Goal: Task Accomplishment & Management: Manage account settings

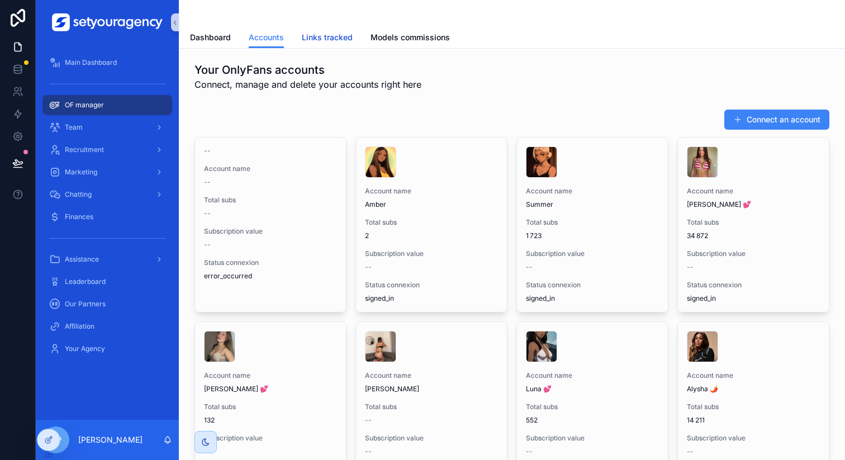
click at [328, 28] on link "Links tracked" at bounding box center [327, 38] width 51 height 22
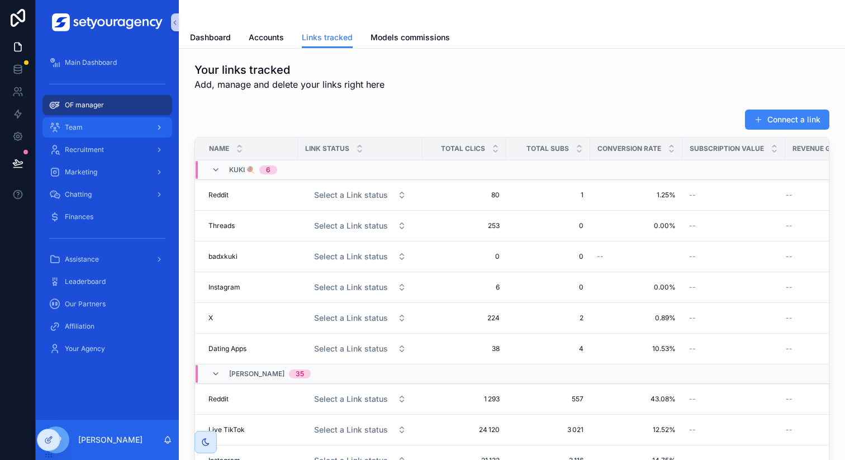
click at [108, 125] on div "Team" at bounding box center [107, 127] width 116 height 18
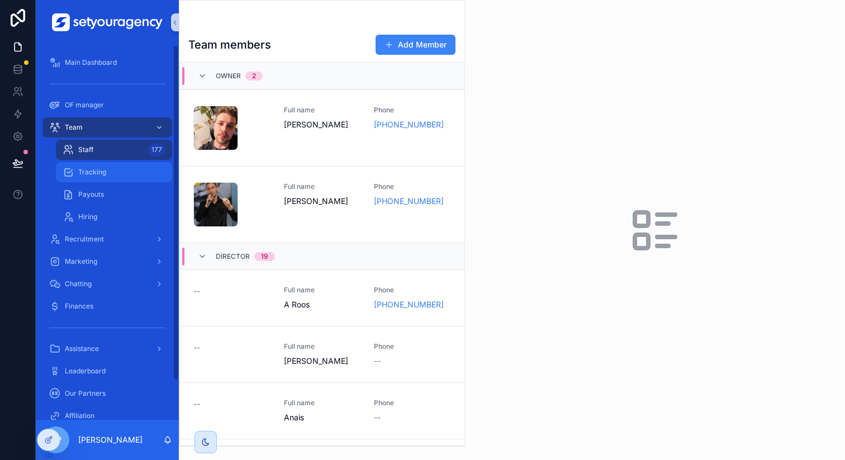
click at [113, 175] on div "Tracking" at bounding box center [114, 172] width 103 height 18
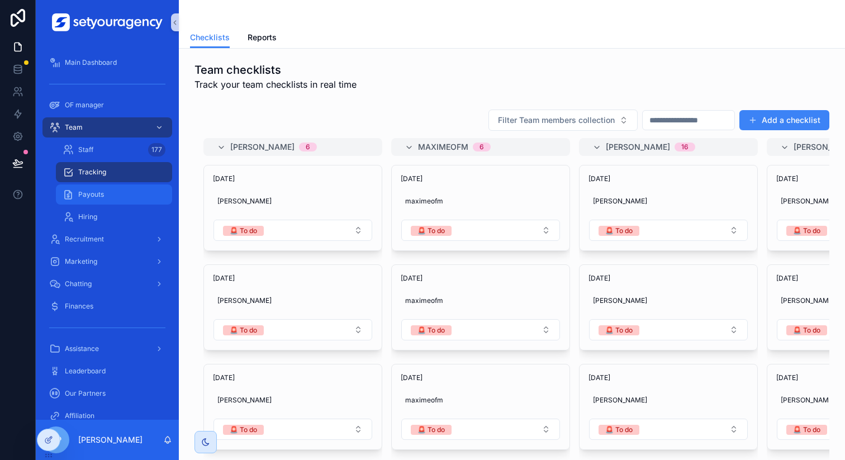
click at [97, 204] on link "Payouts" at bounding box center [114, 194] width 116 height 20
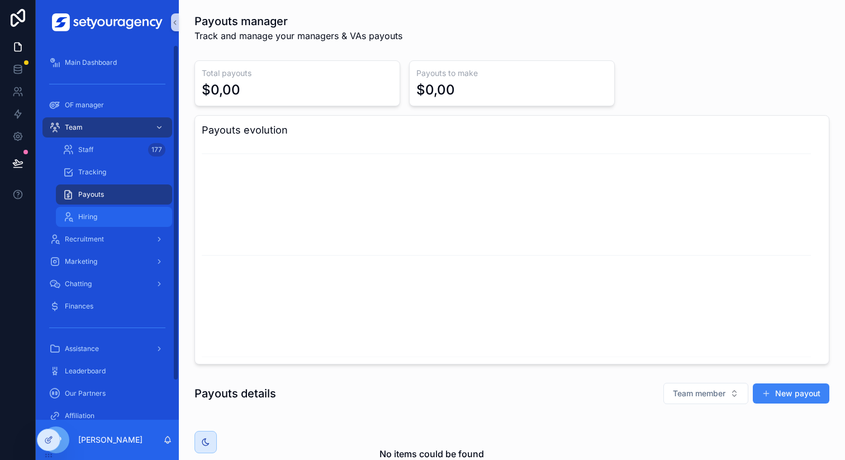
click at [123, 221] on div "Hiring" at bounding box center [114, 217] width 103 height 18
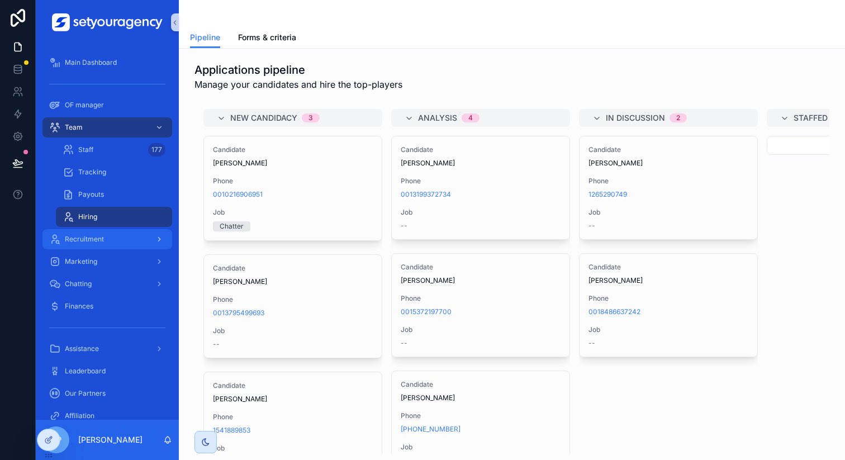
click at [123, 242] on div "Recruitment" at bounding box center [107, 239] width 116 height 18
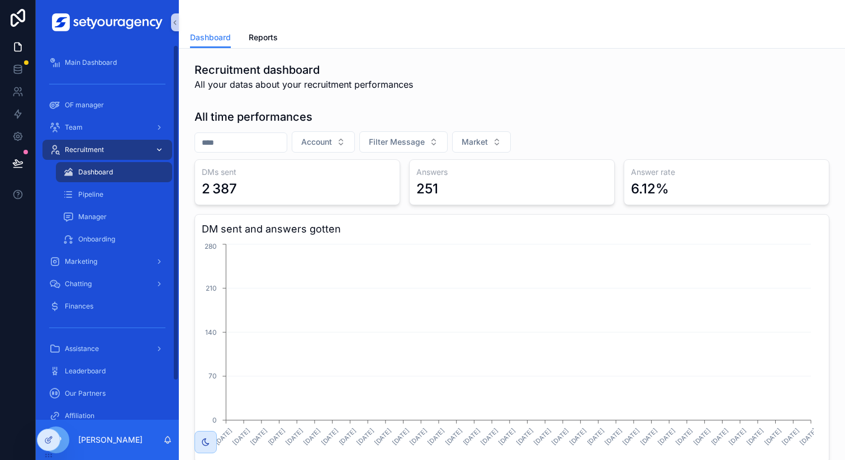
click at [42, 140] on link "Recruitment" at bounding box center [107, 150] width 130 height 20
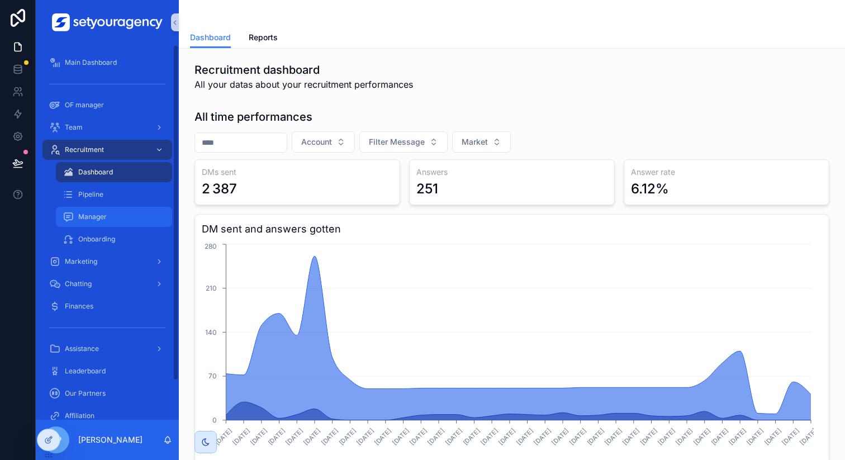
click at [93, 216] on span "Manager" at bounding box center [92, 216] width 28 height 9
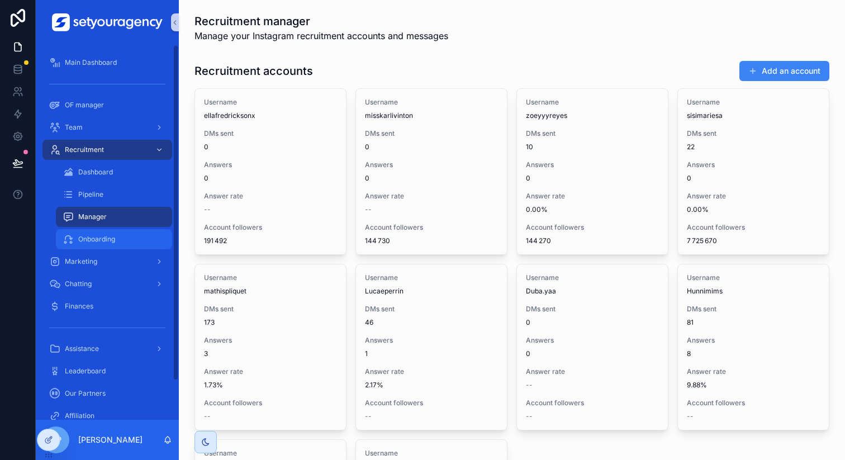
click at [91, 235] on span "Onboarding" at bounding box center [96, 239] width 37 height 9
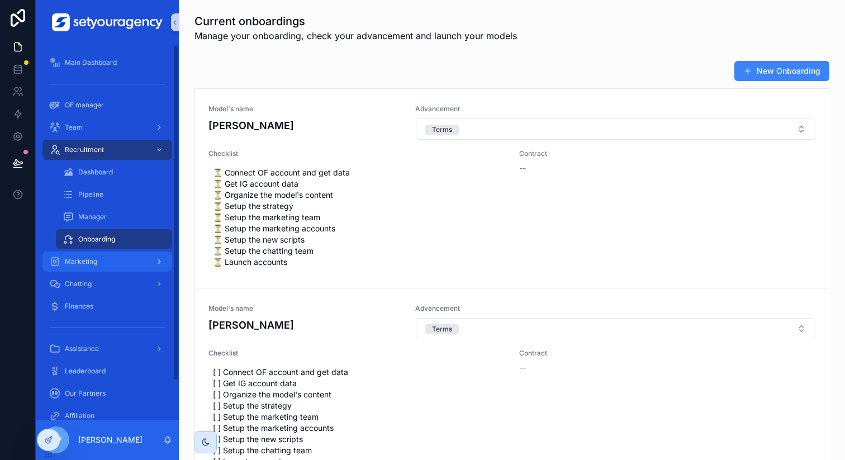
click at [150, 257] on div "Marketing" at bounding box center [107, 261] width 116 height 18
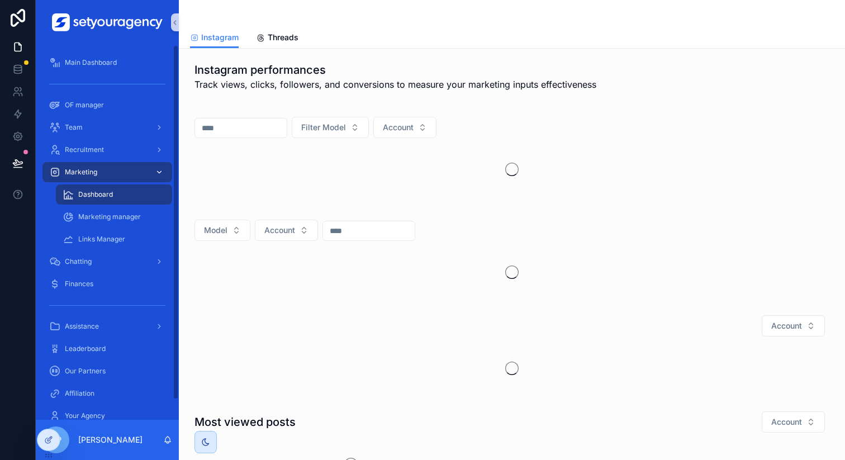
click at [42, 162] on link "Marketing" at bounding box center [107, 172] width 130 height 20
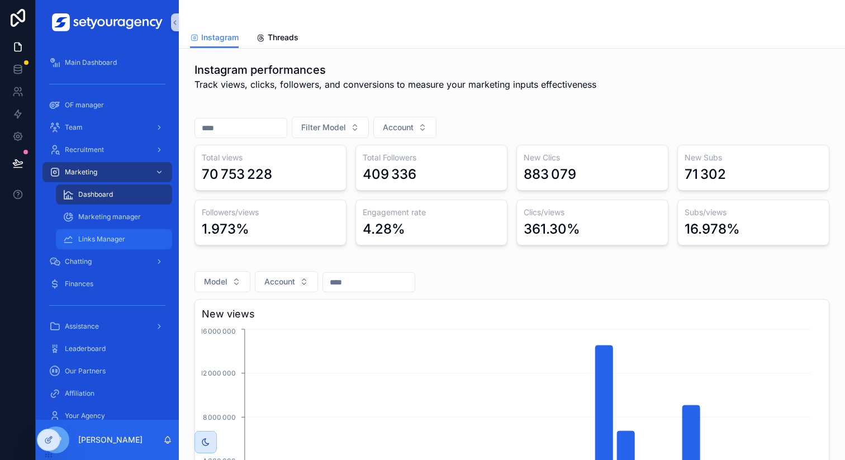
click at [125, 240] on div "Links Manager" at bounding box center [114, 239] width 103 height 18
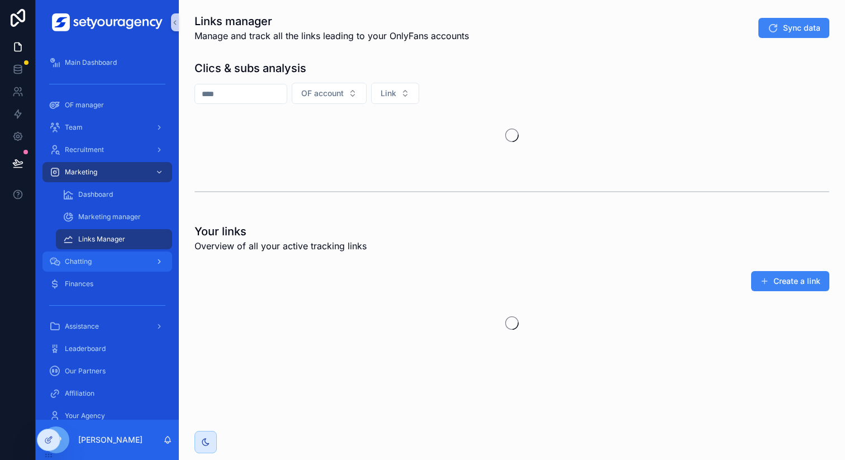
click at [118, 265] on div "Chatting" at bounding box center [107, 261] width 116 height 18
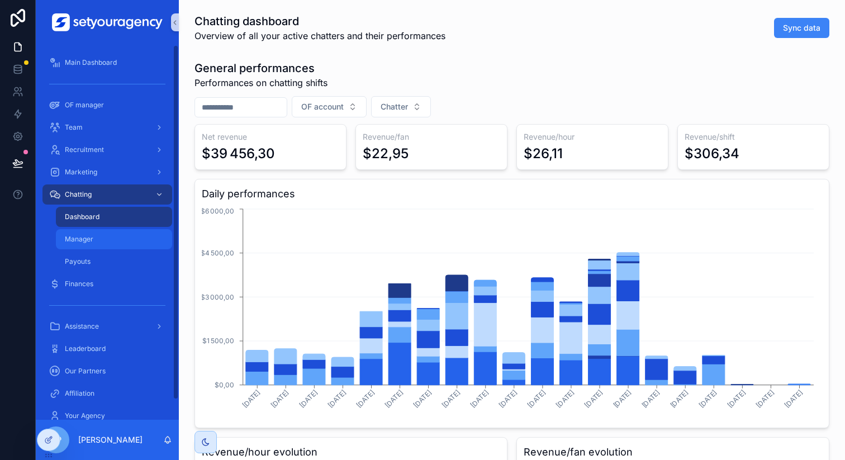
click at [104, 237] on div "Manager" at bounding box center [114, 239] width 103 height 18
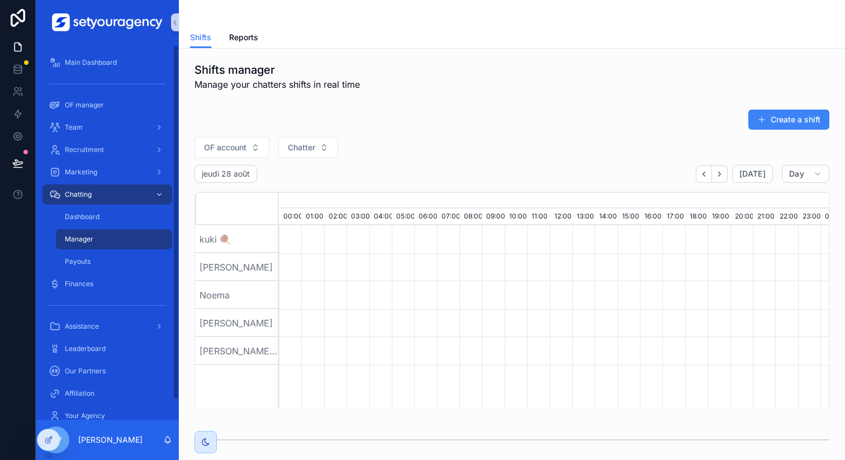
scroll to position [0, 3789]
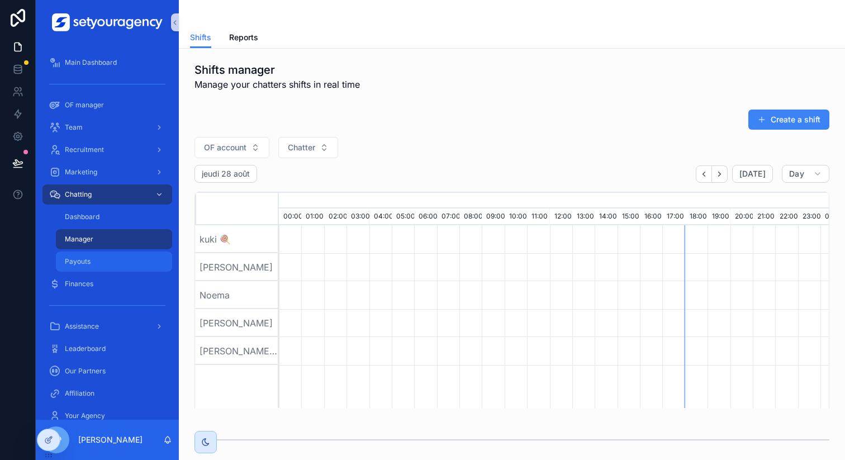
click at [110, 256] on div "Payouts" at bounding box center [114, 261] width 103 height 18
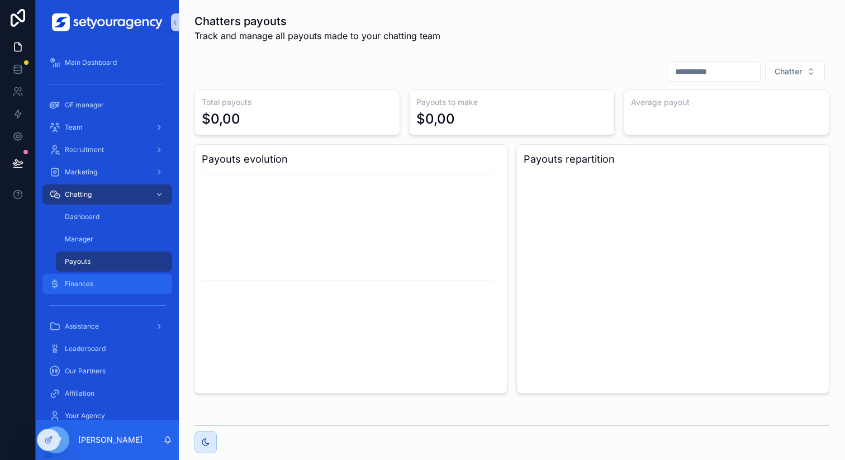
click at [112, 282] on div "Finances" at bounding box center [107, 284] width 116 height 18
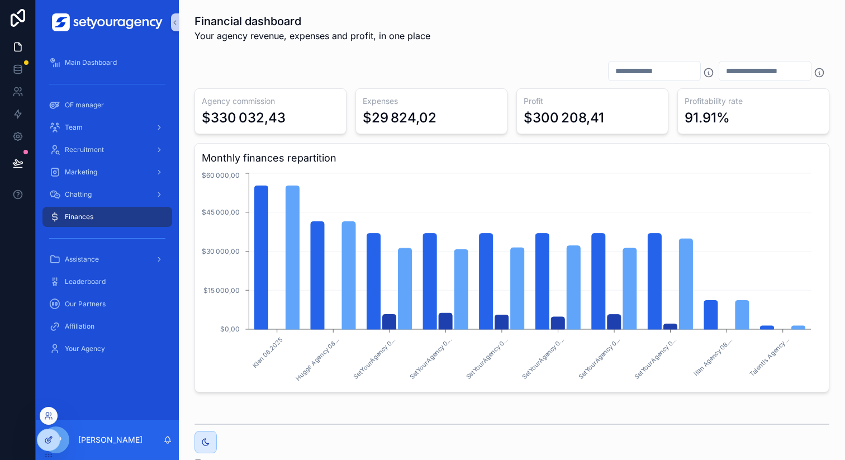
click at [54, 445] on div at bounding box center [48, 439] width 22 height 21
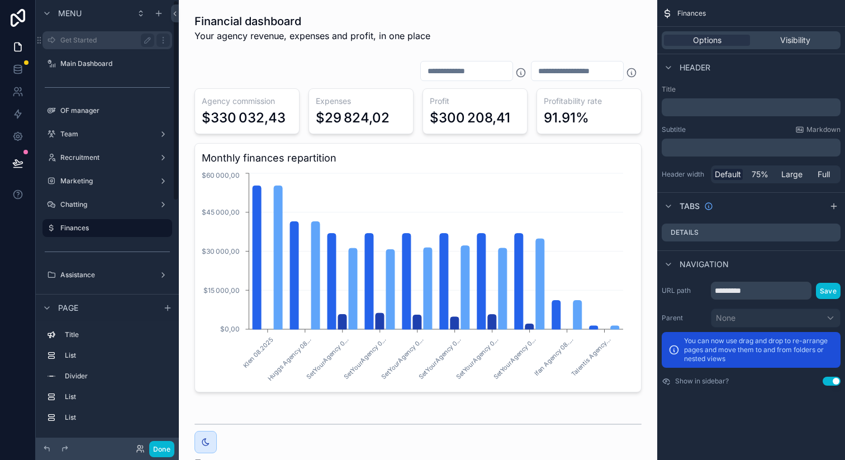
click at [99, 42] on label "Get Started" at bounding box center [104, 40] width 89 height 9
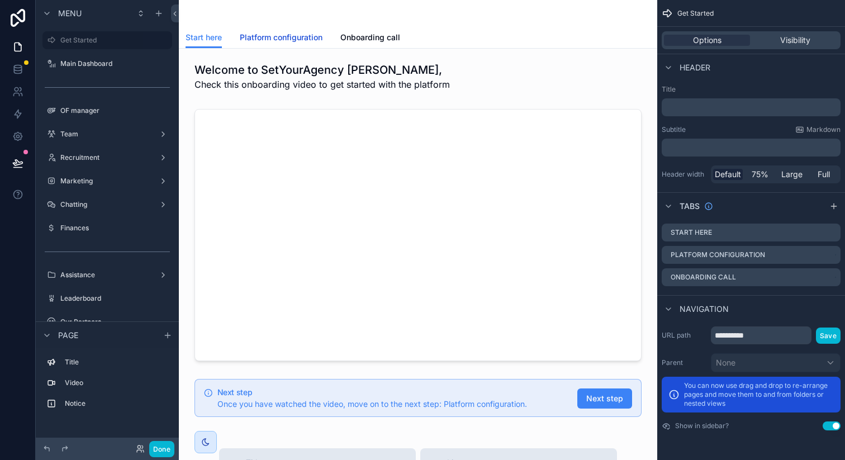
click at [283, 40] on span "Platform configuration" at bounding box center [281, 37] width 83 height 11
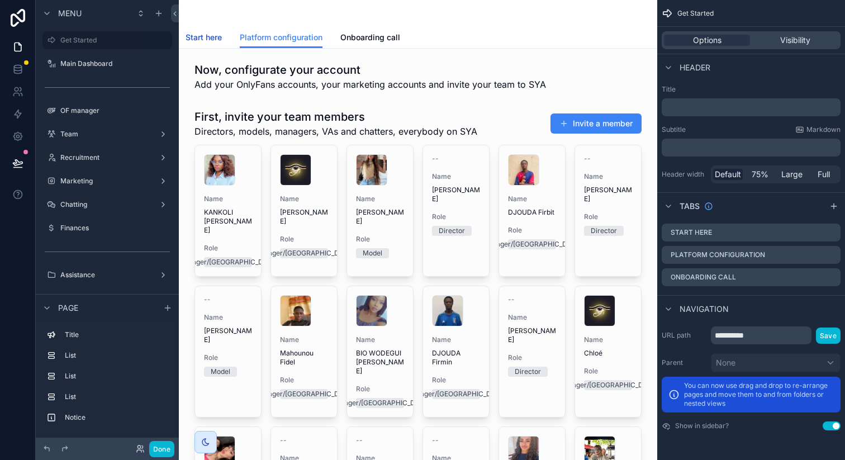
click at [198, 36] on span "Start here" at bounding box center [203, 37] width 36 height 11
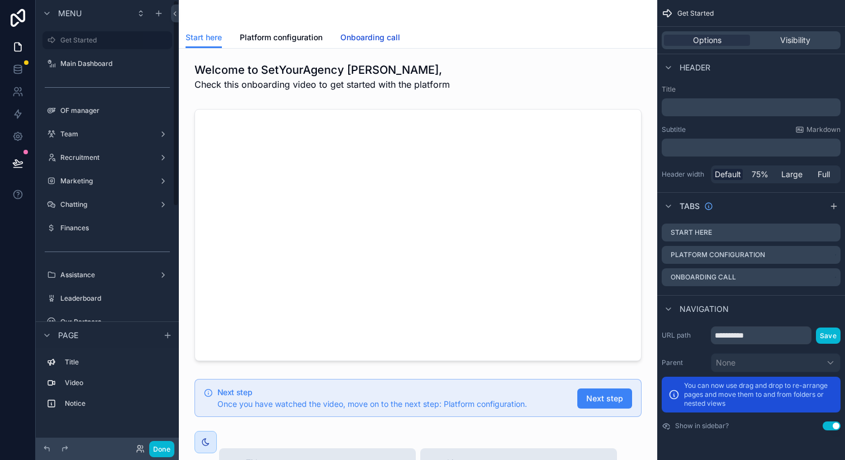
click at [372, 34] on span "Onboarding call" at bounding box center [370, 37] width 60 height 11
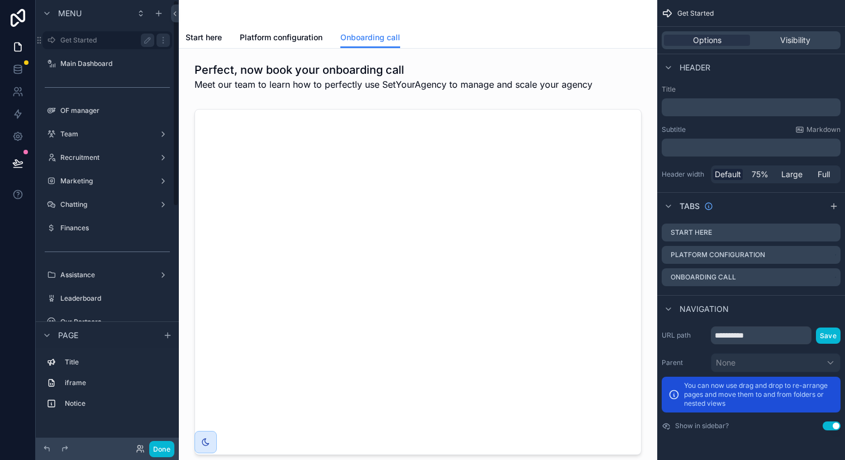
click at [103, 44] on label "Get Started" at bounding box center [104, 40] width 89 height 9
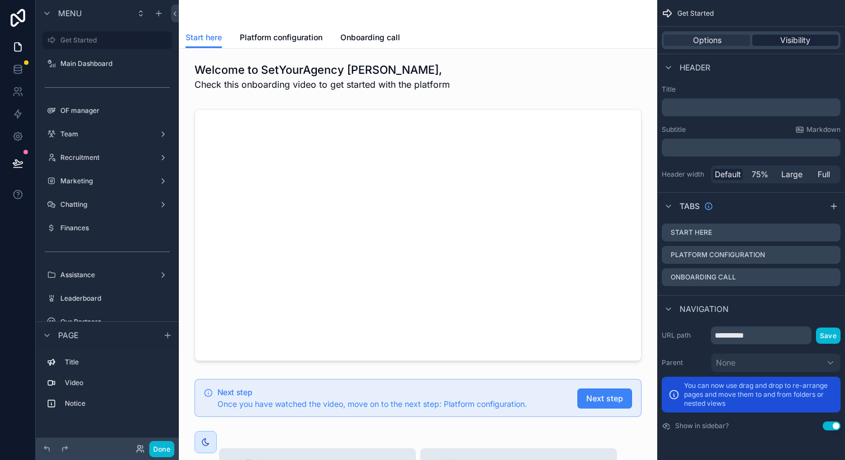
click at [790, 41] on span "Visibility" at bounding box center [795, 40] width 30 height 11
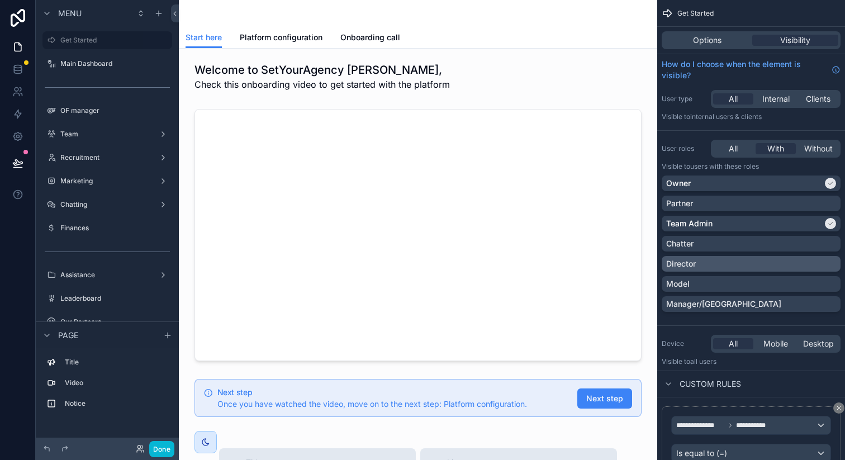
click at [718, 266] on div "Director" at bounding box center [751, 263] width 170 height 11
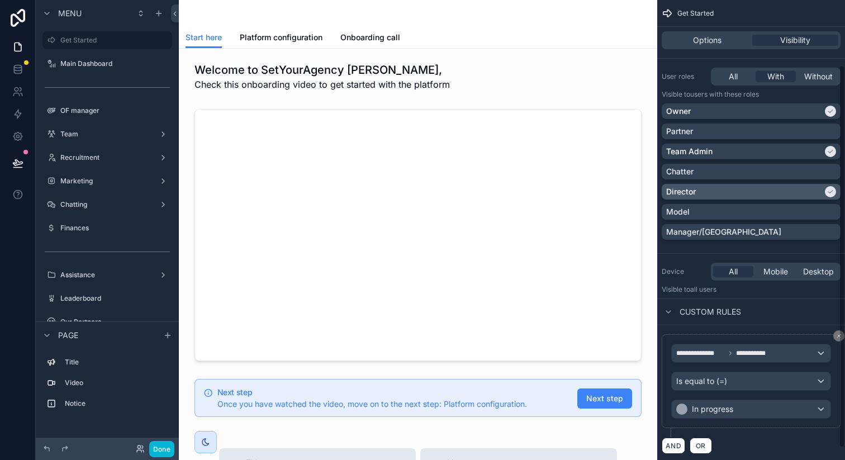
scroll to position [93, 0]
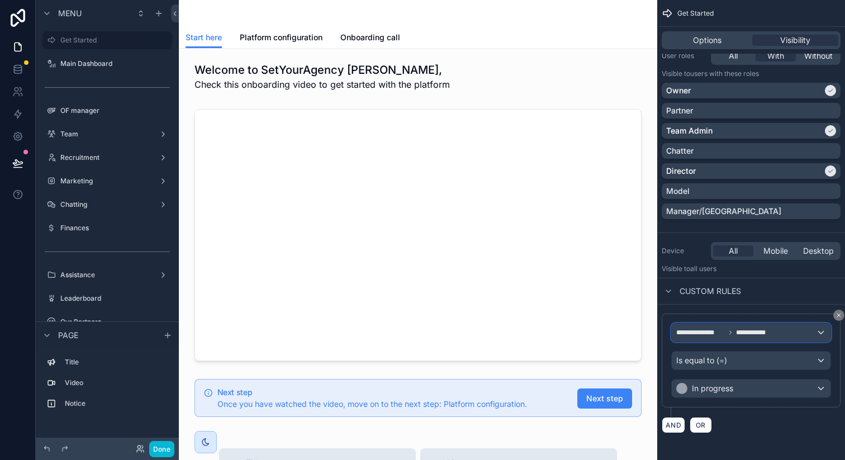
click at [733, 333] on span "**********" at bounding box center [727, 332] width 103 height 9
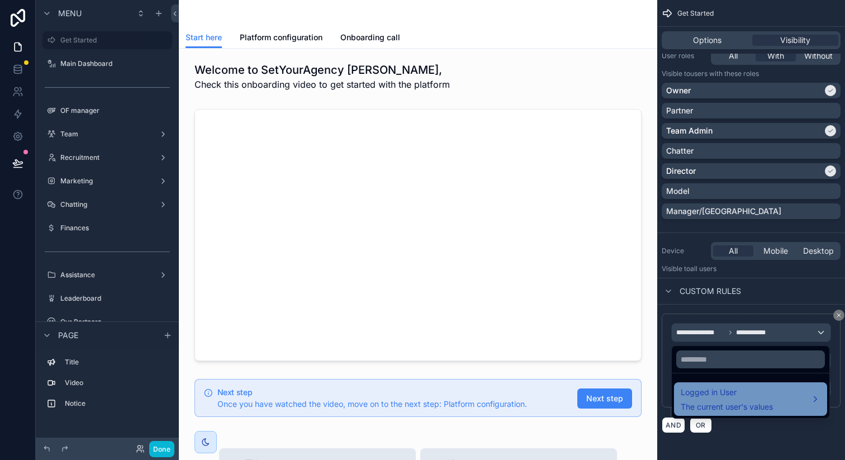
click at [733, 392] on span "Logged in User" at bounding box center [726, 391] width 92 height 13
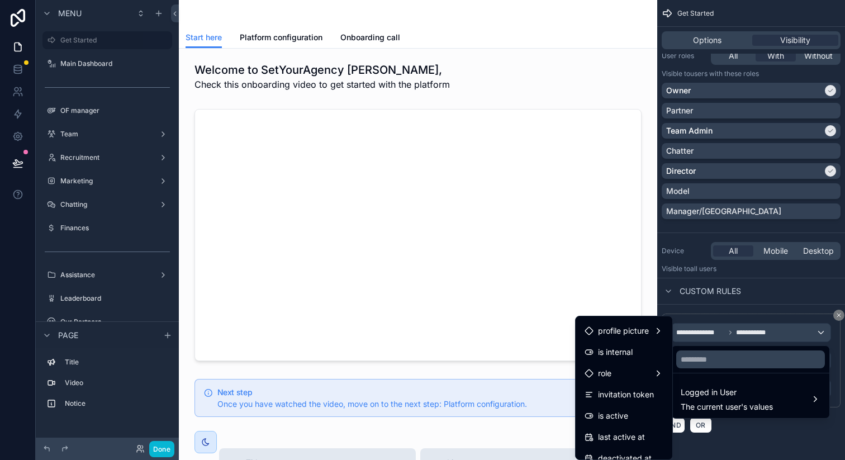
scroll to position [108, 0]
click at [18, 97] on div "scrollable content" at bounding box center [422, 230] width 845 height 460
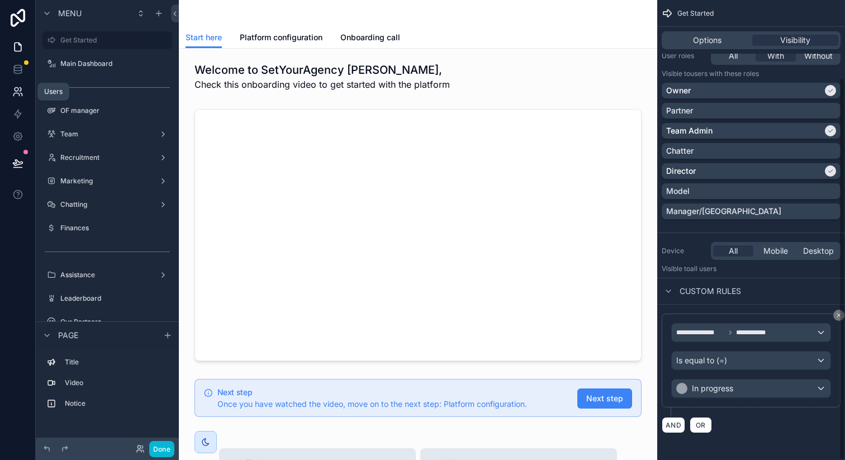
click at [18, 94] on icon at bounding box center [16, 94] width 6 height 3
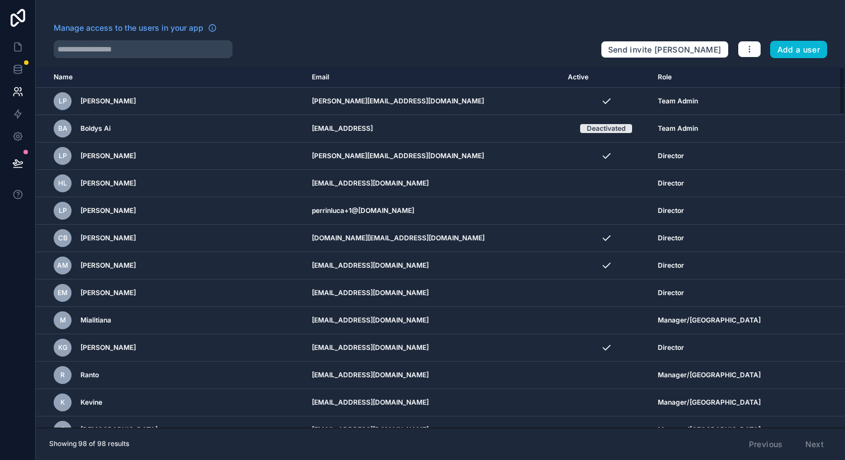
click at [473, 54] on div at bounding box center [323, 49] width 538 height 18
click at [19, 64] on icon at bounding box center [17, 69] width 11 height 11
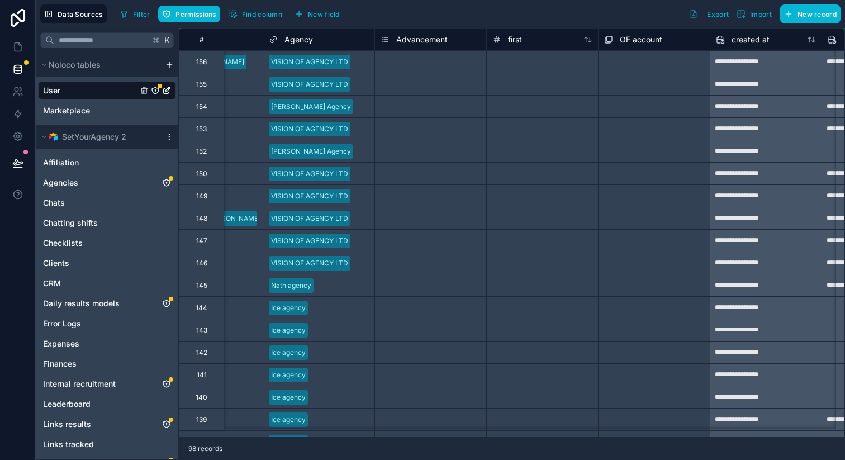
scroll to position [0, 1197]
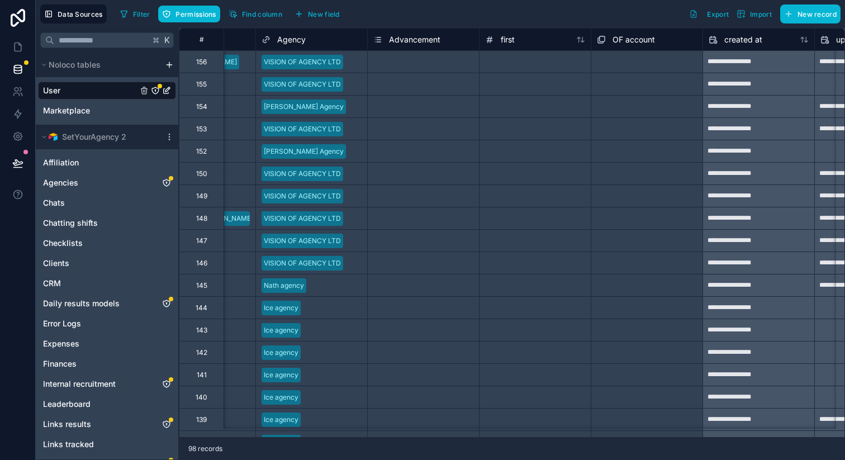
click at [409, 41] on span "Advancement" at bounding box center [414, 39] width 51 height 11
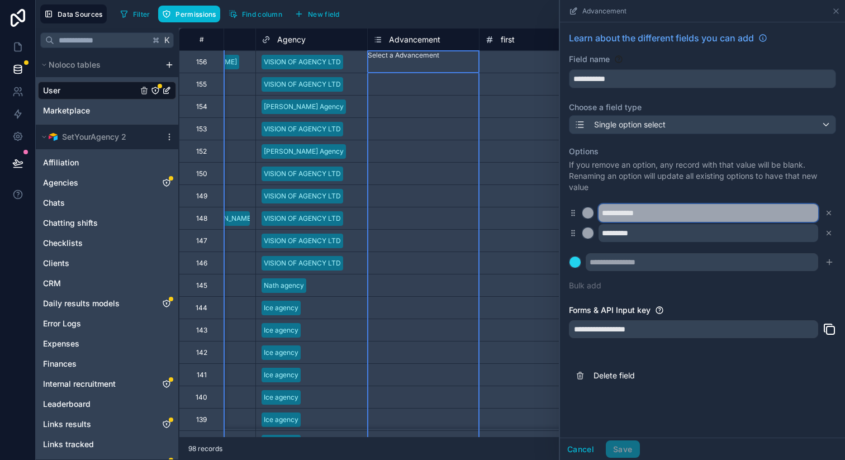
click at [654, 214] on input "**********" at bounding box center [708, 213] width 220 height 18
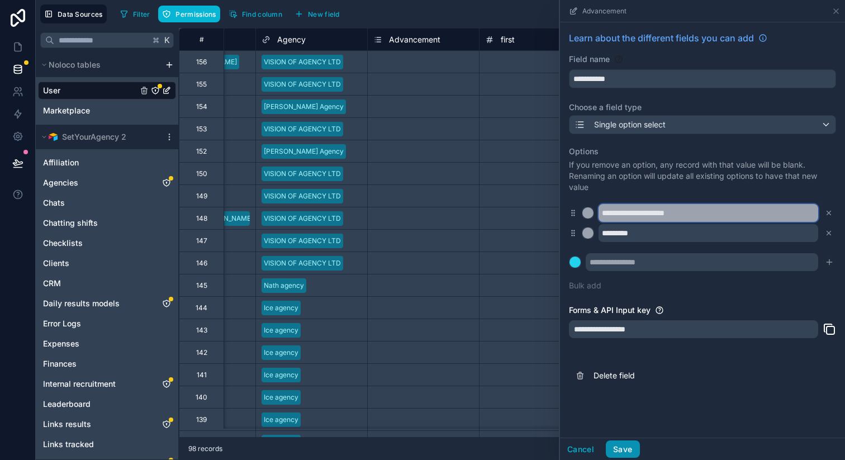
type input "**********"
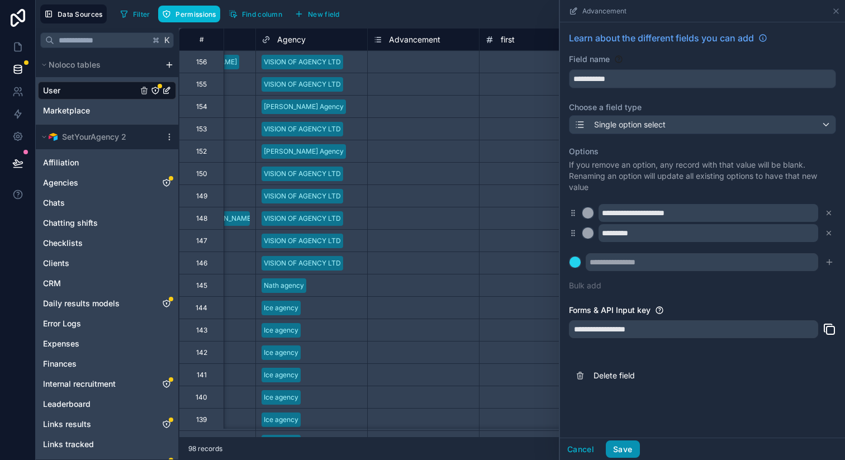
click at [631, 454] on button "Save" at bounding box center [622, 449] width 34 height 18
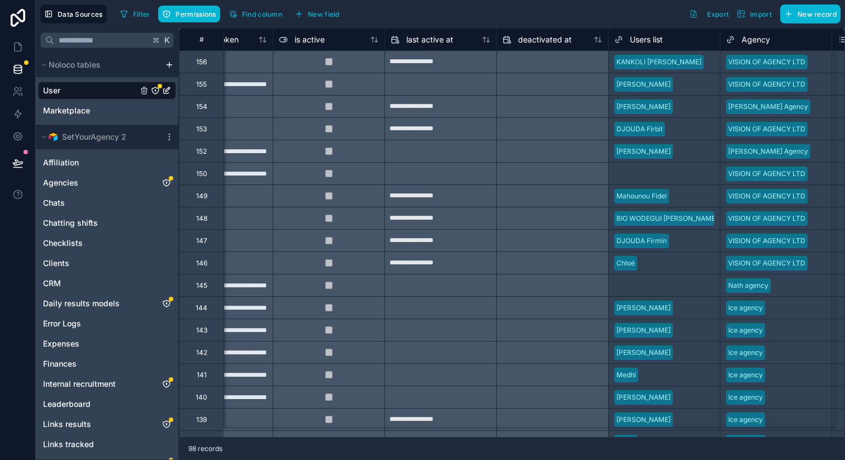
scroll to position [0, 869]
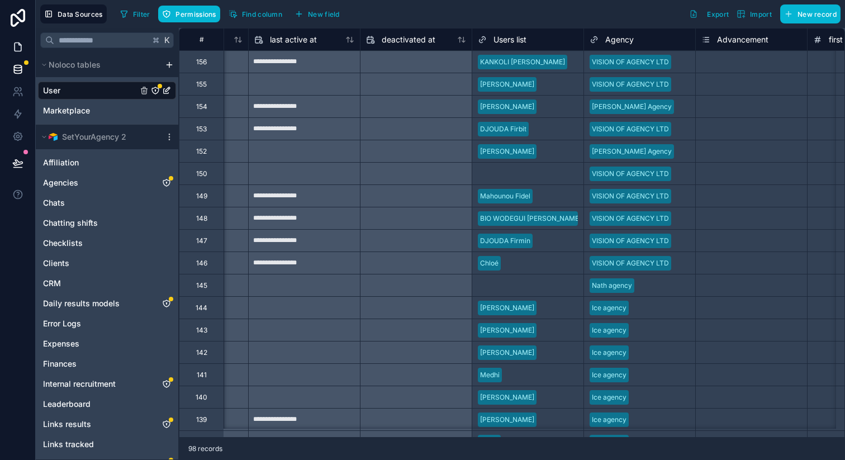
click at [20, 46] on icon at bounding box center [17, 46] width 11 height 11
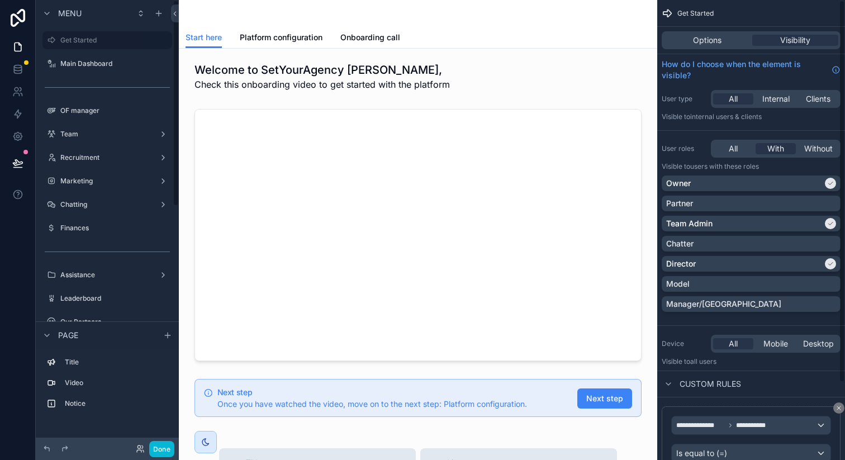
scroll to position [93, 0]
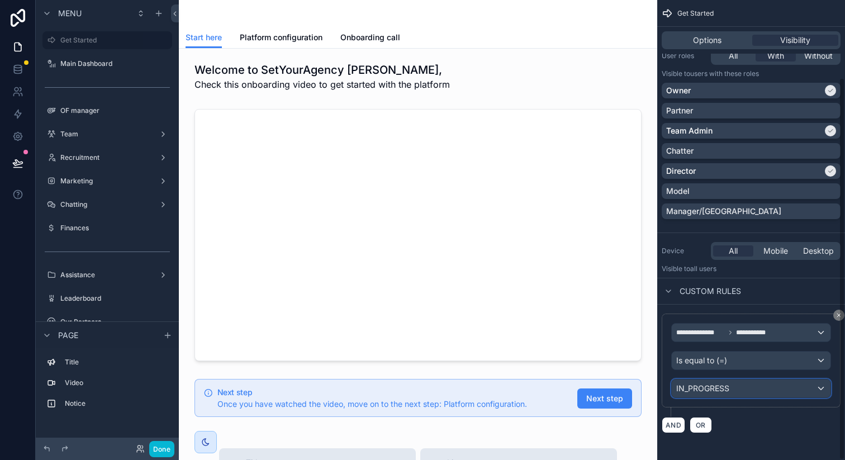
click at [722, 392] on span "IN_PROGRESS" at bounding box center [702, 388] width 53 height 11
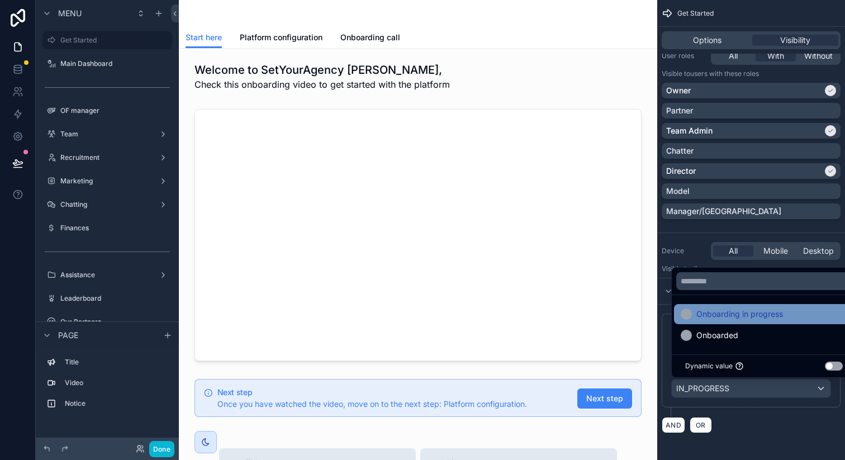
click at [735, 316] on span "Onboarding in progress" at bounding box center [739, 313] width 87 height 13
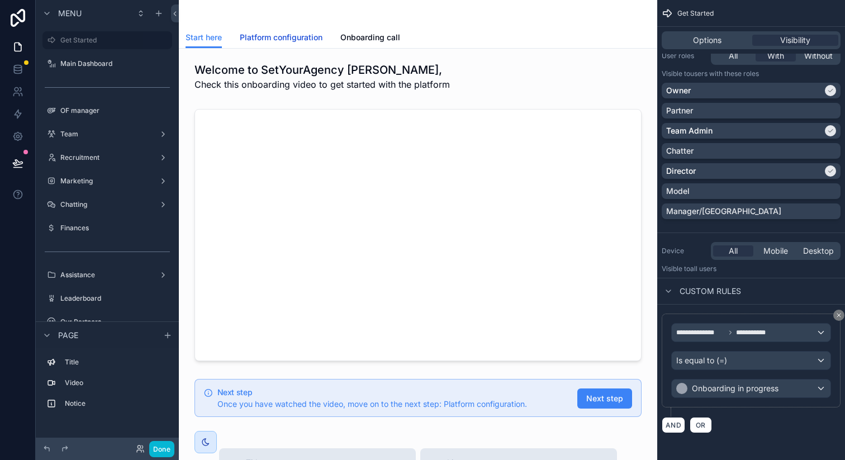
click at [273, 40] on span "Platform configuration" at bounding box center [281, 37] width 83 height 11
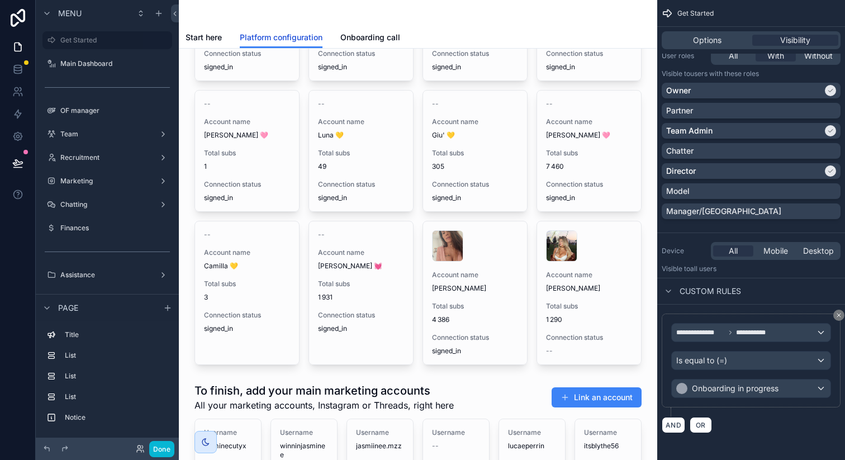
scroll to position [4618, 0]
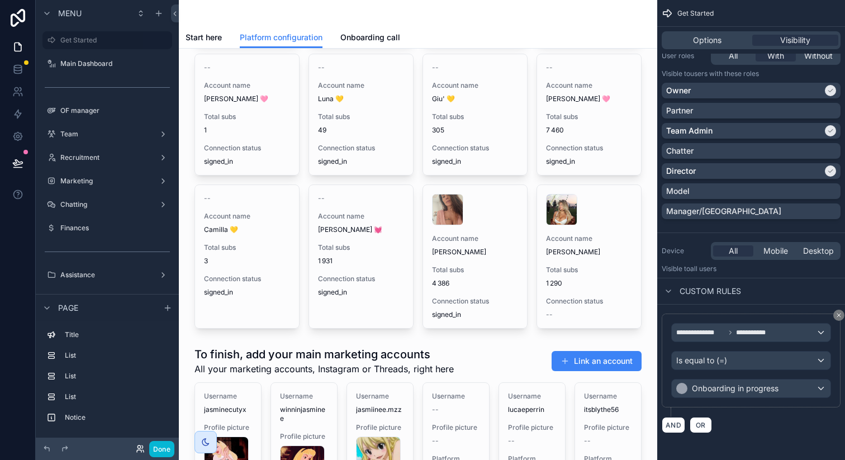
click at [137, 446] on icon at bounding box center [140, 448] width 9 height 9
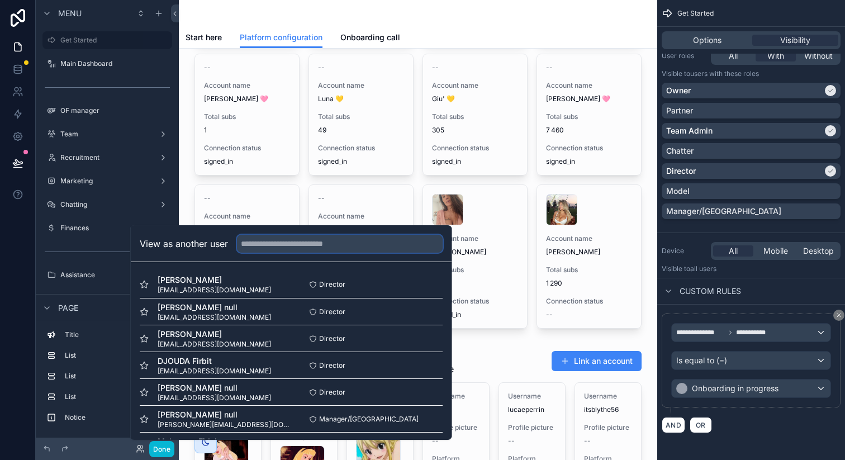
click at [269, 241] on input "text" at bounding box center [340, 244] width 206 height 18
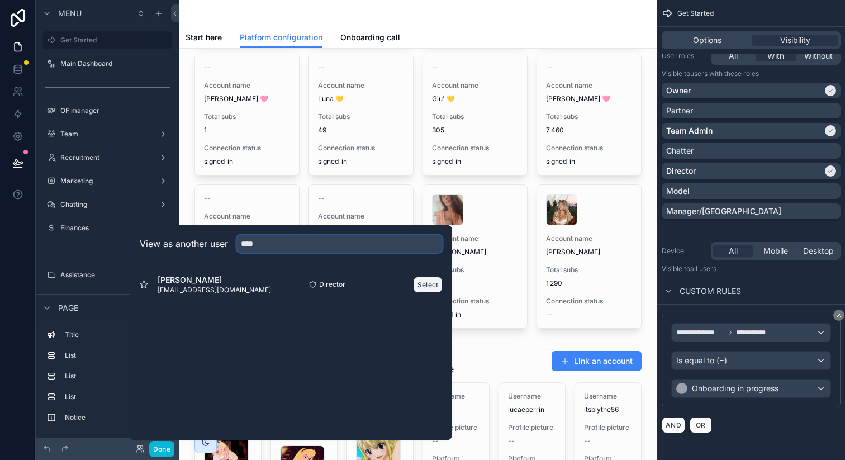
type input "****"
click at [426, 278] on button "Select" at bounding box center [427, 284] width 29 height 16
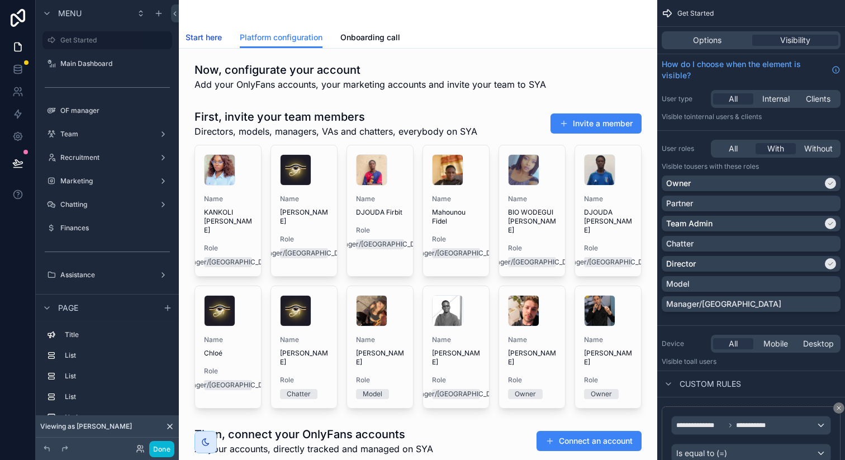
click at [203, 39] on span "Start here" at bounding box center [203, 37] width 36 height 11
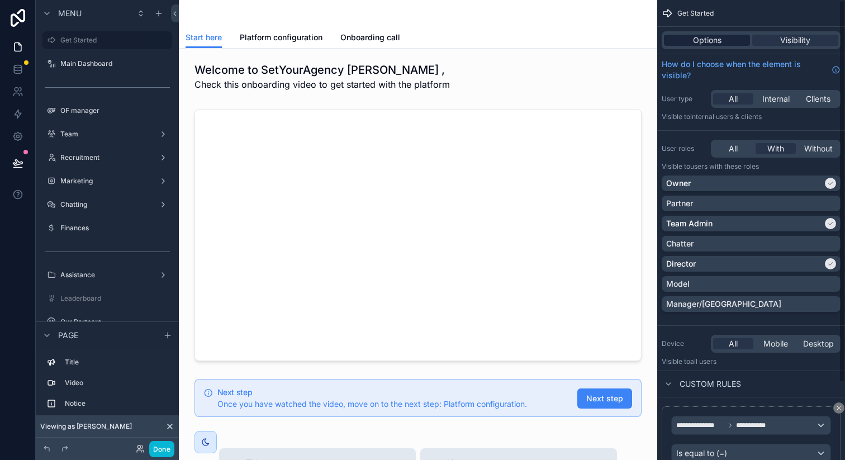
click at [719, 41] on span "Options" at bounding box center [707, 40] width 28 height 11
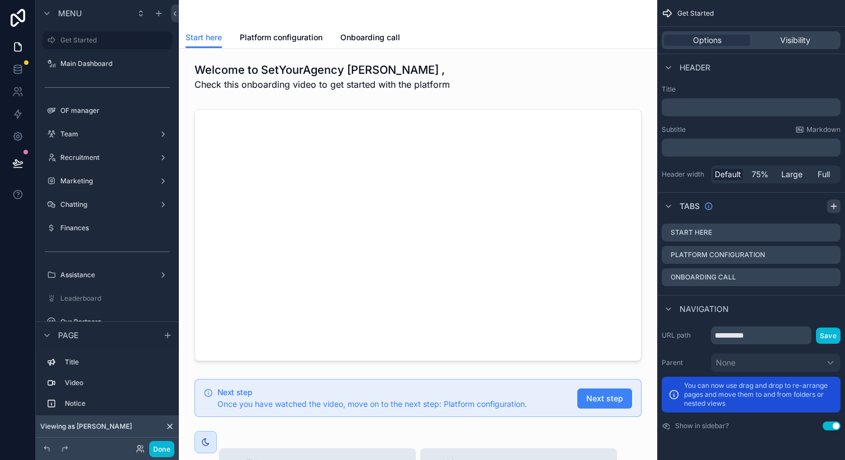
click at [832, 207] on icon "scrollable content" at bounding box center [833, 206] width 9 height 9
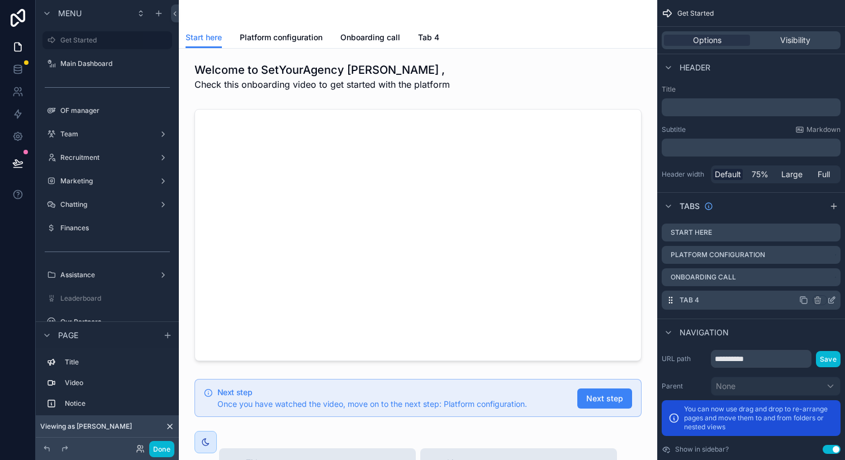
click at [834, 301] on icon "scrollable content" at bounding box center [831, 299] width 9 height 9
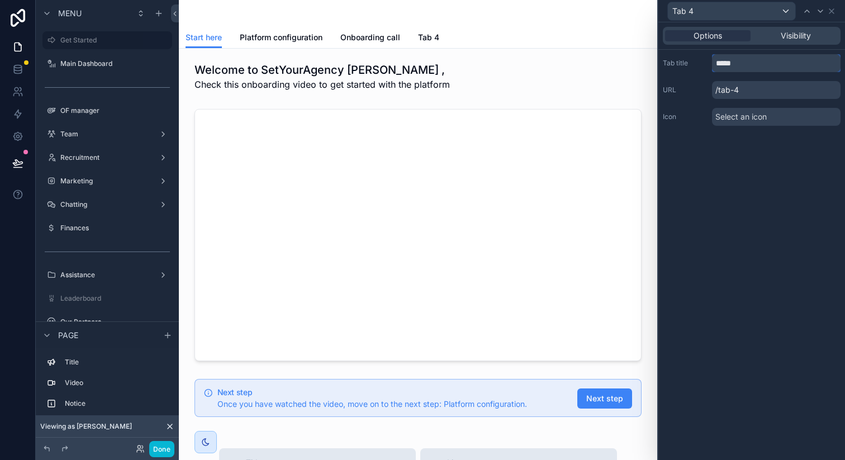
click at [745, 55] on input "*****" at bounding box center [776, 63] width 128 height 18
type input "**********"
click at [831, 9] on icon at bounding box center [831, 11] width 9 height 9
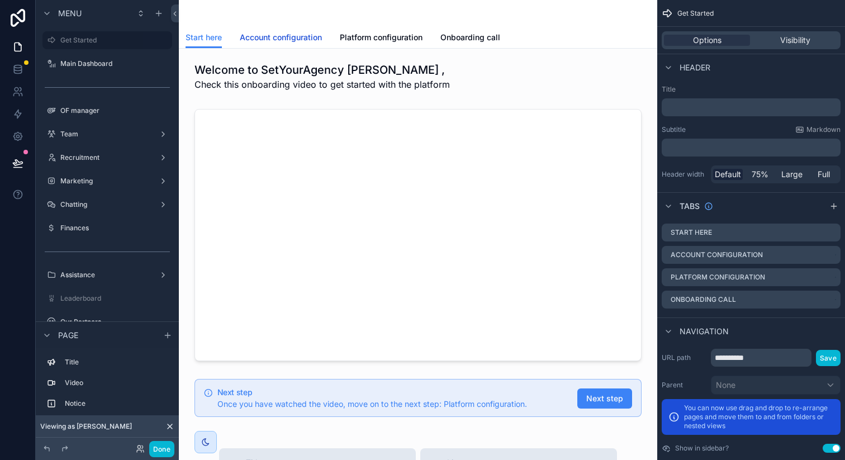
click at [278, 35] on span "Account configuration" at bounding box center [281, 37] width 82 height 11
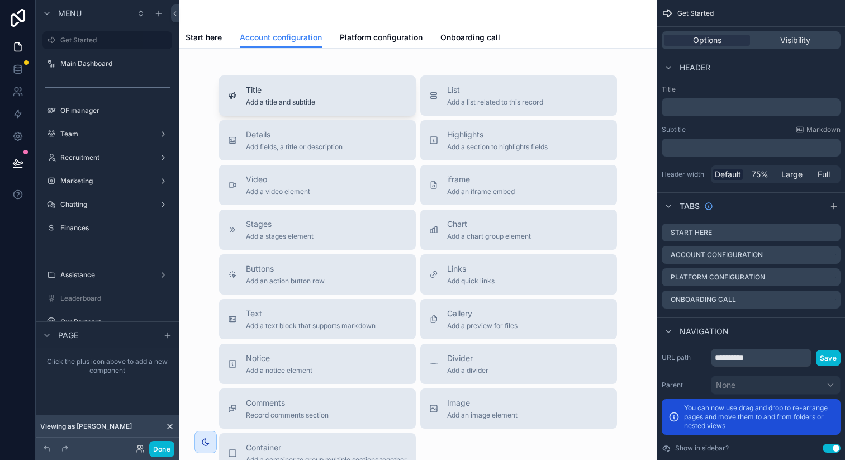
click at [284, 93] on span "Title" at bounding box center [280, 89] width 69 height 11
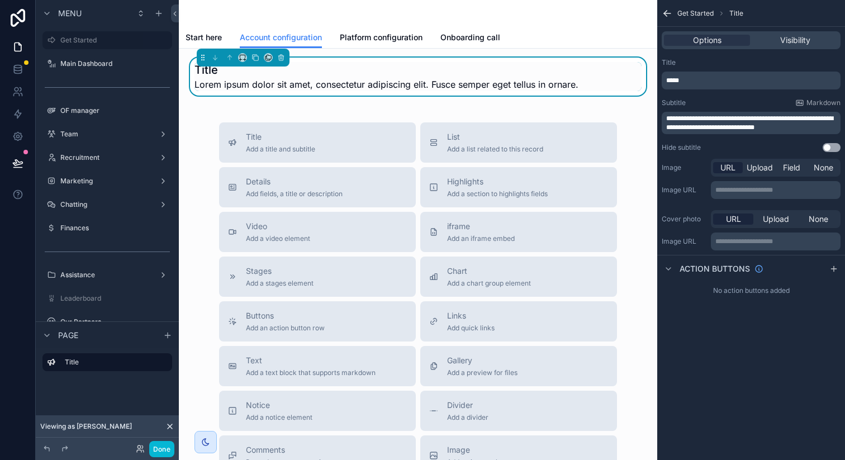
click at [736, 75] on div "*****" at bounding box center [750, 80] width 179 height 18
click at [710, 76] on p "*****" at bounding box center [752, 80] width 172 height 9
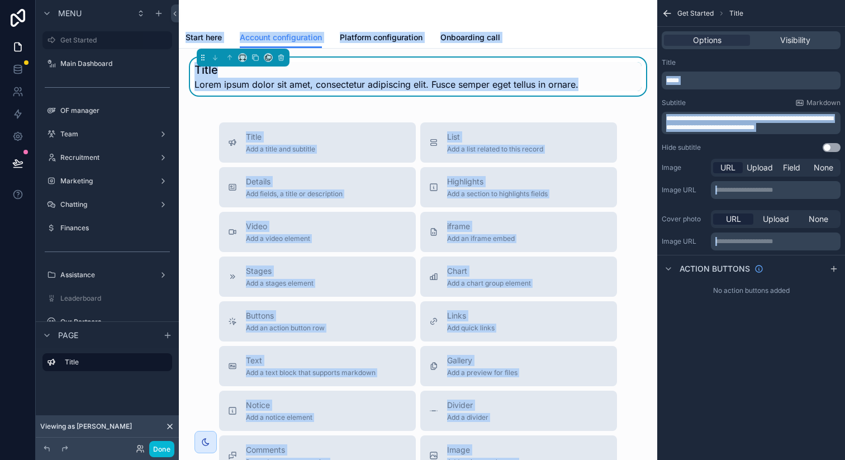
click at [702, 78] on p "*****" at bounding box center [752, 80] width 172 height 9
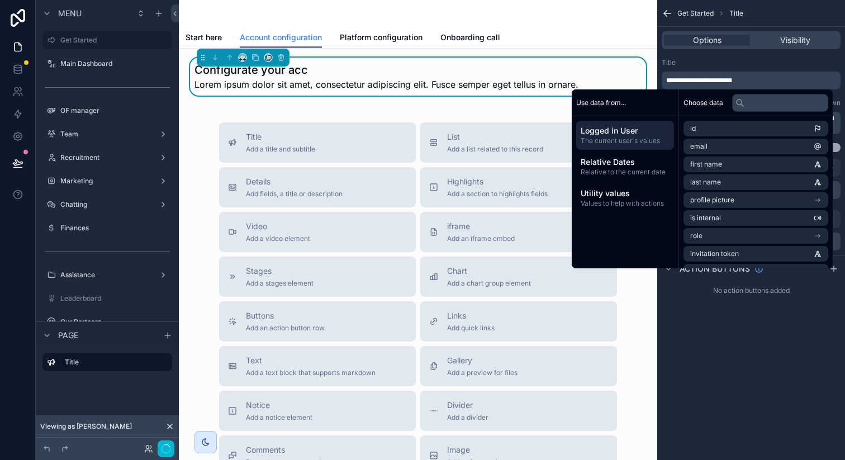
click at [727, 64] on div "Title" at bounding box center [750, 62] width 179 height 9
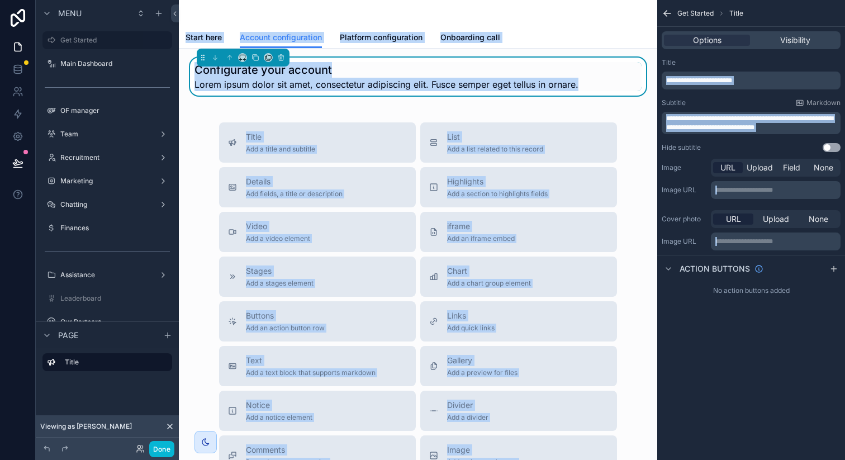
click at [720, 118] on span "**********" at bounding box center [749, 123] width 167 height 16
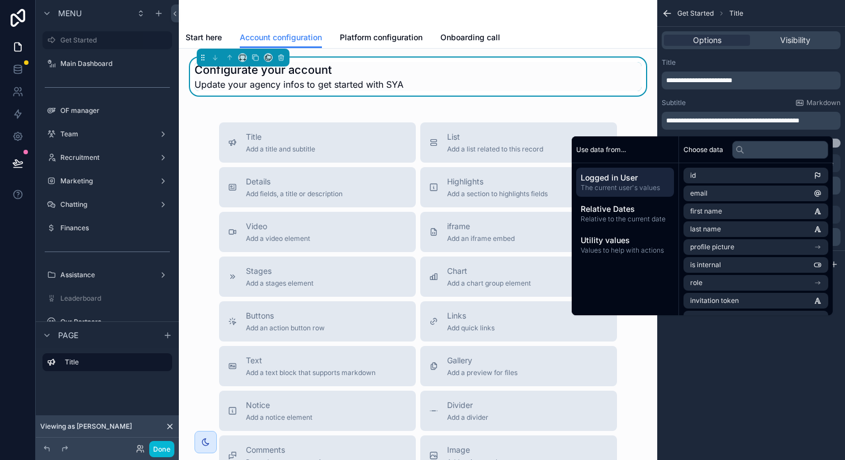
click at [577, 109] on div "Configurate your account Update your agency infos to get started with SYA Title…" at bounding box center [418, 329] width 478 height 561
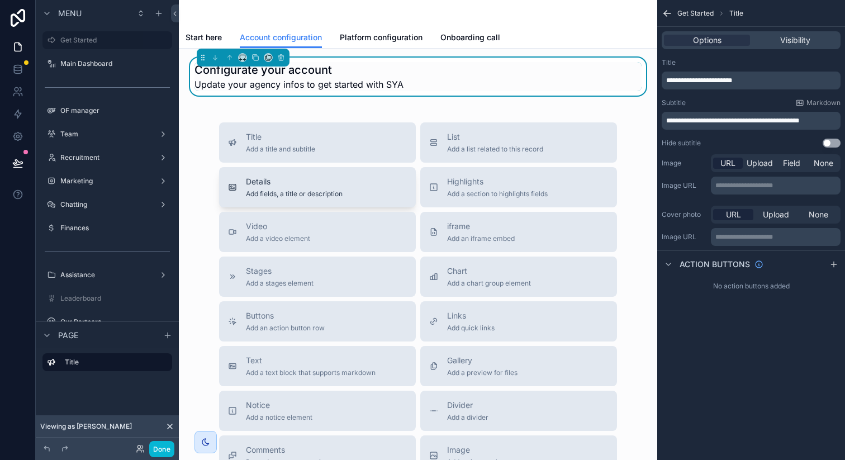
click at [334, 184] on span "Details" at bounding box center [294, 181] width 97 height 11
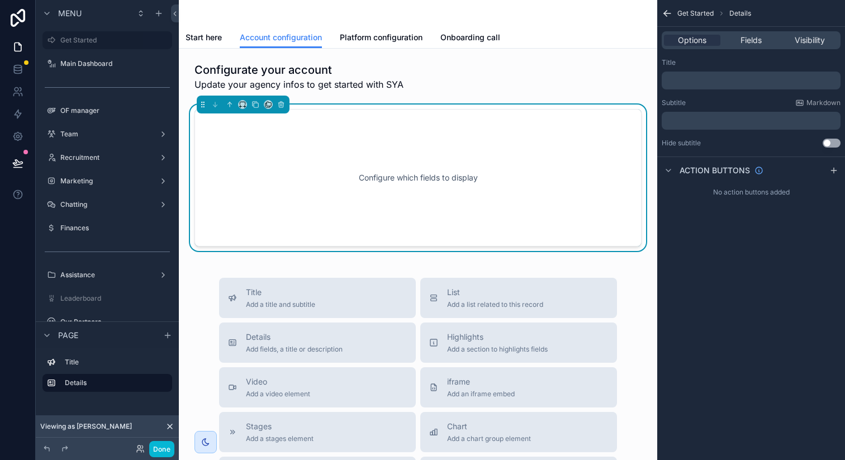
click at [334, 184] on div "Configure which fields to display" at bounding box center [418, 177] width 410 height 101
click at [750, 77] on p "﻿" at bounding box center [752, 80] width 172 height 9
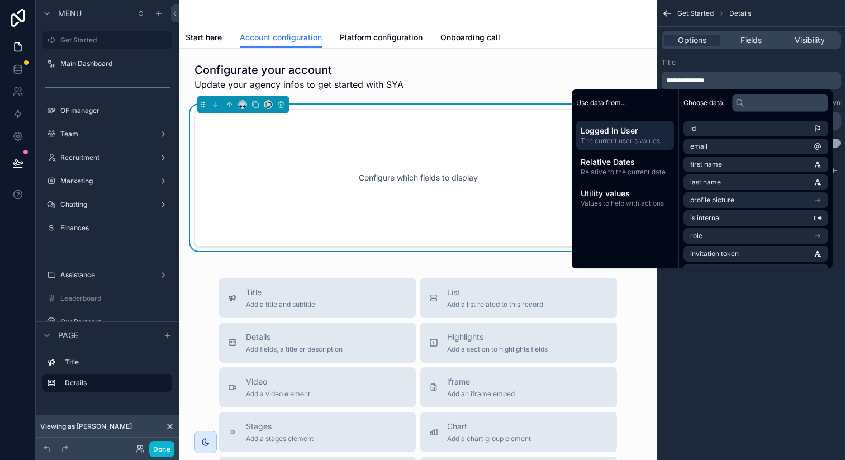
click at [775, 59] on div "Title" at bounding box center [750, 62] width 179 height 9
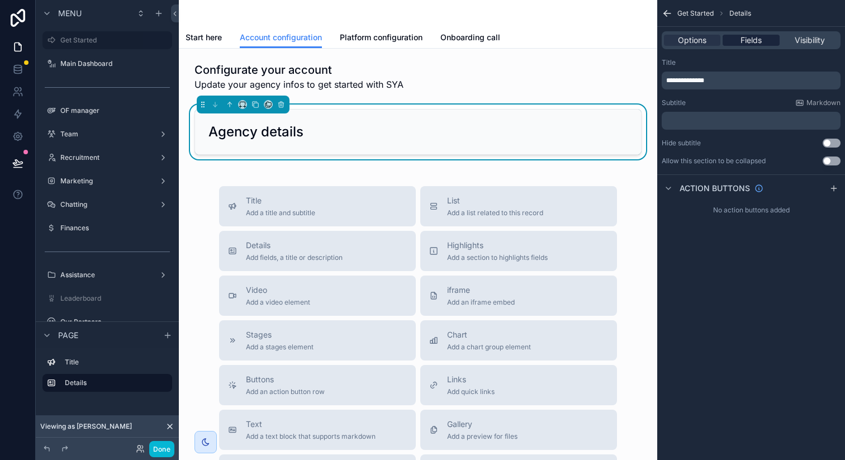
click at [745, 44] on span "Fields" at bounding box center [750, 40] width 21 height 11
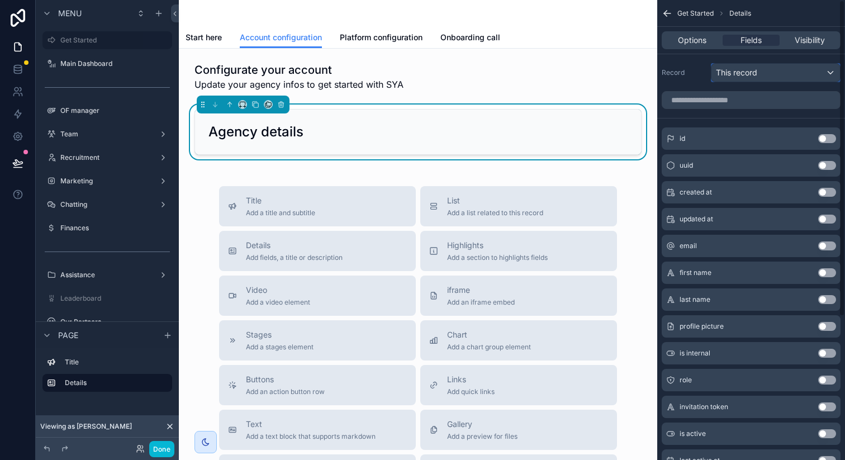
click at [778, 73] on div "This record" at bounding box center [775, 73] width 128 height 18
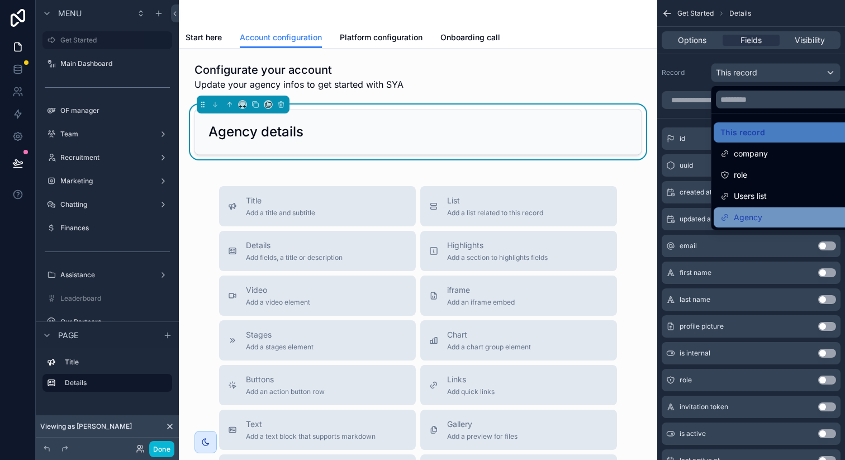
click at [748, 211] on span "Agency" at bounding box center [747, 217] width 28 height 13
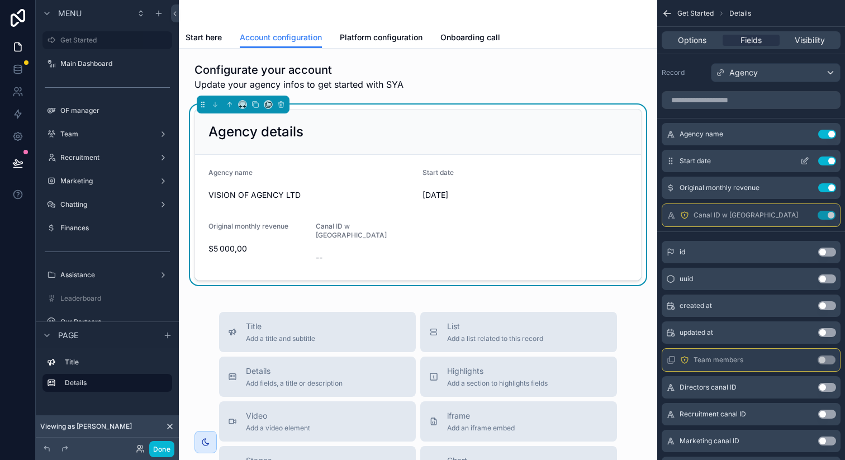
click at [826, 159] on button "Use setting" at bounding box center [827, 160] width 18 height 9
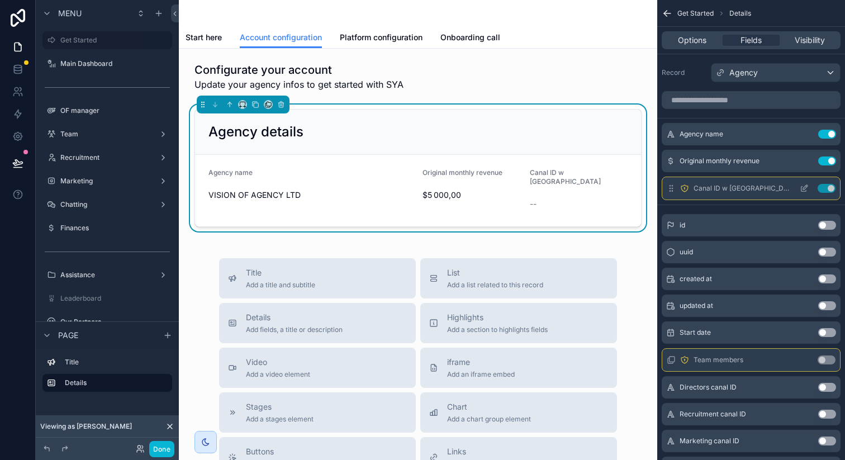
click at [822, 186] on button "Use setting" at bounding box center [826, 188] width 18 height 9
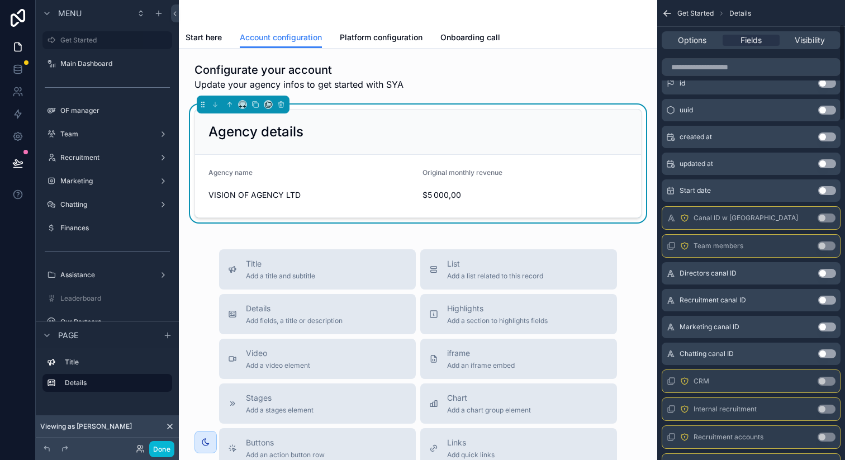
scroll to position [115, 0]
click at [826, 271] on button "Use setting" at bounding box center [827, 272] width 18 height 9
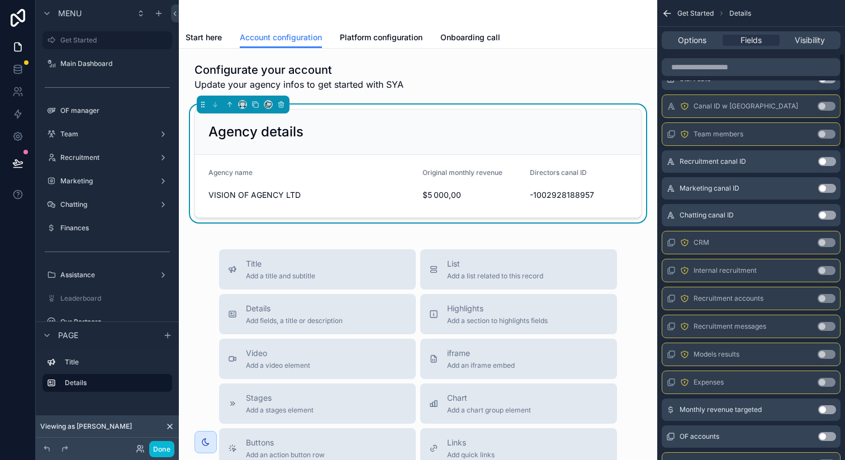
scroll to position [253, 0]
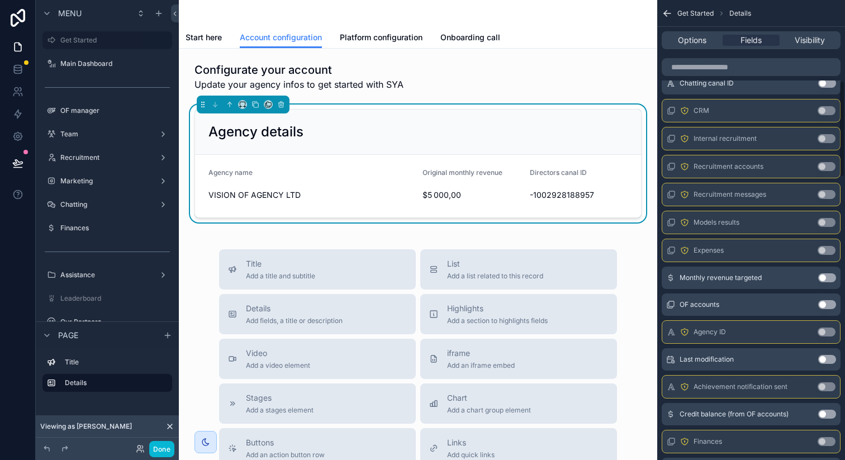
click at [828, 277] on button "Use setting" at bounding box center [827, 277] width 18 height 9
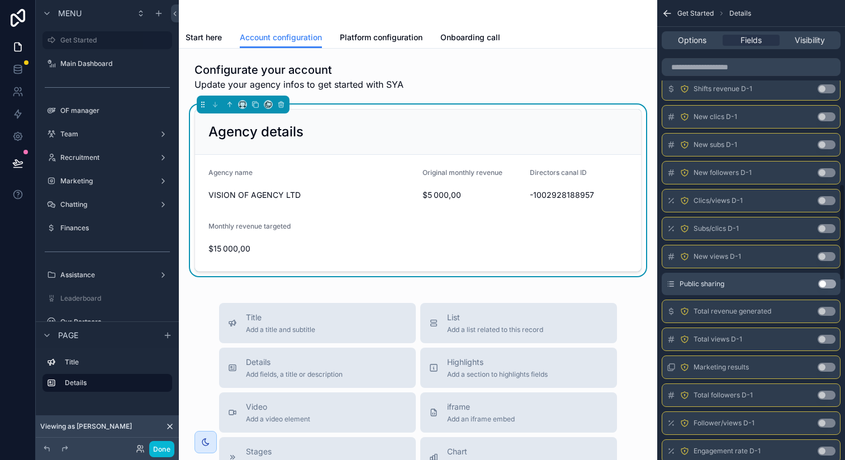
scroll to position [900, 0]
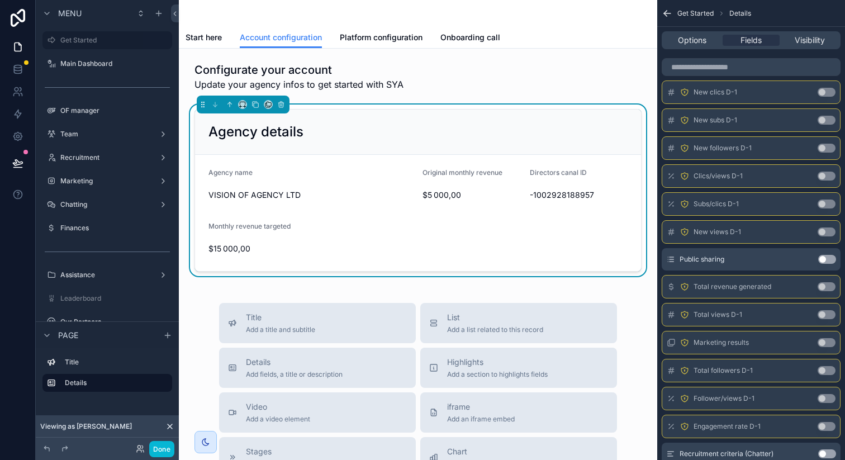
click at [827, 260] on button "Use setting" at bounding box center [827, 259] width 18 height 9
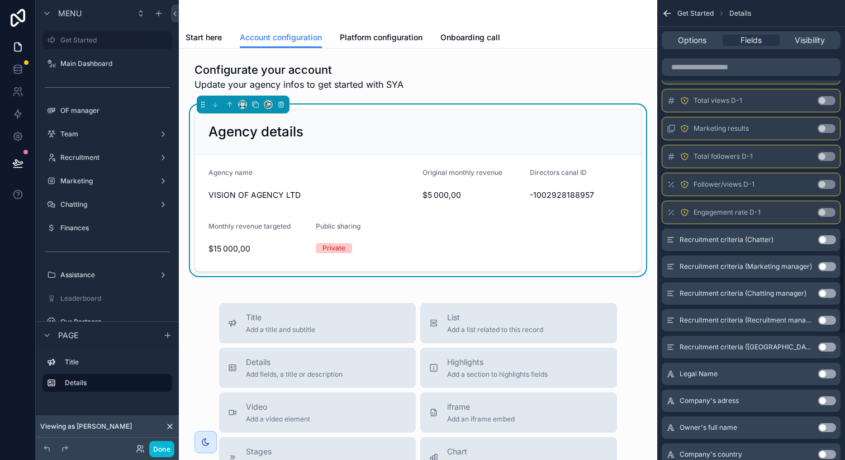
scroll to position [1148, 0]
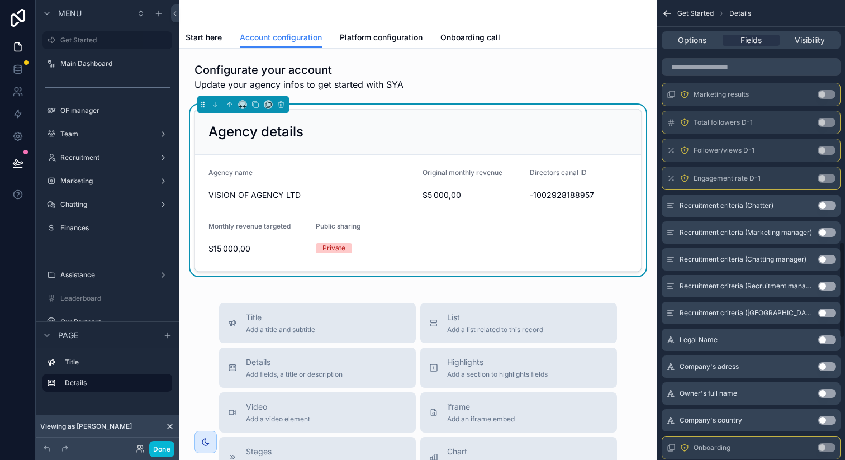
click at [824, 341] on button "Use setting" at bounding box center [827, 339] width 18 height 9
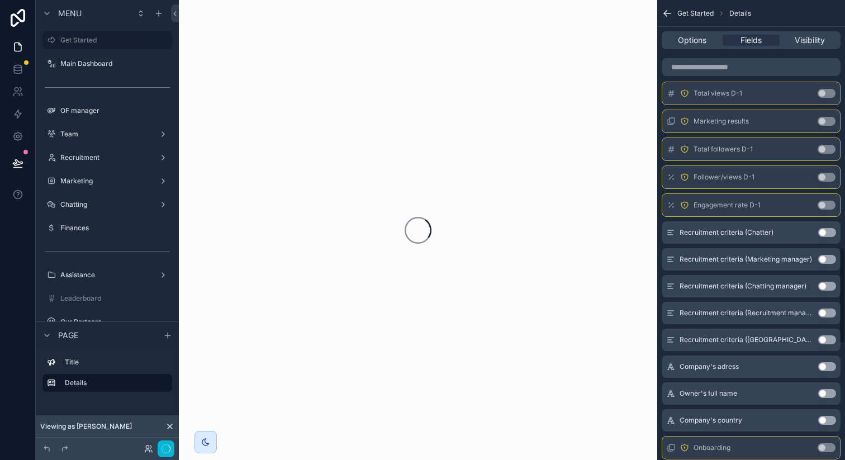
scroll to position [1175, 0]
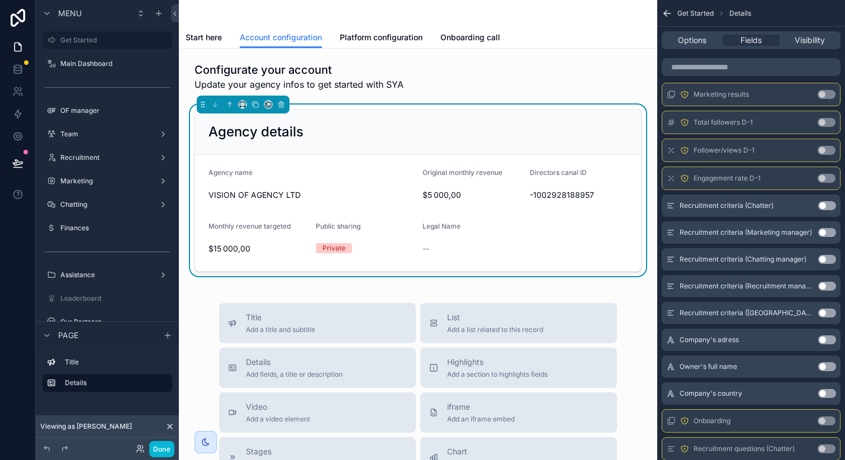
click at [828, 340] on button "Use setting" at bounding box center [827, 339] width 18 height 9
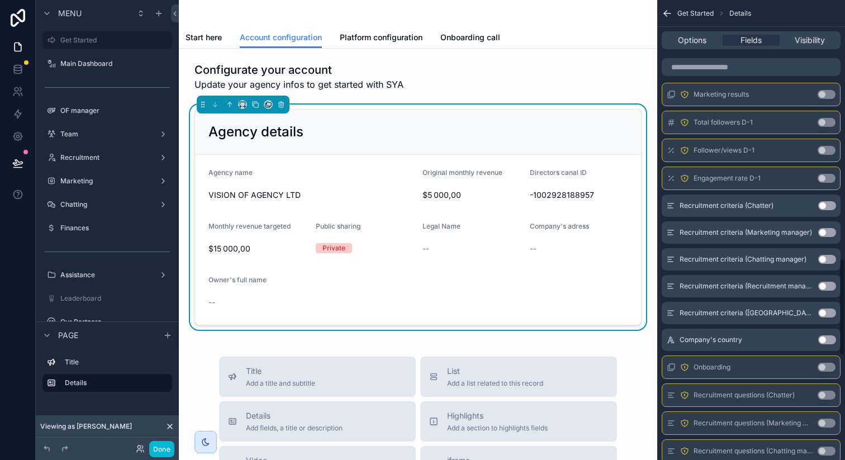
click at [828, 340] on button "Use setting" at bounding box center [827, 339] width 18 height 9
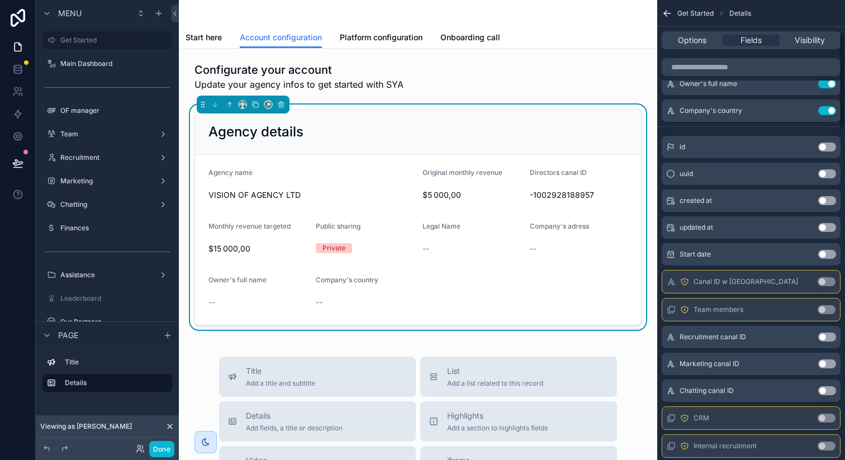
scroll to position [0, 0]
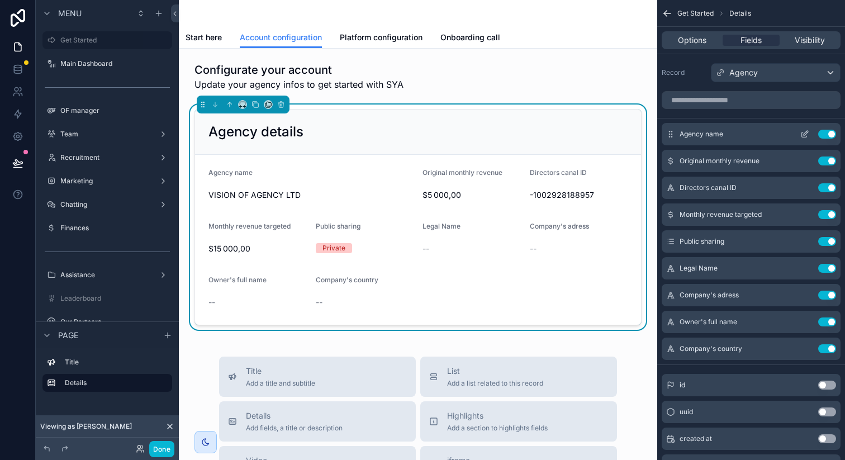
click at [800, 131] on icon "scrollable content" at bounding box center [804, 134] width 9 height 9
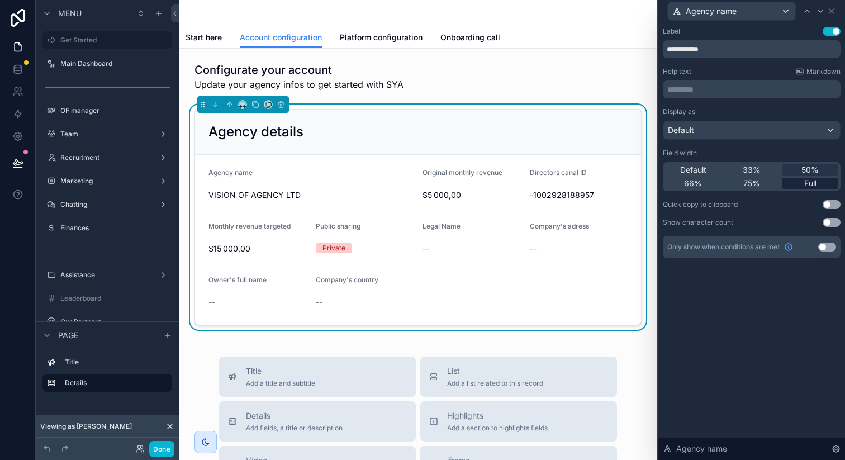
click at [807, 180] on span "Full" at bounding box center [810, 183] width 12 height 11
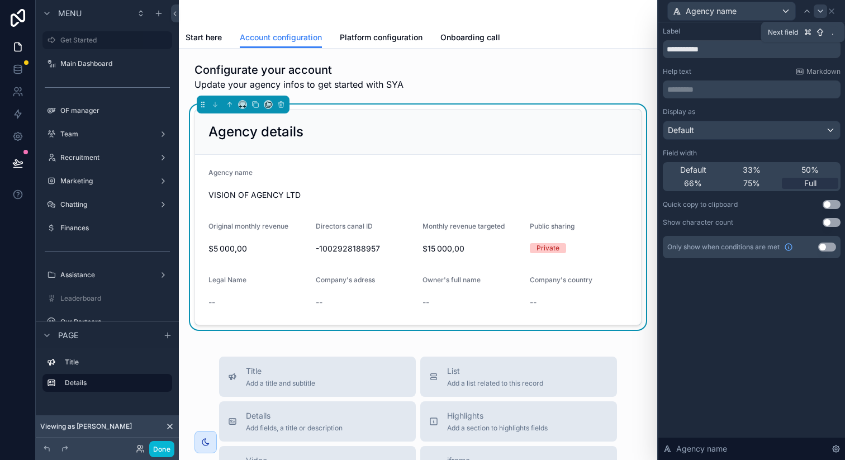
click at [818, 11] on icon at bounding box center [820, 11] width 4 height 2
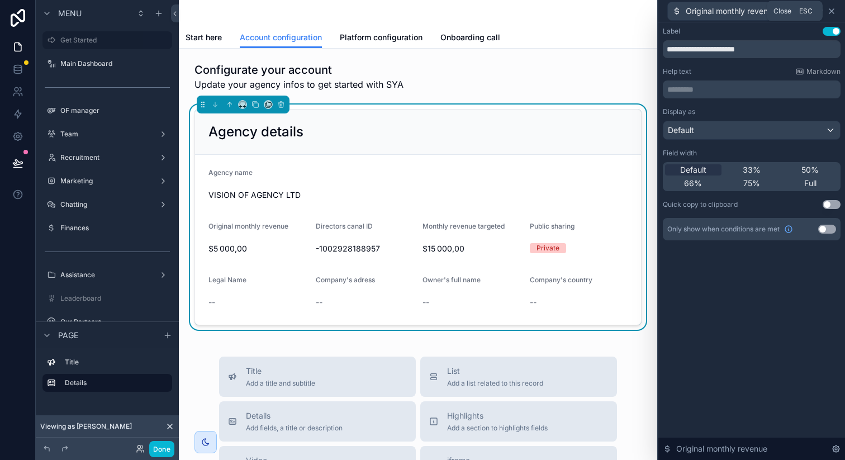
click at [833, 12] on icon at bounding box center [831, 11] width 9 height 9
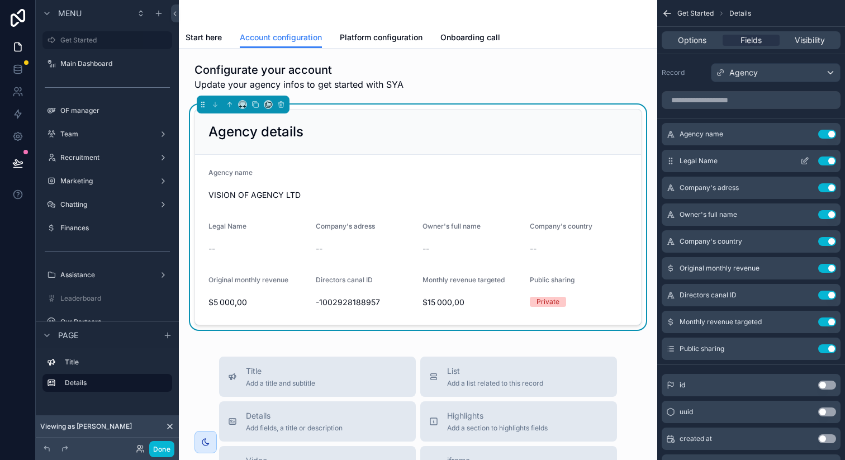
click at [808, 160] on icon "scrollable content" at bounding box center [804, 160] width 9 height 9
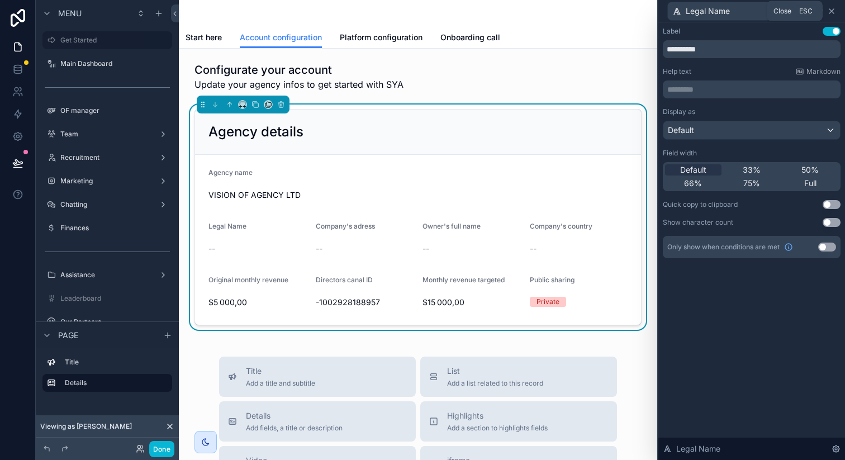
click at [831, 12] on icon at bounding box center [831, 11] width 9 height 9
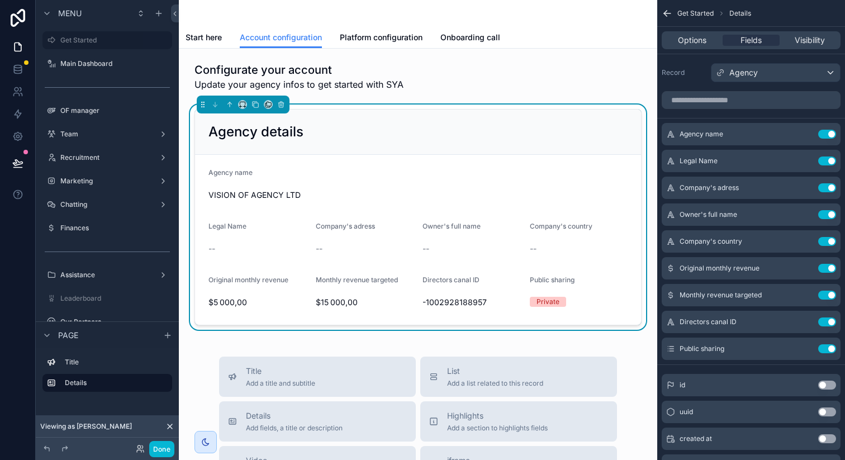
click at [589, 136] on div "Agency details" at bounding box center [417, 132] width 419 height 18
click at [683, 34] on div "Options Fields Visibility" at bounding box center [750, 40] width 179 height 18
click at [696, 39] on span "Options" at bounding box center [692, 40] width 28 height 11
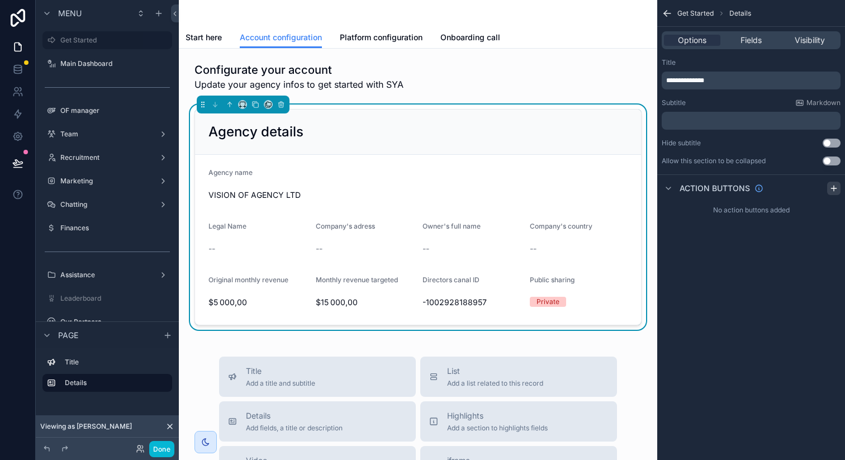
click at [833, 184] on icon "scrollable content" at bounding box center [833, 188] width 9 height 9
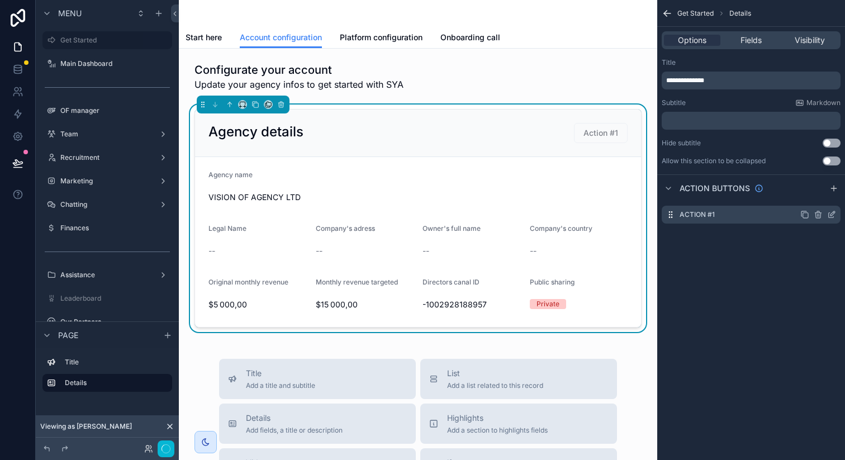
click at [829, 216] on icon "scrollable content" at bounding box center [831, 214] width 9 height 9
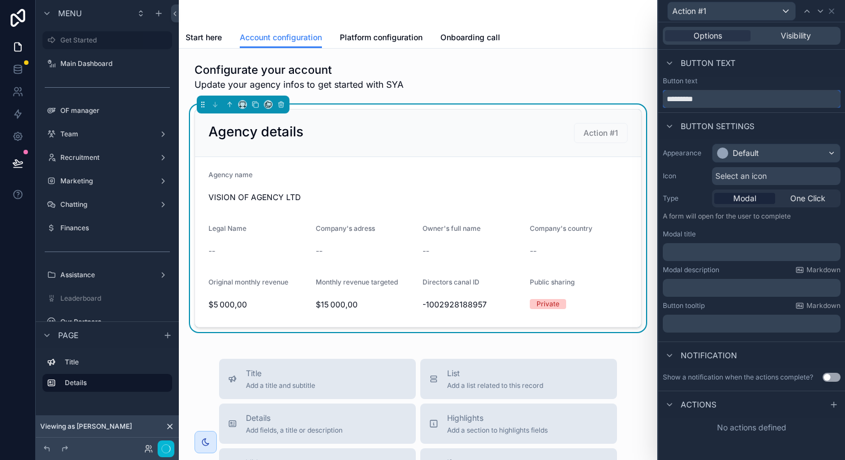
click at [716, 99] on input "*********" at bounding box center [751, 99] width 178 height 18
type input "**********"
click at [737, 156] on div "Default" at bounding box center [745, 152] width 26 height 11
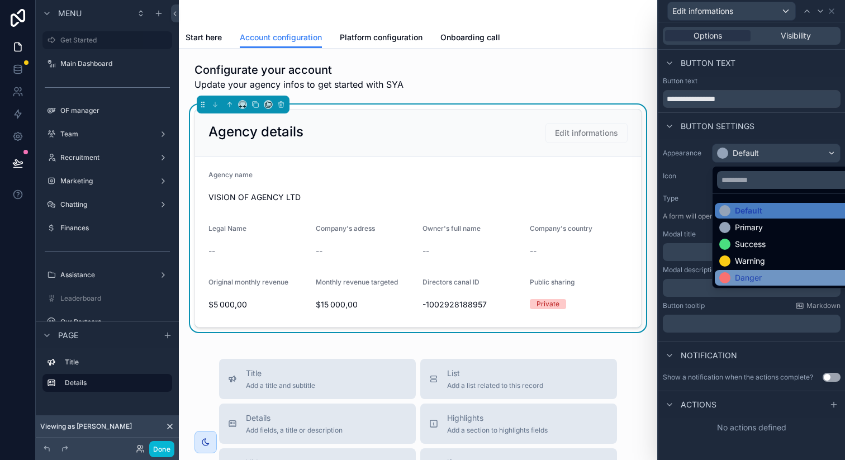
click at [739, 276] on div "Danger" at bounding box center [748, 277] width 27 height 11
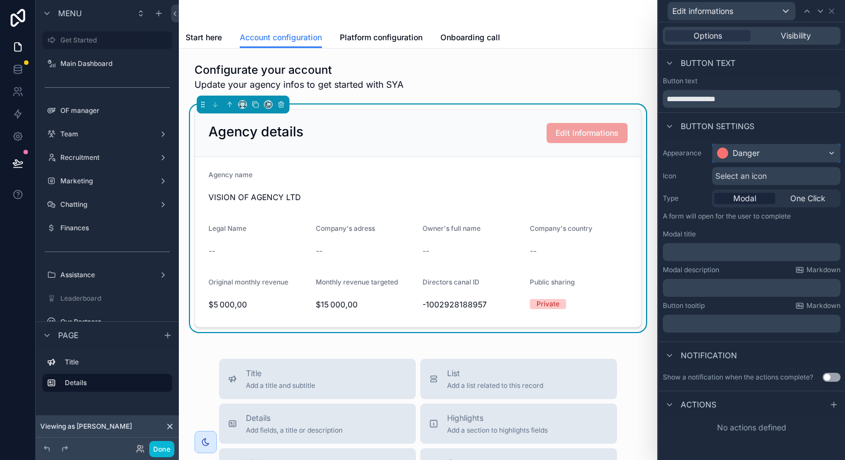
click at [751, 146] on div "Danger" at bounding box center [775, 153] width 127 height 18
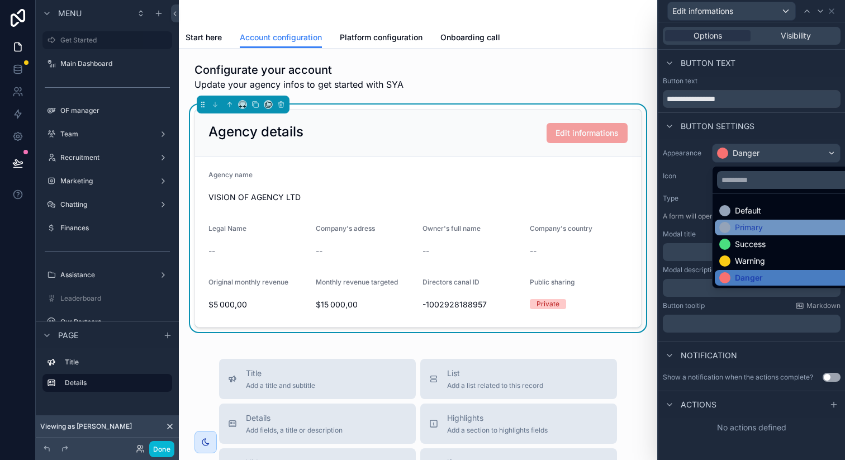
click at [747, 226] on div "Primary" at bounding box center [749, 227] width 28 height 11
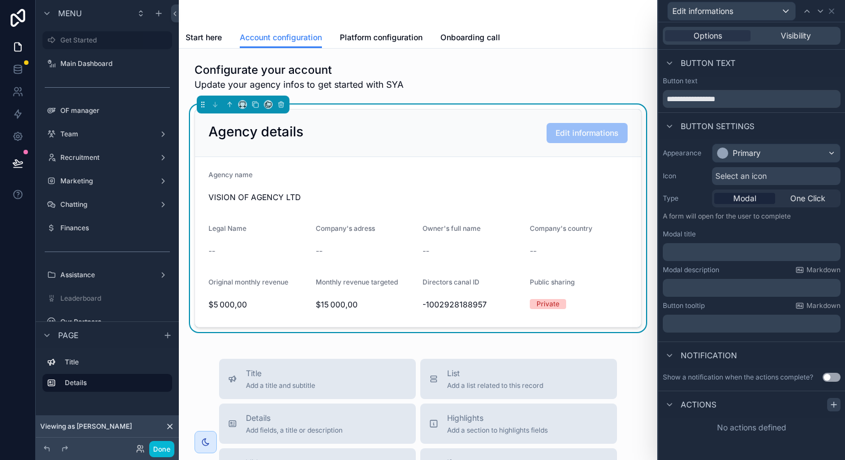
click at [832, 403] on icon at bounding box center [833, 404] width 9 height 9
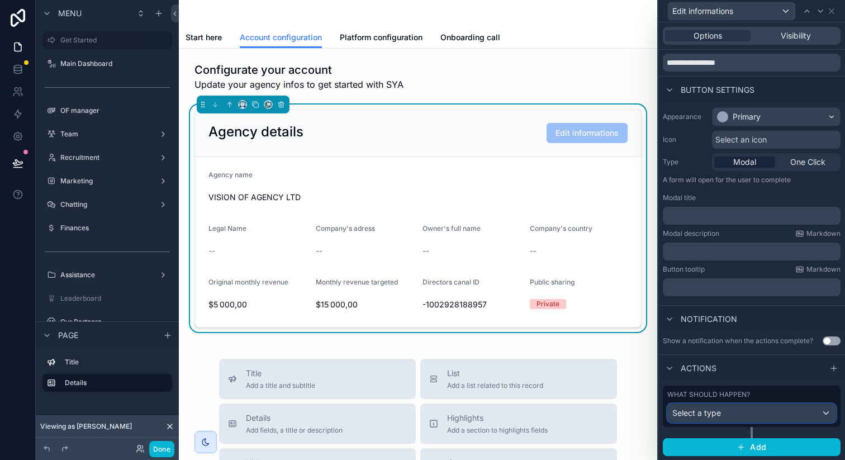
click at [746, 411] on div "Select a type" at bounding box center [751, 413] width 168 height 18
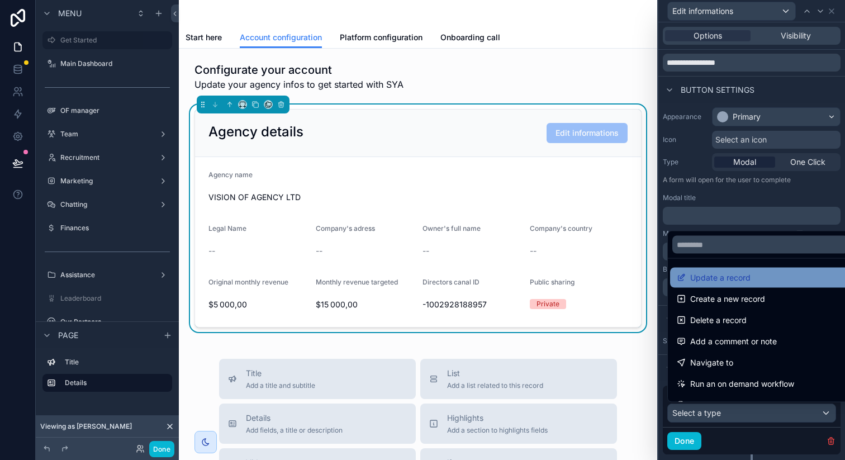
click at [730, 276] on span "Update a record" at bounding box center [720, 277] width 60 height 13
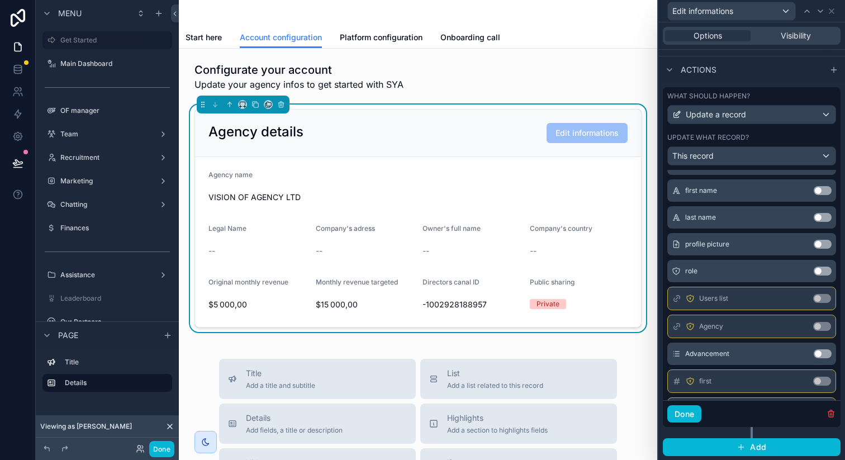
scroll to position [0, 0]
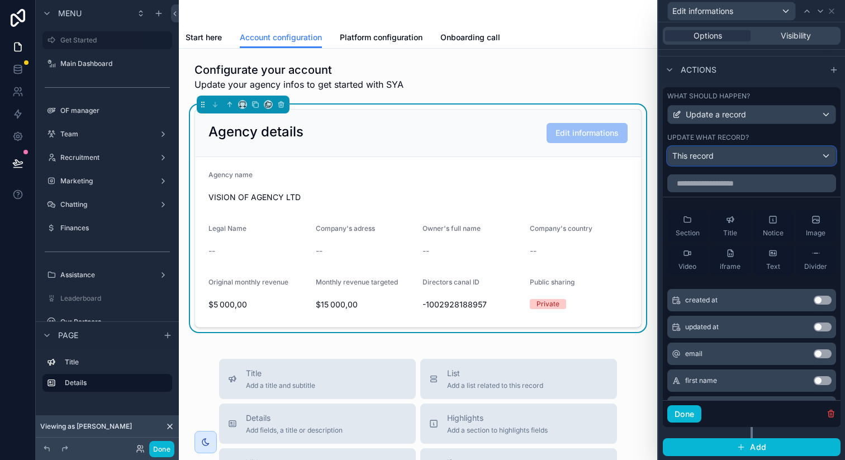
click at [728, 158] on div "This record" at bounding box center [751, 156] width 168 height 18
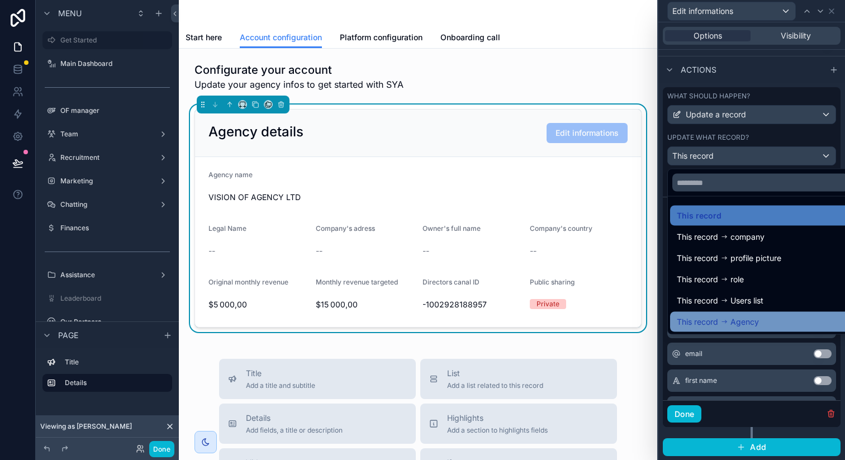
click at [714, 326] on span "This record" at bounding box center [696, 321] width 41 height 13
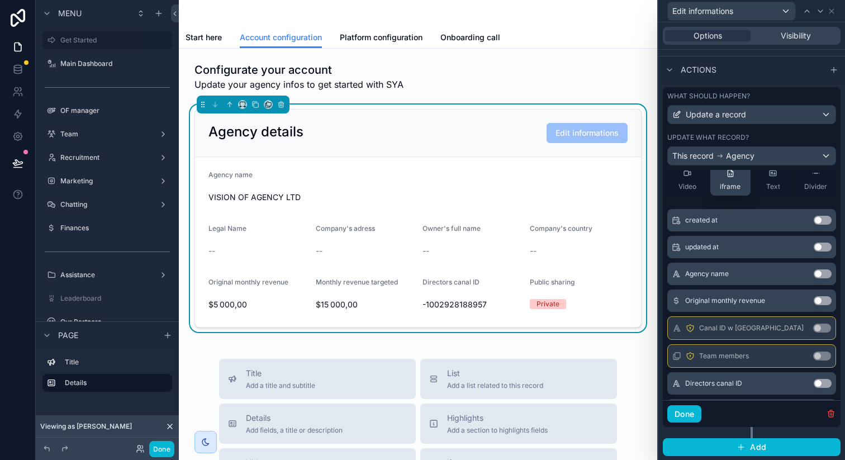
scroll to position [92, 0]
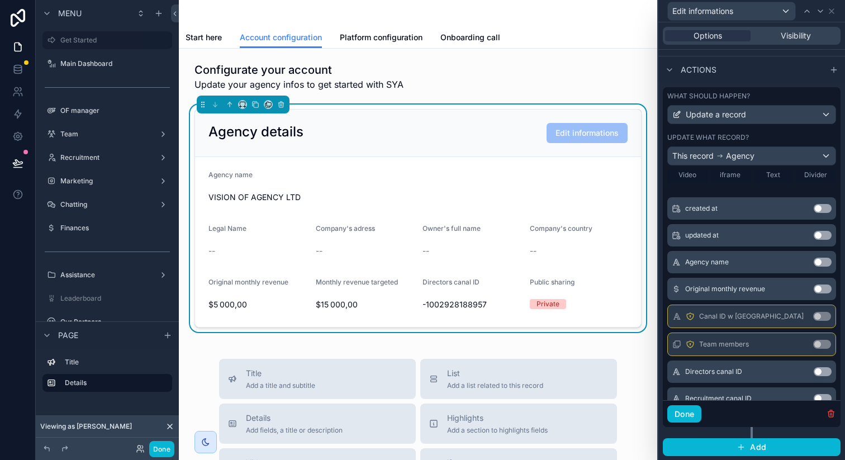
click at [813, 261] on button "Use setting" at bounding box center [822, 261] width 18 height 9
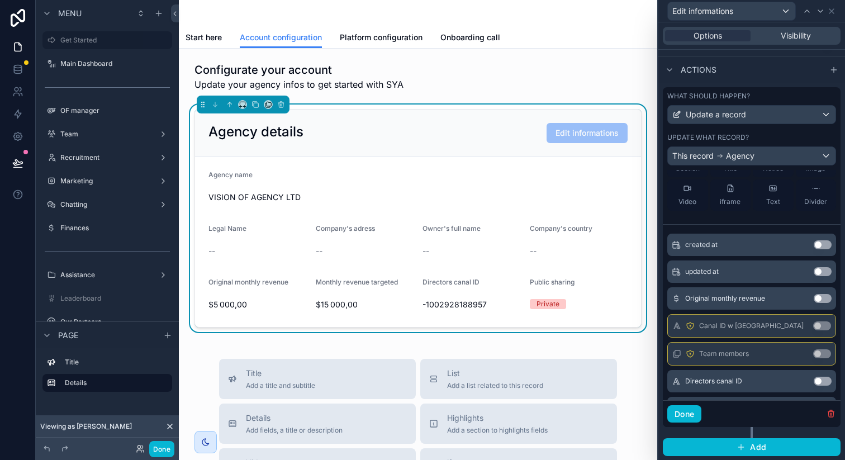
click at [813, 295] on button "Use setting" at bounding box center [822, 298] width 18 height 9
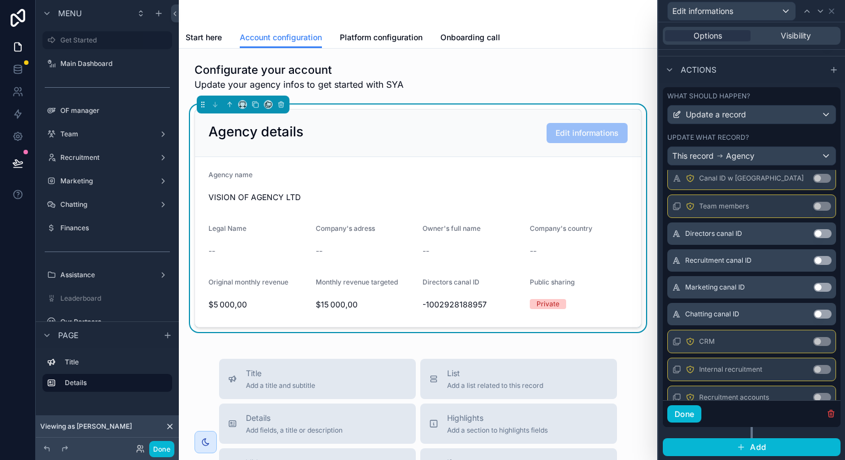
scroll to position [226, 0]
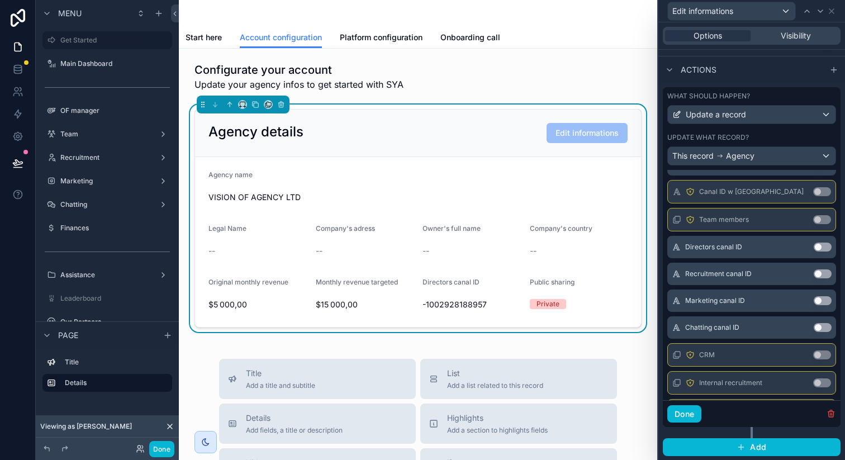
click at [813, 248] on button "Use setting" at bounding box center [822, 246] width 18 height 9
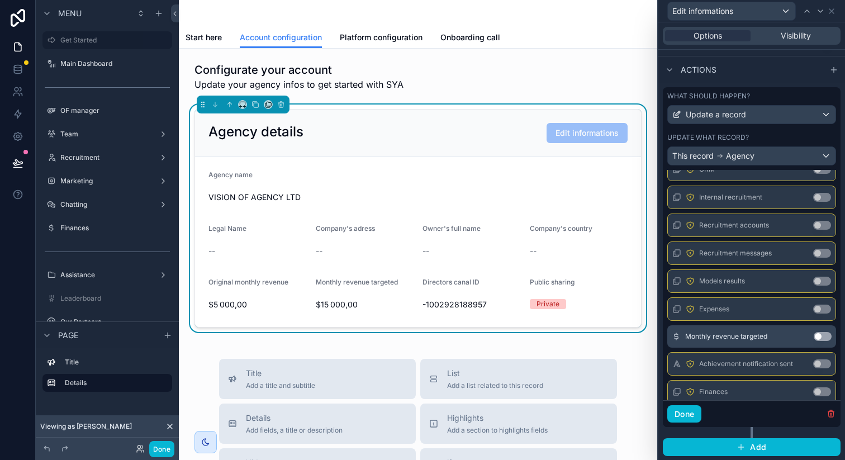
scroll to position [466, 0]
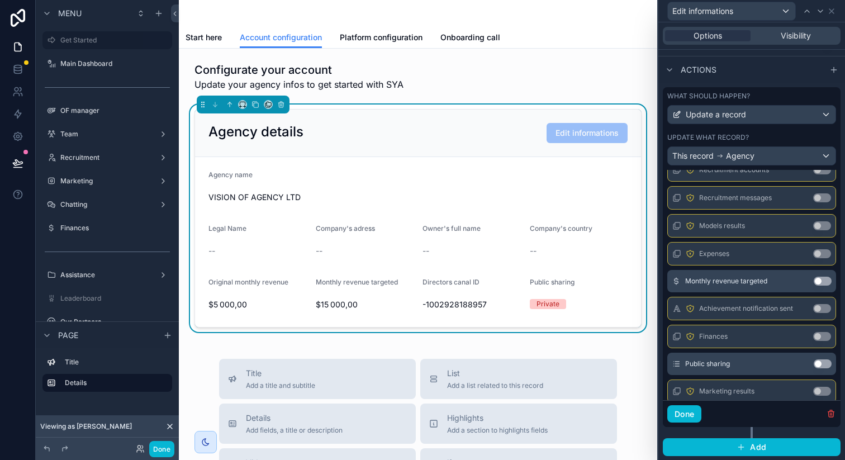
click at [813, 279] on button "Use setting" at bounding box center [822, 280] width 18 height 9
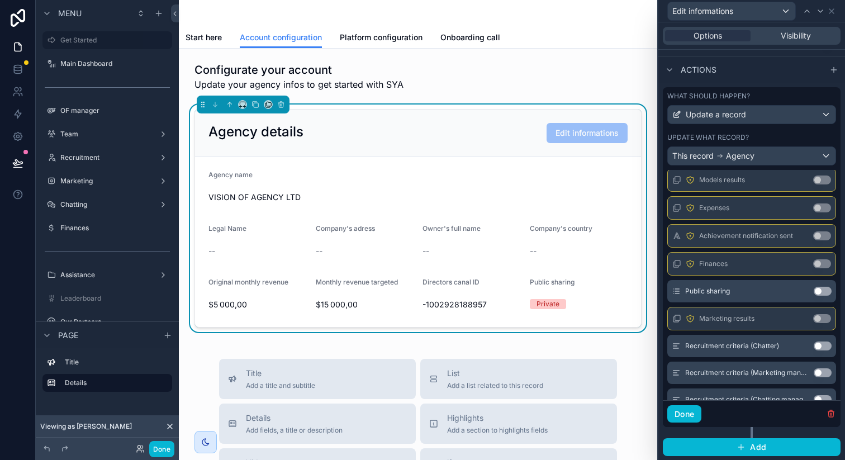
scroll to position [568, 0]
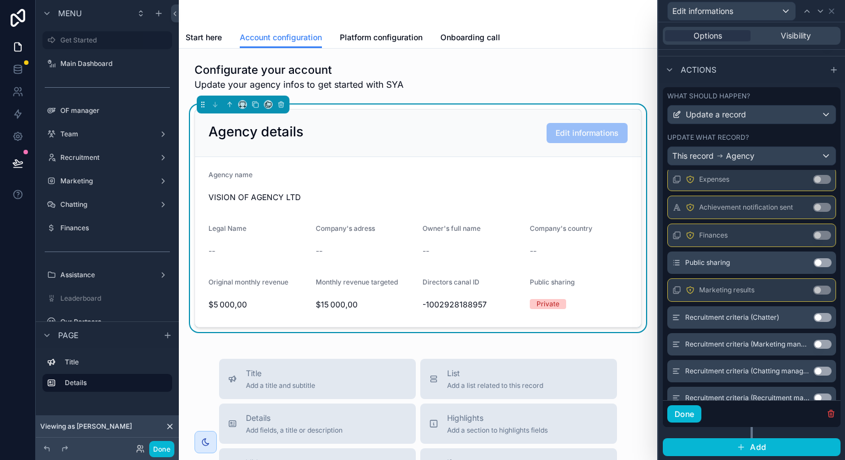
click at [803, 256] on div "Public sharing Use setting" at bounding box center [751, 262] width 169 height 22
click at [813, 263] on button "Use setting" at bounding box center [822, 262] width 18 height 9
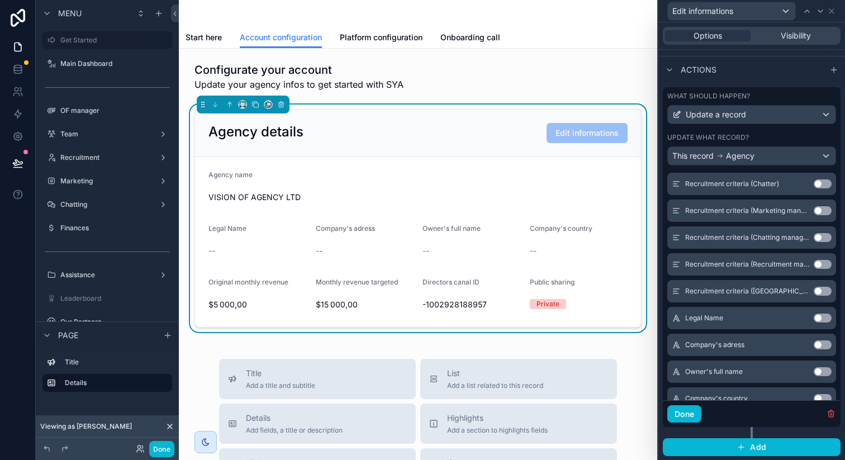
click at [813, 317] on button "Use setting" at bounding box center [822, 317] width 18 height 9
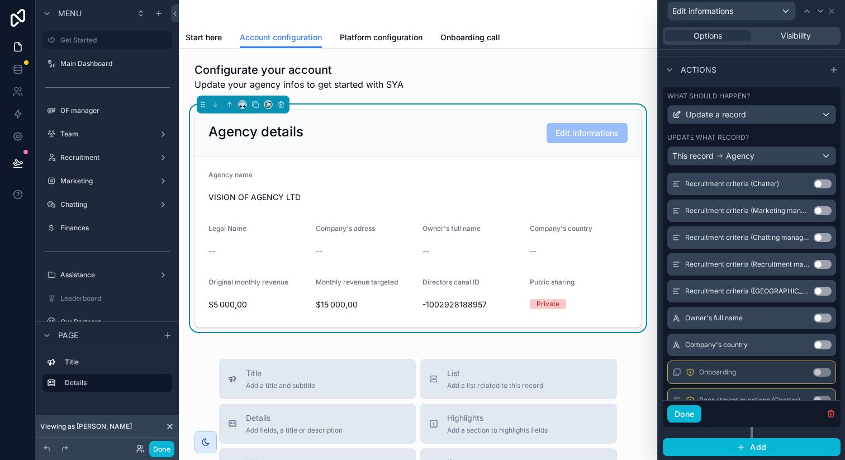
click at [813, 317] on button "Use setting" at bounding box center [822, 317] width 18 height 9
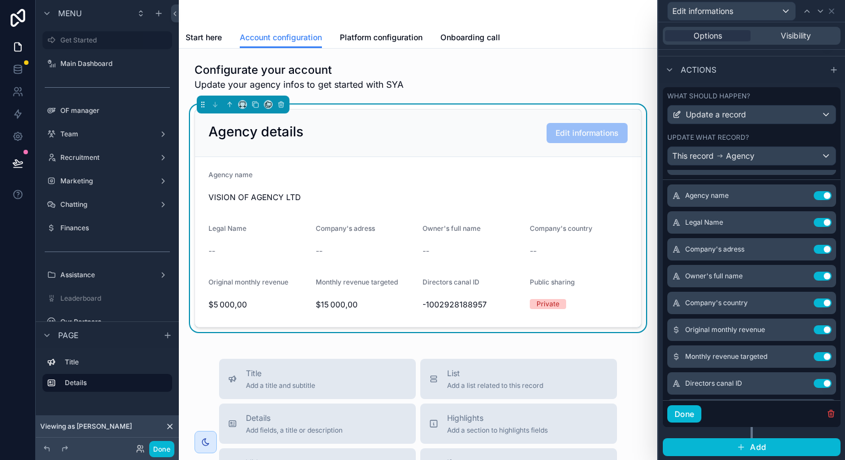
scroll to position [0, 0]
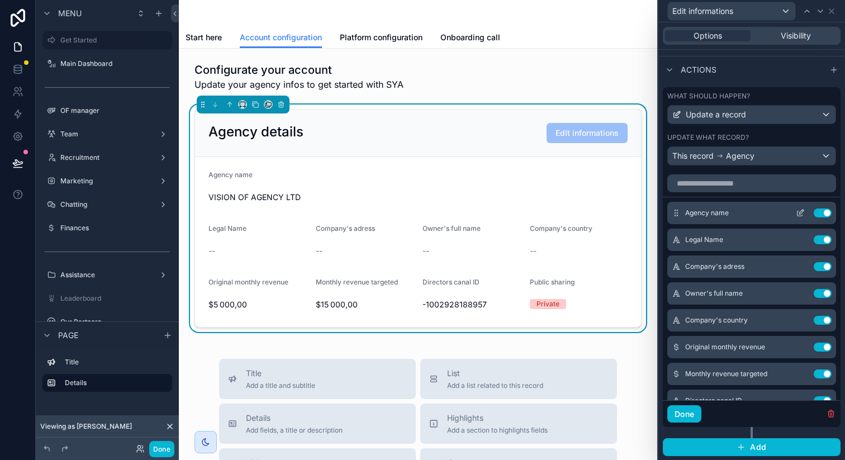
click at [795, 211] on icon at bounding box center [799, 212] width 9 height 9
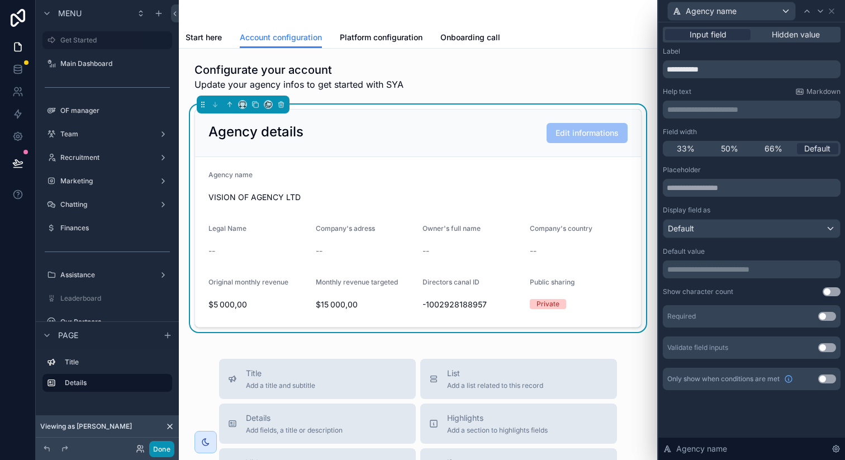
click at [169, 445] on button "Done" at bounding box center [161, 449] width 25 height 16
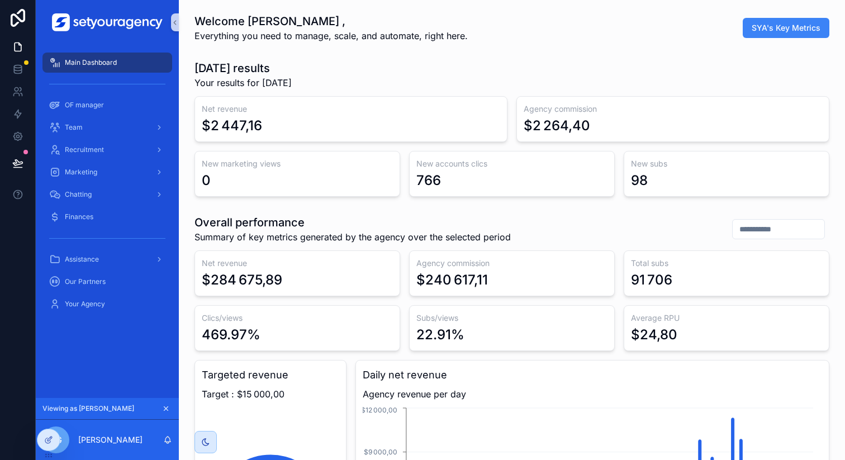
scroll to position [0, 3789]
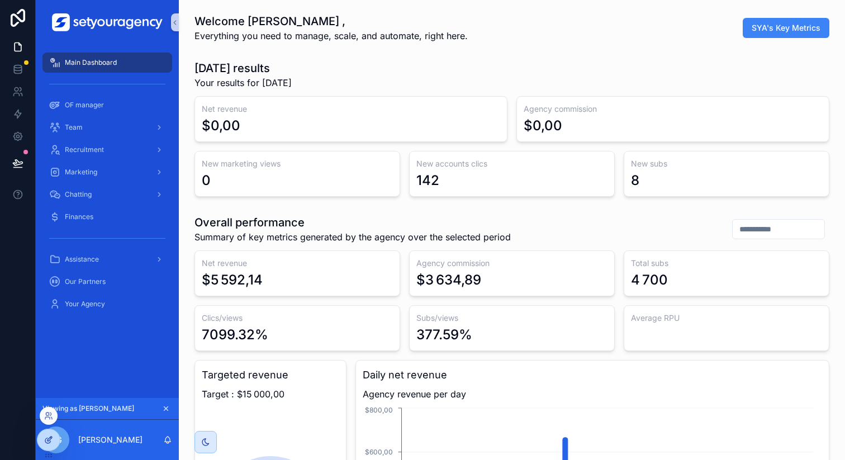
click at [52, 437] on icon at bounding box center [48, 439] width 9 height 9
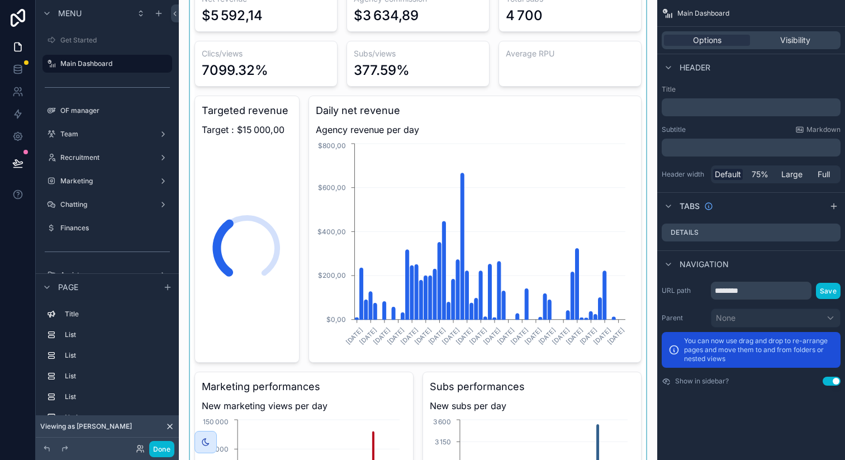
scroll to position [298, 0]
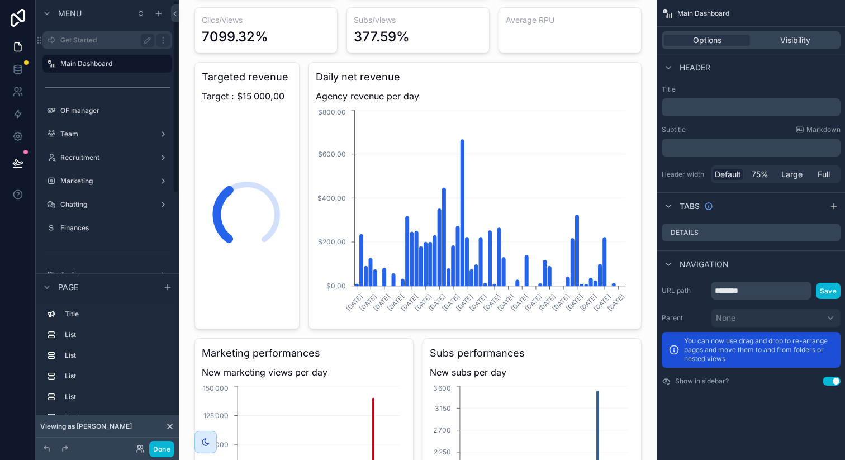
click at [108, 47] on div "Get Started" at bounding box center [107, 40] width 125 height 18
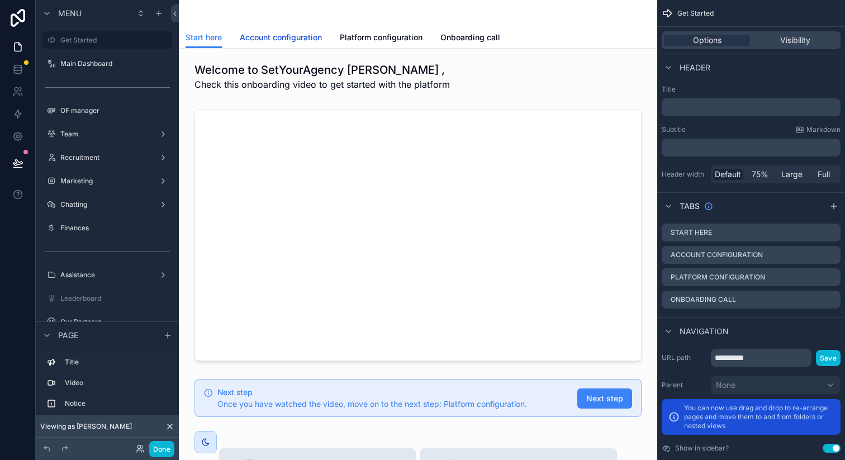
click at [288, 38] on span "Account configuration" at bounding box center [281, 37] width 82 height 11
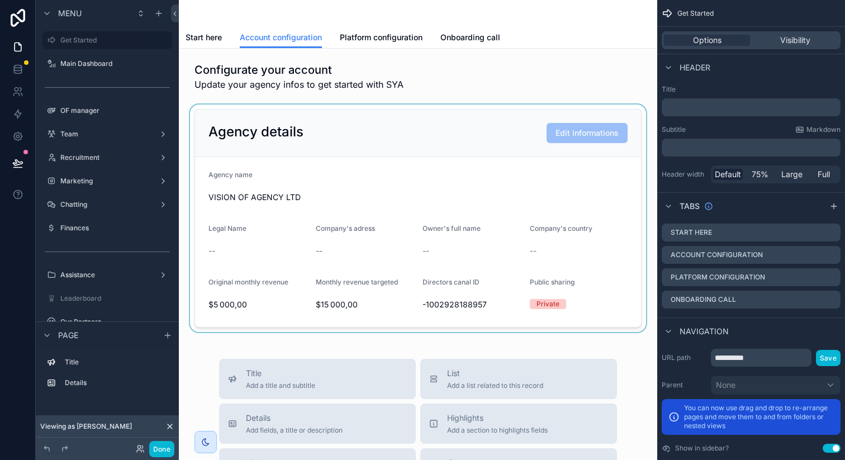
click at [504, 144] on div "scrollable content" at bounding box center [418, 217] width 460 height 227
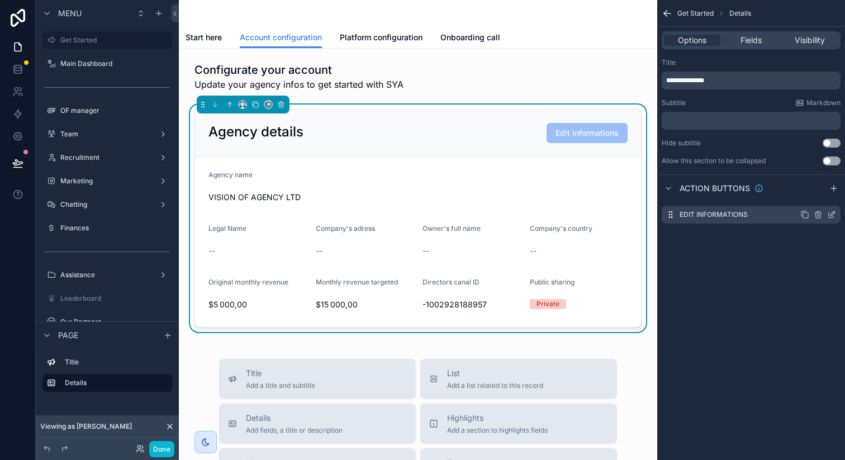
click at [836, 214] on div "Edit informations" at bounding box center [750, 215] width 179 height 18
click at [829, 214] on icon "scrollable content" at bounding box center [831, 214] width 9 height 9
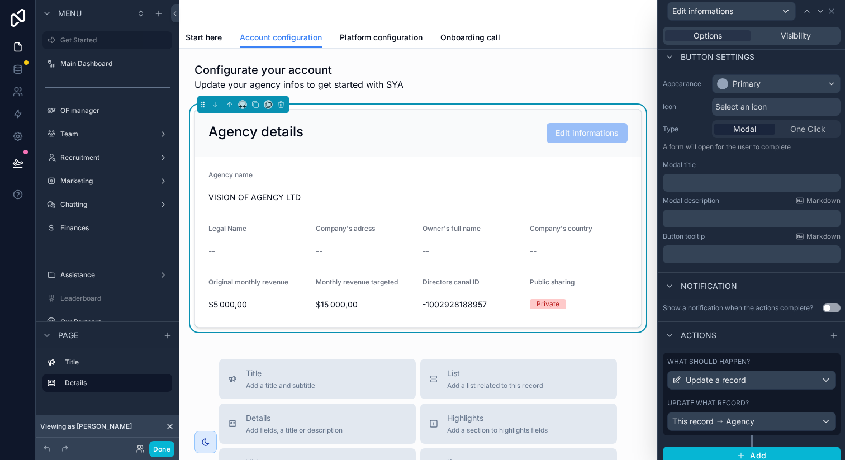
scroll to position [78, 0]
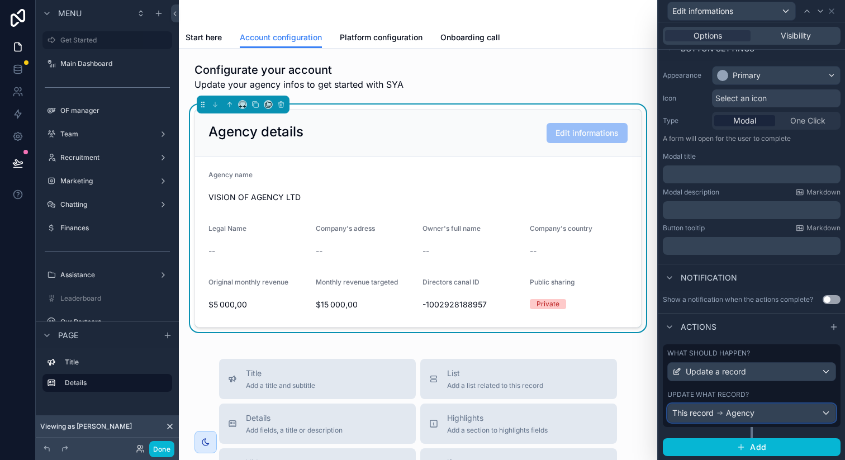
click at [760, 407] on div "This record Agency" at bounding box center [751, 413] width 168 height 18
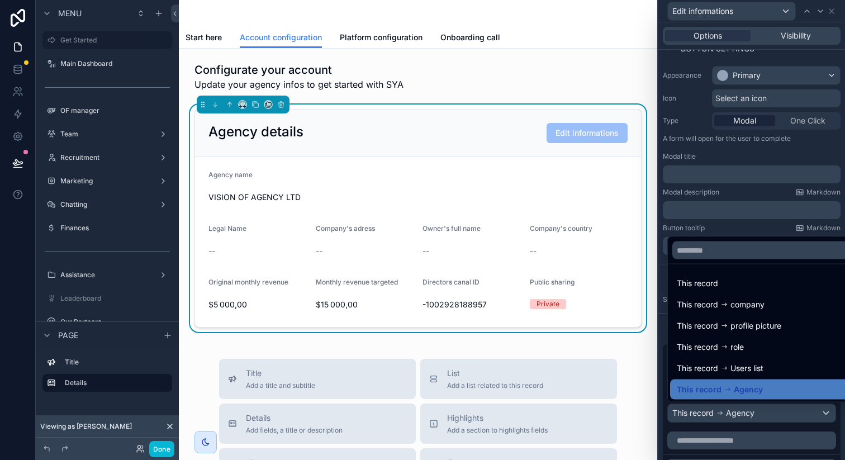
click at [748, 227] on div at bounding box center [751, 230] width 187 height 460
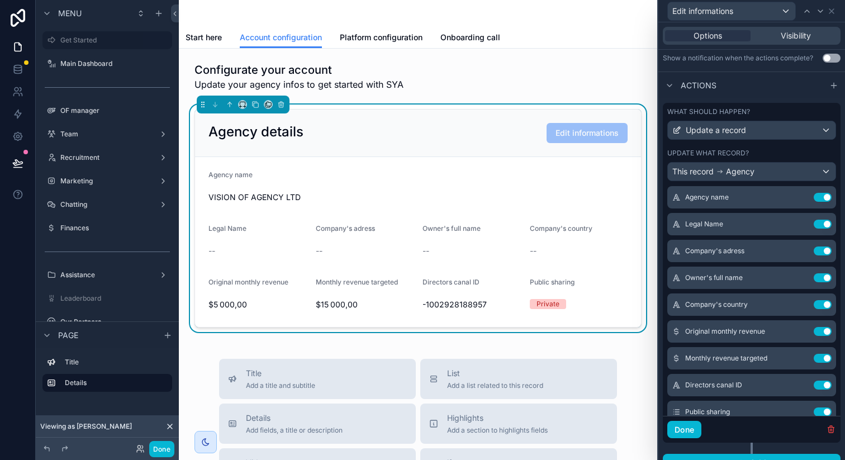
scroll to position [80, 0]
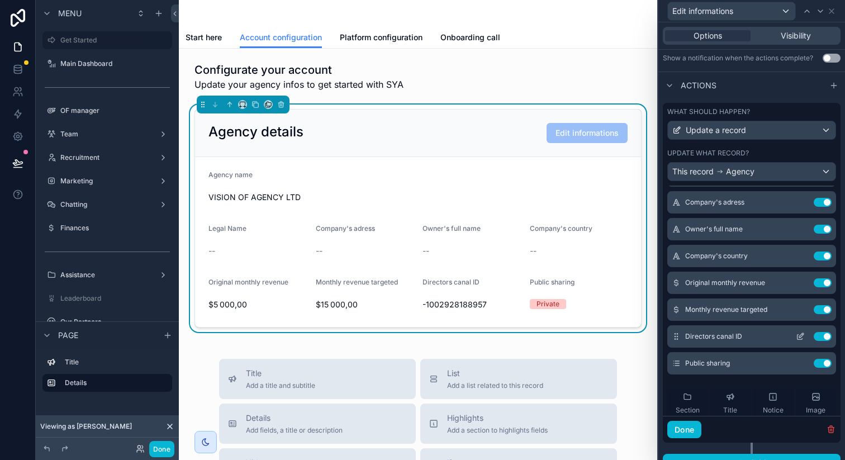
click at [797, 335] on icon at bounding box center [799, 337] width 5 height 5
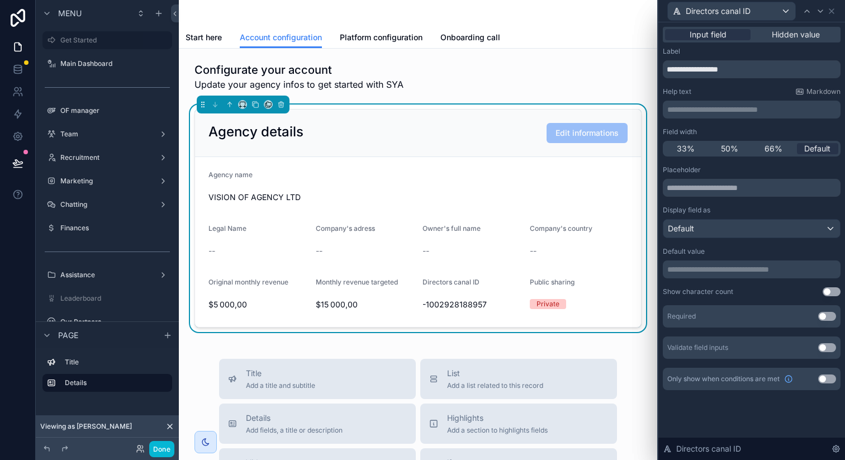
click at [717, 104] on p "**********" at bounding box center [752, 109] width 171 height 11
click at [711, 69] on input "**********" at bounding box center [751, 69] width 178 height 18
type input "**********"
click at [753, 105] on p "**********" at bounding box center [752, 109] width 171 height 11
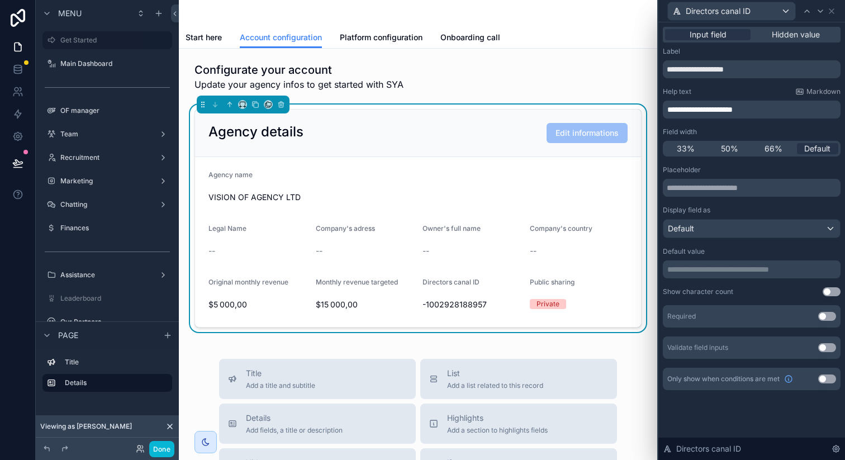
click at [714, 108] on span "**********" at bounding box center [699, 110] width 65 height 8
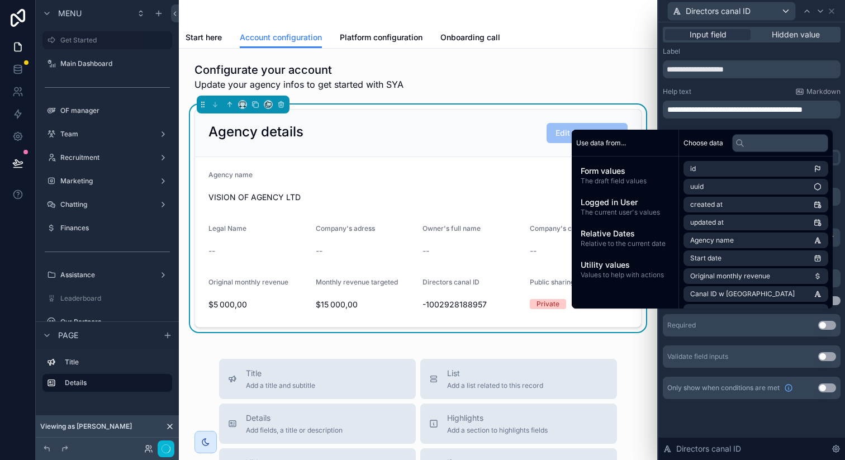
scroll to position [0, 0]
click at [741, 88] on div "Help text Markdown" at bounding box center [751, 91] width 178 height 9
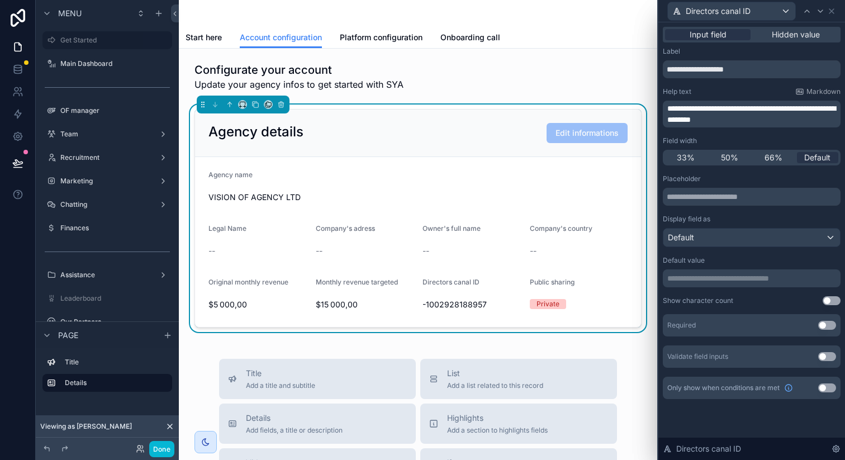
click at [759, 121] on p "**********" at bounding box center [752, 114] width 171 height 22
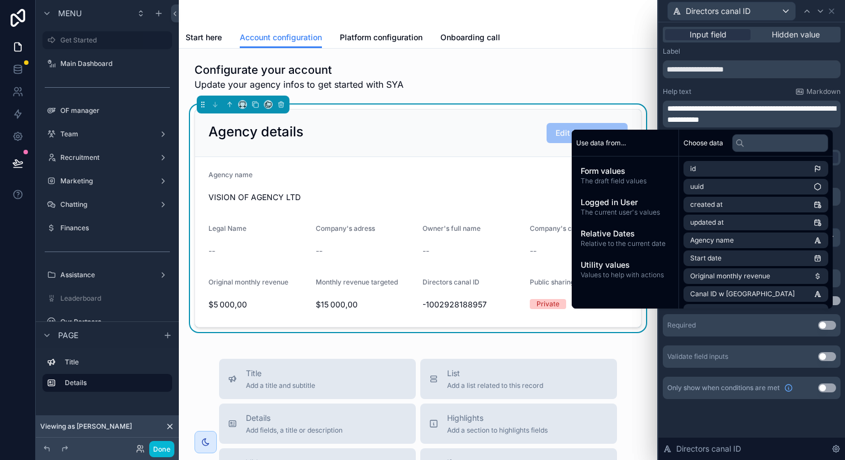
click at [755, 91] on div "Help text Markdown" at bounding box center [751, 91] width 178 height 9
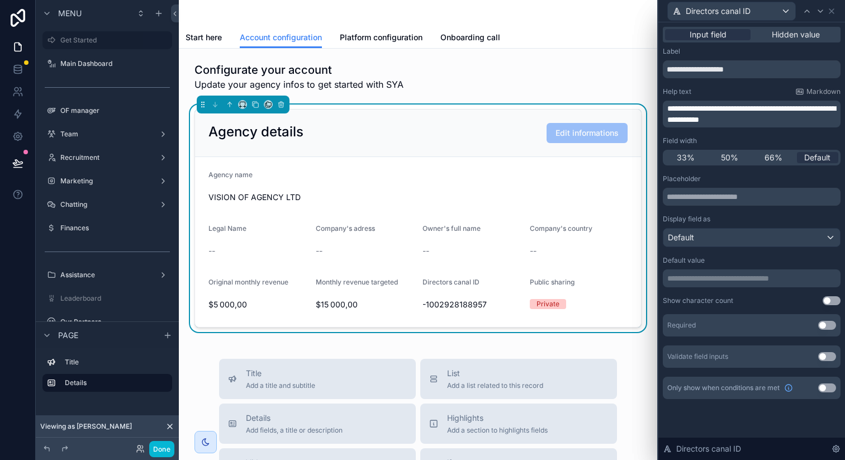
click at [427, 175] on div "Agency name" at bounding box center [417, 176] width 419 height 13
click at [772, 122] on p "**********" at bounding box center [752, 114] width 171 height 22
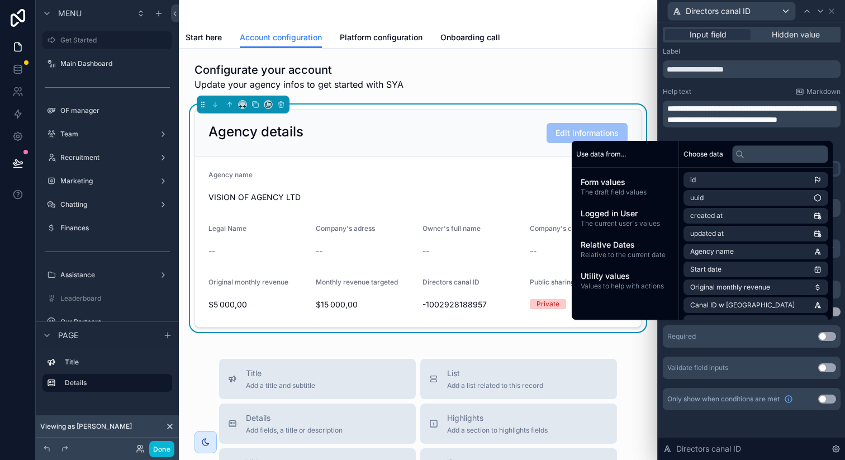
click at [760, 91] on div "Help text Markdown" at bounding box center [751, 91] width 178 height 9
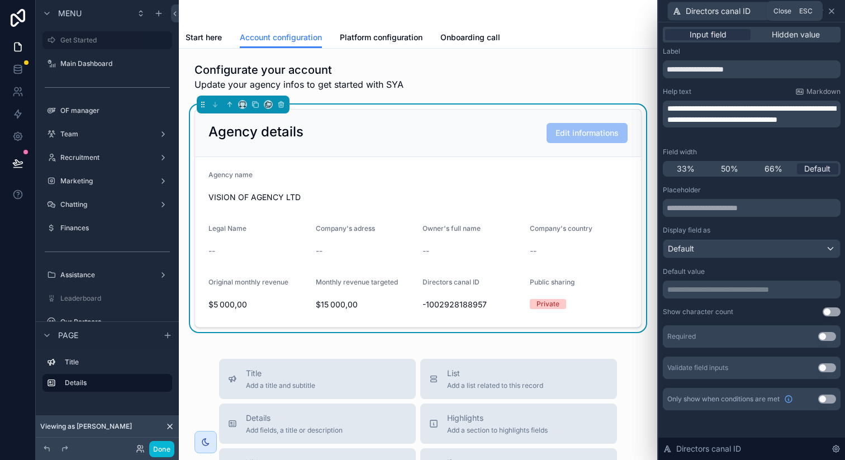
click at [832, 9] on icon at bounding box center [831, 11] width 9 height 9
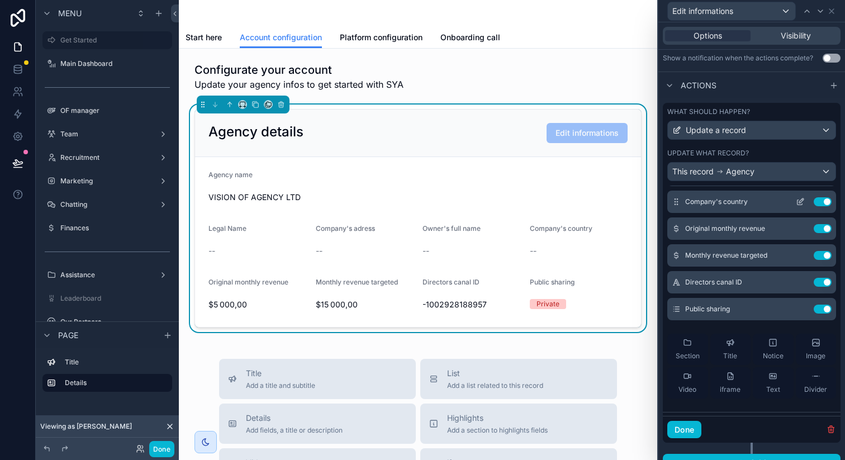
scroll to position [157, 0]
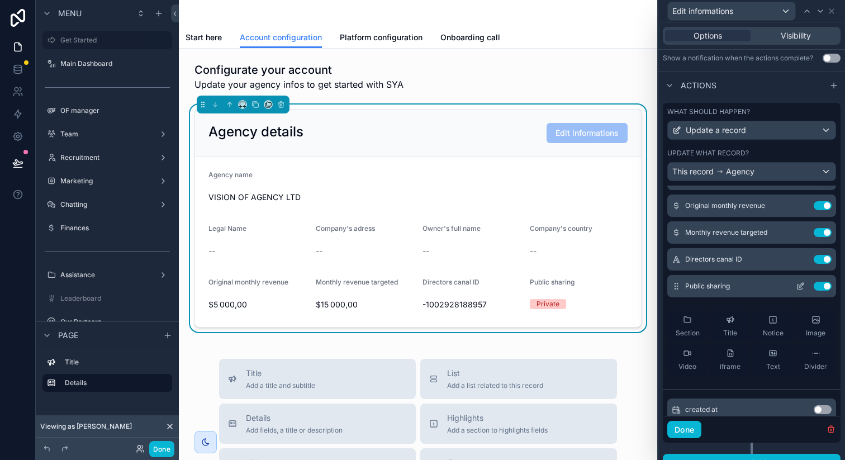
click at [795, 286] on icon at bounding box center [799, 286] width 9 height 9
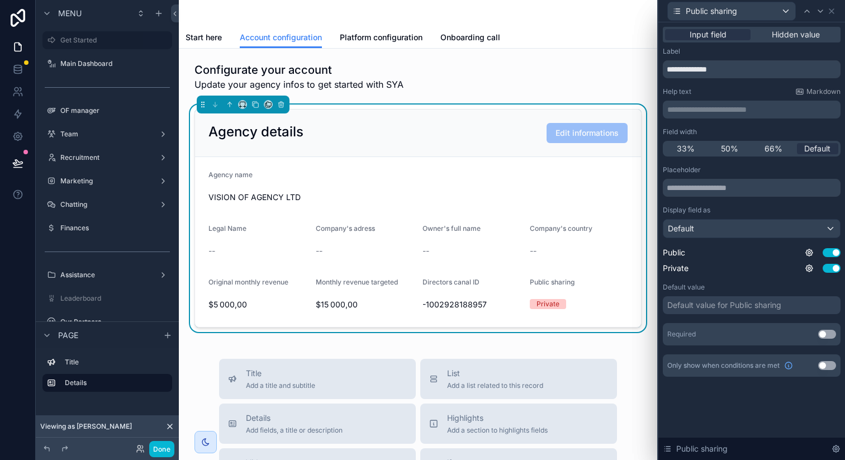
click at [714, 108] on p "**********" at bounding box center [752, 109] width 171 height 11
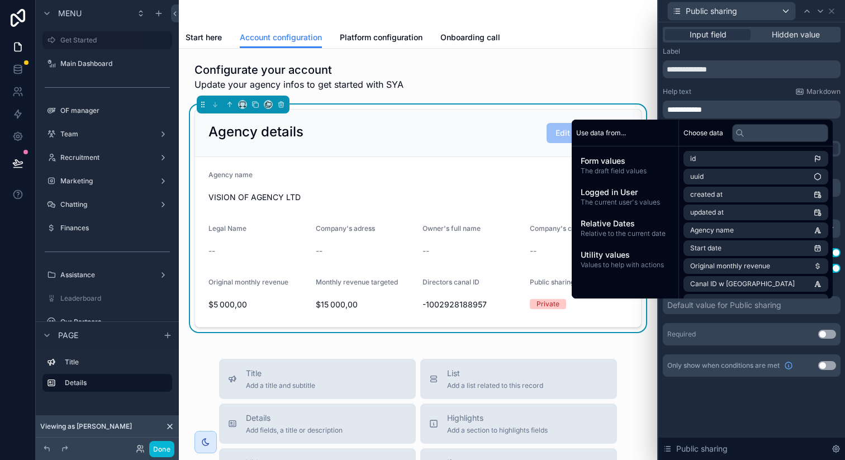
scroll to position [0, 0]
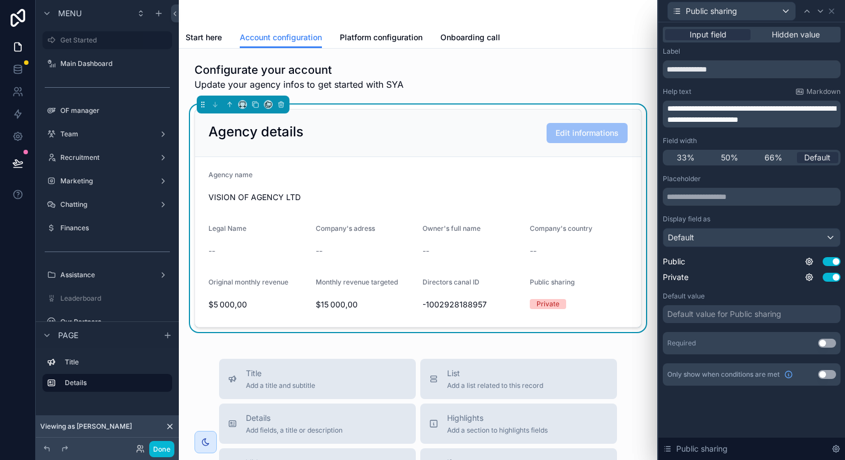
click at [740, 93] on div "Help text Markdown" at bounding box center [751, 91] width 178 height 9
click at [730, 232] on div "Default" at bounding box center [751, 237] width 177 height 18
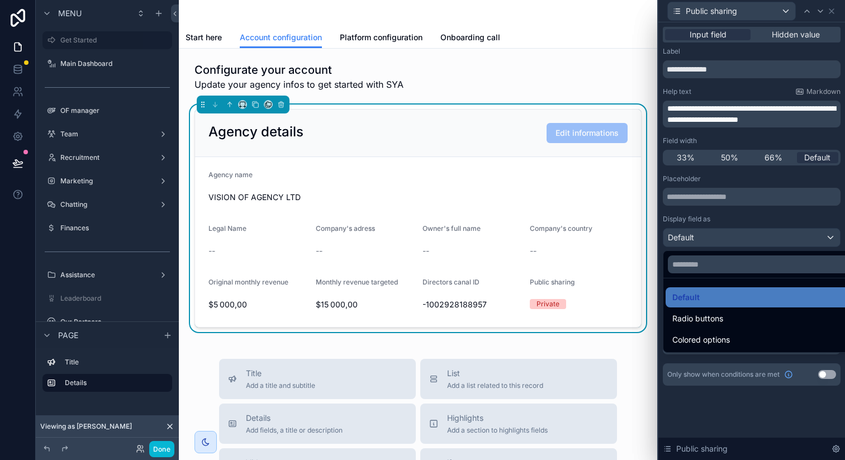
click at [721, 246] on div at bounding box center [751, 230] width 187 height 460
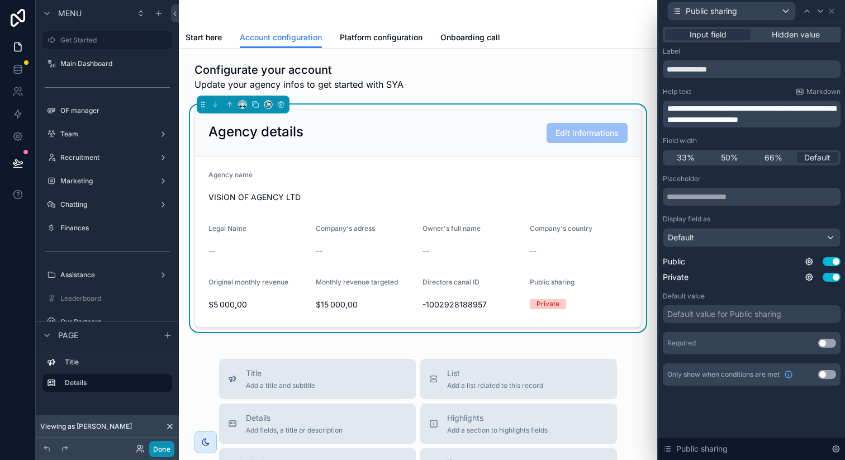
click at [155, 445] on button "Done" at bounding box center [161, 449] width 25 height 16
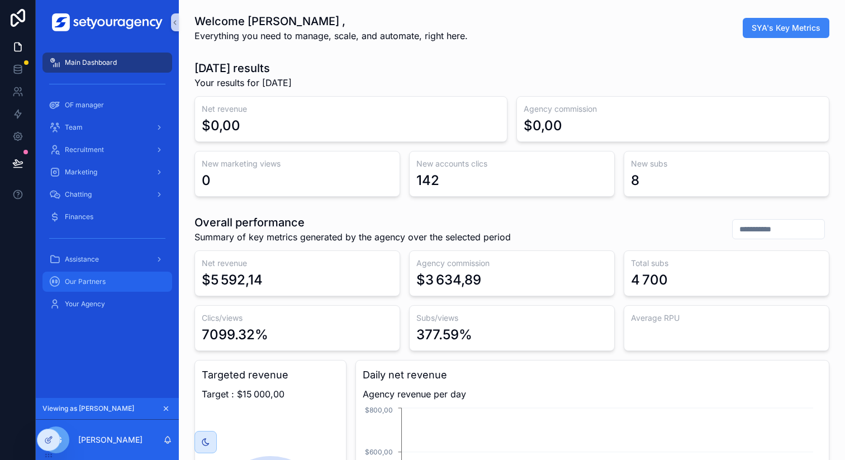
scroll to position [0, 3789]
click at [165, 407] on icon "scrollable content" at bounding box center [166, 408] width 8 height 8
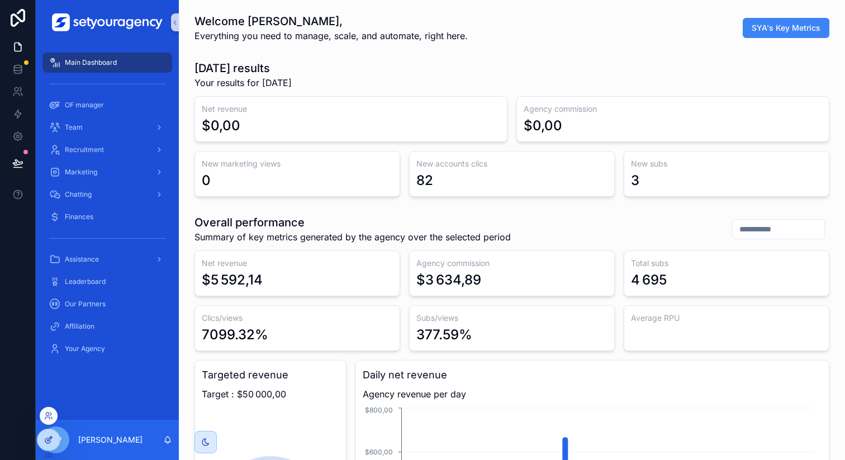
click at [53, 437] on div at bounding box center [48, 439] width 22 height 21
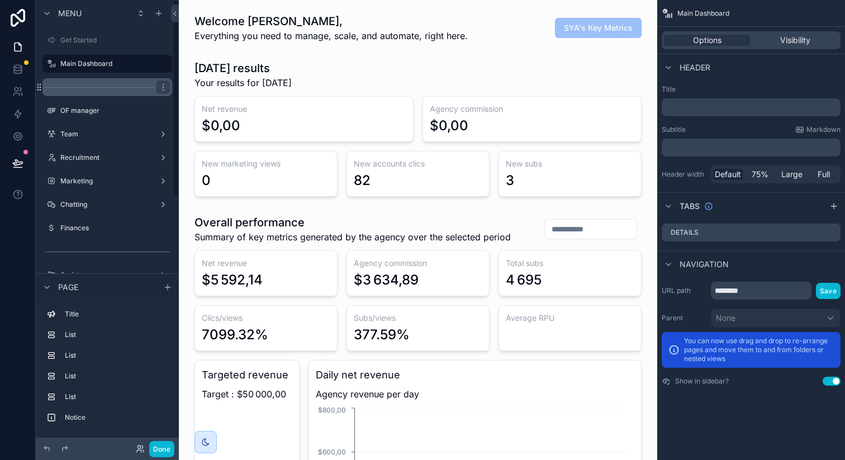
scroll to position [0, 2475]
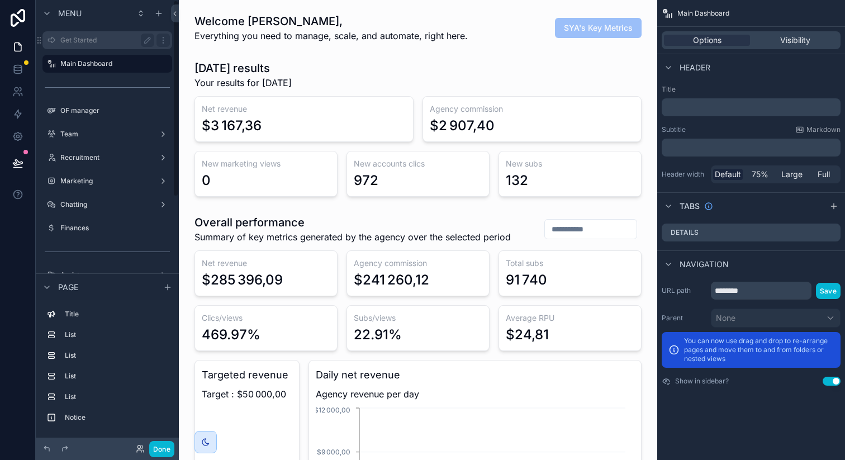
click at [113, 41] on label "Get Started" at bounding box center [104, 40] width 89 height 9
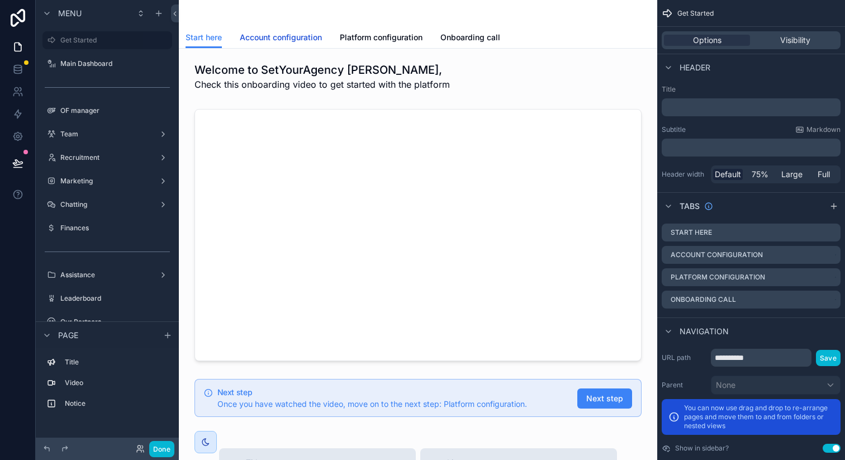
click at [292, 36] on span "Account configuration" at bounding box center [281, 37] width 82 height 11
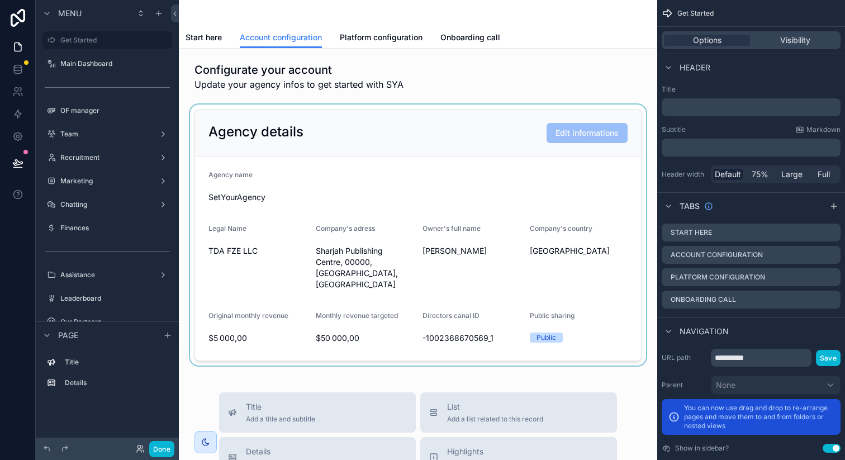
click at [564, 131] on div "scrollable content" at bounding box center [418, 234] width 460 height 261
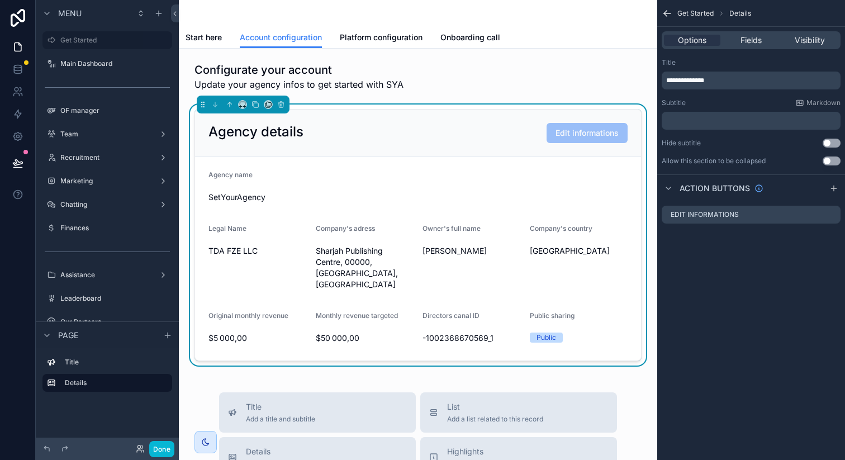
click at [564, 132] on span "Edit informations" at bounding box center [586, 132] width 81 height 9
click at [159, 446] on button "Done" at bounding box center [161, 449] width 25 height 16
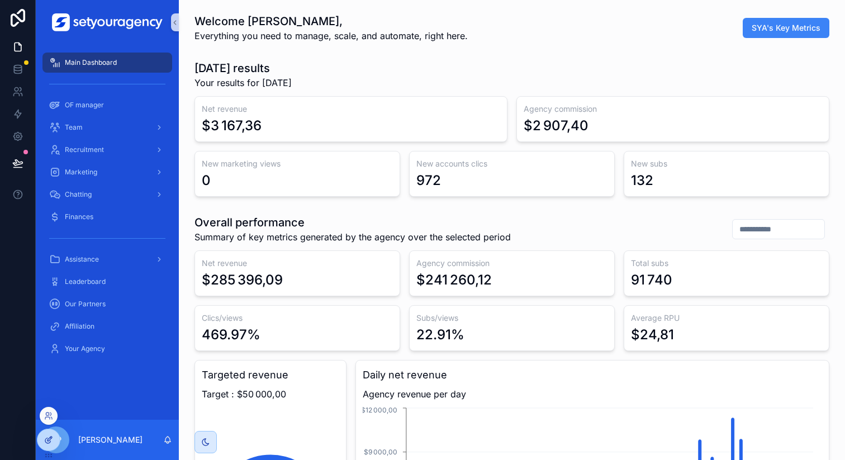
click at [51, 438] on icon at bounding box center [50, 437] width 1 height 1
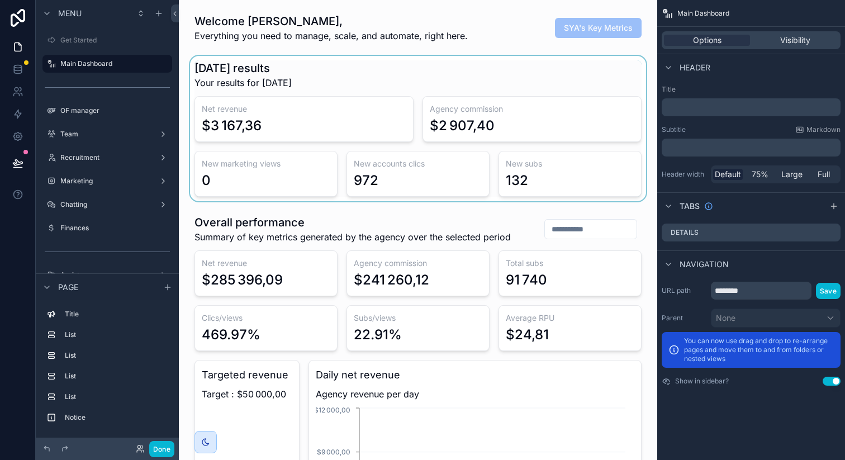
click at [327, 168] on div "scrollable content" at bounding box center [418, 128] width 460 height 145
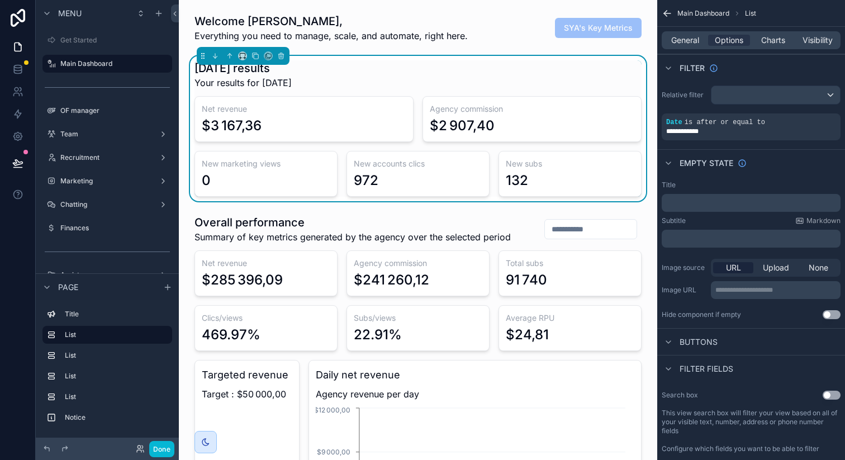
scroll to position [0, 2475]
click at [768, 37] on span "Charts" at bounding box center [773, 40] width 24 height 11
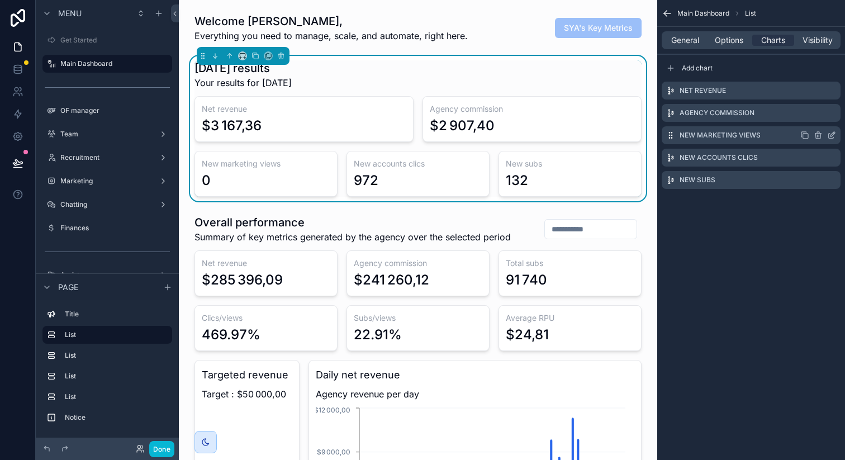
click at [831, 131] on icon "scrollable content" at bounding box center [831, 135] width 9 height 9
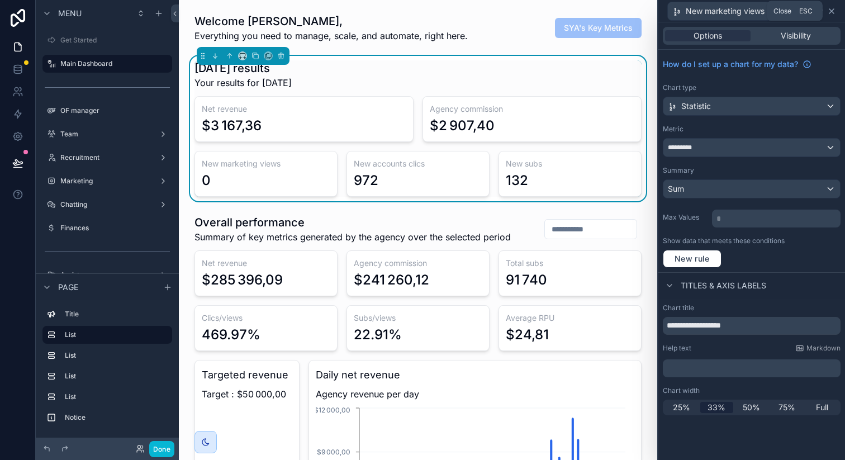
click at [831, 13] on icon at bounding box center [831, 11] width 9 height 9
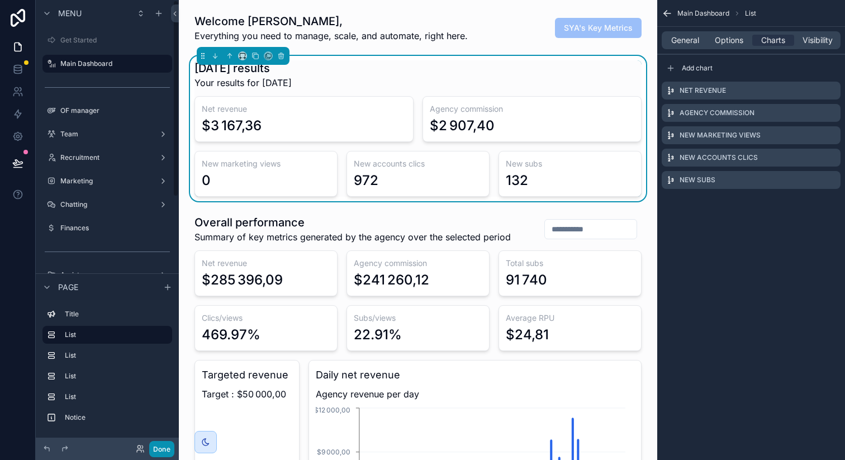
click at [161, 447] on button "Done" at bounding box center [161, 449] width 25 height 16
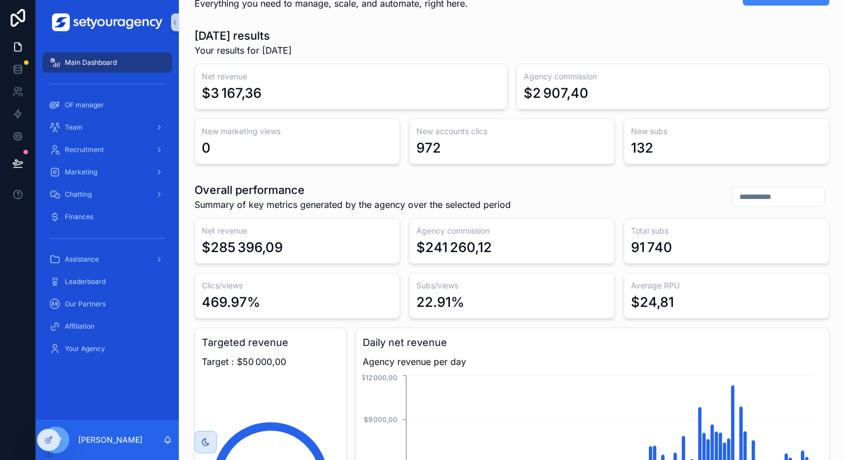
scroll to position [0, 0]
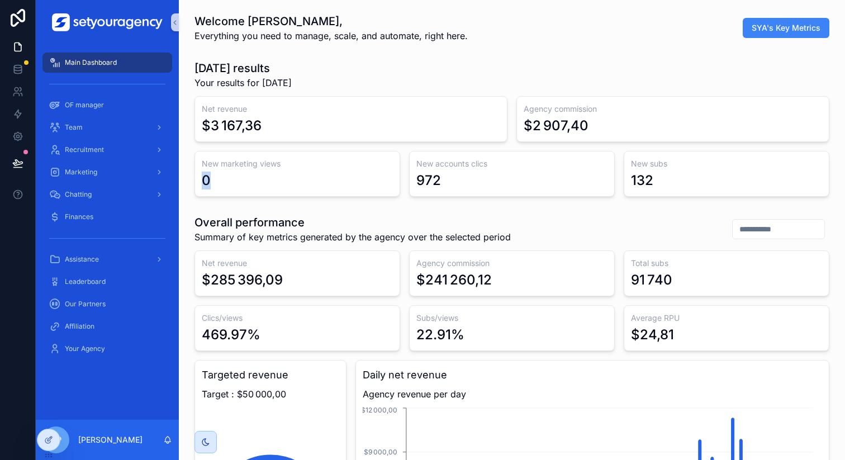
drag, startPoint x: 201, startPoint y: 182, endPoint x: 220, endPoint y: 182, distance: 19.0
click at [220, 182] on div "New marketing views 0" at bounding box center [297, 174] width 206 height 46
click at [220, 182] on div "0" at bounding box center [297, 180] width 191 height 18
click at [48, 413] on icon at bounding box center [48, 415] width 9 height 9
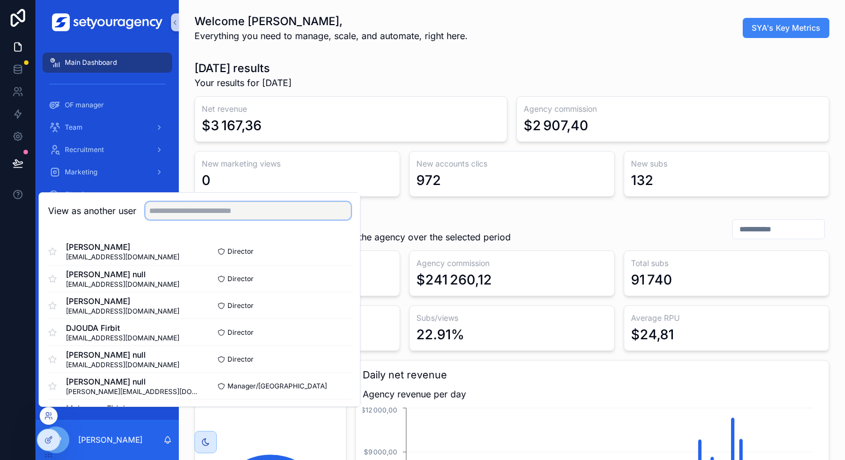
click at [221, 212] on input "text" at bounding box center [248, 211] width 206 height 18
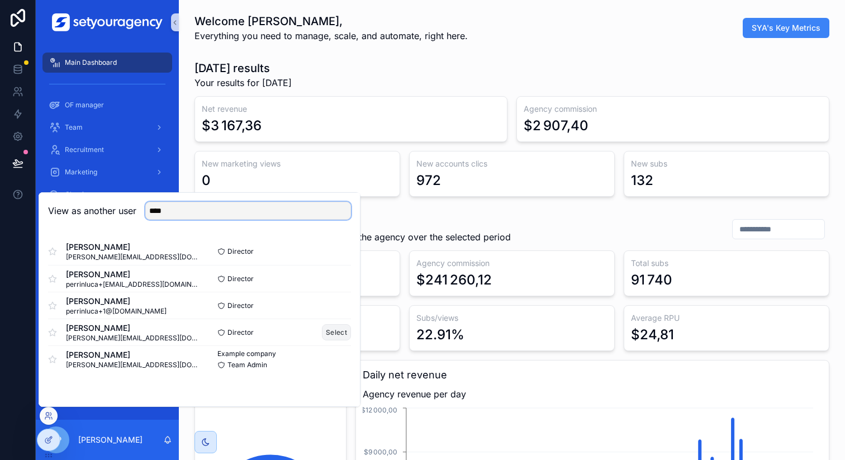
type input "****"
click at [330, 335] on button "Select" at bounding box center [336, 332] width 29 height 16
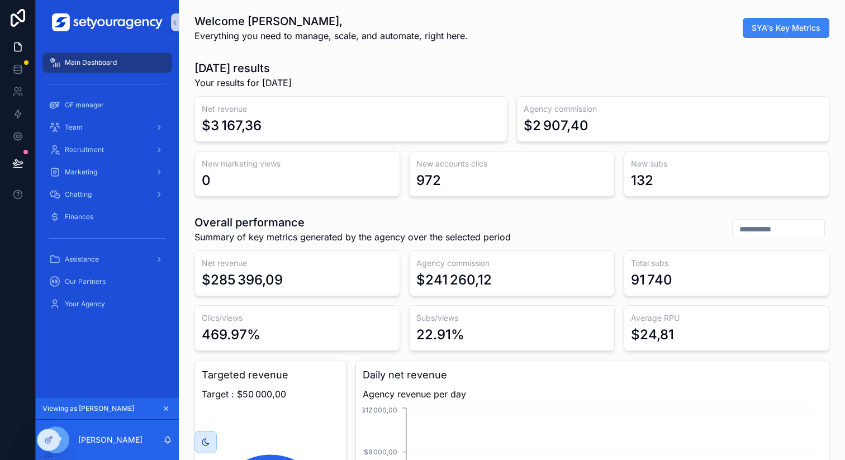
scroll to position [0, 3789]
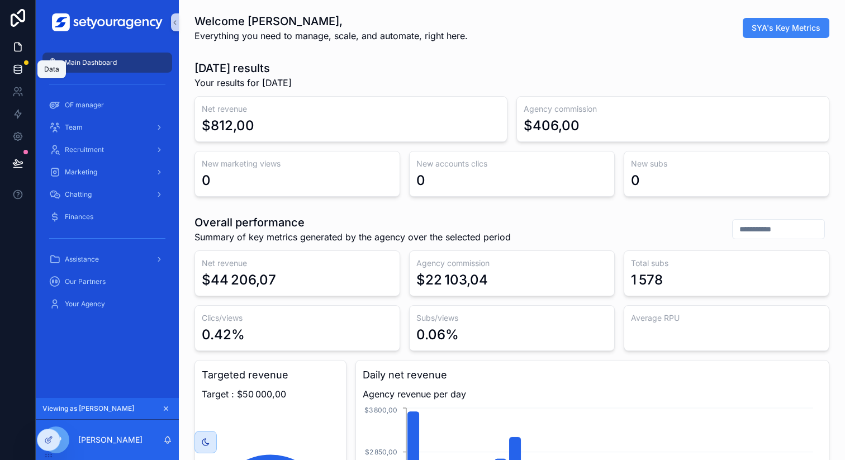
click at [16, 72] on icon at bounding box center [17, 69] width 11 height 11
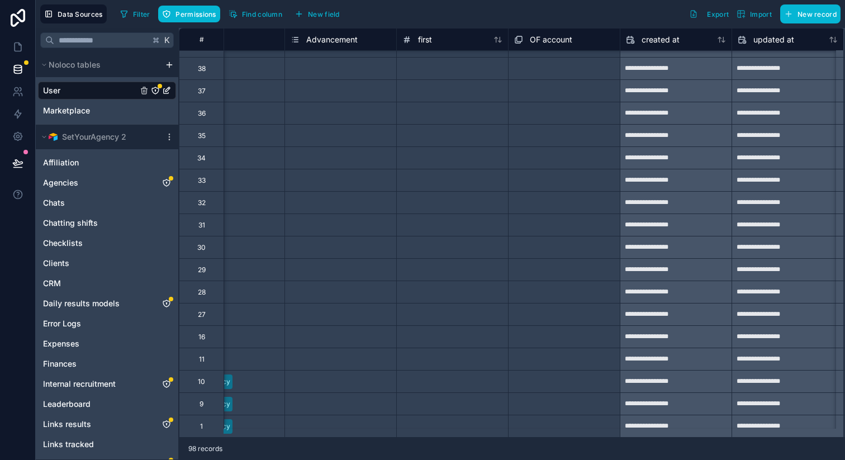
scroll to position [1811, 1110]
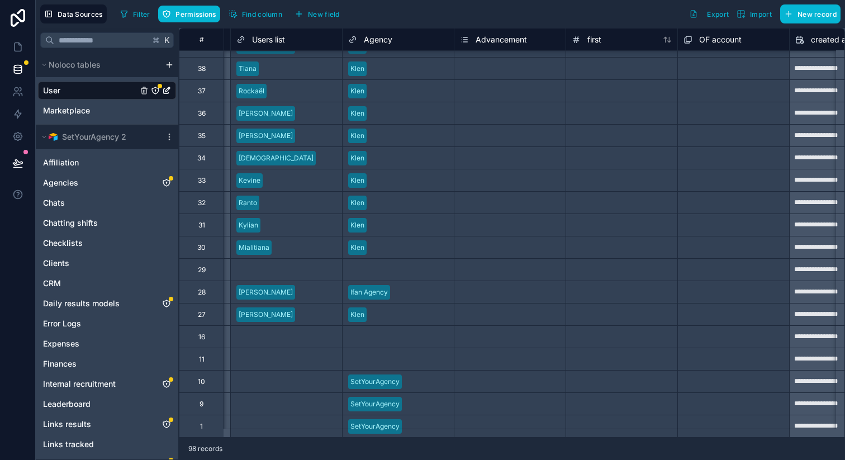
click at [490, 378] on div "Select a Advancement" at bounding box center [509, 381] width 111 height 11
click at [481, 377] on div "Select a Advancement" at bounding box center [495, 381] width 71 height 9
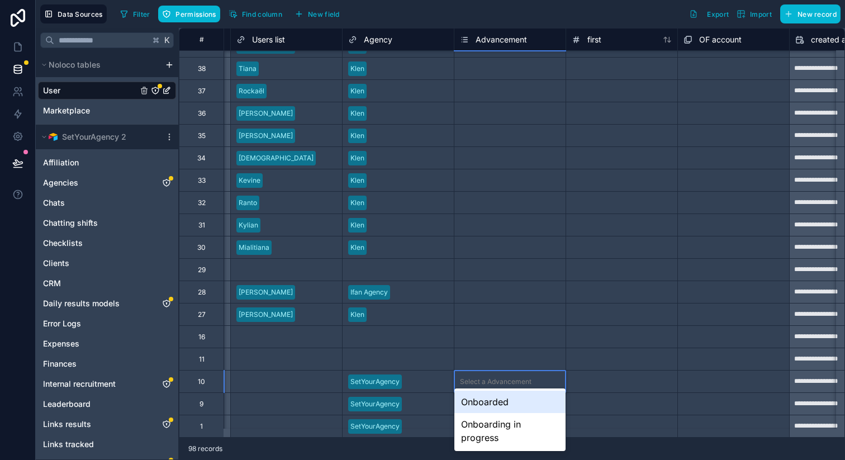
click at [488, 404] on div "Onboarded" at bounding box center [509, 401] width 111 height 22
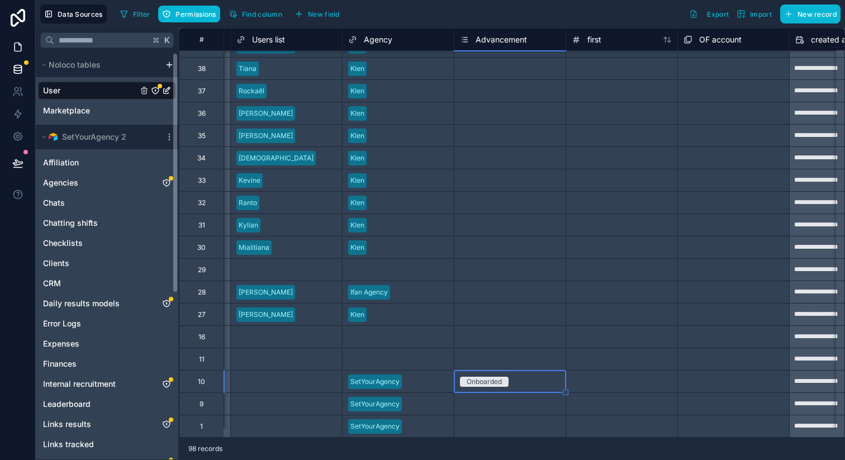
click at [16, 47] on icon at bounding box center [17, 46] width 11 height 11
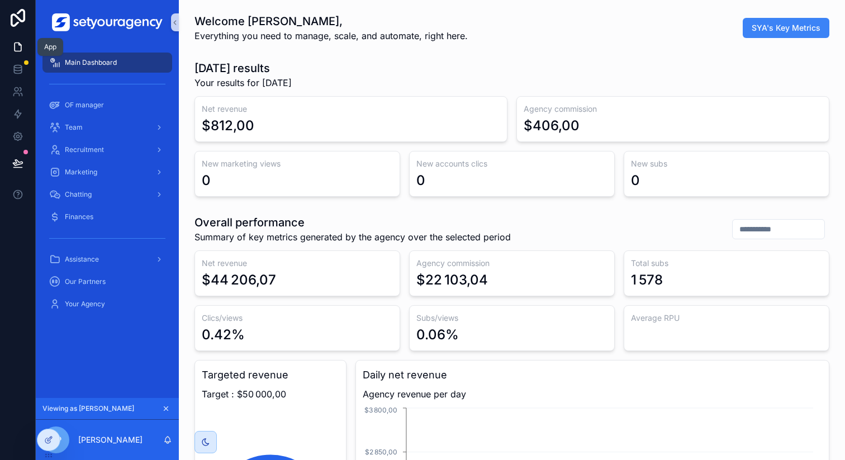
scroll to position [0, 3789]
click at [50, 412] on icon at bounding box center [50, 413] width 1 height 3
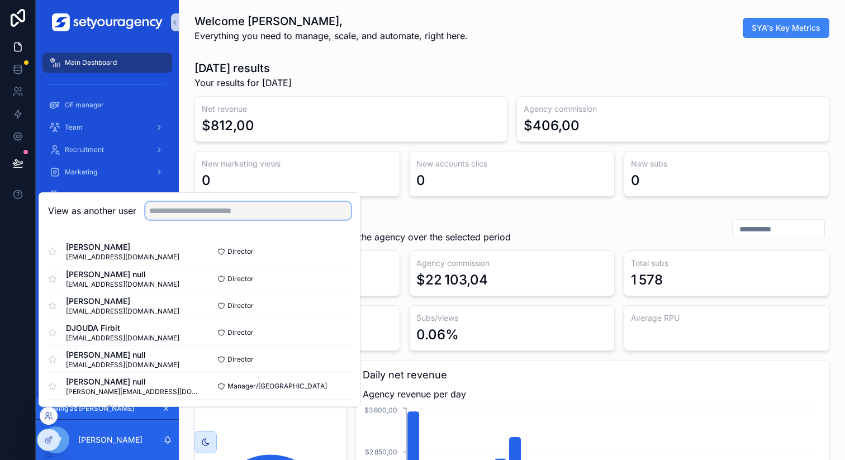
click at [209, 209] on input "text" at bounding box center [248, 211] width 206 height 18
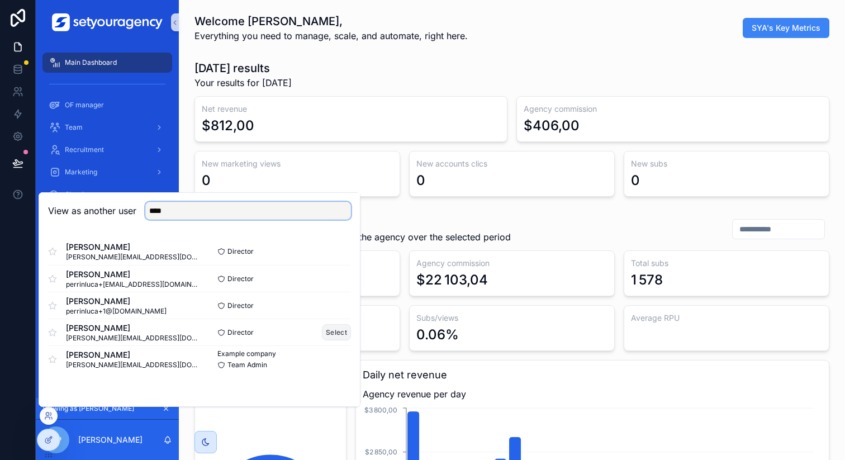
type input "****"
click at [344, 337] on button "Select" at bounding box center [336, 332] width 29 height 16
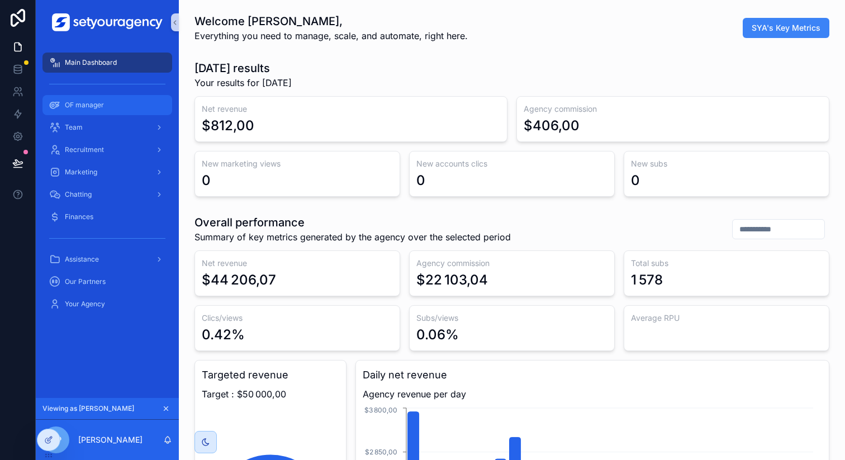
click at [86, 102] on span "OF manager" at bounding box center [84, 105] width 39 height 9
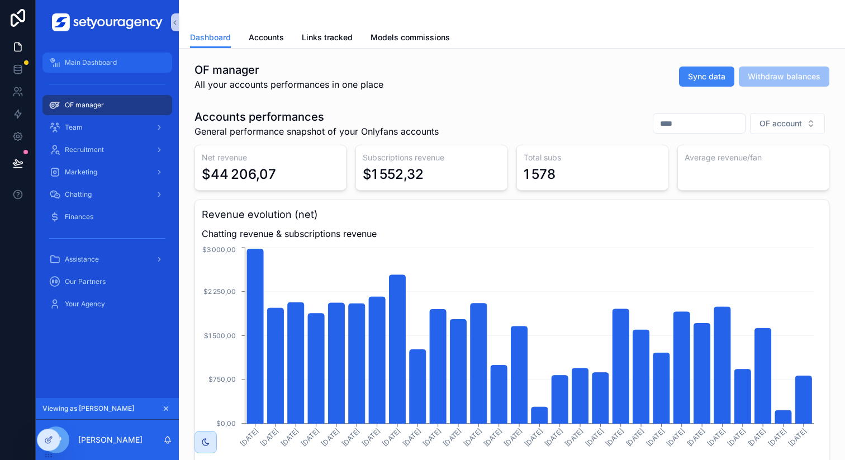
click at [112, 53] on link "Main Dashboard" at bounding box center [107, 63] width 130 height 20
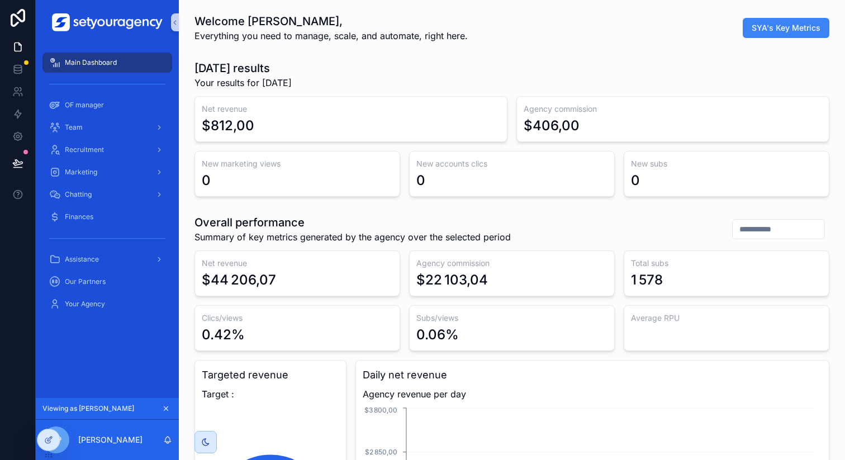
scroll to position [0, 3789]
click at [22, 70] on icon at bounding box center [17, 69] width 11 height 11
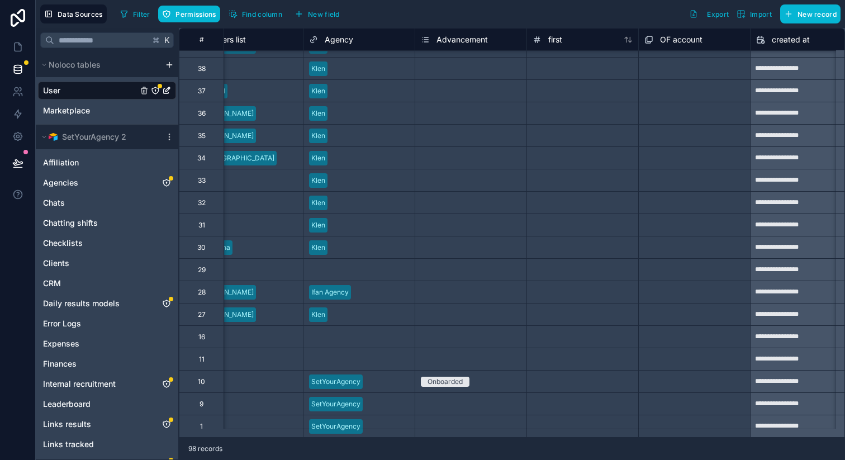
scroll to position [1811, 1154]
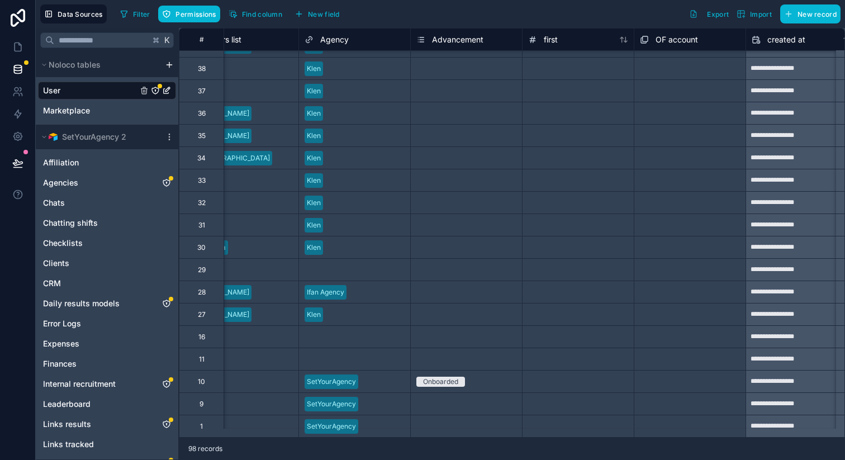
click at [476, 375] on div "Onboarded" at bounding box center [466, 381] width 111 height 12
click at [468, 375] on div "Onboarded" at bounding box center [466, 381] width 111 height 12
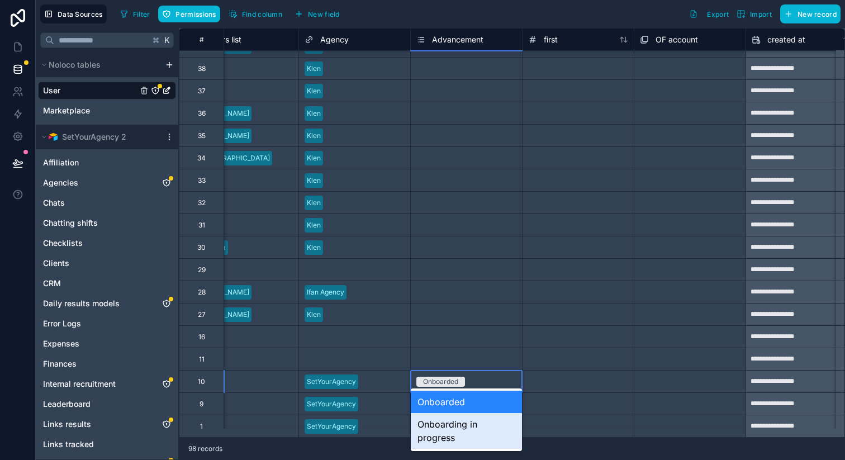
click at [454, 428] on div "Onboarding in progress" at bounding box center [466, 431] width 111 height 36
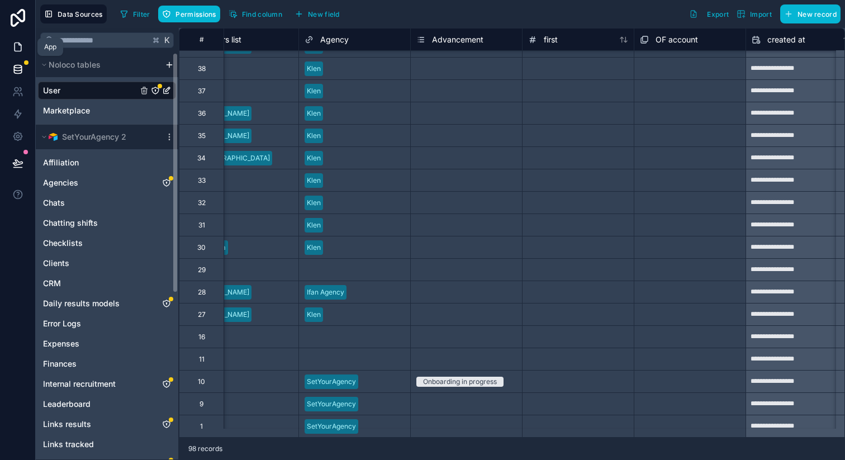
click at [18, 44] on icon at bounding box center [19, 44] width 2 height 2
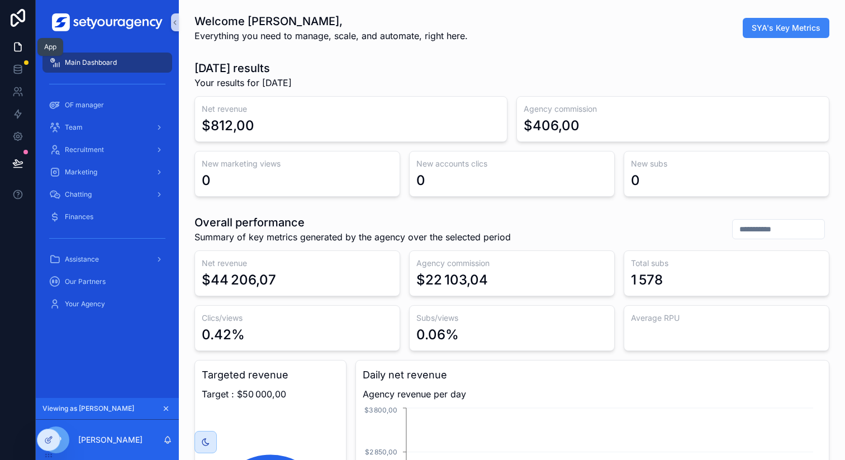
scroll to position [0, 3789]
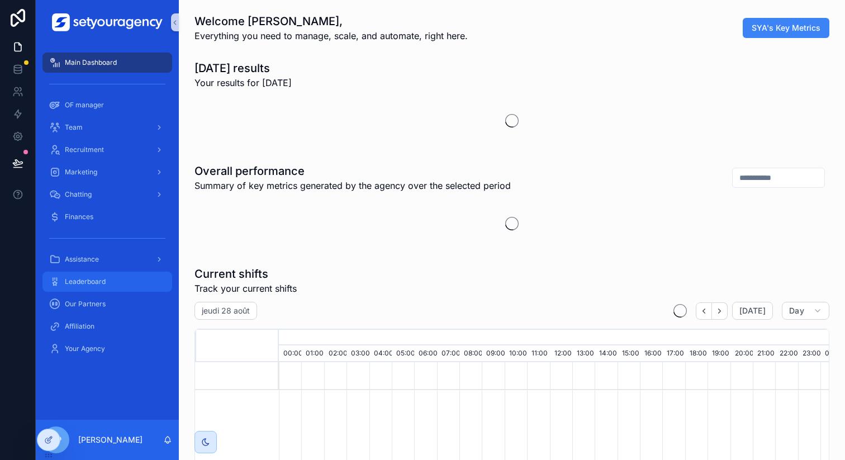
scroll to position [0, 3789]
click at [50, 410] on div at bounding box center [49, 416] width 18 height 18
click at [47, 417] on icon at bounding box center [48, 415] width 9 height 9
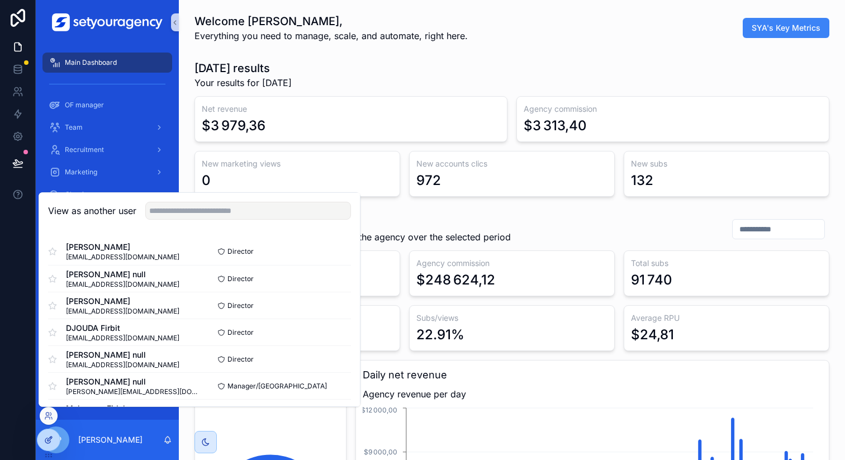
click at [51, 437] on icon at bounding box center [49, 438] width 4 height 4
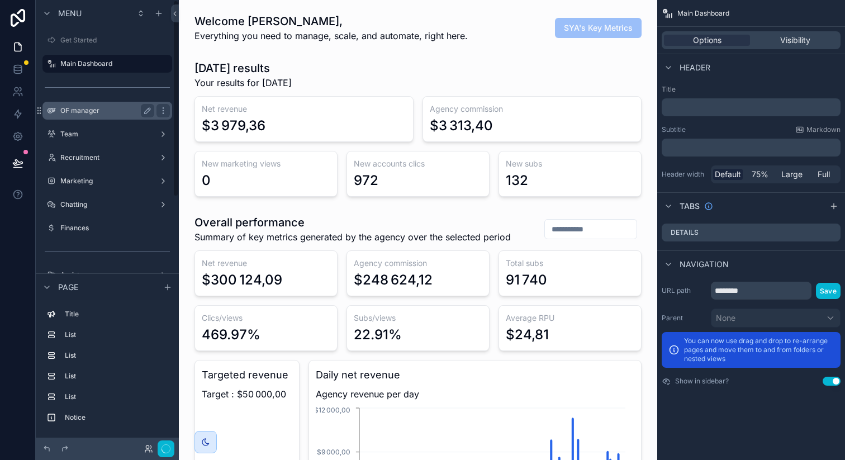
scroll to position [0, 2475]
click at [736, 292] on input "********" at bounding box center [760, 291] width 101 height 18
type input "**********"
click at [829, 293] on button "Save" at bounding box center [828, 291] width 25 height 16
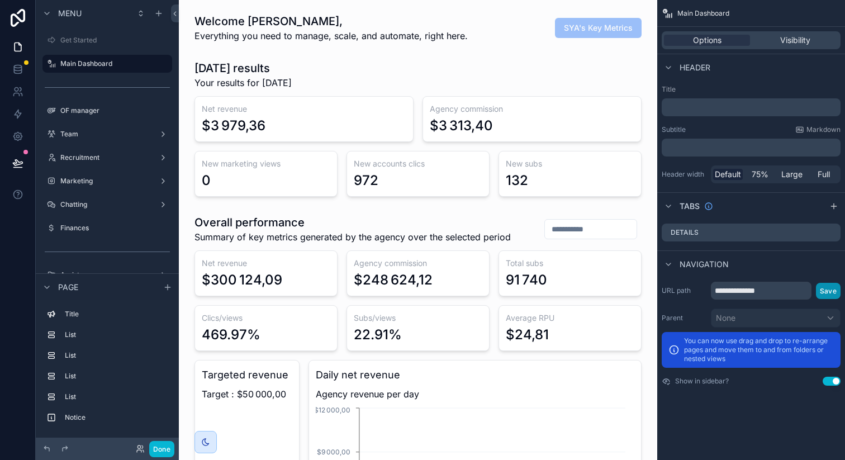
scroll to position [0, 2475]
click at [784, 34] on div "Options Visibility" at bounding box center [750, 40] width 179 height 18
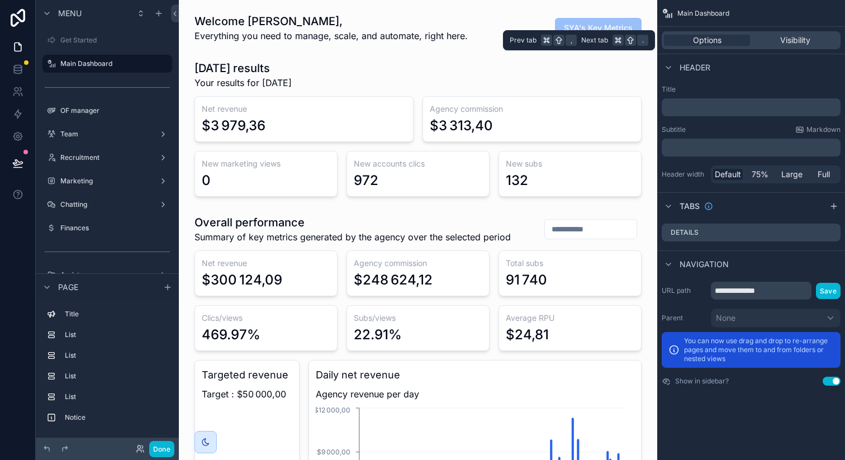
click at [784, 34] on div "Options Visibility" at bounding box center [750, 40] width 179 height 18
click at [785, 44] on span "Visibility" at bounding box center [795, 40] width 30 height 11
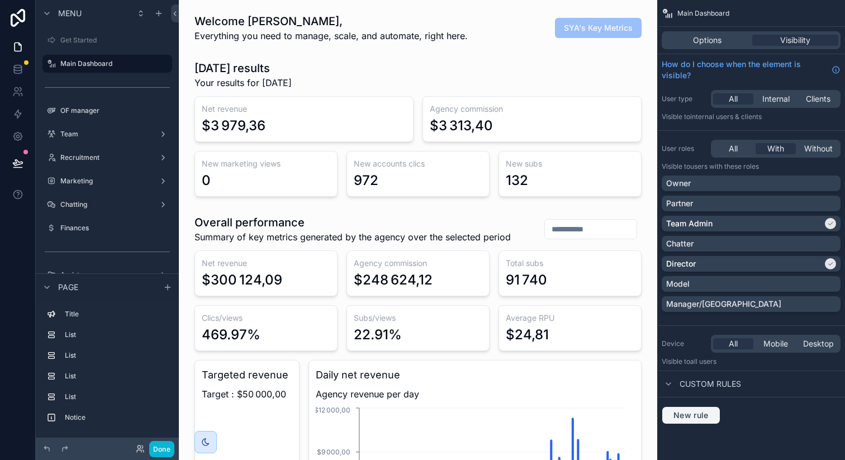
click at [689, 416] on span "New rule" at bounding box center [691, 415] width 44 height 10
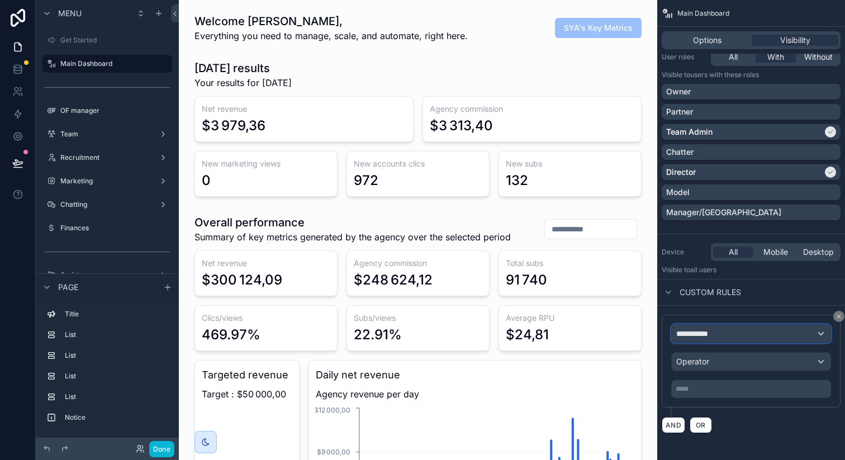
click at [733, 336] on div "**********" at bounding box center [750, 334] width 159 height 18
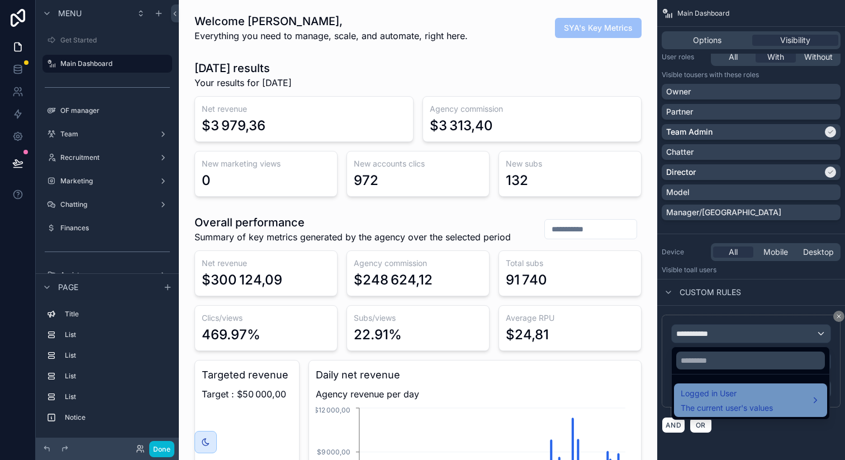
click at [723, 400] on div "Logged in User The current user's values" at bounding box center [726, 400] width 92 height 27
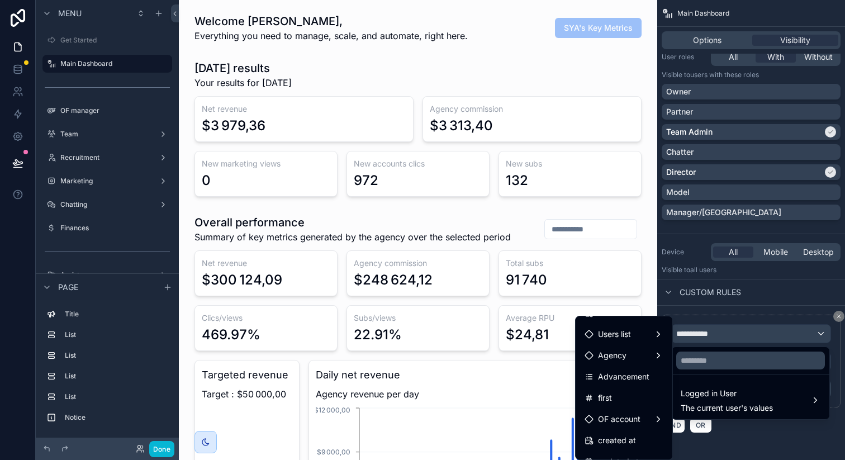
scroll to position [256, 0]
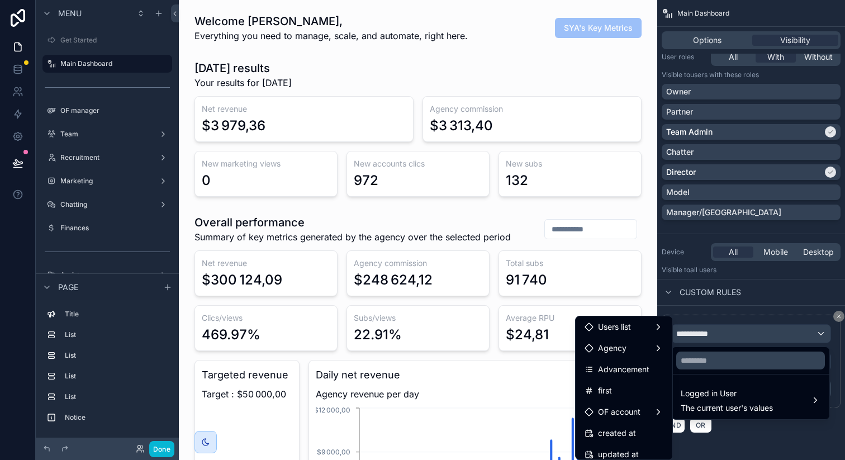
click at [623, 371] on span "Advancement" at bounding box center [623, 369] width 51 height 13
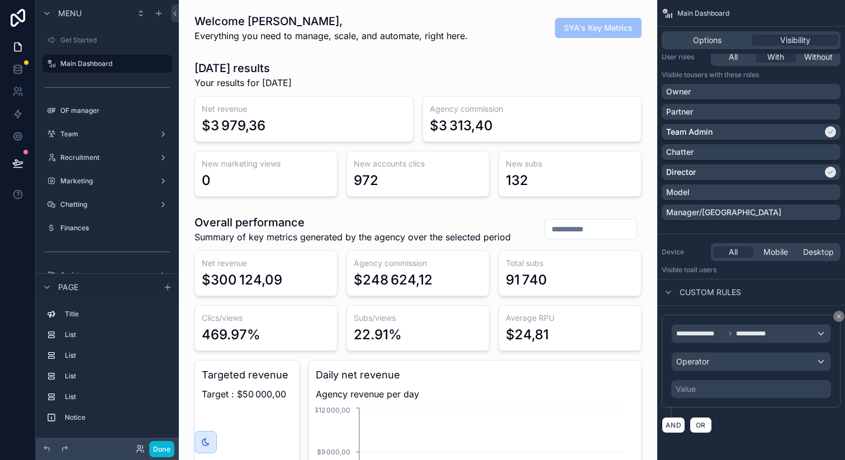
scroll to position [0, 2475]
click at [713, 366] on div "Operator" at bounding box center [750, 361] width 159 height 18
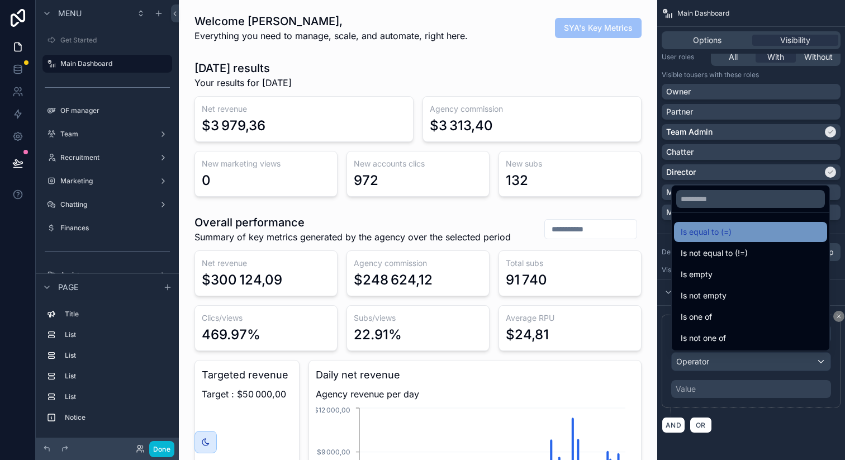
click at [718, 240] on div "Is equal to (=)" at bounding box center [750, 232] width 153 height 20
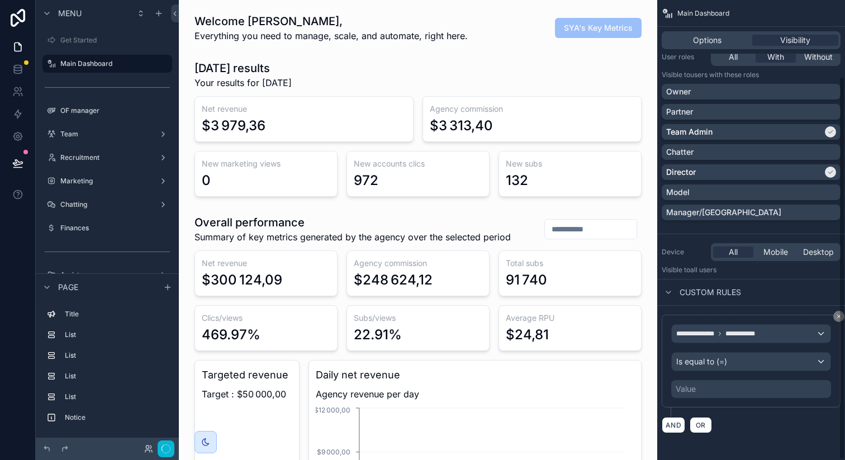
click at [700, 387] on div "Value" at bounding box center [751, 389] width 160 height 18
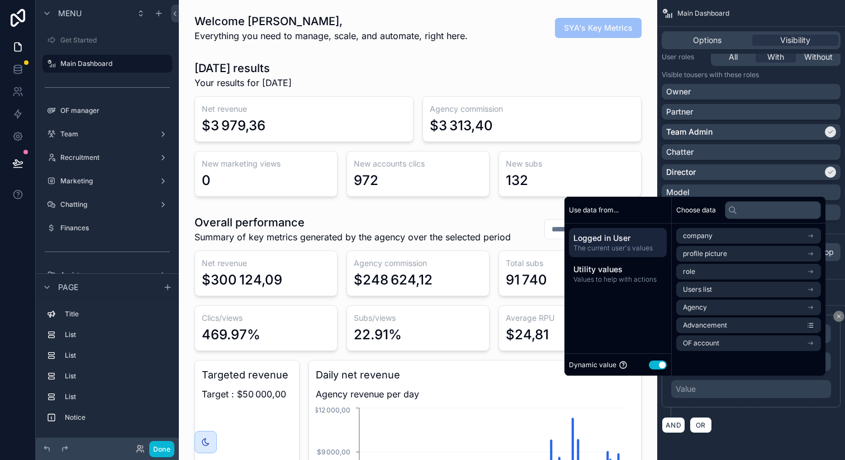
click at [650, 365] on button "Use setting" at bounding box center [657, 364] width 18 height 9
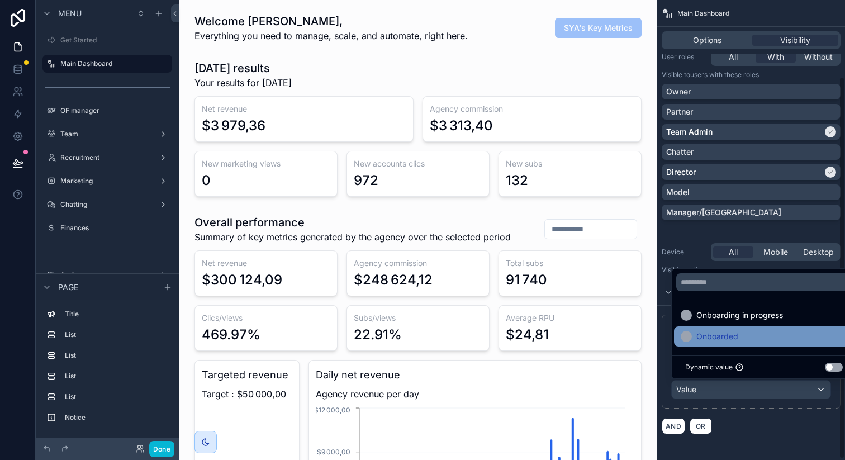
click at [708, 342] on span "Onboarded" at bounding box center [717, 336] width 42 height 13
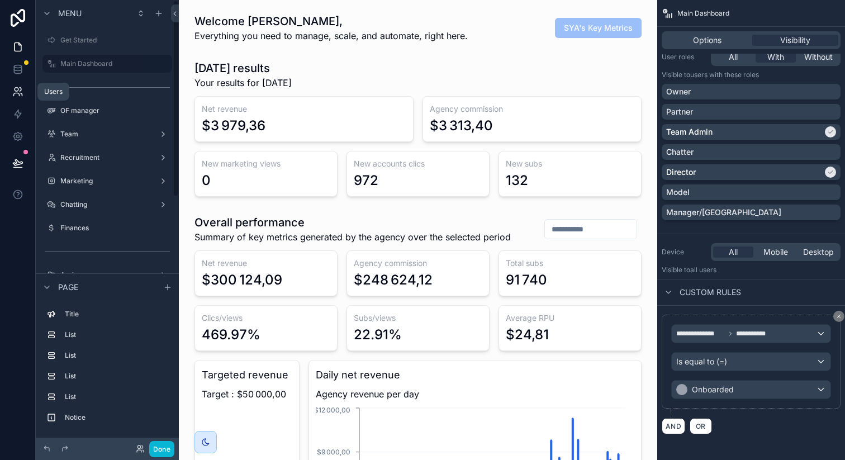
click at [13, 89] on icon at bounding box center [17, 91] width 11 height 11
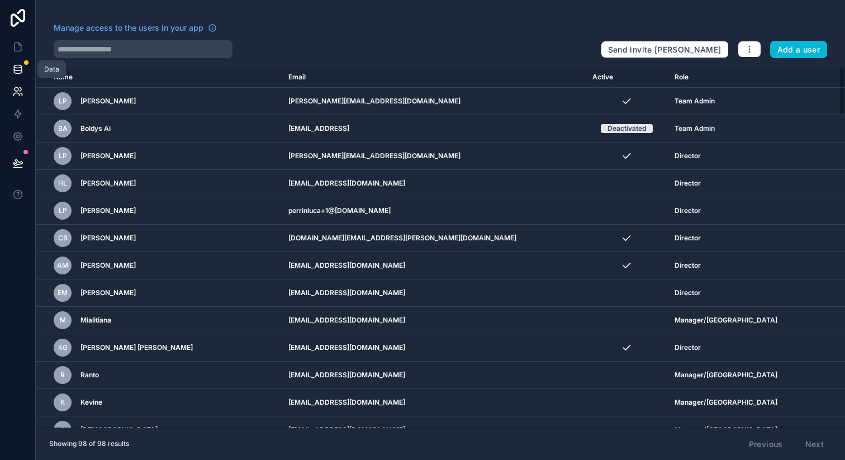
click at [17, 66] on icon at bounding box center [17, 69] width 11 height 11
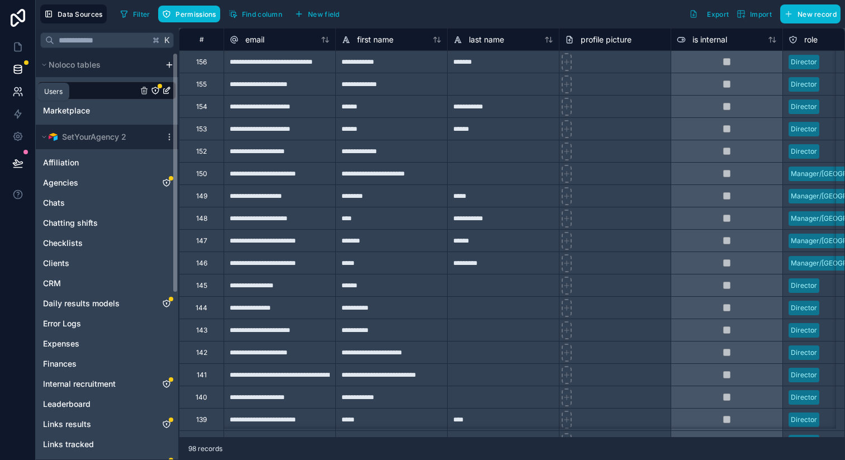
click at [21, 87] on icon at bounding box center [17, 91] width 11 height 11
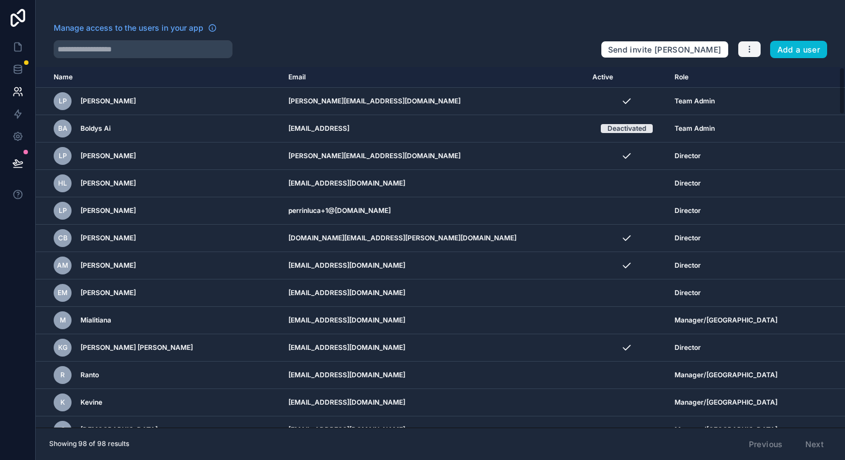
click at [743, 50] on button "button" at bounding box center [748, 49] width 23 height 17
click at [747, 74] on icon at bounding box center [745, 75] width 9 height 9
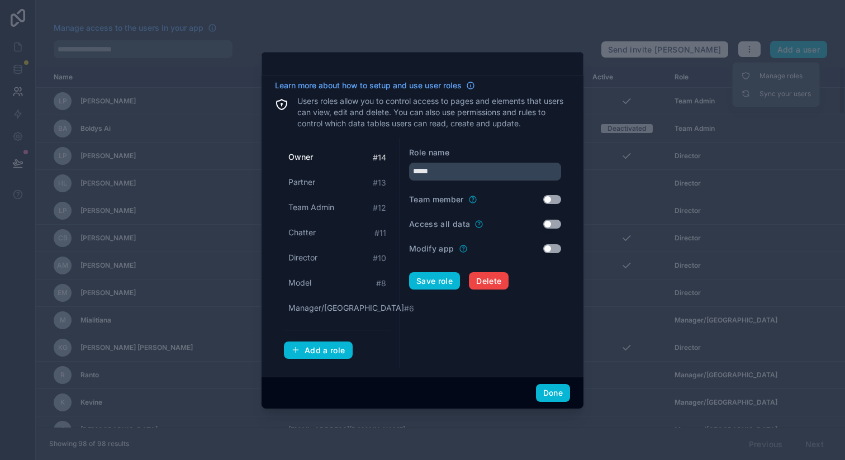
click at [49, 102] on div at bounding box center [422, 230] width 845 height 460
click at [548, 387] on button "Done" at bounding box center [553, 393] width 34 height 18
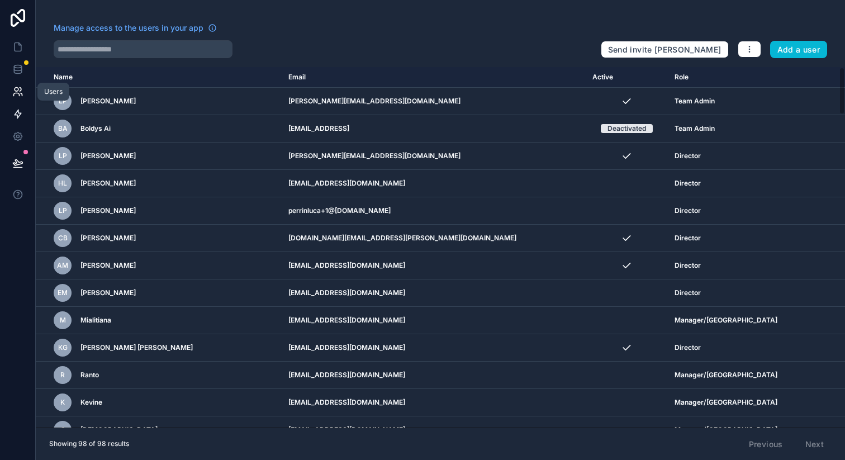
click at [14, 111] on icon at bounding box center [17, 113] width 11 height 11
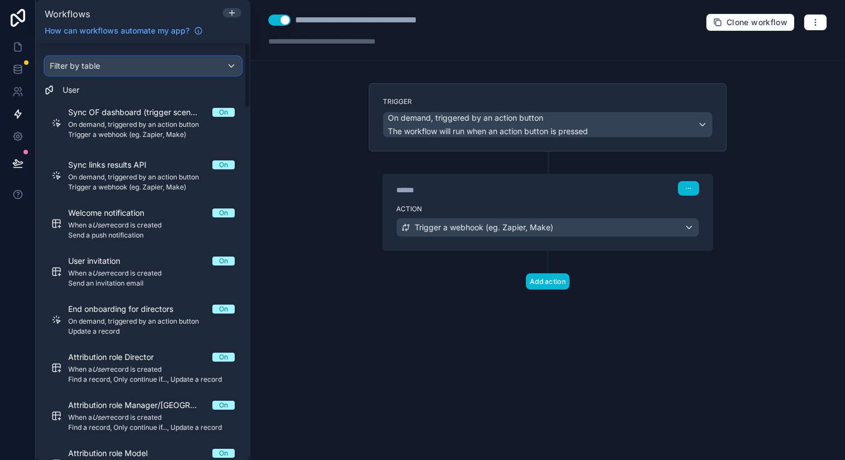
click at [89, 64] on span "Filter by table" at bounding box center [75, 65] width 50 height 9
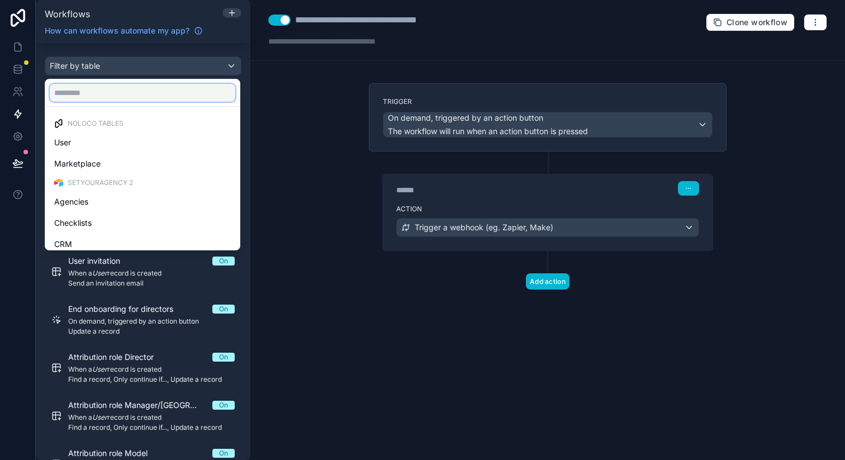
click at [97, 95] on input "text" at bounding box center [142, 93] width 185 height 18
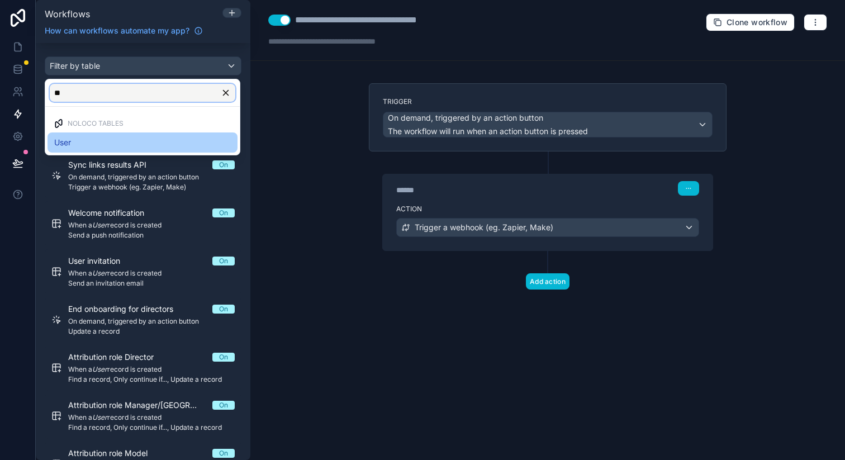
type input "**"
click at [77, 140] on div "User" at bounding box center [142, 142] width 177 height 13
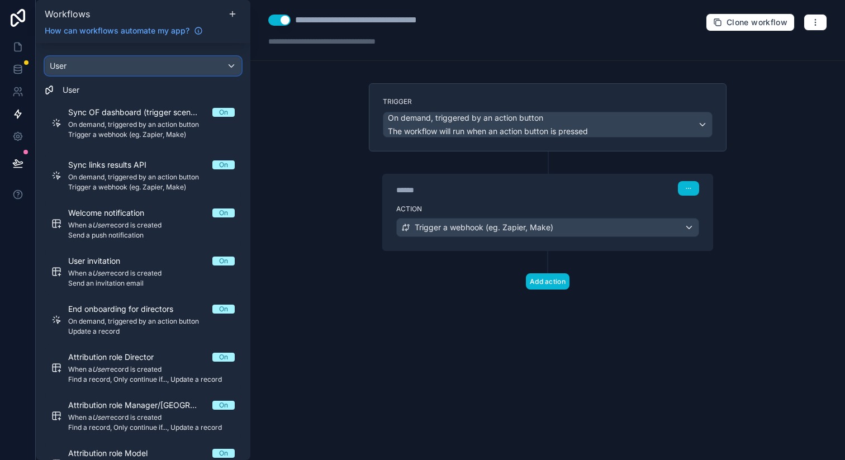
click at [146, 65] on div "User" at bounding box center [142, 66] width 195 height 18
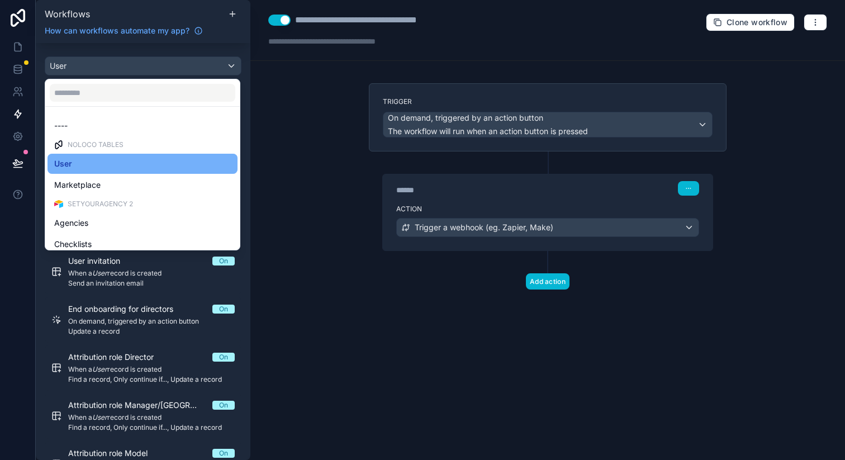
click at [84, 158] on div "User" at bounding box center [142, 163] width 177 height 13
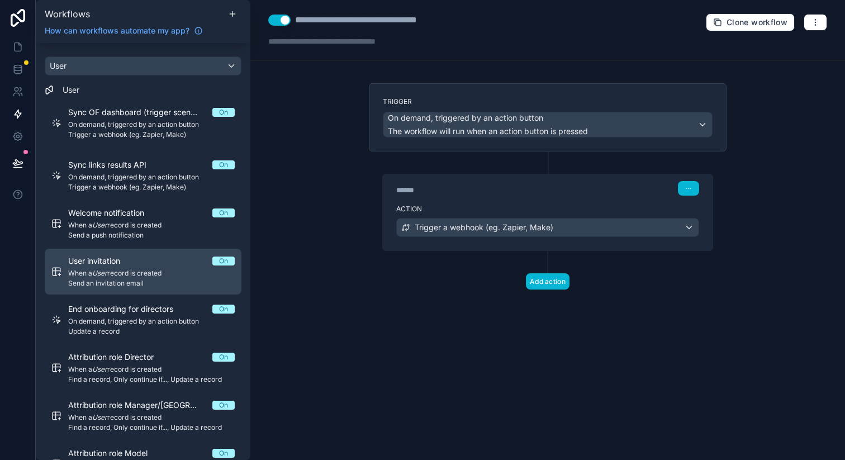
click at [163, 283] on span "Send an invitation email" at bounding box center [151, 283] width 166 height 9
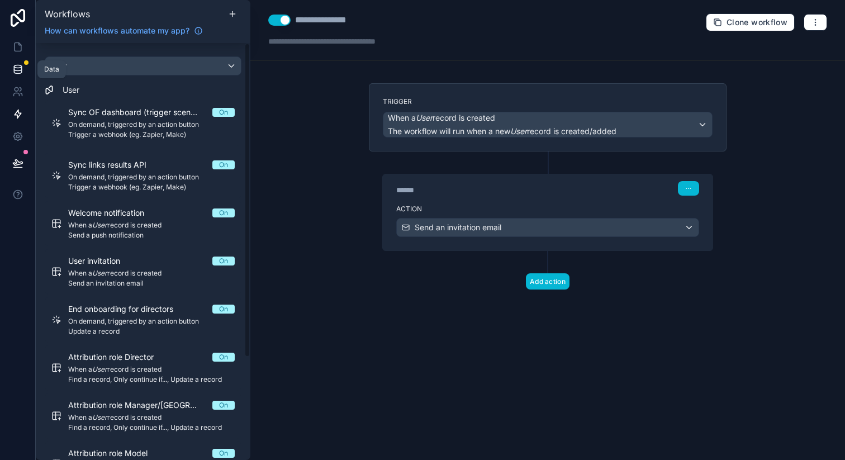
click at [18, 69] on icon at bounding box center [17, 69] width 11 height 11
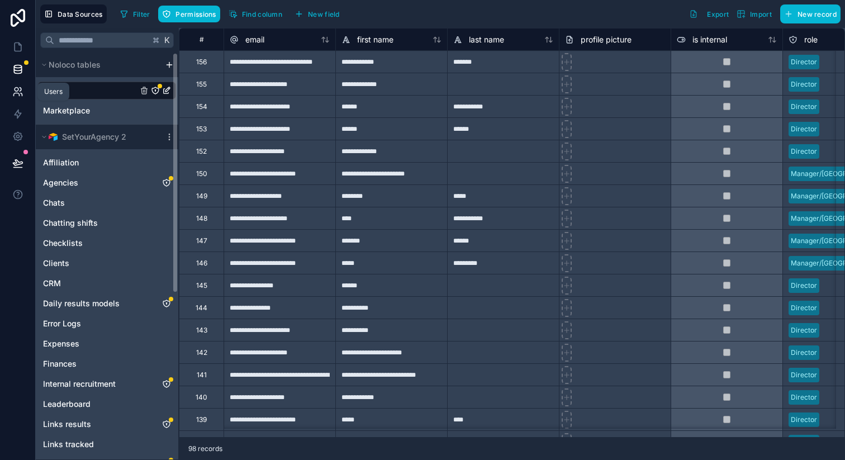
click at [11, 86] on link at bounding box center [17, 91] width 35 height 22
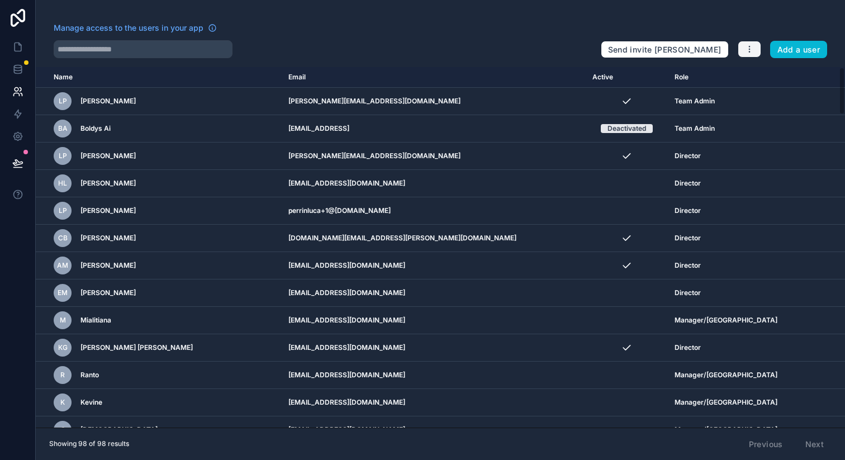
click at [743, 51] on button "button" at bounding box center [748, 49] width 23 height 17
click at [748, 74] on icon at bounding box center [745, 75] width 9 height 9
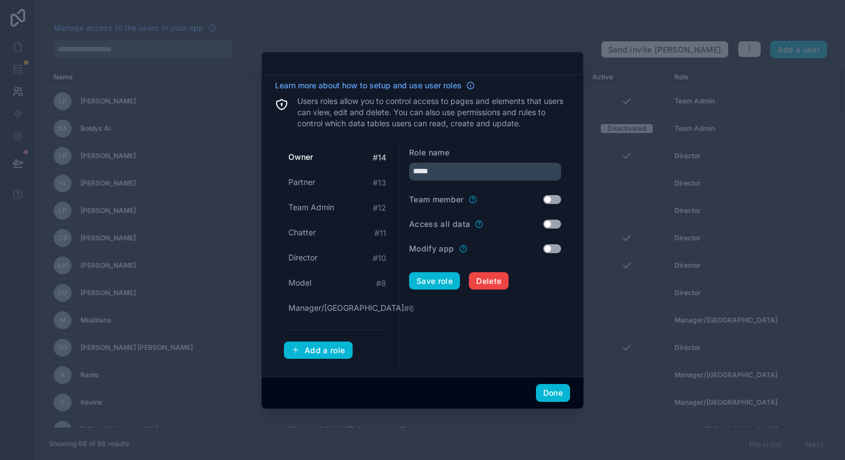
click at [73, 51] on div at bounding box center [422, 230] width 845 height 460
click at [557, 389] on button "Done" at bounding box center [553, 393] width 34 height 18
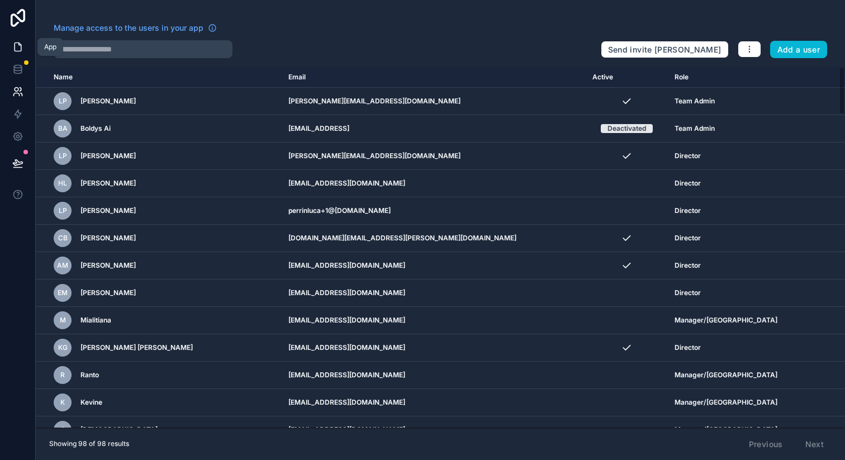
click at [17, 49] on icon at bounding box center [17, 46] width 11 height 11
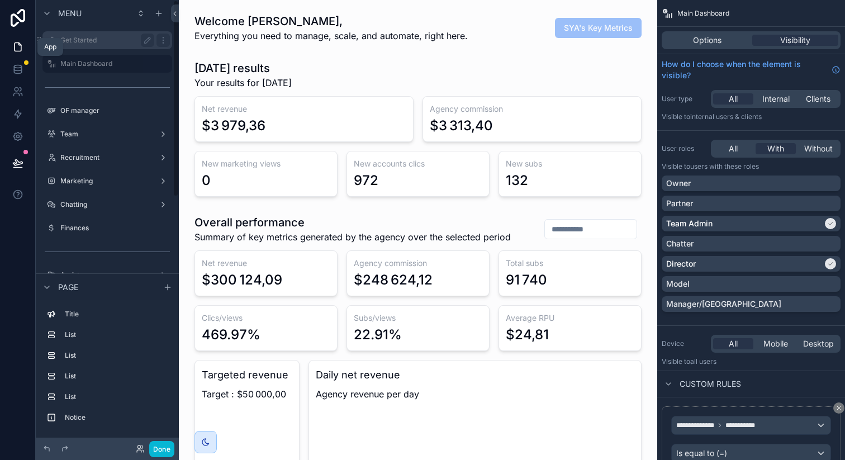
click at [82, 41] on label "Get Started" at bounding box center [104, 40] width 89 height 9
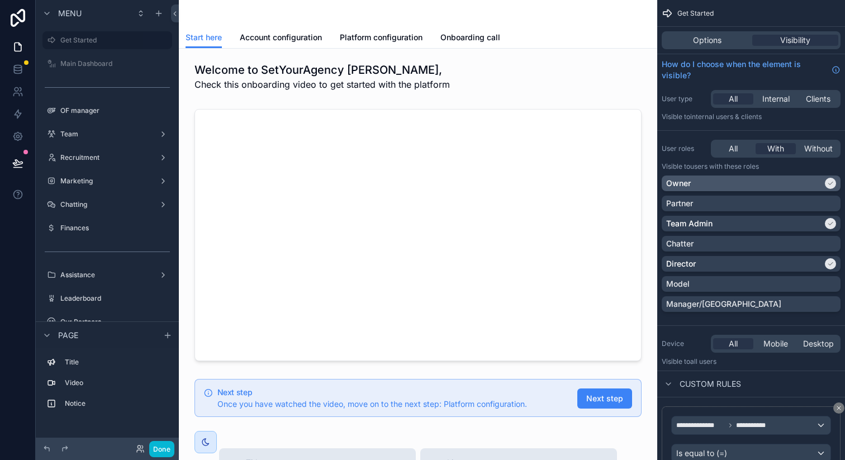
click at [771, 182] on div "Owner" at bounding box center [744, 183] width 156 height 11
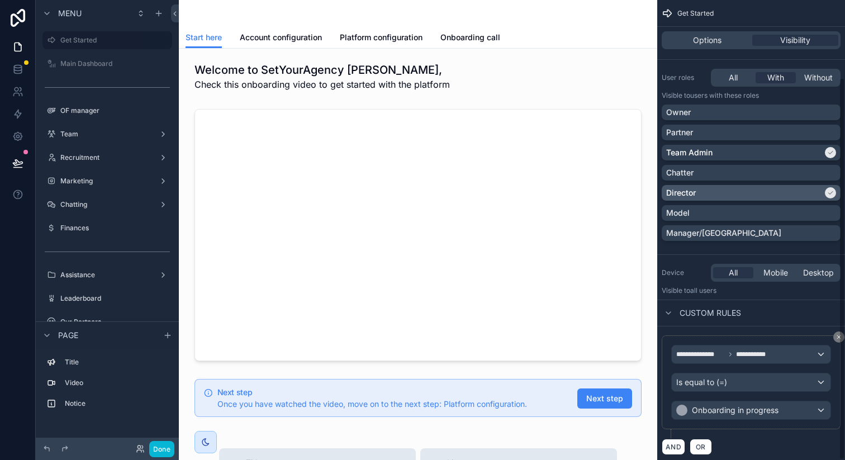
scroll to position [93, 0]
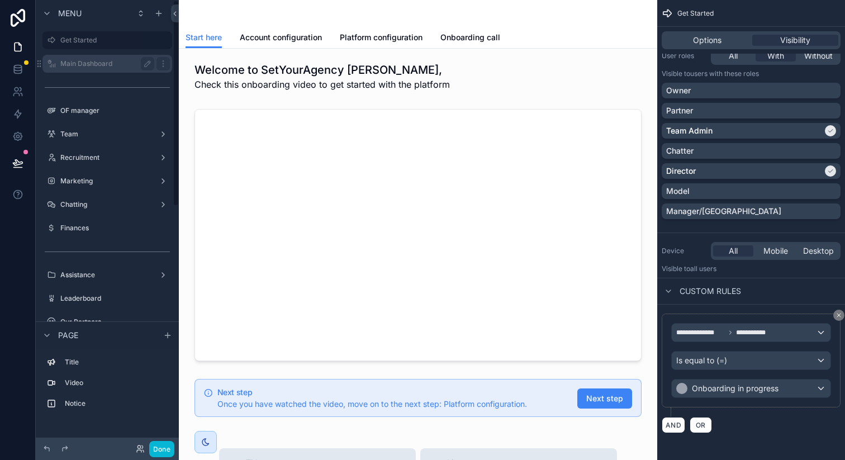
click at [106, 63] on label "Main Dashboard" at bounding box center [104, 63] width 89 height 9
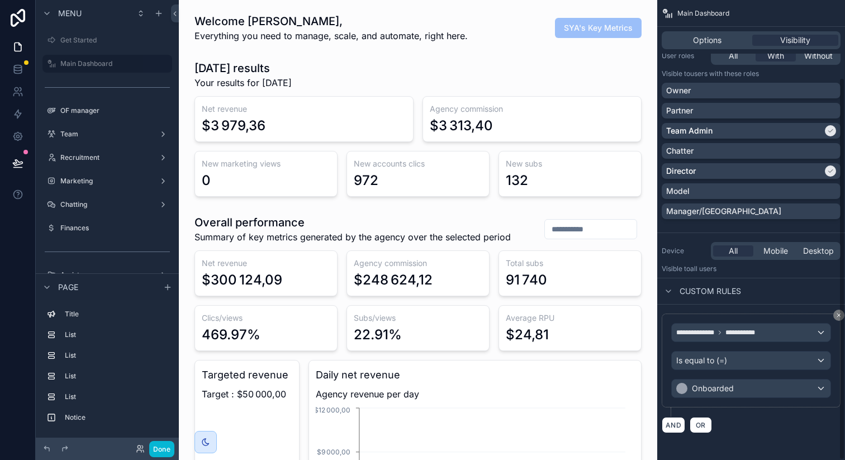
scroll to position [0, 2475]
click at [80, 112] on label "OF manager" at bounding box center [104, 110] width 89 height 9
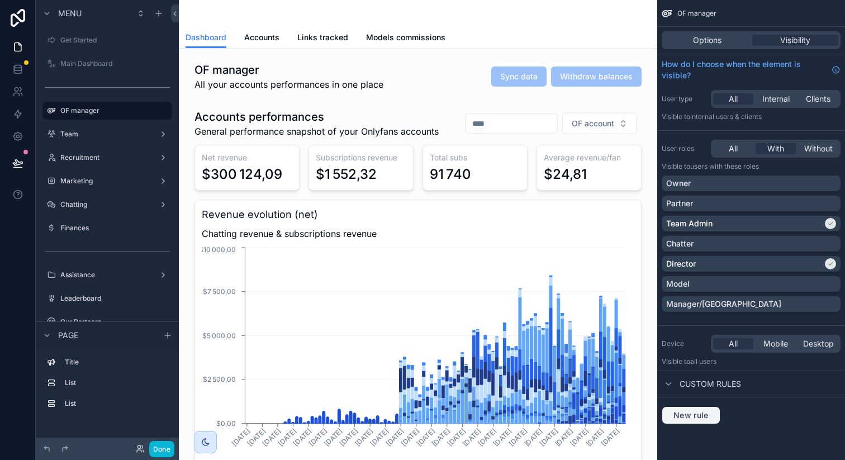
click at [692, 412] on span "New rule" at bounding box center [691, 415] width 44 height 10
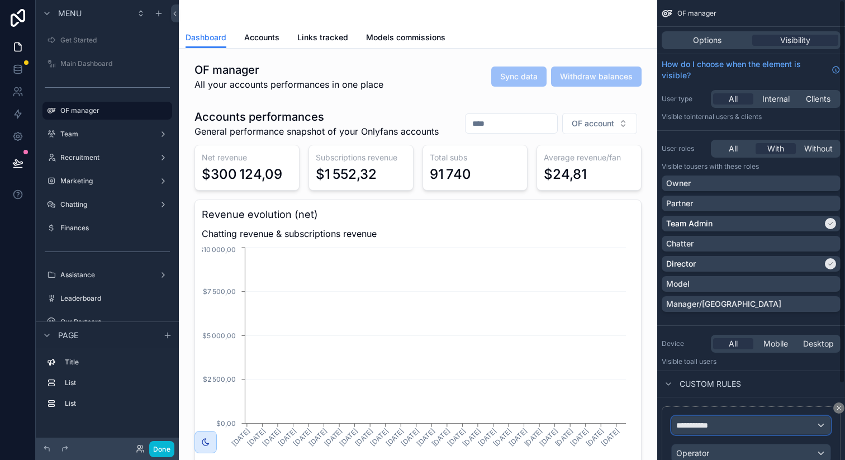
click at [704, 420] on span "**********" at bounding box center [696, 424] width 41 height 11
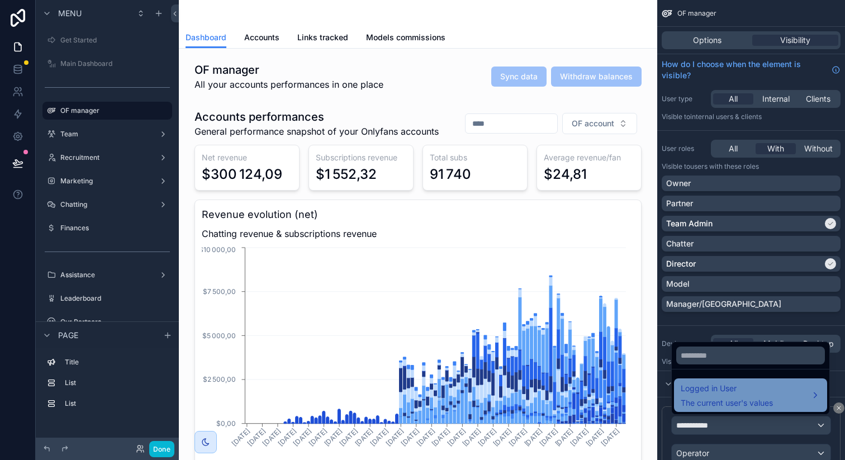
click at [719, 392] on span "Logged in User" at bounding box center [726, 388] width 92 height 13
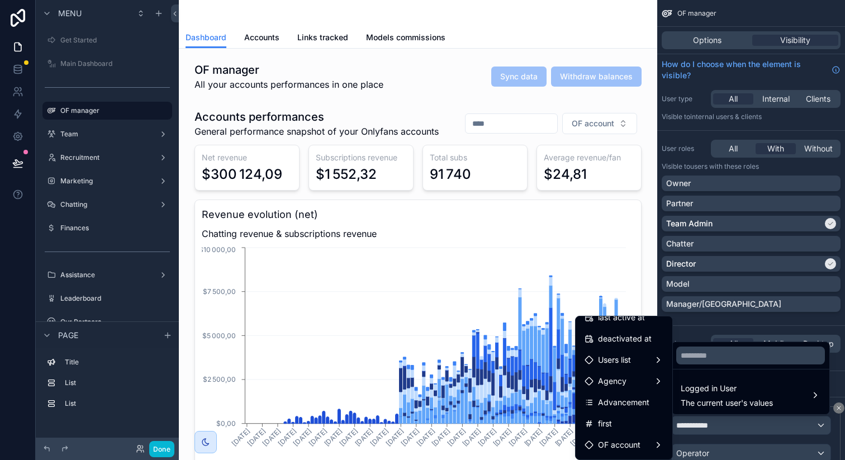
scroll to position [242, 0]
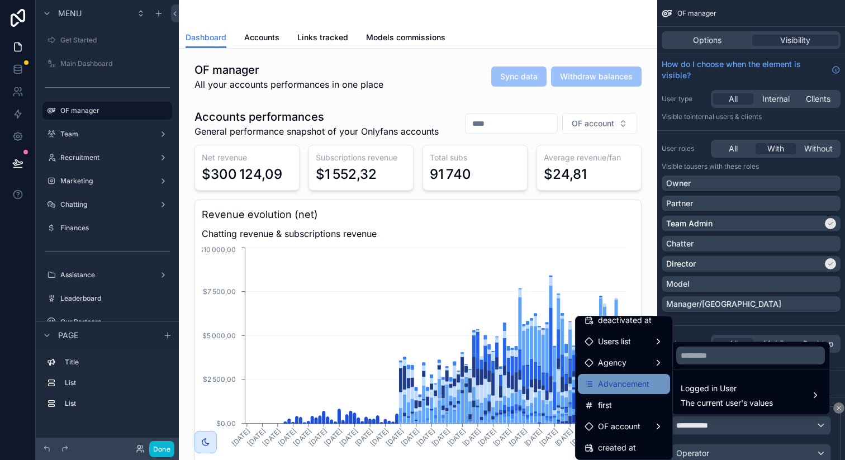
click at [616, 380] on span "Advancement" at bounding box center [623, 383] width 51 height 13
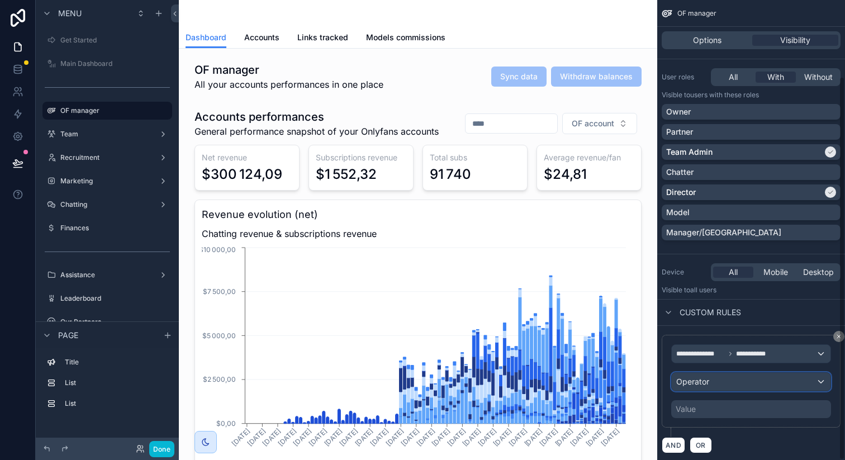
scroll to position [92, 0]
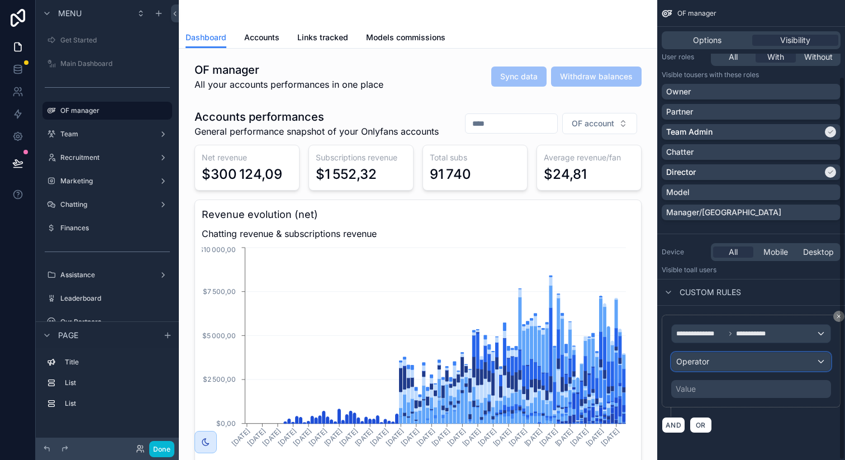
click at [723, 363] on div "Operator" at bounding box center [750, 361] width 159 height 18
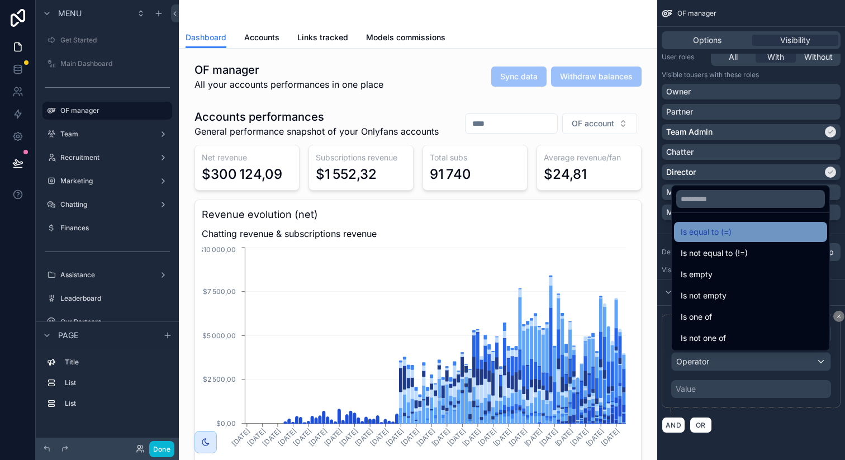
click at [706, 230] on span "Is equal to (=)" at bounding box center [705, 231] width 51 height 13
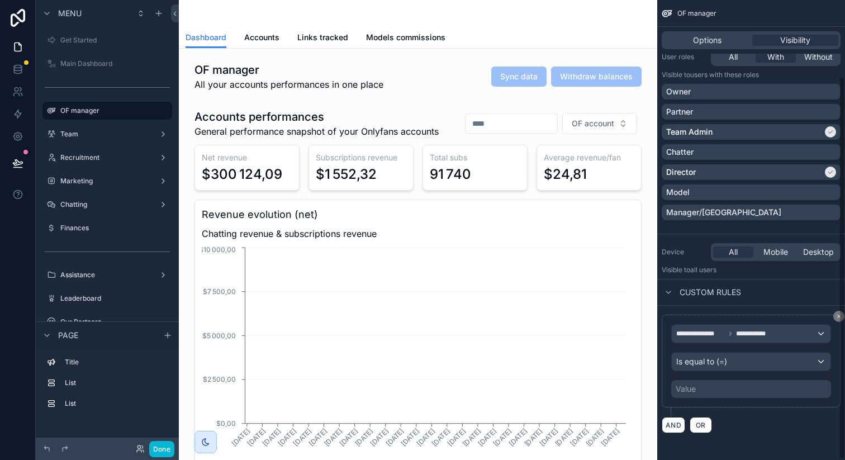
click at [705, 388] on div "Value" at bounding box center [751, 389] width 160 height 18
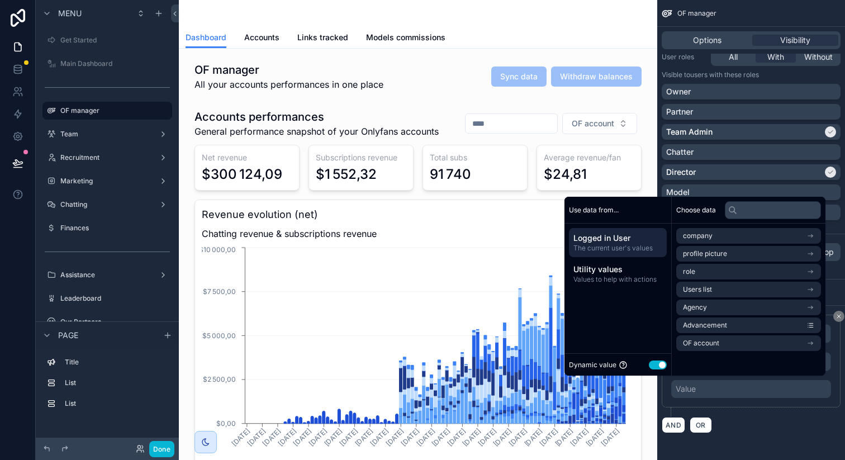
click at [651, 363] on button "Use setting" at bounding box center [657, 364] width 18 height 9
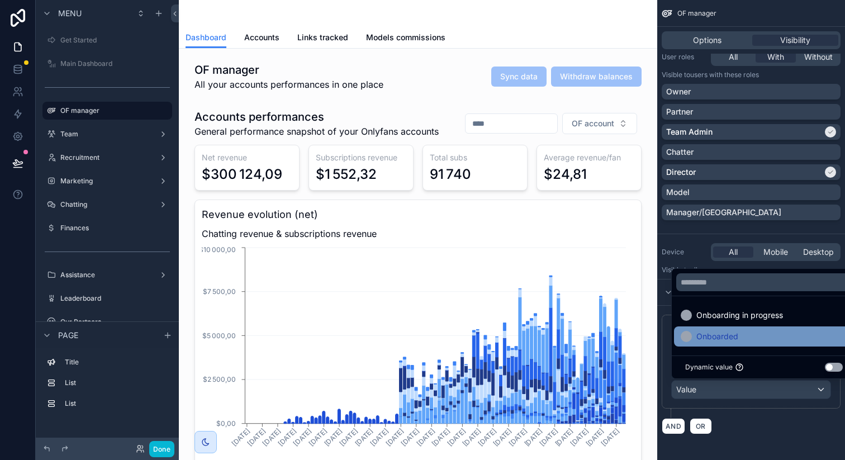
click at [710, 334] on span "Onboarded" at bounding box center [717, 336] width 42 height 13
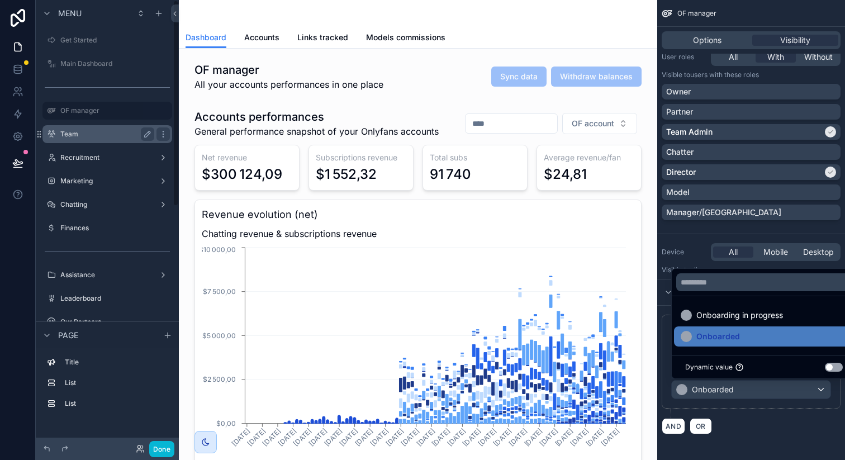
click at [107, 133] on label "Team" at bounding box center [104, 134] width 89 height 9
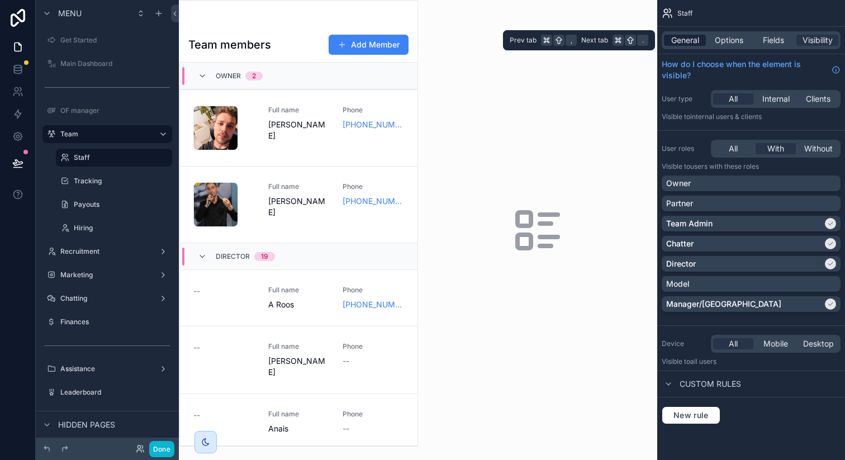
click at [690, 38] on span "General" at bounding box center [685, 40] width 28 height 11
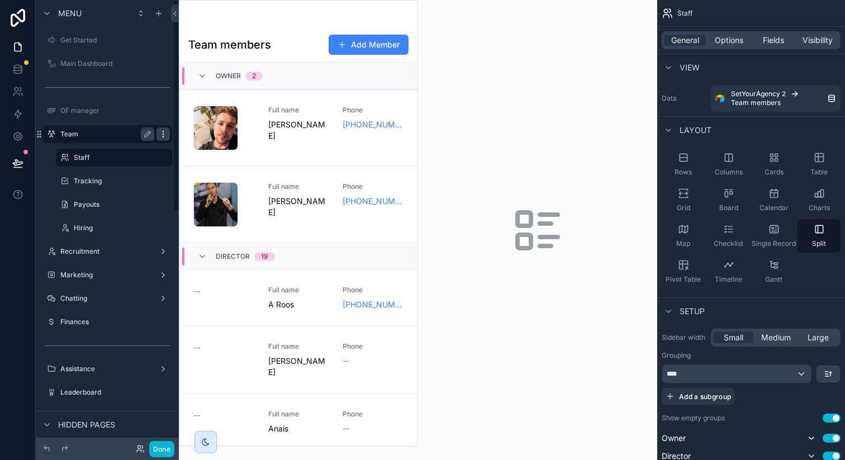
click at [161, 136] on icon "scrollable content" at bounding box center [163, 134] width 9 height 9
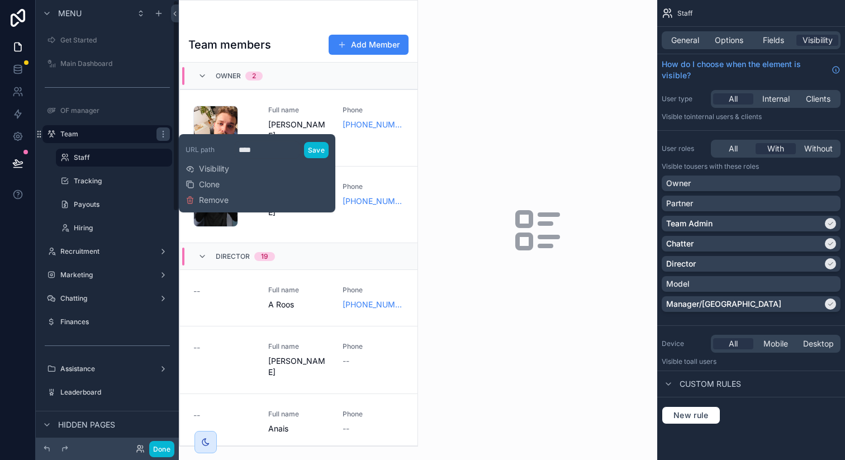
click at [204, 162] on div "URL path **** Save Visibility Clone Remove" at bounding box center [256, 173] width 143 height 69
click at [204, 168] on span "Visibility" at bounding box center [214, 168] width 30 height 11
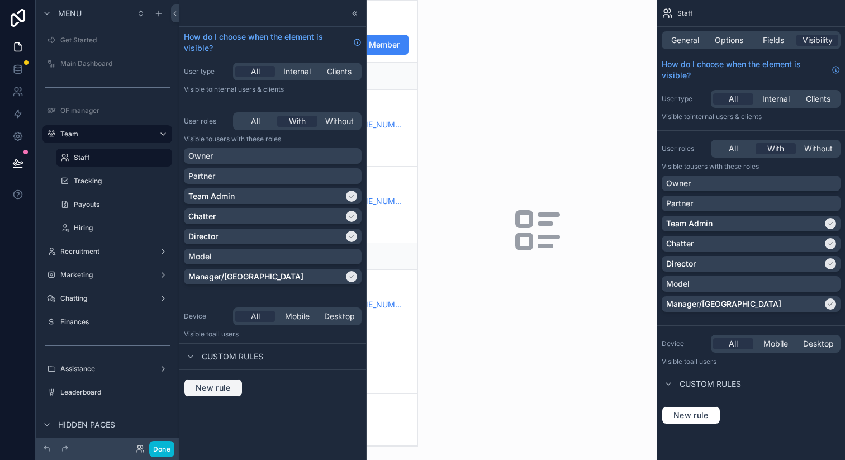
click at [217, 384] on span "New rule" at bounding box center [213, 388] width 44 height 10
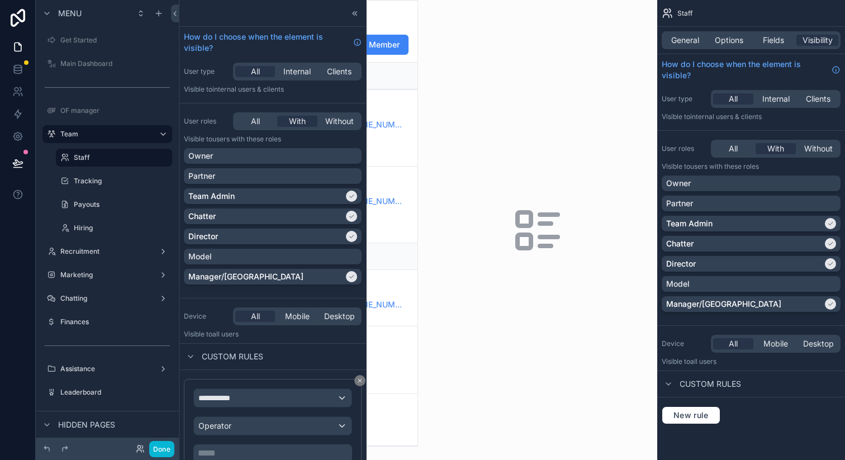
scroll to position [46, 0]
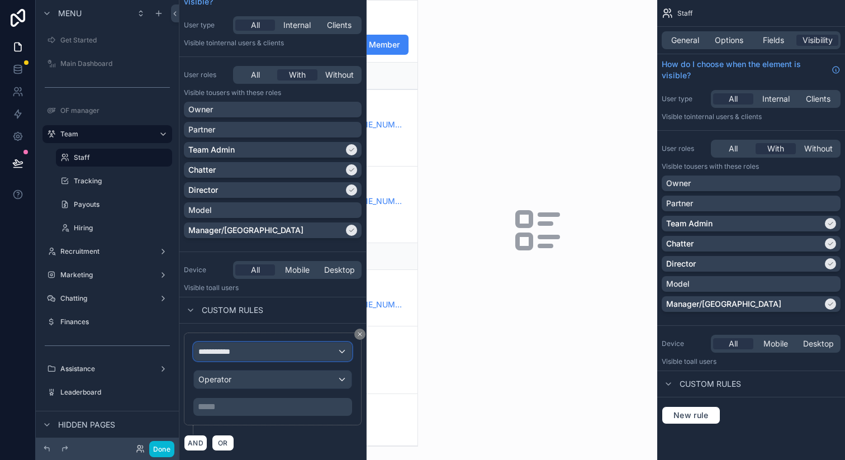
click at [257, 347] on div "**********" at bounding box center [273, 351] width 158 height 18
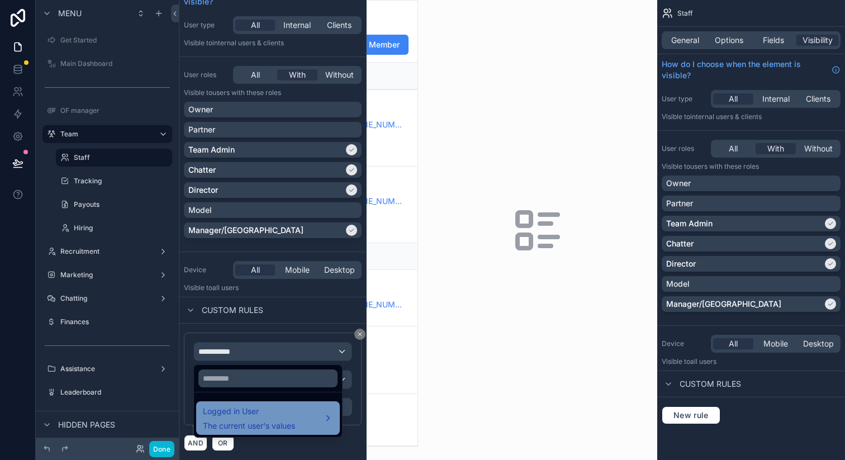
click at [256, 418] on div "Logged in User The current user's values" at bounding box center [249, 417] width 92 height 27
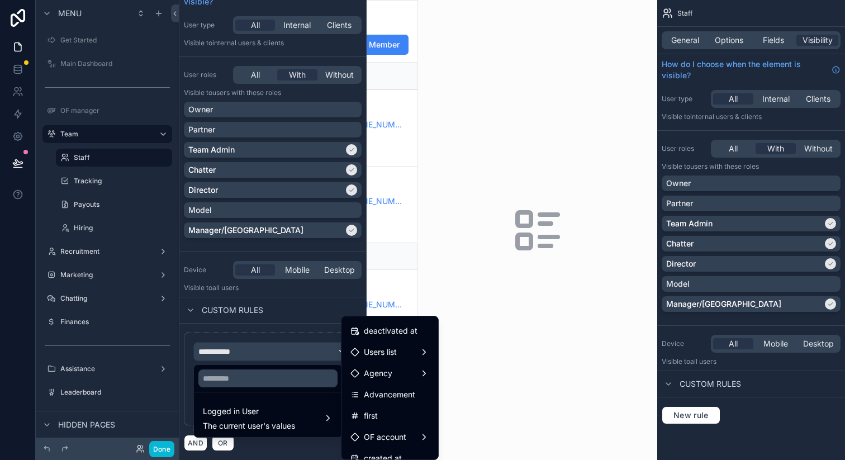
scroll to position [237, 0]
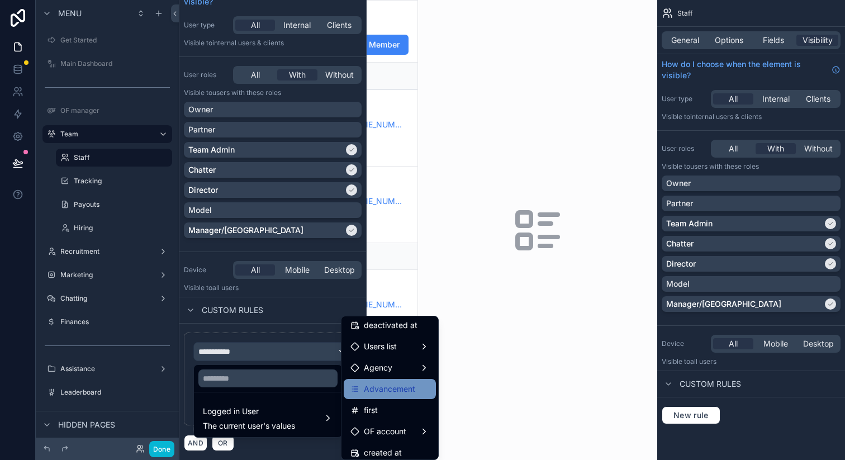
click at [368, 387] on span "Advancement" at bounding box center [389, 388] width 51 height 13
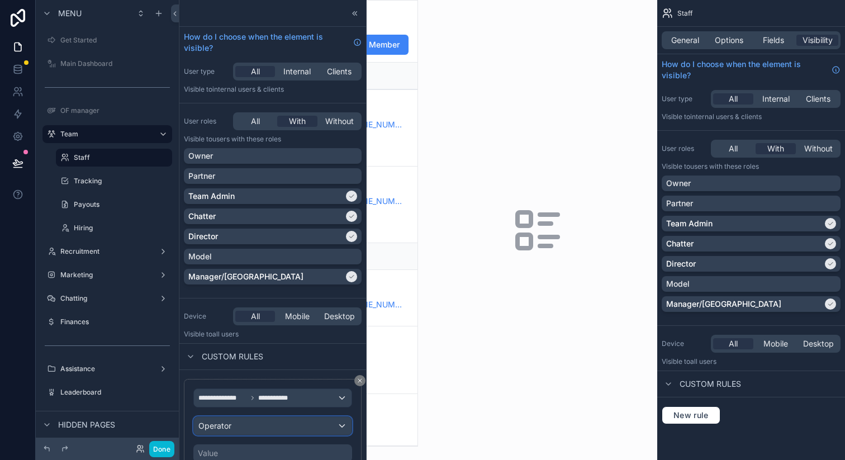
click at [226, 426] on span "Operator" at bounding box center [214, 425] width 33 height 9
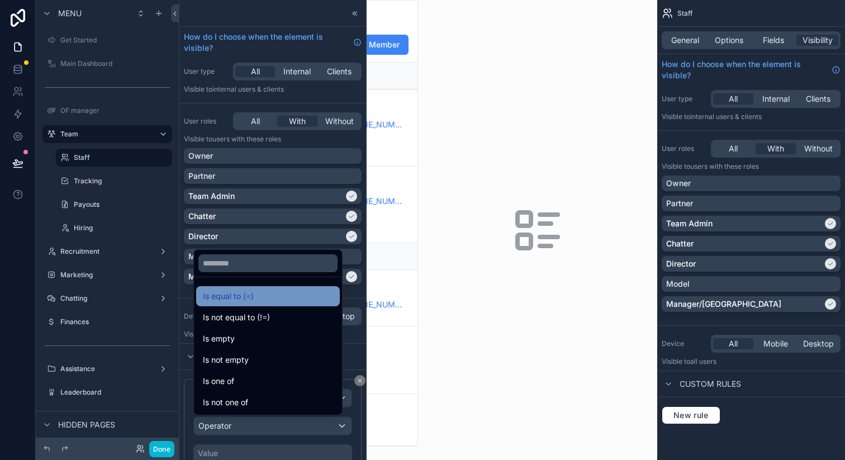
click at [259, 294] on div "Is equal to (=)" at bounding box center [268, 295] width 130 height 13
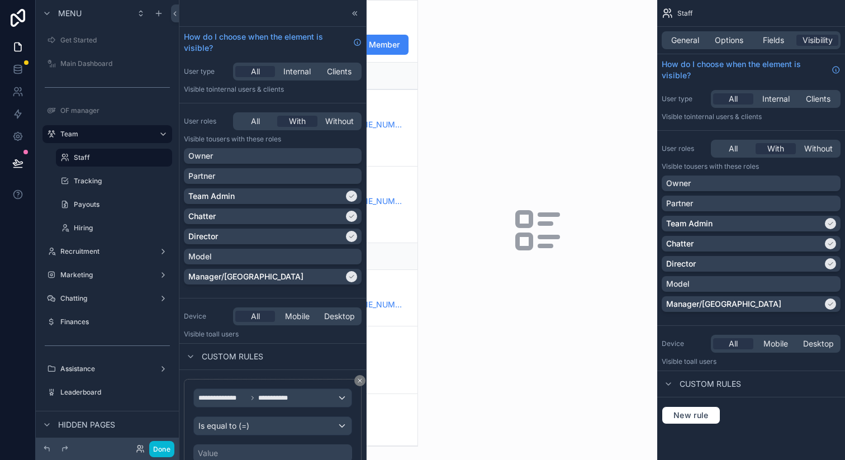
click at [231, 451] on div "Value" at bounding box center [272, 453] width 159 height 18
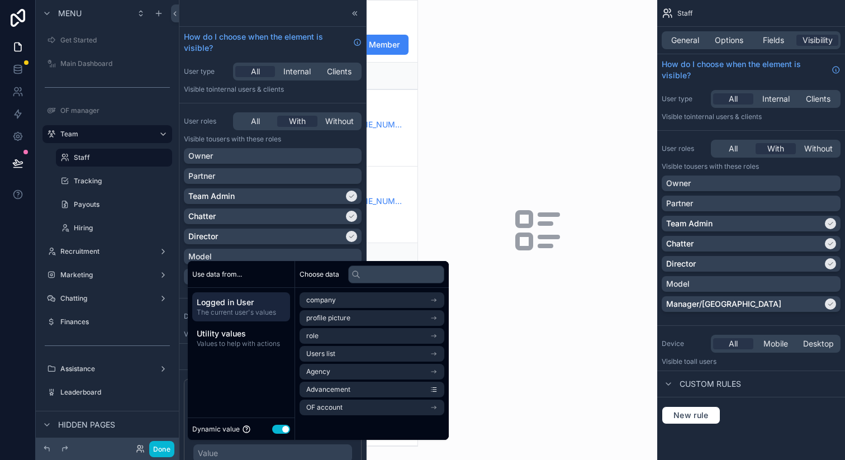
click at [279, 428] on button "Use setting" at bounding box center [281, 429] width 18 height 9
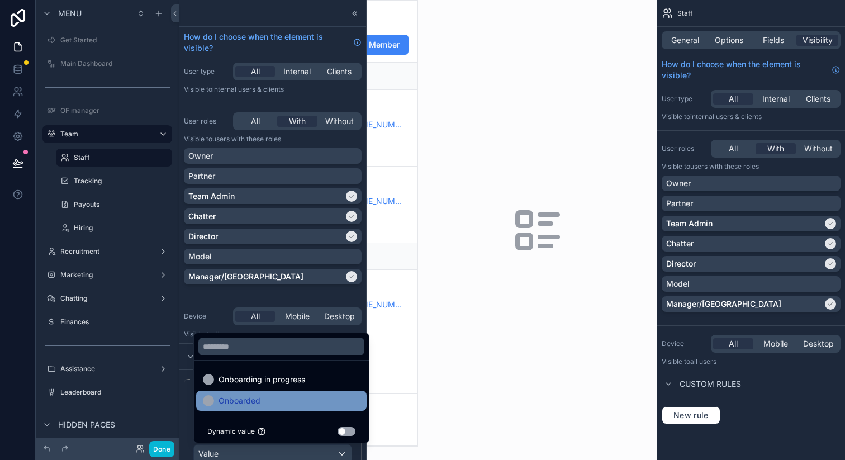
click at [285, 395] on div "Onboarded" at bounding box center [281, 400] width 157 height 13
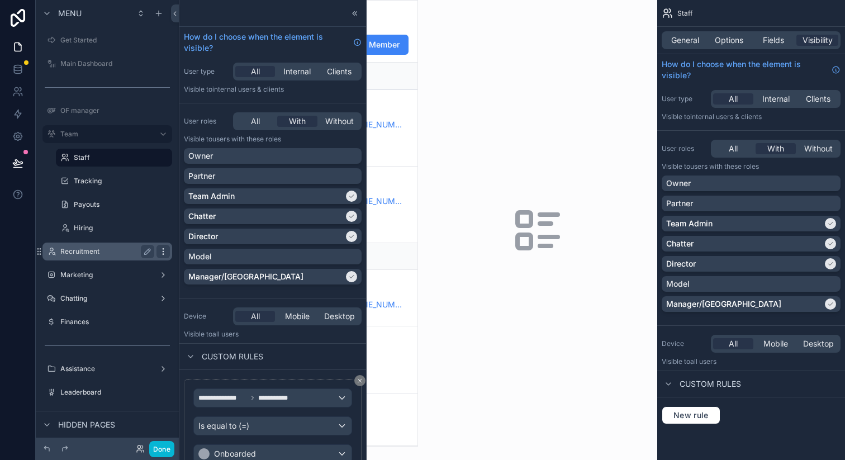
click at [160, 251] on icon "scrollable content" at bounding box center [163, 251] width 9 height 9
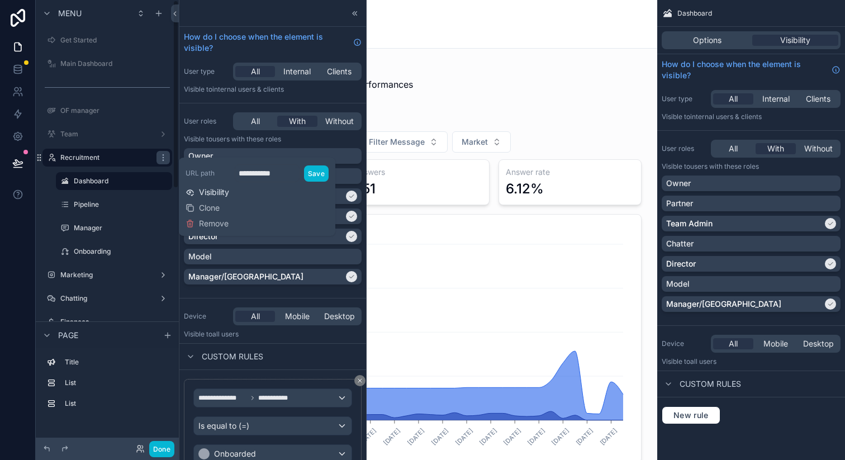
click at [227, 194] on span "Visibility" at bounding box center [214, 192] width 30 height 11
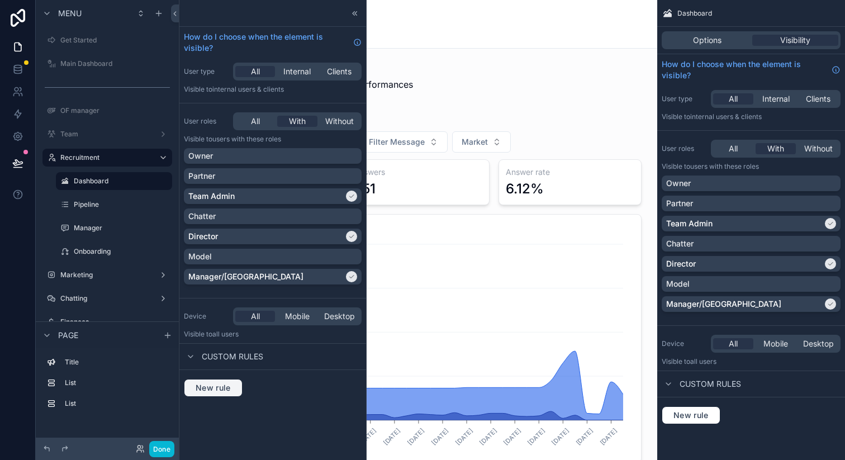
click at [222, 391] on span "New rule" at bounding box center [213, 388] width 44 height 10
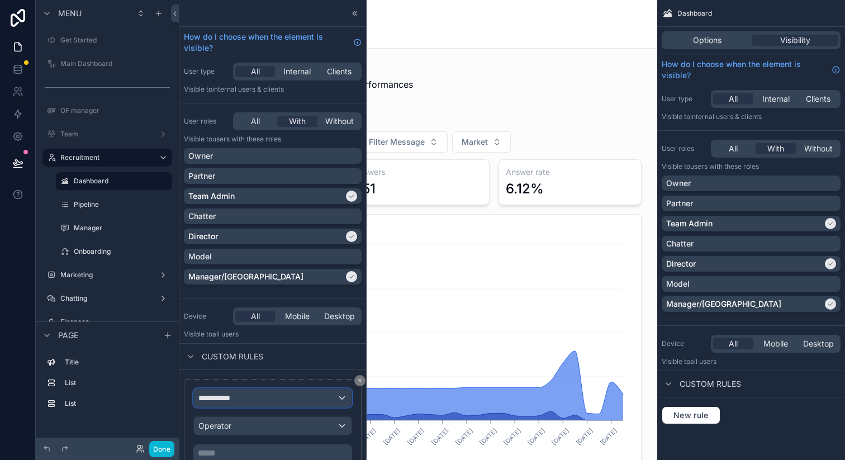
click at [259, 394] on div "**********" at bounding box center [273, 398] width 158 height 18
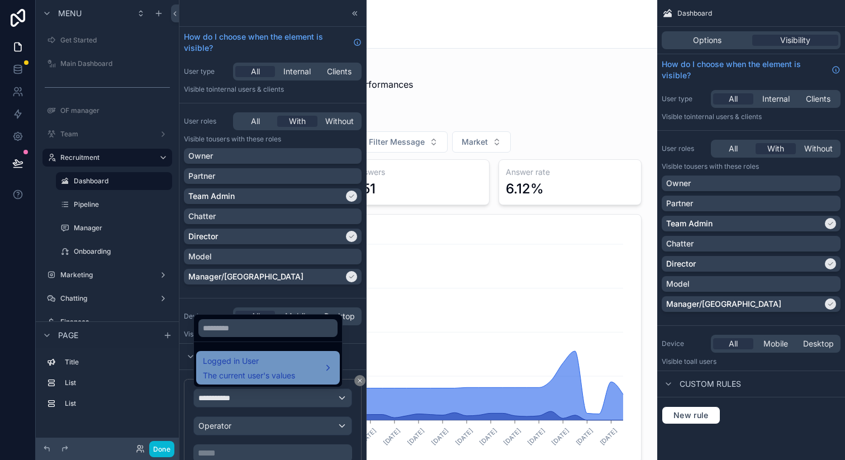
click at [255, 366] on span "Logged in User" at bounding box center [249, 360] width 92 height 13
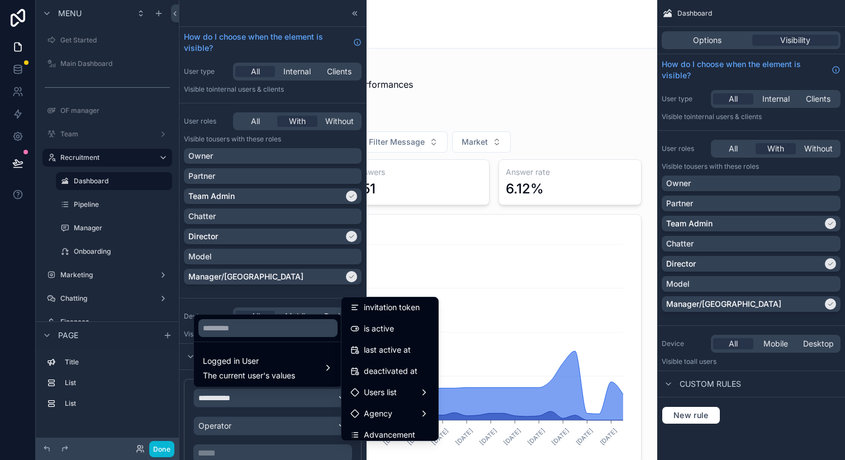
scroll to position [240, 0]
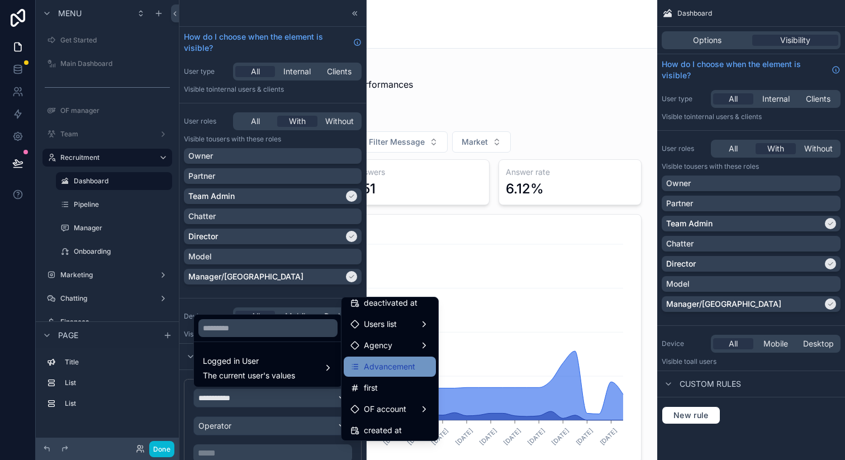
click at [378, 371] on span "Advancement" at bounding box center [389, 366] width 51 height 13
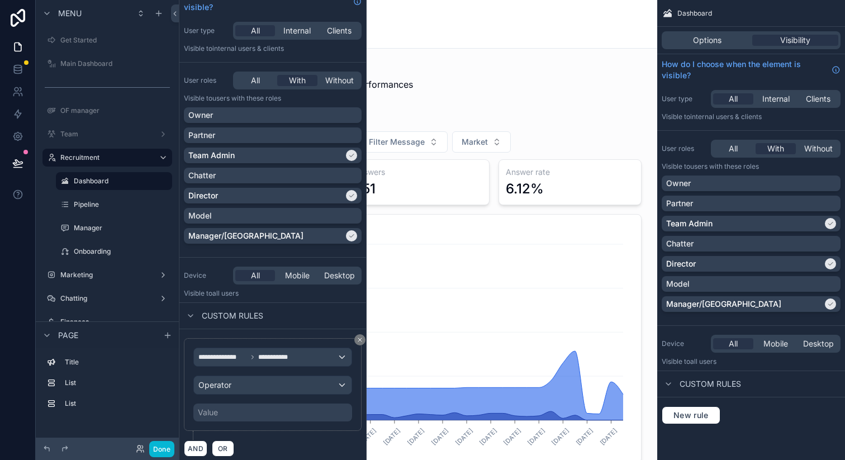
scroll to position [46, 0]
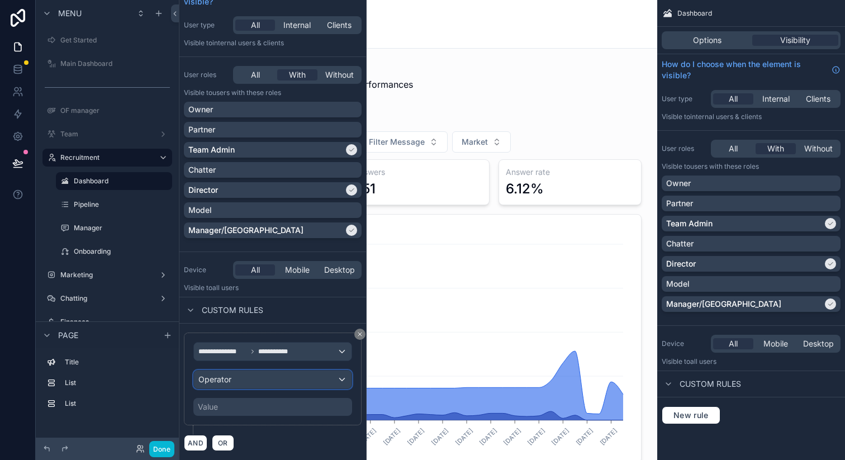
click at [241, 378] on div "Operator" at bounding box center [273, 379] width 158 height 18
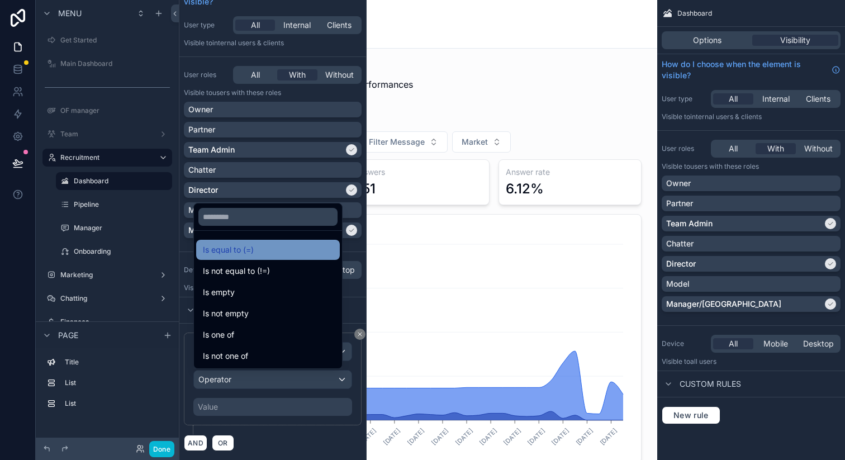
click at [251, 252] on span "Is equal to (=)" at bounding box center [228, 249] width 51 height 13
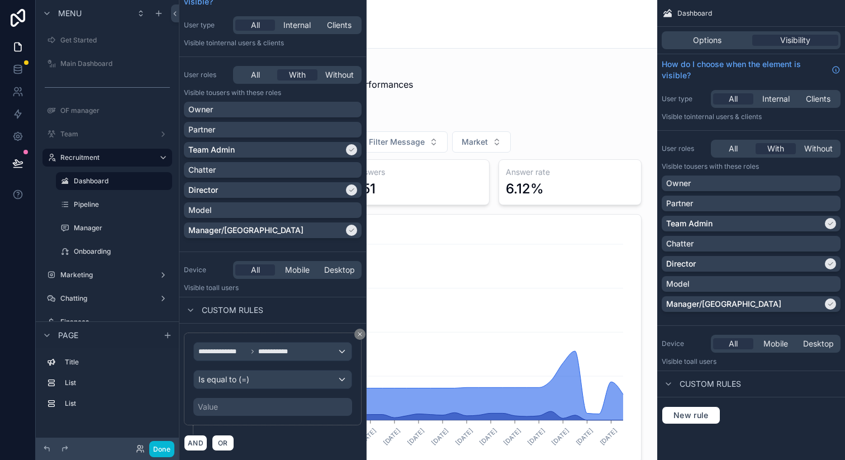
click at [239, 400] on div "Value" at bounding box center [272, 407] width 159 height 18
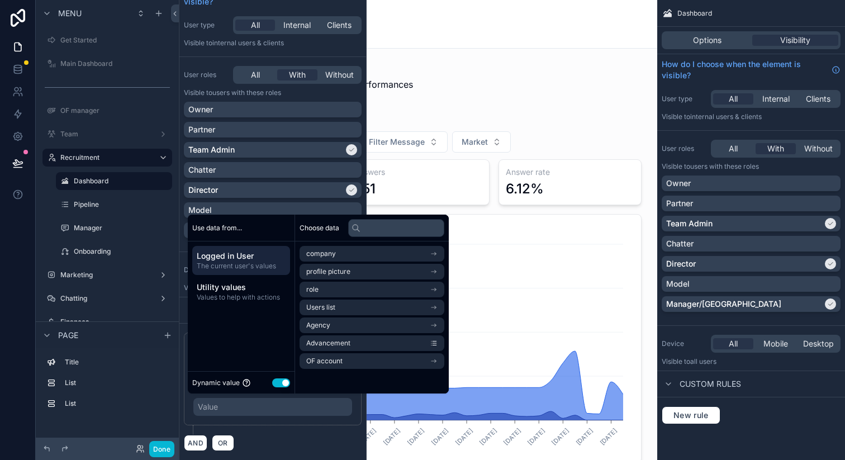
click at [285, 382] on button "Use setting" at bounding box center [281, 382] width 18 height 9
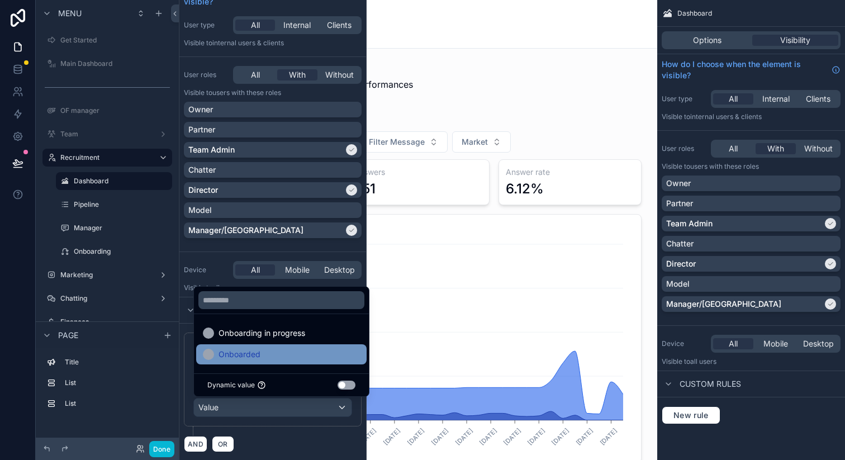
click at [261, 353] on div "Onboarded" at bounding box center [281, 353] width 157 height 13
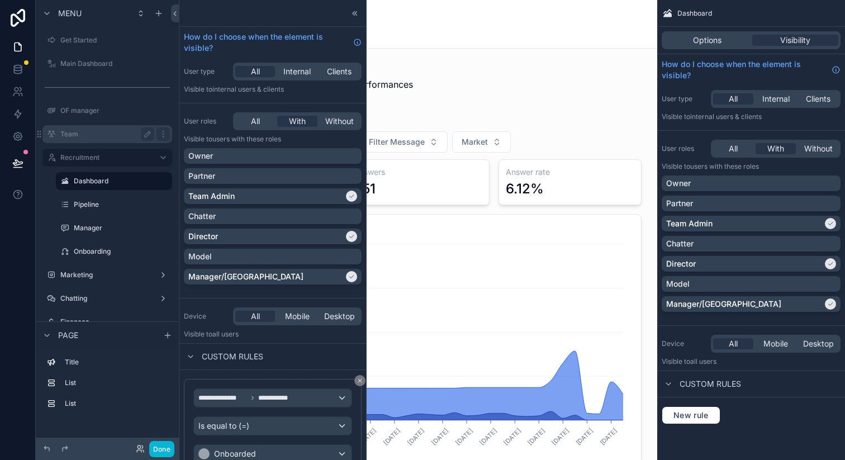
click at [118, 136] on label "Team" at bounding box center [104, 134] width 89 height 9
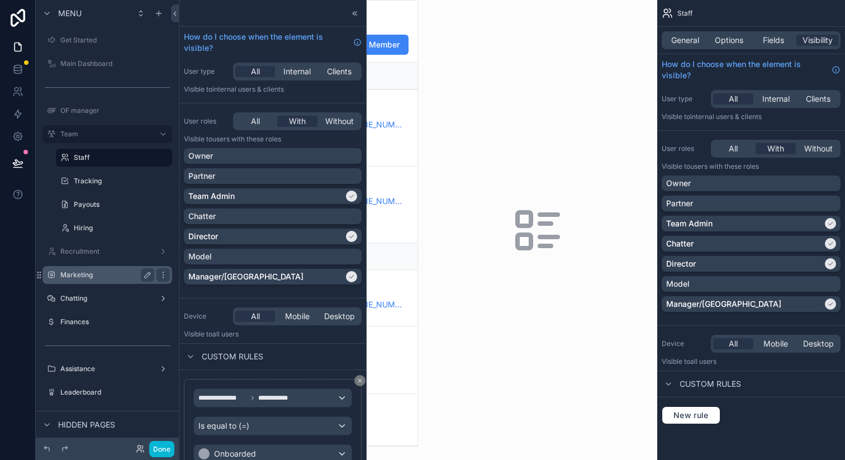
click at [106, 278] on label "Marketing" at bounding box center [104, 274] width 89 height 9
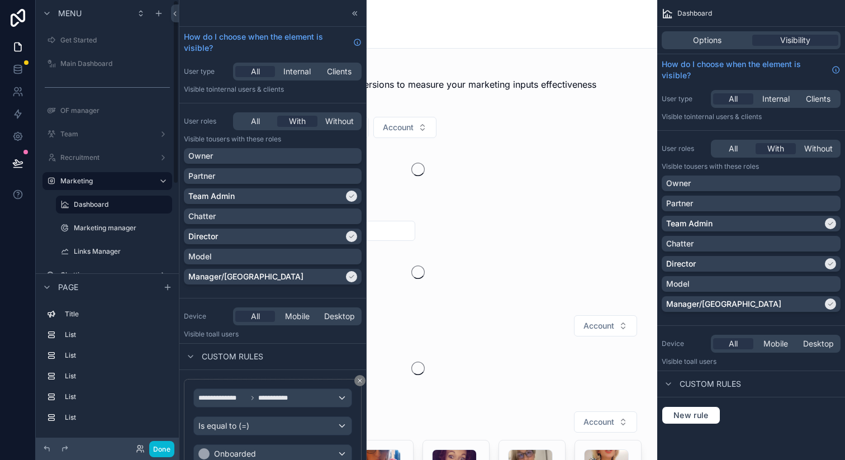
click at [0, 0] on icon "scrollable content" at bounding box center [0, 0] width 0 height 0
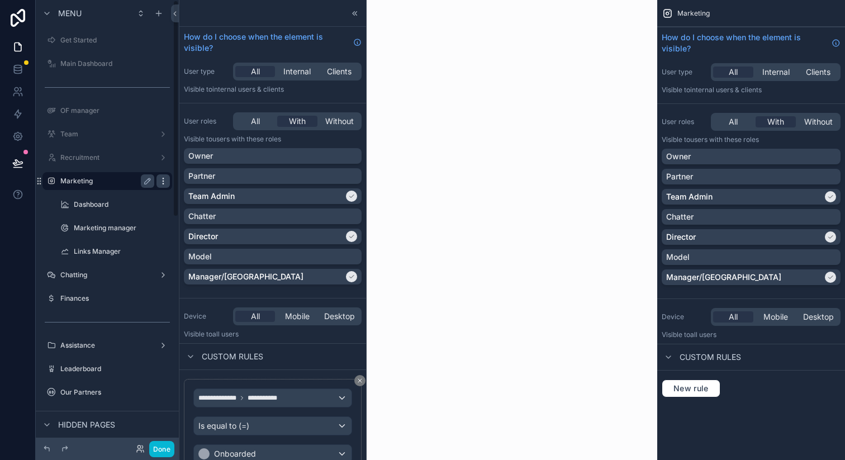
click at [163, 179] on icon "scrollable content" at bounding box center [163, 181] width 9 height 9
click at [163, 180] on icon "scrollable content" at bounding box center [163, 181] width 9 height 9
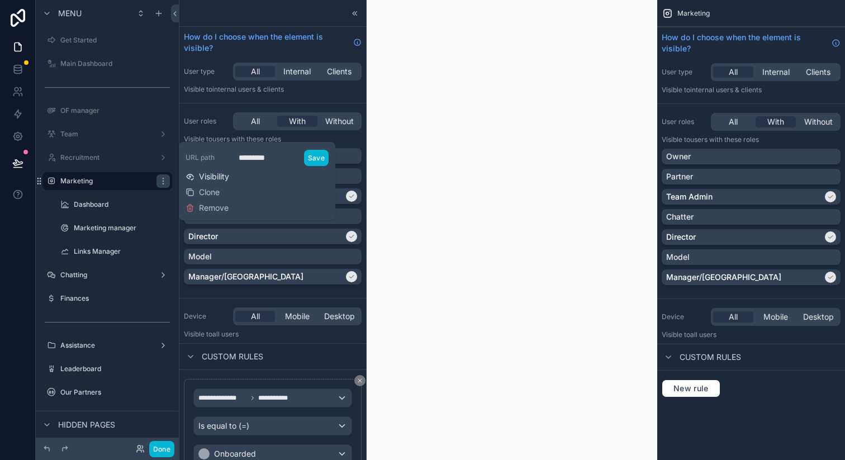
click at [203, 178] on span "Visibility" at bounding box center [214, 176] width 30 height 11
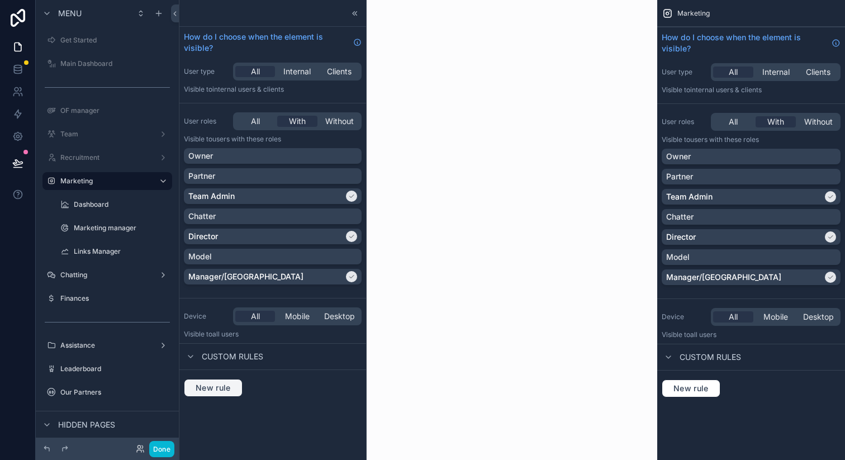
click at [213, 389] on span "New rule" at bounding box center [213, 388] width 44 height 10
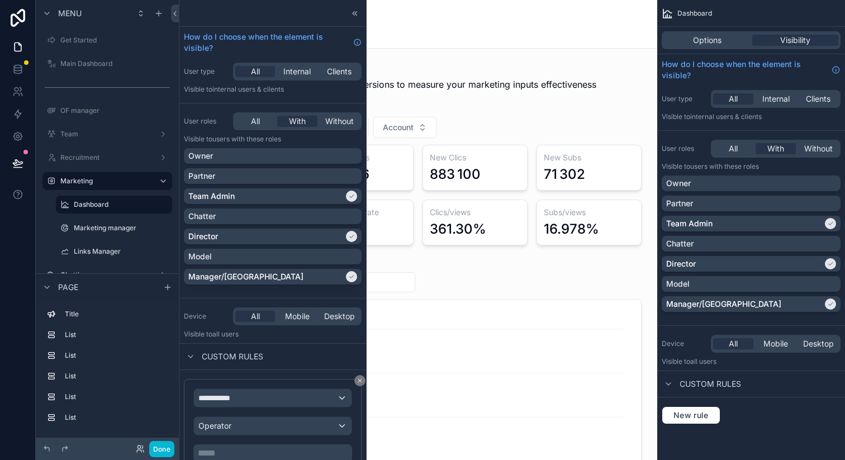
scroll to position [46, 0]
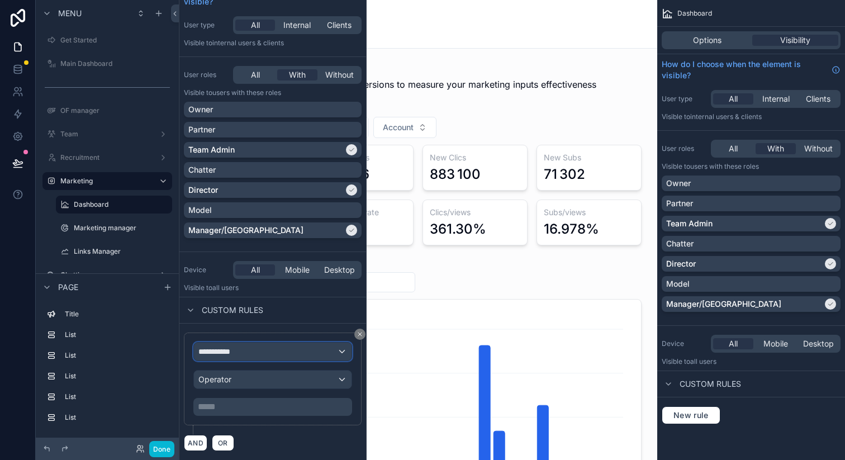
click at [253, 357] on div "**********" at bounding box center [273, 351] width 158 height 18
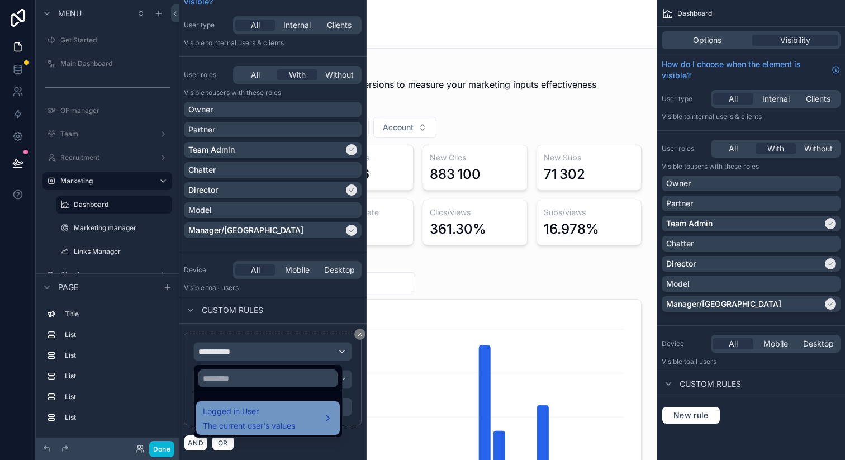
click at [255, 409] on span "Logged in User" at bounding box center [249, 410] width 92 height 13
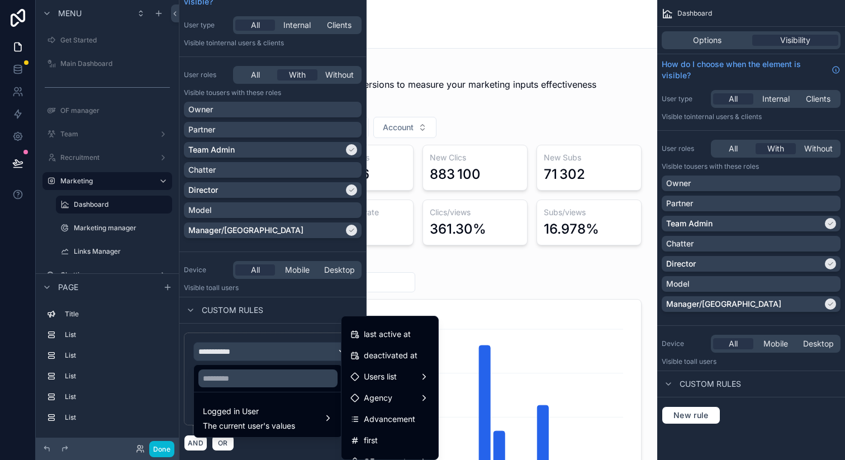
scroll to position [233, 0]
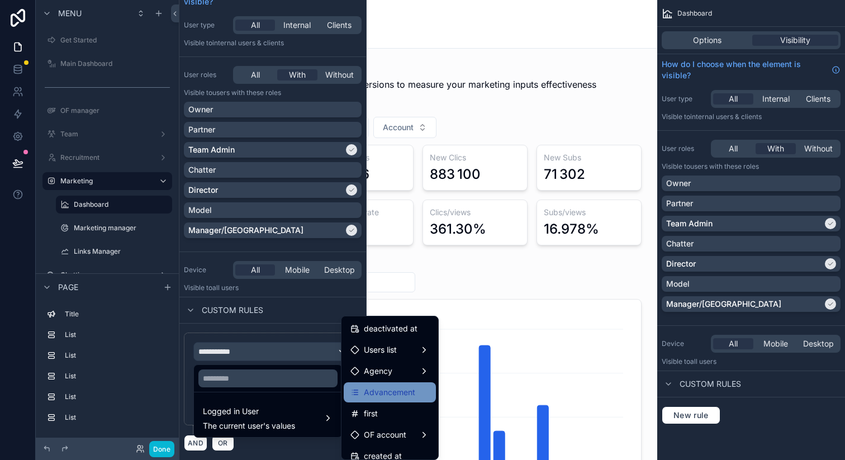
click at [379, 391] on span "Advancement" at bounding box center [389, 391] width 51 height 13
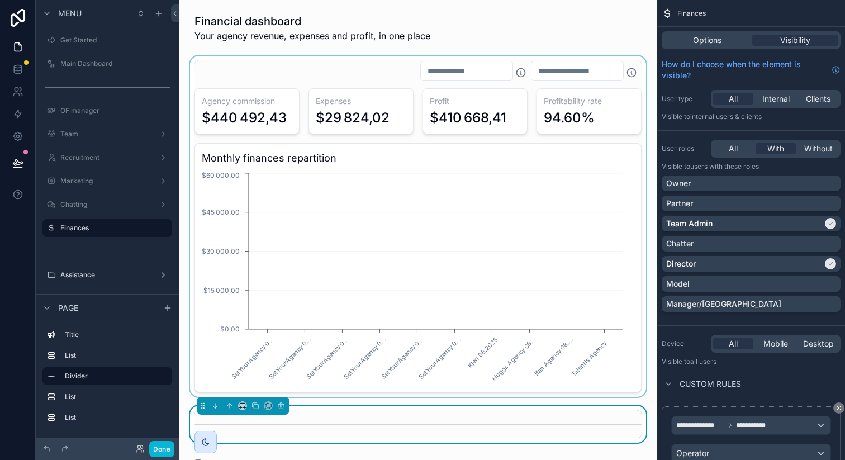
scroll to position [92, 0]
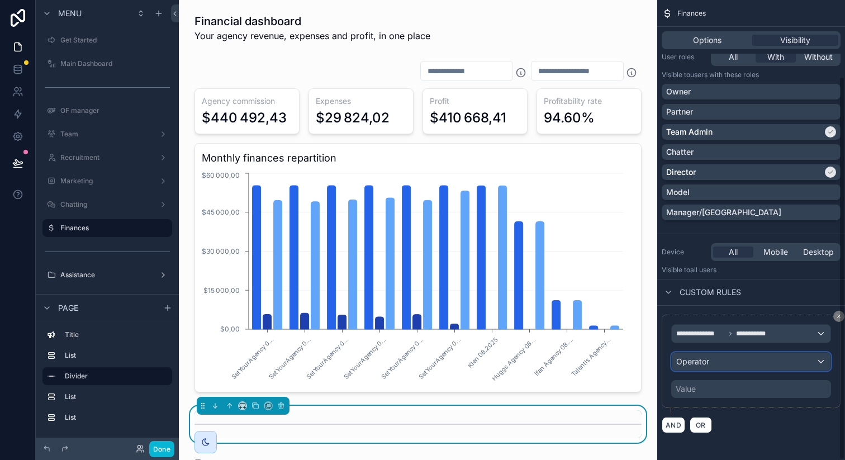
click at [707, 366] on span "Operator" at bounding box center [692, 361] width 33 height 11
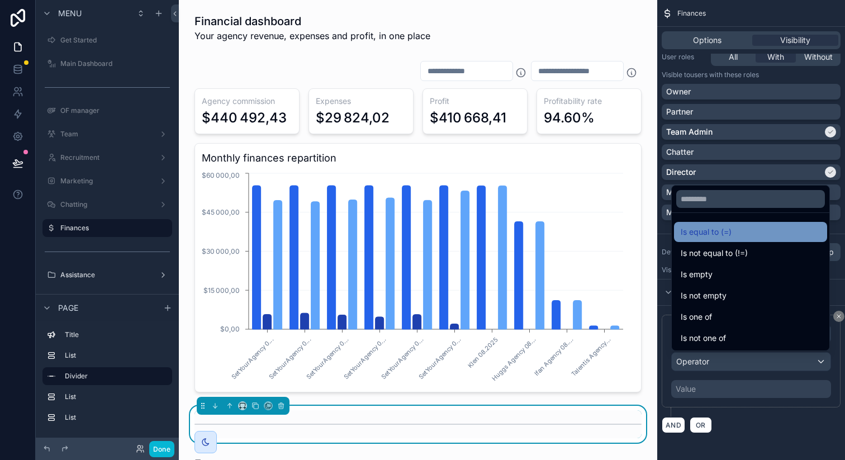
click at [727, 232] on span "Is equal to (=)" at bounding box center [705, 231] width 51 height 13
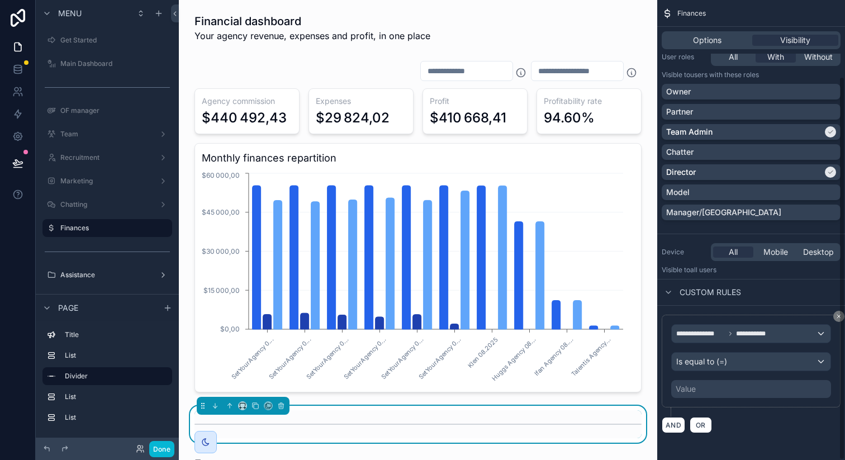
click at [709, 388] on div "Value" at bounding box center [751, 389] width 160 height 18
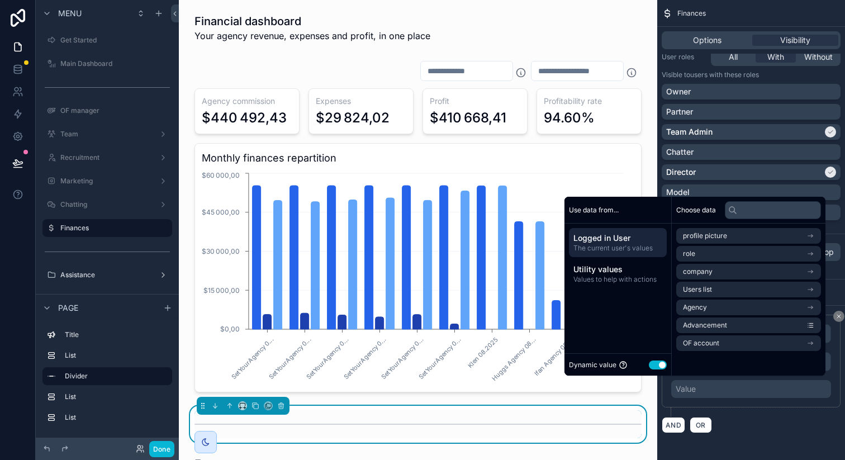
click at [651, 364] on button "Use setting" at bounding box center [657, 364] width 18 height 9
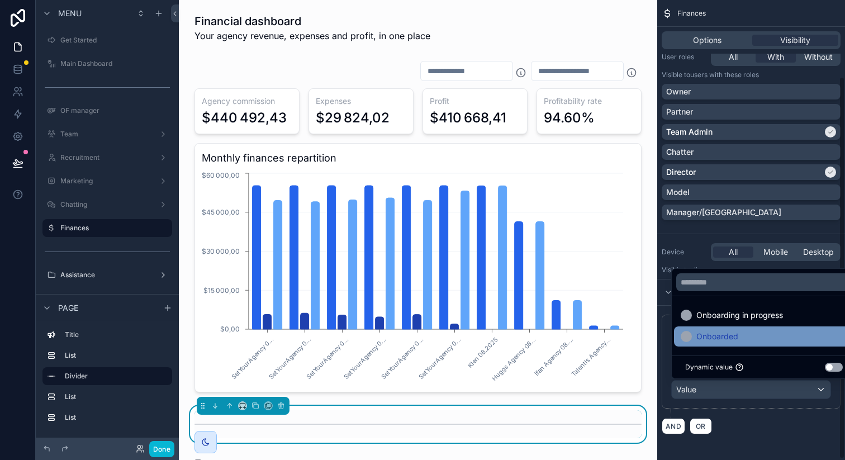
click at [723, 337] on span "Onboarded" at bounding box center [717, 336] width 42 height 13
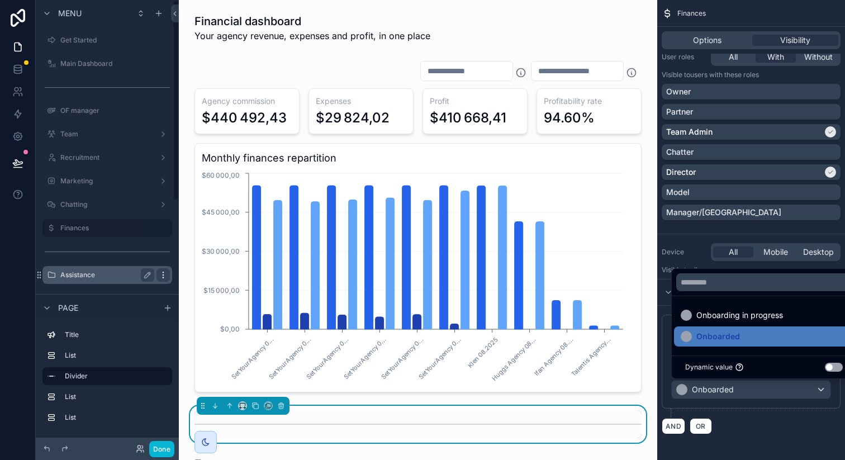
click at [161, 275] on icon "scrollable content" at bounding box center [163, 274] width 9 height 9
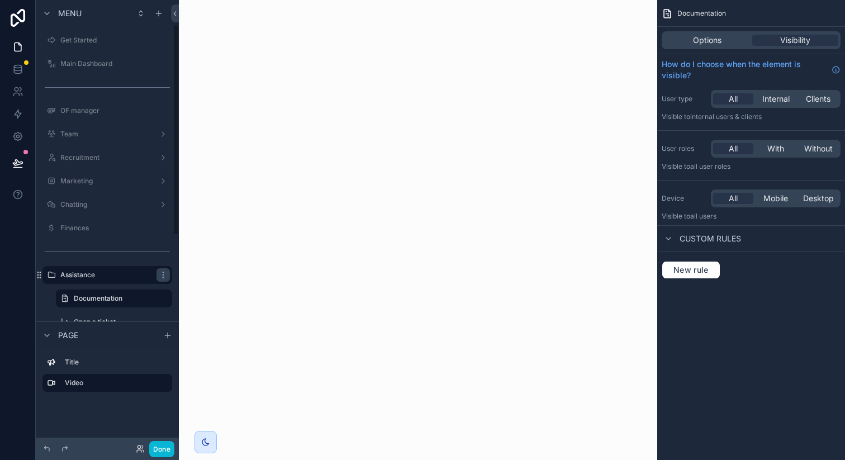
scroll to position [63, 0]
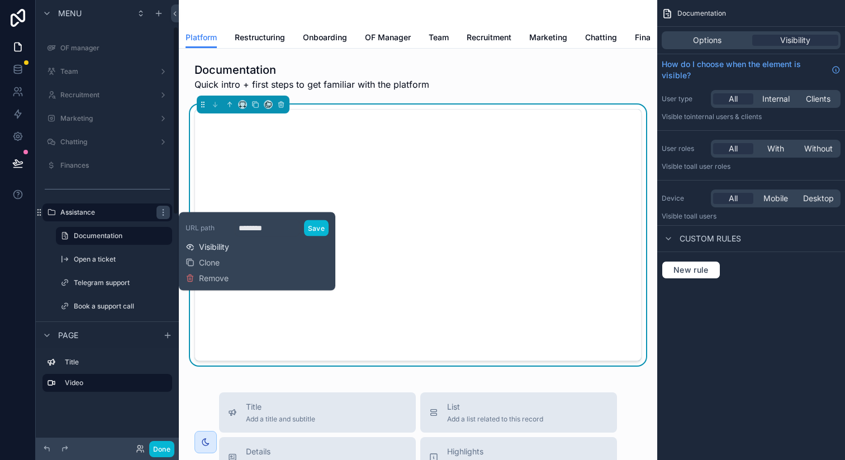
click at [228, 244] on span "Visibility" at bounding box center [214, 246] width 30 height 11
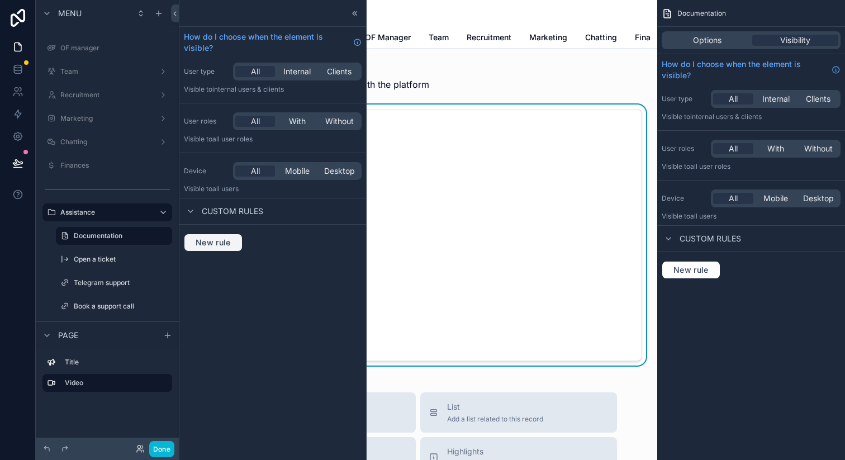
click at [215, 239] on span "New rule" at bounding box center [213, 242] width 44 height 10
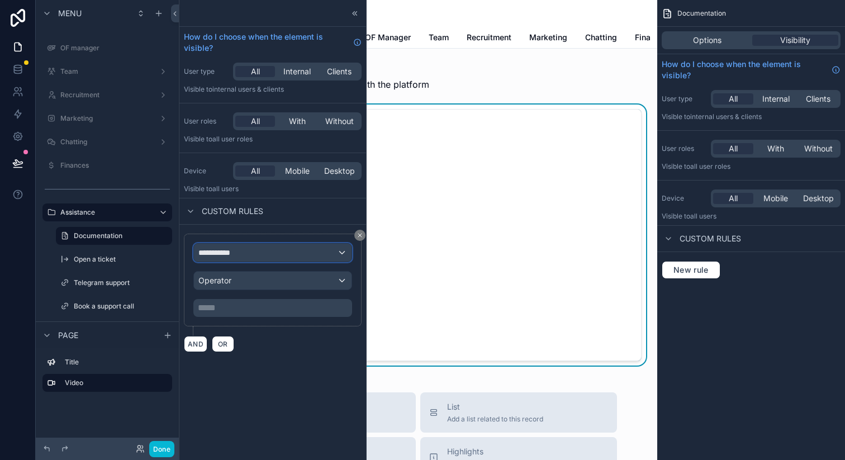
click at [274, 254] on div "**********" at bounding box center [273, 253] width 158 height 18
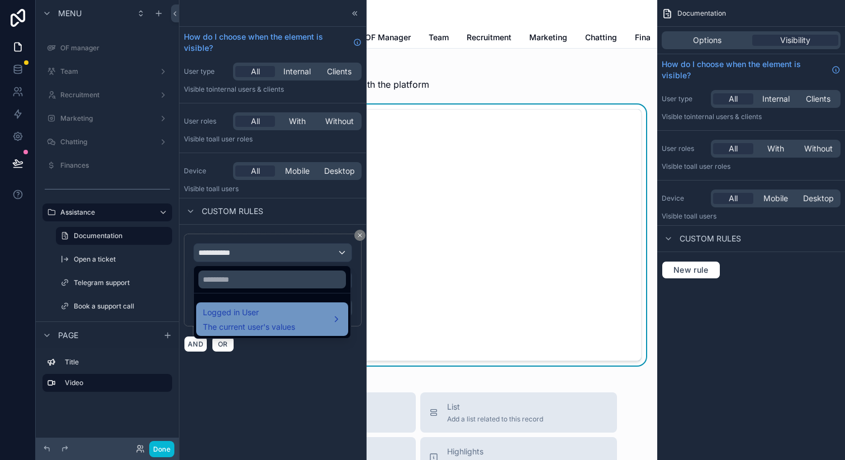
click at [267, 321] on span "The current user's values" at bounding box center [249, 326] width 92 height 11
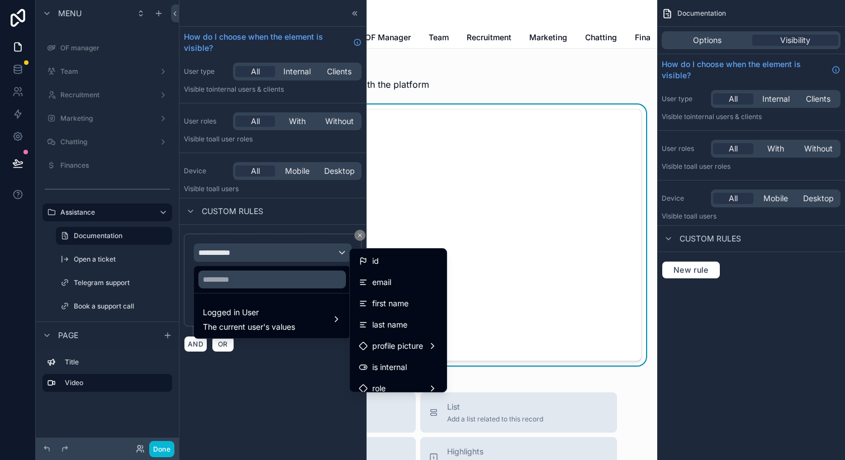
scroll to position [285, 0]
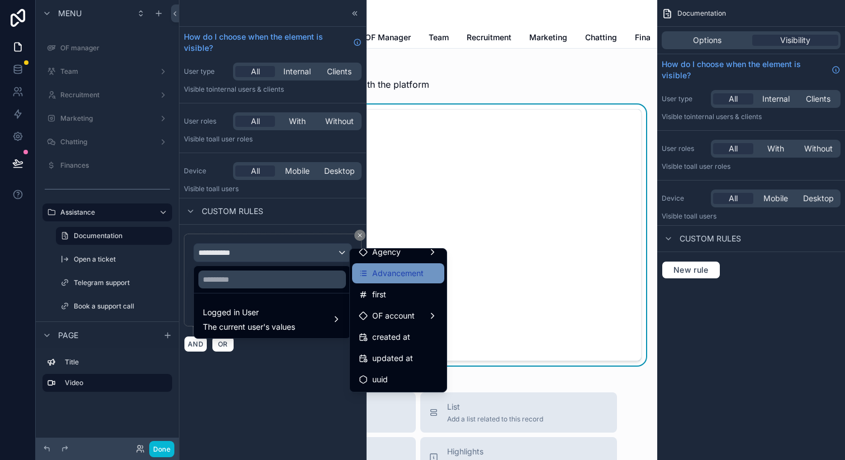
click at [404, 277] on span "Advancement" at bounding box center [397, 272] width 51 height 13
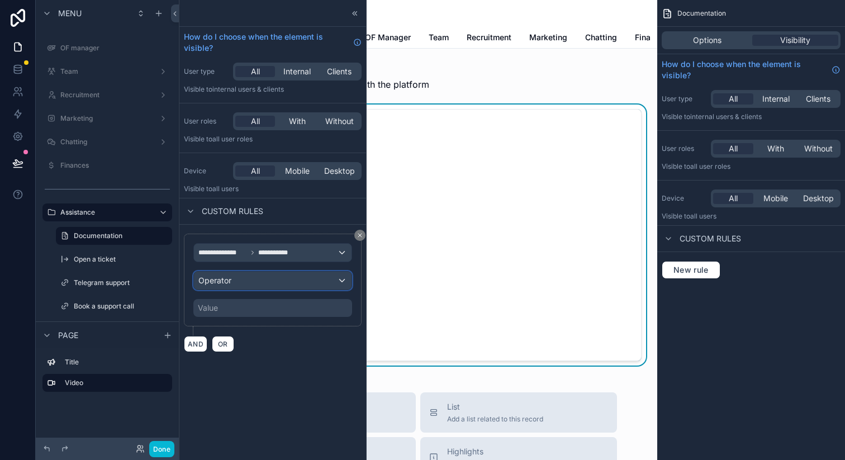
click at [268, 277] on div "Operator" at bounding box center [273, 280] width 158 height 18
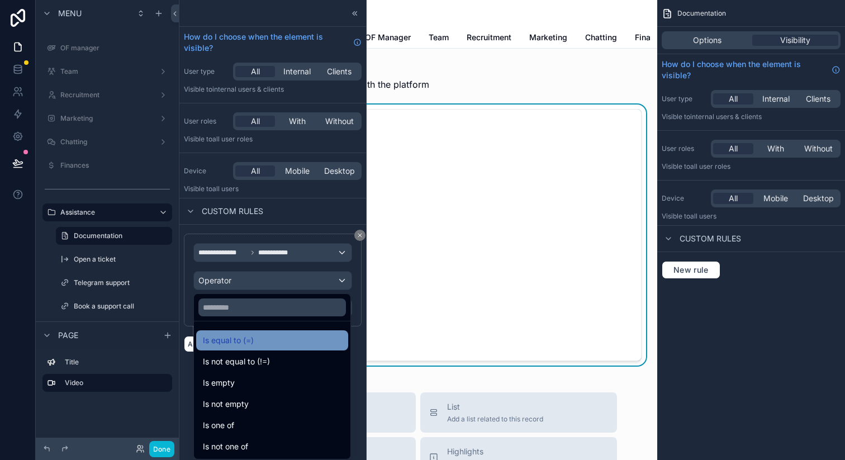
click at [263, 336] on div "Is equal to (=)" at bounding box center [272, 339] width 139 height 13
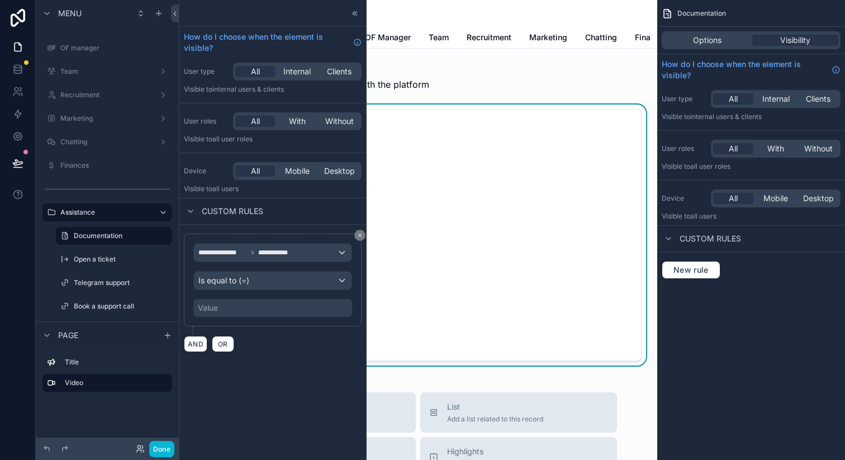
click at [263, 306] on div "Value" at bounding box center [272, 308] width 159 height 18
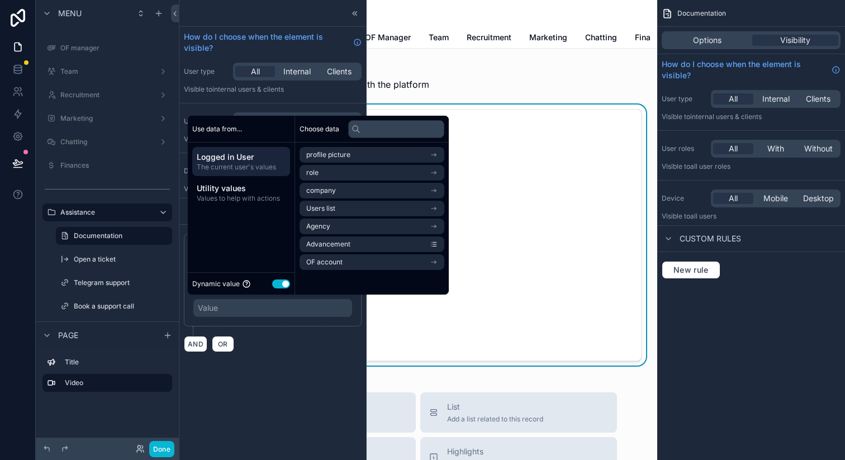
click at [284, 282] on button "Use setting" at bounding box center [281, 283] width 18 height 9
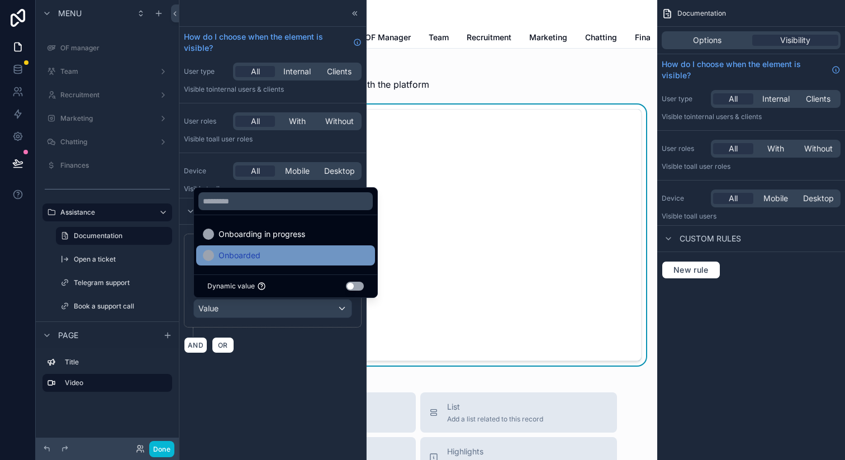
click at [293, 259] on div "Onboarded" at bounding box center [285, 255] width 165 height 13
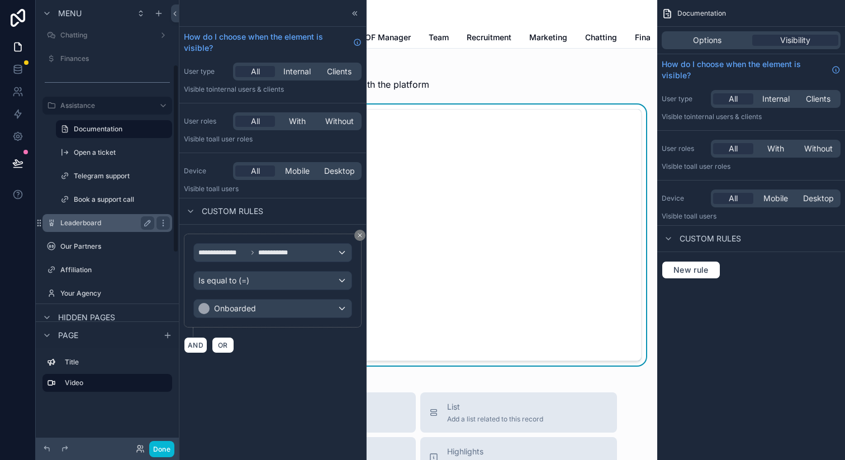
scroll to position [170, 0]
click at [163, 222] on icon "scrollable content" at bounding box center [163, 221] width 9 height 9
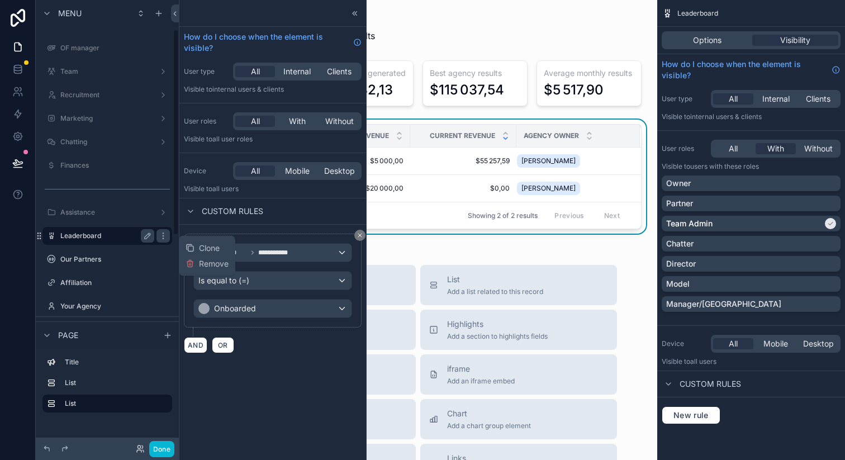
click at [115, 235] on label "Leaderboard" at bounding box center [104, 235] width 89 height 9
click at [354, 14] on icon at bounding box center [353, 13] width 2 height 4
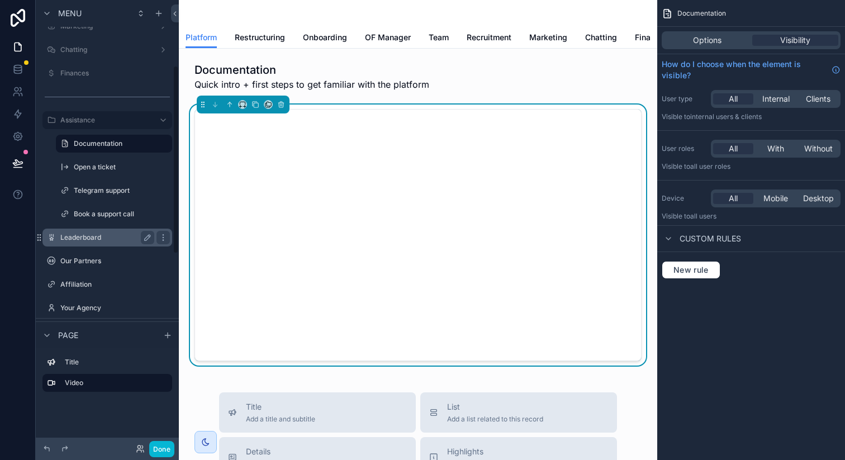
click at [92, 241] on div "Leaderboard" at bounding box center [107, 237] width 94 height 13
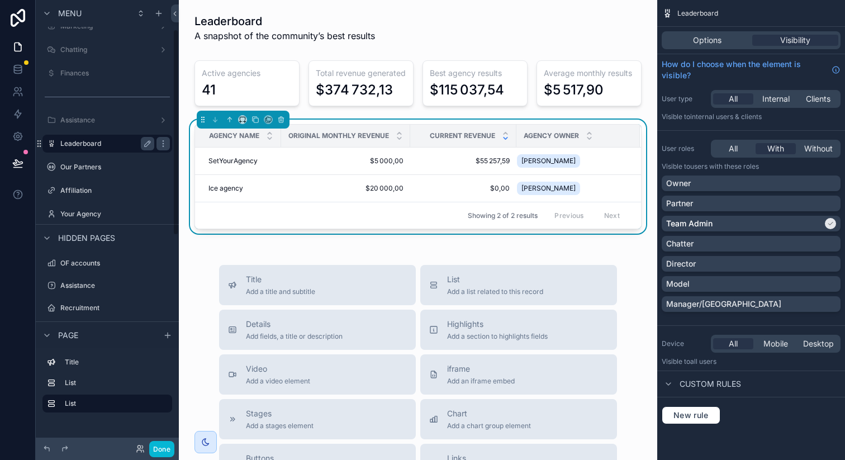
scroll to position [63, 0]
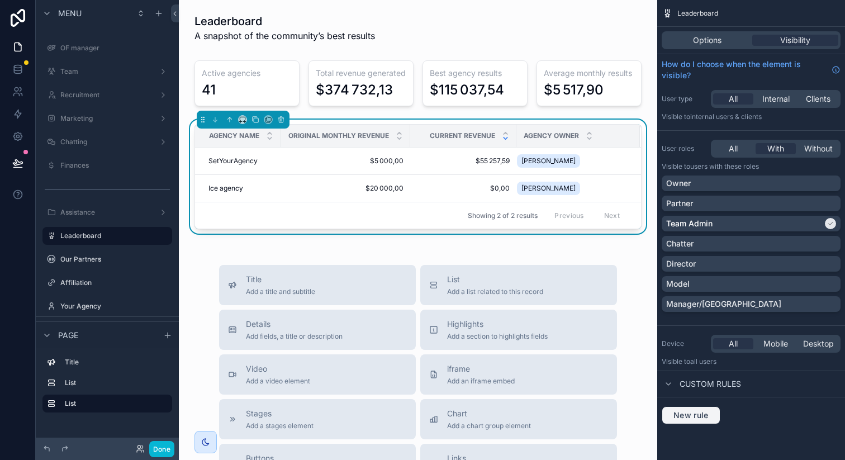
click at [705, 413] on span "New rule" at bounding box center [691, 415] width 44 height 10
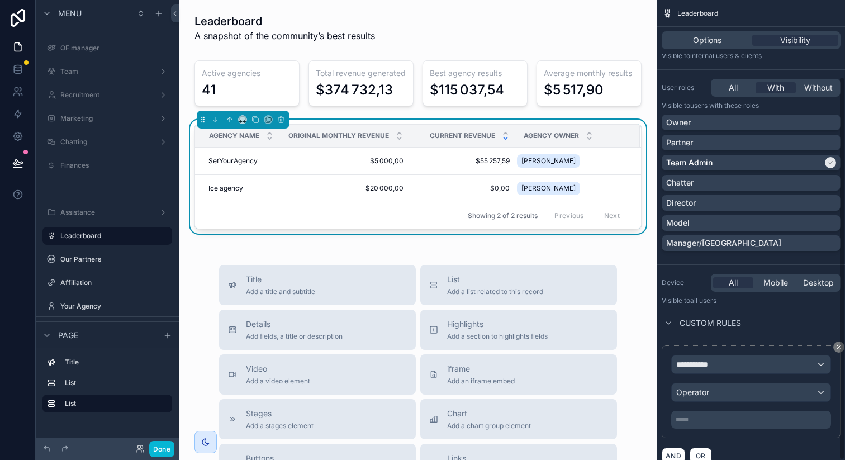
scroll to position [92, 0]
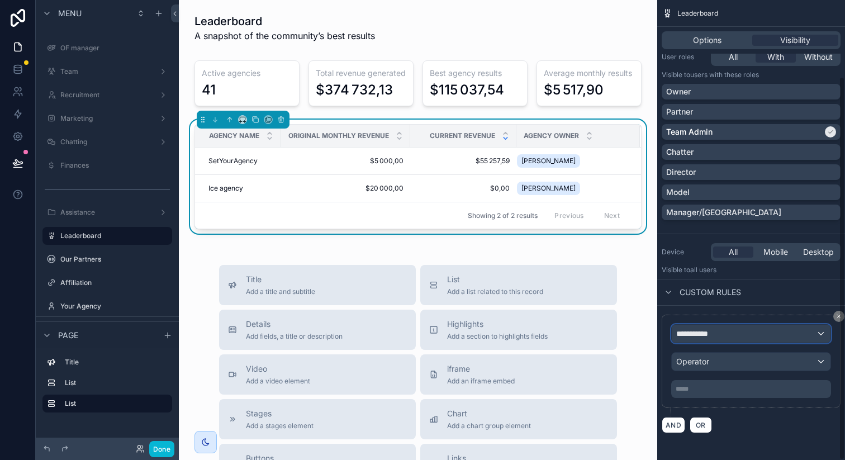
click at [760, 337] on div "**********" at bounding box center [750, 334] width 159 height 18
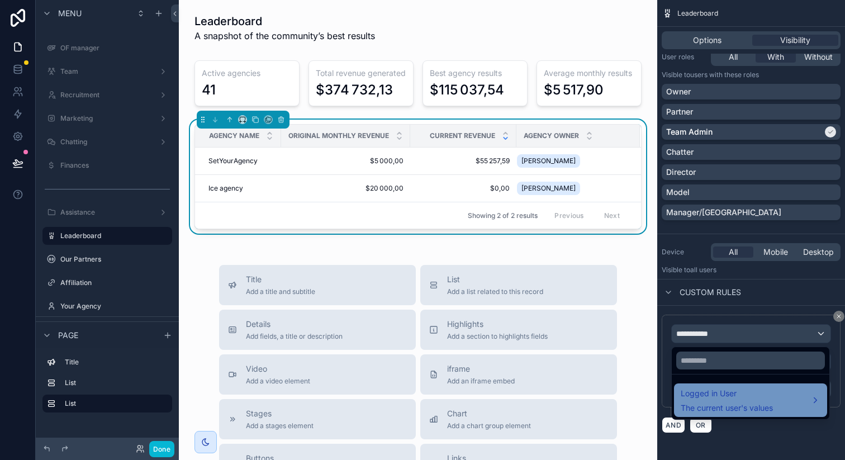
click at [729, 399] on span "Logged in User" at bounding box center [726, 393] width 92 height 13
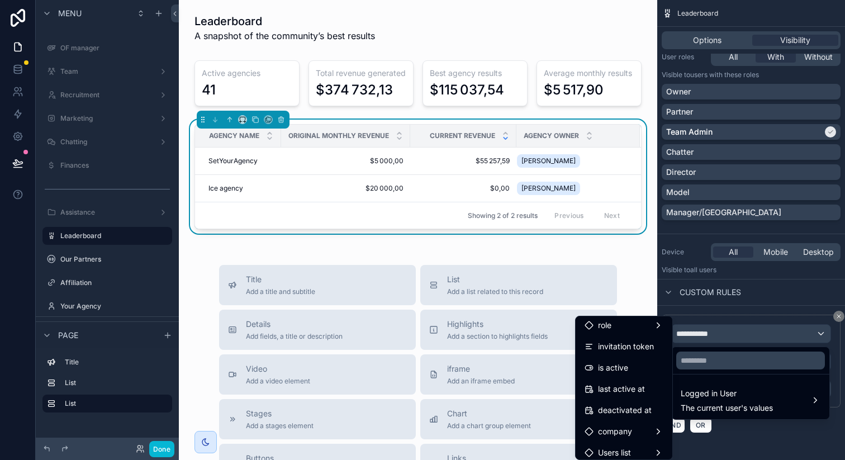
scroll to position [285, 0]
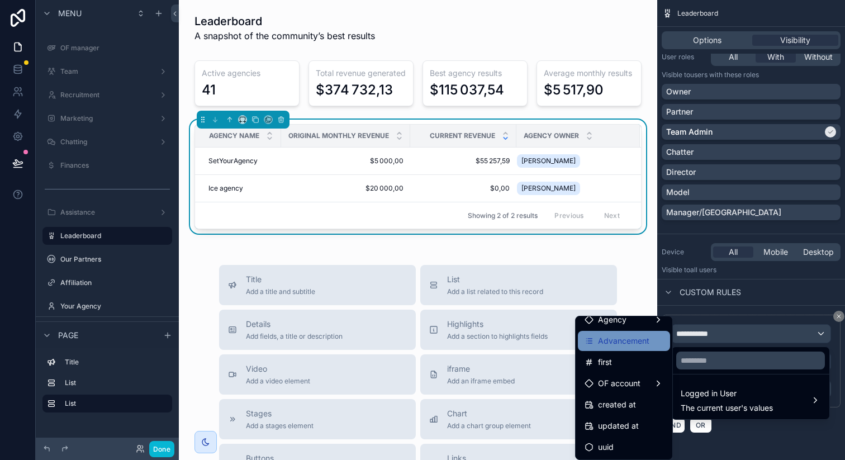
click at [608, 344] on span "Advancement" at bounding box center [623, 340] width 51 height 13
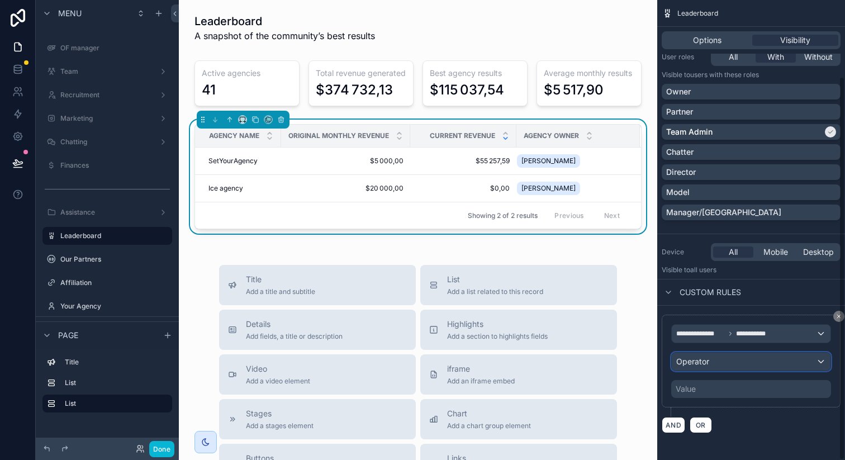
click at [716, 368] on div "Operator" at bounding box center [750, 361] width 159 height 18
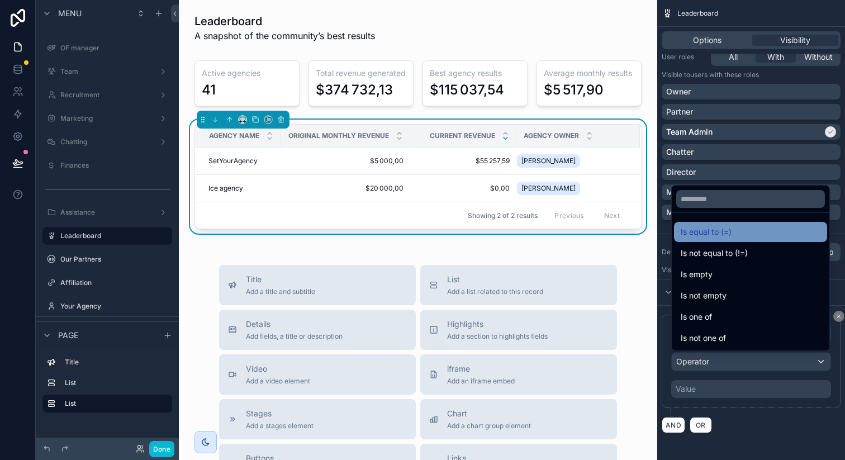
click at [710, 235] on span "Is equal to (=)" at bounding box center [705, 231] width 51 height 13
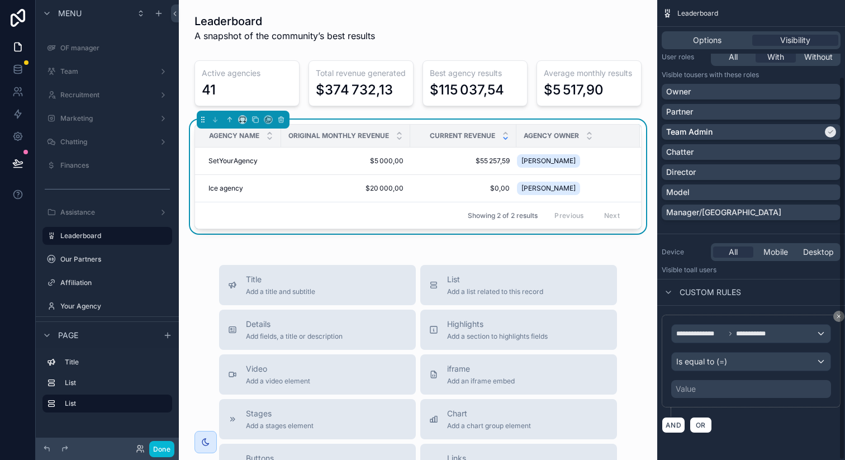
click at [695, 377] on div "**********" at bounding box center [751, 361] width 160 height 74
click at [695, 384] on div "Value" at bounding box center [685, 388] width 20 height 11
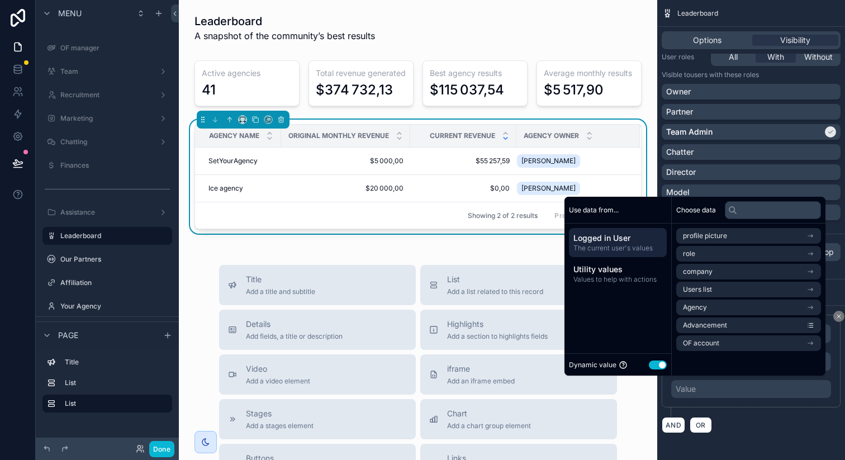
click at [647, 359] on div "Dynamic value Use setting" at bounding box center [618, 364] width 98 height 13
click at [651, 366] on button "Use setting" at bounding box center [657, 364] width 18 height 9
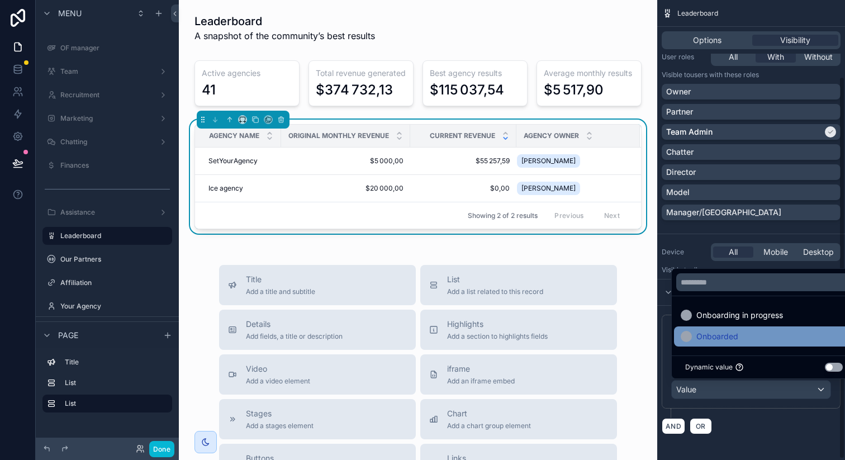
click at [717, 335] on span "Onboarded" at bounding box center [717, 336] width 42 height 13
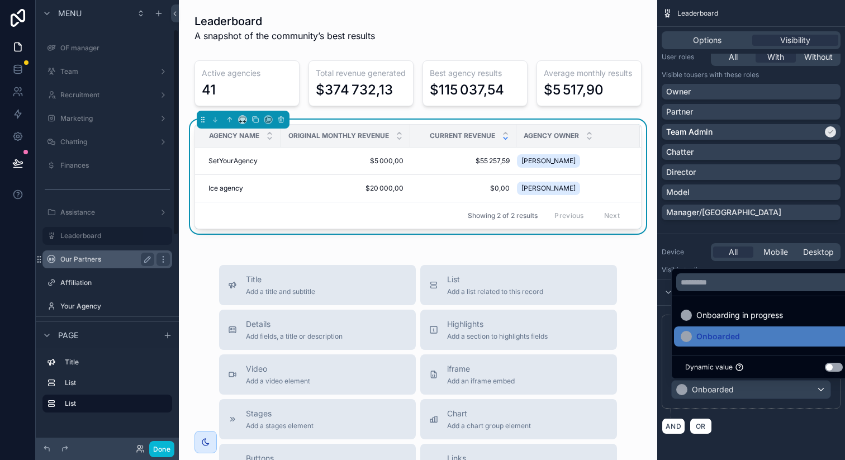
click at [112, 257] on label "Our Partners" at bounding box center [104, 259] width 89 height 9
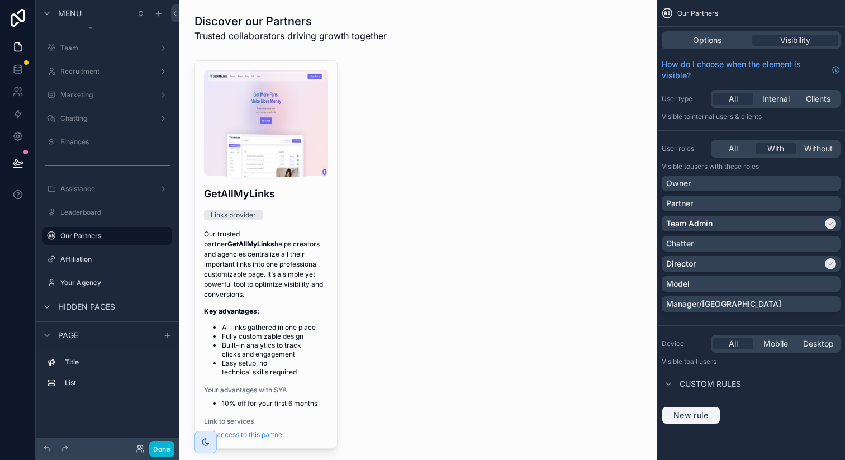
click at [694, 415] on span "New rule" at bounding box center [691, 415] width 44 height 10
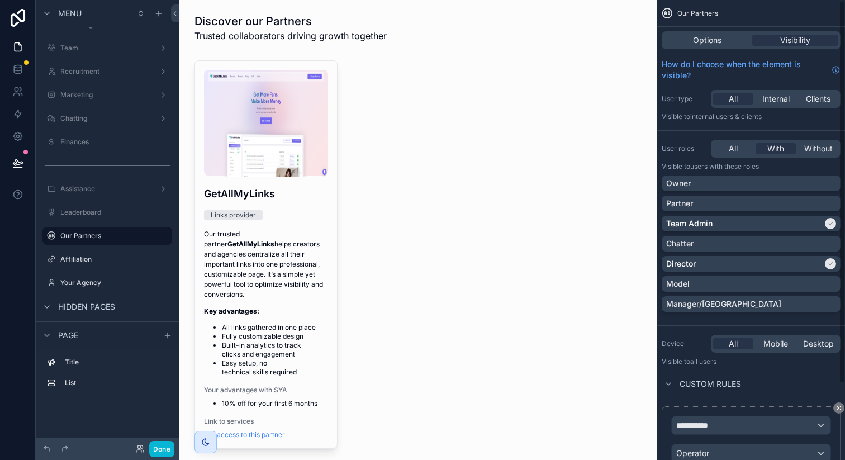
scroll to position [92, 0]
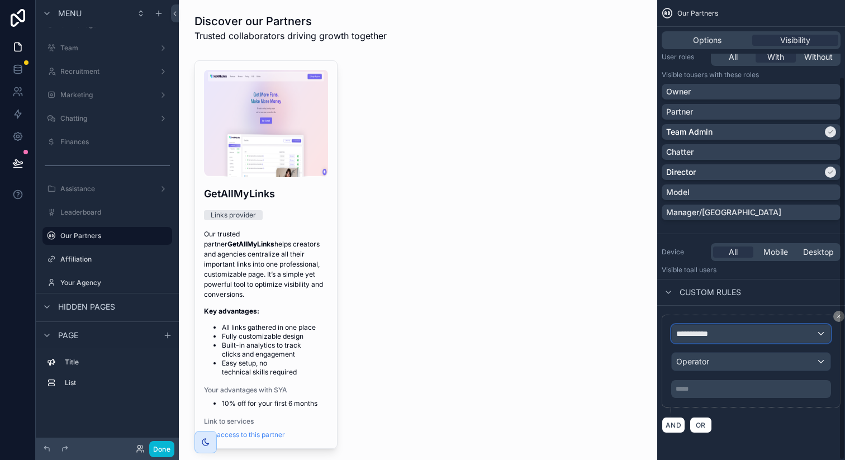
click at [735, 330] on div "**********" at bounding box center [750, 334] width 159 height 18
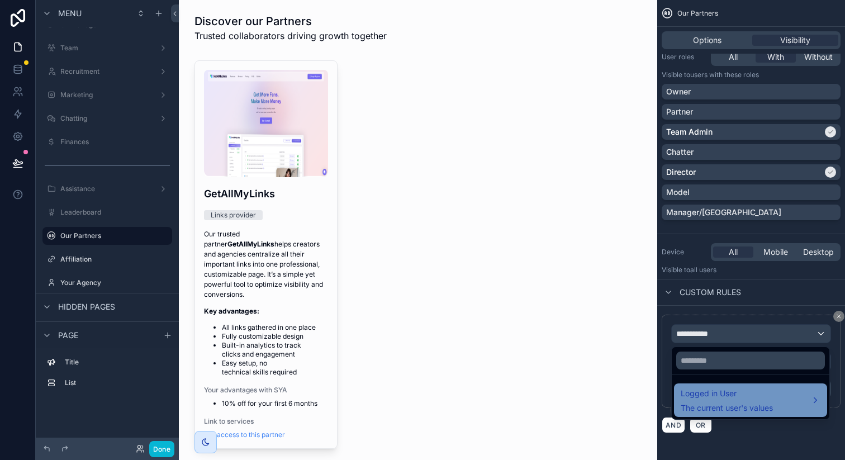
click at [707, 410] on span "The current user's values" at bounding box center [726, 407] width 92 height 11
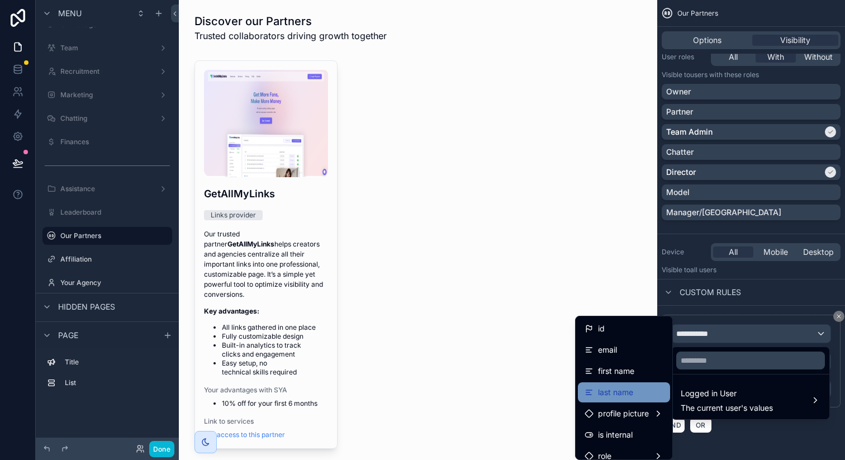
scroll to position [285, 0]
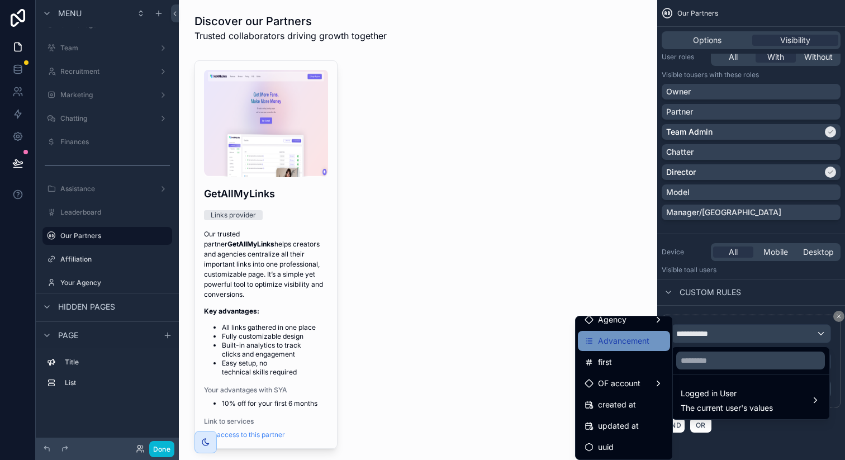
click at [609, 345] on span "Advancement" at bounding box center [623, 340] width 51 height 13
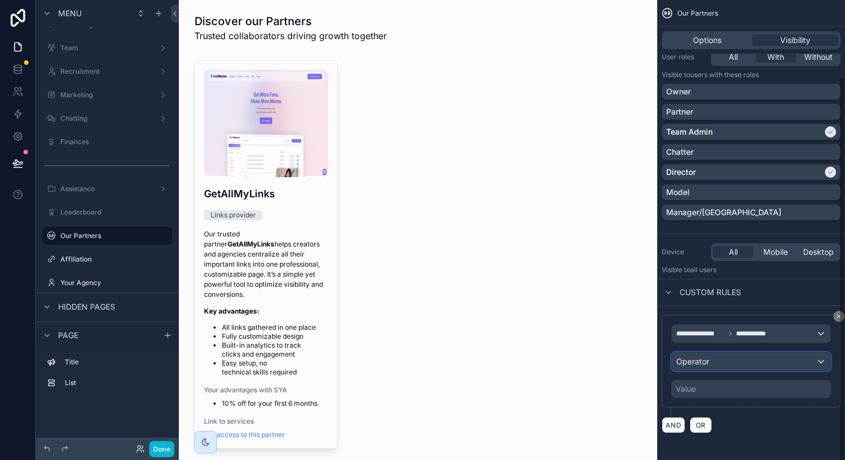
click at [712, 361] on div "Operator" at bounding box center [750, 361] width 159 height 18
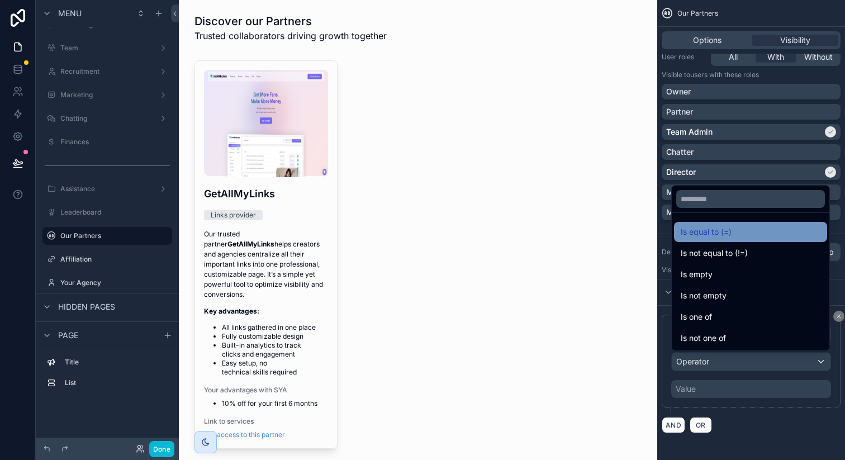
click at [725, 226] on span "Is equal to (=)" at bounding box center [705, 231] width 51 height 13
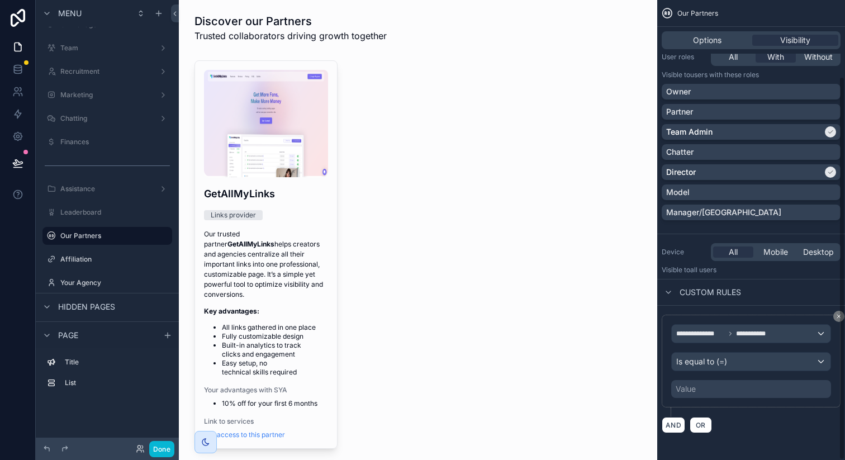
click at [704, 388] on div "Value" at bounding box center [751, 389] width 160 height 18
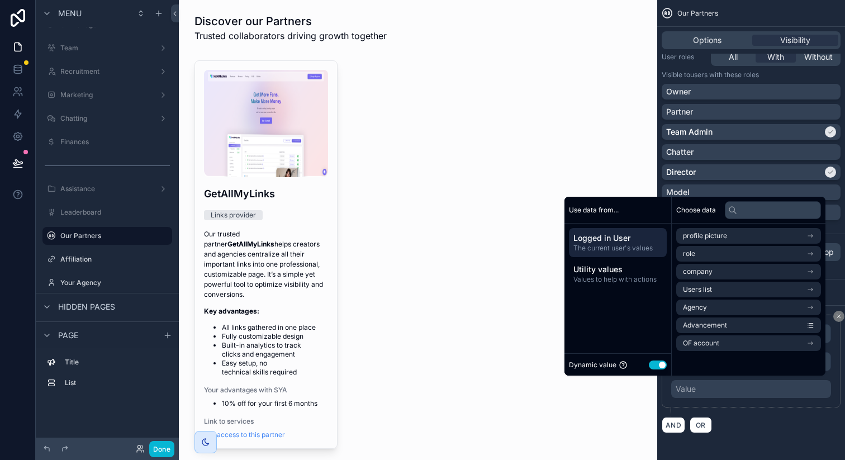
click at [650, 366] on button "Use setting" at bounding box center [657, 364] width 18 height 9
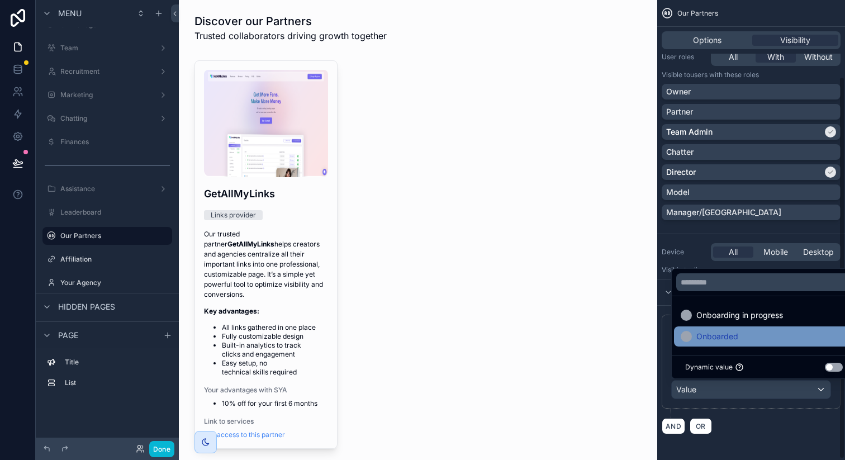
click at [703, 335] on span "Onboarded" at bounding box center [717, 336] width 42 height 13
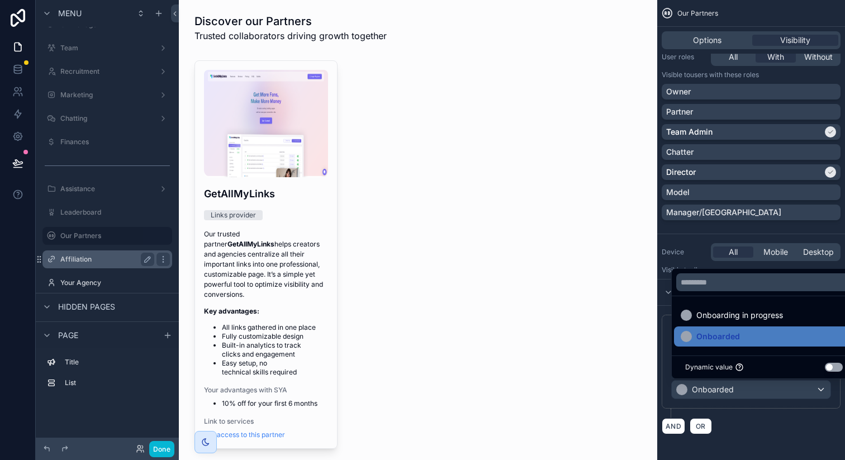
click at [104, 259] on label "Affiliation" at bounding box center [104, 259] width 89 height 9
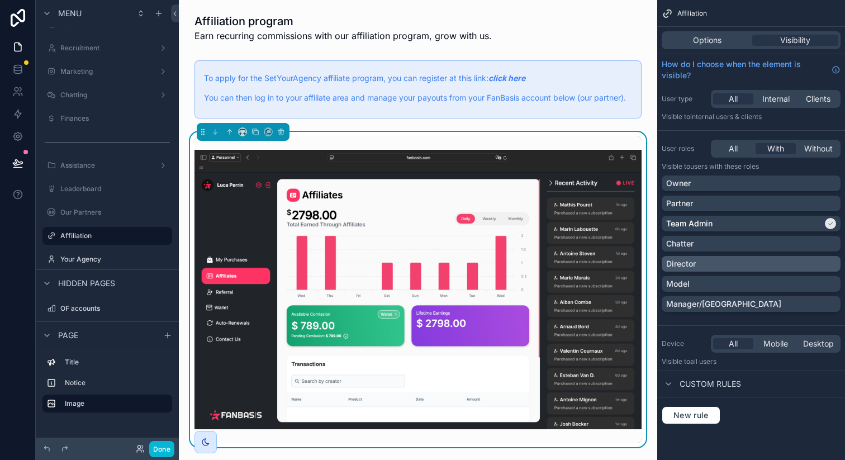
click at [718, 266] on div "Director" at bounding box center [751, 263] width 170 height 11
click at [701, 412] on span "New rule" at bounding box center [691, 415] width 44 height 10
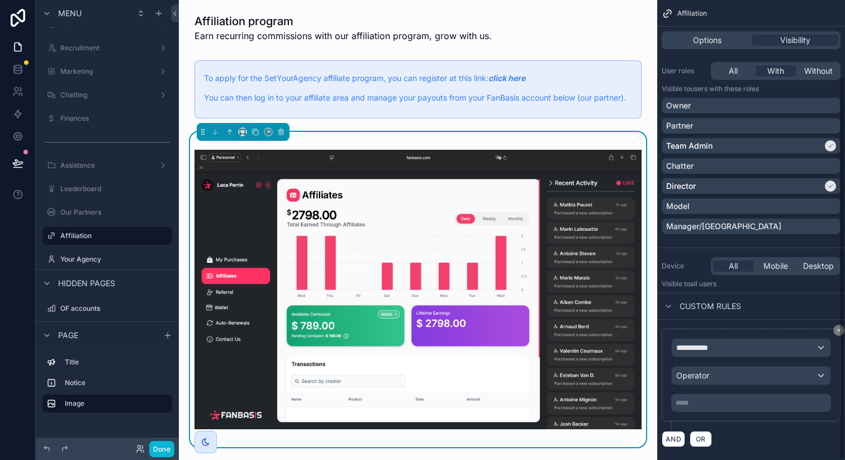
scroll to position [92, 0]
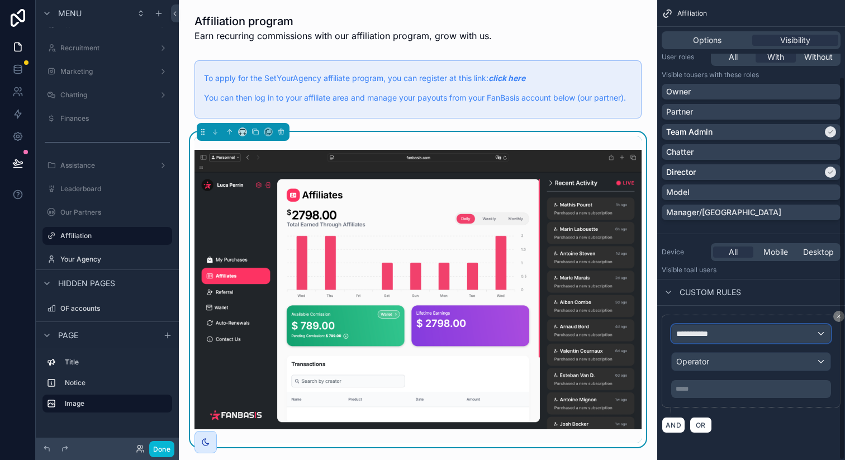
click at [730, 336] on div "**********" at bounding box center [750, 334] width 159 height 18
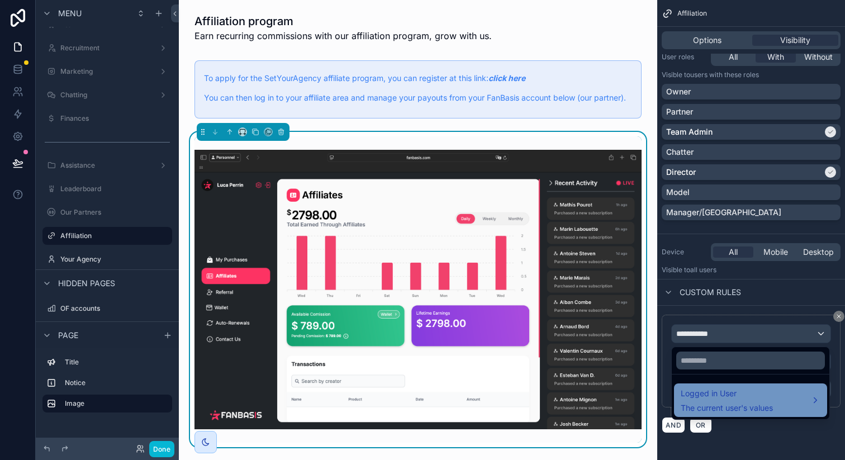
click at [722, 396] on span "Logged in User" at bounding box center [726, 393] width 92 height 13
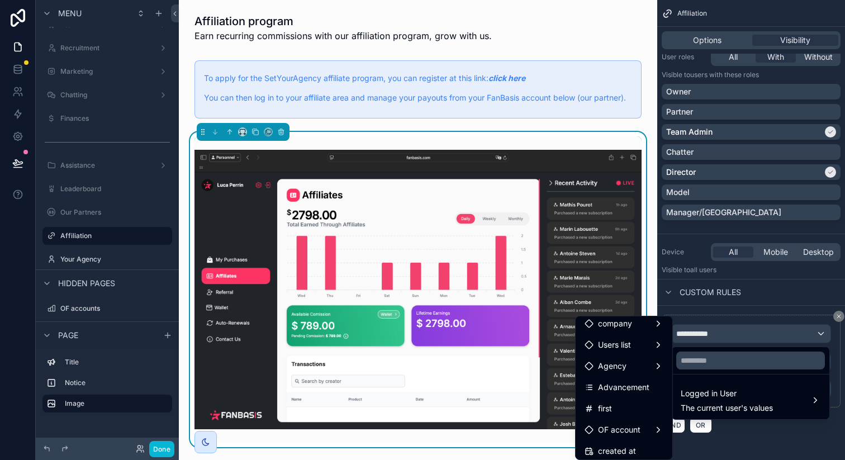
scroll to position [285, 0]
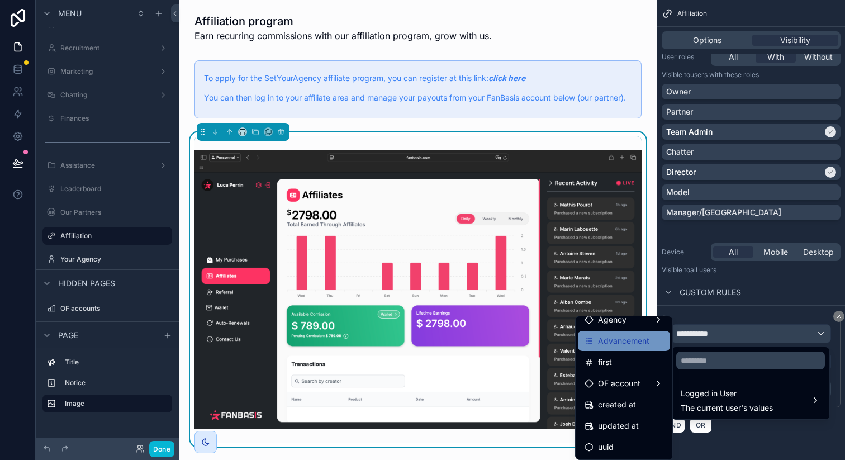
click at [616, 340] on span "Advancement" at bounding box center [623, 340] width 51 height 13
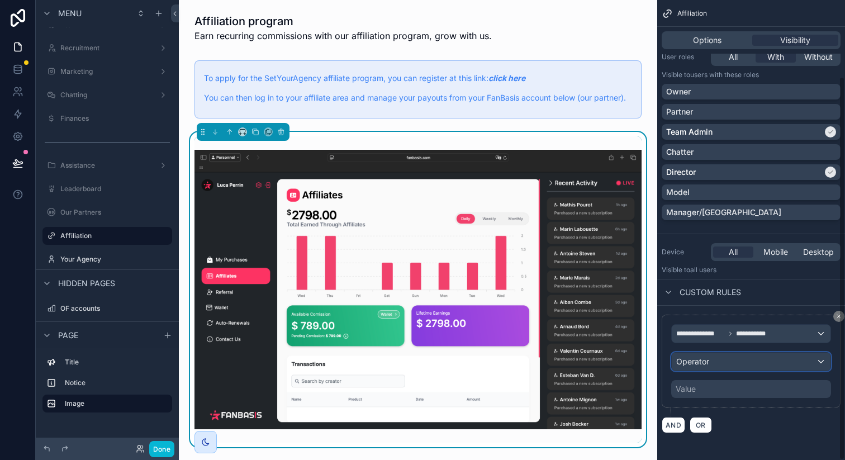
click at [716, 359] on div "Operator" at bounding box center [750, 361] width 159 height 18
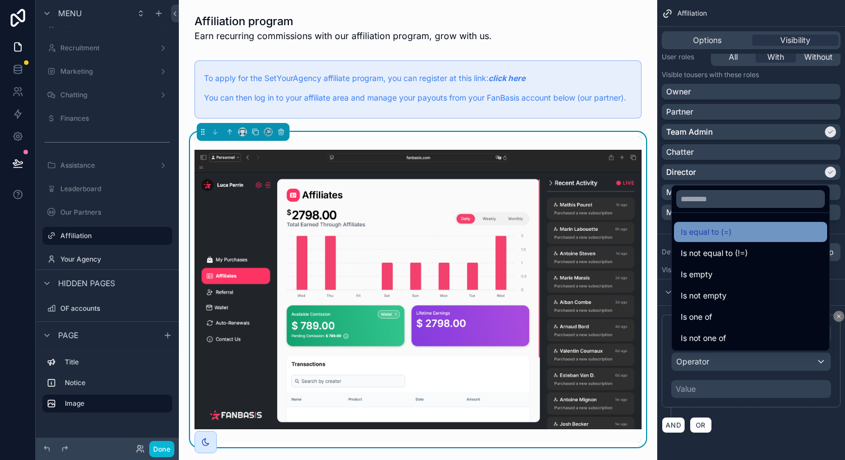
click at [713, 227] on span "Is equal to (=)" at bounding box center [705, 231] width 51 height 13
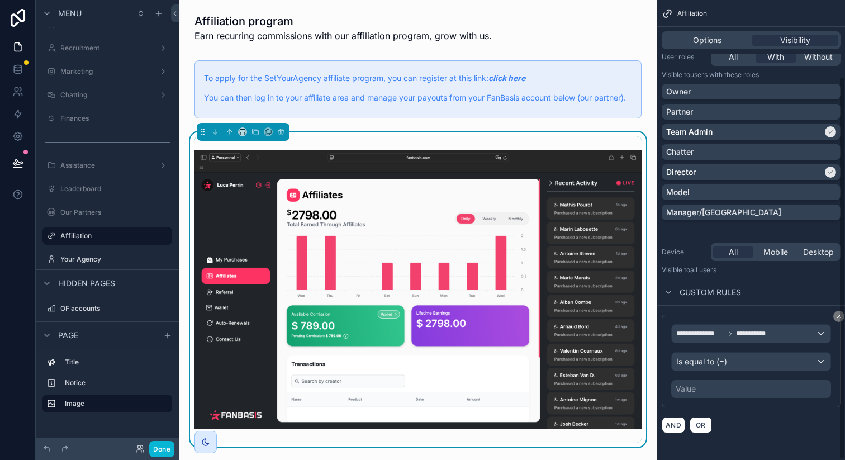
click at [712, 387] on div "Value" at bounding box center [751, 389] width 160 height 18
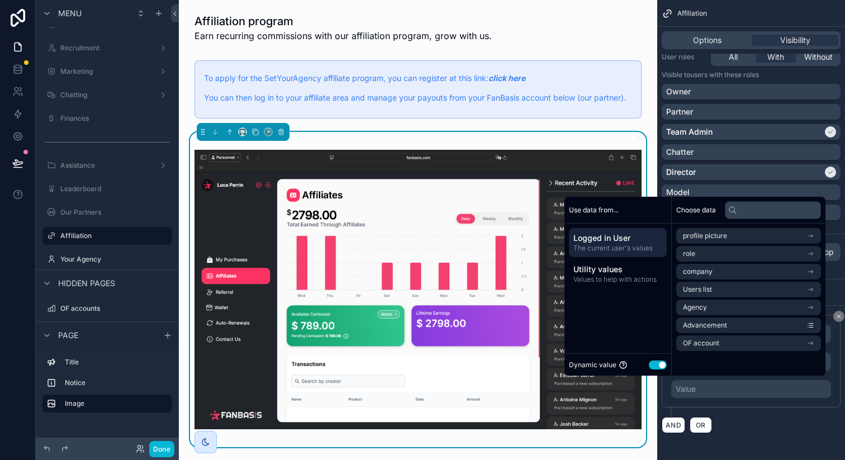
click at [651, 366] on button "Use setting" at bounding box center [657, 364] width 18 height 9
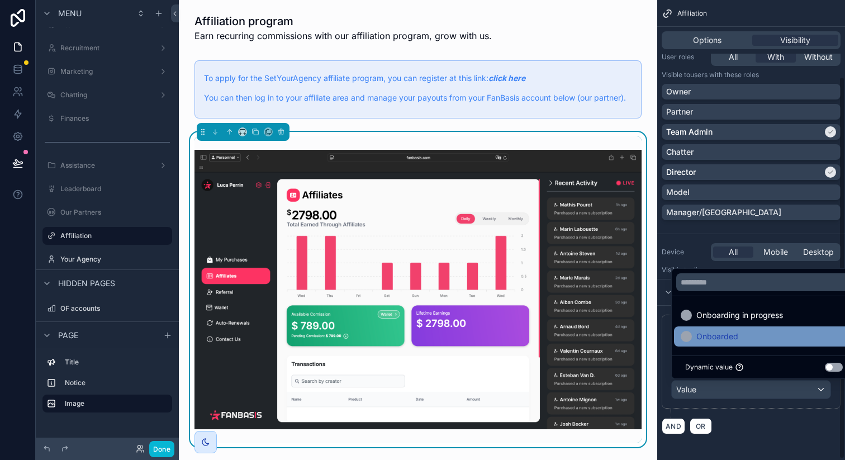
click at [722, 341] on span "Onboarded" at bounding box center [717, 336] width 42 height 13
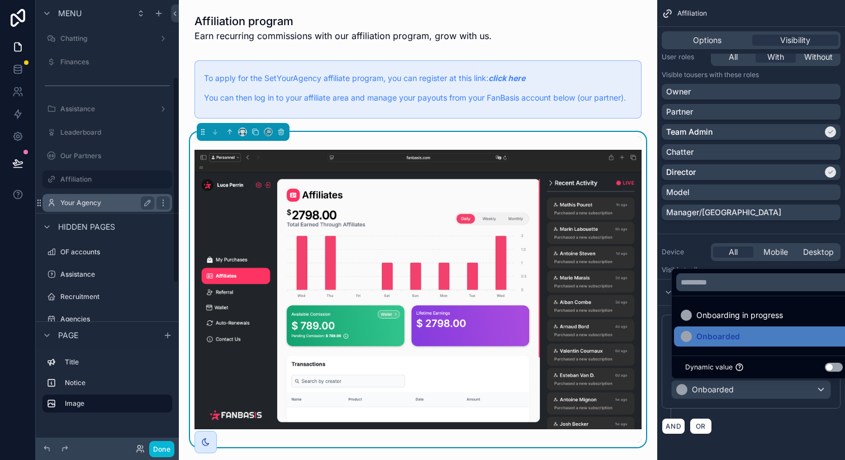
click at [126, 204] on label "Your Agency" at bounding box center [104, 202] width 89 height 9
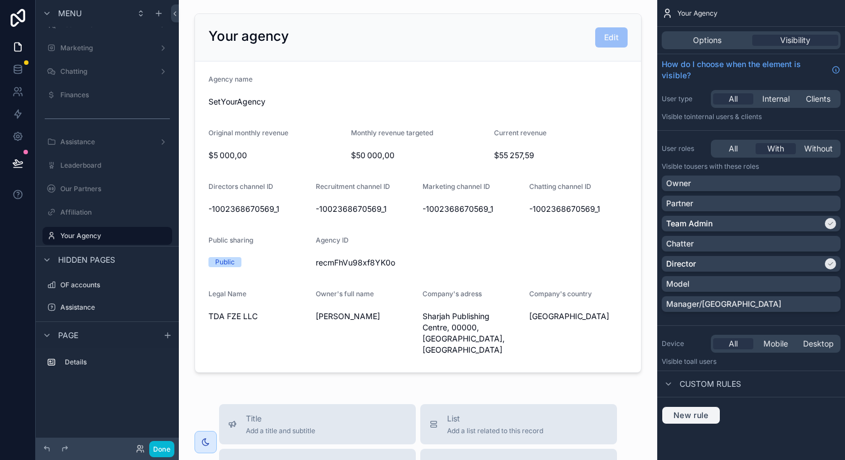
click at [684, 409] on button "New rule" at bounding box center [690, 415] width 59 height 18
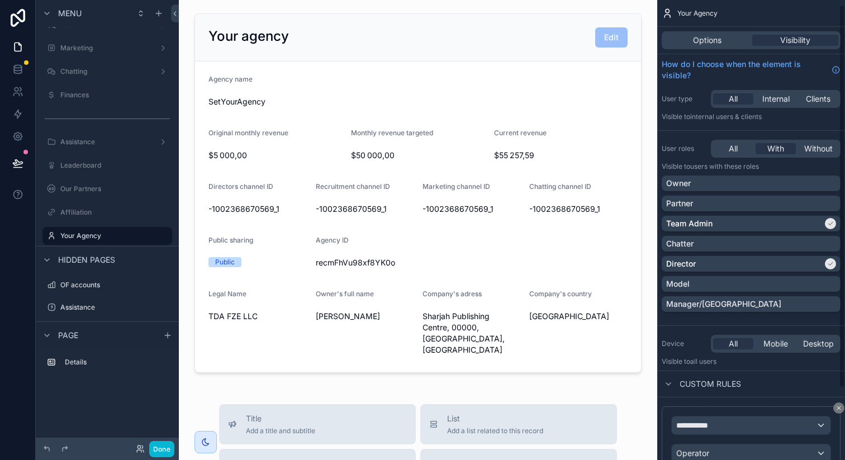
scroll to position [92, 0]
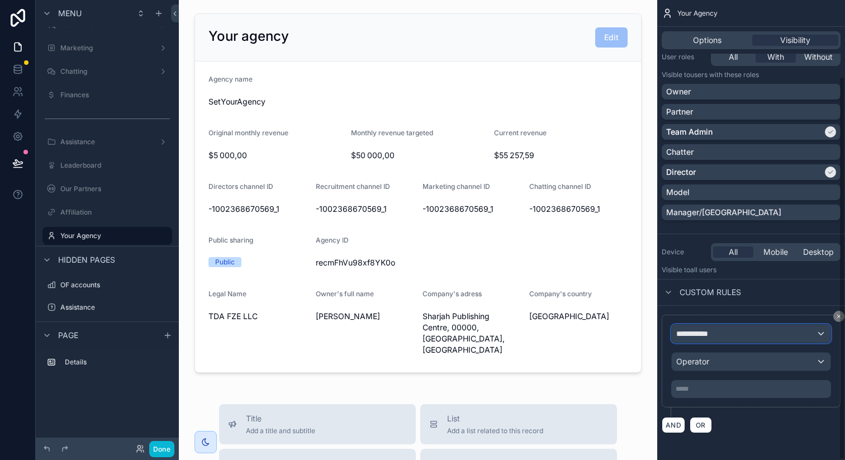
click at [718, 331] on div "**********" at bounding box center [750, 334] width 159 height 18
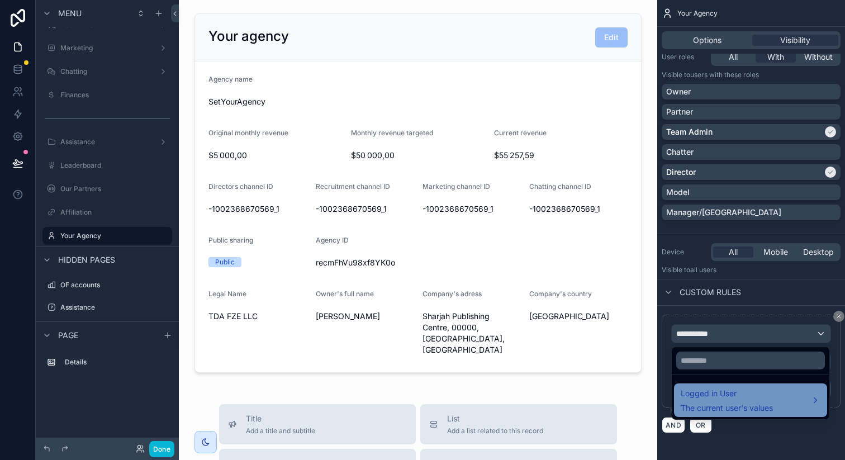
click at [714, 403] on span "The current user's values" at bounding box center [726, 407] width 92 height 11
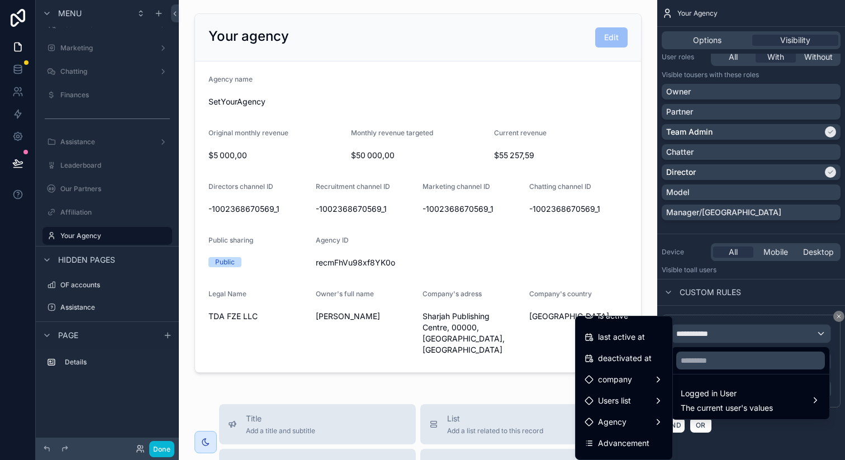
scroll to position [285, 0]
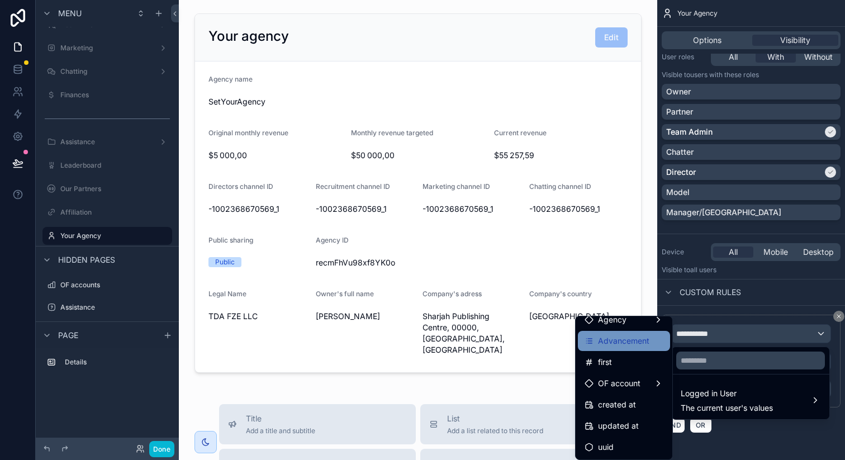
click at [616, 344] on span "Advancement" at bounding box center [623, 340] width 51 height 13
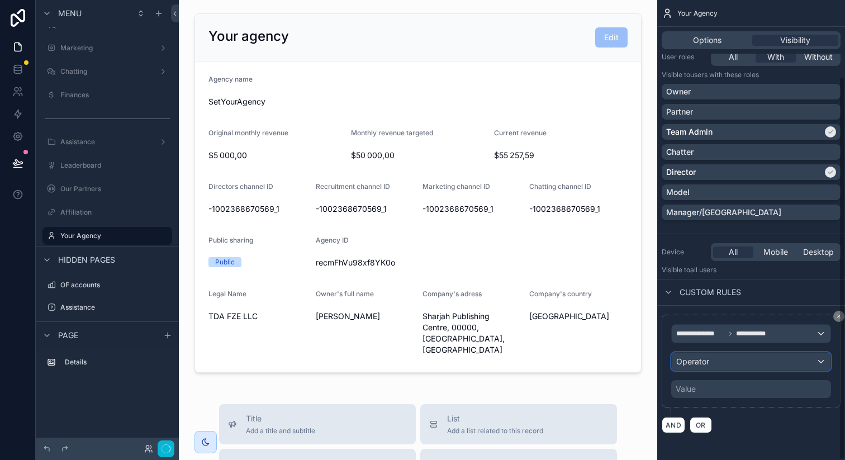
click at [727, 367] on div "Operator" at bounding box center [750, 361] width 159 height 18
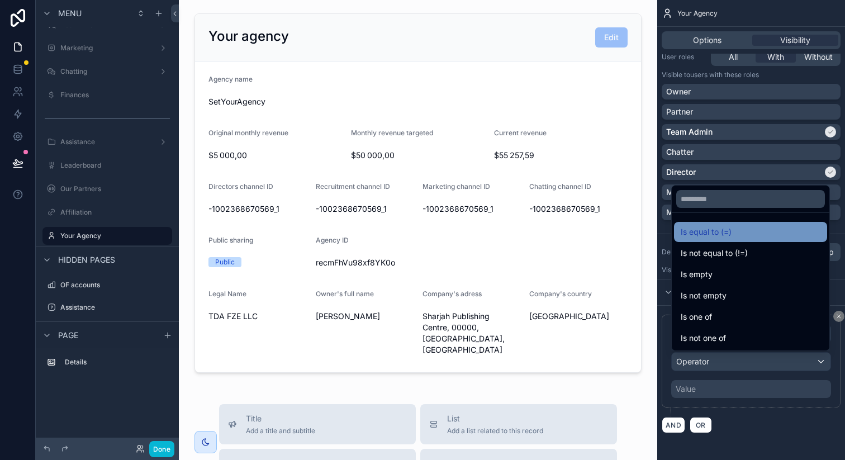
click at [712, 232] on span "Is equal to (=)" at bounding box center [705, 231] width 51 height 13
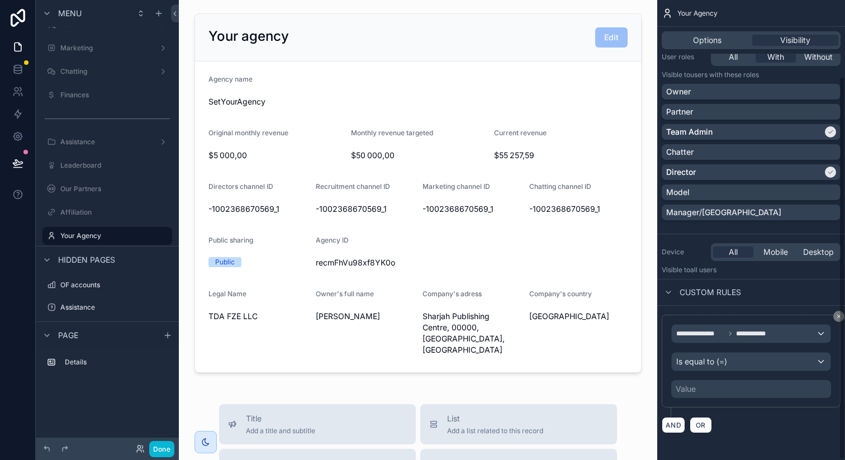
click at [700, 380] on div "Value" at bounding box center [751, 389] width 160 height 18
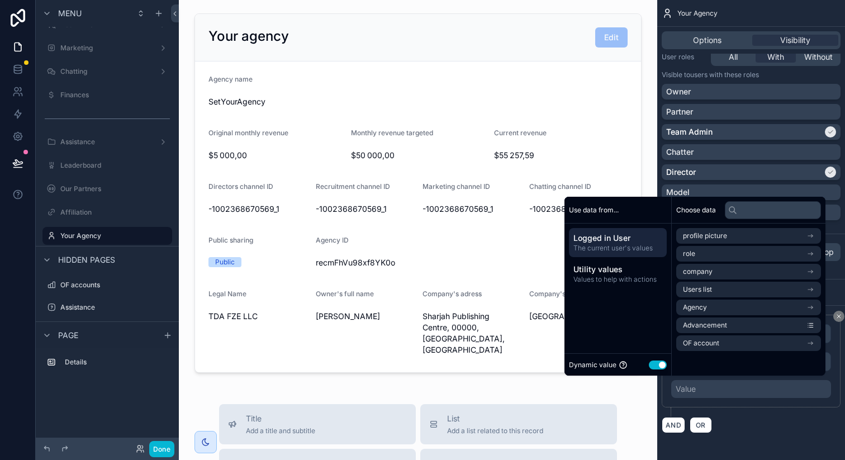
click at [653, 362] on button "Use setting" at bounding box center [657, 364] width 18 height 9
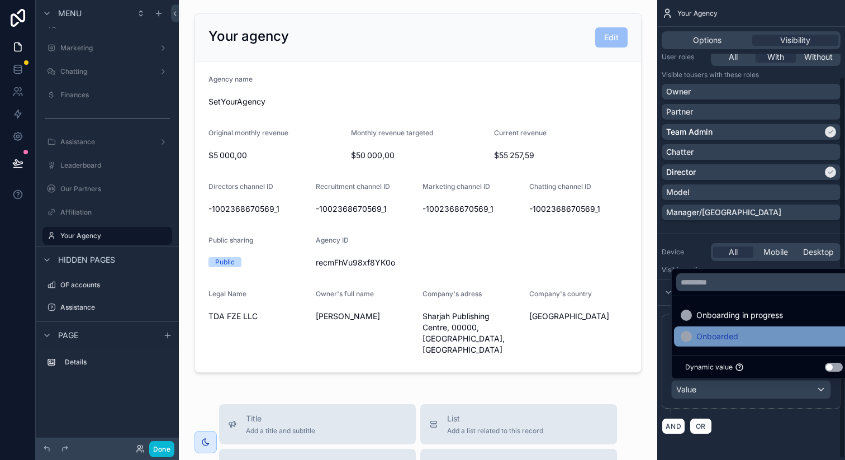
click at [714, 341] on span "Onboarded" at bounding box center [717, 336] width 42 height 13
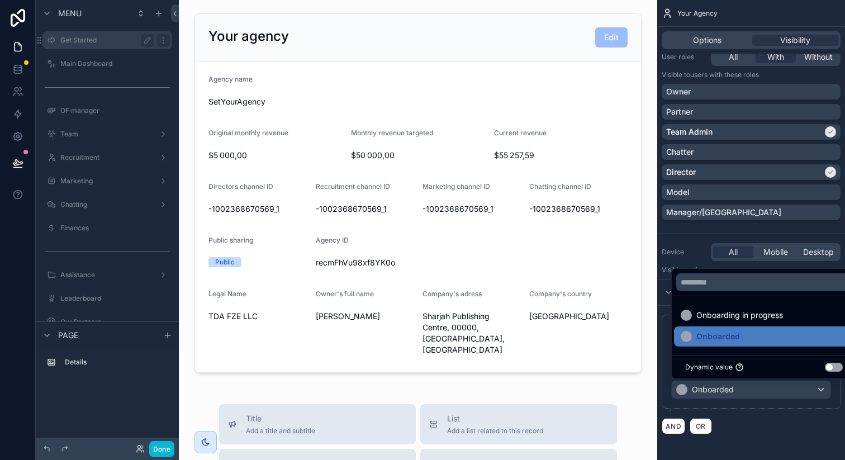
click at [116, 41] on label "Get Started" at bounding box center [104, 40] width 89 height 9
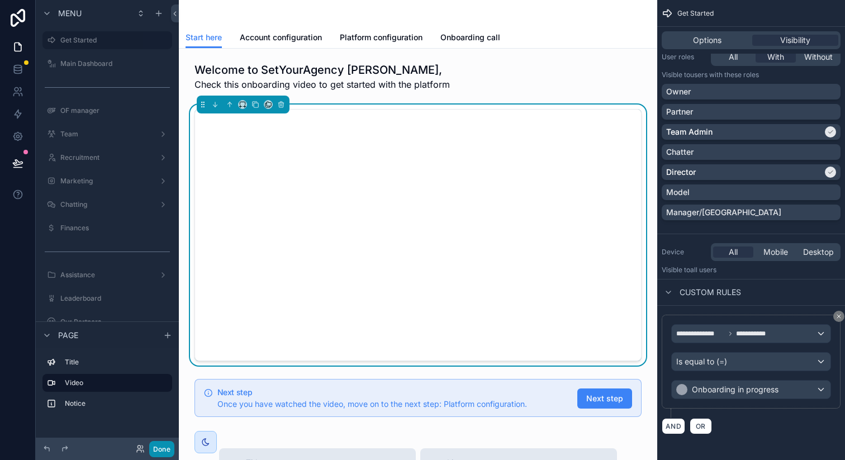
click at [158, 446] on button "Done" at bounding box center [161, 449] width 25 height 16
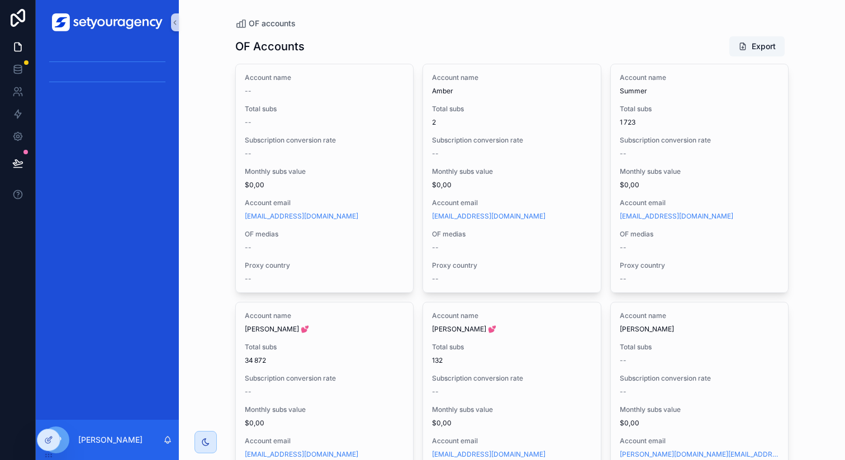
click at [107, 28] on img "scrollable content" at bounding box center [107, 22] width 111 height 18
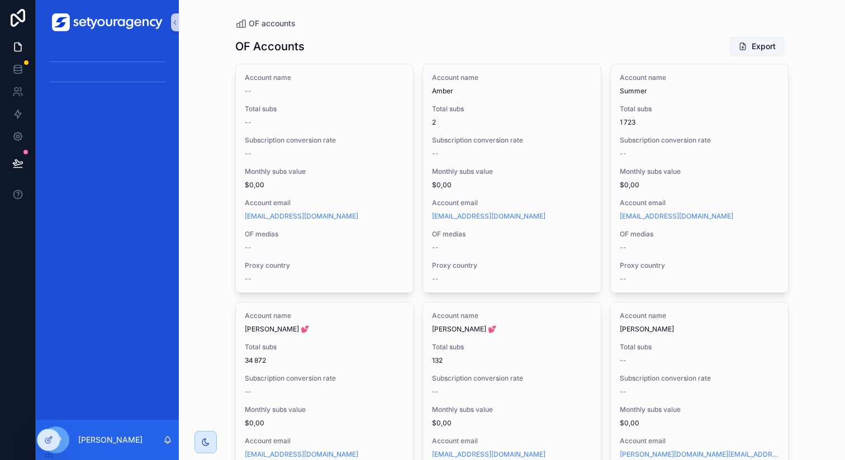
click at [107, 28] on img "scrollable content" at bounding box center [107, 22] width 111 height 18
click at [50, 433] on div at bounding box center [48, 439] width 22 height 21
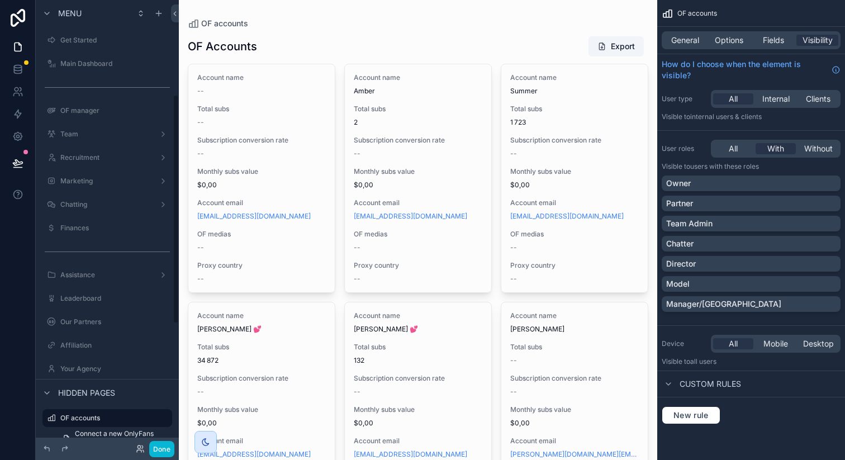
scroll to position [183, 0]
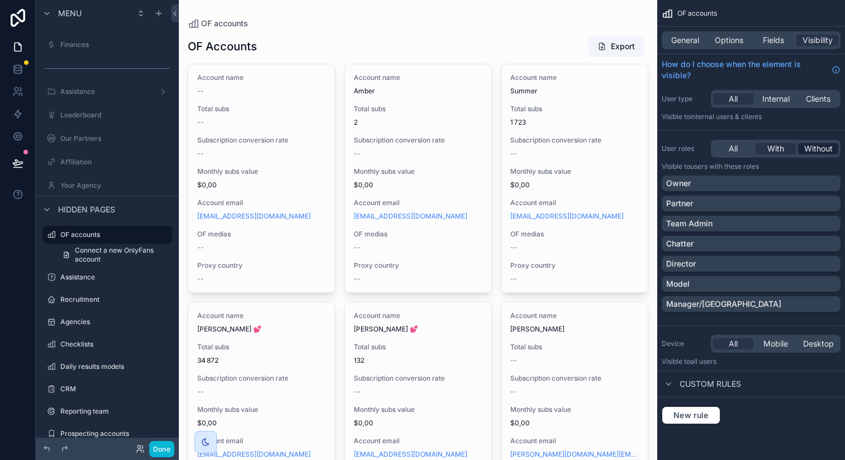
click at [824, 148] on span "Without" at bounding box center [818, 148] width 28 height 11
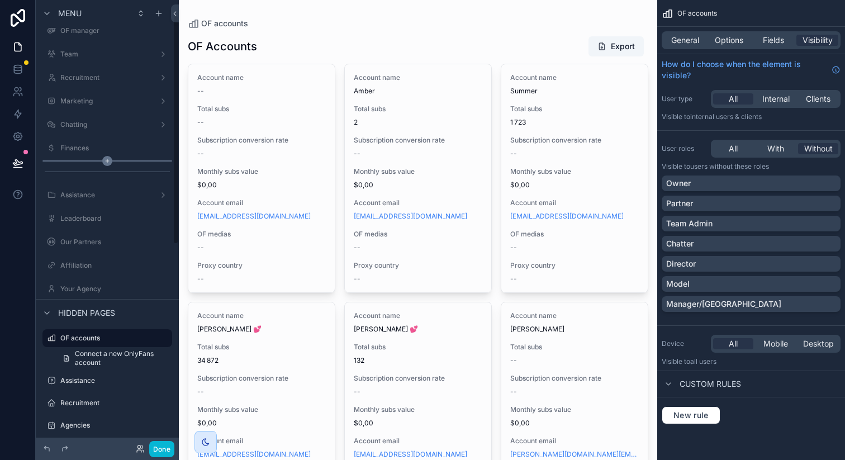
scroll to position [0, 0]
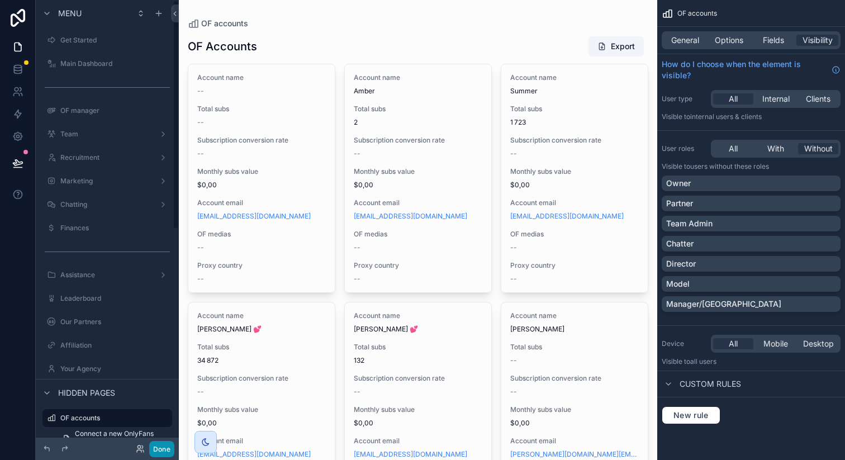
click at [159, 449] on button "Done" at bounding box center [161, 449] width 25 height 16
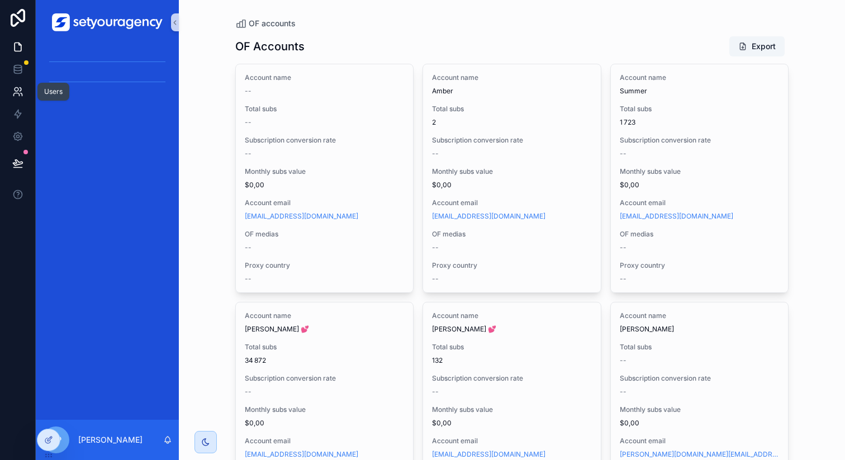
click at [20, 88] on icon at bounding box center [17, 91] width 11 height 11
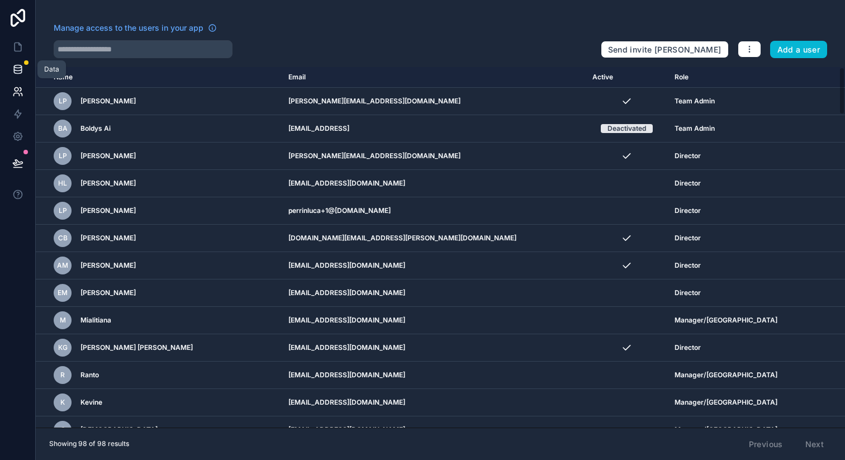
click at [17, 66] on icon at bounding box center [17, 69] width 11 height 11
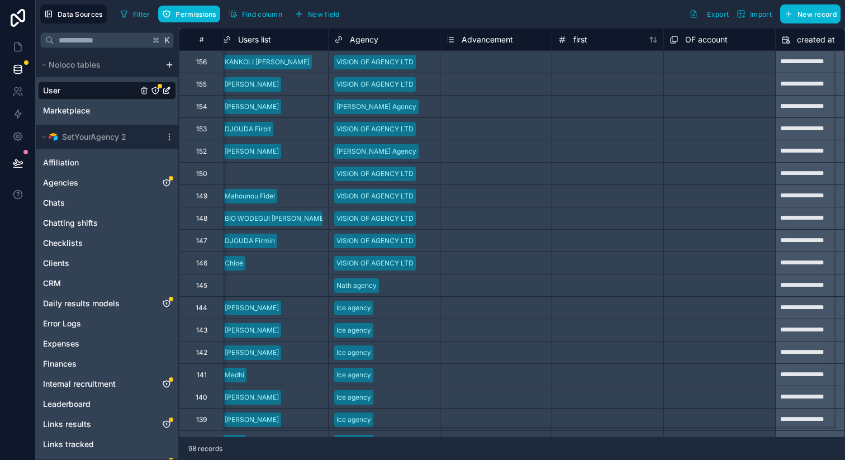
scroll to position [0, 1133]
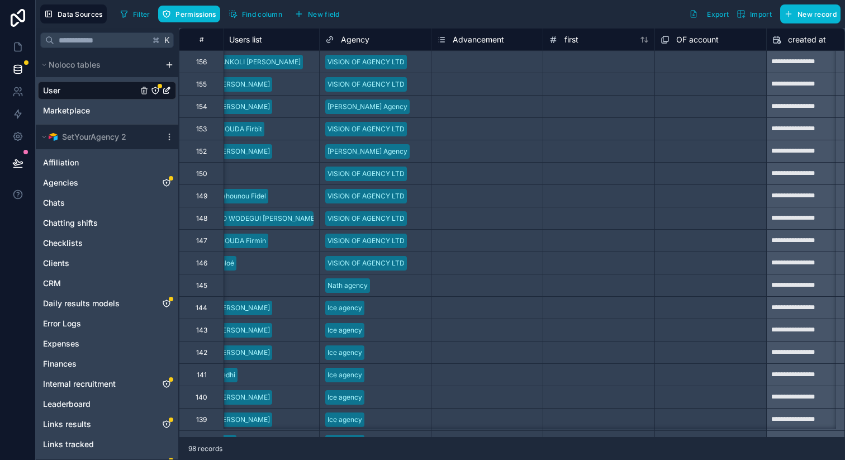
click at [466, 103] on div "Select a Advancement" at bounding box center [472, 106] width 71 height 9
click at [451, 103] on div "Select a Advancement" at bounding box center [472, 106] width 71 height 9
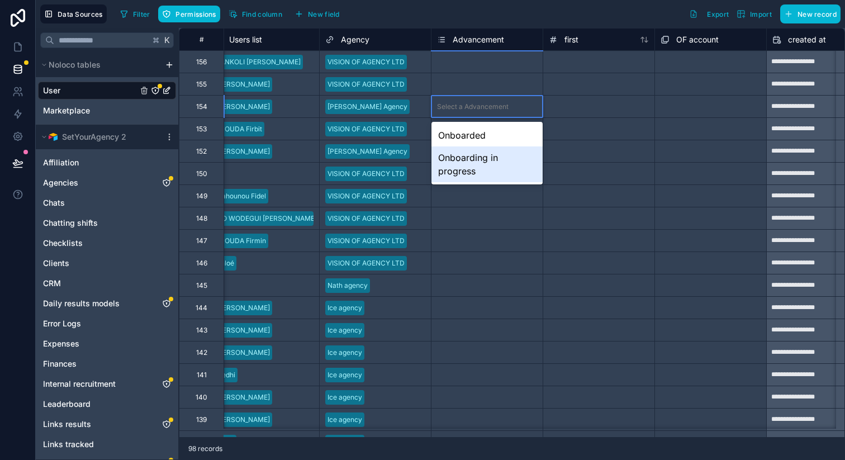
click at [466, 169] on div "Onboarding in progress" at bounding box center [486, 164] width 111 height 36
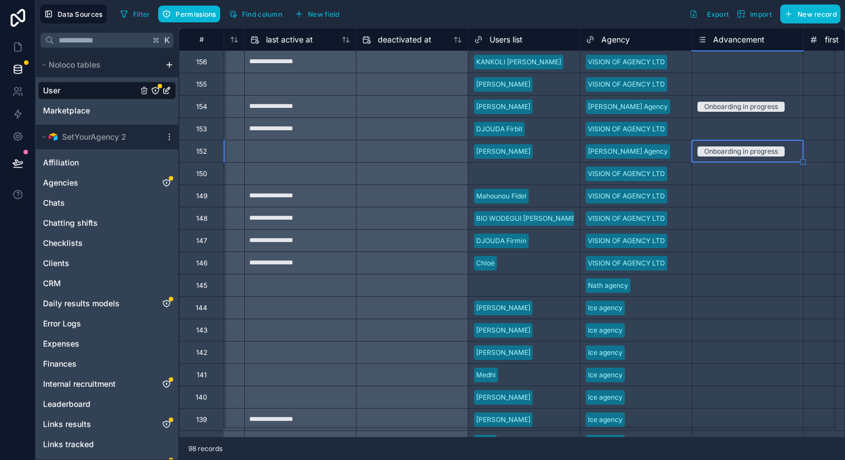
scroll to position [0, 888]
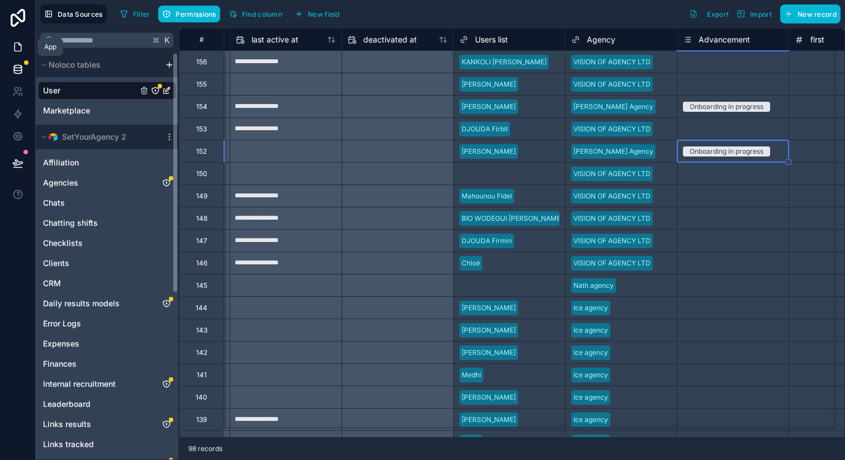
click at [17, 47] on icon at bounding box center [17, 46] width 11 height 11
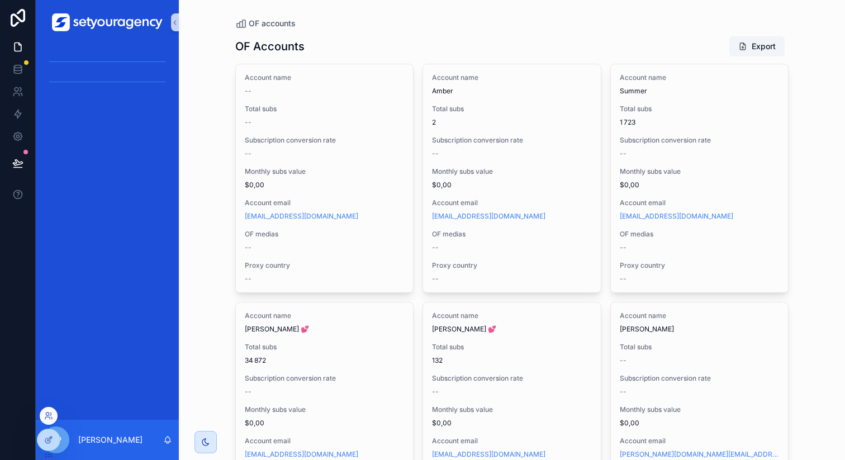
click at [49, 408] on div at bounding box center [49, 416] width 18 height 18
click at [48, 412] on icon at bounding box center [47, 413] width 3 height 3
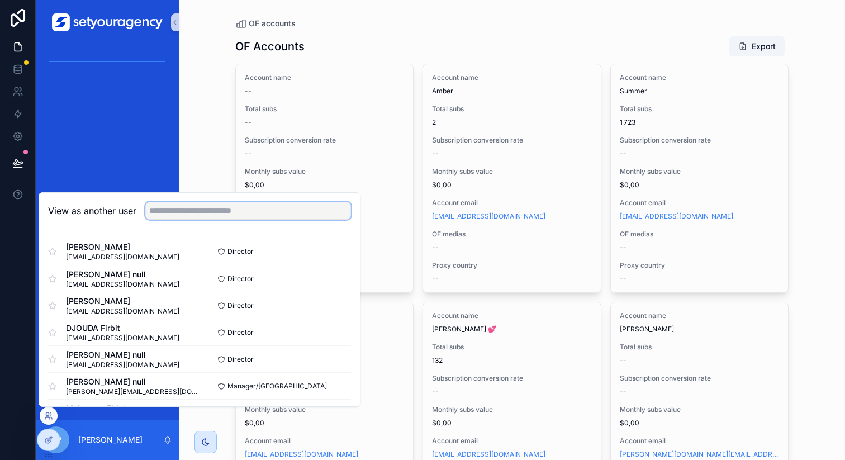
click at [189, 212] on input "text" at bounding box center [248, 211] width 206 height 18
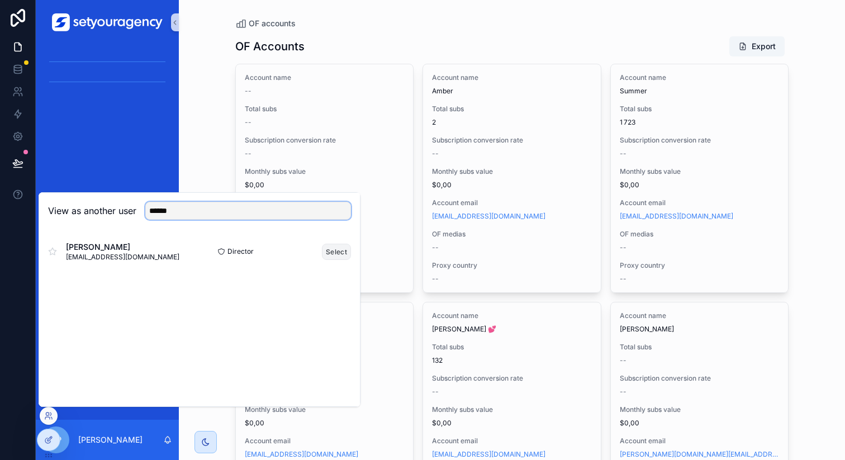
type input "******"
click at [343, 248] on button "Select" at bounding box center [336, 252] width 29 height 16
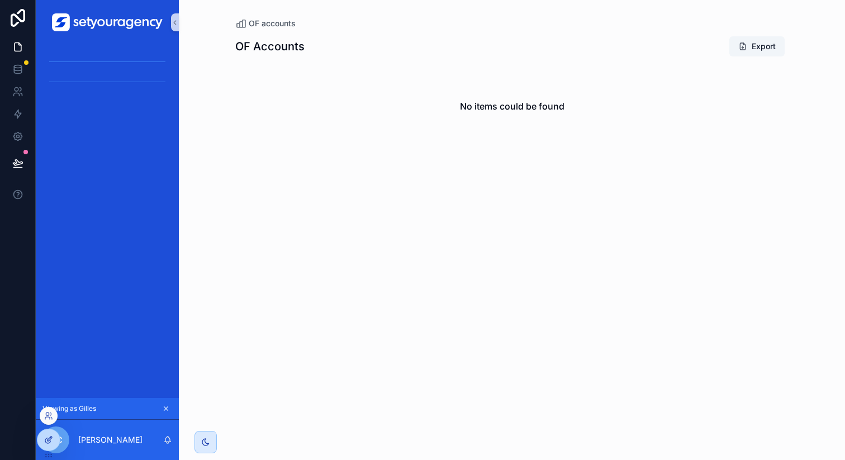
click at [51, 436] on icon at bounding box center [48, 439] width 9 height 9
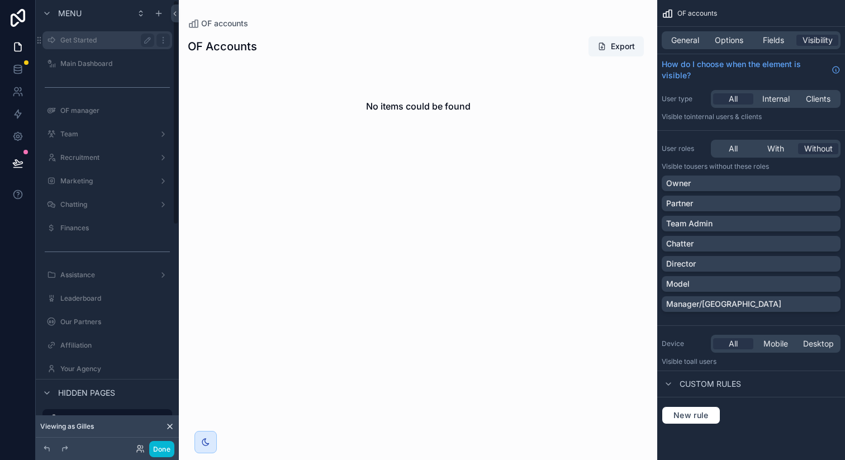
click at [90, 42] on label "Get Started" at bounding box center [104, 40] width 89 height 9
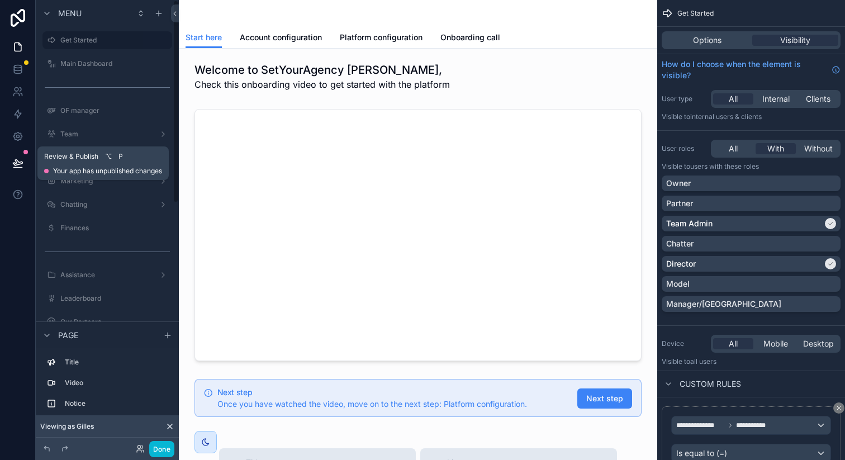
click at [16, 160] on icon at bounding box center [17, 163] width 11 height 11
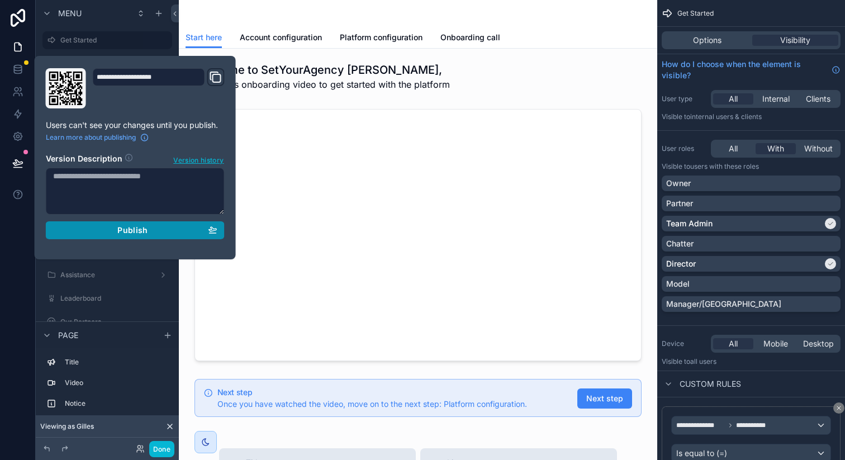
click at [98, 229] on div "Publish" at bounding box center [135, 230] width 164 height 10
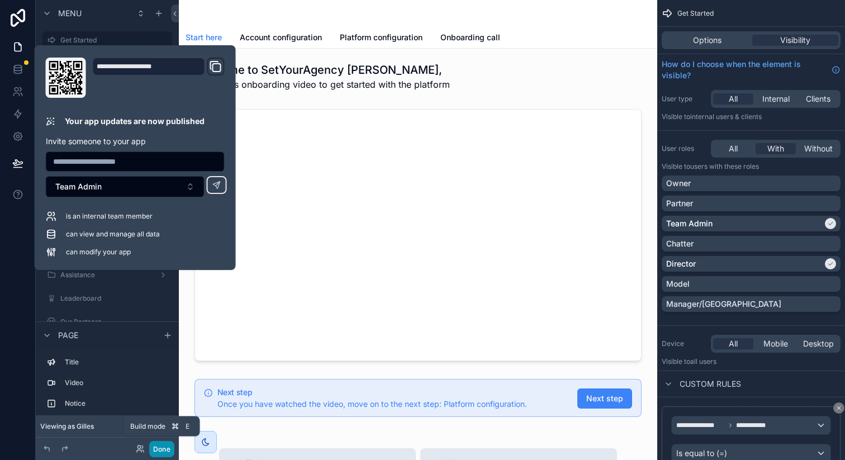
click at [156, 445] on button "Done" at bounding box center [161, 449] width 25 height 16
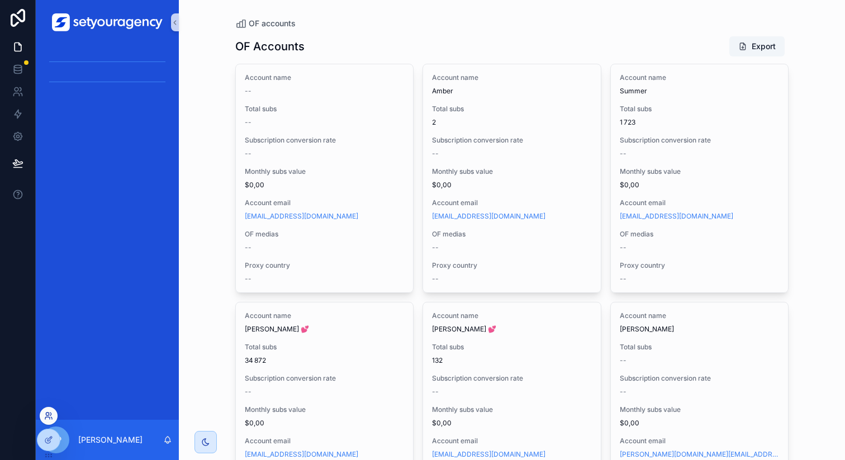
click at [51, 417] on icon at bounding box center [51, 418] width 1 height 2
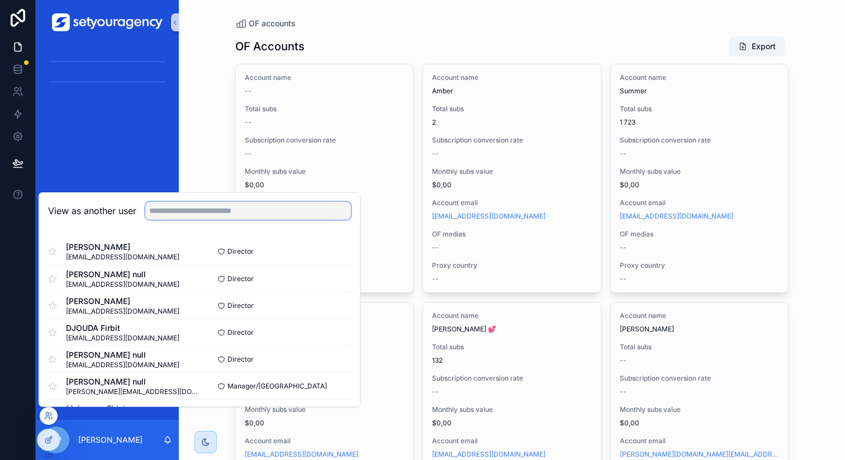
click at [221, 209] on input "text" at bounding box center [248, 211] width 206 height 18
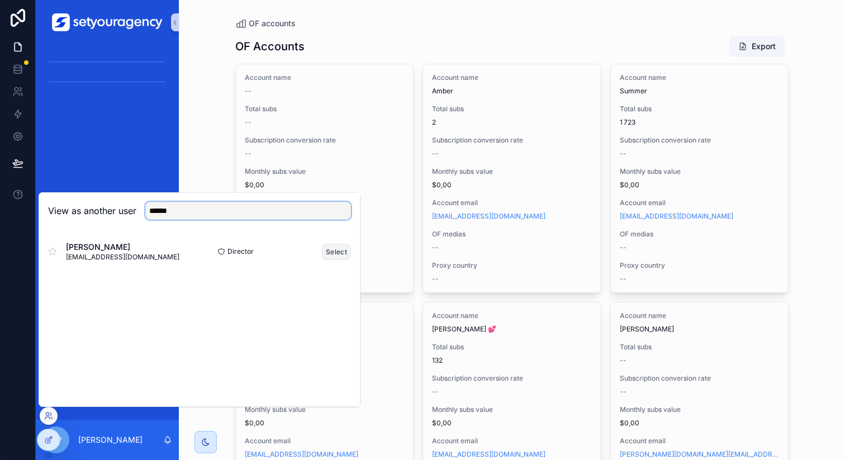
type input "******"
click at [333, 248] on button "Select" at bounding box center [336, 252] width 29 height 16
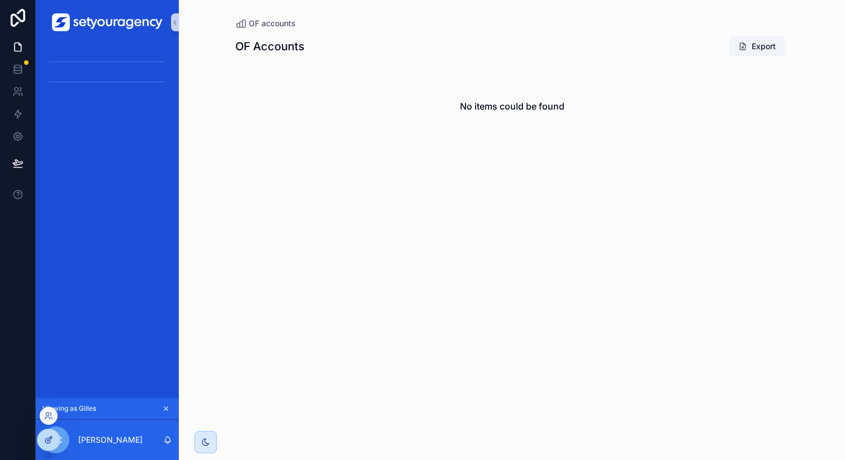
click at [50, 436] on icon at bounding box center [48, 439] width 9 height 9
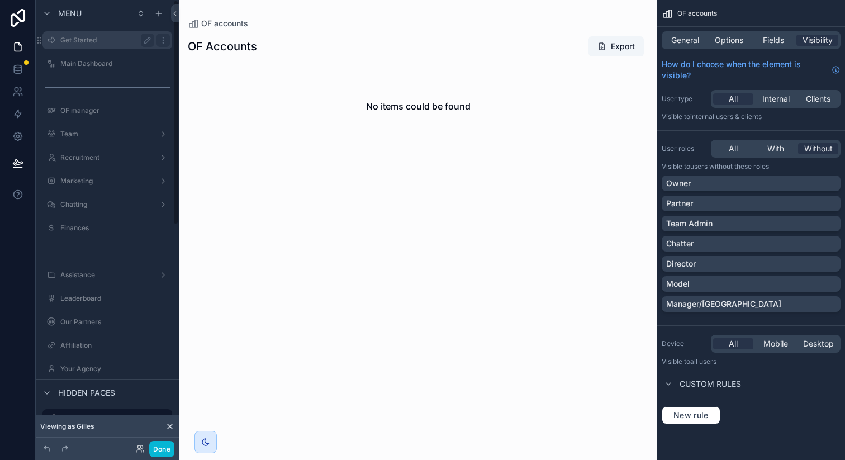
click at [92, 45] on div "Get Started" at bounding box center [107, 40] width 94 height 13
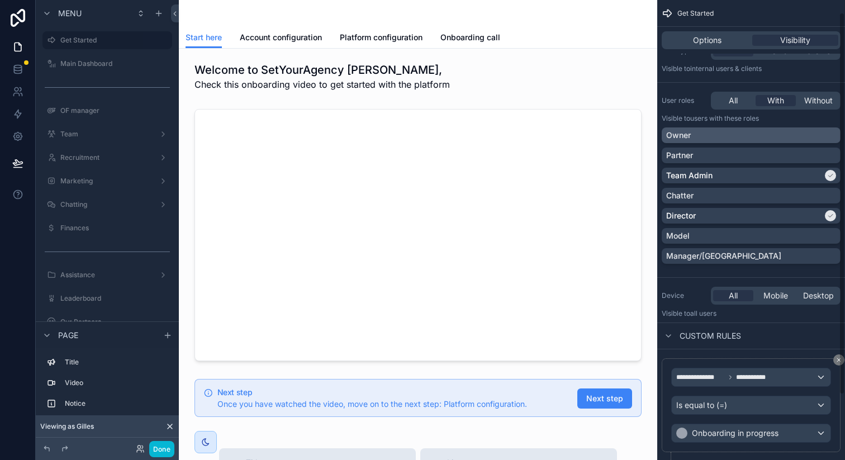
scroll to position [93, 0]
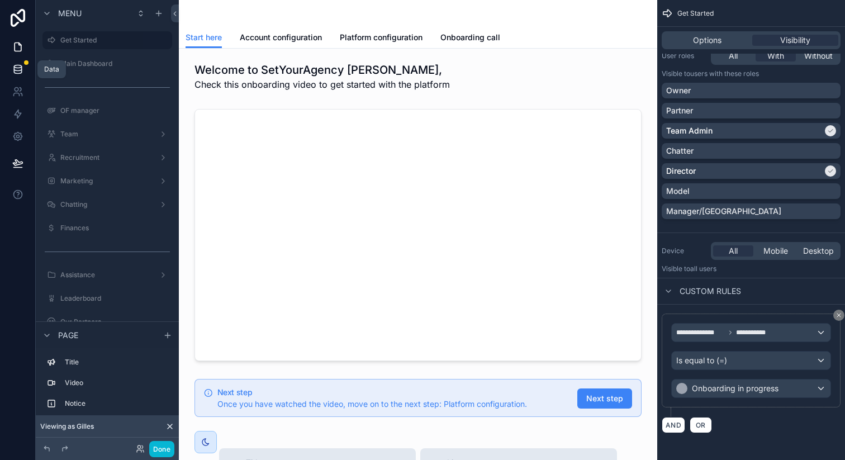
click at [14, 77] on link at bounding box center [17, 69] width 35 height 22
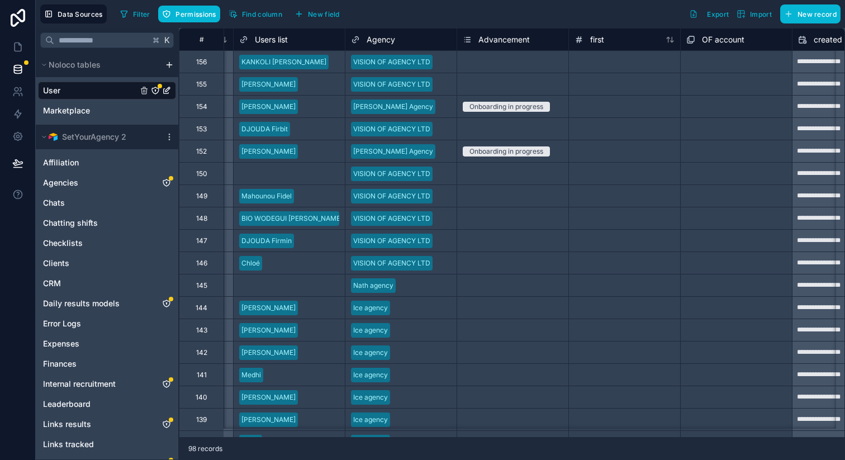
scroll to position [0, 1108]
click at [19, 46] on icon at bounding box center [17, 46] width 11 height 11
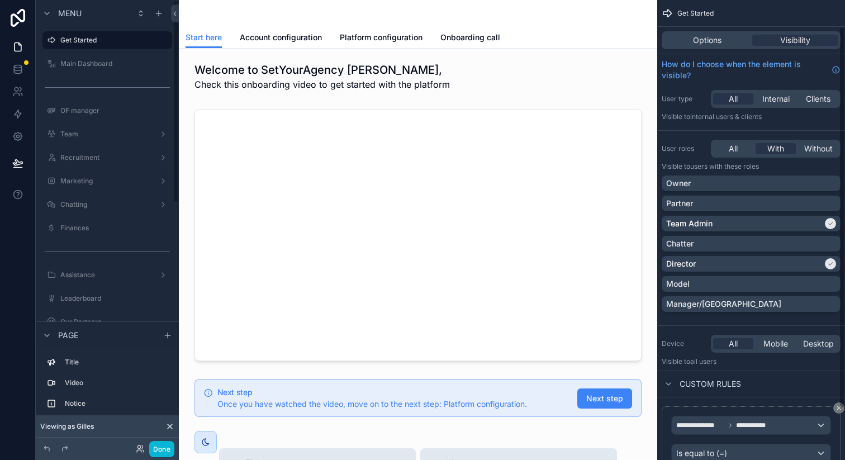
scroll to position [93, 0]
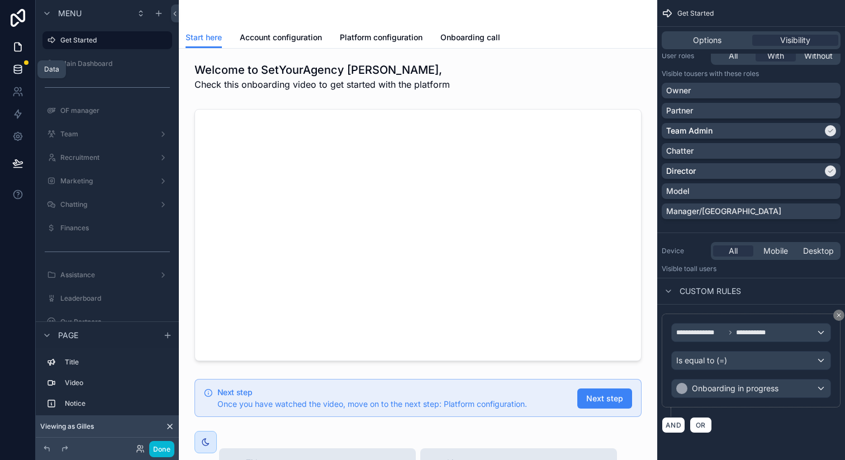
click at [15, 72] on icon at bounding box center [17, 69] width 11 height 11
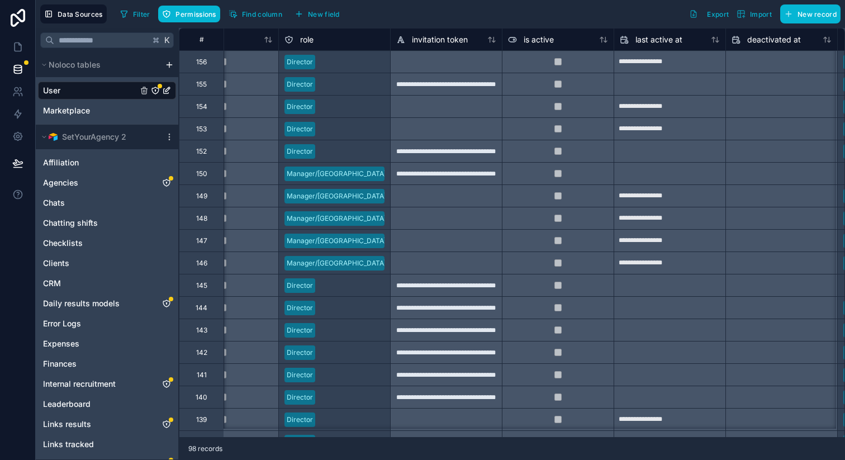
scroll to position [0, 1000]
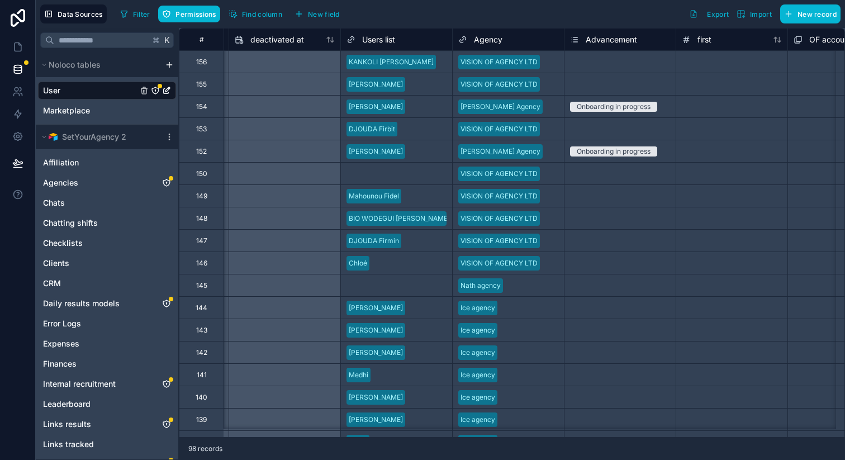
click at [608, 66] on div "Select a Advancement" at bounding box center [619, 61] width 111 height 11
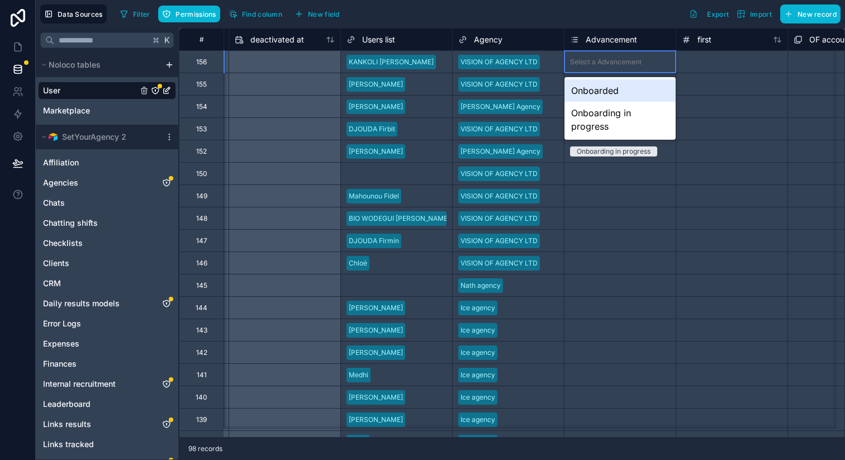
click at [595, 66] on div "Select a Advancement" at bounding box center [619, 61] width 111 height 11
click at [599, 94] on div "Onboarded" at bounding box center [619, 90] width 111 height 22
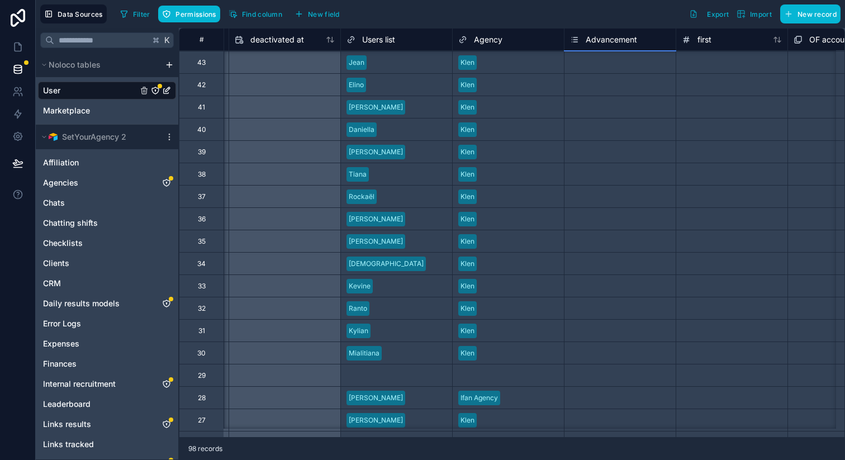
scroll to position [1811, 1000]
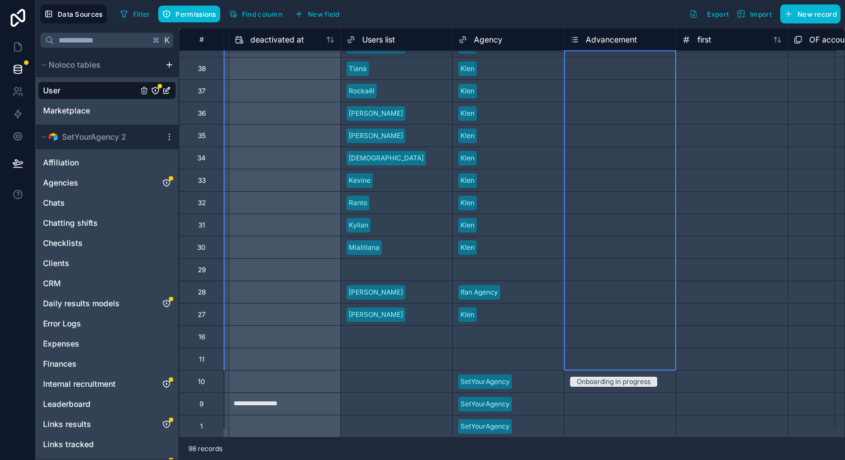
click at [602, 355] on div "Select a Advancement" at bounding box center [605, 359] width 71 height 9
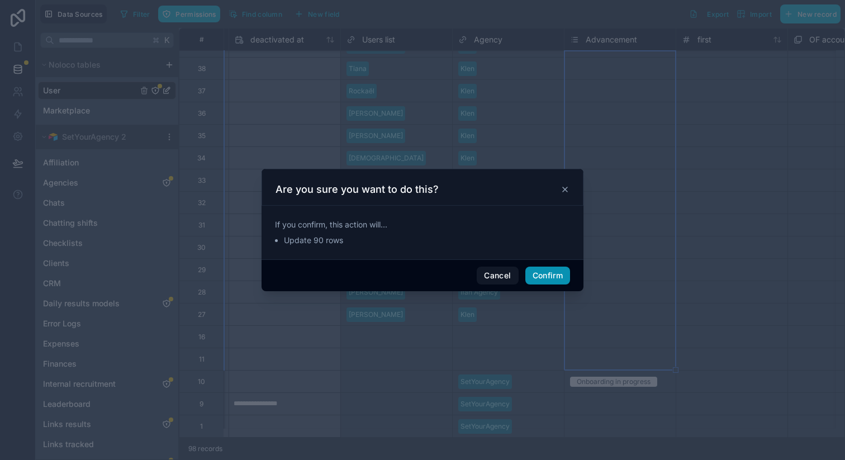
click at [562, 271] on button "Confirm" at bounding box center [547, 275] width 45 height 18
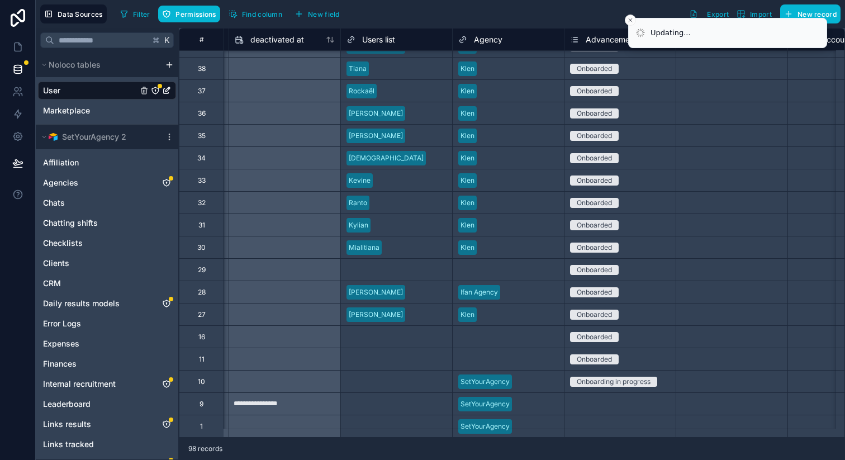
click at [591, 399] on div "Select a Advancement" at bounding box center [605, 403] width 71 height 9
click at [599, 421] on div "Select a Advancement" at bounding box center [619, 426] width 111 height 11
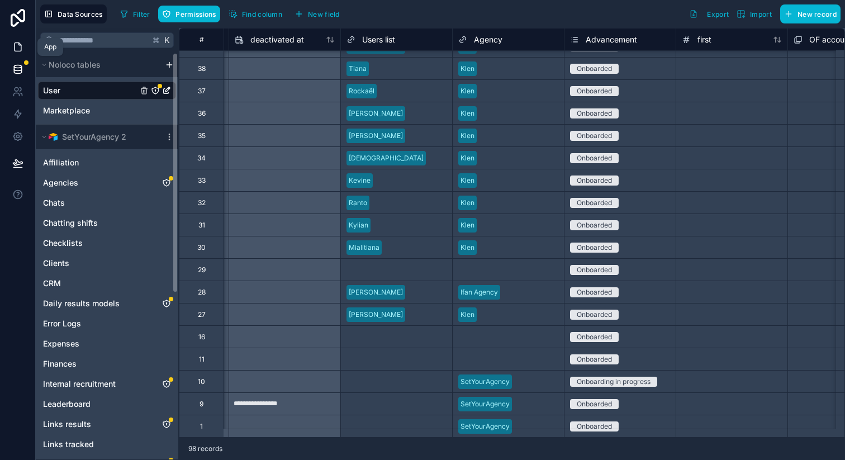
click at [13, 49] on icon at bounding box center [17, 46] width 11 height 11
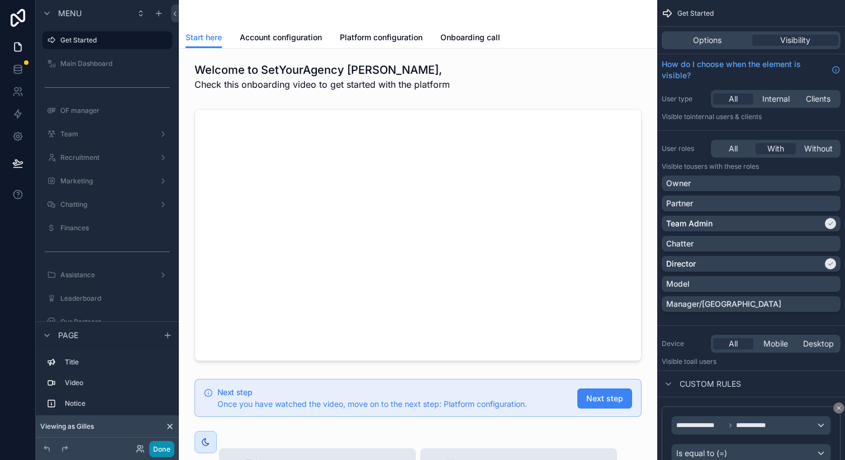
click at [164, 445] on button "Done" at bounding box center [161, 449] width 25 height 16
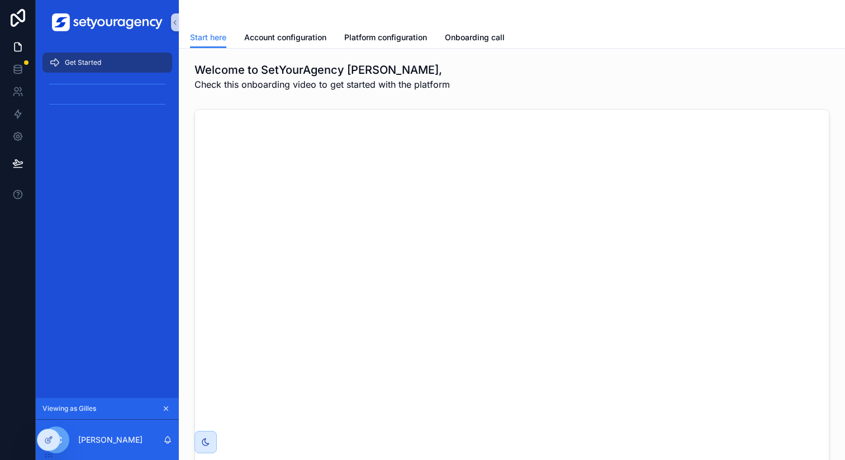
scroll to position [151, 0]
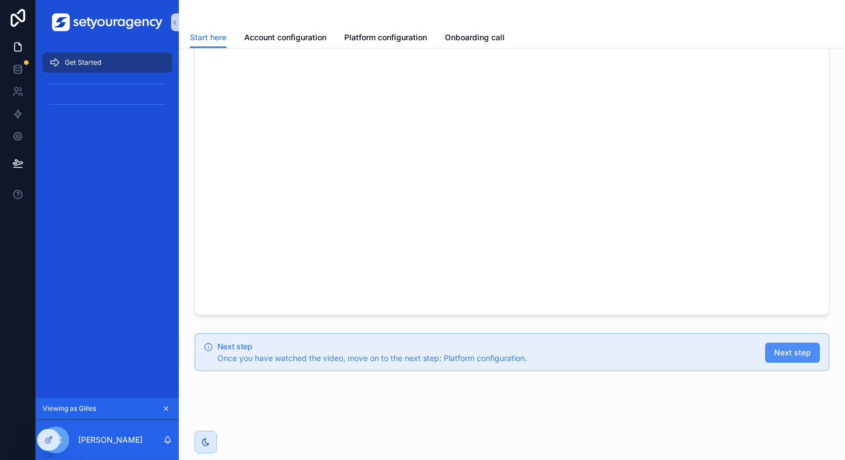
click at [774, 347] on span "Next step" at bounding box center [792, 352] width 37 height 11
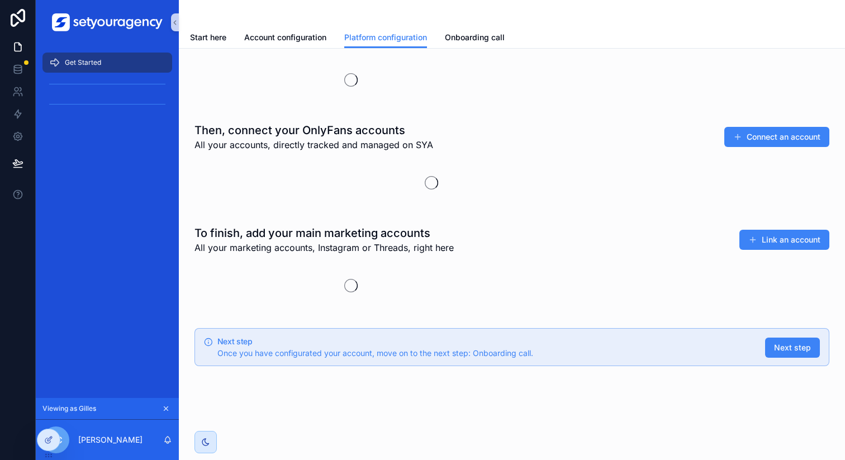
scroll to position [151, 0]
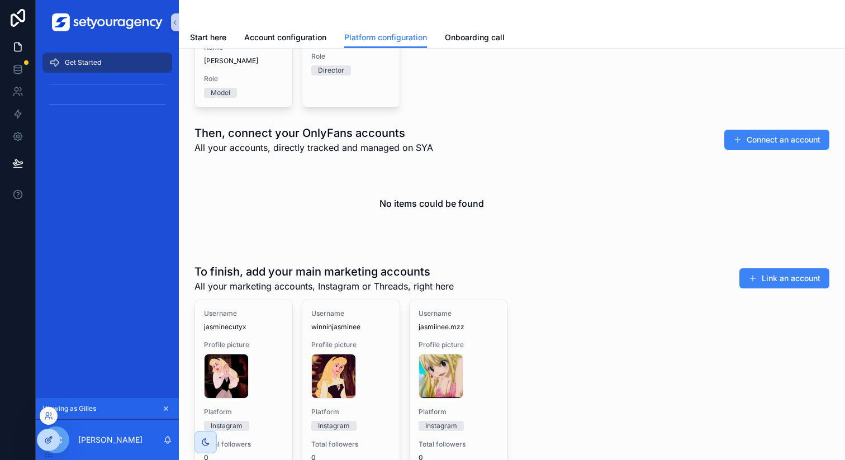
click at [51, 441] on icon at bounding box center [48, 439] width 9 height 9
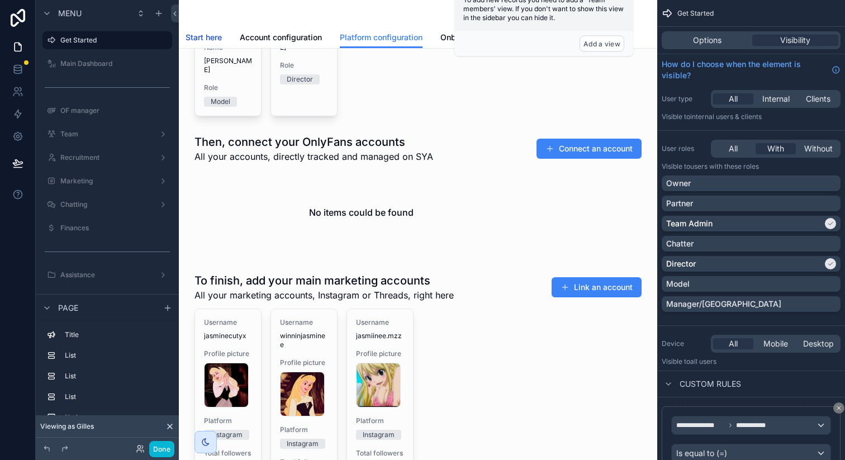
click at [209, 35] on span "Start here" at bounding box center [203, 37] width 36 height 11
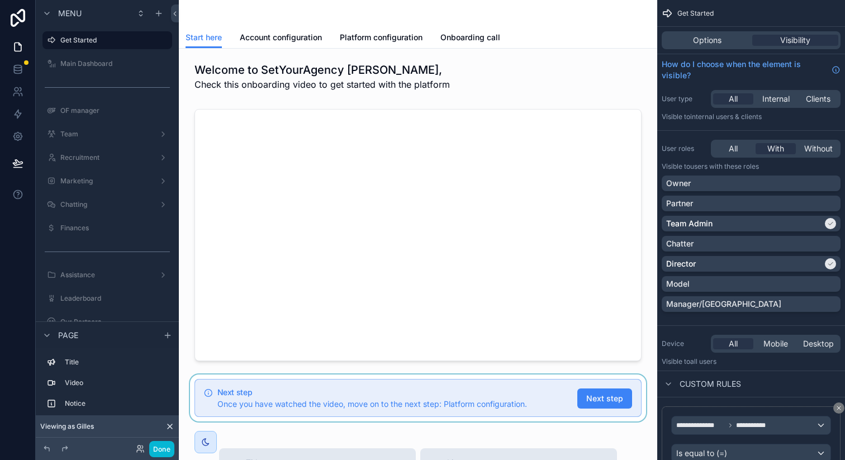
click at [593, 393] on div "scrollable content" at bounding box center [418, 397] width 460 height 47
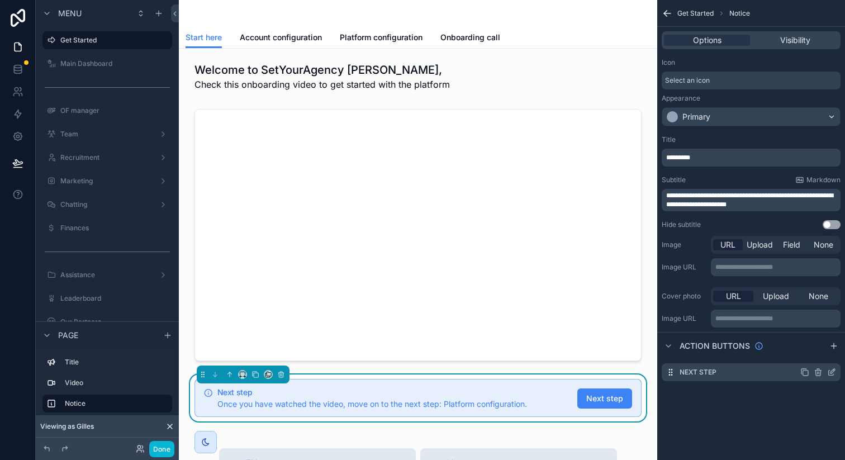
click at [829, 371] on icon "scrollable content" at bounding box center [831, 372] width 9 height 9
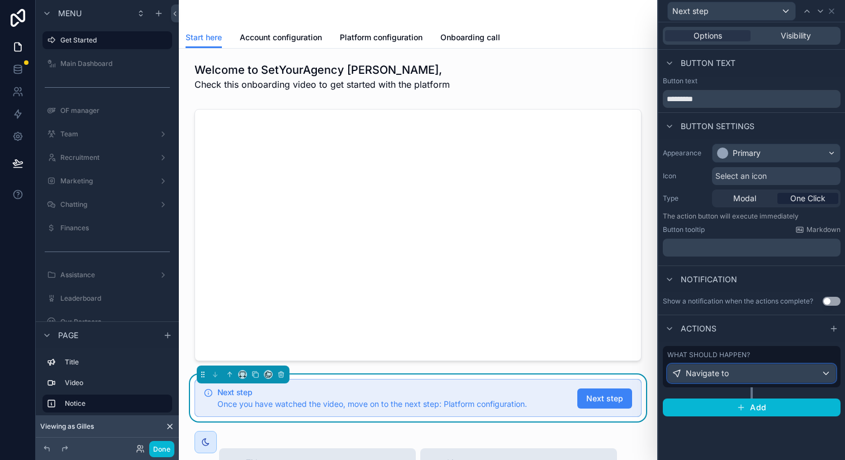
click at [758, 376] on div "Navigate to" at bounding box center [751, 373] width 168 height 18
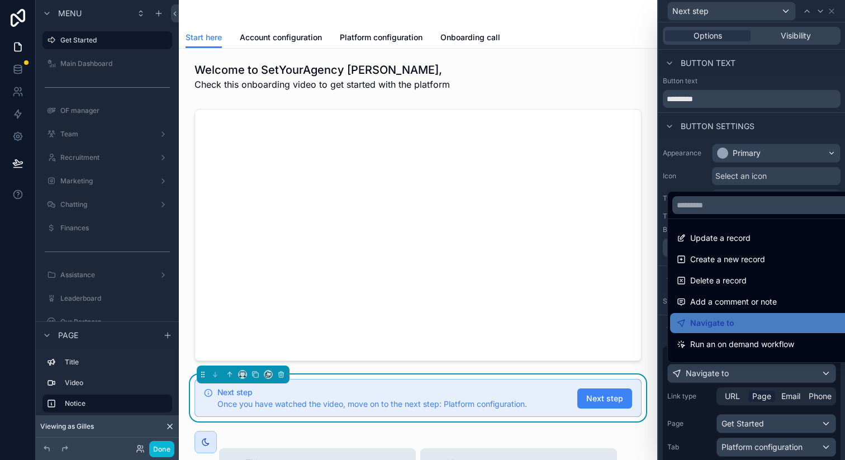
click at [758, 376] on div at bounding box center [751, 230] width 187 height 460
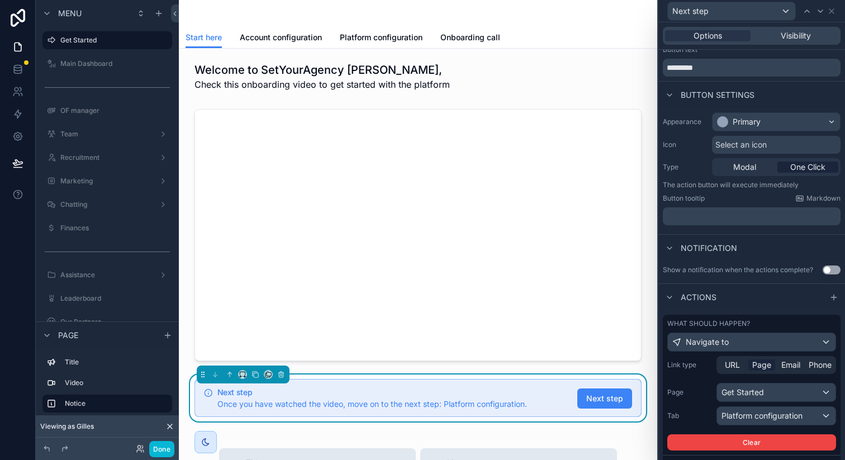
scroll to position [76, 0]
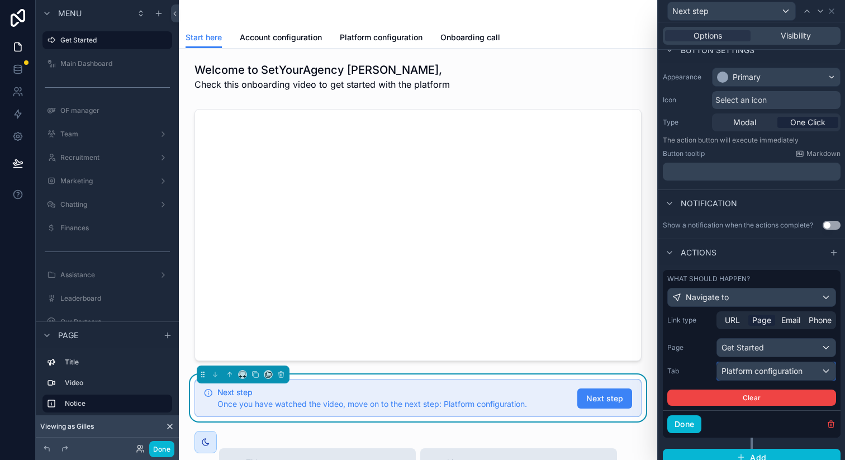
click at [759, 364] on div "Platform configuration" at bounding box center [776, 371] width 118 height 18
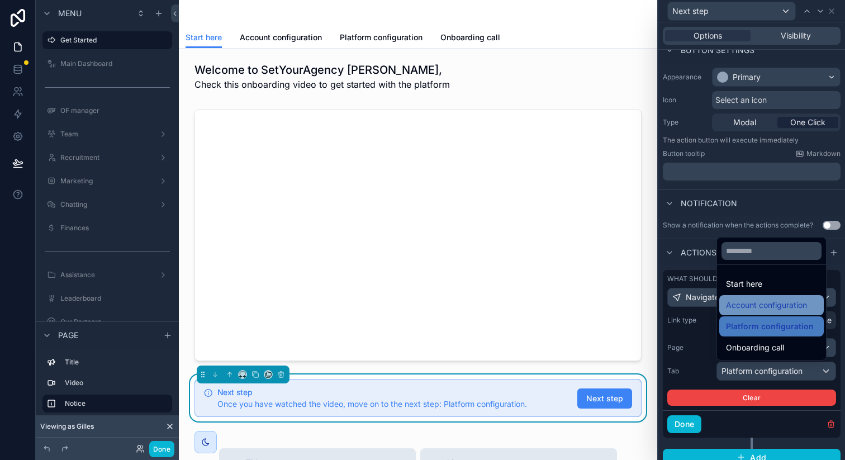
click at [761, 312] on div "Account configuration" at bounding box center [771, 305] width 104 height 20
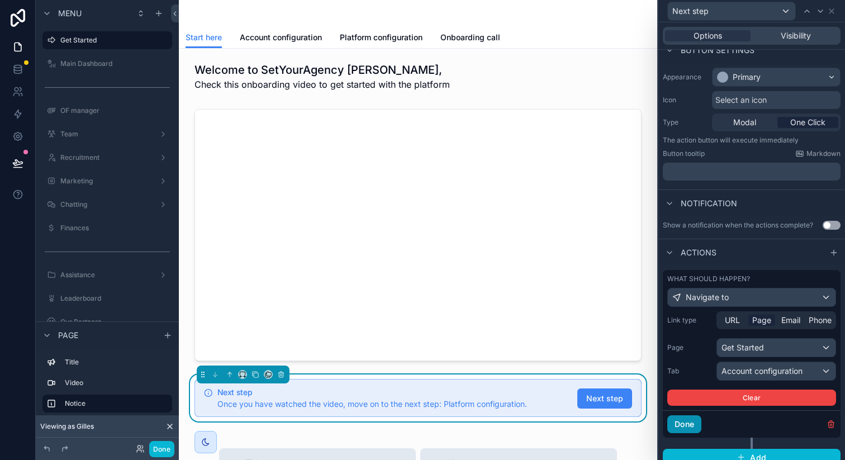
click at [690, 422] on button "Done" at bounding box center [684, 424] width 34 height 18
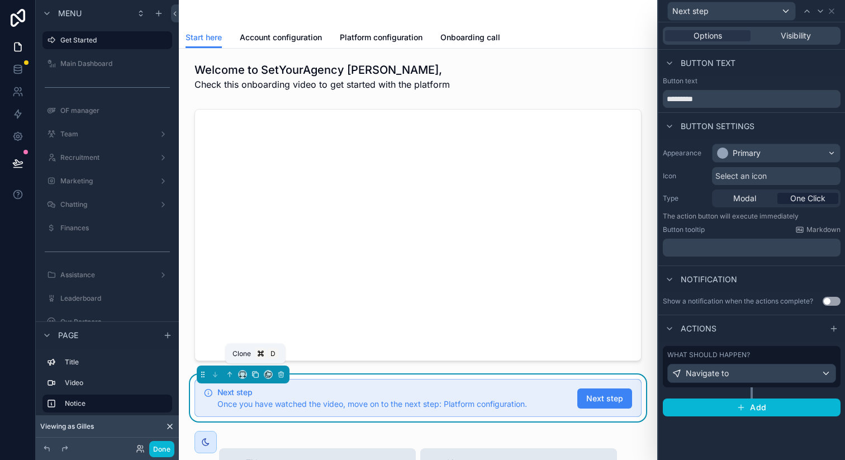
click at [256, 371] on icon "scrollable content" at bounding box center [255, 374] width 8 height 8
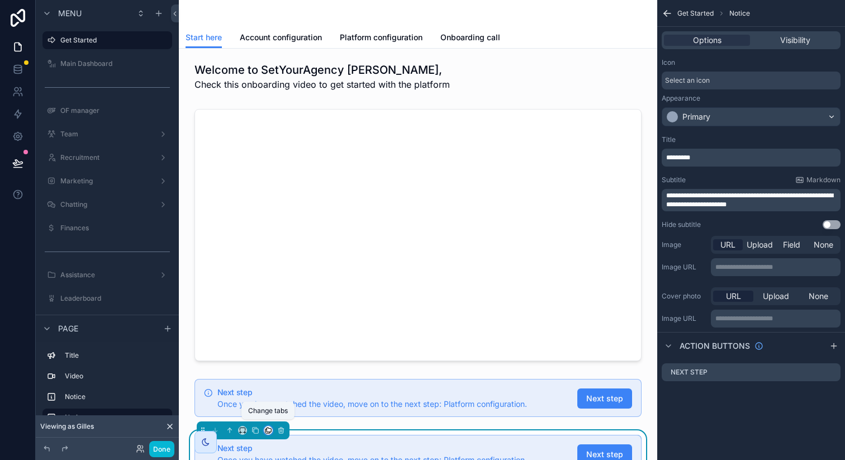
click at [265, 426] on icon "scrollable content" at bounding box center [268, 430] width 8 height 8
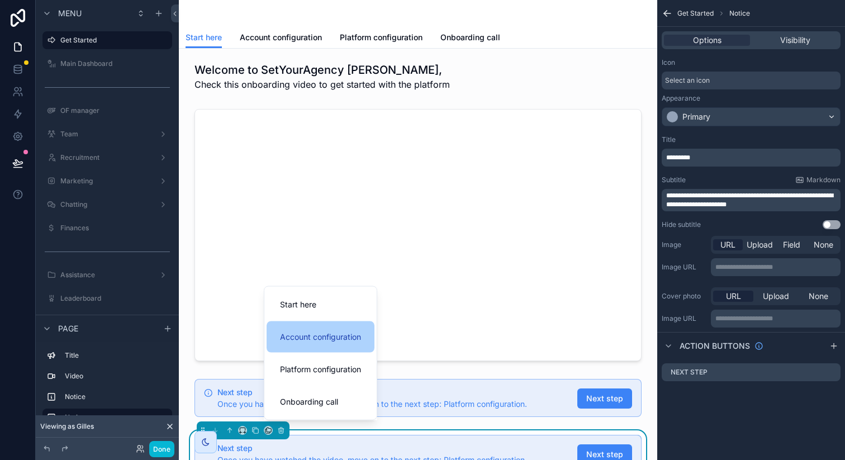
click at [323, 327] on div "Account configuration" at bounding box center [320, 336] width 108 height 31
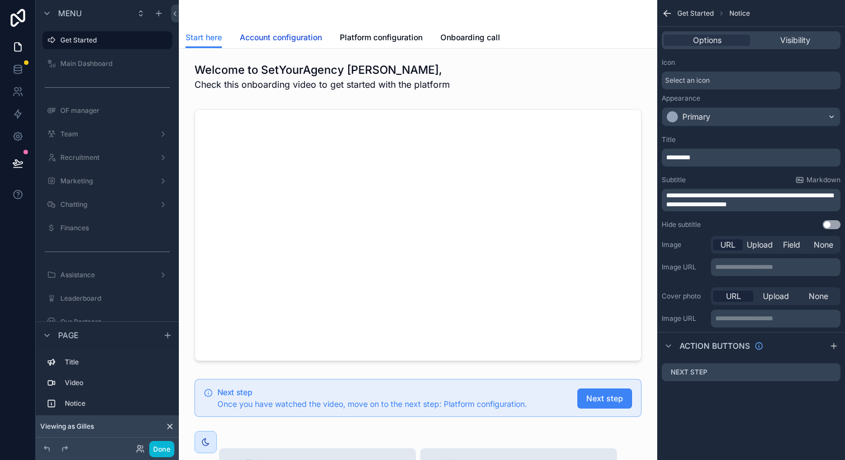
click at [288, 39] on span "Account configuration" at bounding box center [281, 37] width 82 height 11
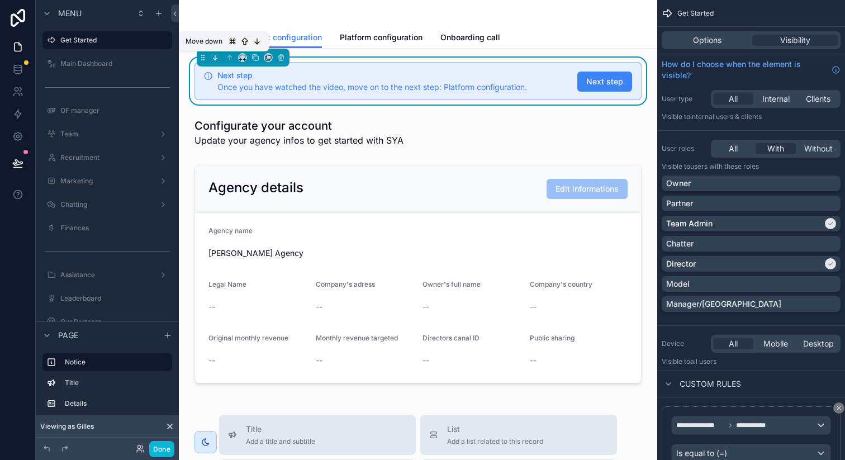
click at [213, 58] on icon "scrollable content" at bounding box center [215, 58] width 8 height 8
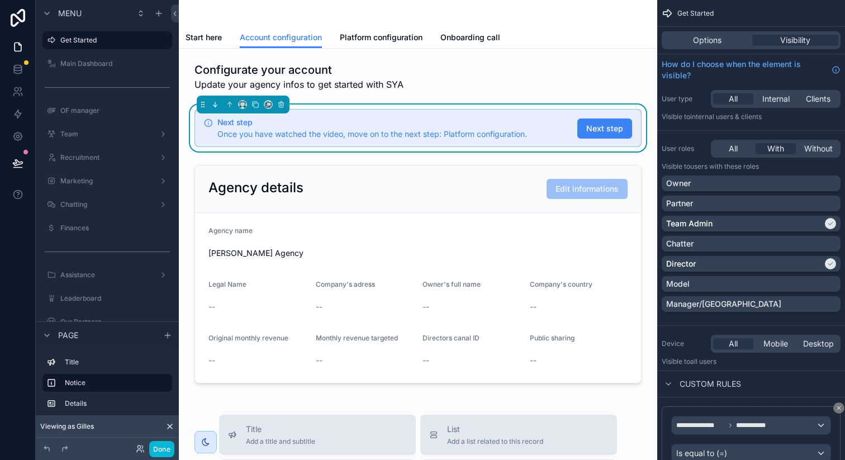
click at [216, 101] on icon "scrollable content" at bounding box center [215, 105] width 8 height 8
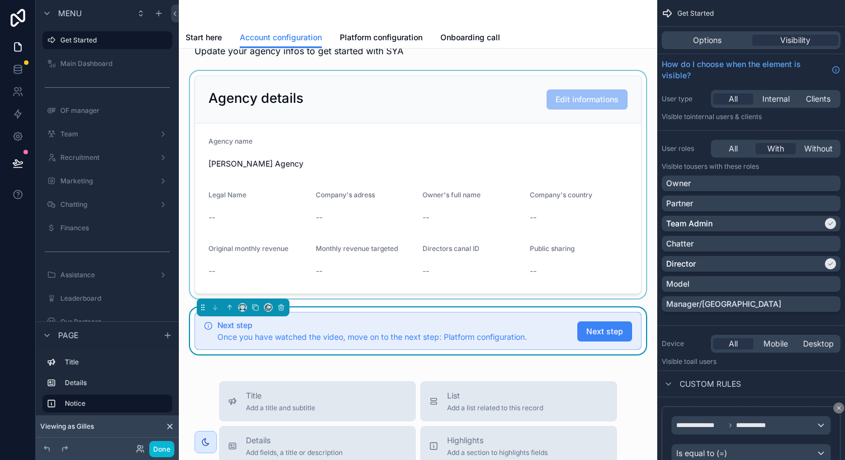
scroll to position [74, 0]
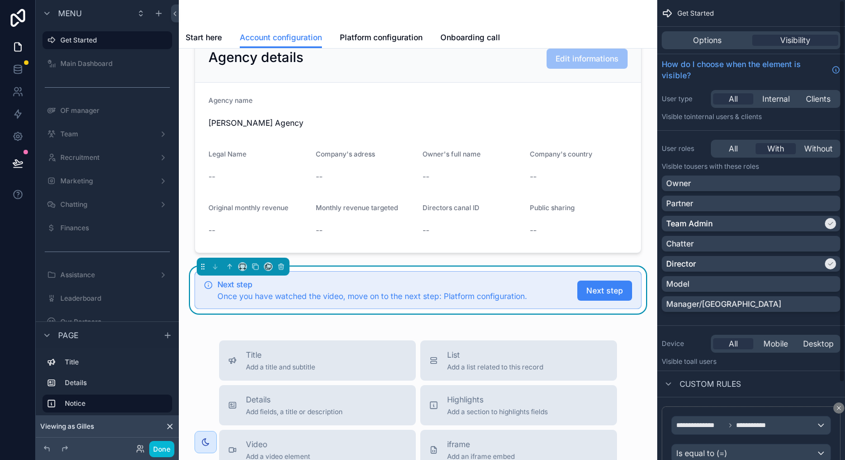
click at [452, 294] on span "Once you have watched the video, move on to the next step: Platform configurati…" at bounding box center [371, 295] width 309 height 9
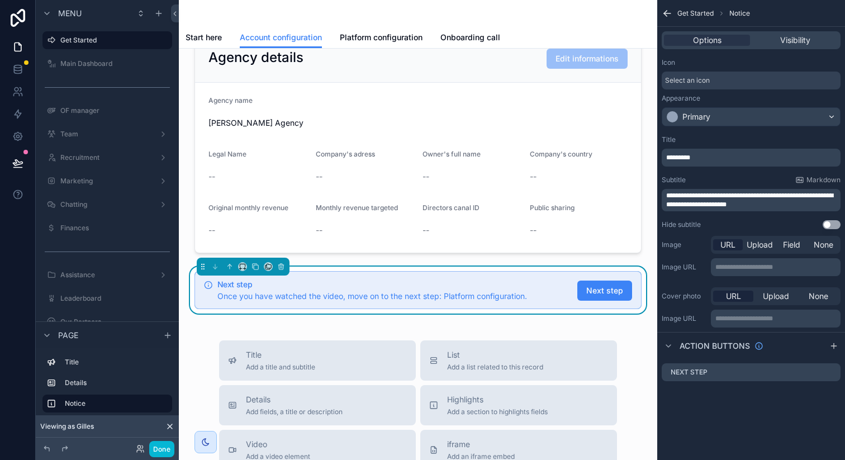
click at [707, 194] on span "**********" at bounding box center [749, 200] width 167 height 16
drag, startPoint x: 707, startPoint y: 194, endPoint x: 761, endPoint y: 194, distance: 53.6
click at [761, 194] on span "**********" at bounding box center [749, 200] width 167 height 16
click at [714, 204] on span "**********" at bounding box center [749, 200] width 167 height 16
drag, startPoint x: 714, startPoint y: 204, endPoint x: 686, endPoint y: 204, distance: 28.5
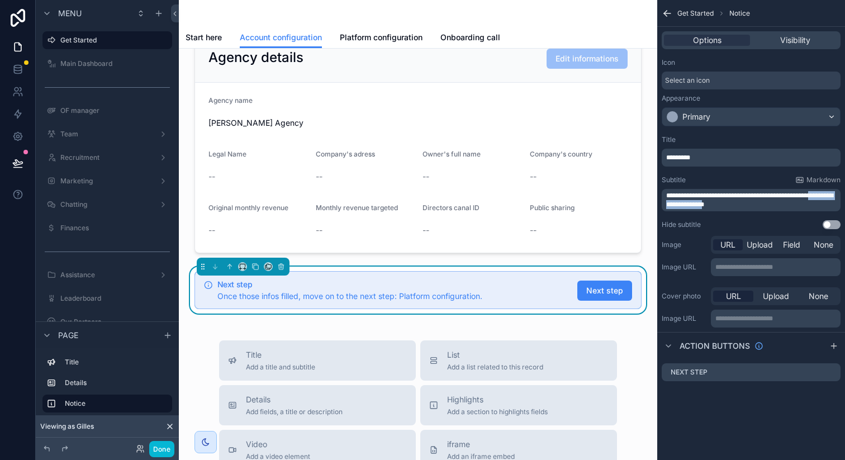
click at [686, 204] on span "**********" at bounding box center [749, 200] width 167 height 16
click at [832, 371] on icon "scrollable content" at bounding box center [832, 371] width 4 height 4
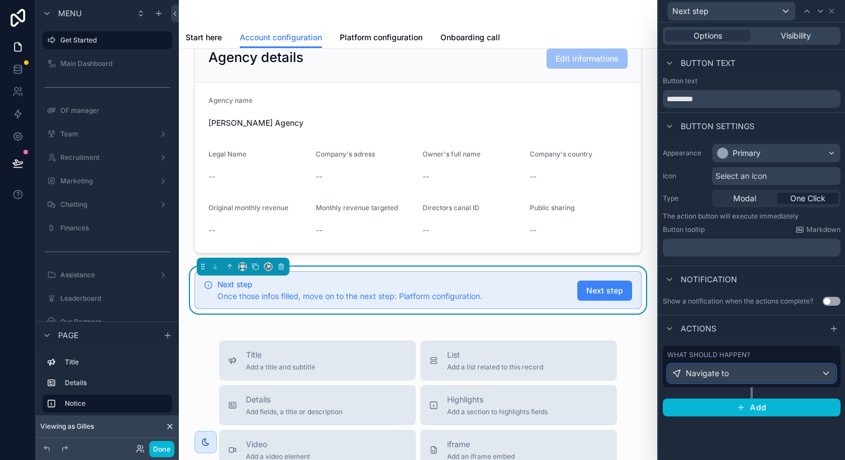
click at [795, 374] on div "Navigate to" at bounding box center [751, 373] width 168 height 18
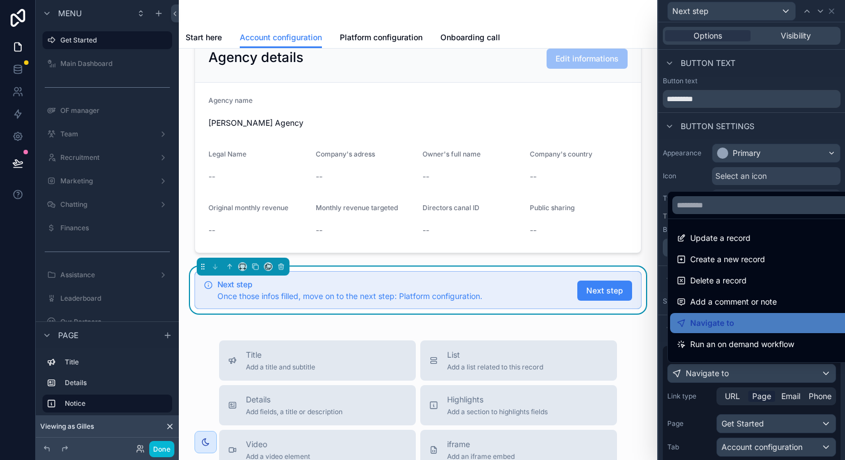
click at [795, 374] on div at bounding box center [751, 230] width 187 height 460
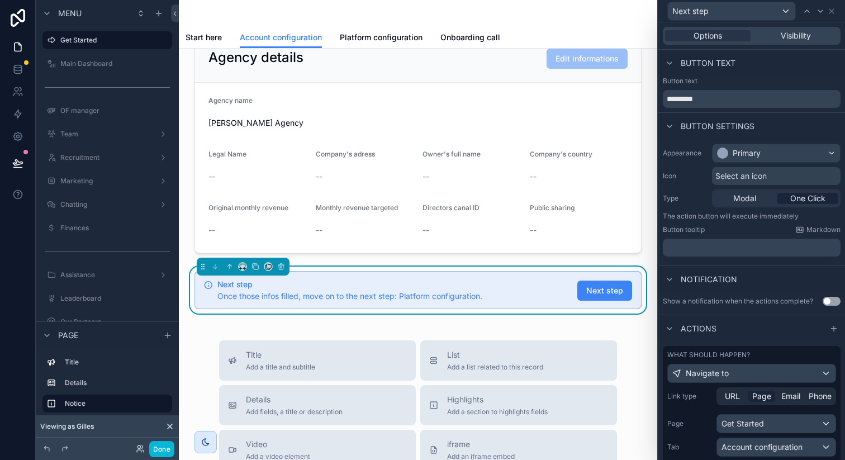
scroll to position [77, 0]
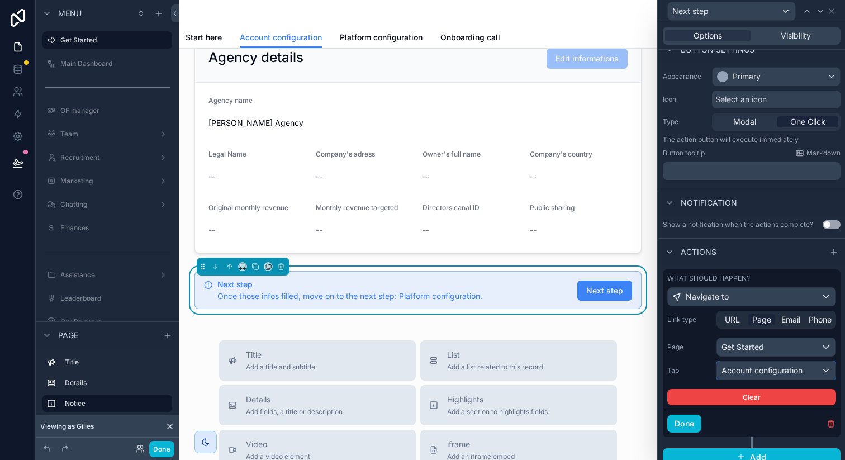
click at [795, 372] on span "Account configuration" at bounding box center [761, 370] width 81 height 11
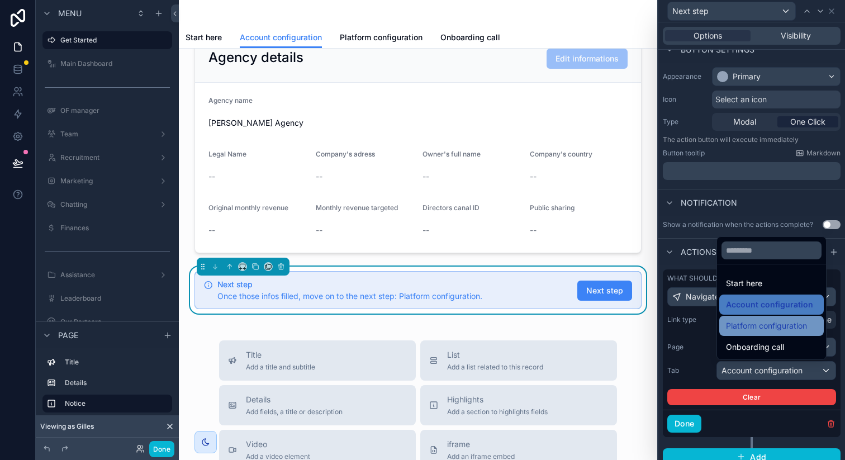
click at [776, 331] on span "Platform configuration" at bounding box center [766, 325] width 81 height 13
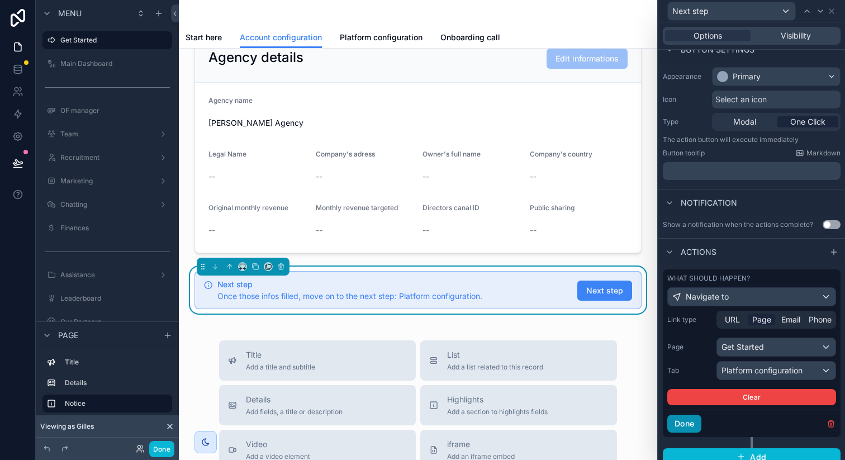
click at [680, 417] on button "Done" at bounding box center [684, 423] width 34 height 18
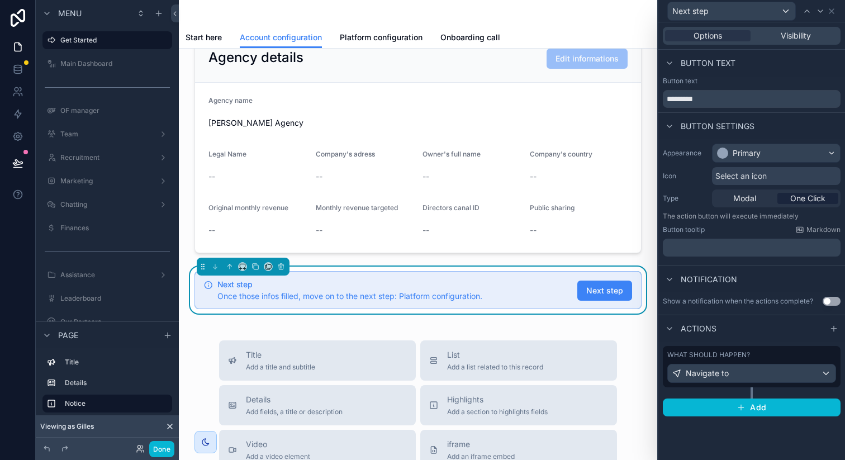
scroll to position [0, 0]
click at [208, 31] on link "Start here" at bounding box center [203, 38] width 36 height 22
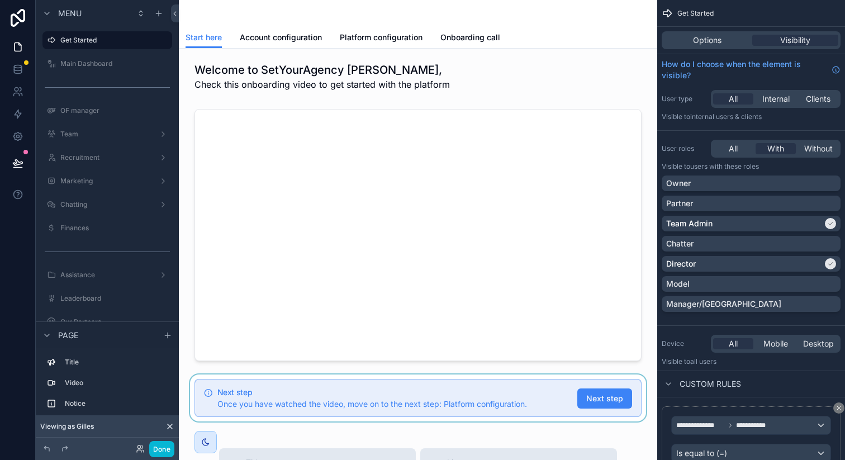
click at [519, 392] on div "scrollable content" at bounding box center [418, 397] width 460 height 47
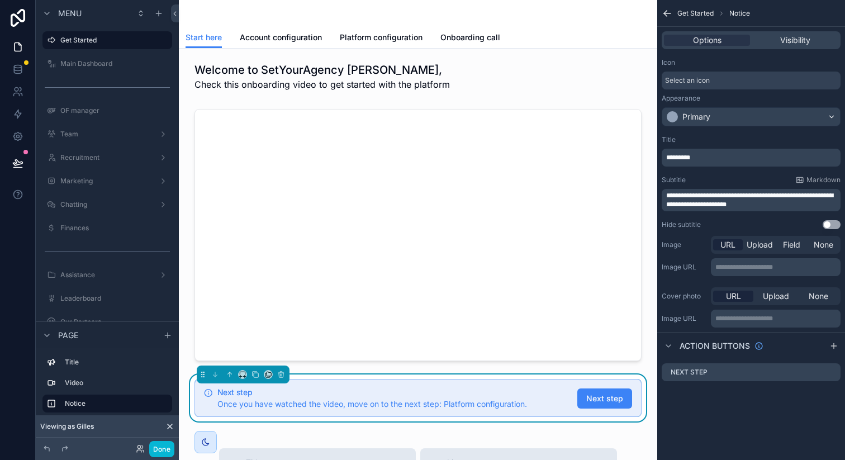
click at [716, 205] on span "**********" at bounding box center [749, 200] width 167 height 16
click at [733, 217] on div "**********" at bounding box center [751, 182] width 188 height 103
click at [16, 161] on icon at bounding box center [17, 163] width 11 height 11
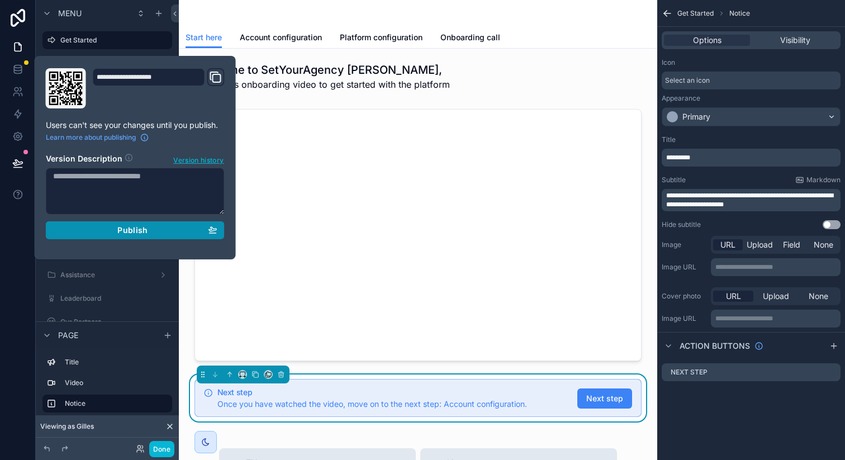
click at [87, 230] on div "Publish" at bounding box center [135, 230] width 164 height 10
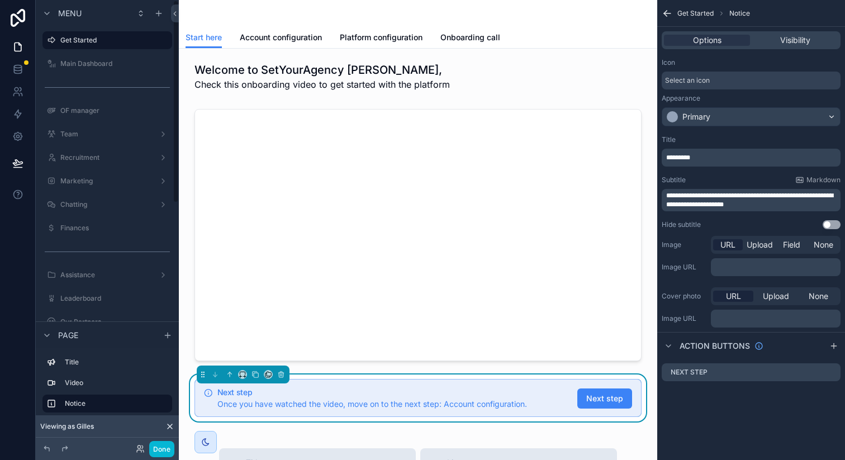
click at [156, 437] on div "Done" at bounding box center [107, 448] width 143 height 22
click at [160, 445] on button "Done" at bounding box center [161, 449] width 25 height 16
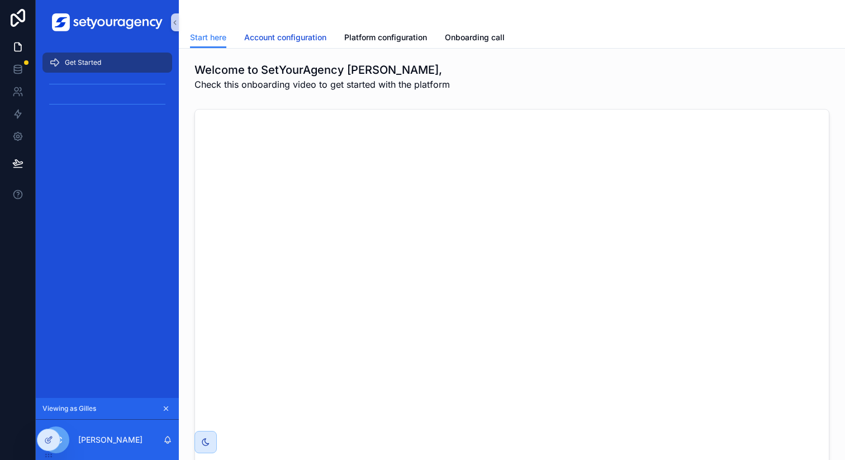
click at [283, 35] on span "Account configuration" at bounding box center [285, 37] width 82 height 11
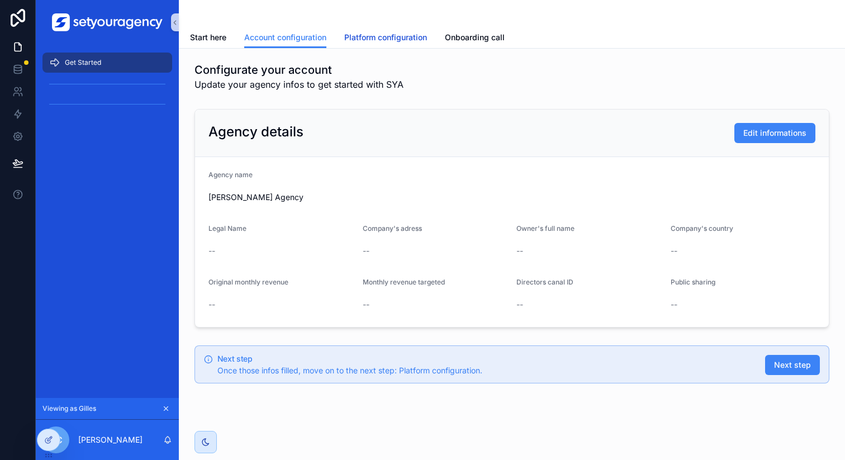
click at [364, 35] on span "Platform configuration" at bounding box center [385, 37] width 83 height 11
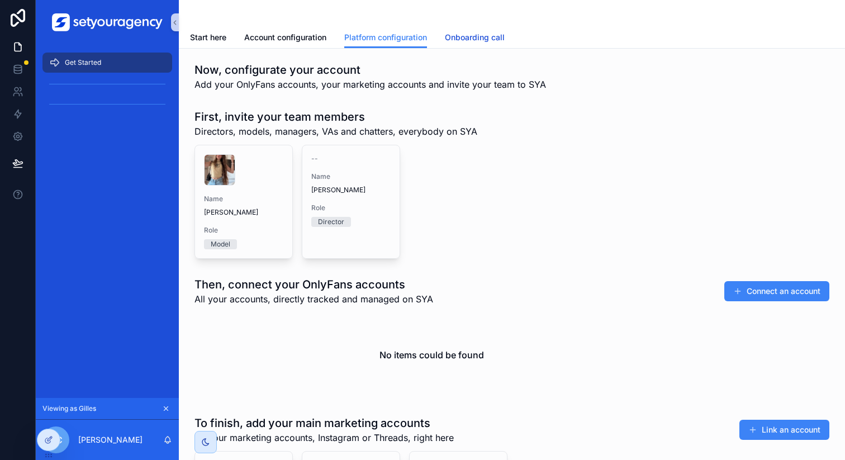
click at [464, 34] on span "Onboarding call" at bounding box center [475, 37] width 60 height 11
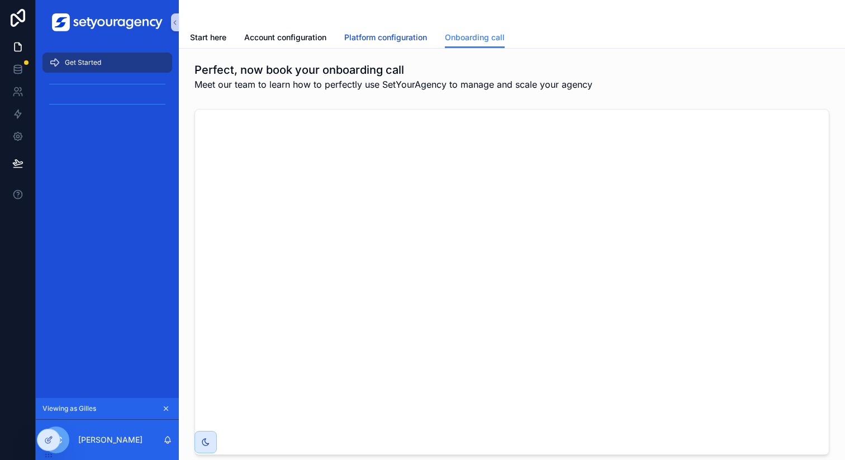
click at [405, 35] on span "Platform configuration" at bounding box center [385, 37] width 83 height 11
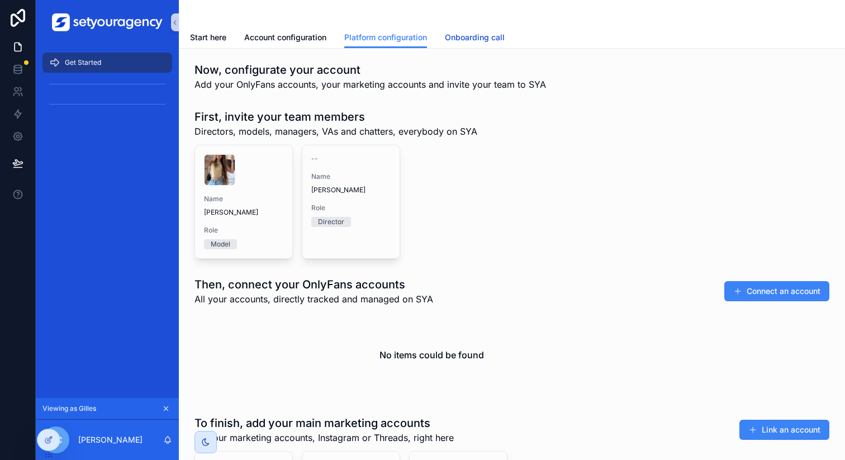
click at [468, 35] on span "Onboarding call" at bounding box center [475, 37] width 60 height 11
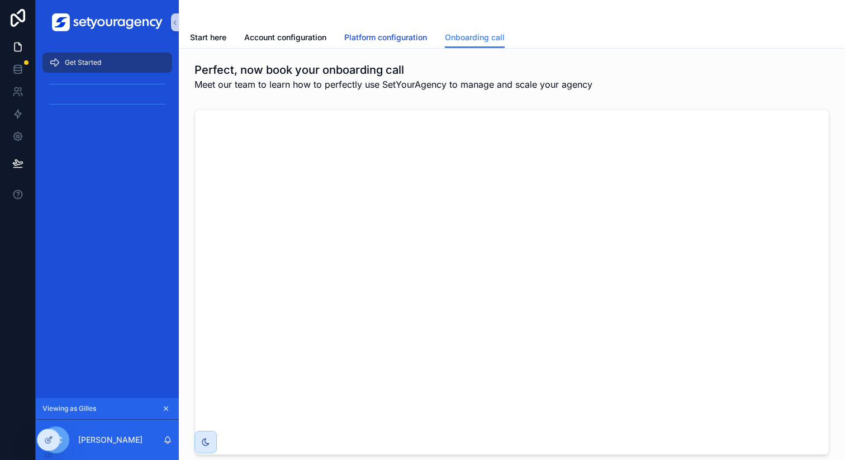
click at [384, 36] on span "Platform configuration" at bounding box center [385, 37] width 83 height 11
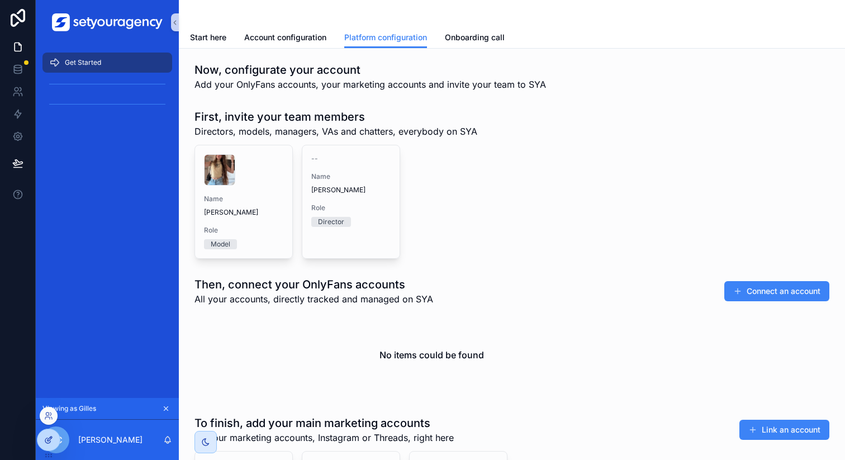
click at [46, 445] on div at bounding box center [48, 439] width 22 height 21
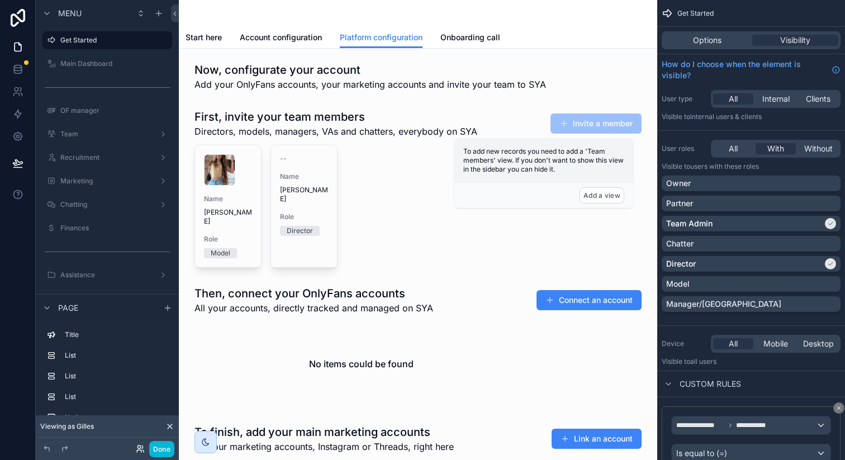
click at [138, 450] on icon at bounding box center [140, 448] width 9 height 9
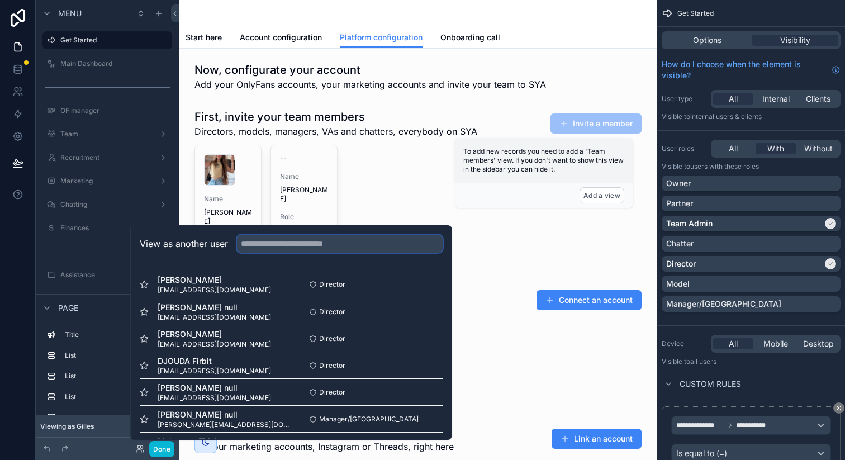
click at [290, 246] on input "text" at bounding box center [340, 244] width 206 height 18
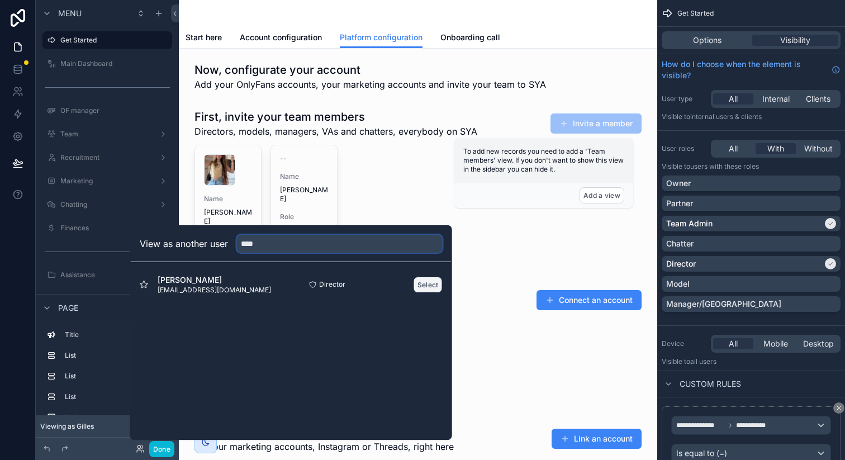
type input "****"
click at [426, 284] on button "Select" at bounding box center [427, 284] width 29 height 16
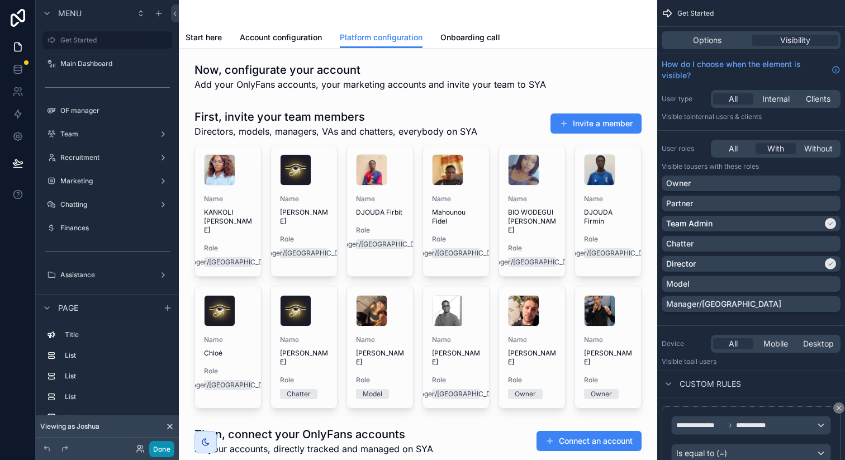
click at [159, 451] on button "Done" at bounding box center [161, 449] width 25 height 16
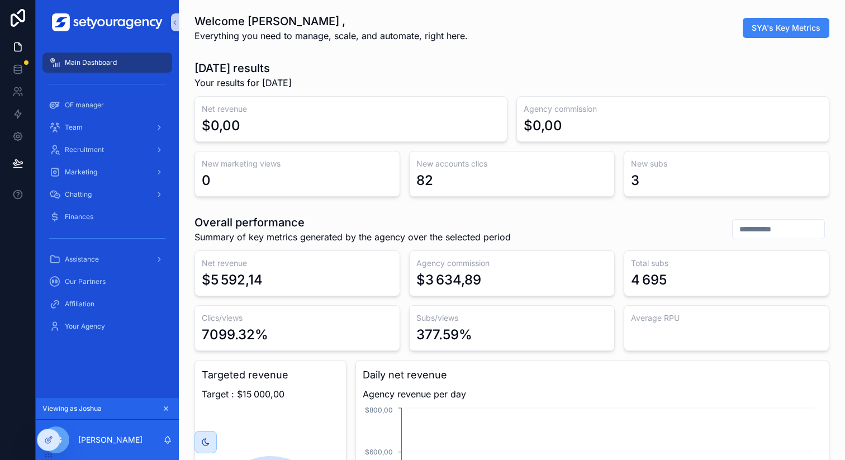
scroll to position [0, 3789]
click at [145, 130] on div "Team" at bounding box center [107, 127] width 116 height 18
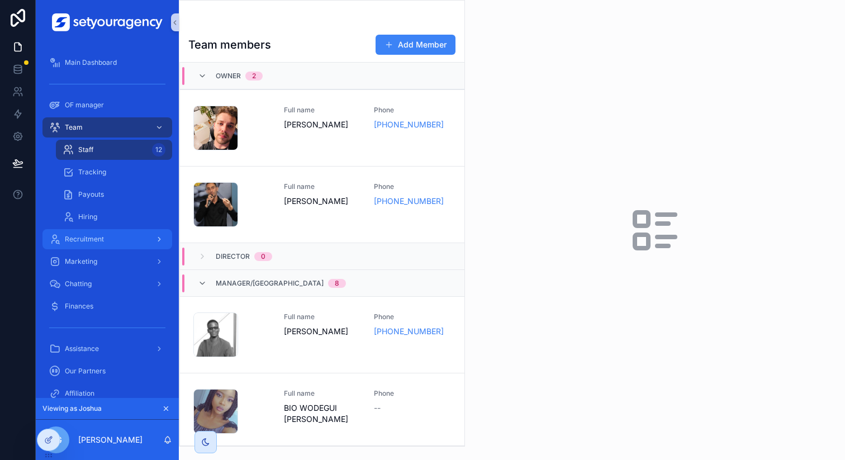
click at [124, 240] on div "Recruitment" at bounding box center [107, 239] width 116 height 18
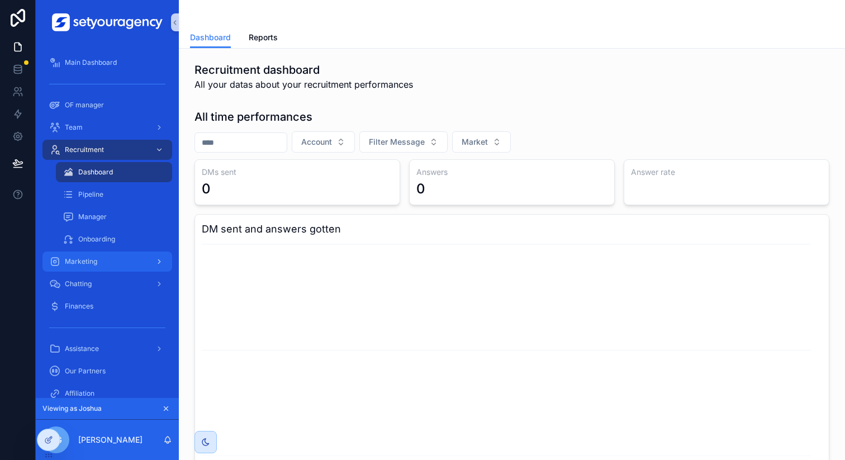
click at [123, 263] on div "Marketing" at bounding box center [107, 261] width 116 height 18
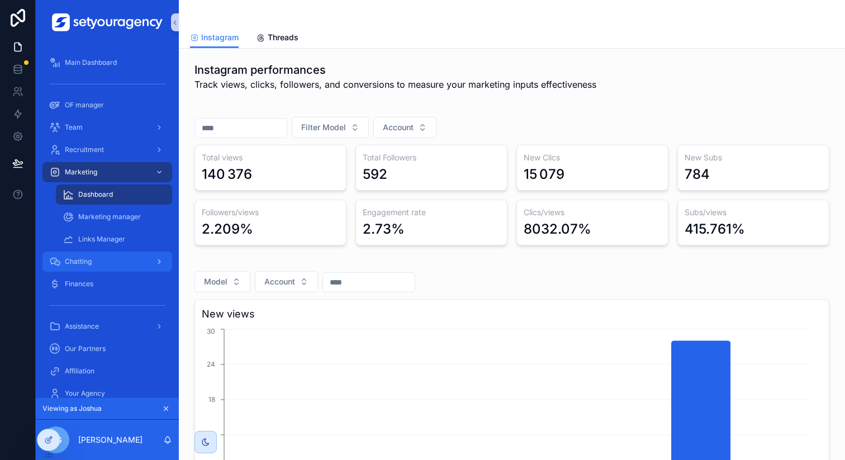
click at [128, 263] on div "Chatting" at bounding box center [107, 261] width 116 height 18
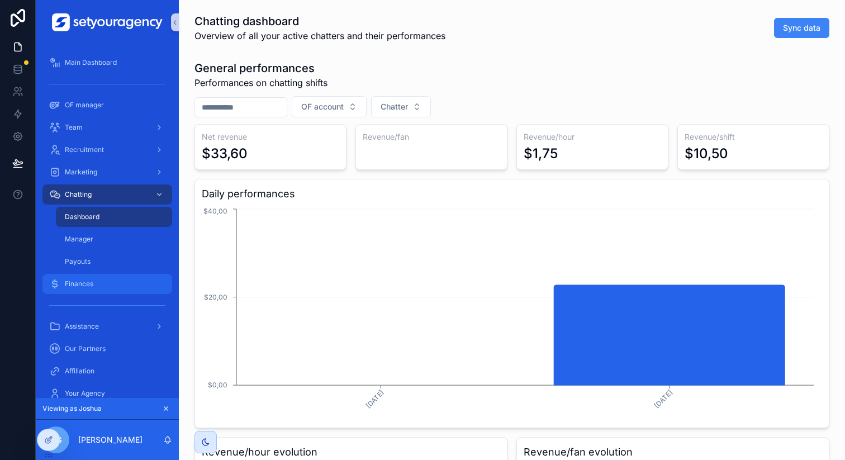
click at [123, 282] on div "Finances" at bounding box center [107, 284] width 116 height 18
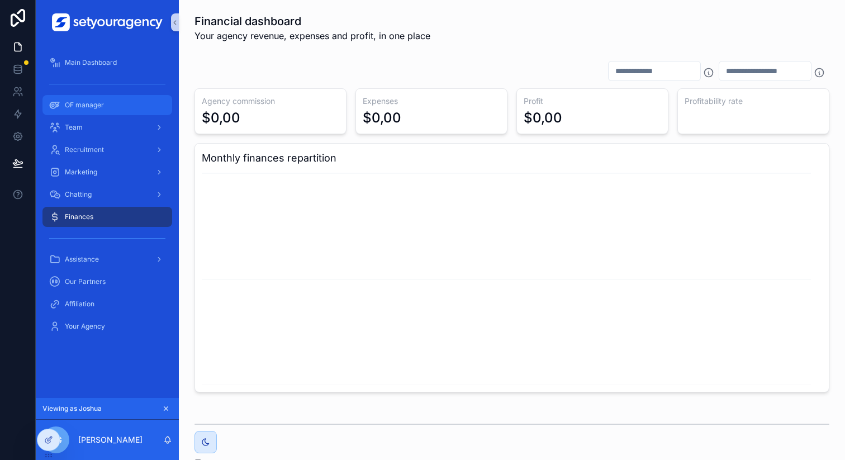
click at [121, 104] on div "OF manager" at bounding box center [107, 105] width 116 height 18
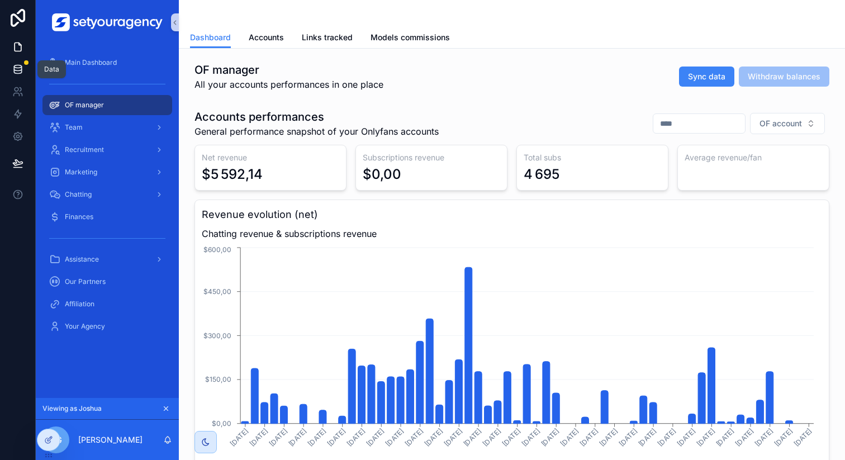
click at [17, 68] on icon at bounding box center [17, 69] width 11 height 11
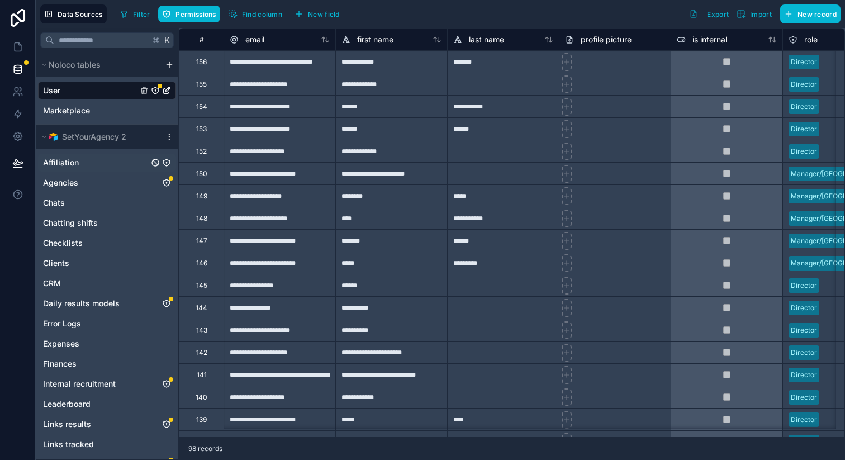
click at [165, 165] on icon "Affiliation" at bounding box center [166, 162] width 7 height 7
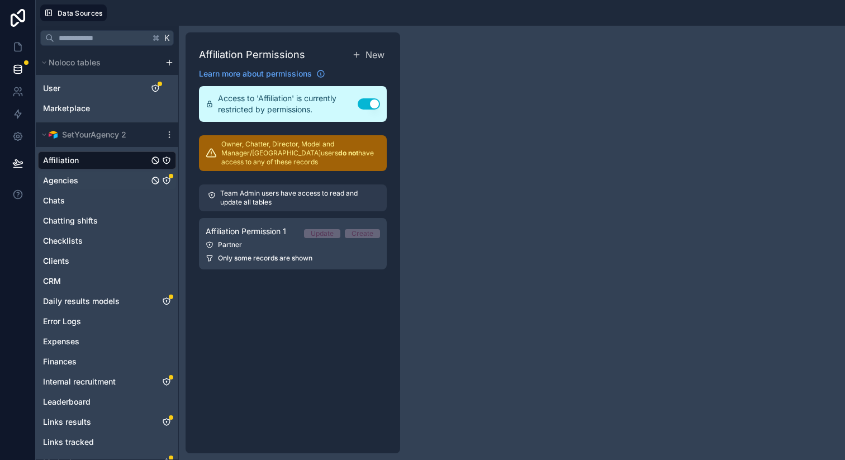
click at [166, 180] on icon "Agencies" at bounding box center [166, 180] width 1 height 1
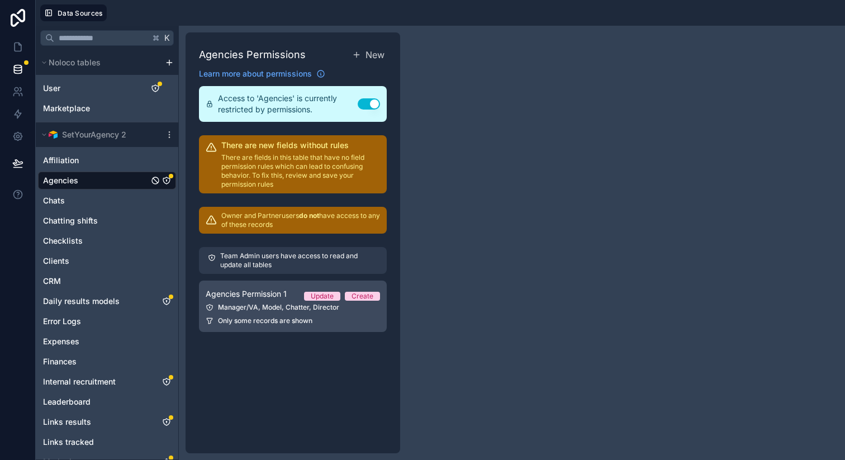
click at [229, 281] on link "Agencies Permission 1 Update Create Manager/VA, Model, Chatter, Director Only s…" at bounding box center [293, 305] width 188 height 51
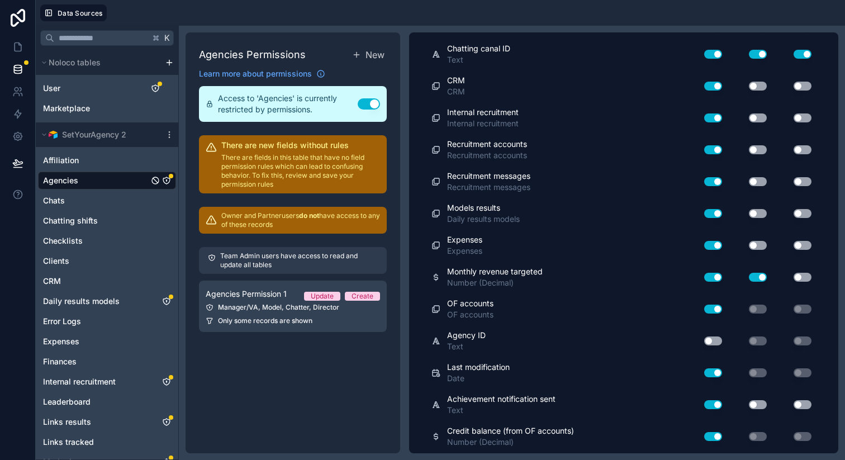
scroll to position [545, 0]
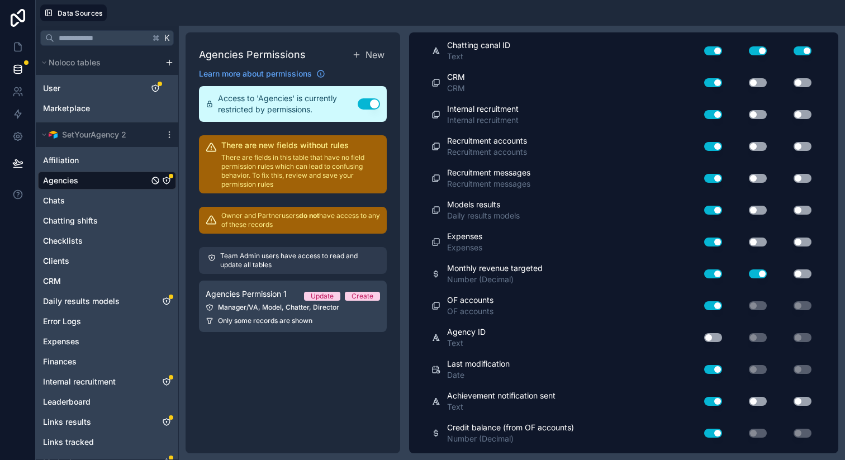
click at [795, 271] on button "Use setting" at bounding box center [802, 273] width 18 height 9
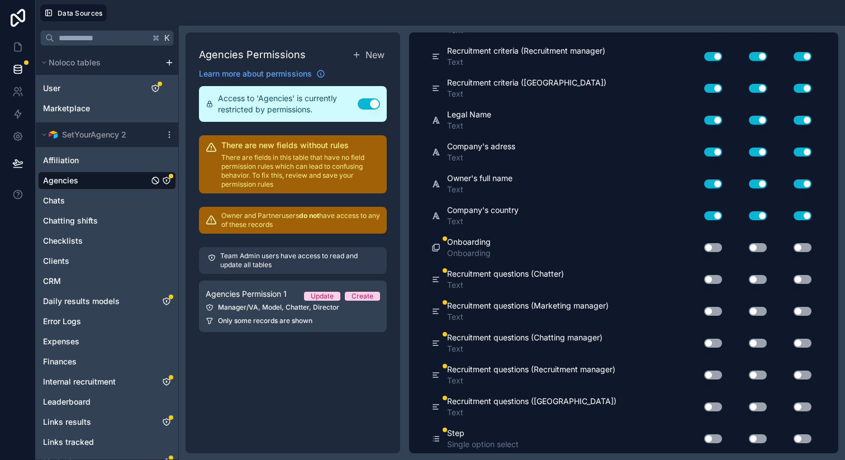
scroll to position [1659, 0]
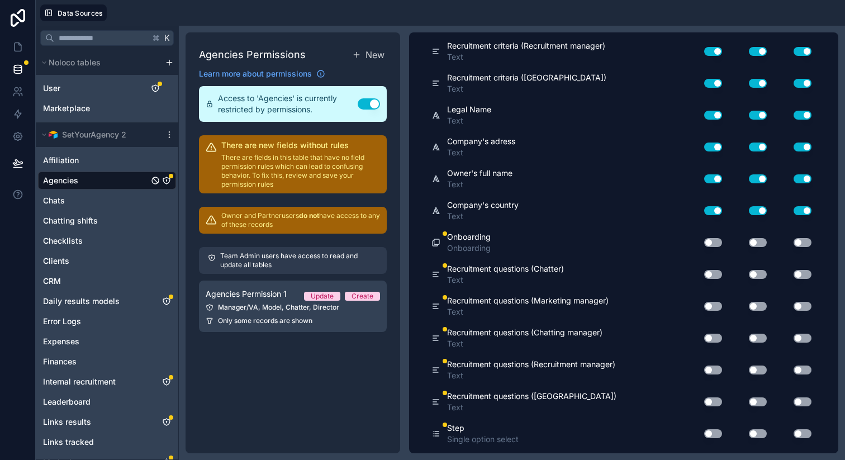
click at [707, 275] on button "Use setting" at bounding box center [713, 274] width 18 height 9
click at [748, 275] on button "Use setting" at bounding box center [757, 274] width 18 height 9
click at [704, 271] on button "Use setting" at bounding box center [713, 274] width 18 height 9
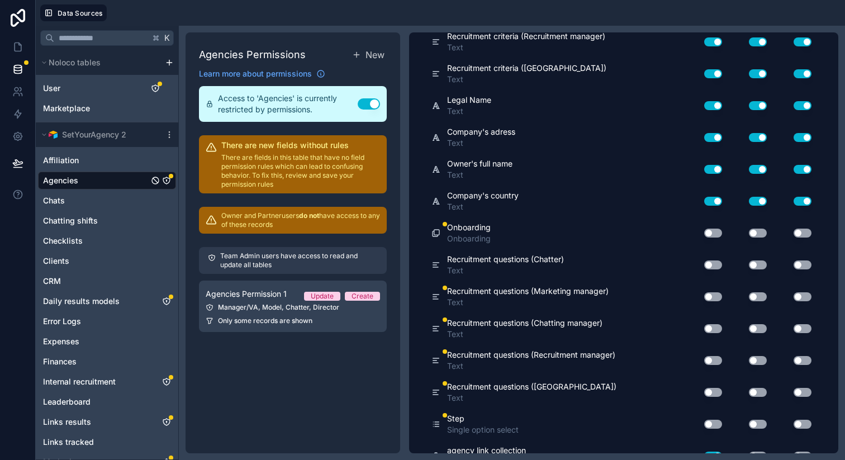
click at [704, 264] on button "Use setting" at bounding box center [713, 264] width 18 height 9
click at [704, 297] on button "Use setting" at bounding box center [713, 296] width 18 height 9
click at [751, 264] on button "Use setting" at bounding box center [757, 264] width 18 height 9
click at [707, 335] on div "Use setting" at bounding box center [708, 328] width 36 height 18
click at [707, 330] on button "Use setting" at bounding box center [713, 328] width 18 height 9
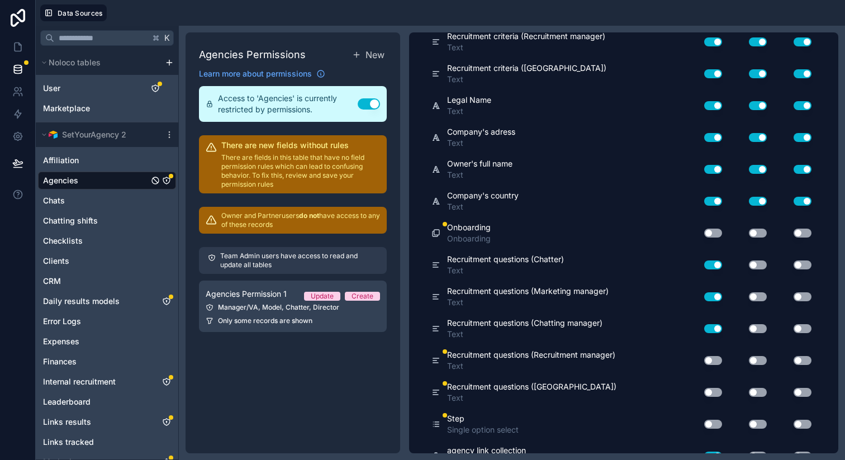
click at [705, 356] on button "Use setting" at bounding box center [713, 360] width 18 height 9
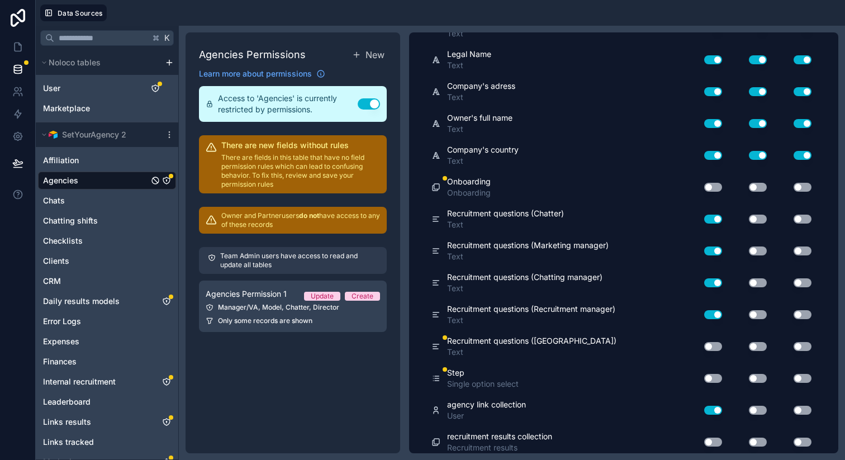
scroll to position [1719, 0]
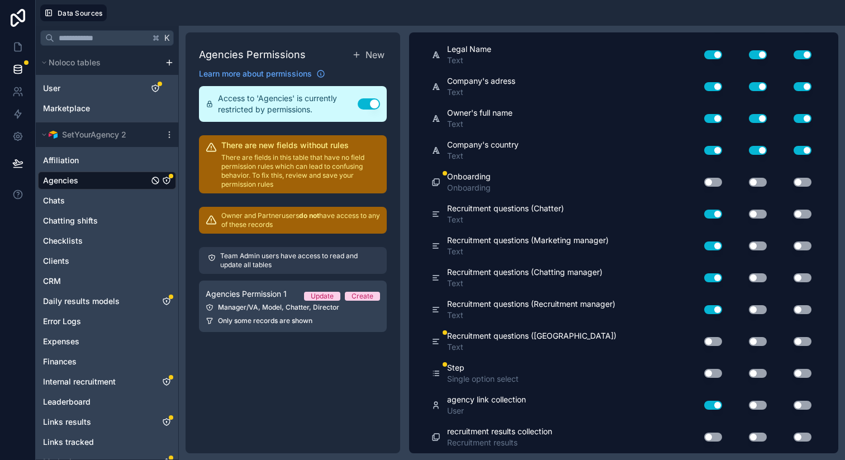
click at [704, 339] on button "Use setting" at bounding box center [713, 341] width 18 height 9
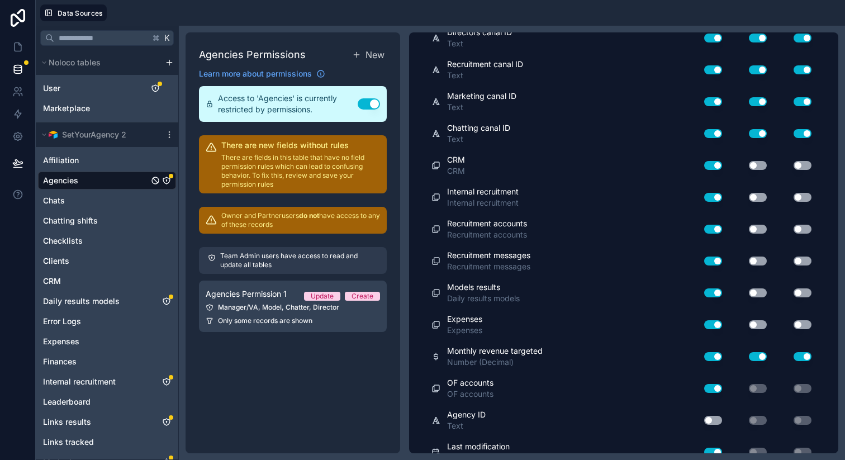
scroll to position [0, 0]
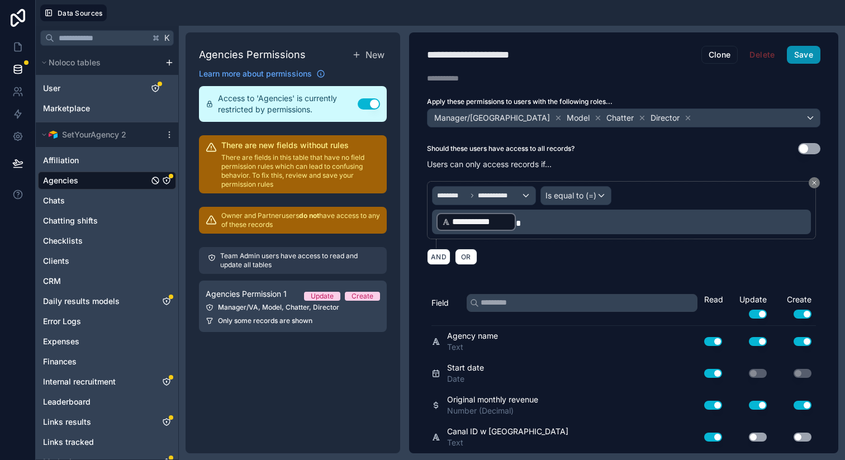
click at [797, 55] on button "Save" at bounding box center [803, 55] width 34 height 18
click at [166, 198] on icon "Chats" at bounding box center [166, 200] width 9 height 9
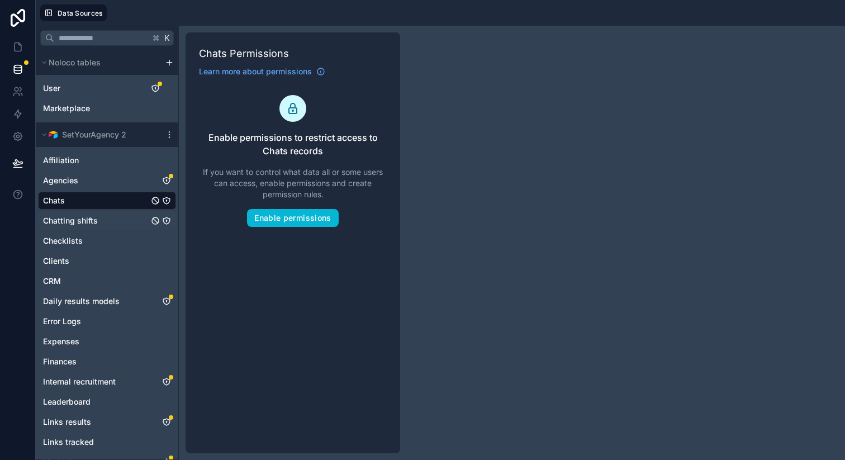
click at [165, 219] on icon "Chatting shifts" at bounding box center [166, 220] width 9 height 9
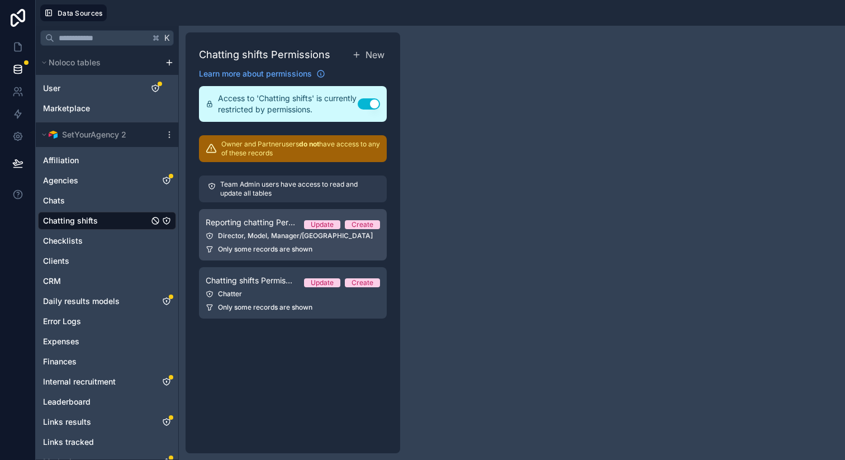
click at [270, 254] on link "Reporting chatting Permission 1 Update Create Director, Model, Manager/VA Only …" at bounding box center [293, 234] width 188 height 51
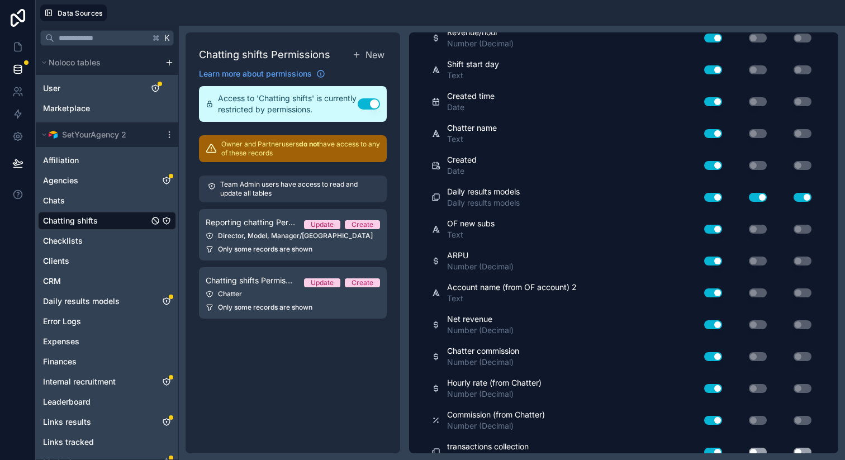
scroll to position [821, 0]
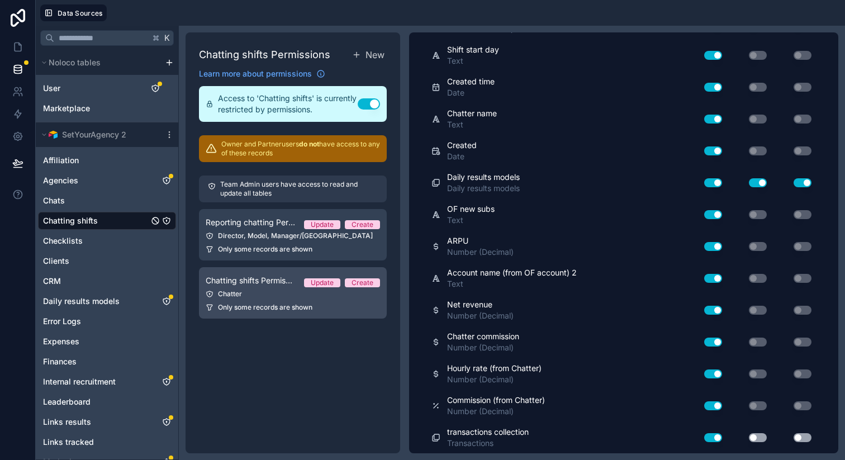
click at [284, 300] on link "Chatting shifts Permission 2 Update Create Chatter Only some records are shown" at bounding box center [293, 292] width 188 height 51
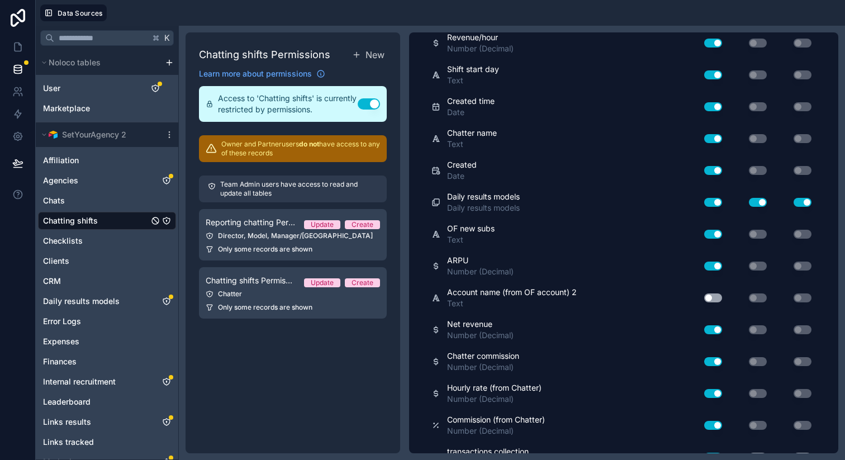
scroll to position [827, 0]
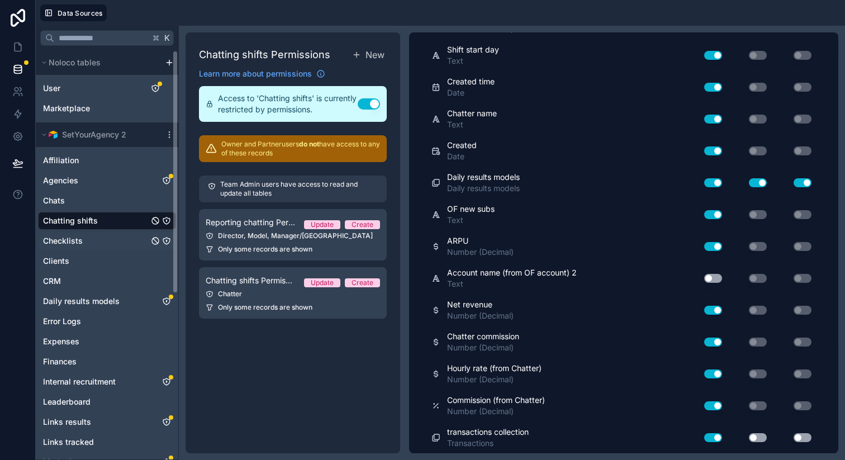
click at [165, 241] on icon "Checklists" at bounding box center [166, 240] width 9 height 9
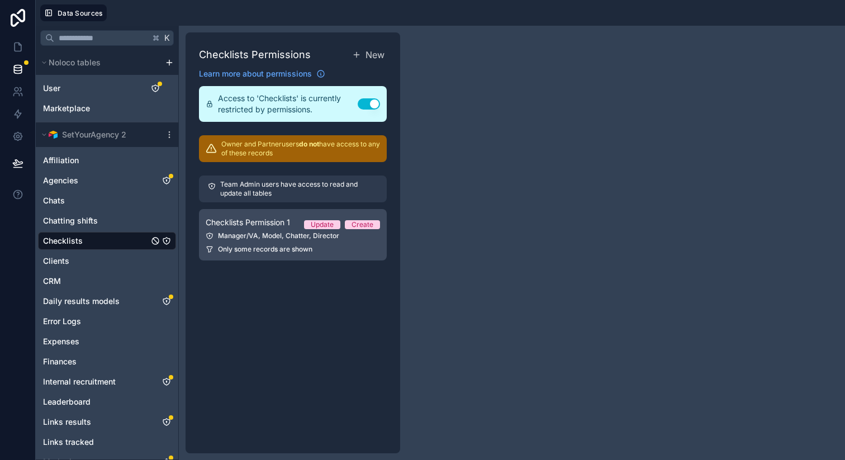
click at [245, 232] on div "Manager/VA, Model, Chatter, Director" at bounding box center [293, 235] width 174 height 9
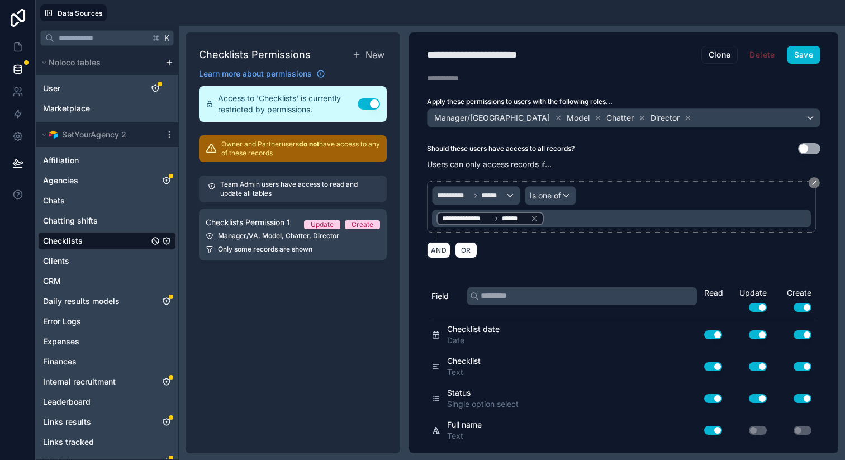
scroll to position [56, 0]
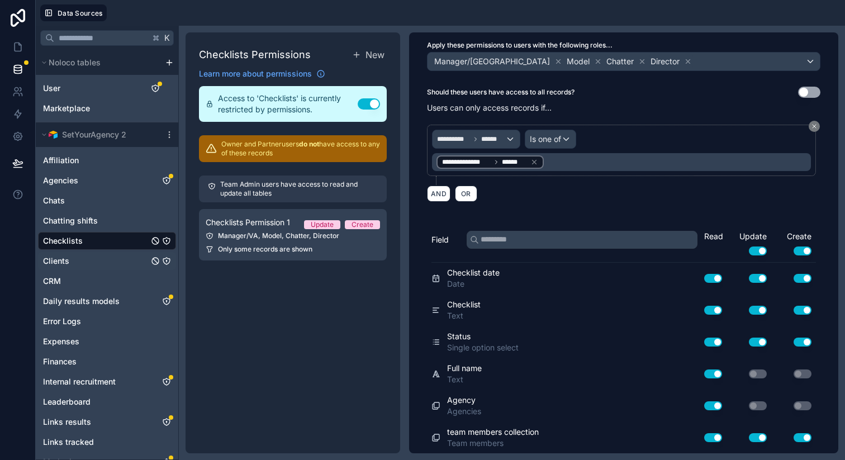
click at [164, 263] on icon "Clients" at bounding box center [166, 260] width 7 height 7
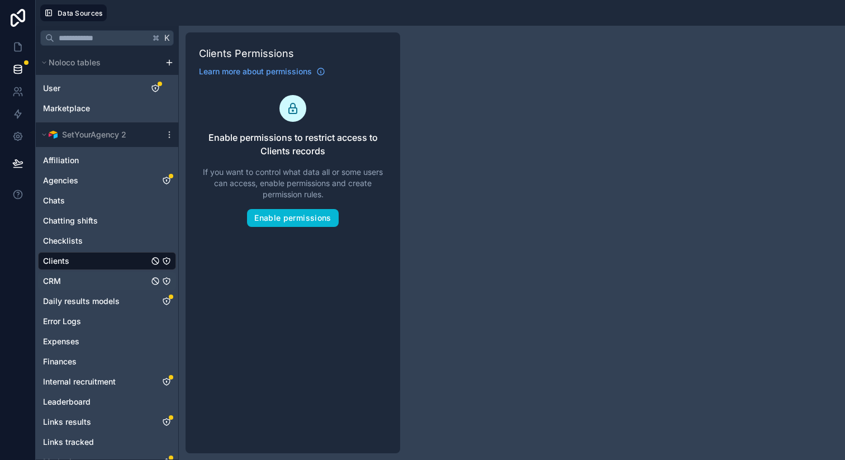
click at [165, 280] on icon "CRM" at bounding box center [166, 280] width 9 height 9
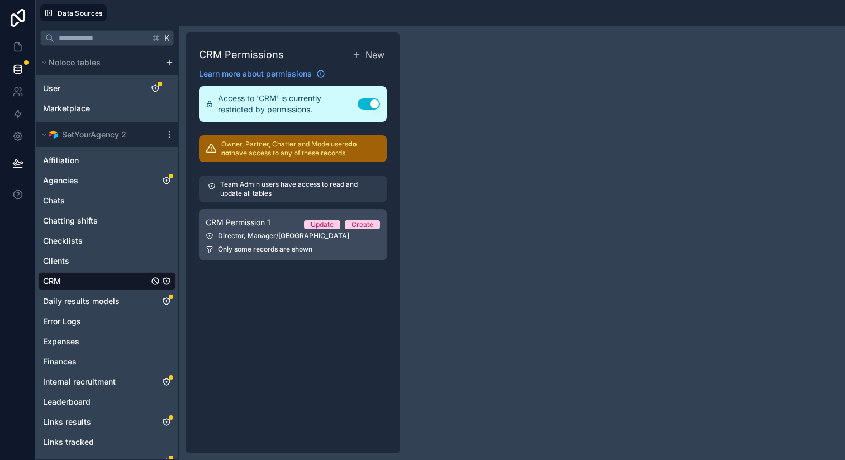
click at [239, 251] on span "Only some records are shown" at bounding box center [265, 249] width 94 height 9
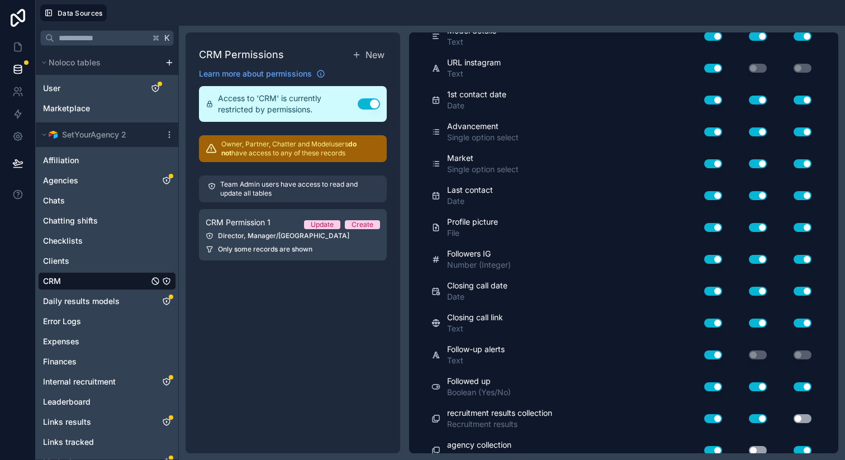
scroll to position [343, 0]
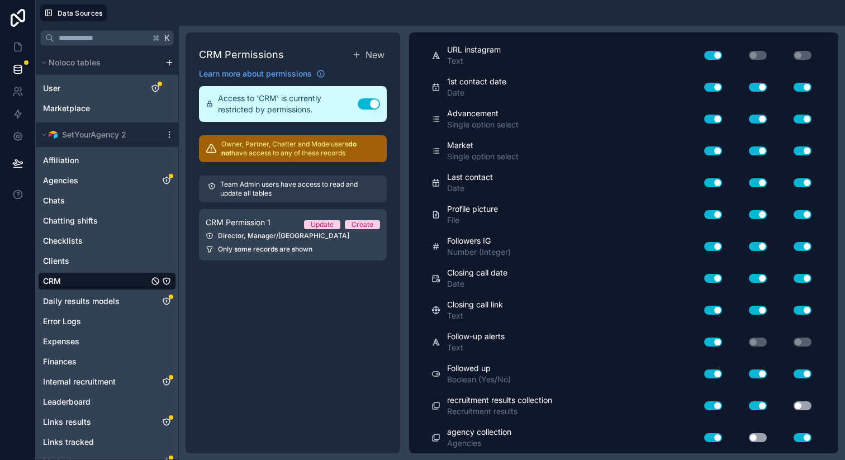
click at [793, 403] on button "Use setting" at bounding box center [802, 405] width 18 height 9
click at [748, 436] on button "Use setting" at bounding box center [757, 437] width 18 height 9
click at [748, 438] on button "Use setting" at bounding box center [757, 437] width 18 height 9
click at [753, 434] on button "Use setting" at bounding box center [757, 437] width 18 height 9
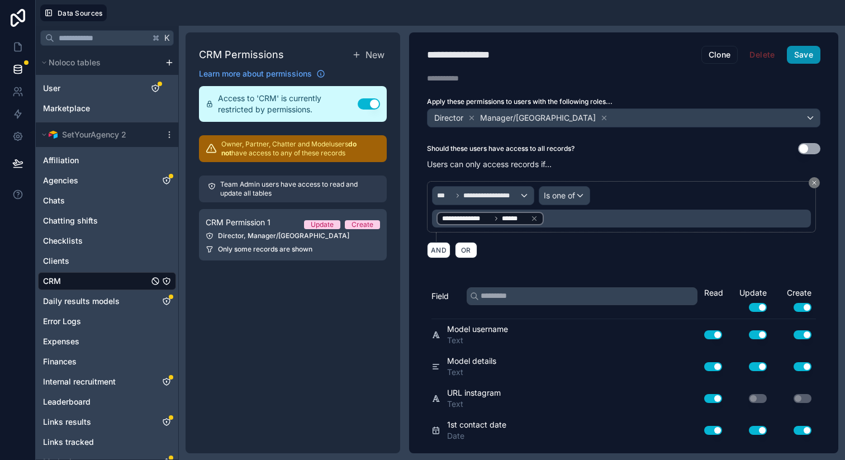
click at [790, 53] on button "Save" at bounding box center [803, 55] width 34 height 18
click at [166, 299] on icon "Daily results models" at bounding box center [166, 301] width 9 height 9
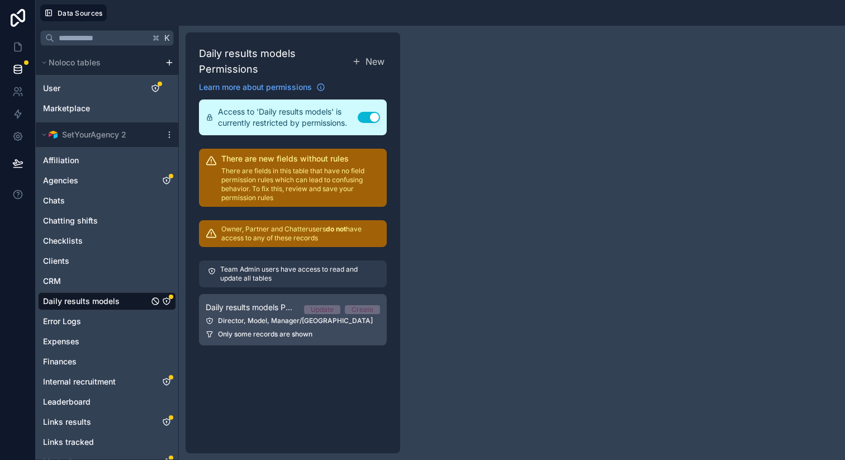
click at [252, 324] on div "Director, Model, Manager/VA" at bounding box center [293, 320] width 174 height 9
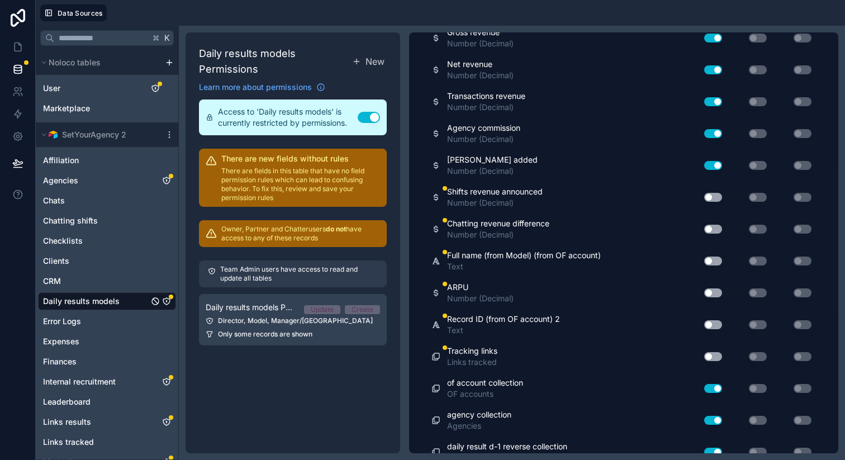
scroll to position [1286, 0]
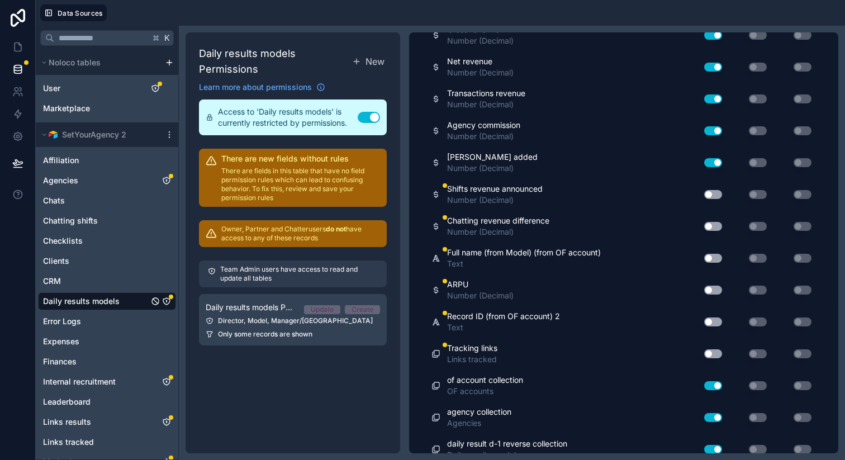
click at [704, 225] on button "Use setting" at bounding box center [713, 226] width 18 height 9
click at [705, 289] on button "Use setting" at bounding box center [713, 289] width 18 height 9
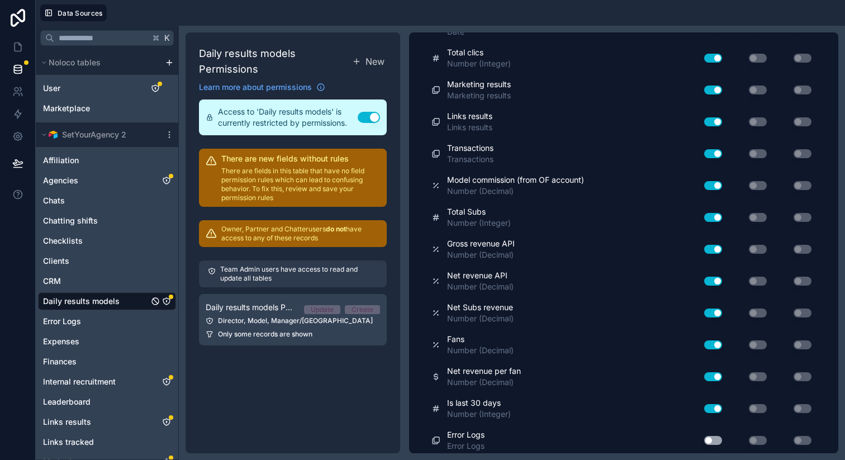
scroll to position [0, 0]
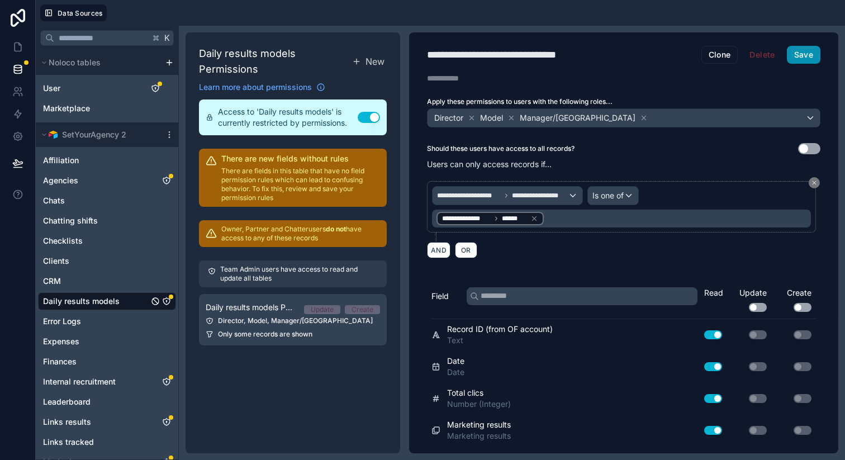
click at [802, 50] on button "Save" at bounding box center [803, 55] width 34 height 18
click at [166, 342] on icon "Expenses" at bounding box center [166, 341] width 0 height 1
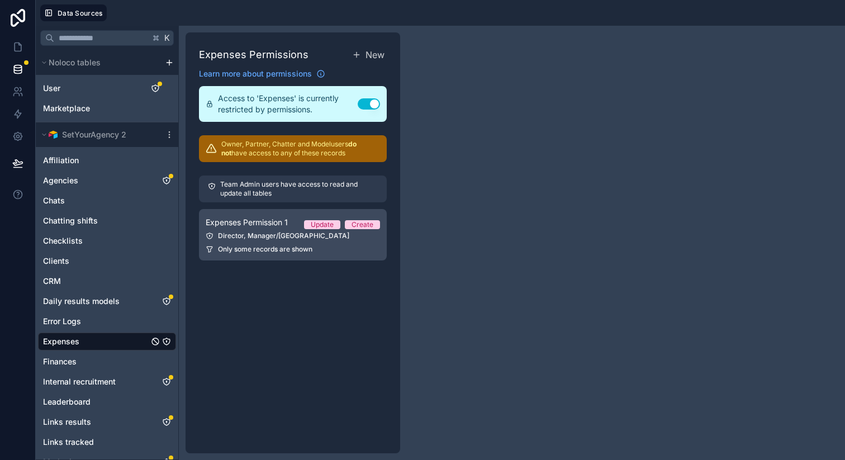
click at [270, 251] on span "Only some records are shown" at bounding box center [265, 249] width 94 height 9
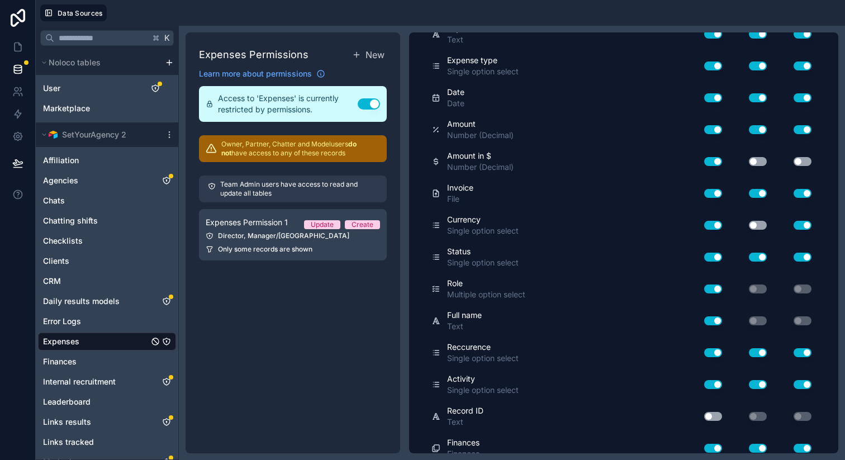
scroll to position [301, 0]
click at [748, 223] on button "Use setting" at bounding box center [757, 224] width 18 height 9
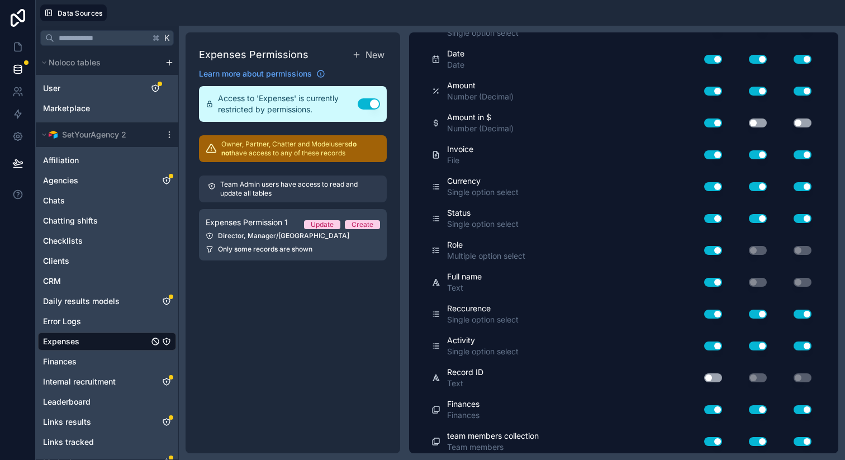
scroll to position [295, 0]
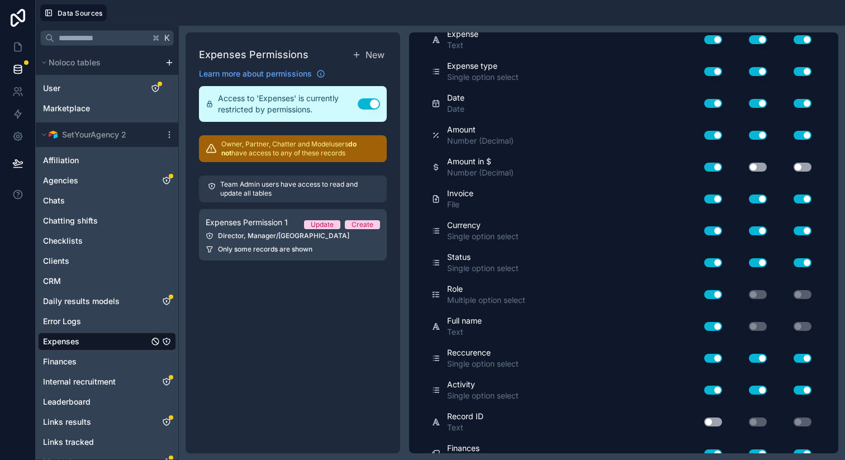
click at [748, 228] on button "Use setting" at bounding box center [757, 230] width 18 height 9
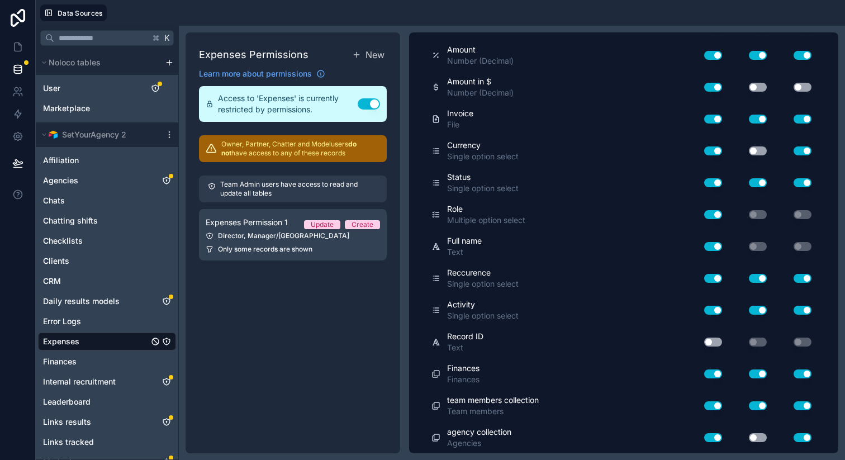
scroll to position [0, 0]
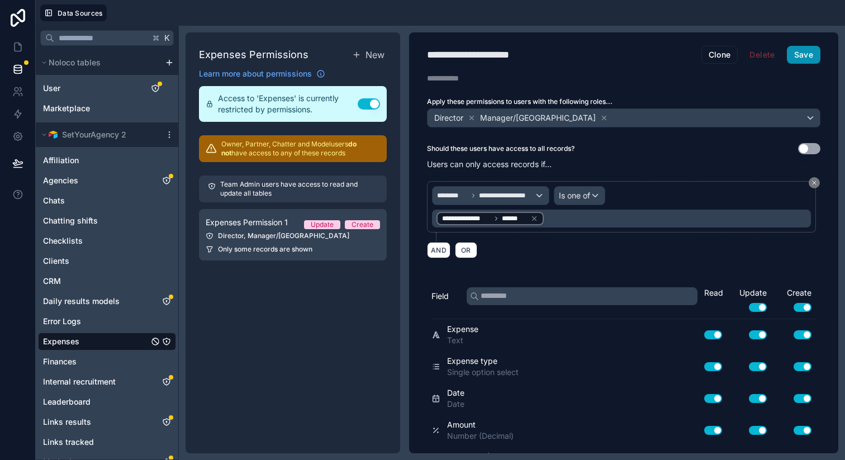
click at [795, 54] on button "Save" at bounding box center [803, 55] width 34 height 18
click at [166, 359] on icon "Finances" at bounding box center [166, 361] width 9 height 9
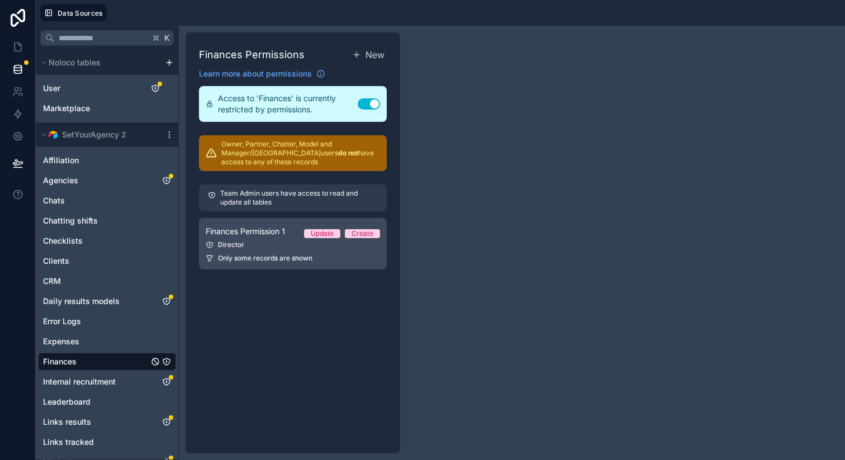
click at [274, 242] on link "Finances Permission 1 Update Create Director Only some records are shown" at bounding box center [293, 243] width 188 height 51
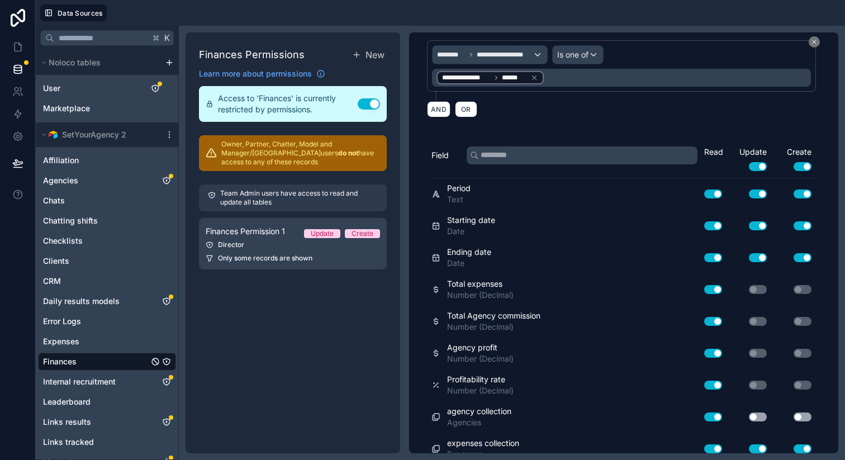
scroll to position [152, 0]
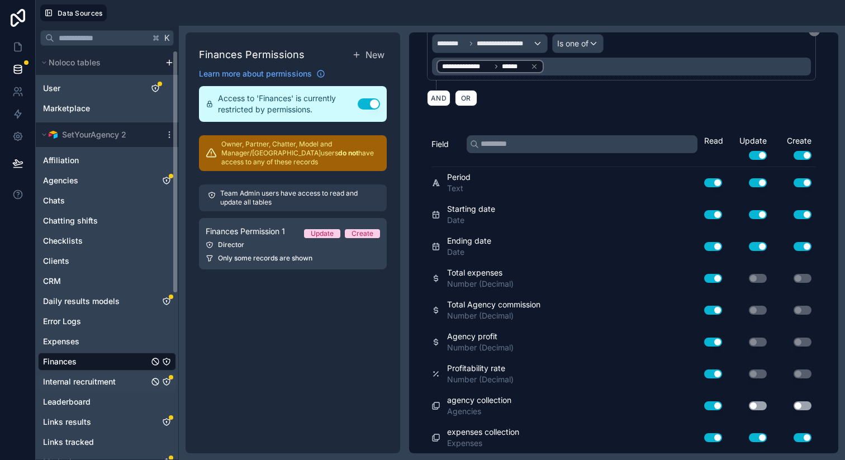
click at [165, 380] on icon "Internal recruitment" at bounding box center [166, 381] width 9 height 9
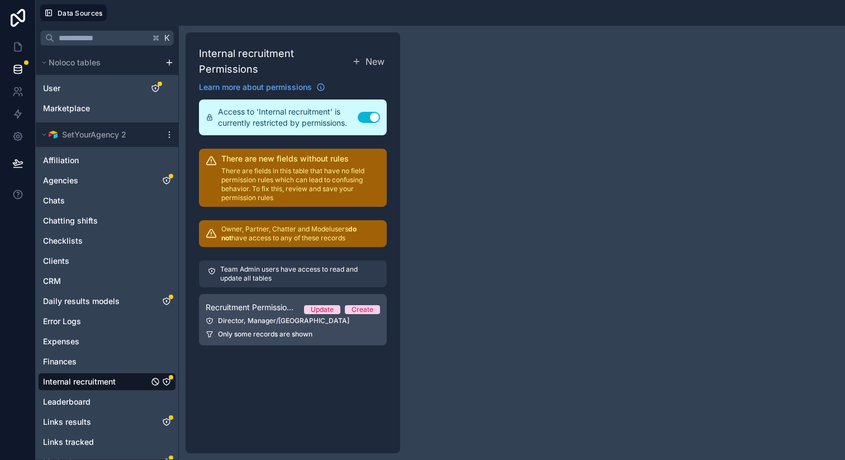
click at [265, 322] on div "Director, Manager/VA" at bounding box center [293, 320] width 174 height 9
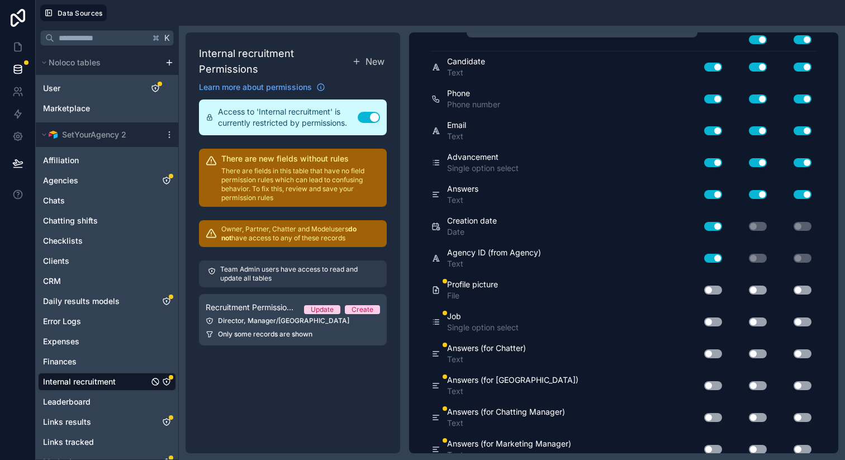
scroll to position [343, 0]
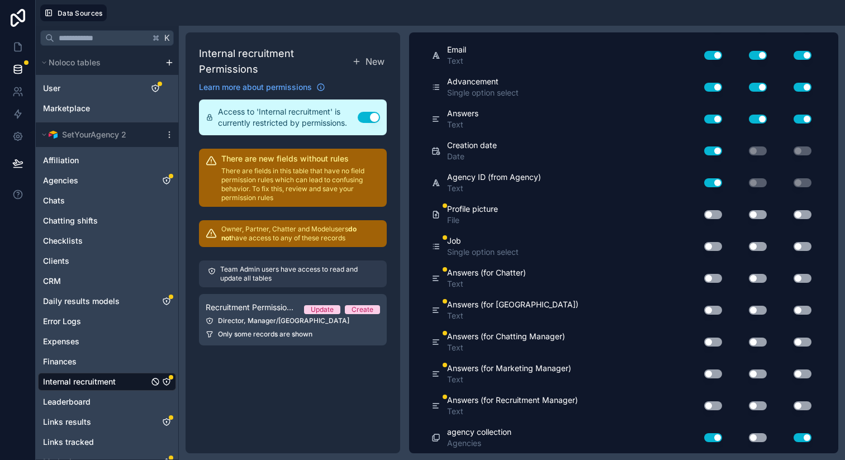
click at [705, 213] on button "Use setting" at bounding box center [713, 214] width 18 height 9
click at [704, 248] on button "Use setting" at bounding box center [713, 246] width 18 height 9
click at [707, 277] on button "Use setting" at bounding box center [713, 278] width 18 height 9
click at [707, 307] on button "Use setting" at bounding box center [713, 310] width 18 height 9
click at [705, 337] on button "Use setting" at bounding box center [713, 341] width 18 height 9
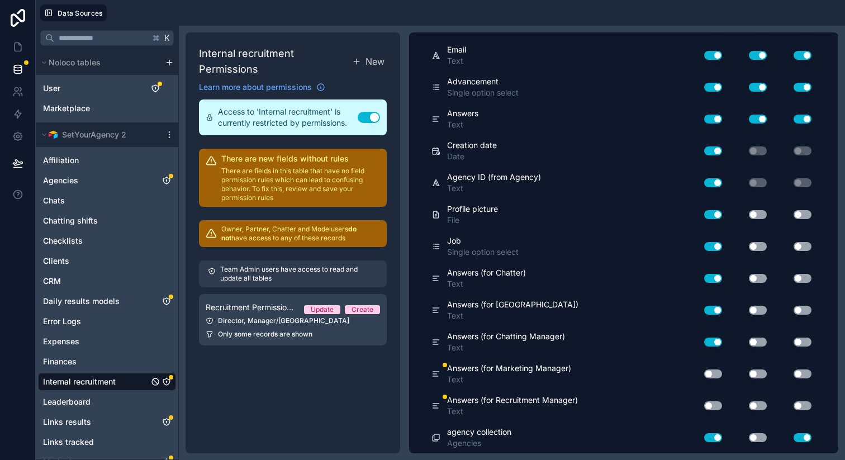
click at [704, 374] on button "Use setting" at bounding box center [713, 373] width 18 height 9
click at [704, 402] on button "Use setting" at bounding box center [713, 405] width 18 height 9
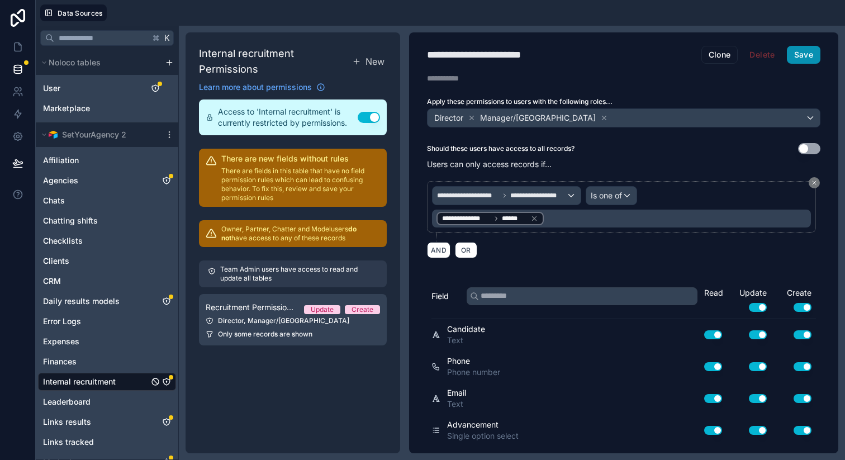
click at [794, 56] on button "Save" at bounding box center [803, 55] width 34 height 18
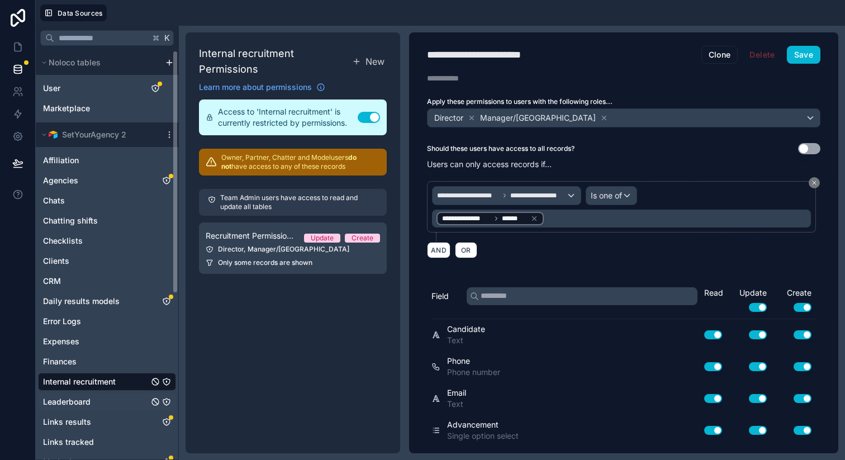
click at [164, 399] on icon "Leaderboard" at bounding box center [166, 401] width 7 height 7
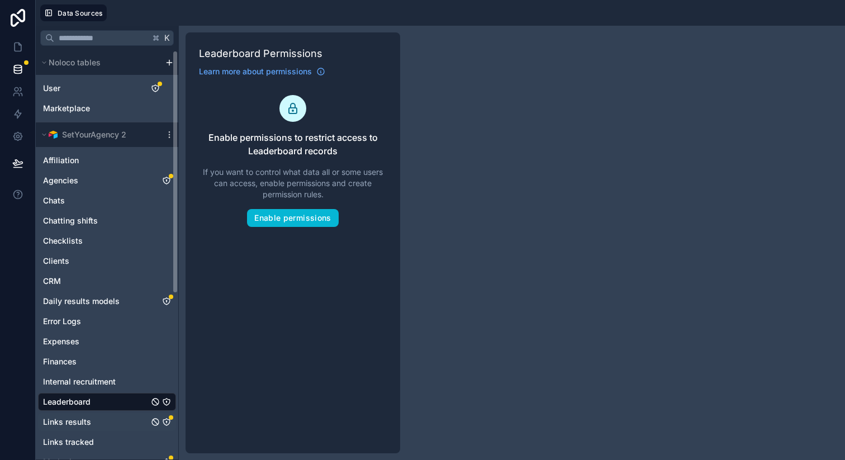
click at [166, 417] on icon "Links results" at bounding box center [166, 421] width 9 height 9
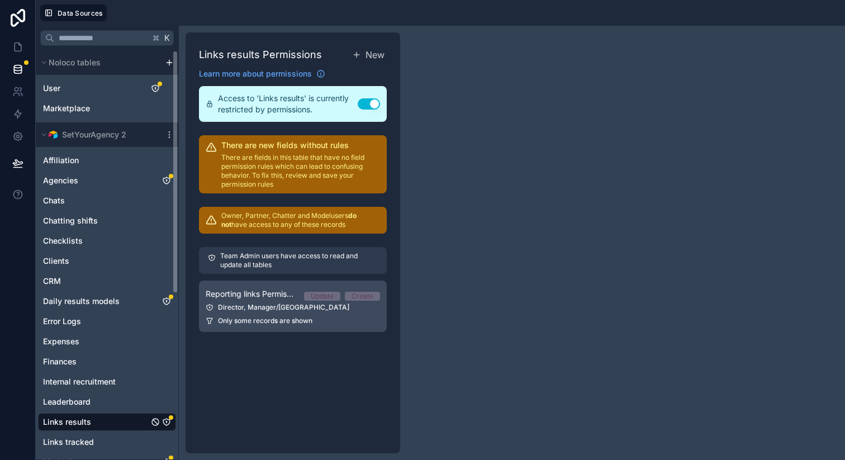
click at [287, 303] on div "Director, Manager/VA" at bounding box center [293, 307] width 174 height 9
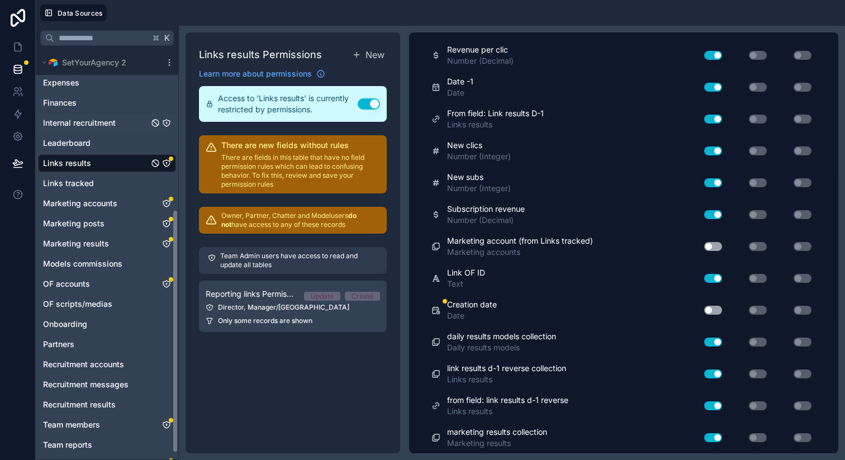
scroll to position [278, 0]
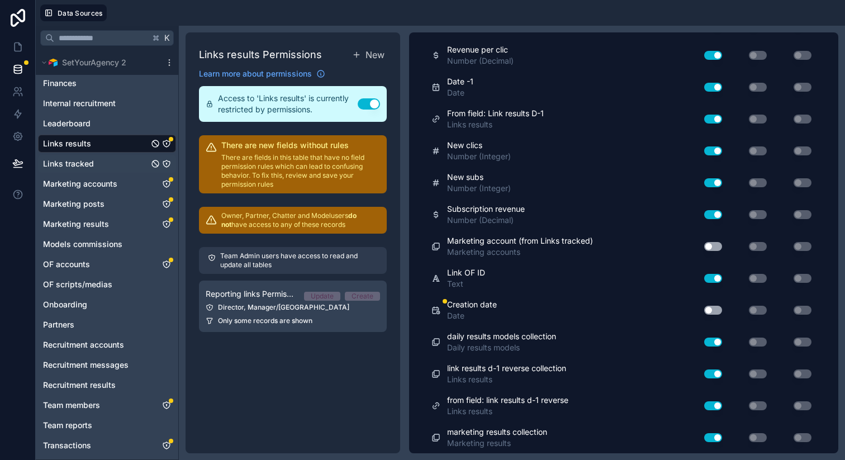
click at [168, 164] on icon "Links tracked" at bounding box center [166, 163] width 9 height 9
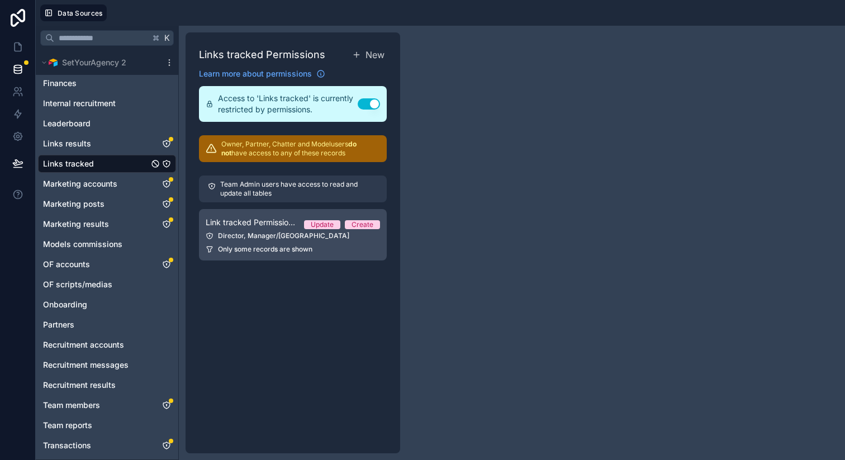
click at [285, 239] on div "Director, Manager/VA" at bounding box center [293, 235] width 174 height 9
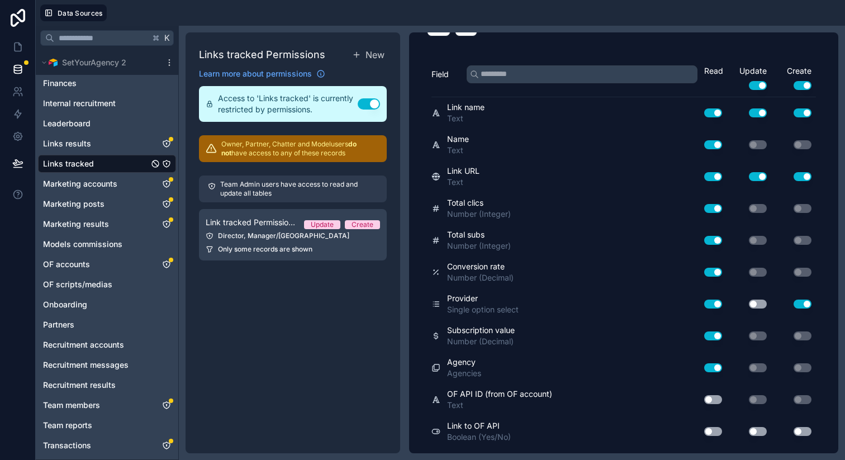
scroll to position [244, 0]
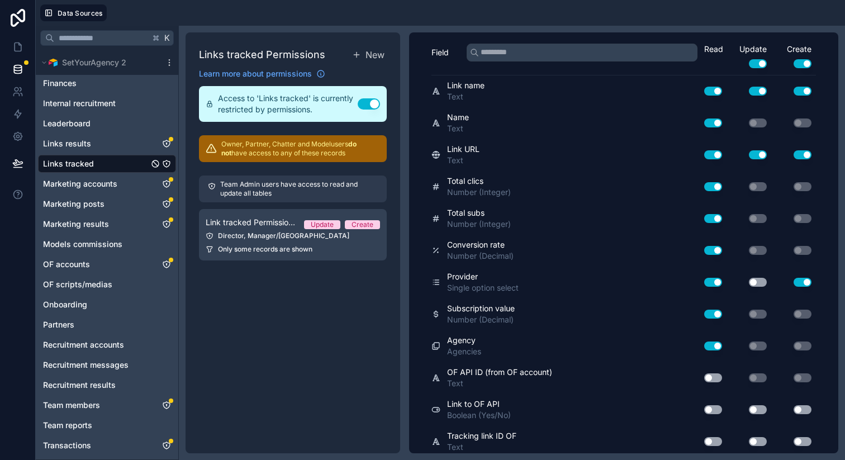
click at [748, 283] on button "Use setting" at bounding box center [757, 282] width 18 height 9
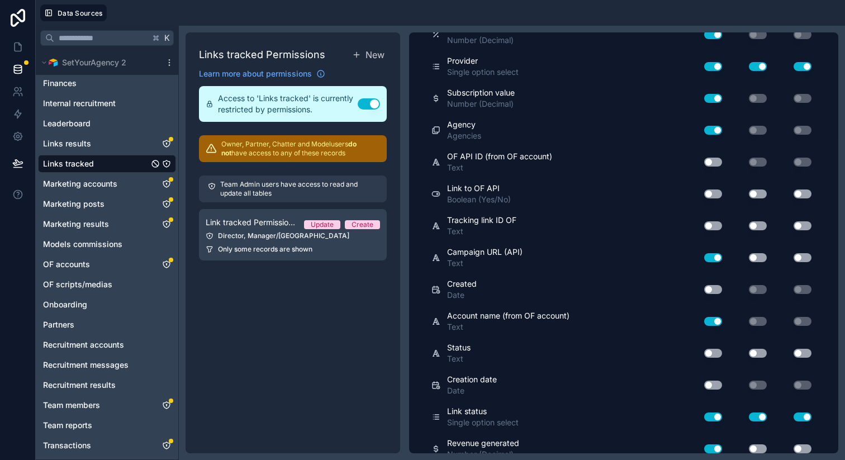
scroll to position [461, 0]
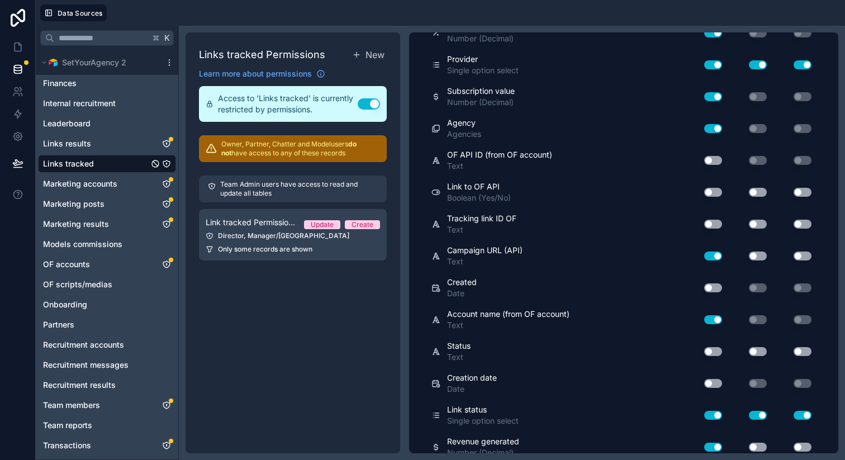
click at [707, 257] on button "Use setting" at bounding box center [713, 255] width 18 height 9
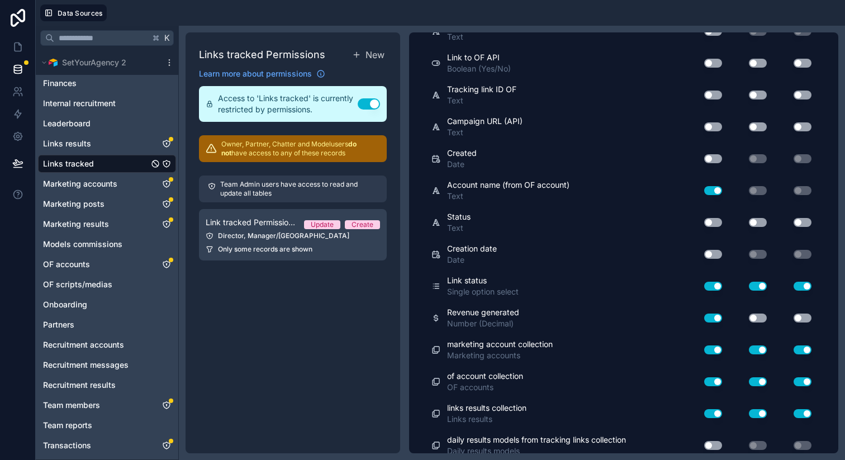
scroll to position [598, 0]
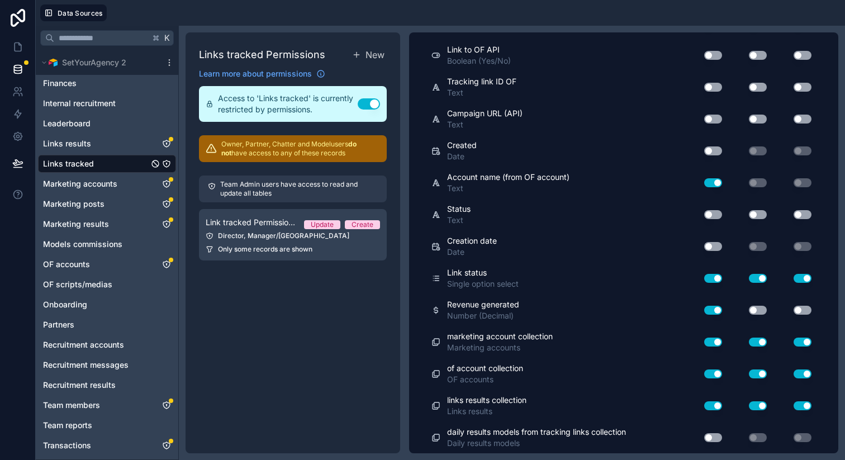
click at [748, 308] on button "Use setting" at bounding box center [757, 310] width 18 height 9
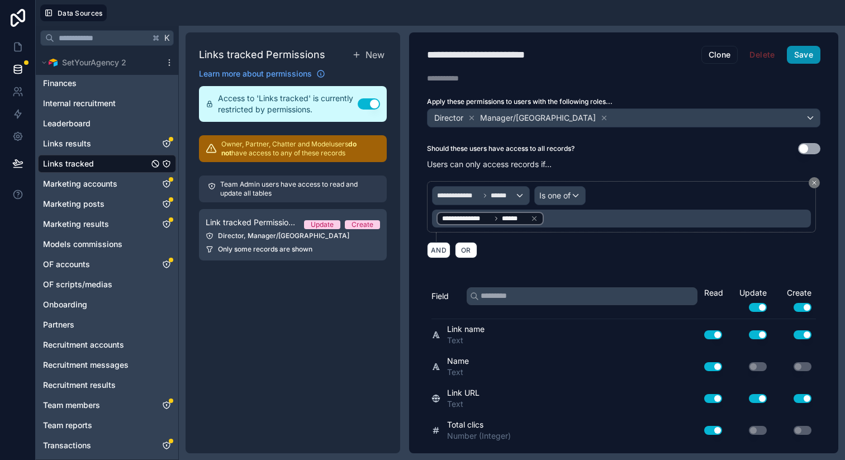
click at [788, 56] on button "Save" at bounding box center [803, 55] width 34 height 18
click at [166, 183] on icon "Marketing accounts" at bounding box center [166, 183] width 1 height 1
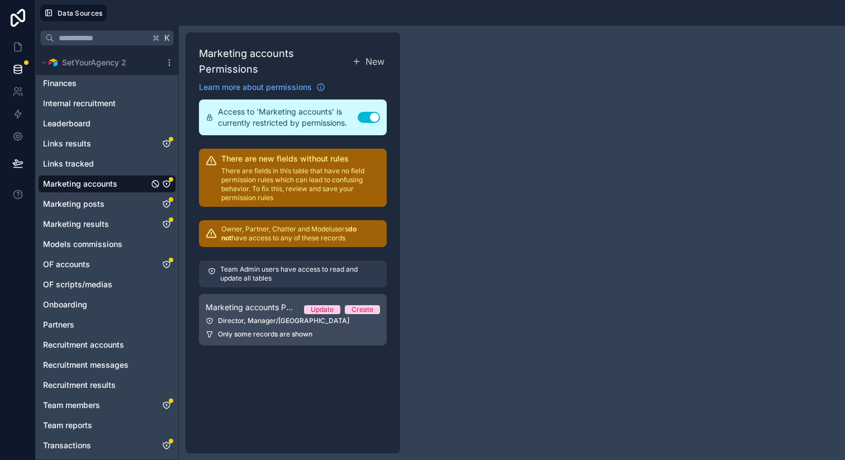
click at [283, 323] on div "Director, Manager/VA" at bounding box center [293, 320] width 174 height 9
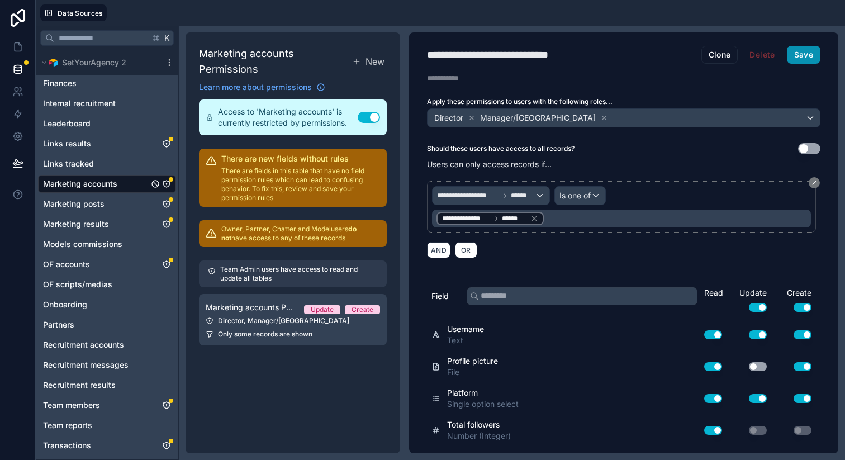
click at [797, 47] on button "Save" at bounding box center [803, 55] width 34 height 18
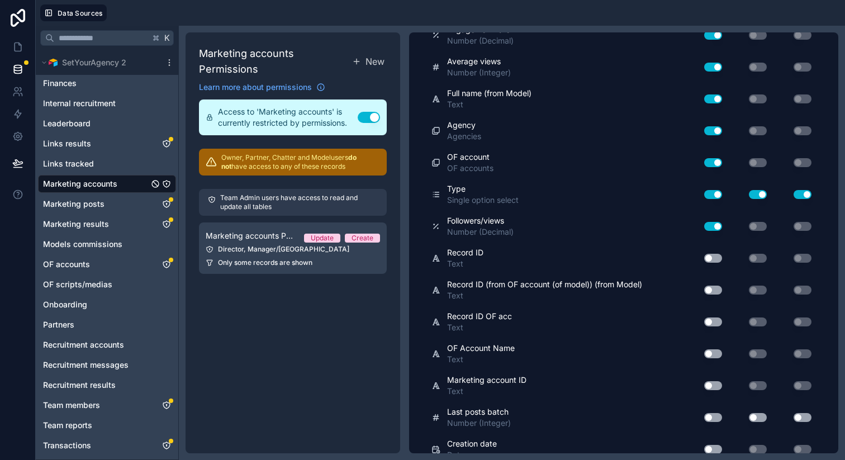
scroll to position [832, 0]
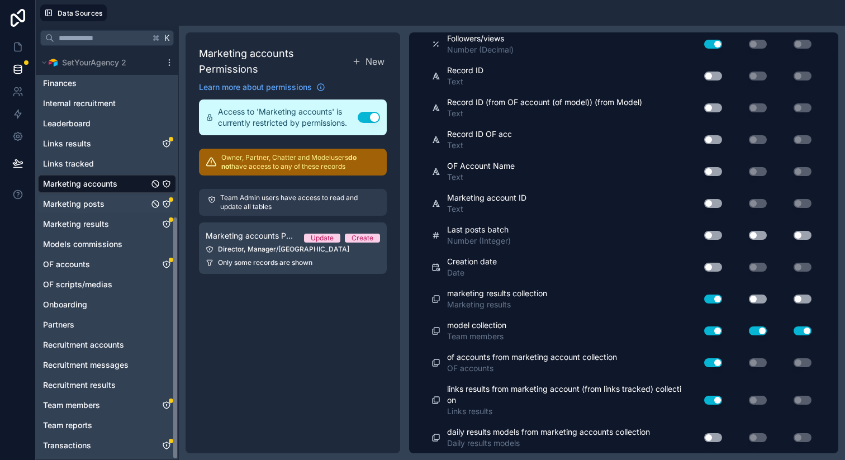
click at [169, 201] on link "Marketing posts" at bounding box center [166, 203] width 9 height 9
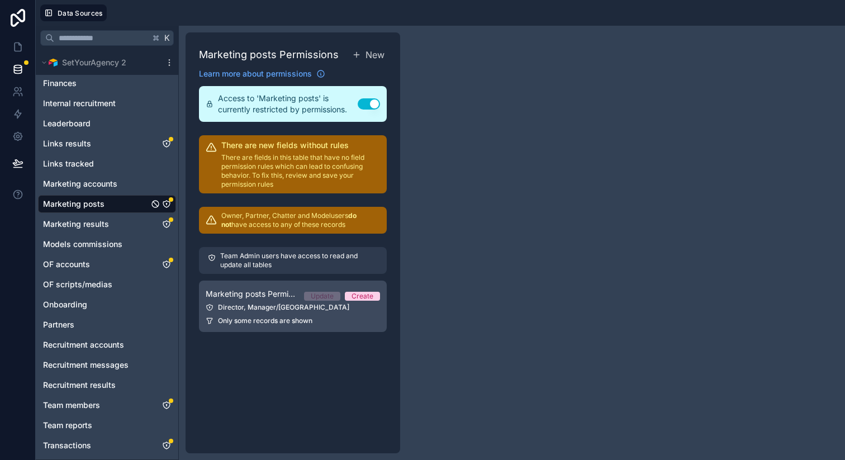
click at [251, 327] on link "Marketing posts Permission 1 Update Create Director, Manager/VA Only some recor…" at bounding box center [293, 305] width 188 height 51
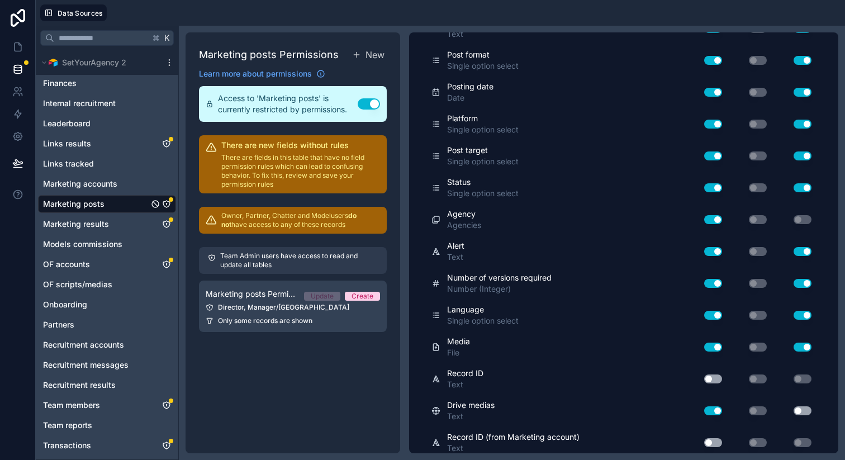
scroll to position [598, 0]
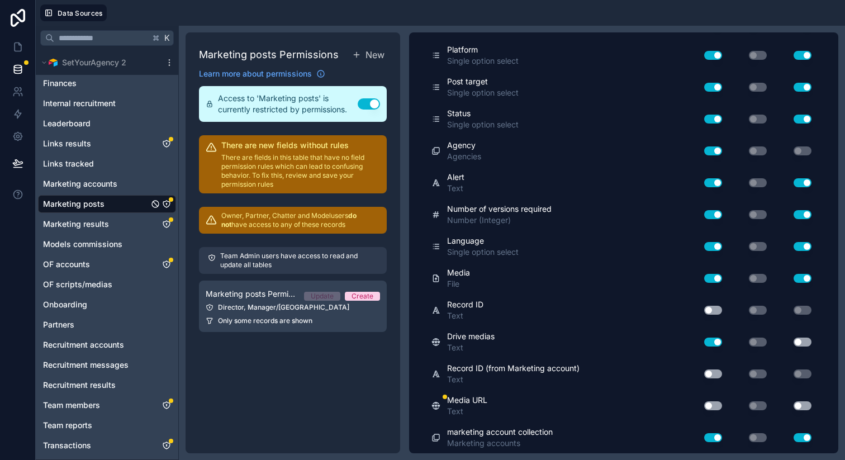
click at [704, 401] on button "Use setting" at bounding box center [713, 405] width 18 height 9
click at [793, 403] on button "Use setting" at bounding box center [802, 405] width 18 height 9
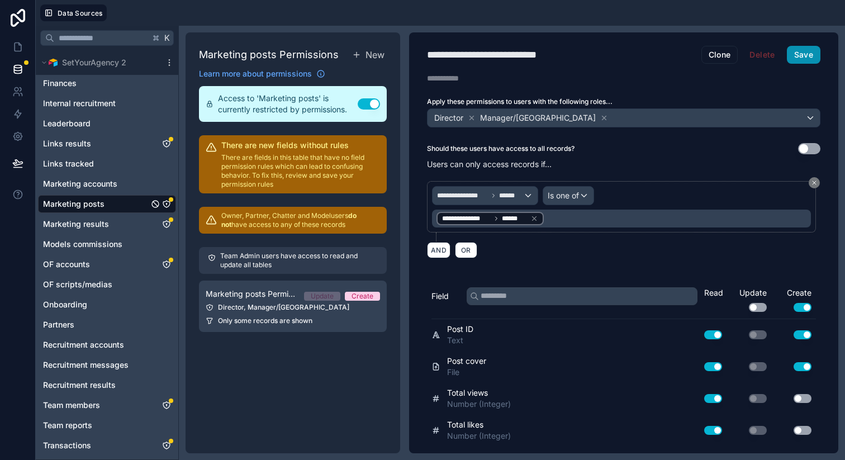
click at [799, 58] on button "Save" at bounding box center [803, 55] width 34 height 18
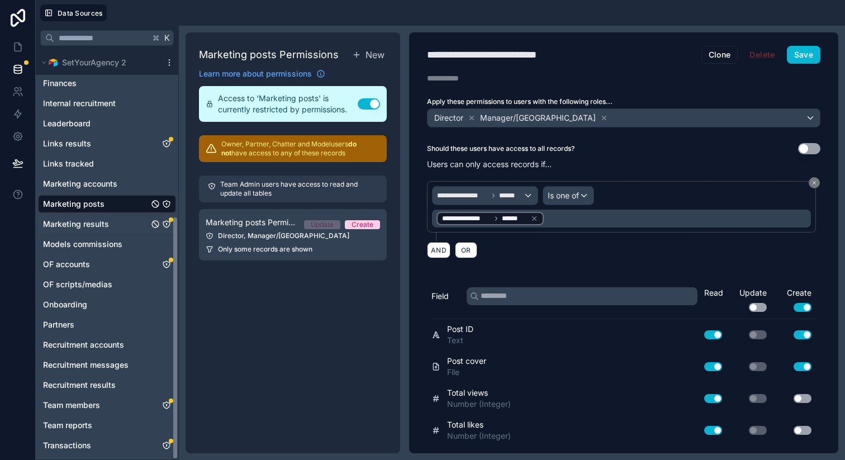
click at [168, 226] on icon "Marketing results" at bounding box center [166, 224] width 9 height 9
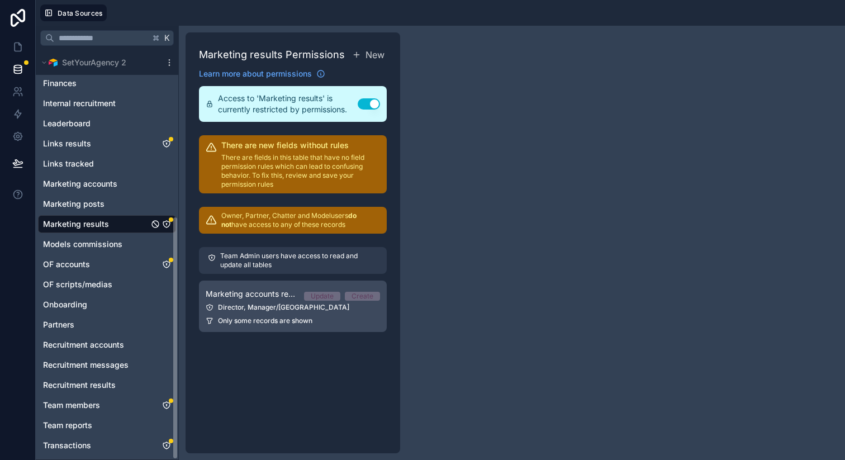
click at [254, 293] on span "Marketing accounts results Permission 1" at bounding box center [250, 293] width 89 height 11
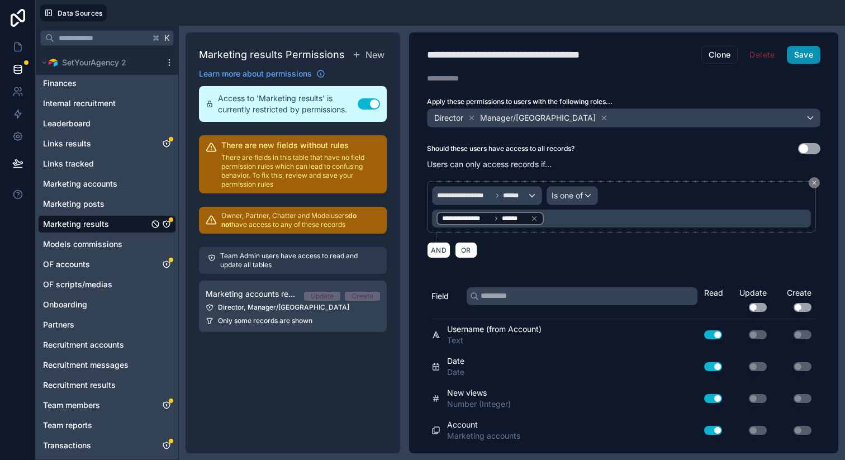
click at [799, 55] on button "Save" at bounding box center [803, 55] width 34 height 18
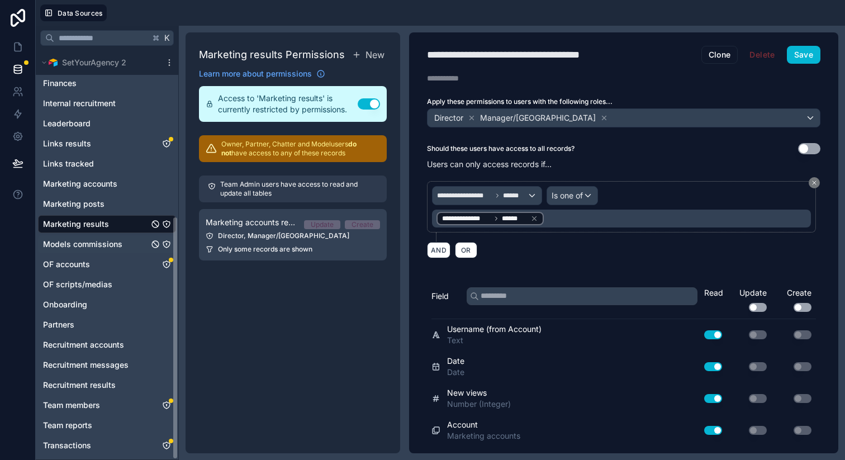
click at [166, 245] on icon "Models commissions" at bounding box center [166, 244] width 0 height 1
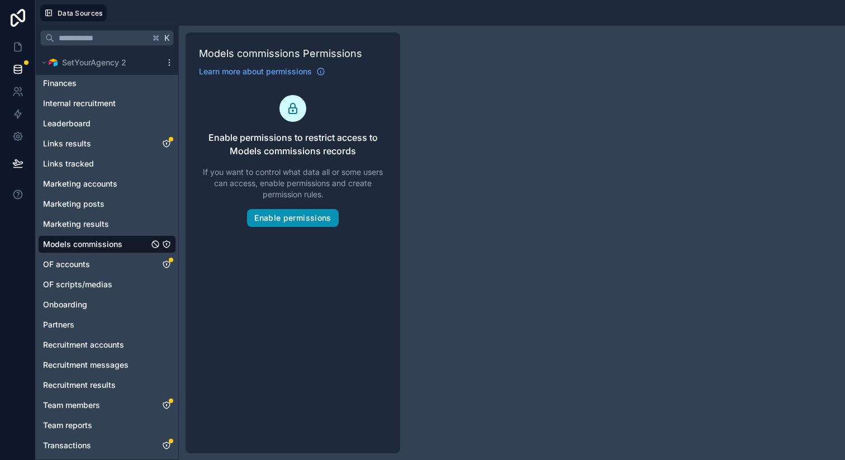
click at [270, 216] on button "Enable permissions" at bounding box center [292, 218] width 91 height 18
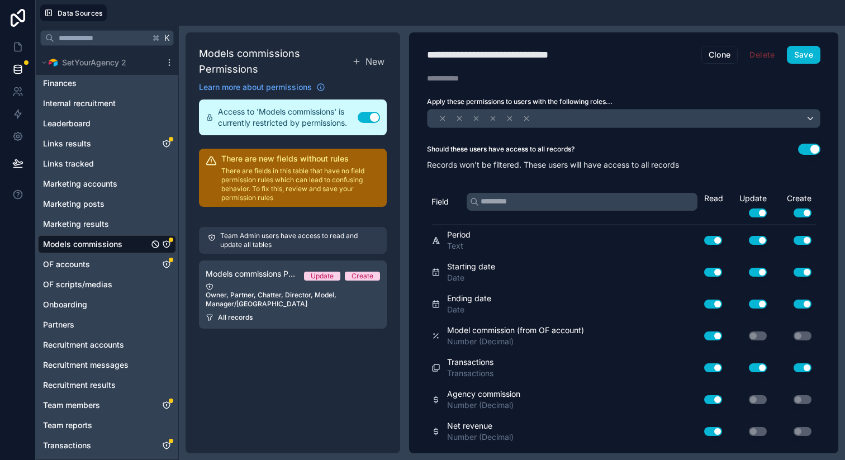
click at [301, 303] on link "Models commissions Permission 1 Update Create Owner, Partner, Chatter, Director…" at bounding box center [293, 294] width 188 height 68
click at [467, 117] on icon at bounding box center [467, 118] width 4 height 4
click at [467, 117] on icon at bounding box center [469, 118] width 8 height 8
click at [467, 117] on icon at bounding box center [470, 118] width 8 height 8
click at [508, 118] on icon at bounding box center [511, 118] width 8 height 8
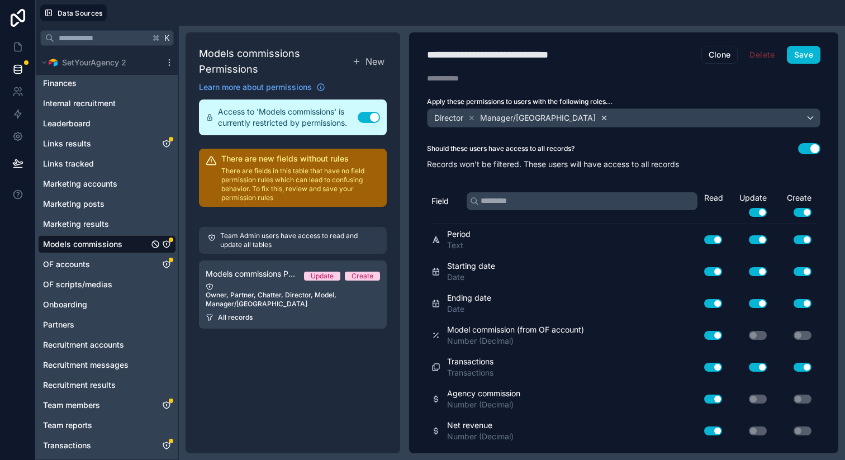
click at [600, 117] on icon at bounding box center [604, 118] width 8 height 8
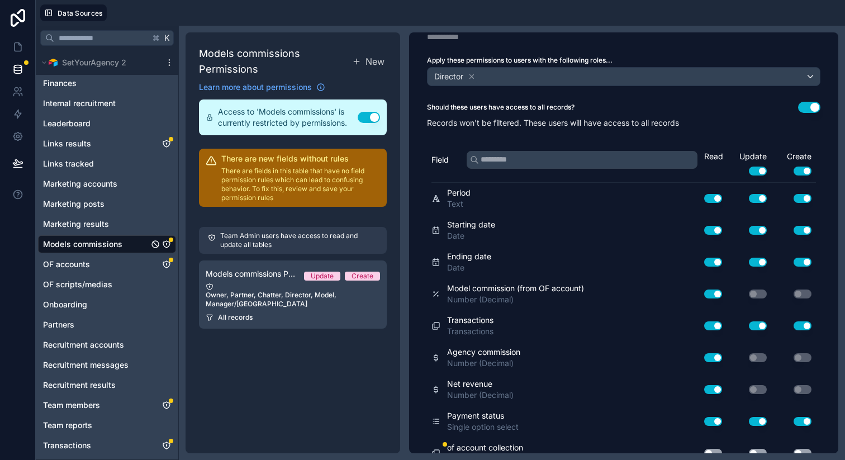
click at [748, 174] on button "Use setting" at bounding box center [757, 170] width 18 height 9
click at [793, 168] on button "Use setting" at bounding box center [802, 170] width 18 height 9
click at [751, 168] on button "Use setting" at bounding box center [757, 170] width 18 height 9
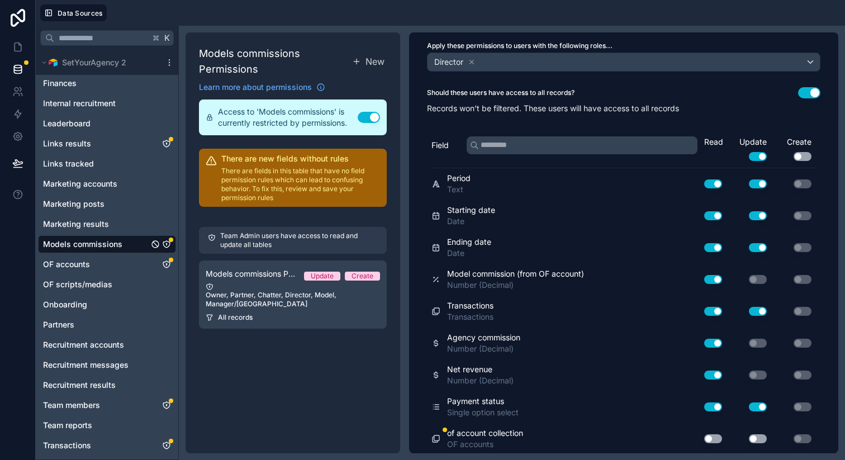
click at [749, 182] on button "Use setting" at bounding box center [757, 183] width 18 height 9
click at [749, 213] on button "Use setting" at bounding box center [757, 215] width 18 height 9
click at [749, 243] on button "Use setting" at bounding box center [757, 247] width 18 height 9
click at [748, 310] on button "Use setting" at bounding box center [757, 310] width 18 height 9
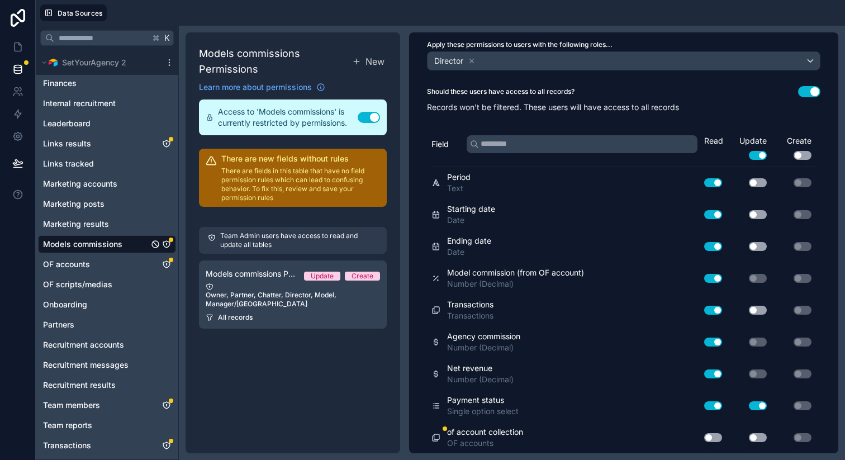
scroll to position [0, 0]
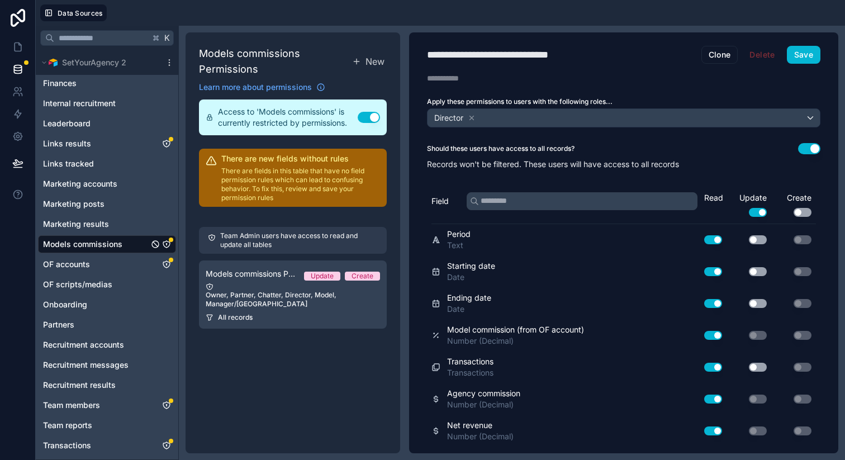
click at [798, 148] on button "Use setting" at bounding box center [809, 148] width 22 height 11
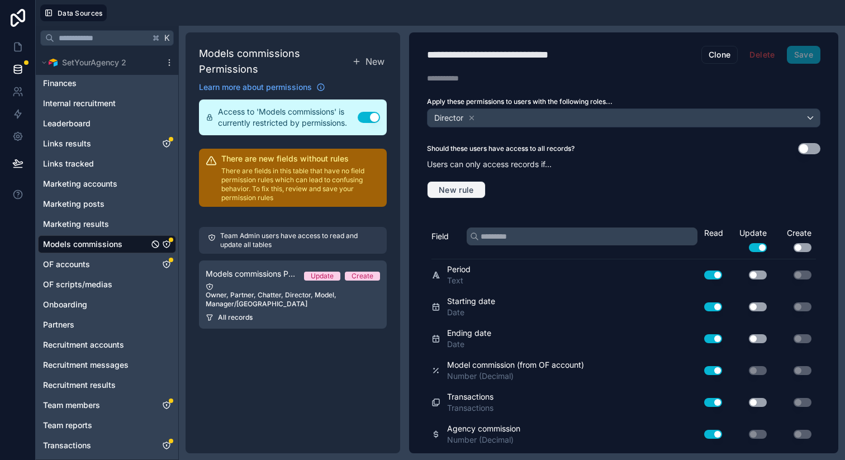
click at [468, 188] on span "New rule" at bounding box center [456, 190] width 44 height 10
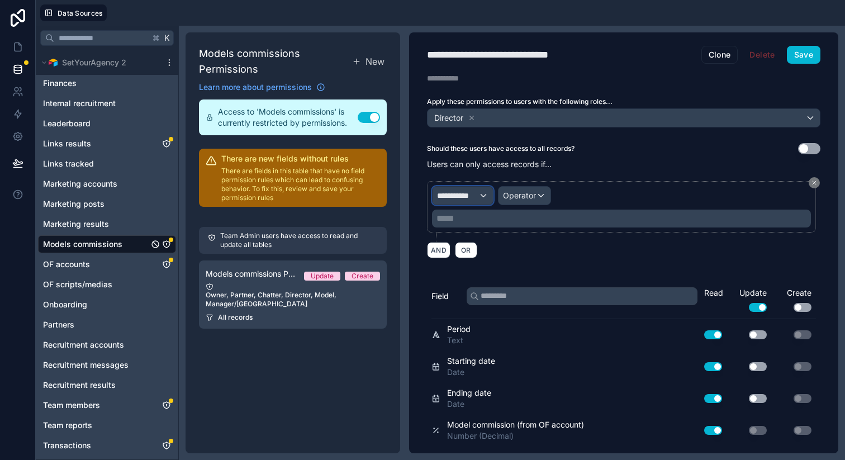
click at [469, 192] on span "**********" at bounding box center [457, 195] width 41 height 11
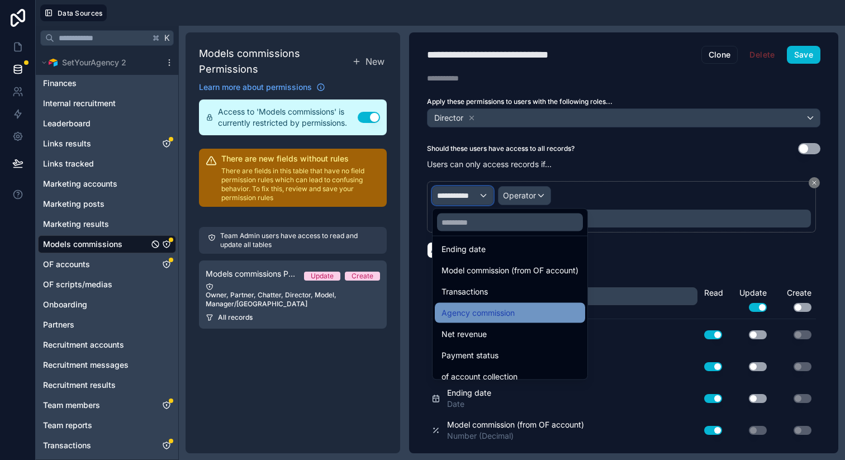
scroll to position [143, 0]
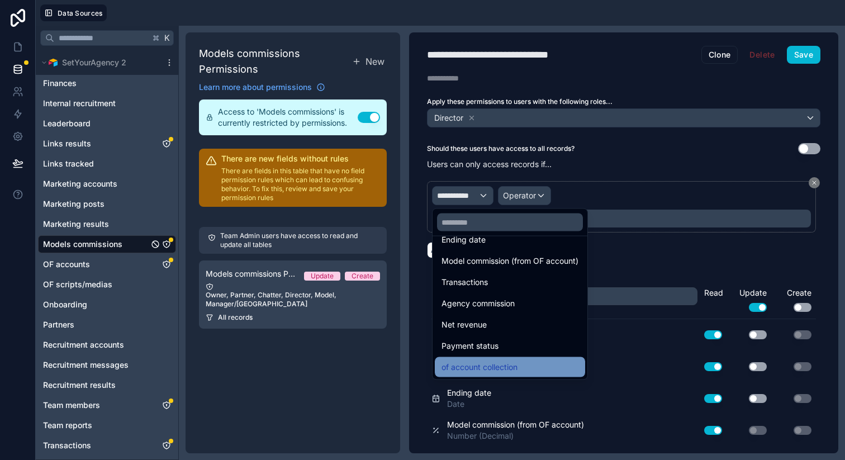
click at [487, 360] on span "of account collection" at bounding box center [479, 366] width 76 height 13
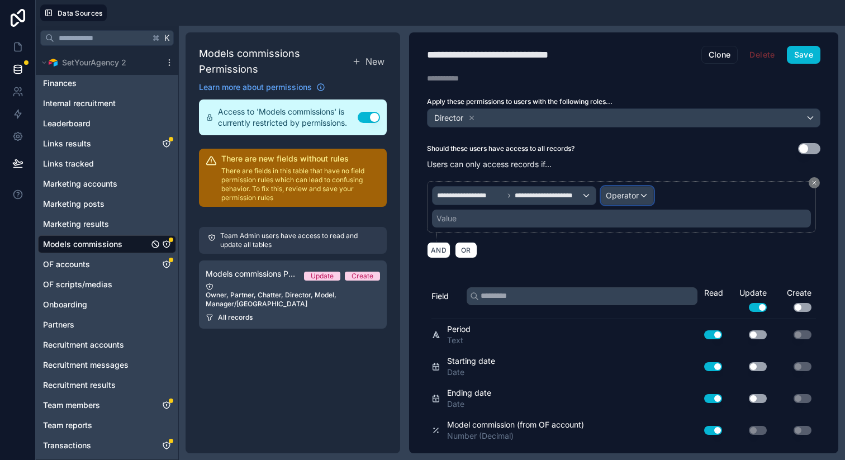
click at [622, 198] on span "Operator" at bounding box center [621, 194] width 33 height 9
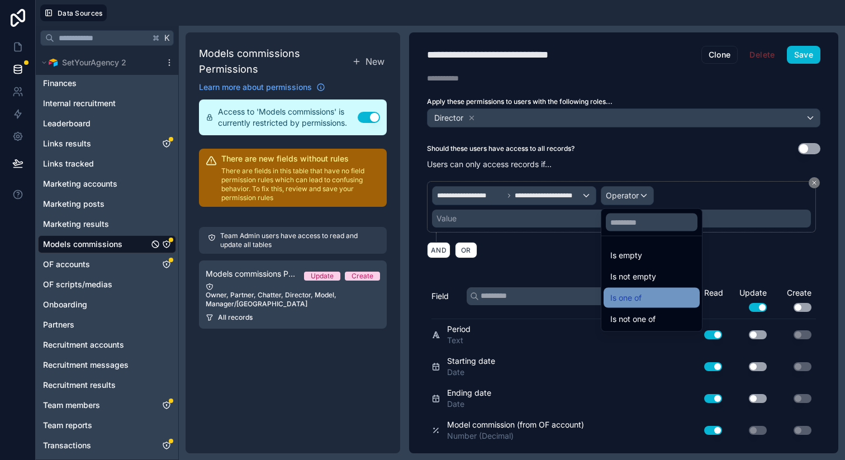
click at [628, 292] on span "Is one of" at bounding box center [625, 297] width 31 height 13
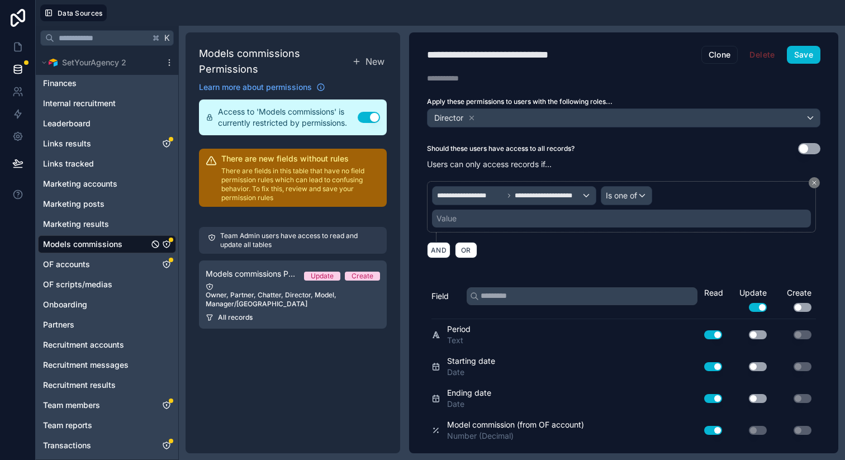
click at [570, 215] on div "Value" at bounding box center [621, 218] width 379 height 18
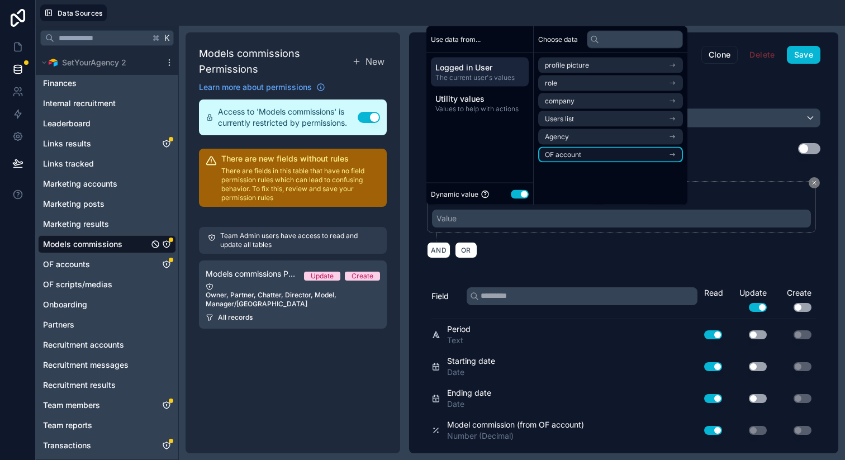
click at [574, 152] on span "OF account" at bounding box center [563, 154] width 36 height 9
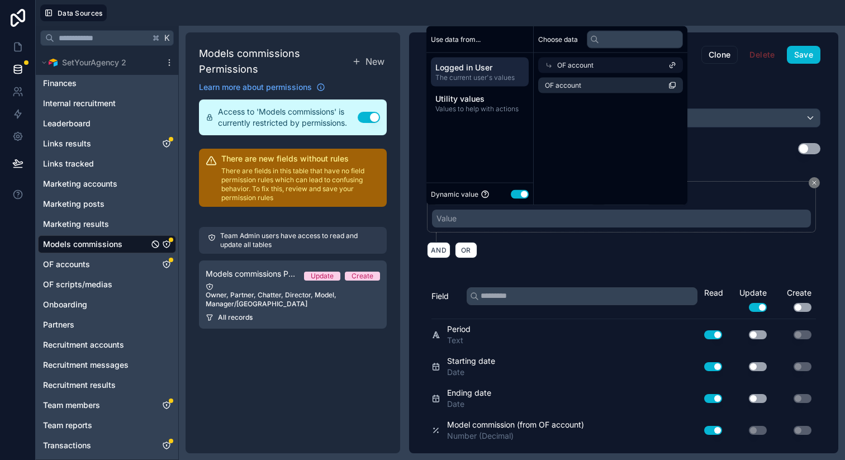
click at [709, 143] on div "Should these users have access to all records? Use setting" at bounding box center [623, 148] width 393 height 11
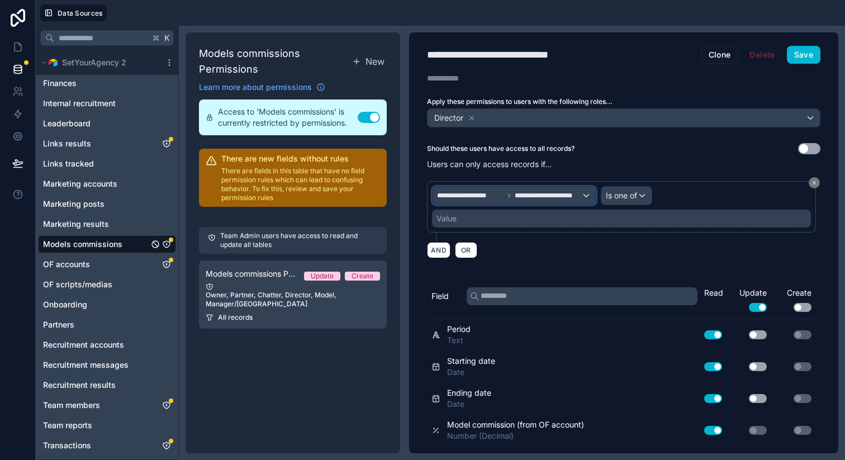
click at [519, 199] on span "**********" at bounding box center [547, 195] width 66 height 9
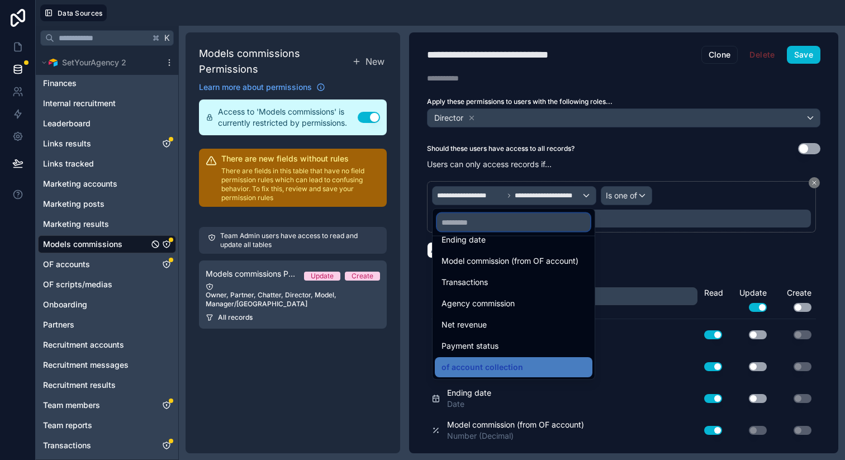
click at [498, 226] on input "text" at bounding box center [513, 222] width 153 height 18
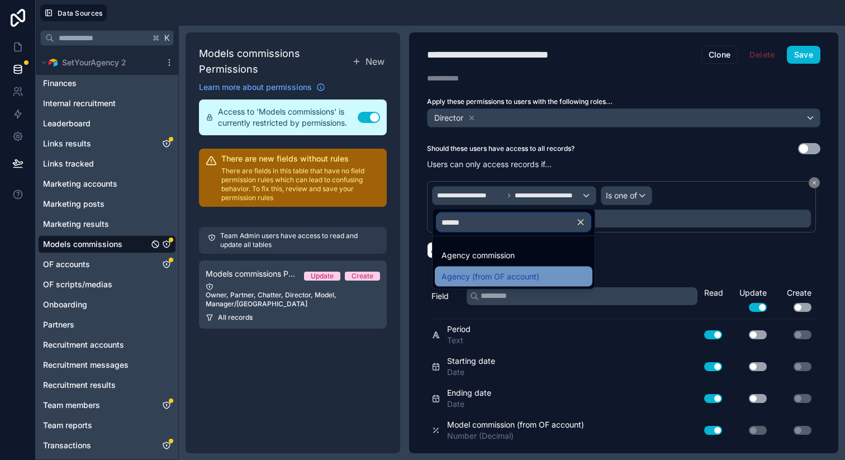
type input "******"
click at [527, 271] on span "Agency (from OF account)" at bounding box center [490, 276] width 98 height 13
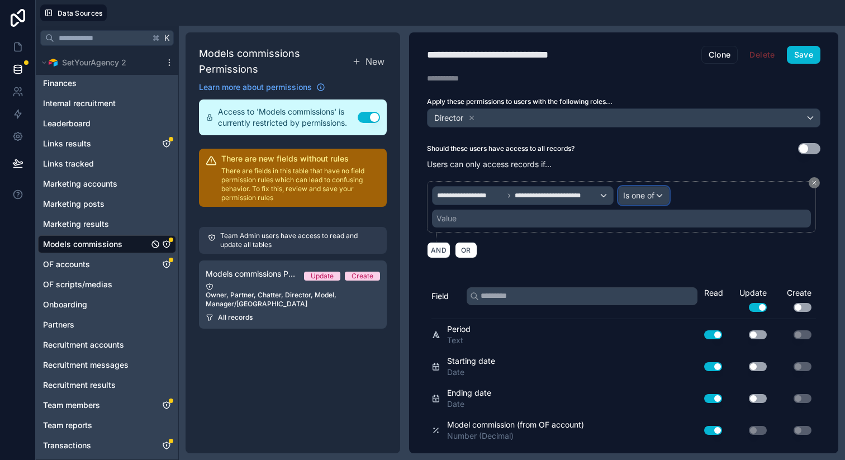
click at [640, 199] on span "Is one of" at bounding box center [638, 195] width 31 height 11
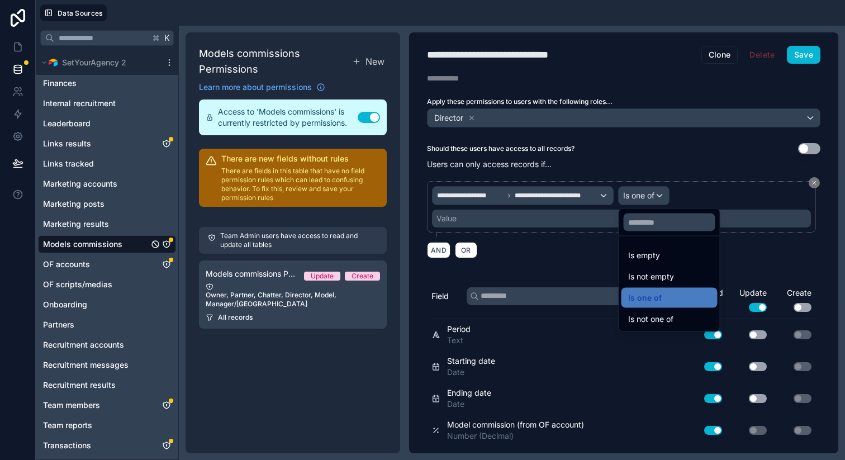
click at [557, 217] on div at bounding box center [422, 230] width 845 height 460
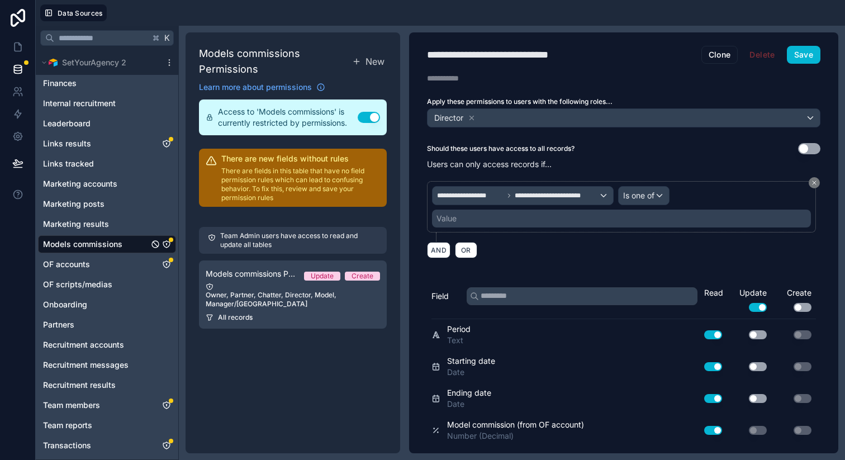
click at [557, 217] on div "Value" at bounding box center [621, 218] width 379 height 18
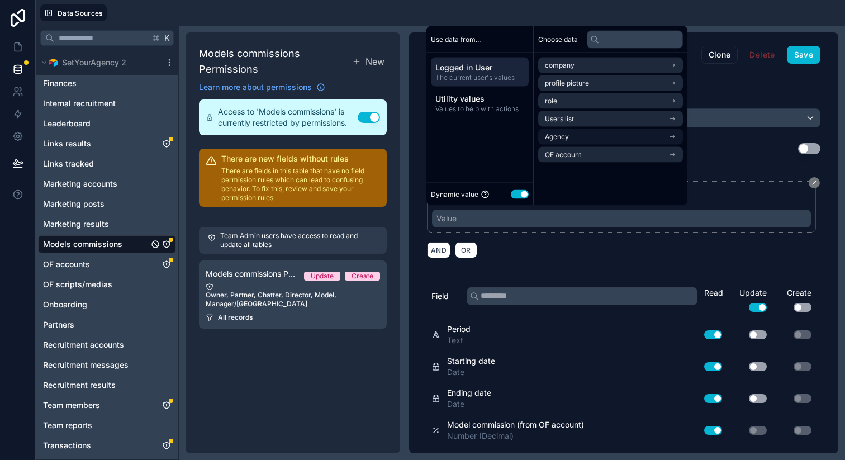
click at [570, 139] on li "Agency" at bounding box center [610, 137] width 145 height 16
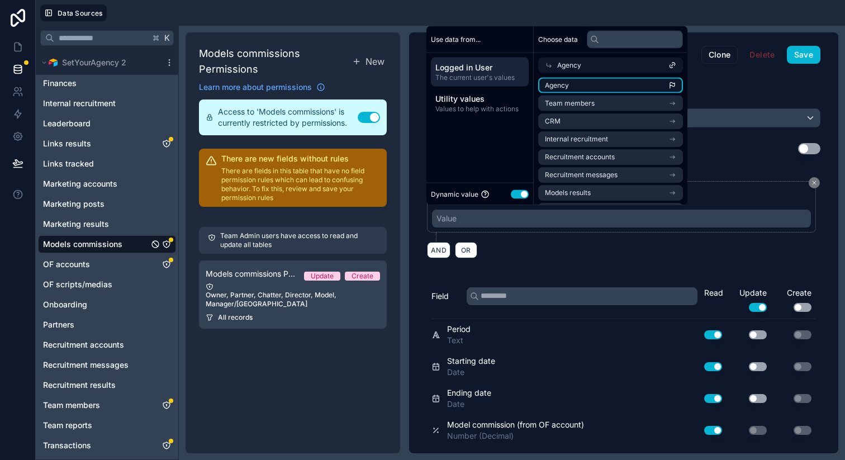
click at [598, 83] on li "Agency" at bounding box center [610, 86] width 145 height 16
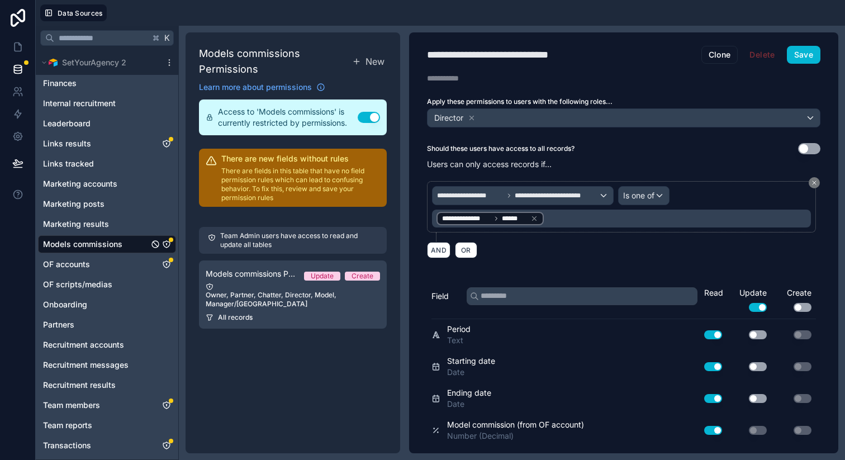
click at [754, 78] on div "Description" at bounding box center [623, 78] width 429 height 11
click at [788, 57] on button "Save" at bounding box center [803, 55] width 34 height 18
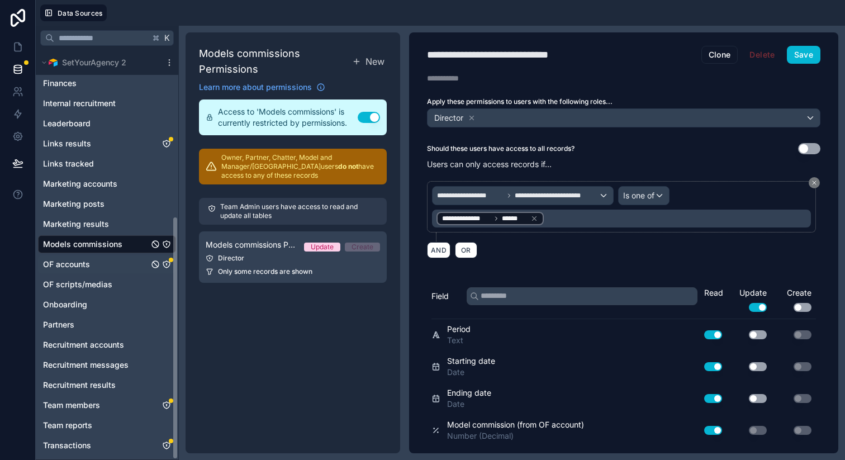
click at [165, 265] on icon "OF accounts" at bounding box center [166, 264] width 9 height 9
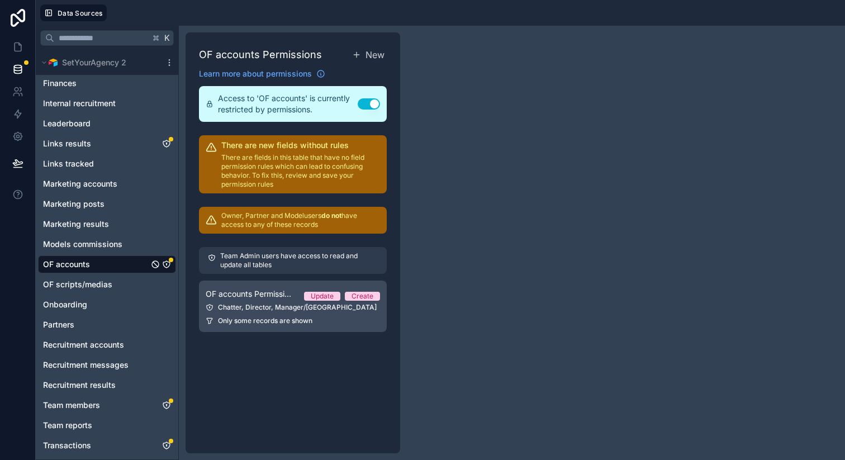
click at [255, 303] on div "Chatter, Director, Manager/VA" at bounding box center [293, 307] width 174 height 9
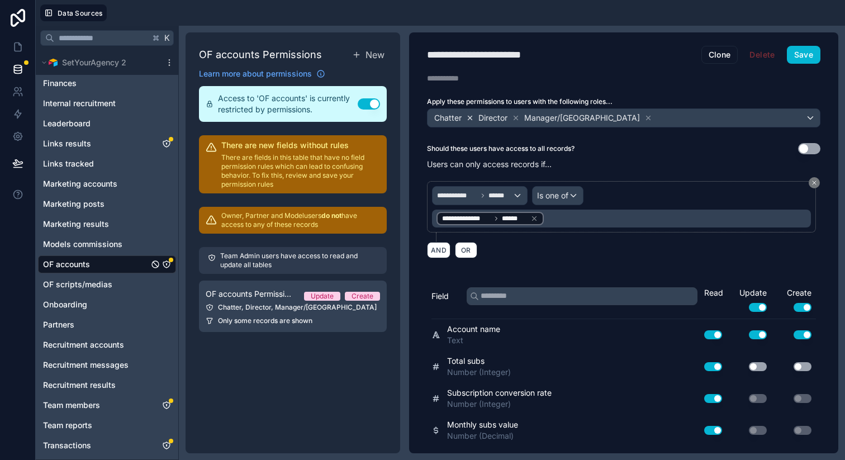
click at [469, 117] on icon at bounding box center [470, 118] width 8 height 8
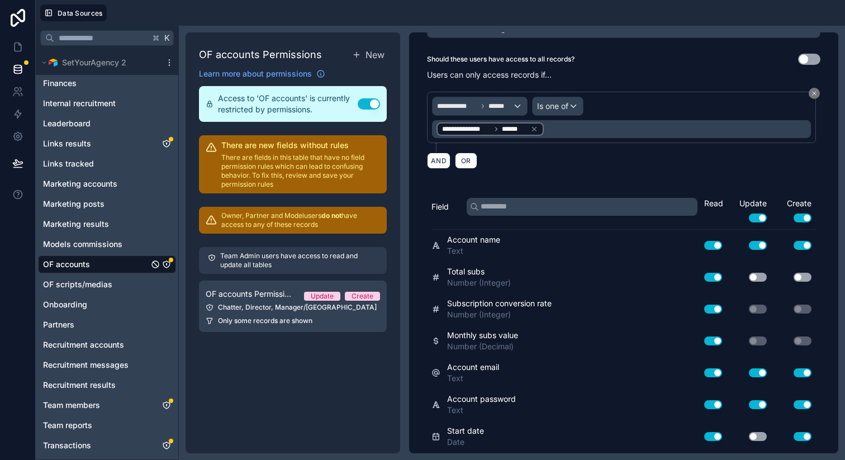
scroll to position [48, 0]
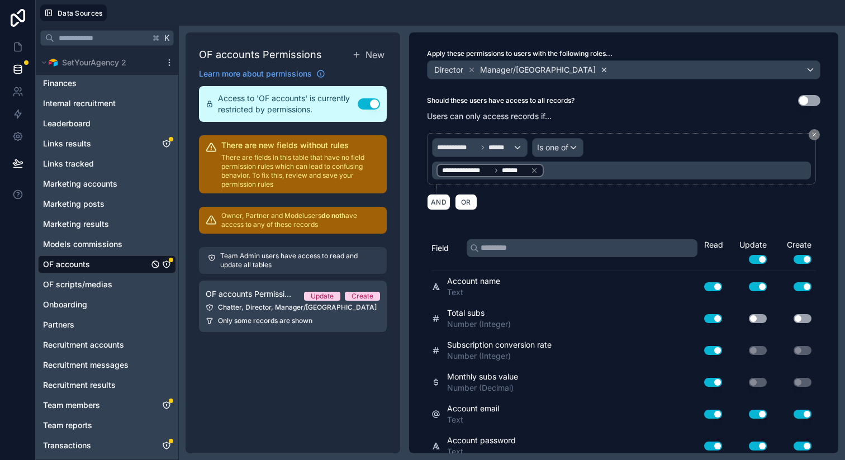
click at [600, 69] on icon at bounding box center [604, 70] width 8 height 8
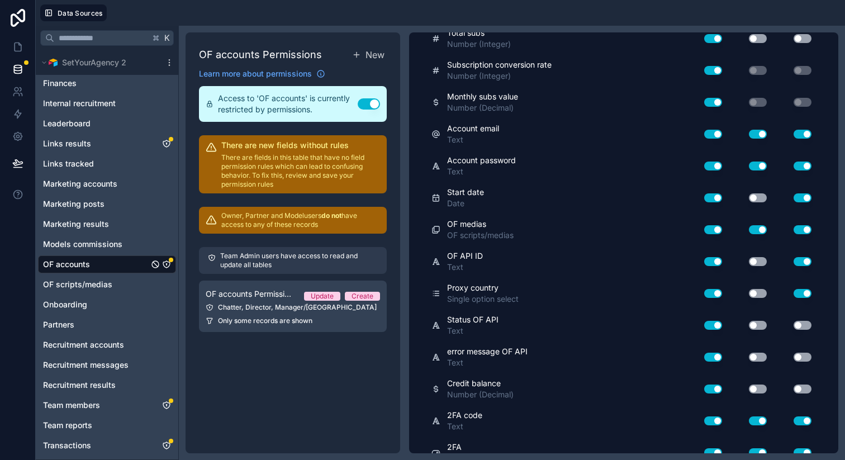
scroll to position [351, 0]
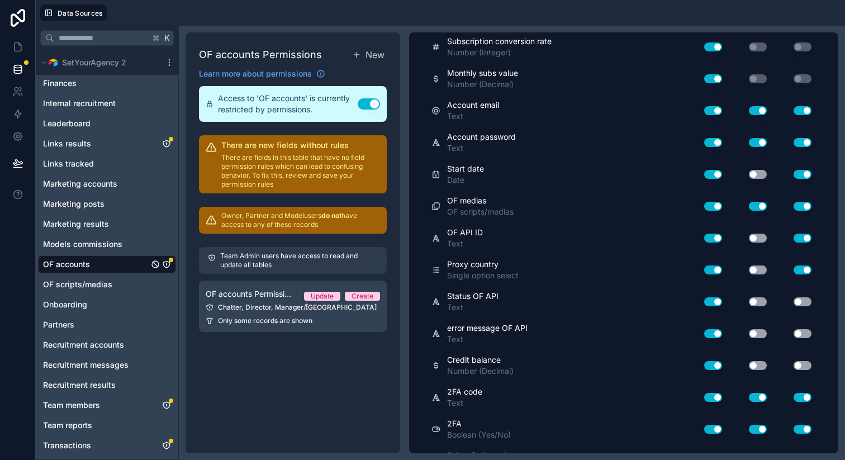
click at [793, 235] on button "Use setting" at bounding box center [802, 237] width 18 height 9
click at [793, 270] on button "Use setting" at bounding box center [802, 269] width 18 height 9
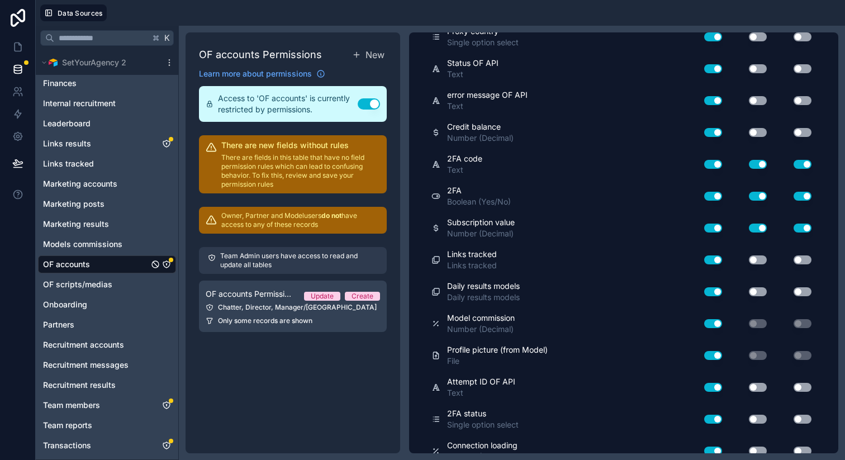
scroll to position [599, 0]
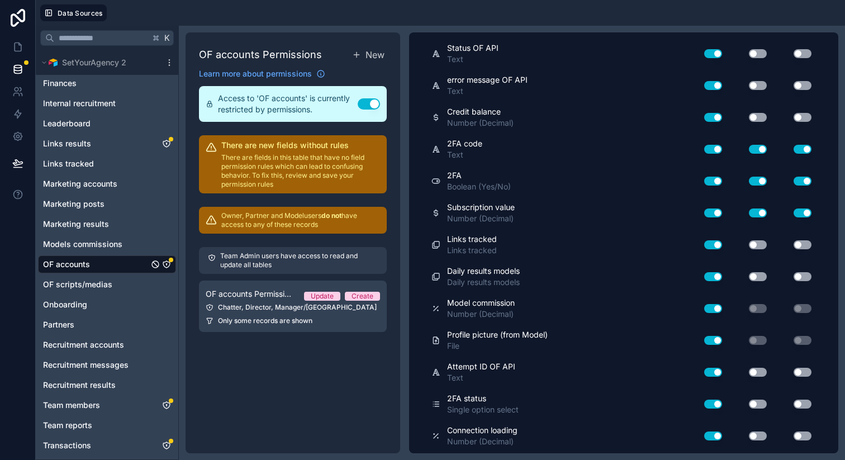
click at [748, 318] on div "Model commission Number (Decimal) Use setting Use setting Use setting" at bounding box center [623, 309] width 384 height 32
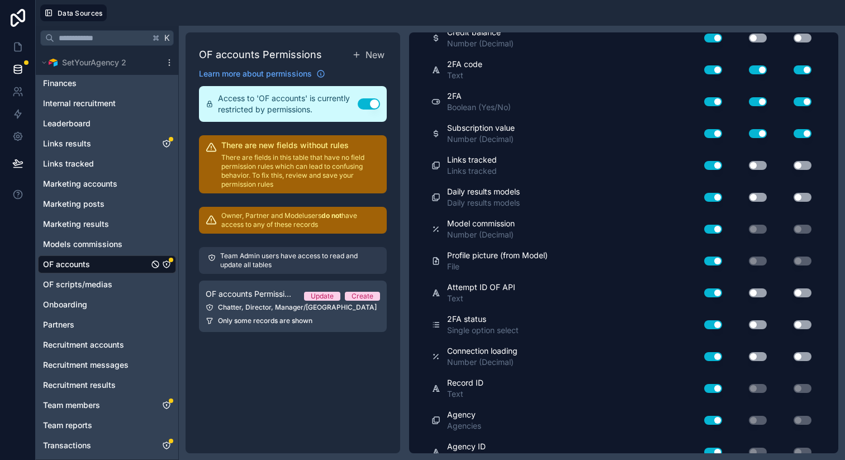
scroll to position [692, 0]
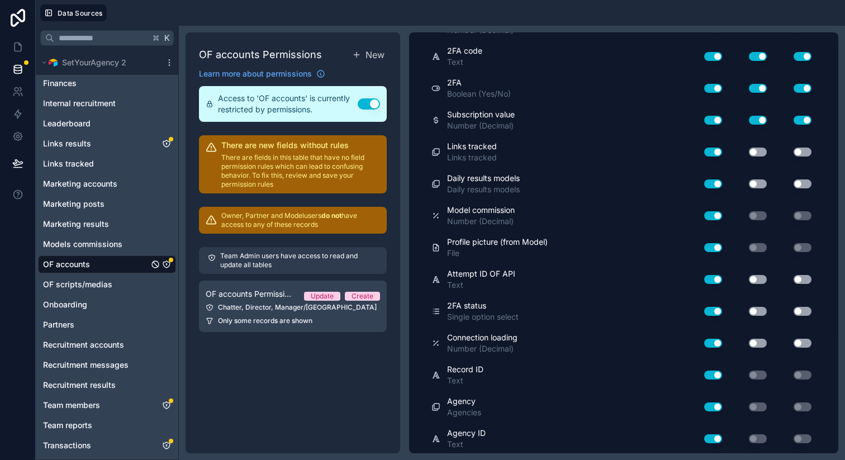
click at [748, 312] on button "Use setting" at bounding box center [757, 311] width 18 height 9
click at [750, 309] on button "Use setting" at bounding box center [757, 311] width 18 height 9
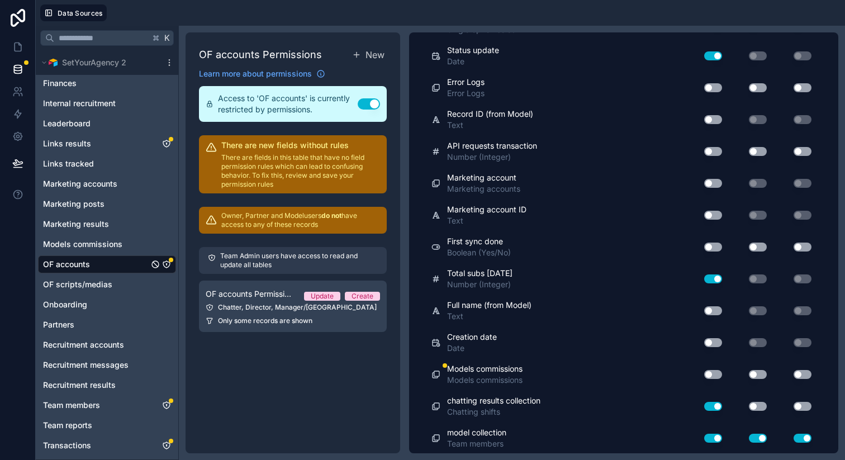
scroll to position [1319, 0]
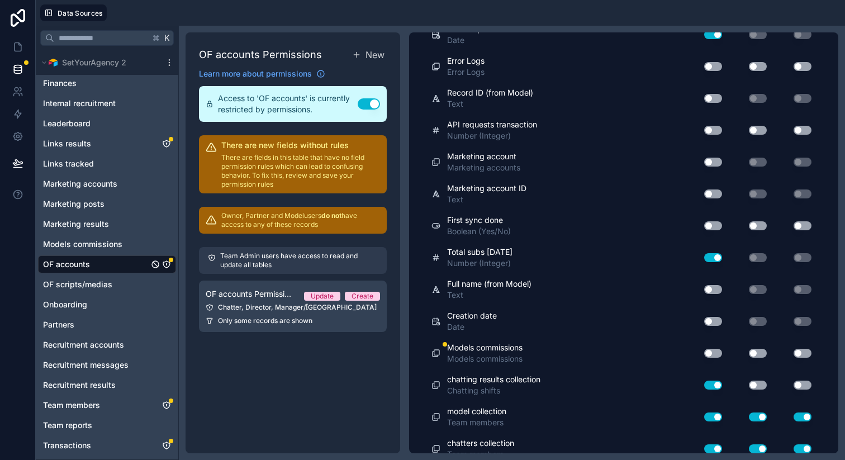
click at [704, 351] on button "Use setting" at bounding box center [713, 353] width 18 height 9
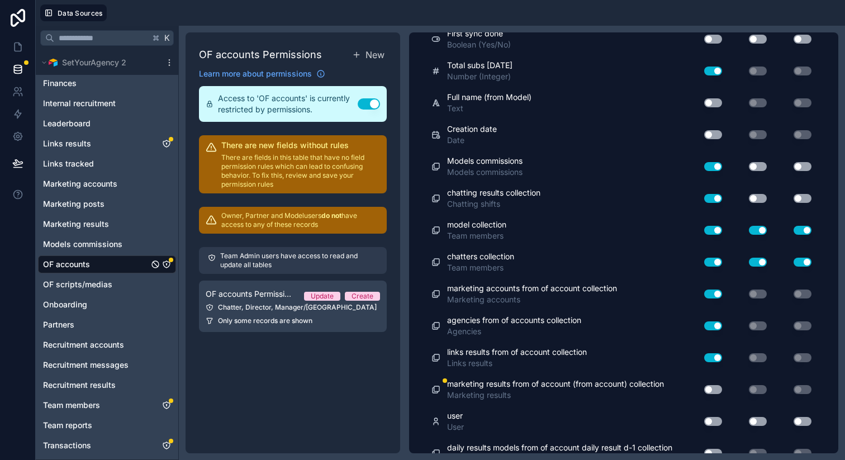
scroll to position [1532, 0]
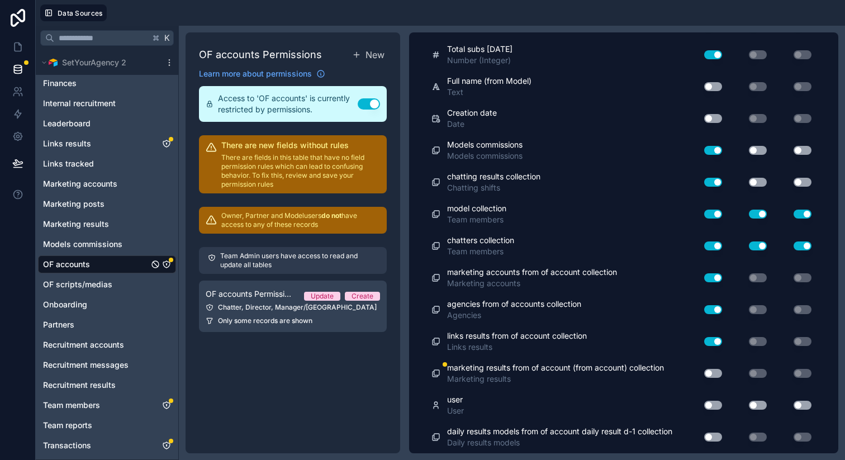
click at [704, 369] on button "Use setting" at bounding box center [713, 373] width 18 height 9
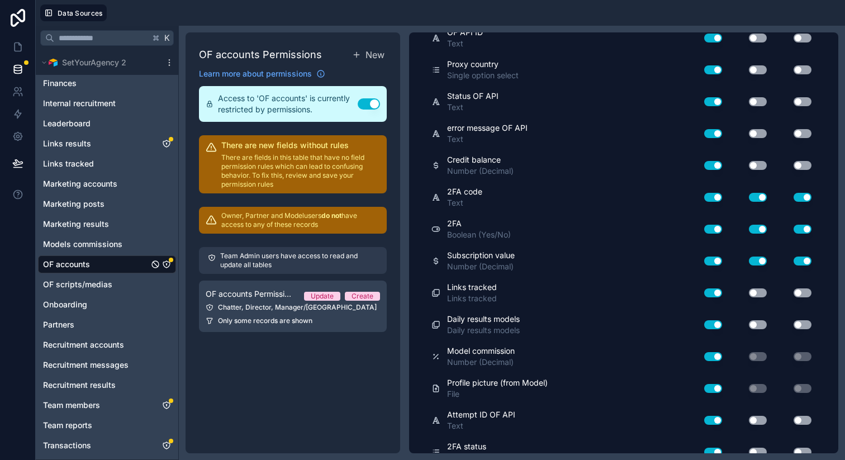
scroll to position [0, 0]
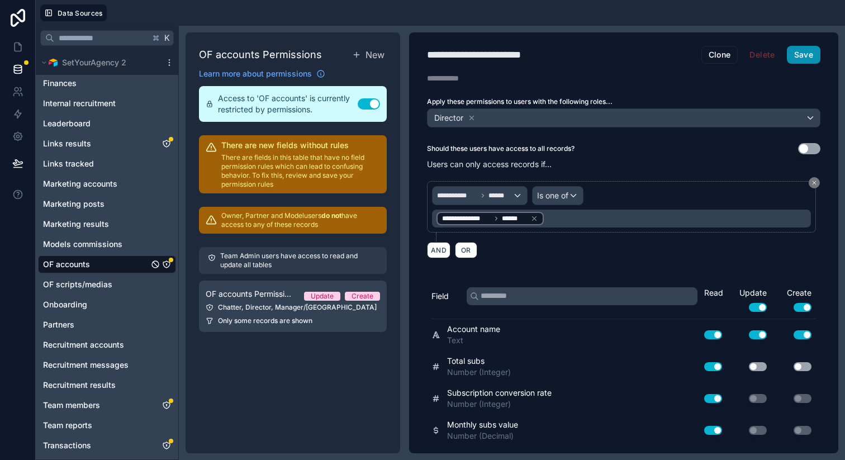
click at [800, 56] on button "Save" at bounding box center [803, 55] width 34 height 18
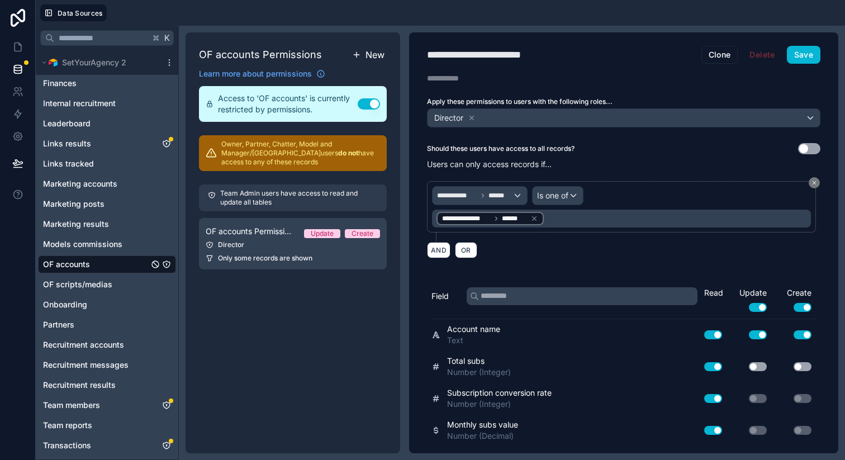
click at [380, 54] on span "New" at bounding box center [374, 54] width 19 height 13
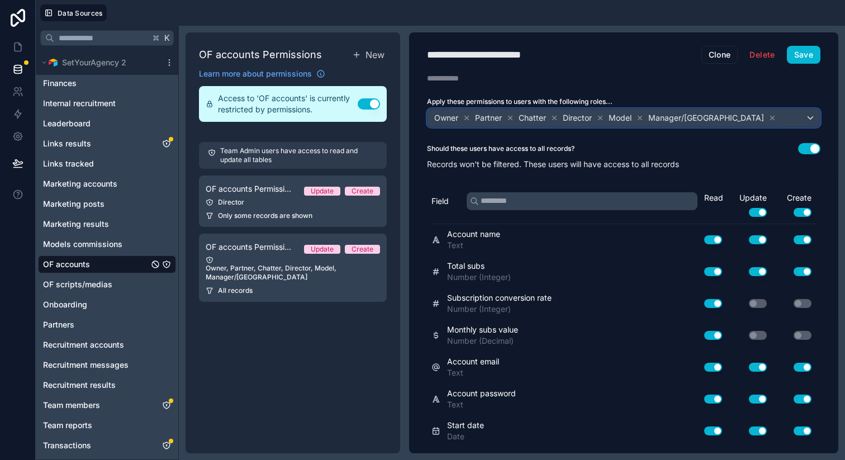
click at [460, 118] on div "Owner" at bounding box center [452, 117] width 39 height 13
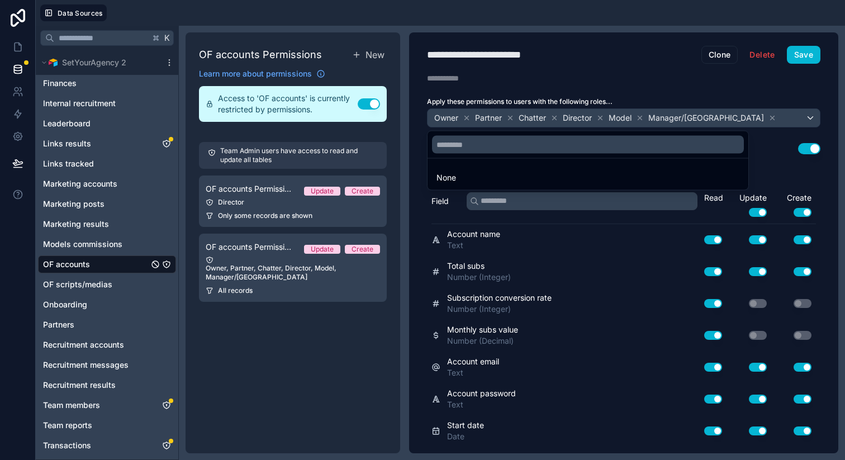
click at [465, 118] on div at bounding box center [422, 230] width 845 height 460
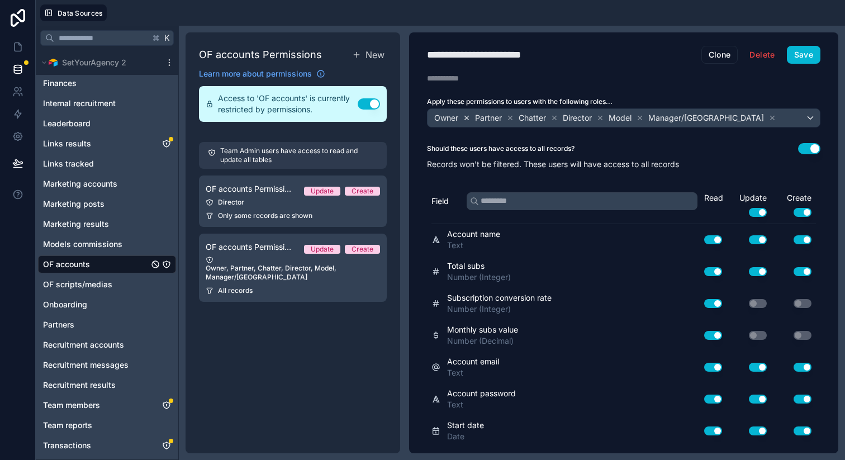
click at [465, 118] on icon at bounding box center [466, 118] width 8 height 8
click at [466, 118] on icon at bounding box center [469, 118] width 8 height 8
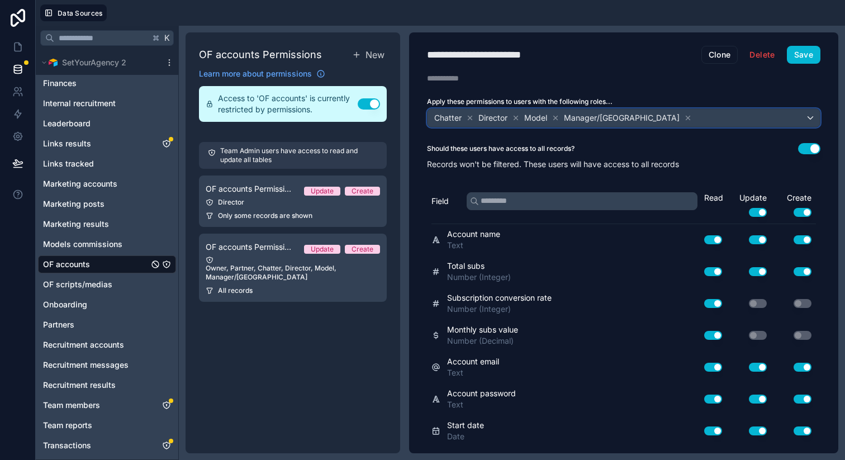
click at [511, 117] on div "Director" at bounding box center [499, 117] width 44 height 13
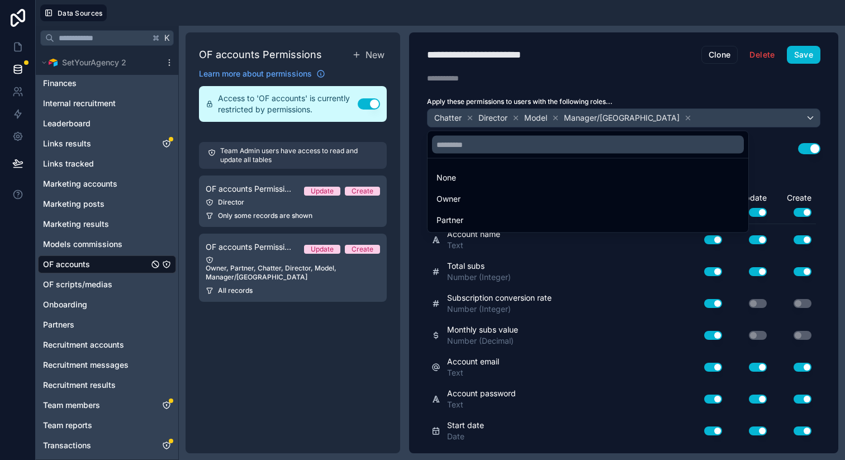
click at [513, 117] on div at bounding box center [422, 230] width 845 height 460
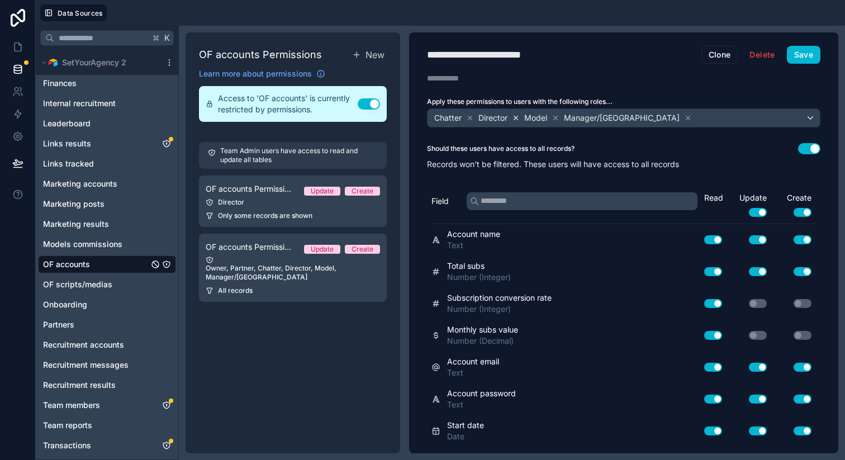
click at [514, 117] on icon at bounding box center [516, 118] width 8 height 8
click at [507, 117] on icon at bounding box center [510, 118] width 8 height 8
click at [748, 211] on button "Use setting" at bounding box center [757, 212] width 18 height 9
click at [793, 211] on button "Use setting" at bounding box center [802, 212] width 18 height 9
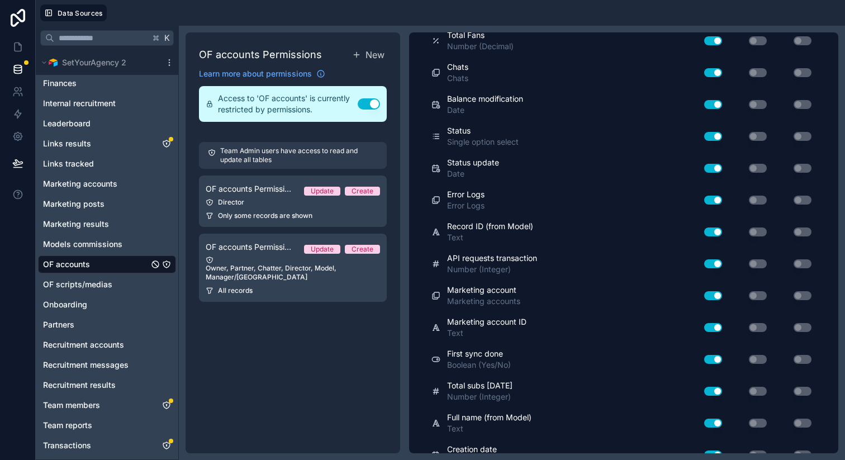
scroll to position [1069, 0]
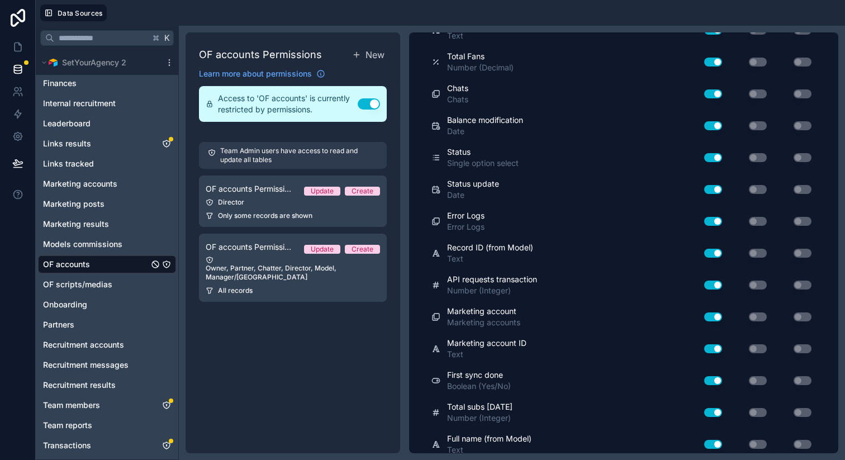
click at [704, 222] on button "Use setting" at bounding box center [713, 221] width 18 height 9
click at [704, 252] on button "Use setting" at bounding box center [713, 253] width 18 height 9
click at [704, 282] on button "Use setting" at bounding box center [713, 284] width 18 height 9
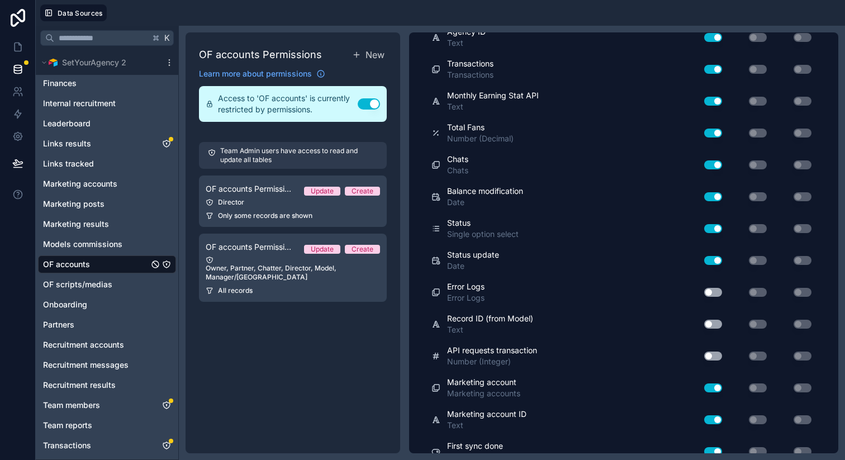
scroll to position [994, 0]
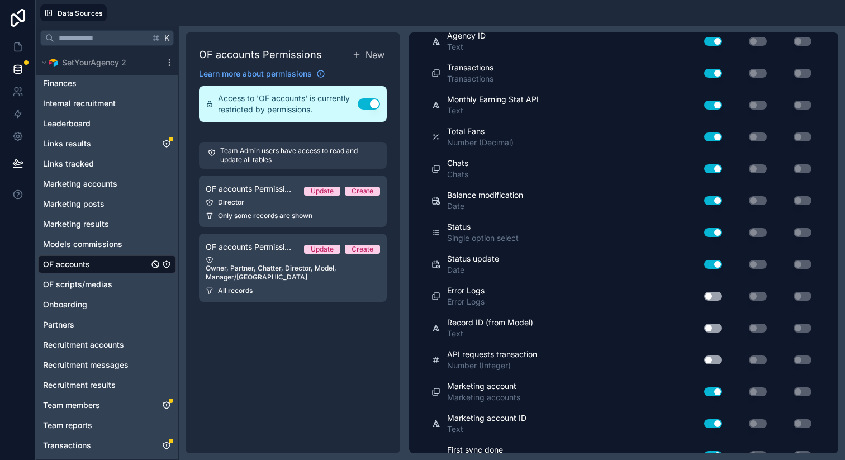
click at [704, 266] on button "Use setting" at bounding box center [713, 264] width 18 height 9
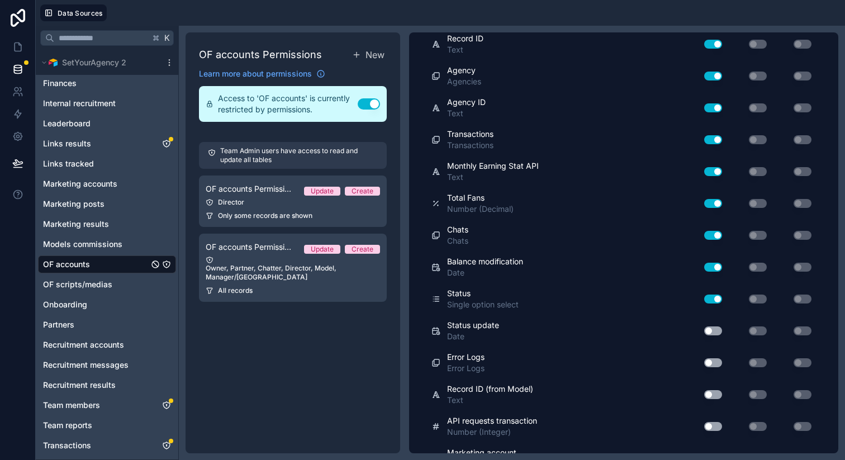
scroll to position [926, 0]
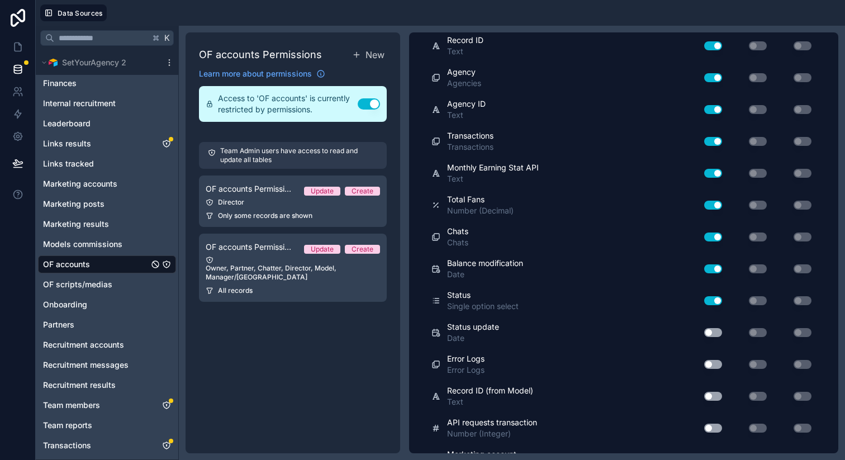
click at [704, 266] on button "Use setting" at bounding box center [713, 268] width 18 height 9
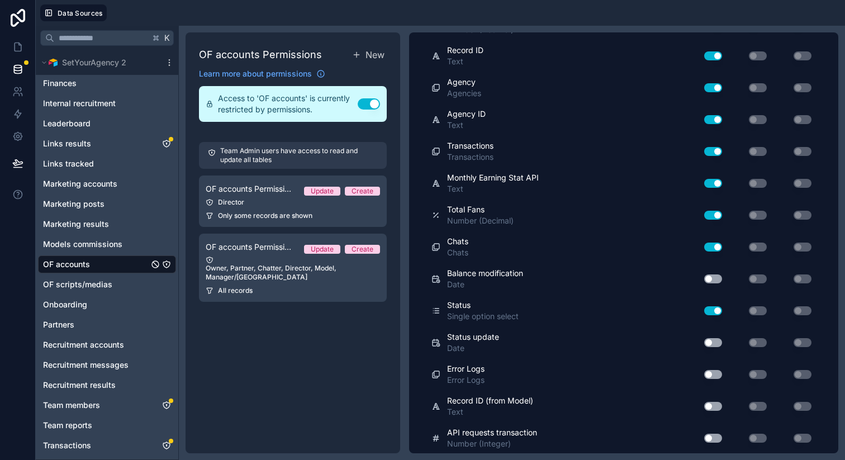
click at [704, 245] on button "Use setting" at bounding box center [713, 246] width 18 height 9
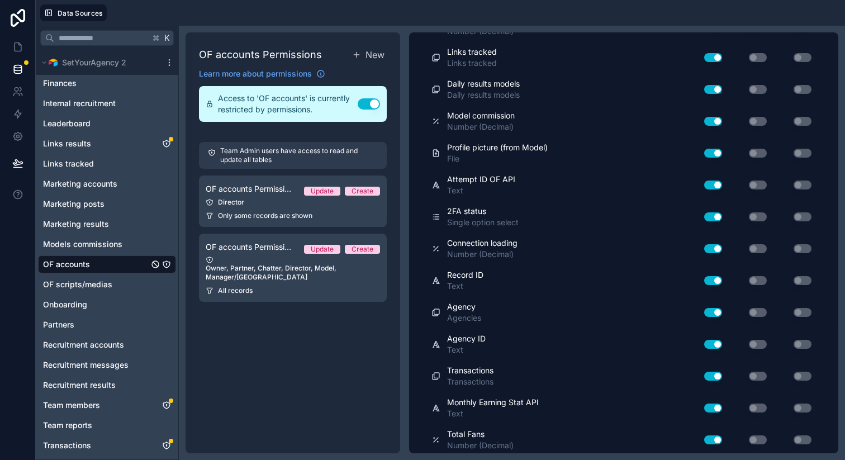
scroll to position [686, 0]
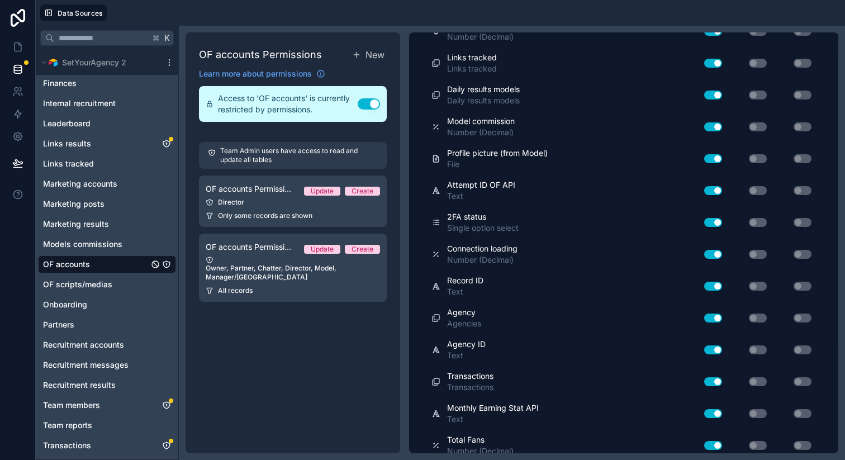
click at [704, 252] on button "Use setting" at bounding box center [713, 254] width 18 height 9
click at [704, 225] on button "Use setting" at bounding box center [713, 222] width 18 height 9
click at [704, 186] on button "Use setting" at bounding box center [713, 190] width 18 height 9
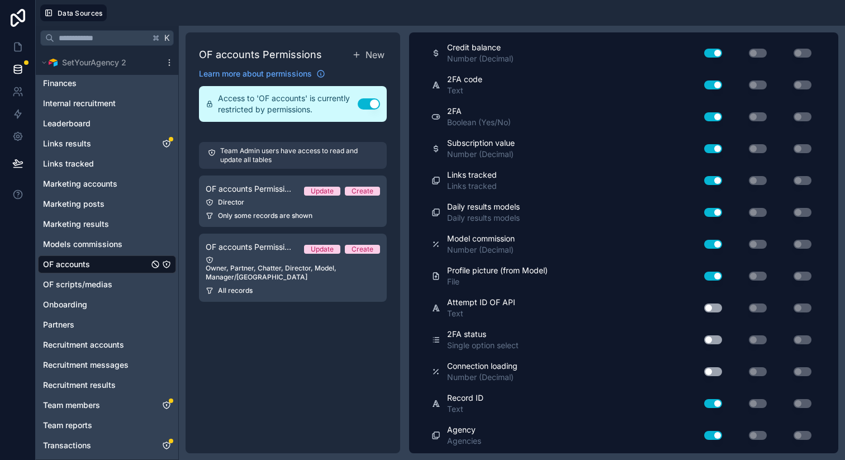
scroll to position [550, 0]
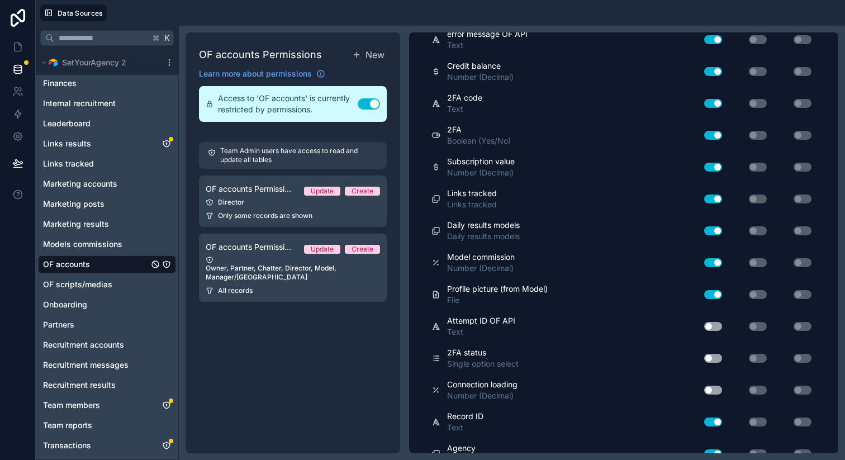
click at [704, 259] on button "Use setting" at bounding box center [713, 262] width 18 height 9
click at [705, 227] on button "Use setting" at bounding box center [713, 230] width 18 height 9
click at [704, 234] on button "Use setting" at bounding box center [713, 230] width 18 height 9
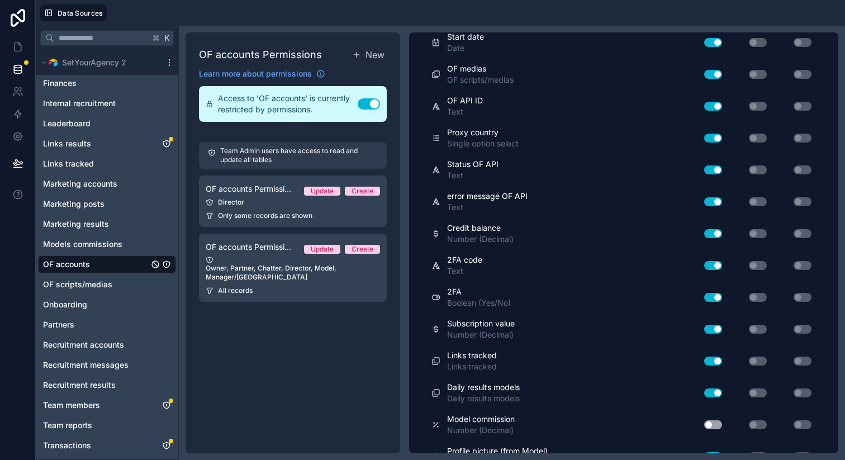
scroll to position [366, 0]
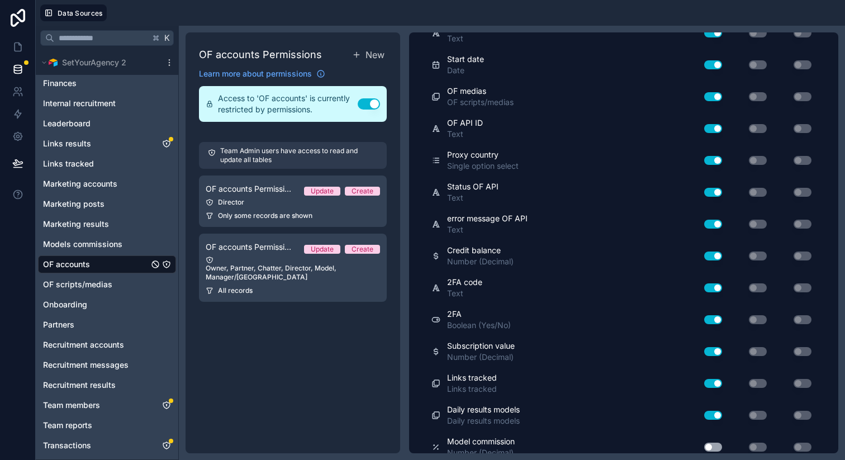
click at [704, 256] on button "Use setting" at bounding box center [713, 255] width 18 height 9
click at [704, 289] on button "Use setting" at bounding box center [713, 287] width 18 height 9
click at [704, 226] on button "Use setting" at bounding box center [713, 224] width 18 height 9
click at [704, 192] on button "Use setting" at bounding box center [713, 192] width 18 height 9
click at [707, 159] on button "Use setting" at bounding box center [713, 160] width 18 height 9
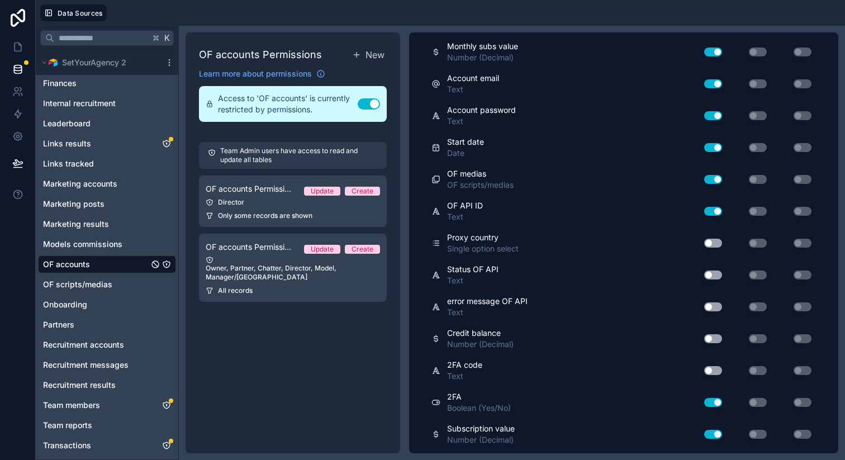
scroll to position [276, 0]
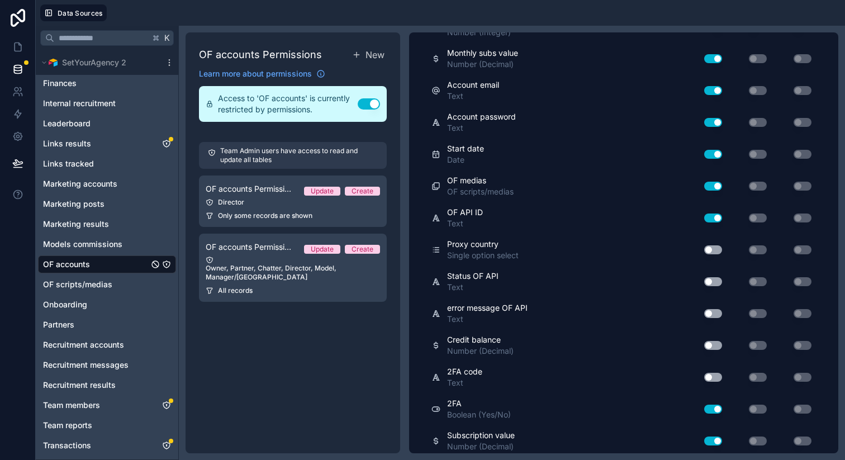
click at [706, 216] on button "Use setting" at bounding box center [713, 217] width 18 height 9
click at [704, 182] on button "Use setting" at bounding box center [713, 186] width 18 height 9
click at [704, 153] on button "Use setting" at bounding box center [713, 154] width 18 height 9
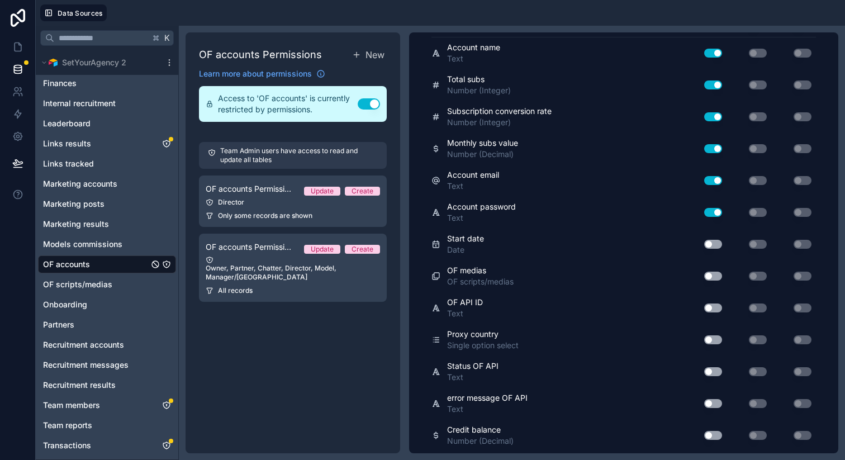
scroll to position [183, 0]
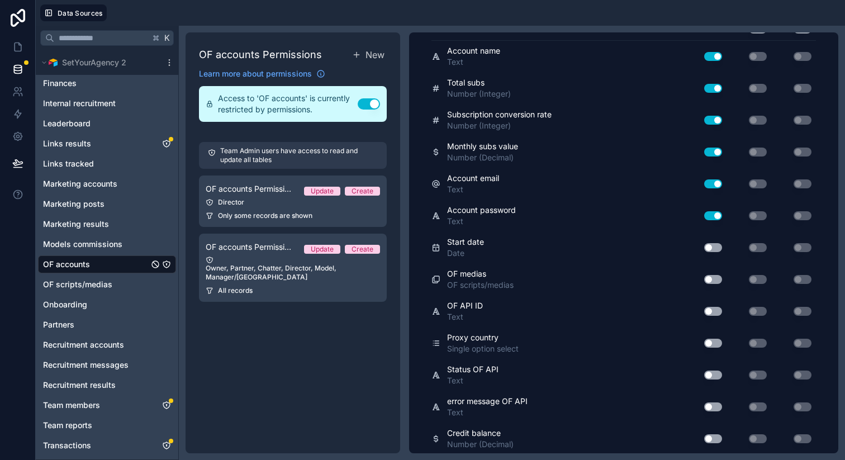
click at [704, 215] on button "Use setting" at bounding box center [713, 215] width 18 height 9
click at [704, 183] on button "Use setting" at bounding box center [713, 183] width 18 height 9
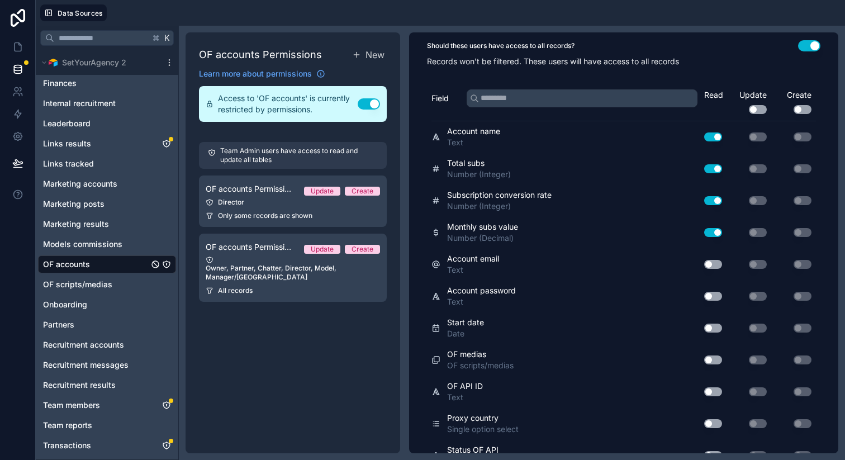
scroll to position [0, 0]
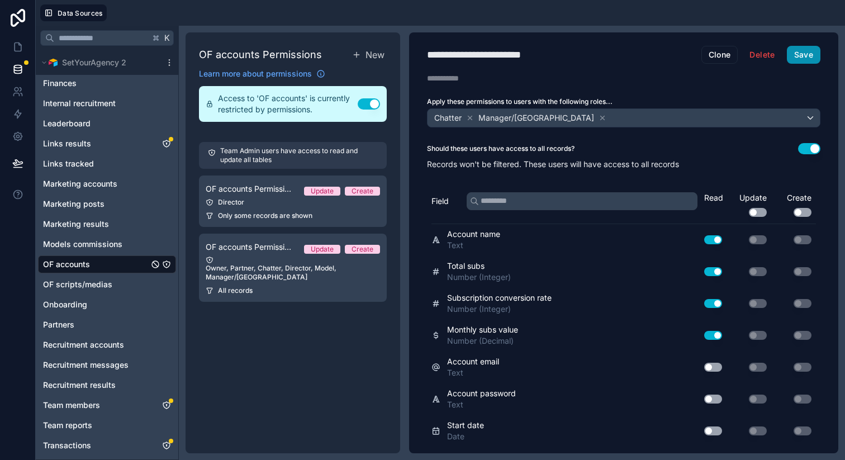
click at [793, 52] on button "Save" at bounding box center [803, 55] width 34 height 18
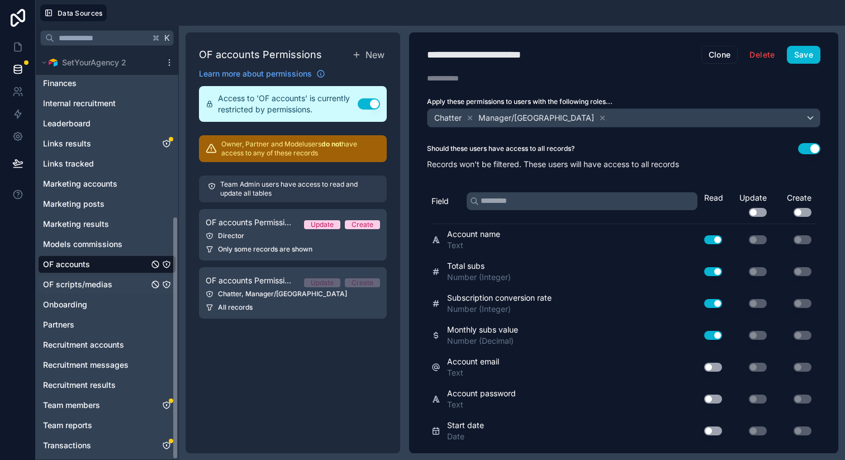
click at [164, 284] on icon "OF scripts/medias" at bounding box center [166, 284] width 9 height 9
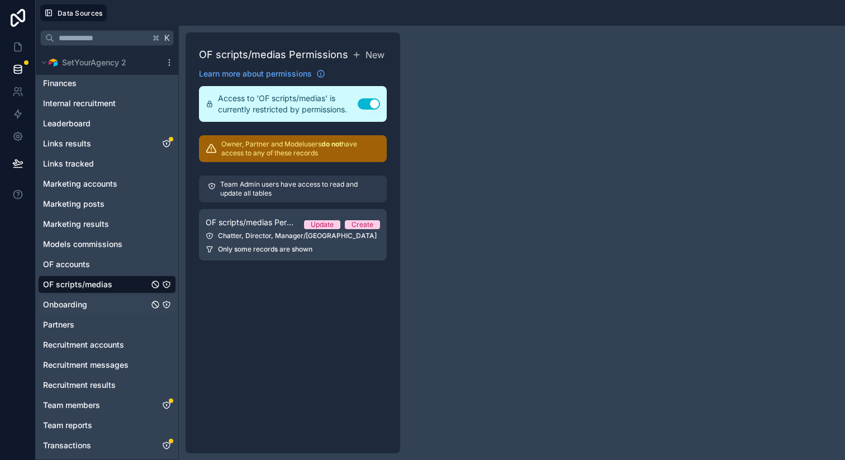
click at [165, 305] on icon "Onboarding" at bounding box center [166, 304] width 9 height 9
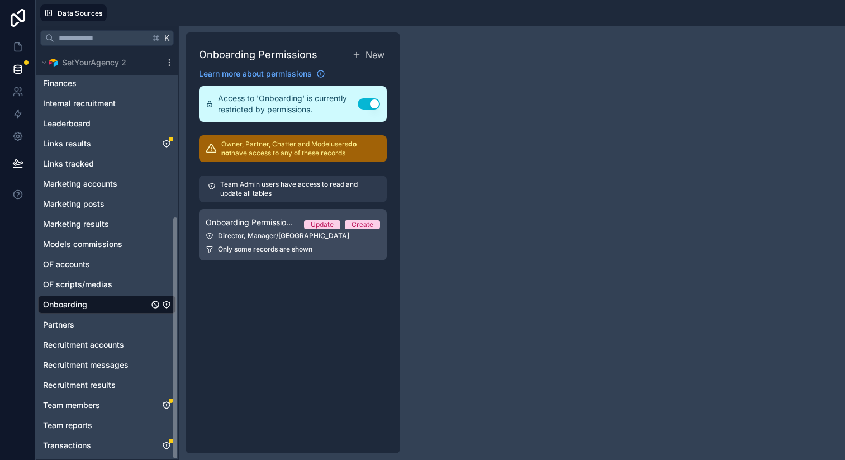
click at [278, 238] on div "Director, Manager/VA" at bounding box center [293, 235] width 174 height 9
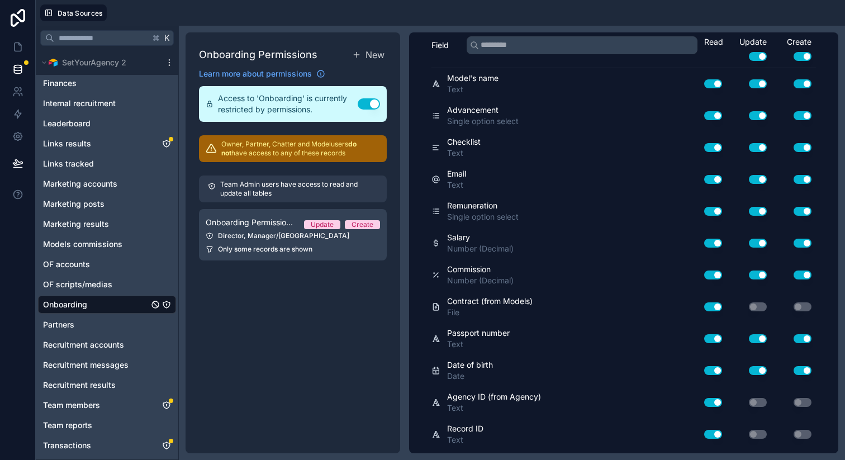
scroll to position [156, 0]
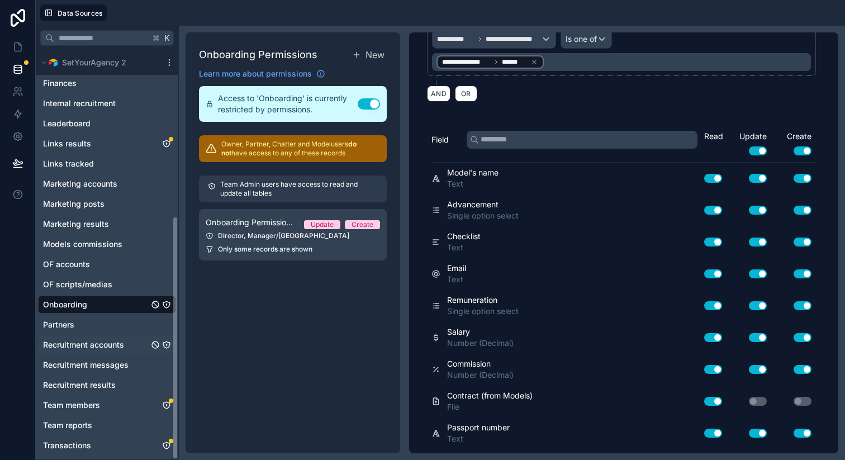
click at [165, 343] on icon "Recruitment accounts" at bounding box center [166, 344] width 9 height 9
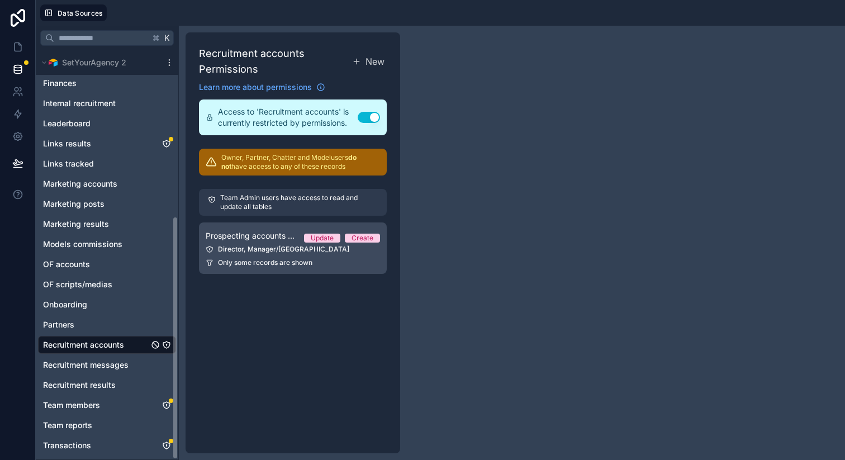
click at [266, 260] on span "Only some records are shown" at bounding box center [265, 262] width 94 height 9
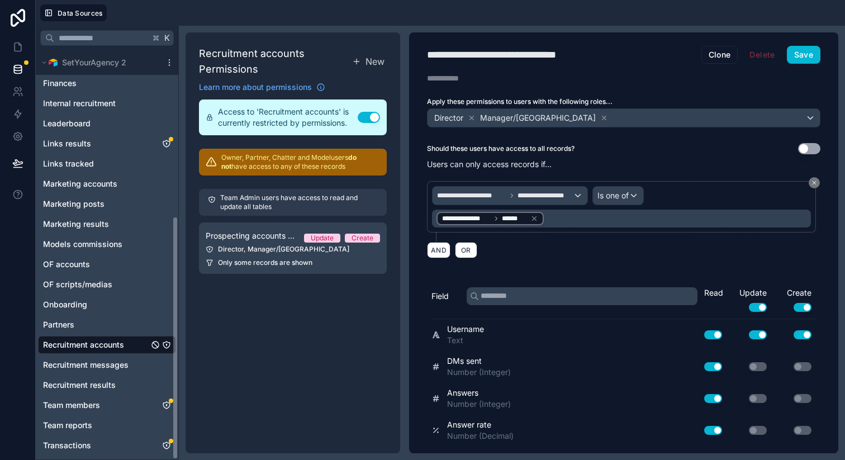
scroll to position [120, 0]
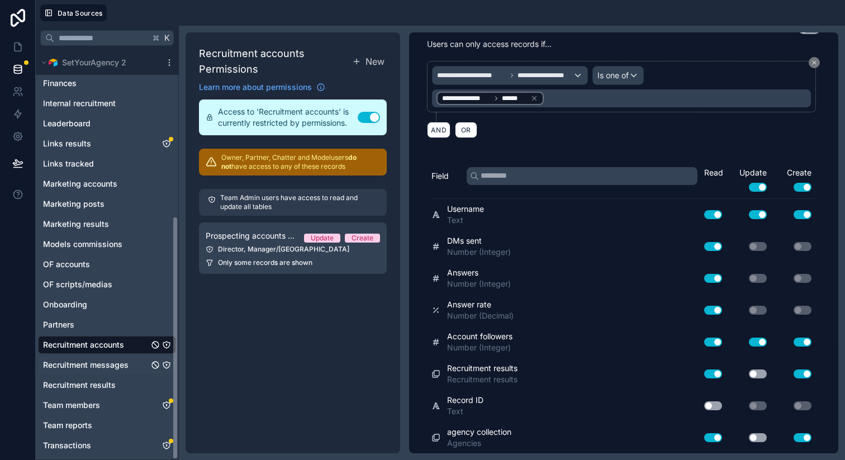
click at [166, 365] on icon "Recruitment messages" at bounding box center [166, 365] width 0 height 1
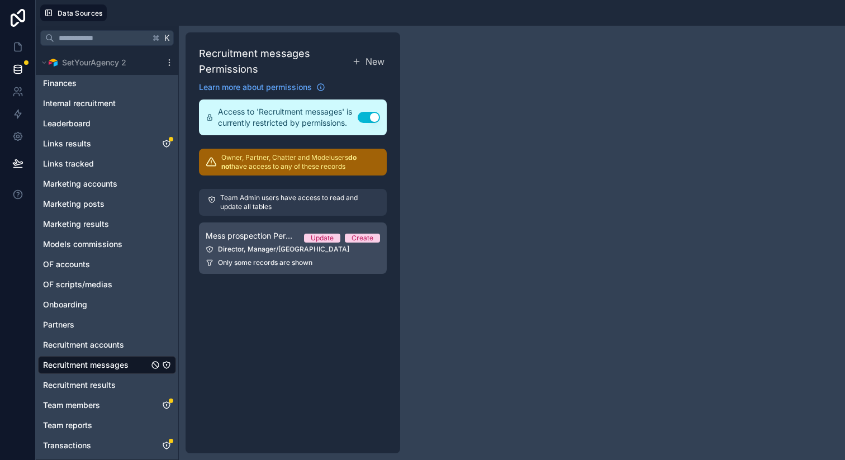
click at [337, 257] on link "Mess prospection Permission 1 Update Create Director, Manager/VA Only some reco…" at bounding box center [293, 247] width 188 height 51
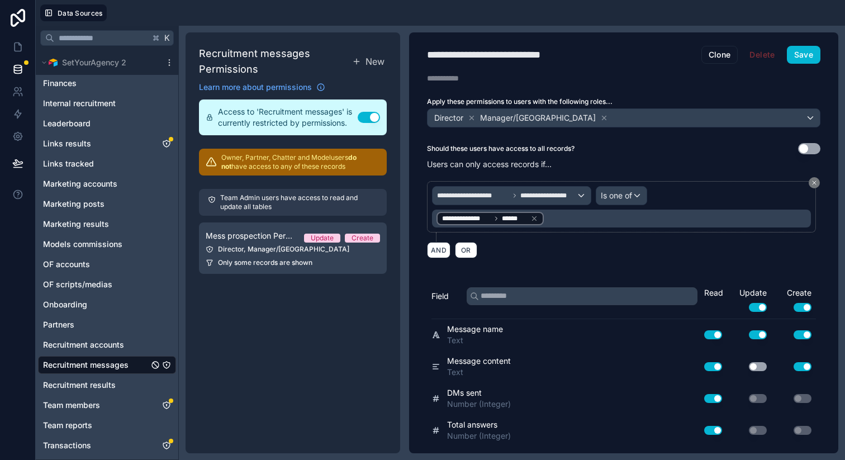
scroll to position [88, 0]
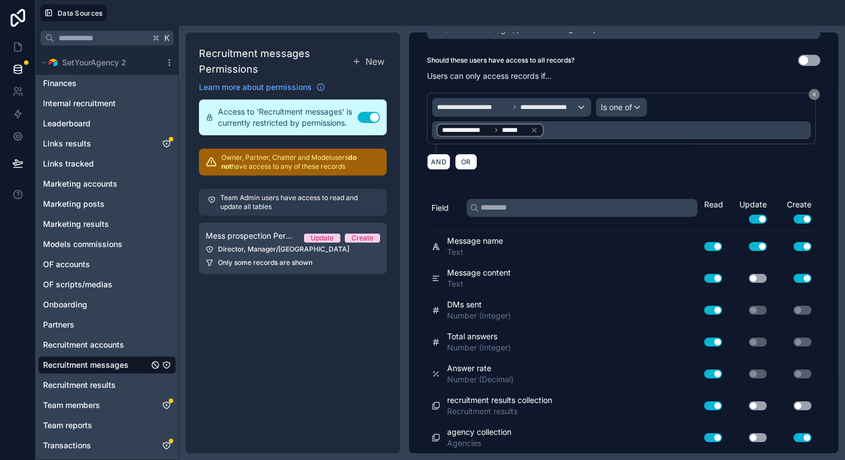
click at [751, 276] on button "Use setting" at bounding box center [757, 278] width 18 height 9
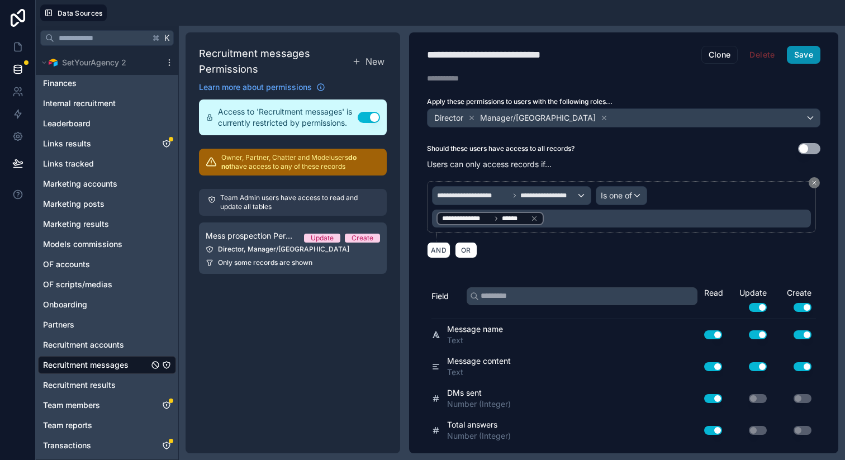
click at [791, 59] on button "Save" at bounding box center [803, 55] width 34 height 18
click at [164, 384] on icon "Recruitment results" at bounding box center [166, 384] width 9 height 9
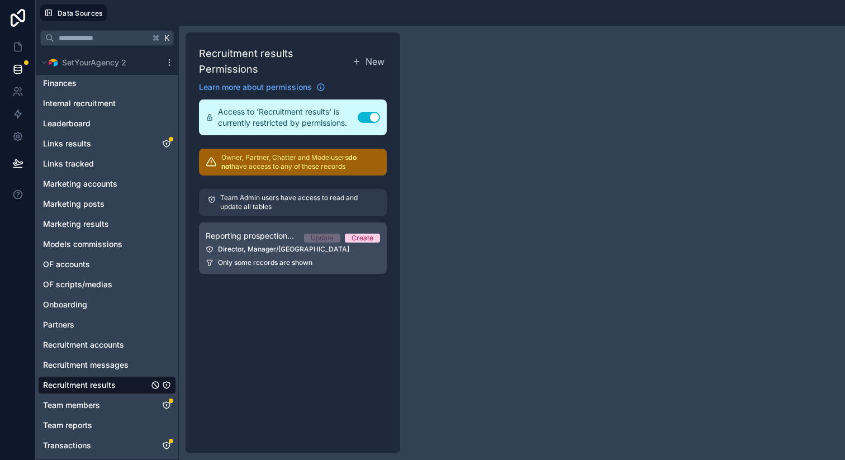
click at [305, 259] on span "Only some records are shown" at bounding box center [265, 262] width 94 height 9
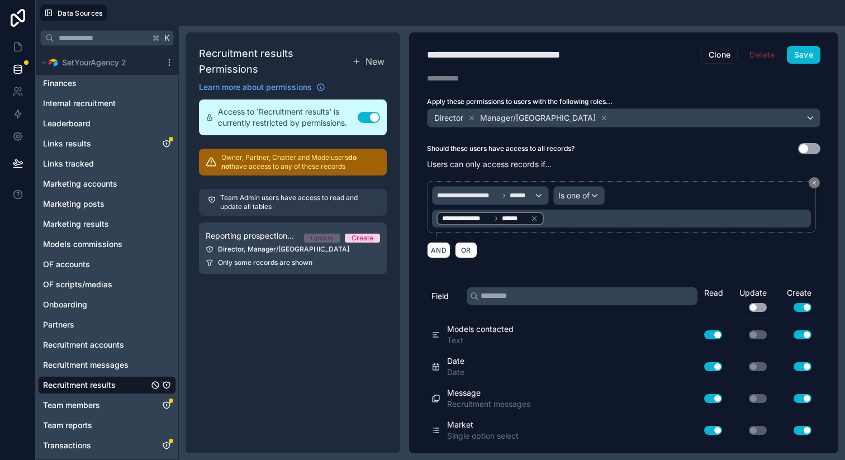
scroll to position [279, 0]
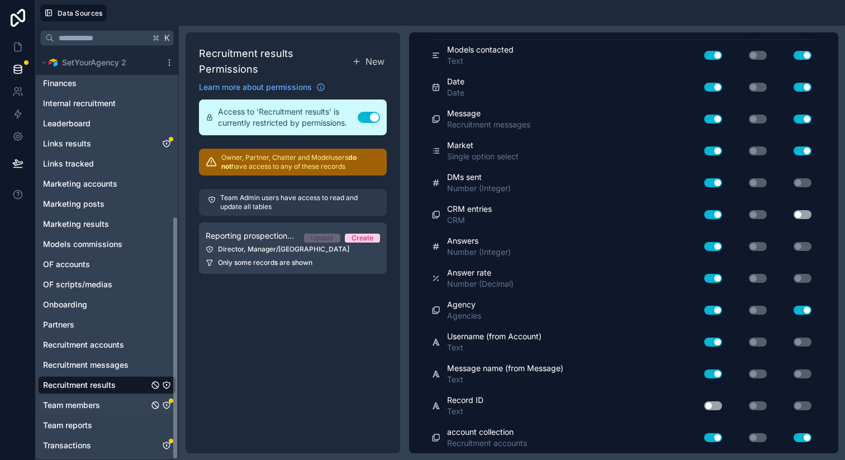
click at [166, 404] on icon "Team members" at bounding box center [166, 404] width 1 height 1
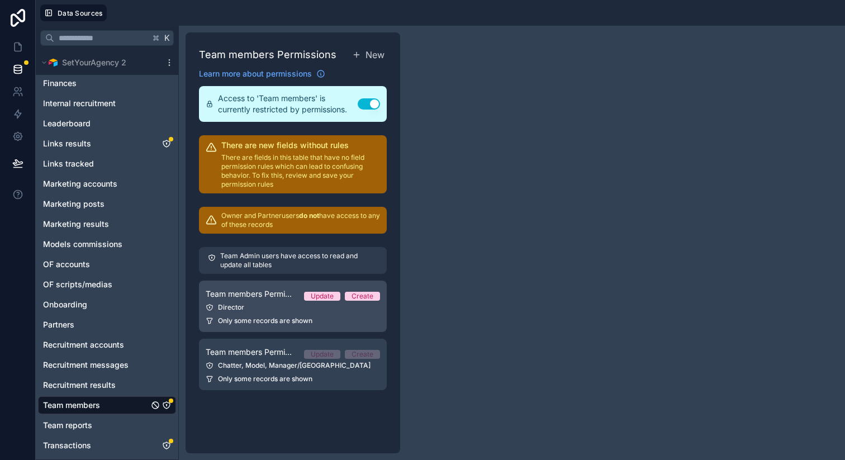
click at [276, 309] on div "Director" at bounding box center [293, 307] width 174 height 9
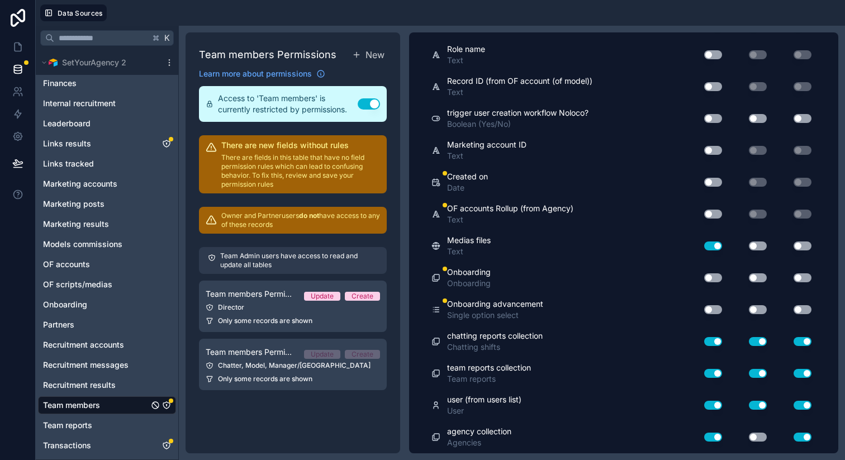
scroll to position [1266, 0]
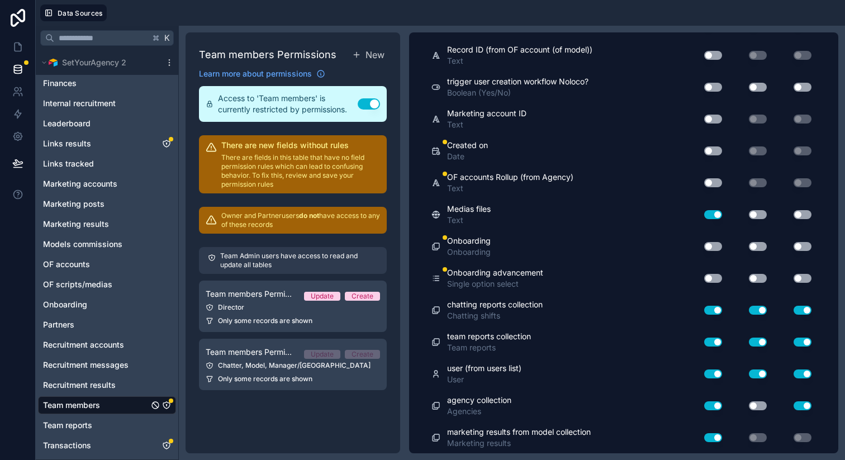
click at [705, 279] on button "Use setting" at bounding box center [713, 278] width 18 height 9
click at [704, 276] on button "Use setting" at bounding box center [713, 278] width 18 height 9
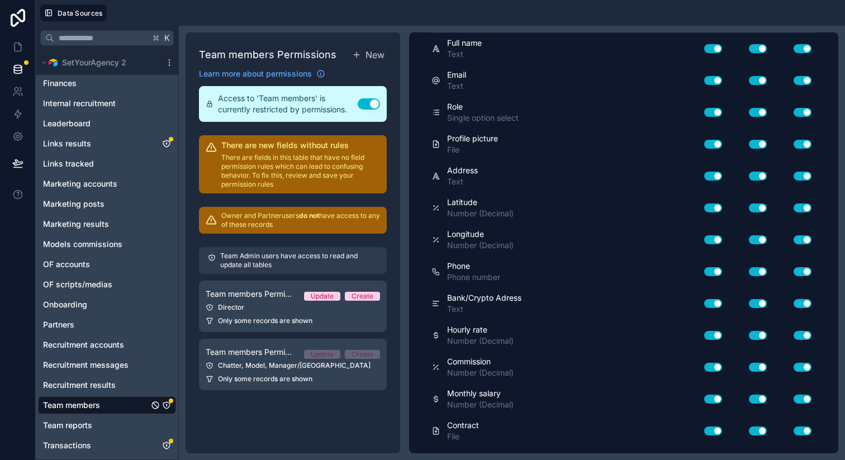
scroll to position [0, 0]
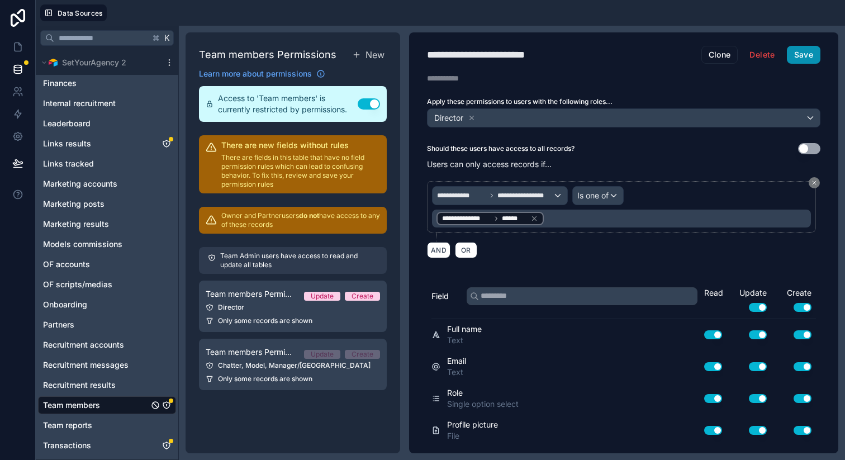
click at [794, 58] on button "Save" at bounding box center [803, 55] width 34 height 18
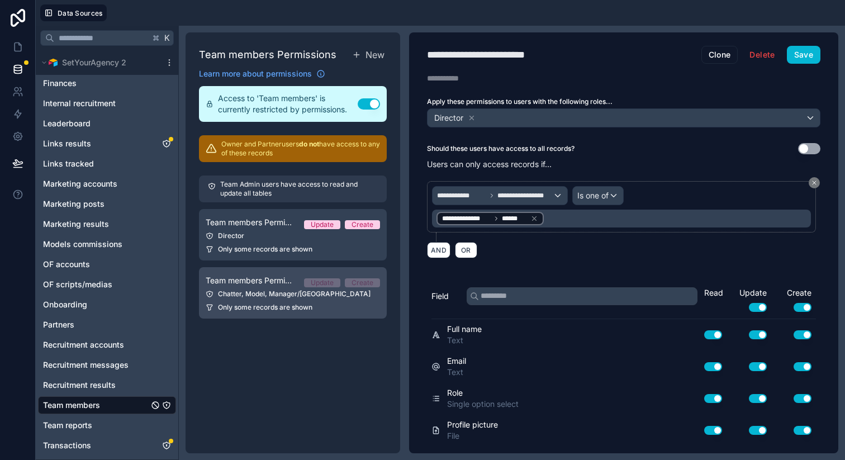
click at [273, 313] on link "Team members Permission 2 Update Create Chatter, Model, Manager/VA Only some re…" at bounding box center [293, 292] width 188 height 51
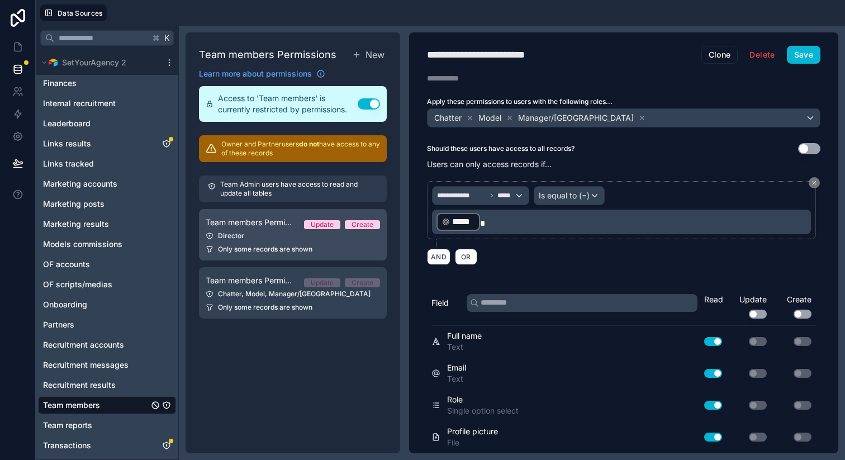
click at [278, 256] on link "Team members Permission 2 Update Create Director Only some records are shown" at bounding box center [293, 234] width 188 height 51
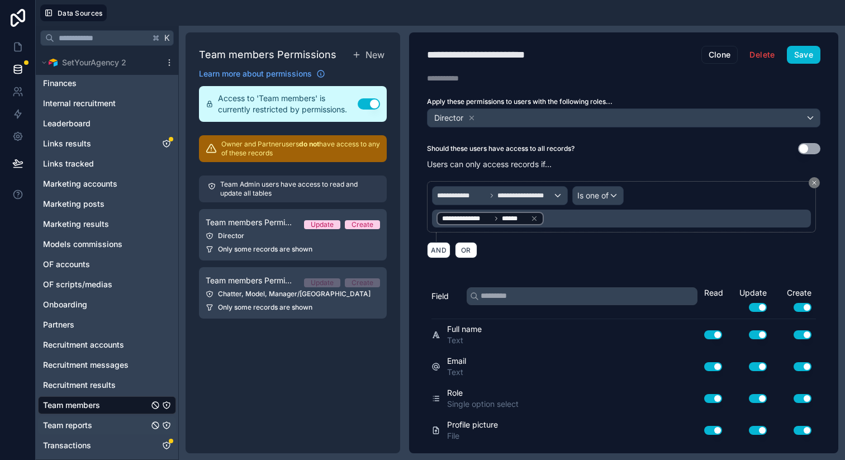
click at [167, 426] on icon "Team reports" at bounding box center [166, 425] width 9 height 9
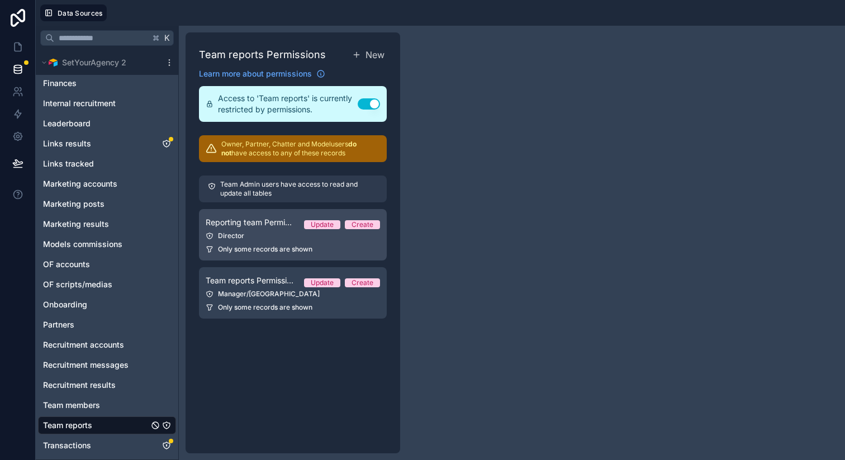
click at [287, 240] on link "Reporting team Permission 1 Update Create Director Only some records are shown" at bounding box center [293, 234] width 188 height 51
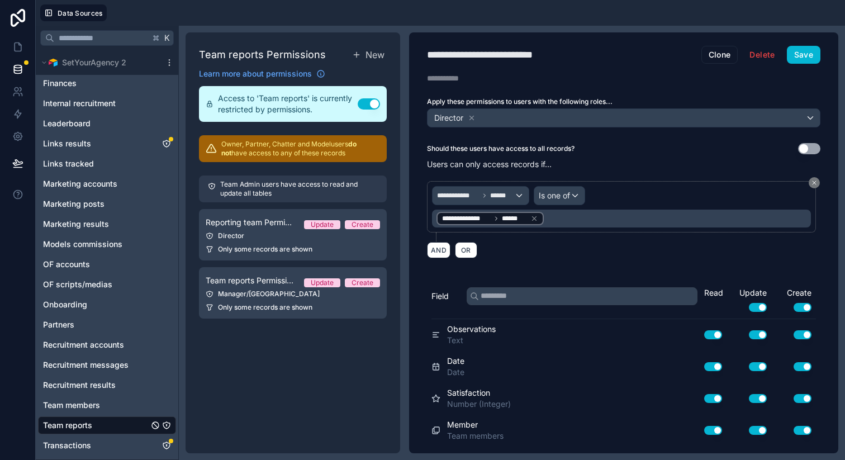
scroll to position [88, 0]
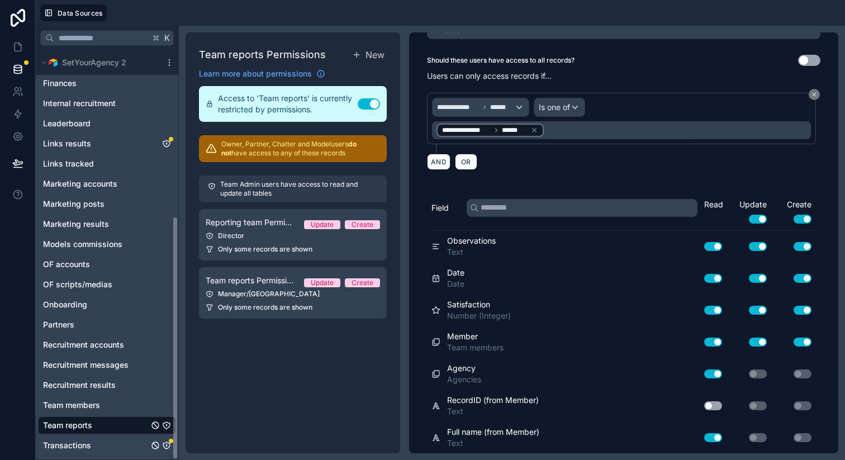
click at [167, 444] on icon "Transactions" at bounding box center [166, 445] width 9 height 9
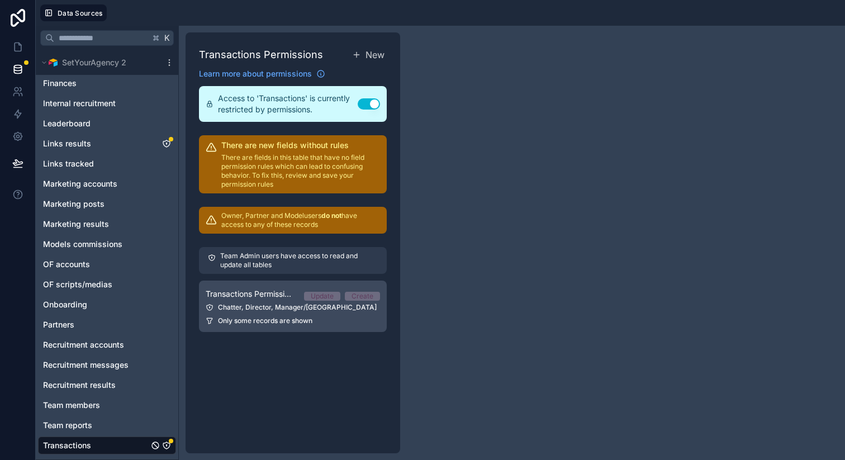
click at [280, 301] on link "Transactions Permission 1 Update Create Chatter, Director, Manager/VA Only some…" at bounding box center [293, 305] width 188 height 51
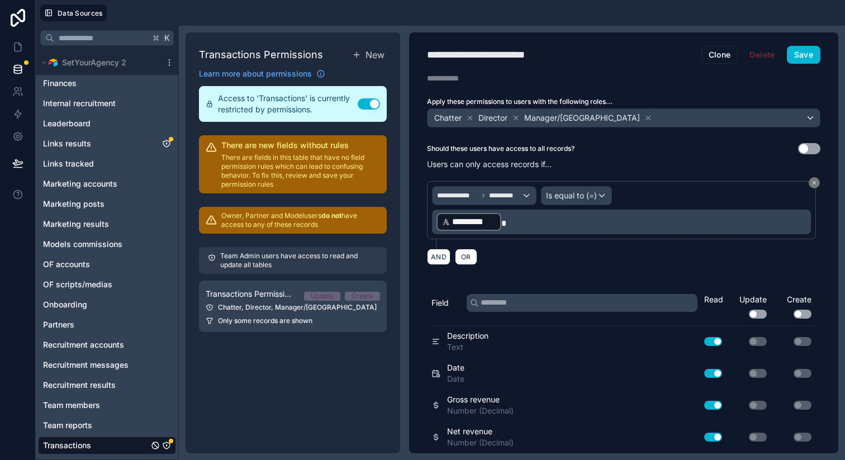
click at [531, 226] on p "﻿ ********* ﻿" at bounding box center [622, 222] width 372 height 20
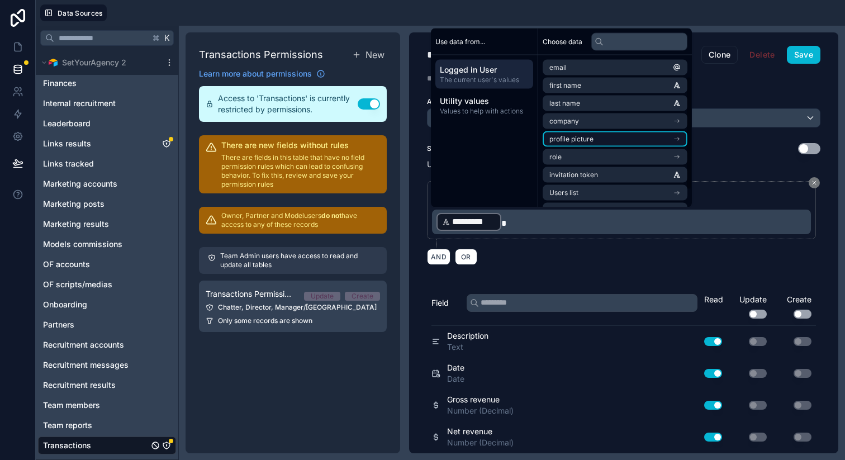
scroll to position [51, 0]
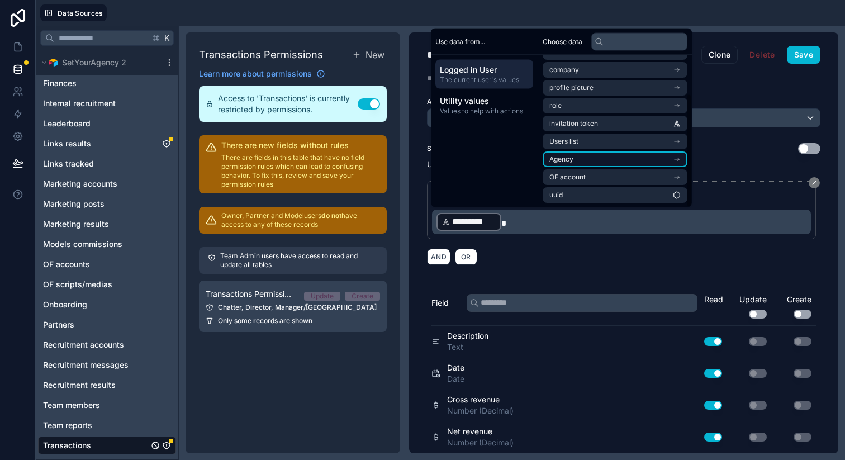
click at [568, 160] on span "Agency" at bounding box center [561, 159] width 24 height 9
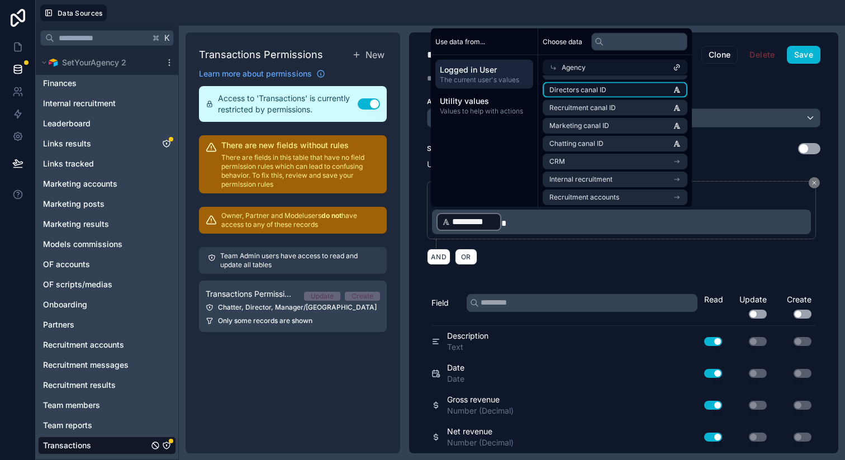
scroll to position [0, 0]
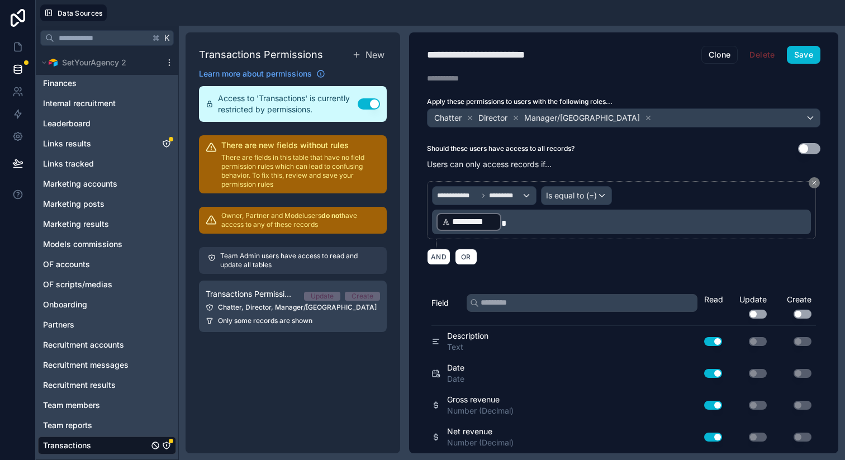
click at [738, 146] on div "Should these users have access to all records? Use setting" at bounding box center [623, 148] width 393 height 11
click at [26, 53] on link at bounding box center [17, 47] width 35 height 22
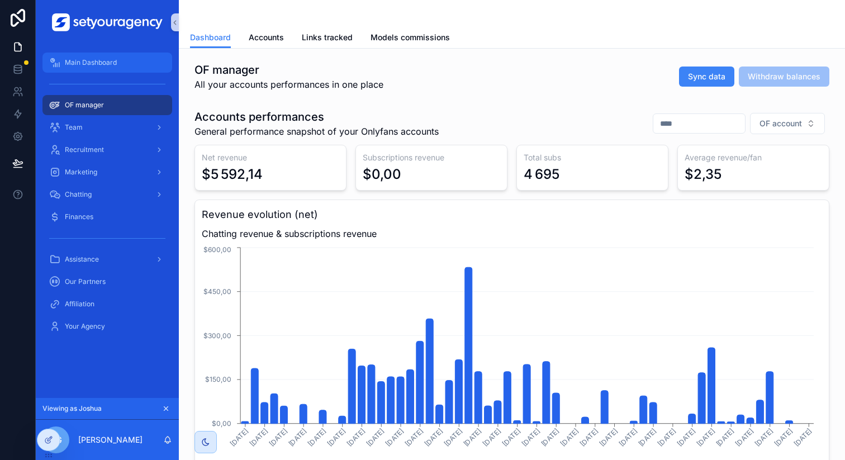
click at [99, 65] on span "Main Dashboard" at bounding box center [91, 62] width 52 height 9
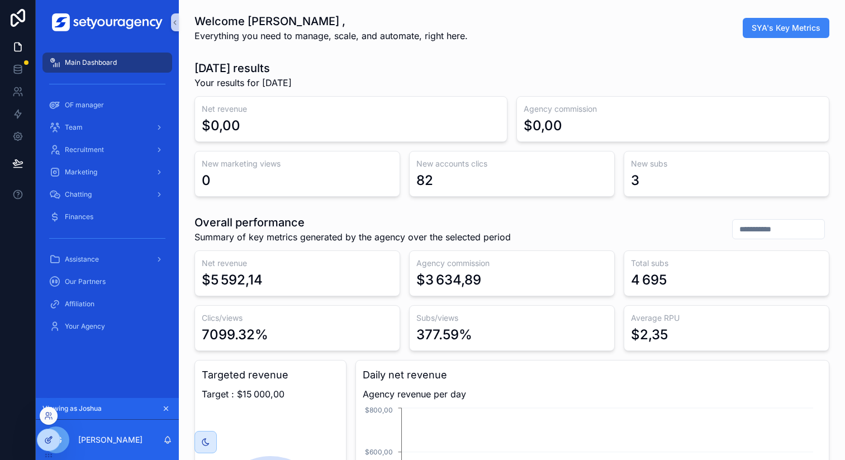
scroll to position [0, 3789]
click at [48, 417] on icon at bounding box center [48, 415] width 9 height 9
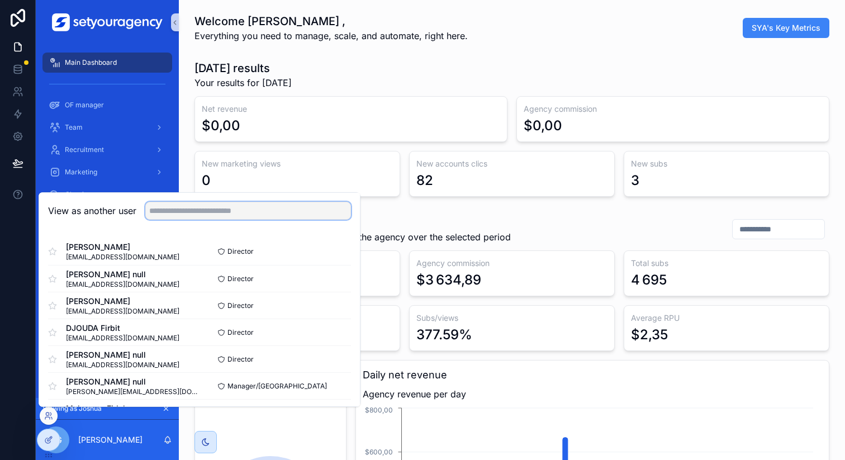
click at [203, 214] on input "text" at bounding box center [248, 211] width 206 height 18
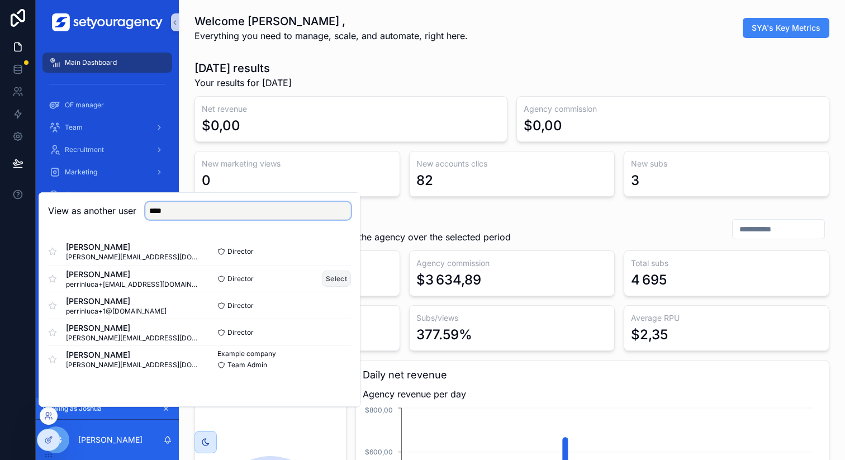
type input "****"
click at [336, 273] on button "Select" at bounding box center [336, 278] width 29 height 16
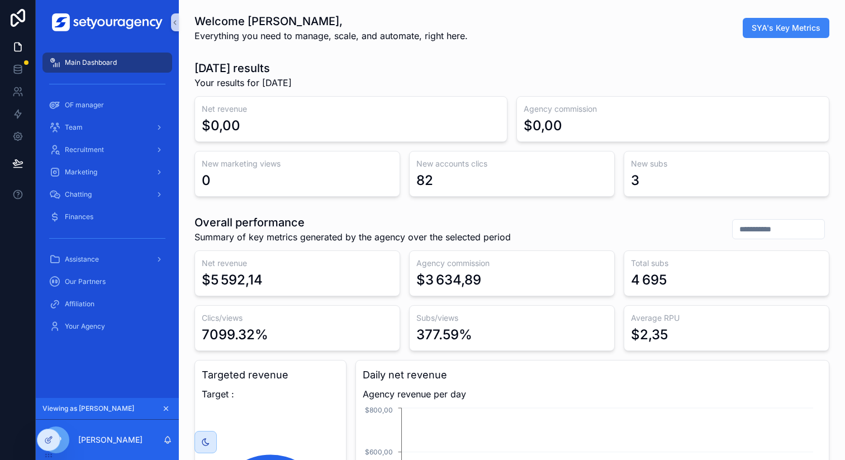
scroll to position [0, 3789]
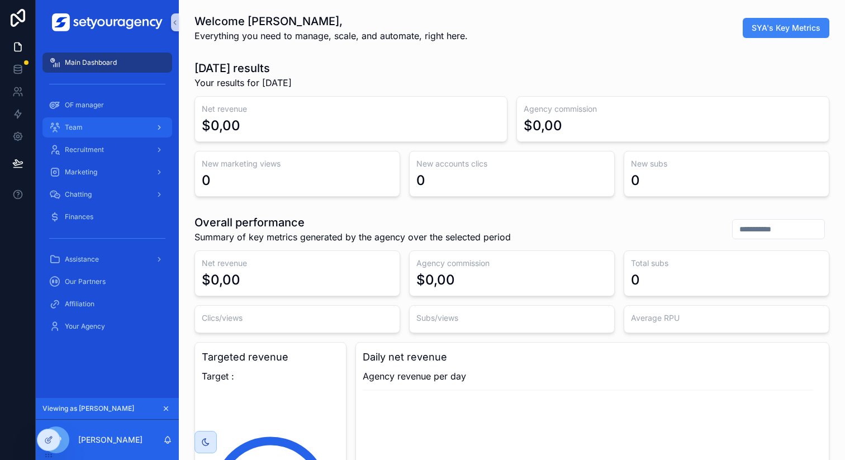
click at [119, 123] on div "Team" at bounding box center [107, 127] width 116 height 18
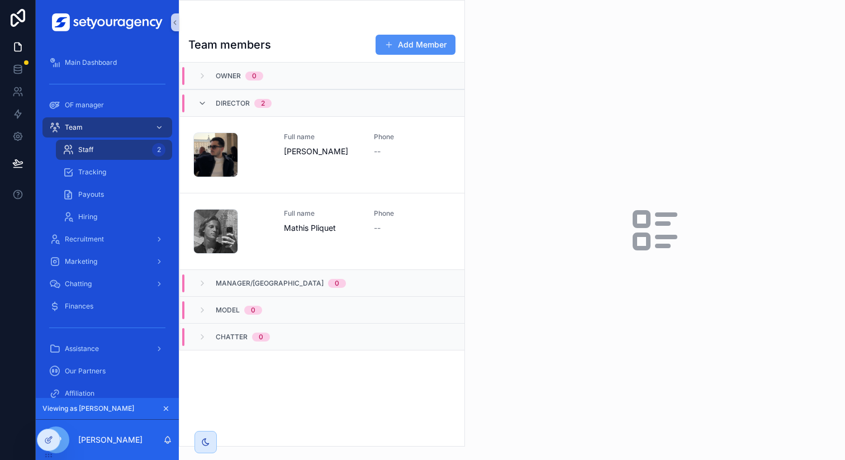
click at [404, 47] on button "Add Member" at bounding box center [415, 45] width 80 height 20
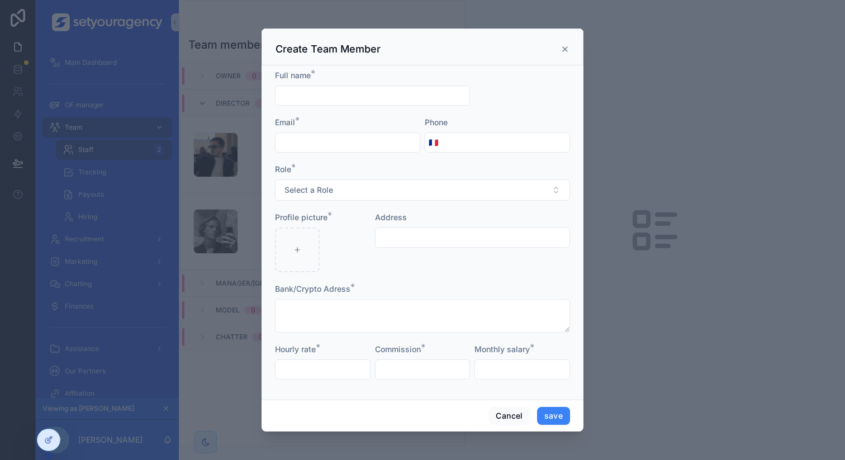
click at [394, 94] on input "scrollable content" at bounding box center [372, 96] width 194 height 16
type input "*********"
click at [382, 135] on input "scrollable content" at bounding box center [347, 143] width 144 height 16
type input "**********"
click at [379, 198] on button "Select a Role" at bounding box center [422, 189] width 295 height 21
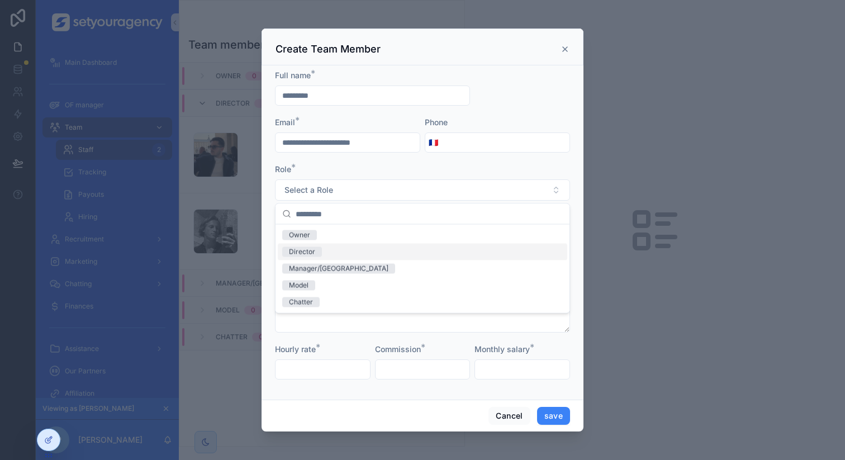
click at [314, 252] on span "Director" at bounding box center [302, 252] width 40 height 10
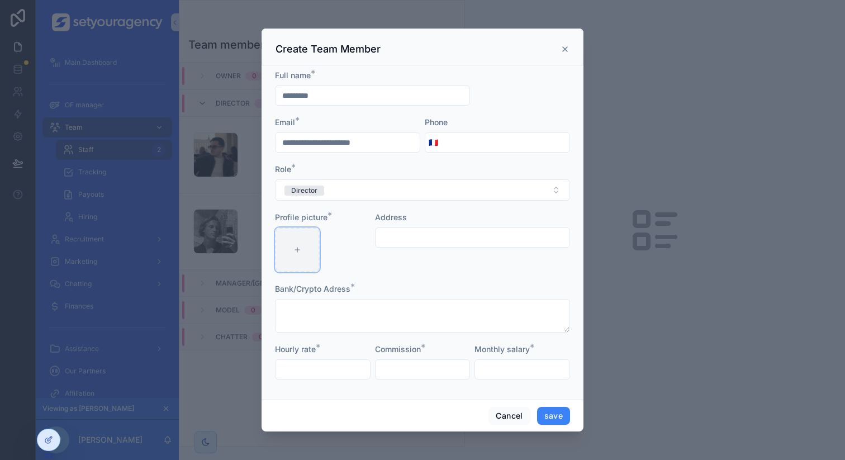
click at [307, 250] on div "scrollable content" at bounding box center [297, 249] width 45 height 45
type input "**********"
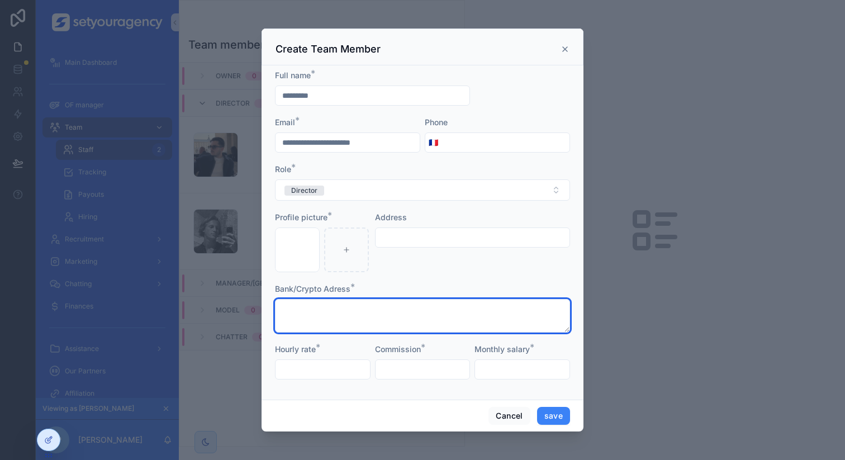
click at [381, 311] on textarea "scrollable content" at bounding box center [422, 316] width 295 height 34
type textarea "*"
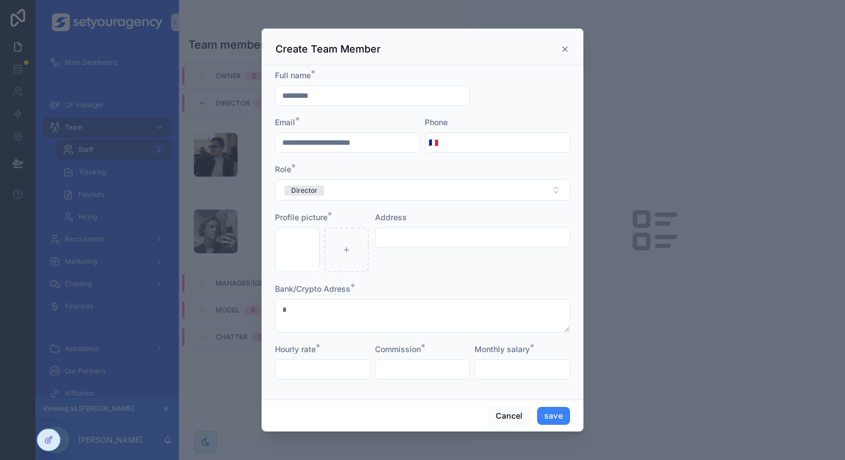
click at [331, 364] on input "scrollable content" at bounding box center [322, 369] width 94 height 16
type input "*****"
click at [401, 375] on input "scrollable content" at bounding box center [422, 369] width 94 height 16
type input "****"
click at [485, 374] on input "scrollable content" at bounding box center [522, 369] width 94 height 16
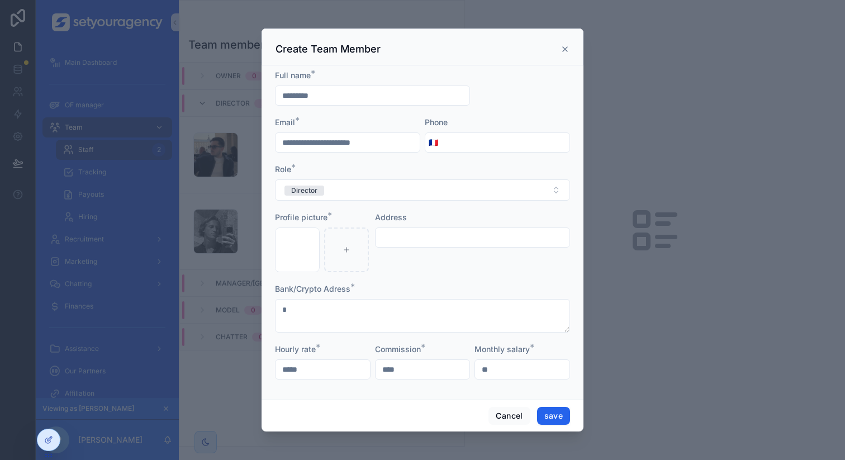
type input "**"
click at [547, 413] on button "save" at bounding box center [553, 416] width 33 height 18
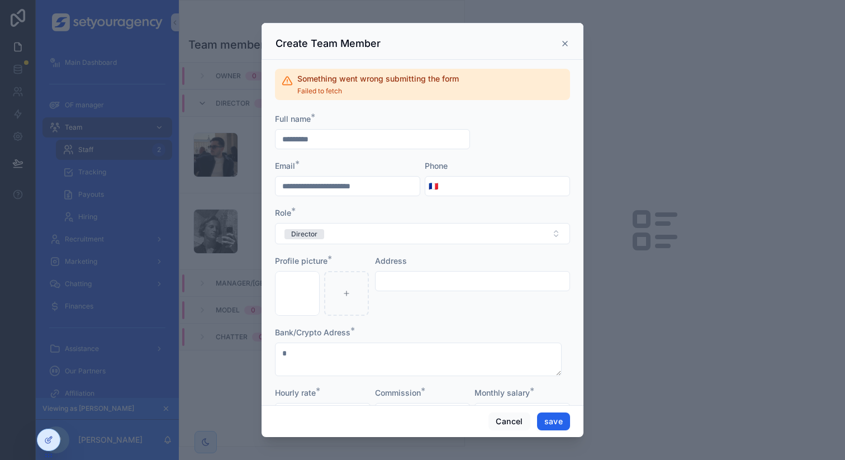
click at [549, 419] on button "save" at bounding box center [553, 421] width 33 height 18
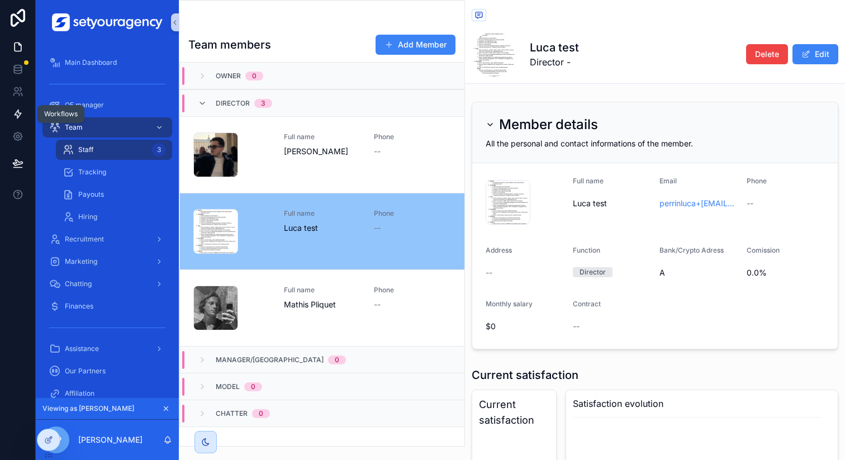
click at [21, 113] on icon at bounding box center [18, 114] width 7 height 8
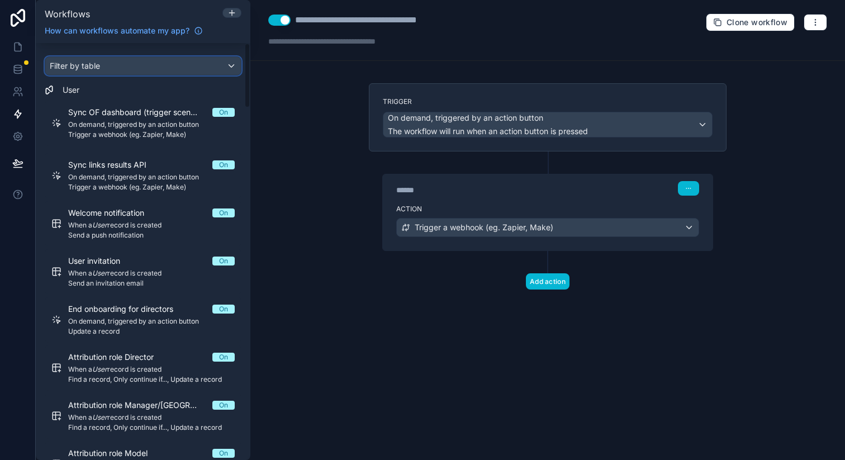
click at [118, 67] on div "Filter by table" at bounding box center [142, 66] width 195 height 18
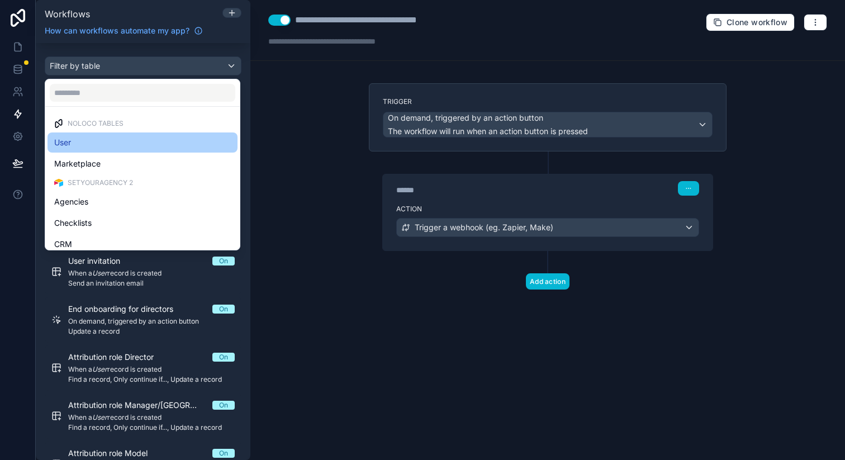
click at [78, 136] on div "User" at bounding box center [142, 142] width 177 height 13
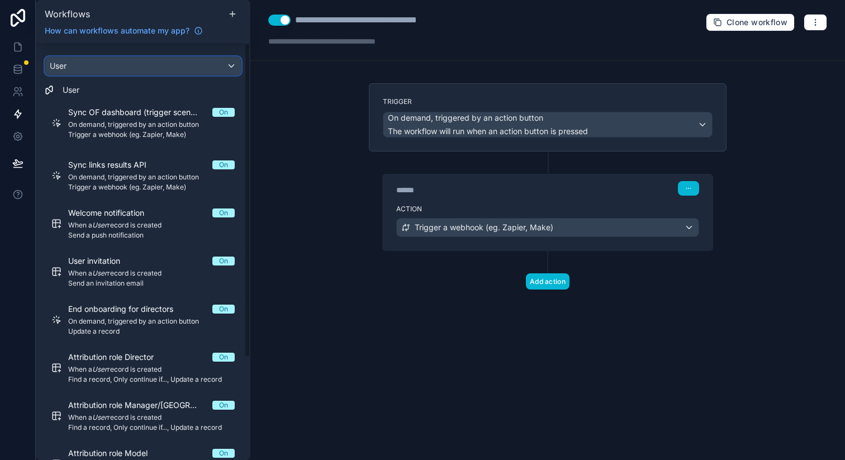
click at [117, 65] on div "User" at bounding box center [142, 66] width 195 height 18
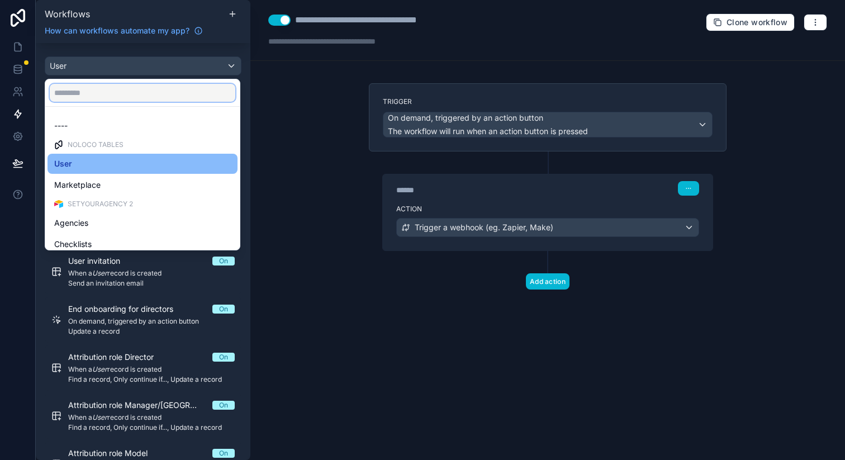
click at [108, 97] on input "text" at bounding box center [142, 93] width 185 height 18
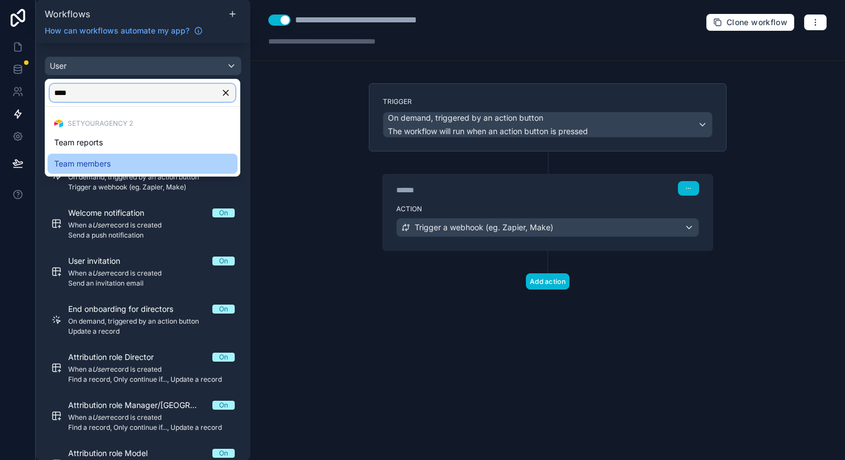
type input "****"
click at [133, 165] on div "Team members" at bounding box center [142, 163] width 177 height 13
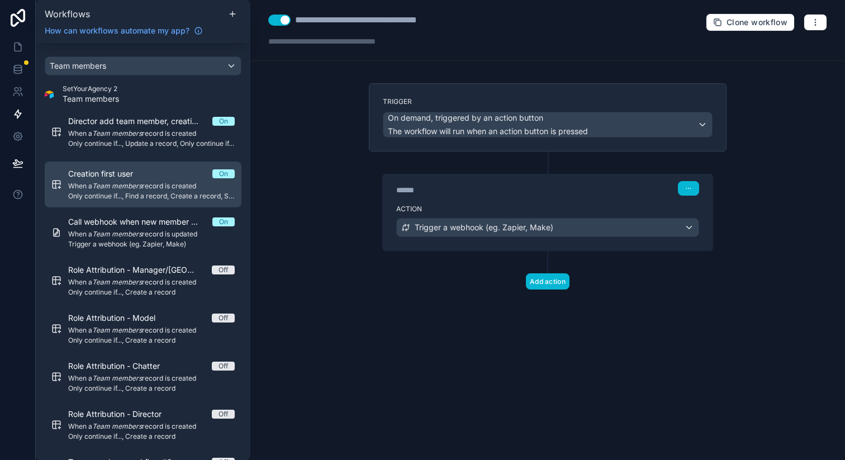
click at [152, 179] on div "Creation first user On When a Team members record is created Only continue if..…" at bounding box center [151, 184] width 166 height 32
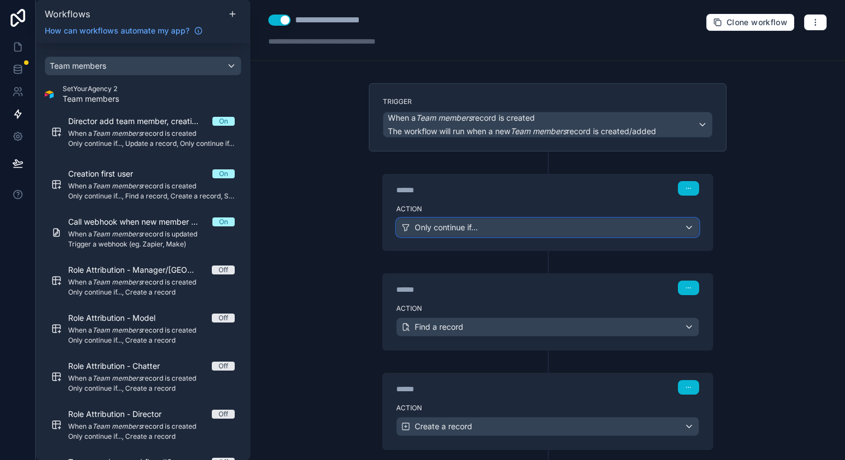
click at [425, 225] on span "Only continue if..." at bounding box center [445, 227] width 63 height 11
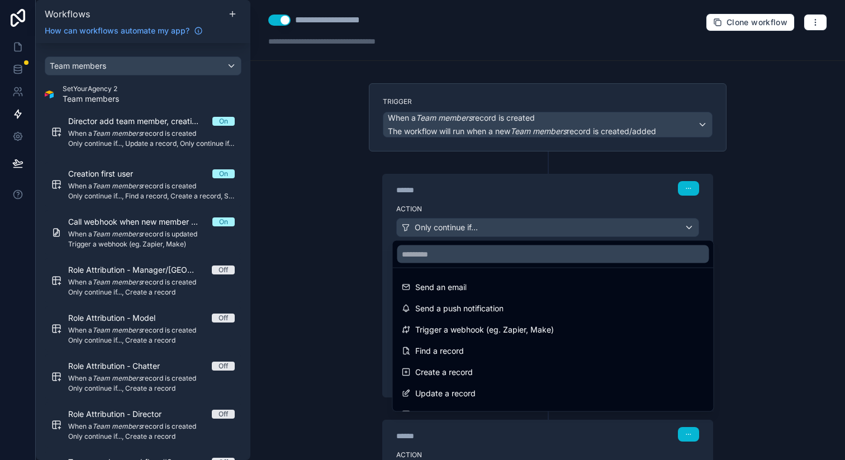
click at [357, 225] on div at bounding box center [422, 230] width 845 height 460
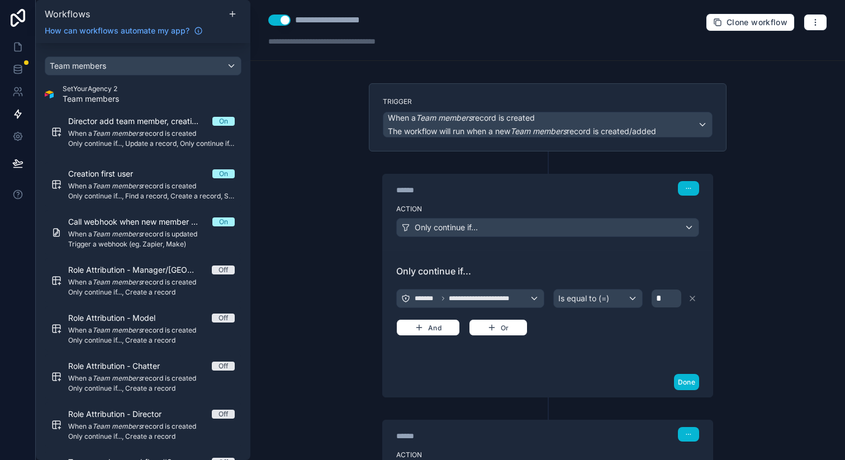
click at [283, 20] on button "Use setting" at bounding box center [279, 20] width 22 height 11
click at [313, 113] on div "**********" at bounding box center [547, 230] width 594 height 460
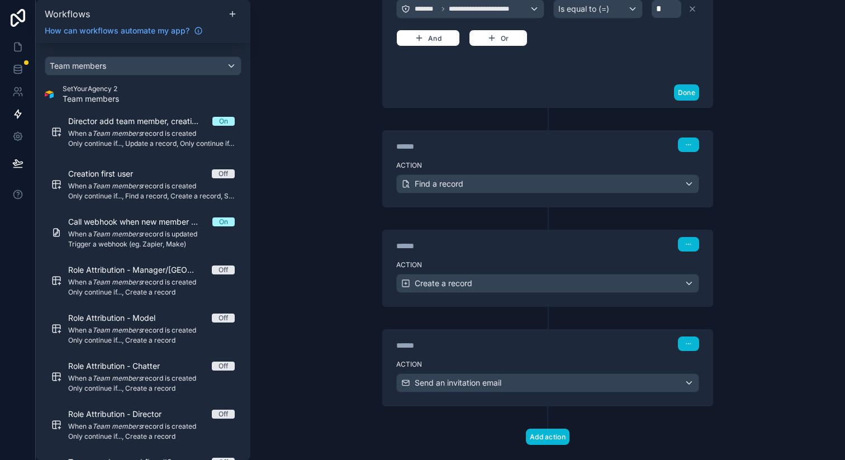
scroll to position [309, 0]
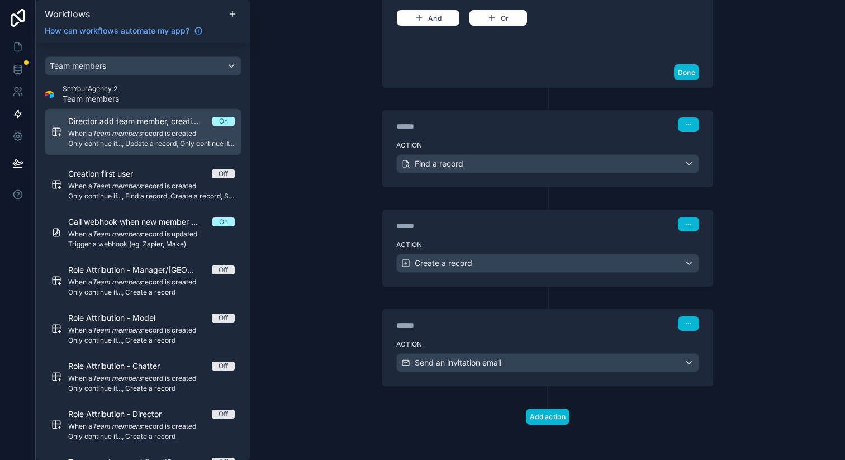
click at [156, 143] on span "Only continue if..., Update a record, Only continue if..., Create a record, Sen…" at bounding box center [151, 143] width 166 height 9
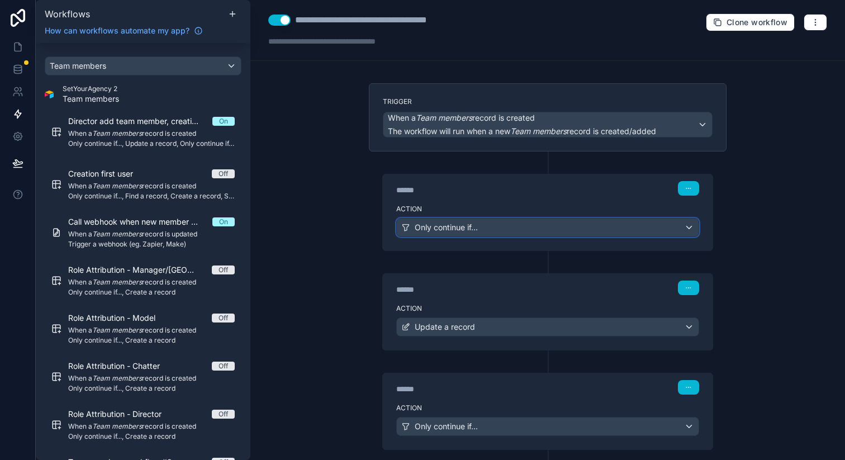
click at [427, 226] on span "Only continue if..." at bounding box center [445, 227] width 63 height 11
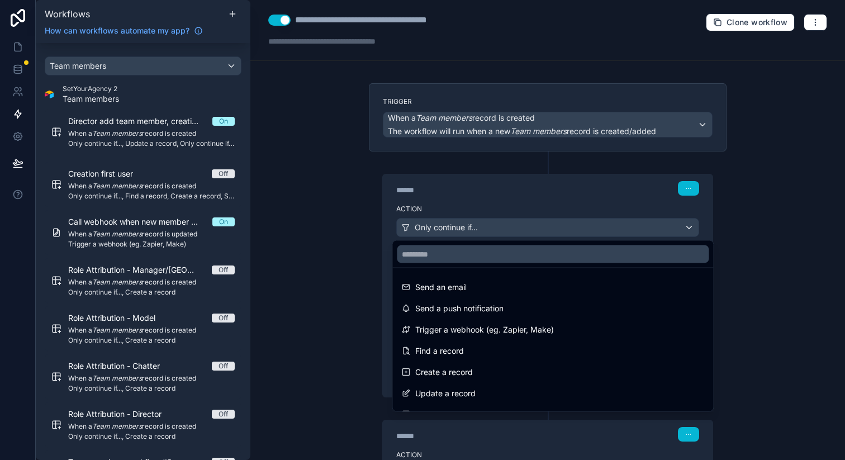
click at [322, 239] on div at bounding box center [422, 230] width 845 height 460
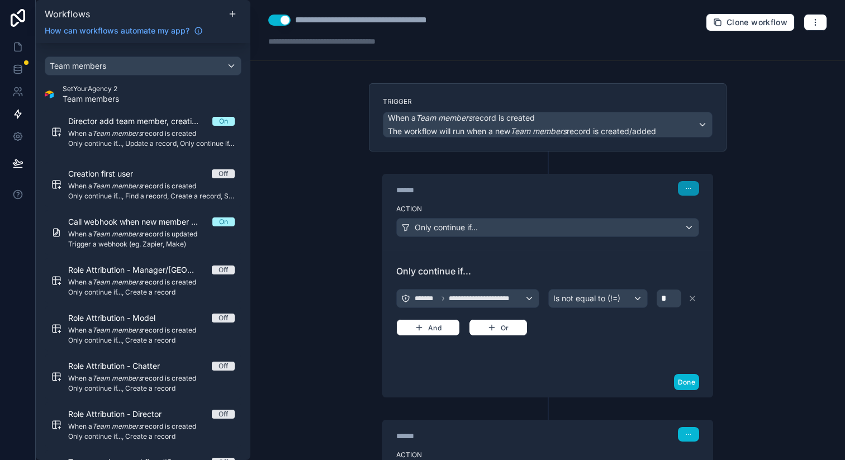
click at [686, 185] on icon "button" at bounding box center [688, 188] width 7 height 7
click at [686, 226] on button "Delete" at bounding box center [711, 231] width 77 height 18
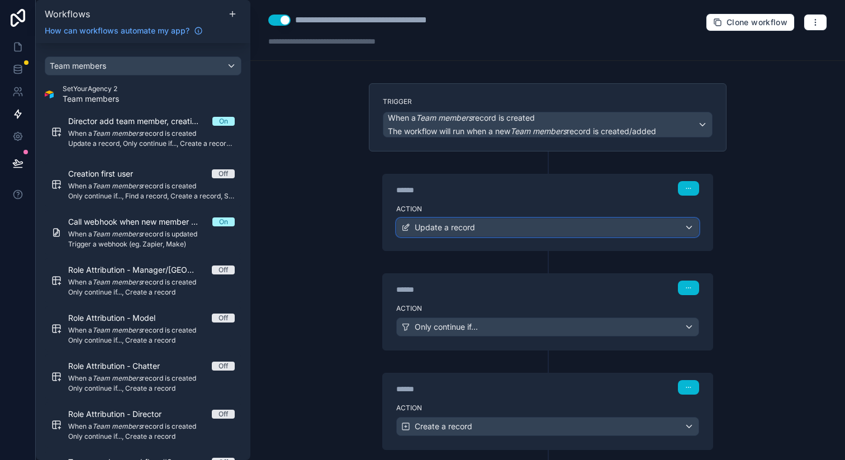
click at [487, 229] on div "Update a record" at bounding box center [548, 227] width 302 height 18
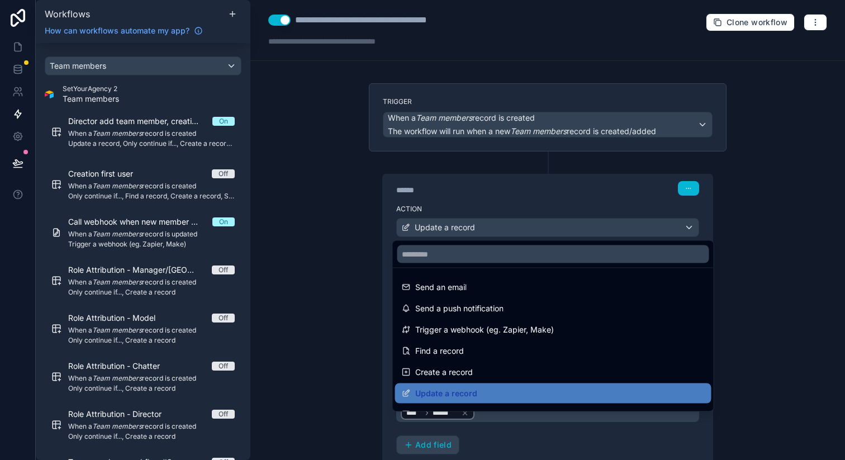
click at [306, 230] on div at bounding box center [422, 230] width 845 height 460
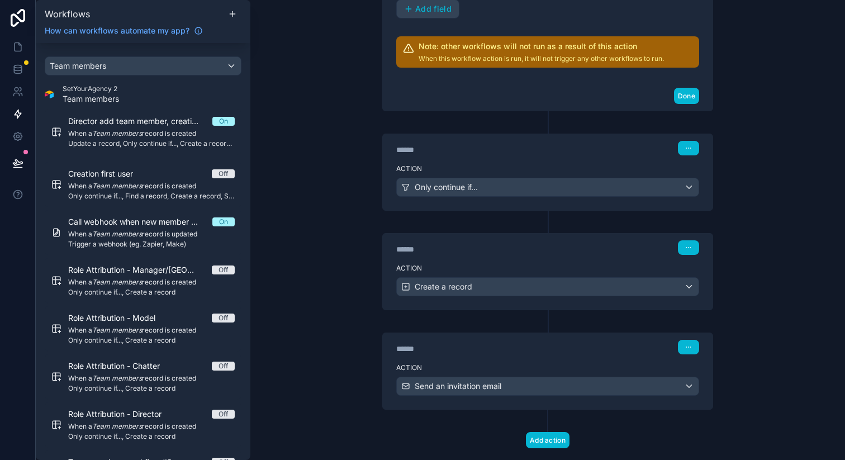
scroll to position [459, 0]
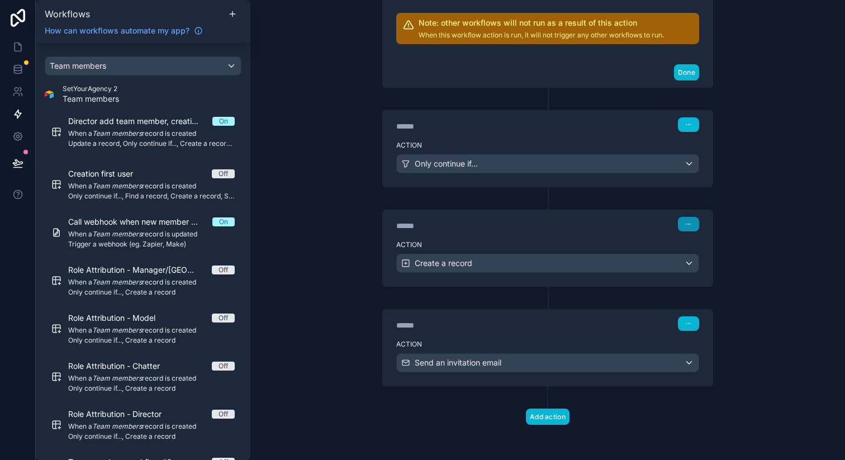
click at [685, 224] on icon "button" at bounding box center [688, 224] width 7 height 7
click at [685, 266] on icon at bounding box center [681, 266] width 9 height 9
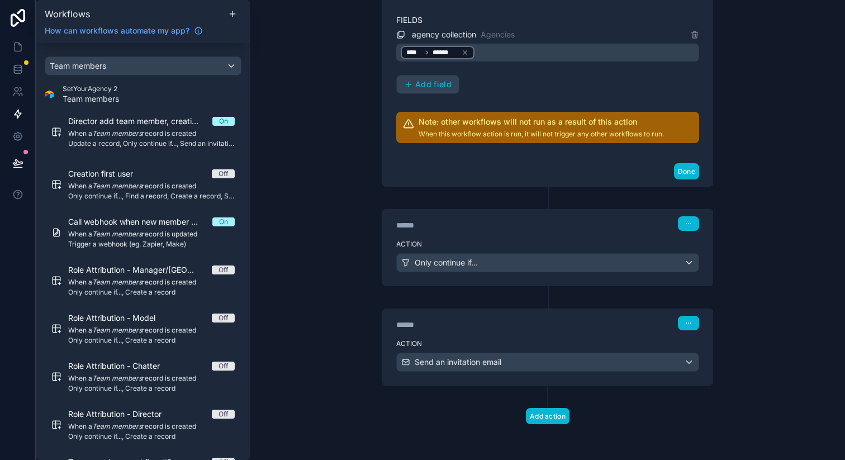
scroll to position [360, 0]
click at [687, 227] on button "button" at bounding box center [688, 224] width 21 height 15
click at [688, 265] on button "Delete" at bounding box center [711, 266] width 77 height 18
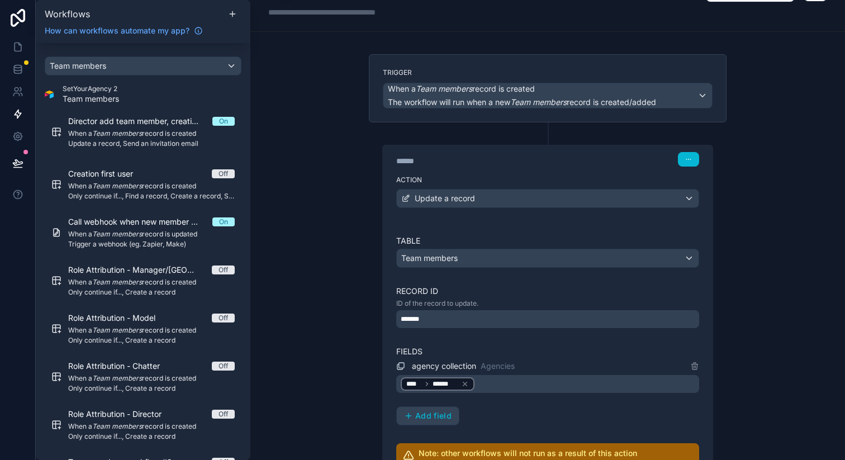
scroll to position [0, 0]
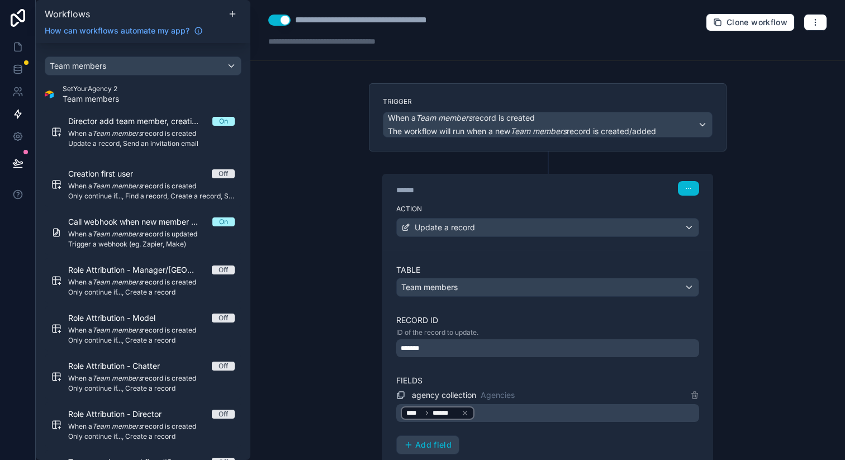
click at [283, 21] on button "Use setting" at bounding box center [279, 20] width 22 height 11
click at [280, 22] on button "Use setting" at bounding box center [279, 20] width 22 height 11
click at [691, 191] on button "button" at bounding box center [688, 188] width 21 height 15
click at [683, 227] on icon at bounding box center [681, 231] width 9 height 9
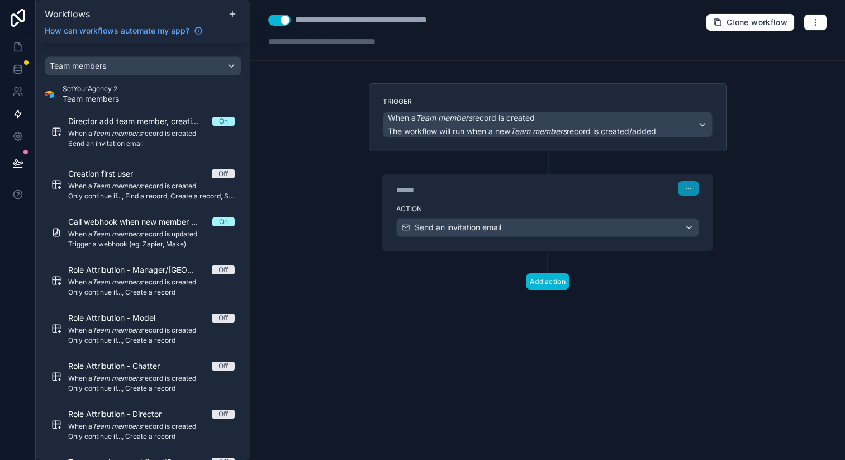
click at [683, 185] on button "button" at bounding box center [688, 188] width 21 height 15
click at [688, 235] on icon at bounding box center [685, 231] width 9 height 9
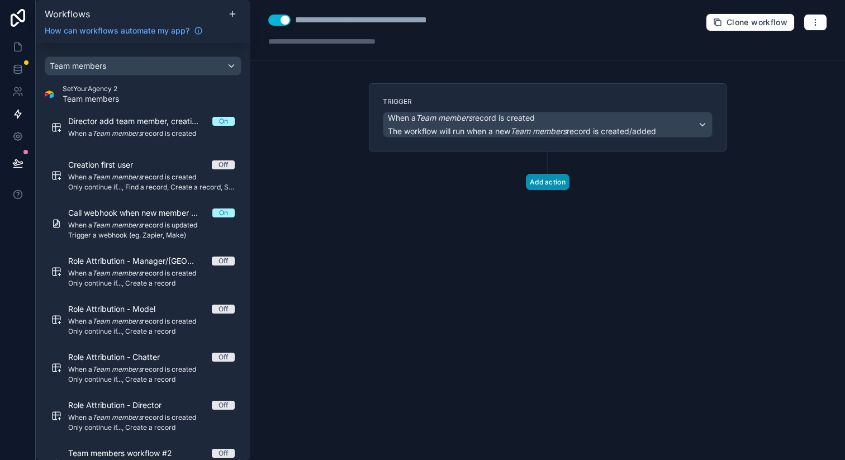
click at [537, 182] on button "Add action" at bounding box center [548, 182] width 44 height 16
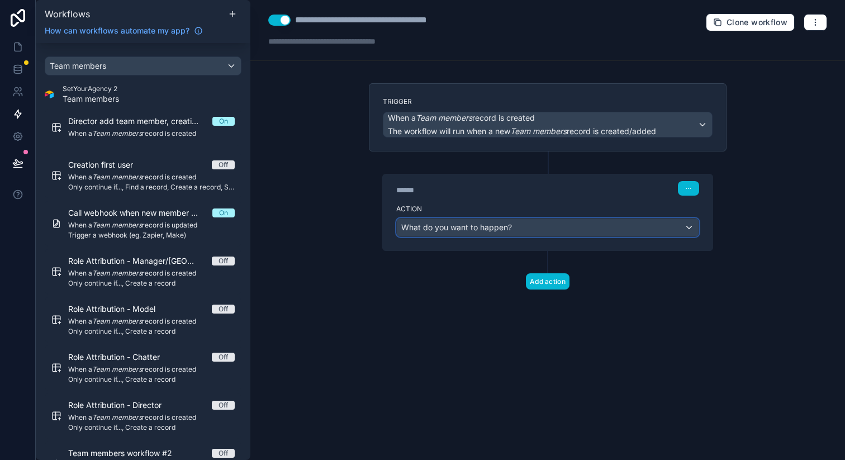
click at [491, 221] on div "What do you want to happen?" at bounding box center [548, 227] width 302 height 18
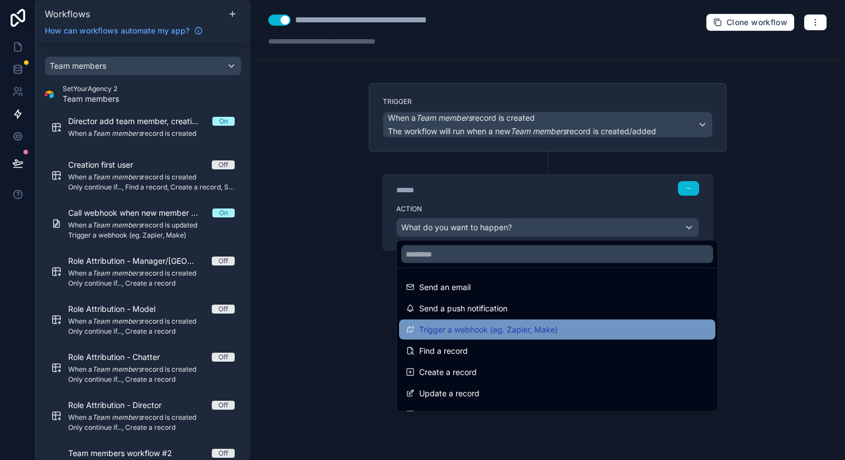
click at [486, 332] on span "Trigger a webhook (eg. Zapier, Make)" at bounding box center [488, 329] width 139 height 13
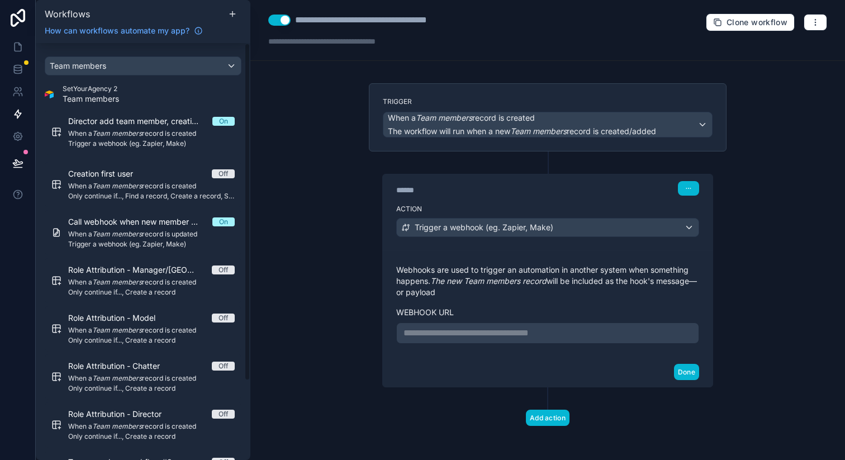
click at [444, 327] on p "**********" at bounding box center [547, 332] width 288 height 13
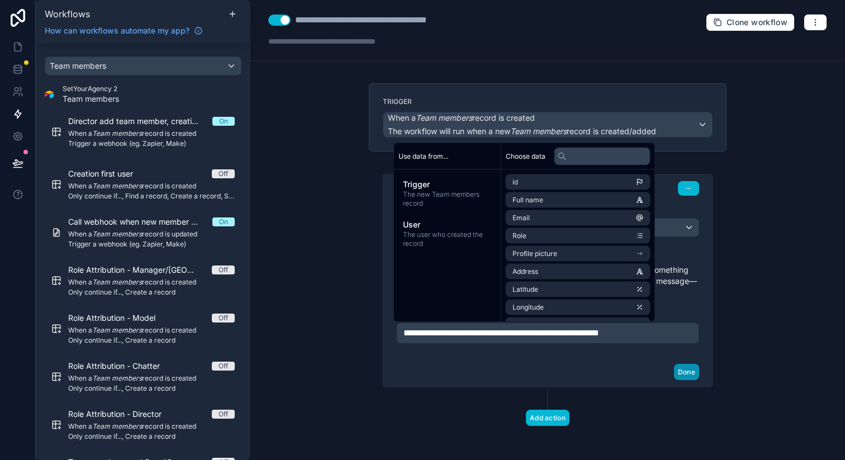
click at [676, 373] on button "Done" at bounding box center [686, 372] width 25 height 16
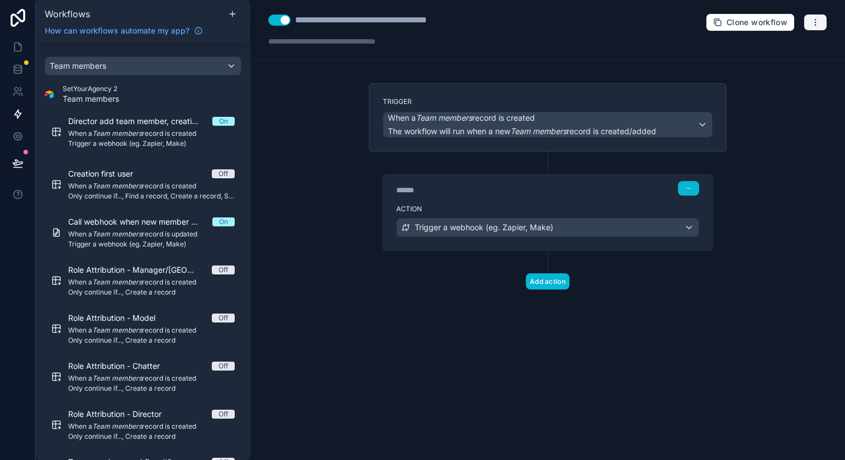
click at [819, 18] on button "button" at bounding box center [814, 22] width 23 height 17
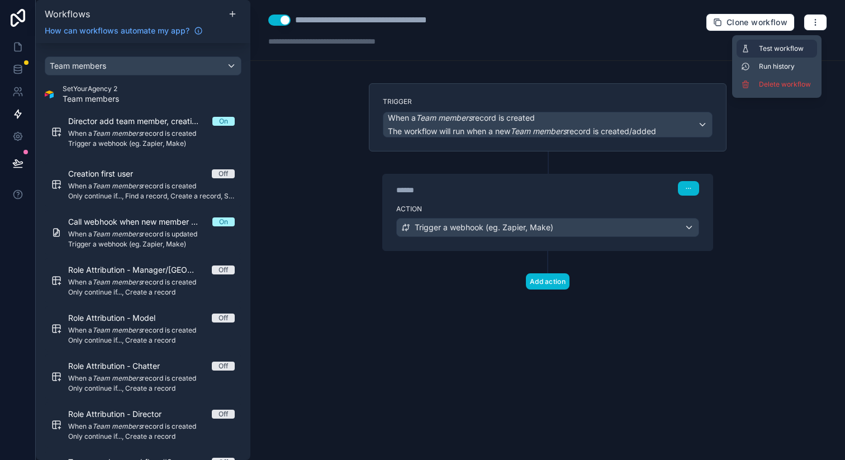
click at [774, 43] on button "Test workflow" at bounding box center [776, 49] width 80 height 18
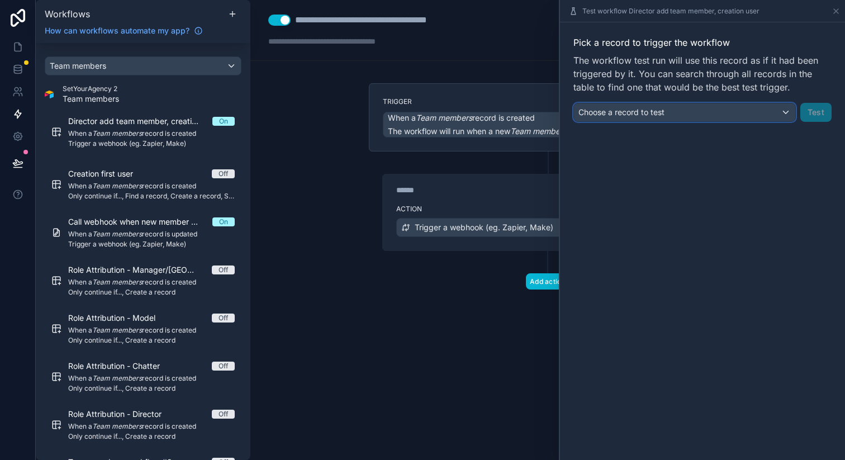
click at [652, 118] on div "Choose a record to test" at bounding box center [684, 112] width 221 height 18
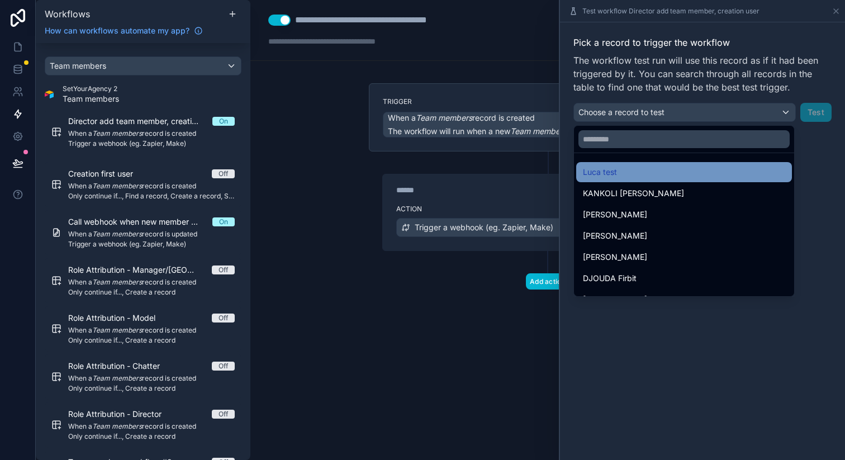
click at [630, 169] on div "Luca test" at bounding box center [684, 171] width 202 height 13
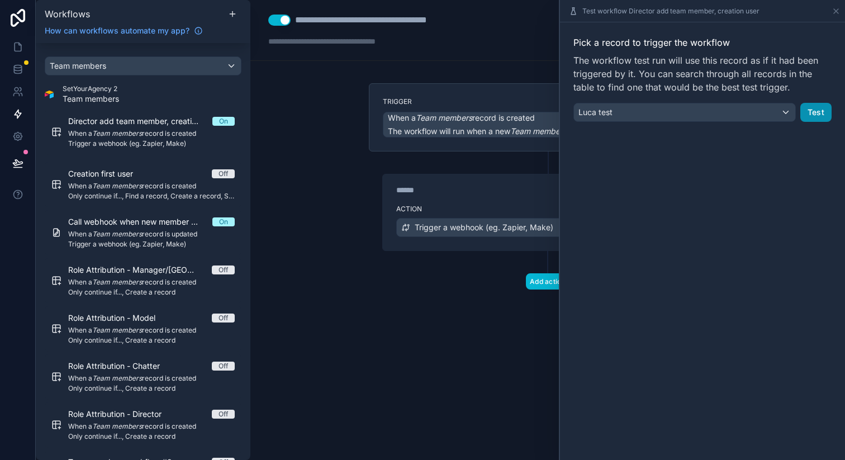
click at [819, 113] on button "Test" at bounding box center [815, 112] width 31 height 19
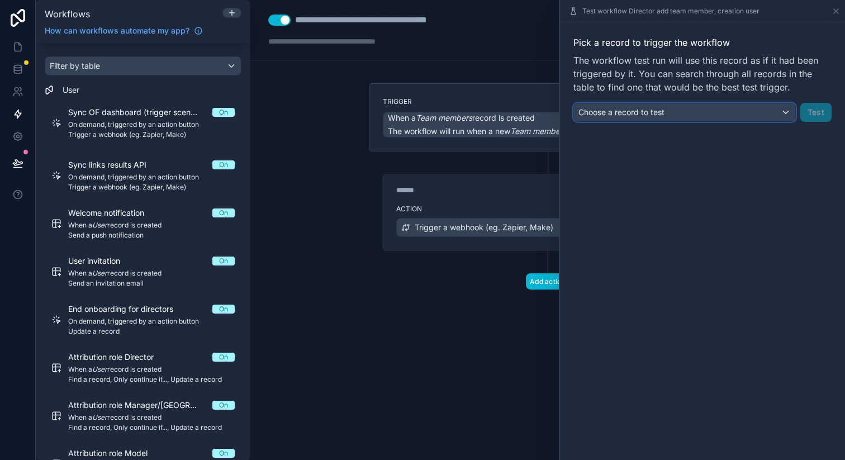
click at [735, 113] on div "Choose a record to test" at bounding box center [684, 112] width 221 height 18
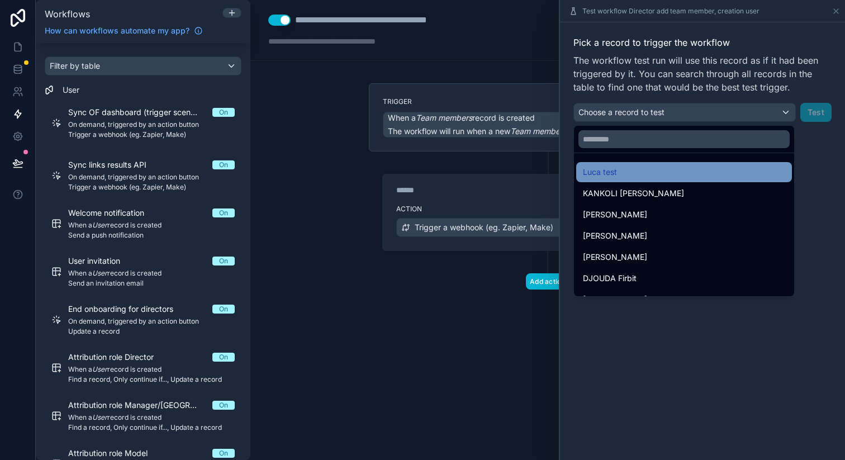
click at [623, 164] on div "Luca test" at bounding box center [684, 172] width 216 height 20
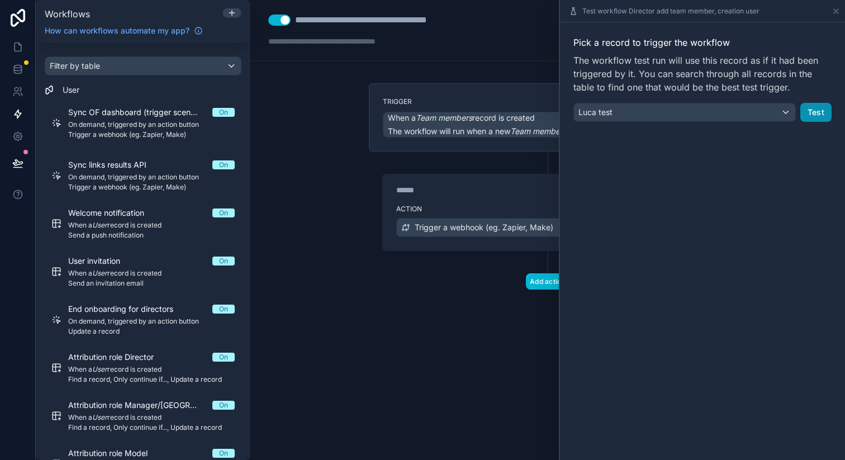
click at [808, 111] on button "Test" at bounding box center [815, 112] width 31 height 19
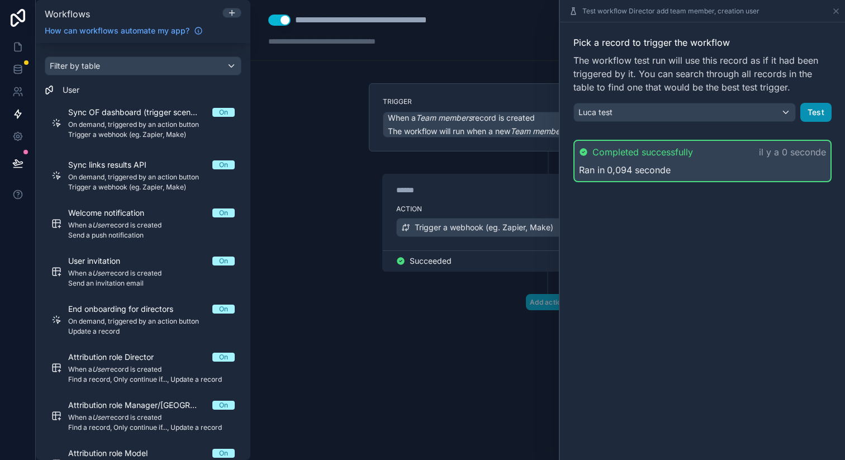
click at [817, 108] on button "Test" at bounding box center [815, 112] width 31 height 19
click at [822, 113] on button "Test" at bounding box center [815, 112] width 31 height 19
click at [17, 89] on icon at bounding box center [17, 90] width 4 height 4
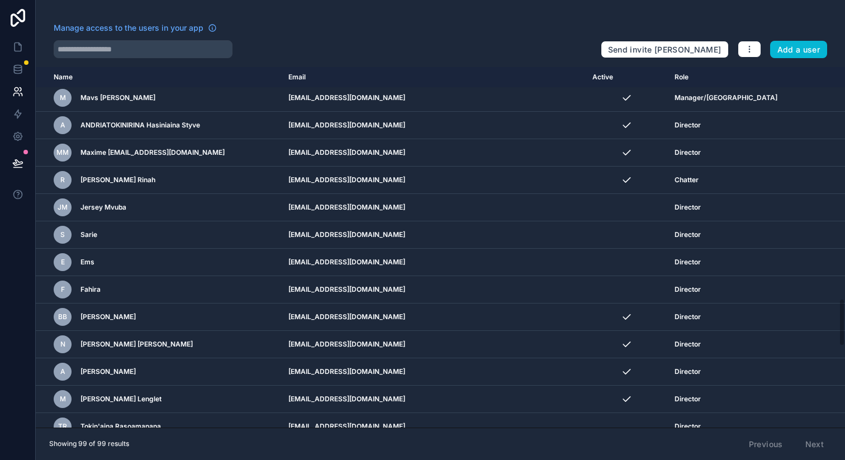
scroll to position [2369, 0]
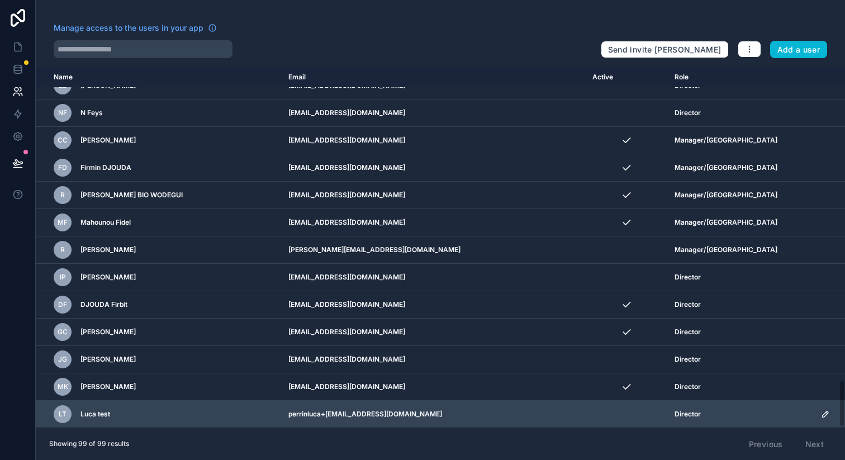
click at [822, 417] on icon "scrollable content" at bounding box center [825, 414] width 6 height 6
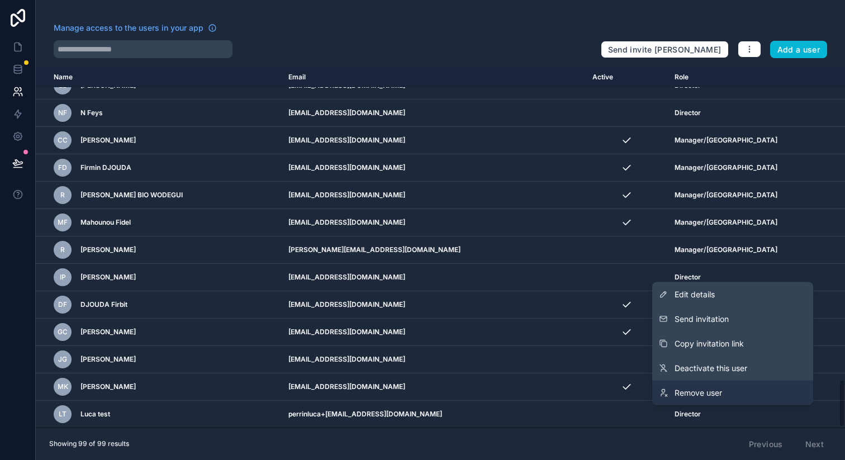
click at [746, 395] on link "Remove user" at bounding box center [732, 392] width 161 height 25
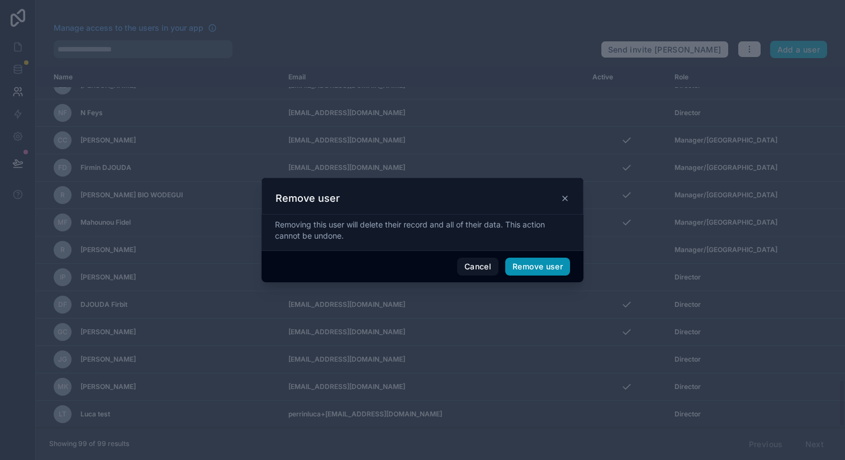
click at [546, 267] on button "Remove user" at bounding box center [537, 266] width 65 height 18
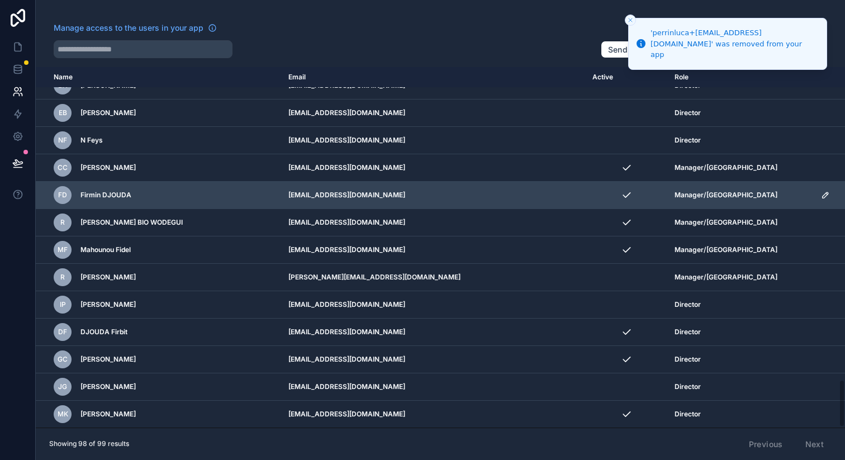
scroll to position [2342, 0]
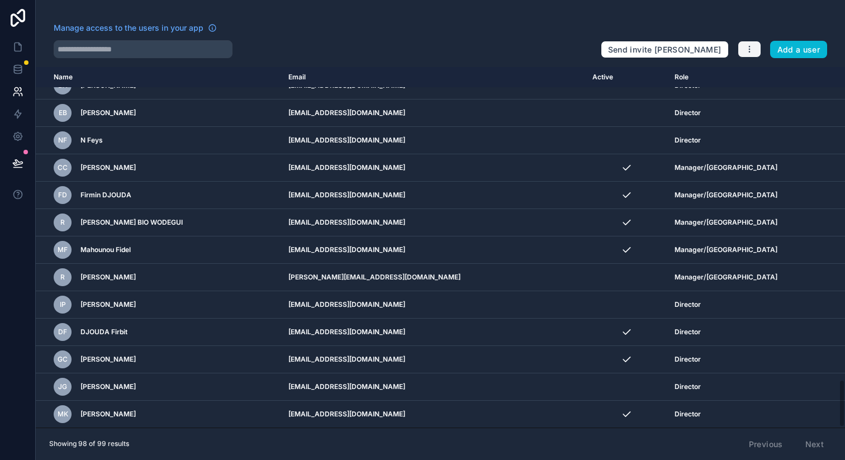
click at [746, 48] on icon "button" at bounding box center [749, 49] width 9 height 9
click at [751, 73] on link "Manage roles" at bounding box center [776, 76] width 78 height 18
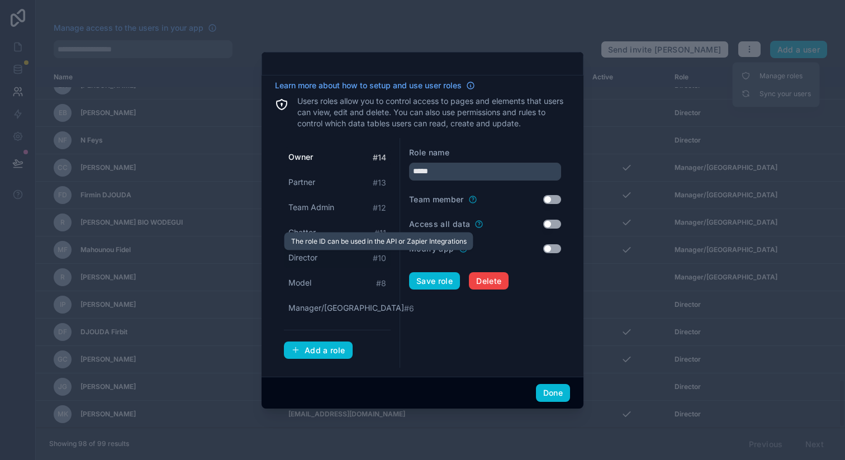
click at [378, 257] on span "# 10" at bounding box center [379, 257] width 13 height 11
type input "********"
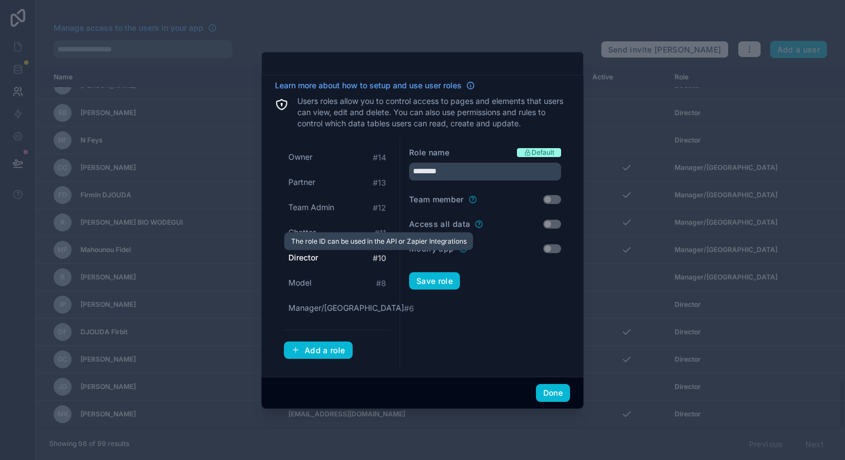
click at [378, 256] on span "# 10" at bounding box center [379, 257] width 13 height 11
click at [532, 150] on span "Default" at bounding box center [542, 152] width 23 height 9
click at [217, 117] on div at bounding box center [422, 230] width 845 height 460
click at [545, 385] on button "Done" at bounding box center [553, 393] width 34 height 18
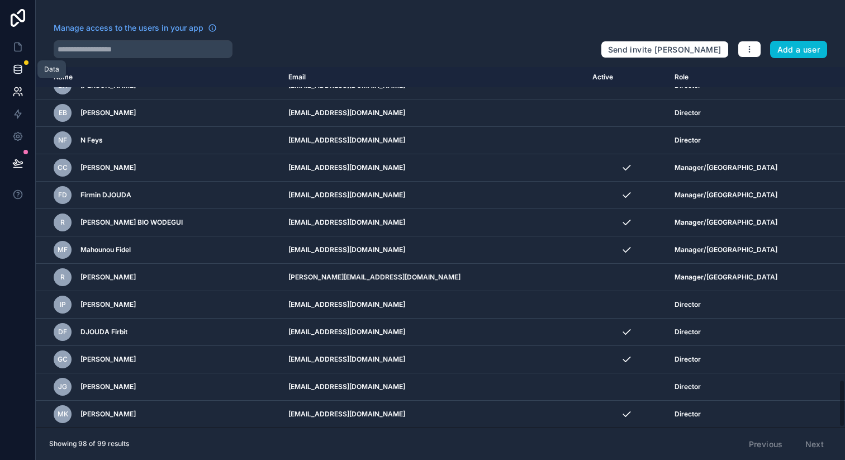
click at [18, 77] on link at bounding box center [17, 69] width 35 height 22
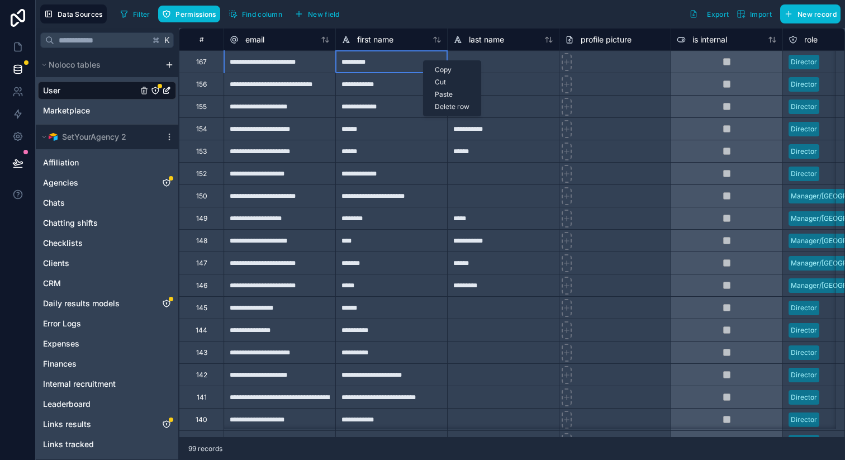
click at [442, 104] on div "Delete row" at bounding box center [451, 107] width 57 height 12
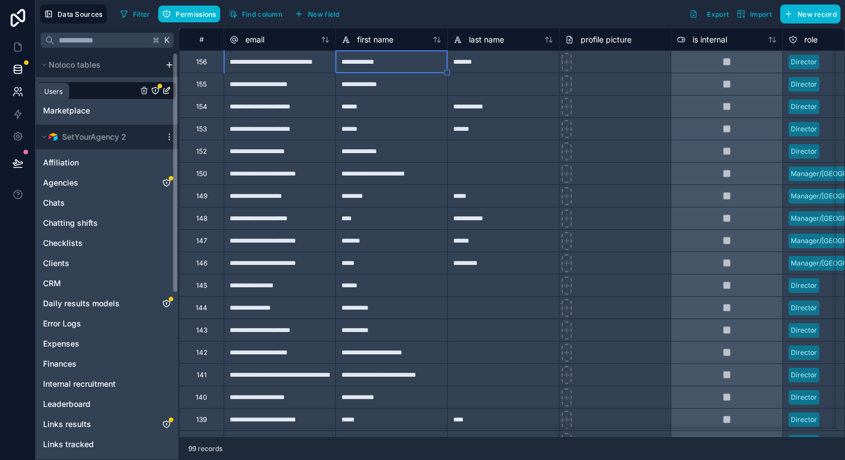
click at [21, 88] on icon at bounding box center [17, 91] width 11 height 11
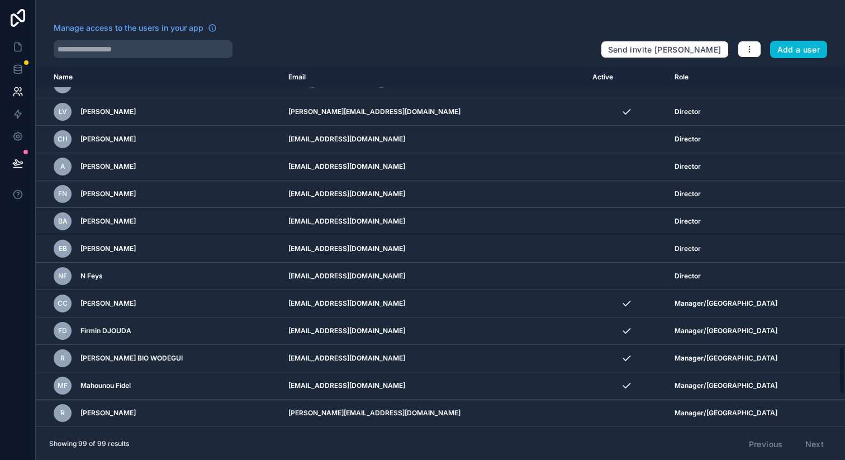
scroll to position [2369, 0]
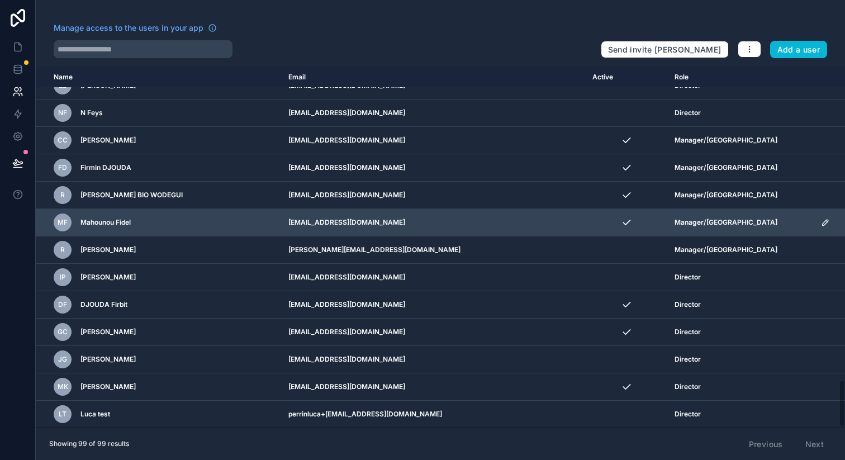
click at [345, 223] on td "[EMAIL_ADDRESS][DOMAIN_NAME]" at bounding box center [433, 222] width 303 height 27
drag, startPoint x: 345, startPoint y: 223, endPoint x: 400, endPoint y: 222, distance: 55.9
click at [400, 222] on td "[EMAIL_ADDRESS][DOMAIN_NAME]" at bounding box center [433, 222] width 303 height 27
copy td "[EMAIL_ADDRESS][DOMAIN_NAME]"
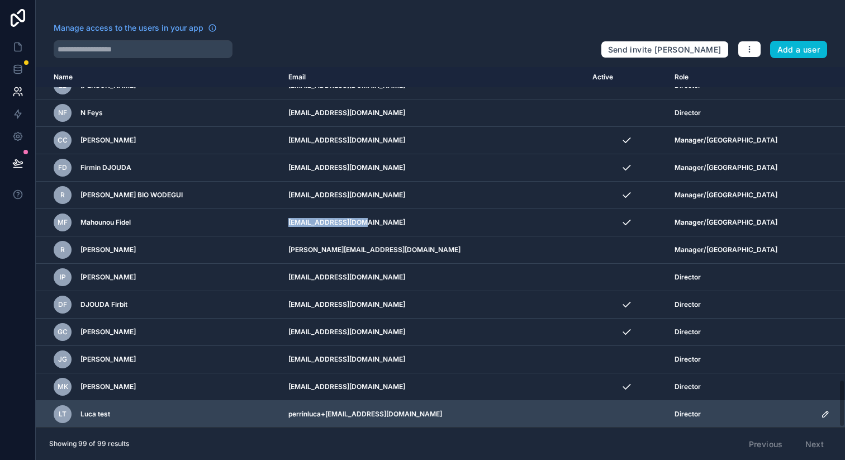
click at [821, 413] on icon "scrollable content" at bounding box center [825, 413] width 9 height 9
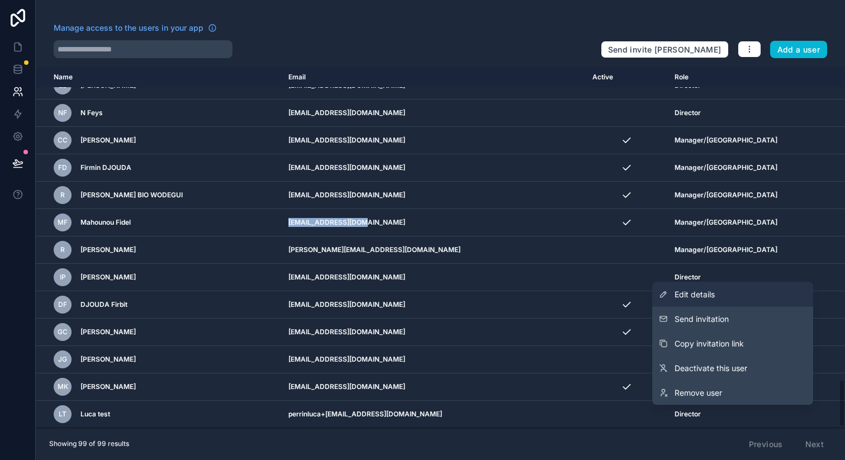
click at [711, 302] on link "Edit details" at bounding box center [732, 294] width 161 height 25
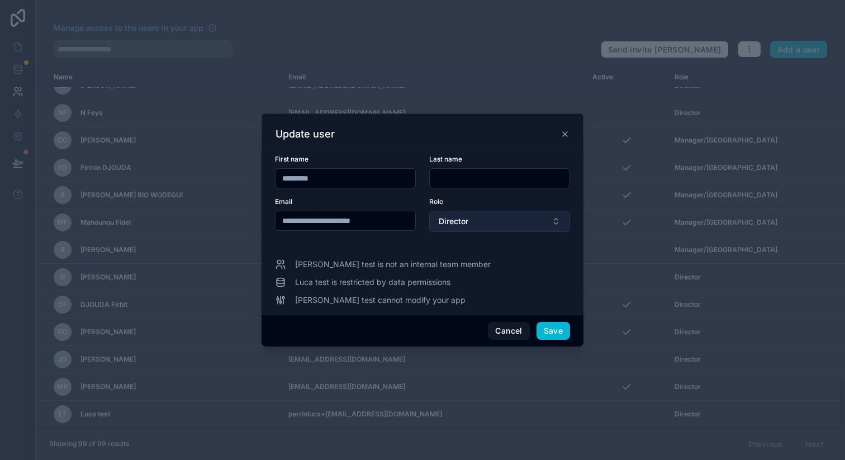
click at [483, 226] on button "Director" at bounding box center [499, 221] width 141 height 21
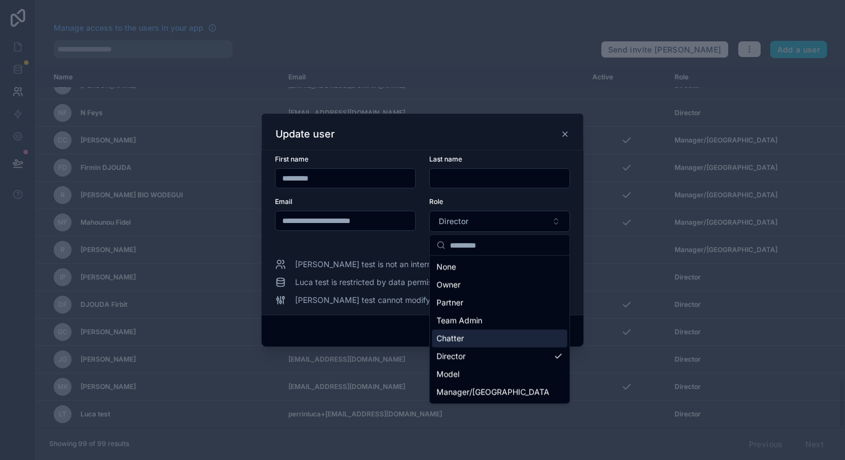
click at [459, 335] on span "Chatter" at bounding box center [449, 338] width 27 height 11
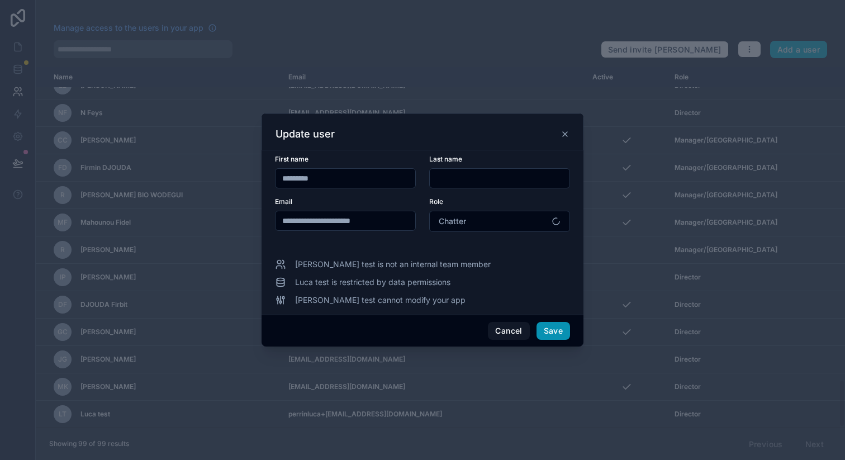
click at [560, 328] on button "Save" at bounding box center [553, 331] width 34 height 18
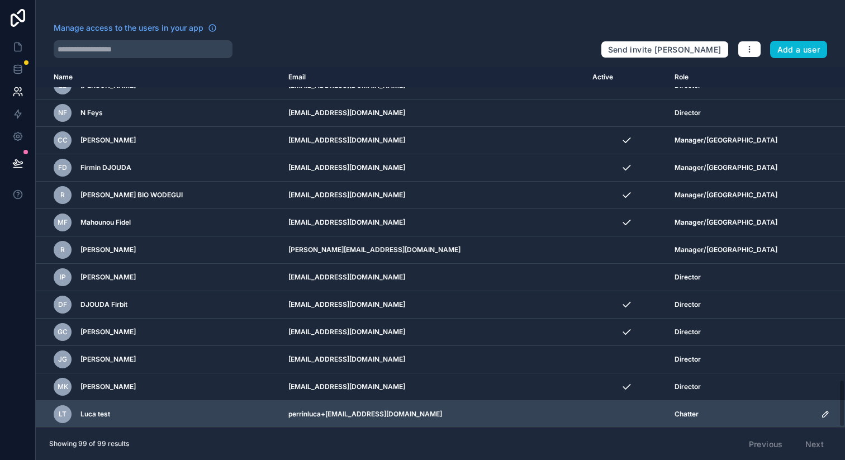
click at [356, 414] on td "perrinluca+[EMAIL_ADDRESS][DOMAIN_NAME]" at bounding box center [433, 413] width 303 height 27
drag, startPoint x: 356, startPoint y: 414, endPoint x: 420, endPoint y: 414, distance: 63.7
click at [420, 414] on td "perrinluca+[EMAIL_ADDRESS][DOMAIN_NAME]" at bounding box center [433, 413] width 303 height 27
copy td "perrinluca+[EMAIL_ADDRESS][DOMAIN_NAME]"
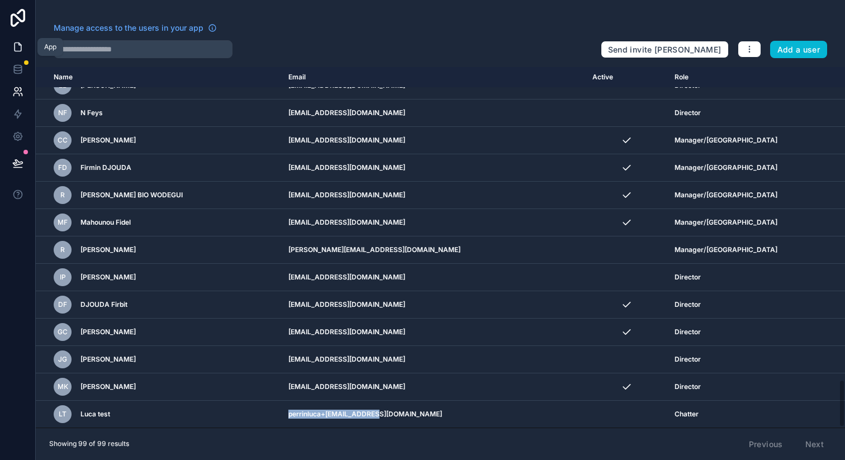
click at [16, 49] on icon at bounding box center [17, 46] width 11 height 11
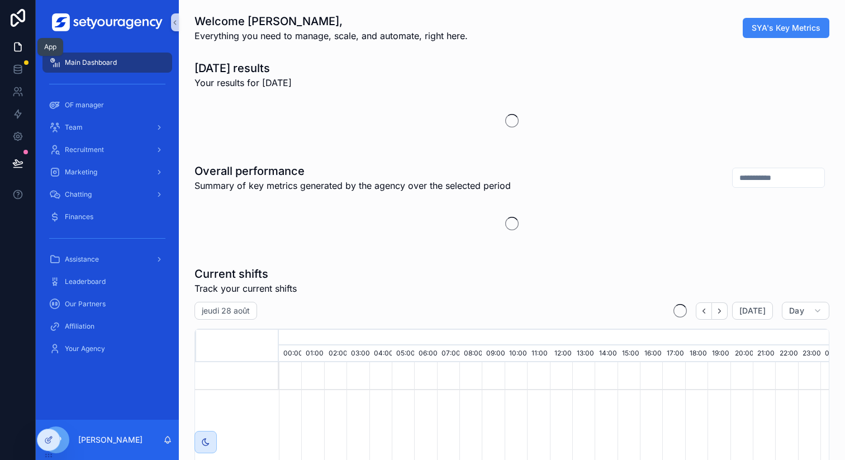
scroll to position [0, 3789]
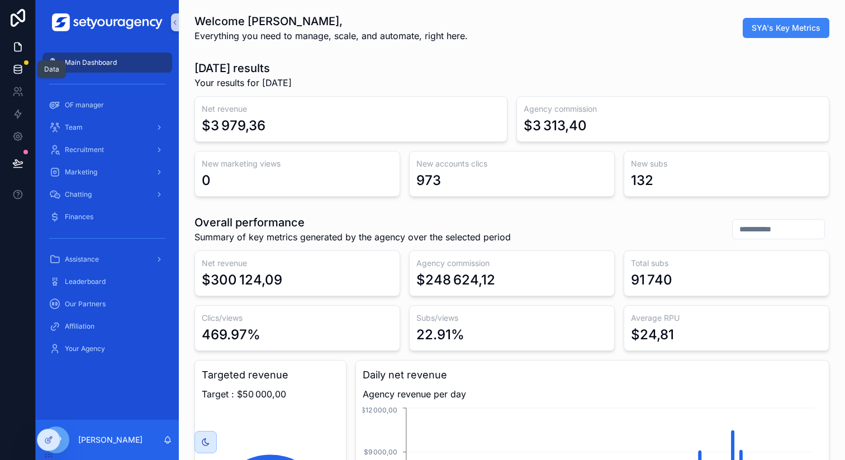
click at [20, 73] on icon at bounding box center [17, 71] width 7 height 4
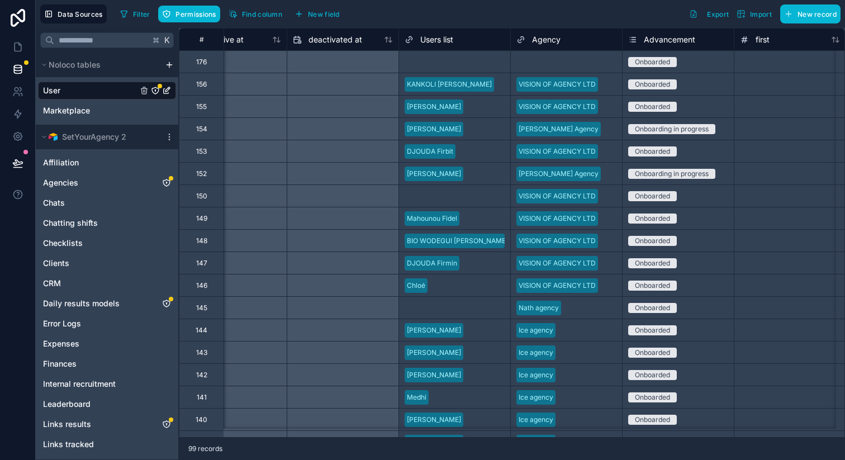
scroll to position [0, 1010]
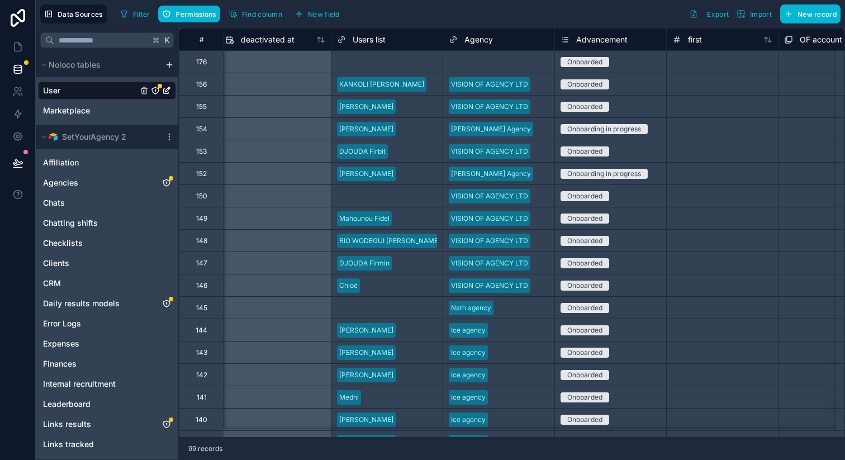
click at [482, 82] on div "VISION OF AGENCY LTD" at bounding box center [489, 84] width 77 height 10
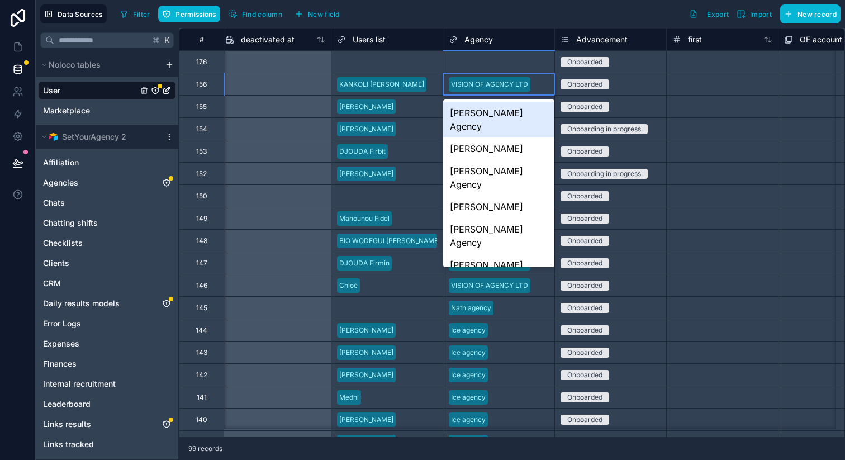
click at [486, 60] on div "Select a Agency" at bounding box center [474, 62] width 51 height 9
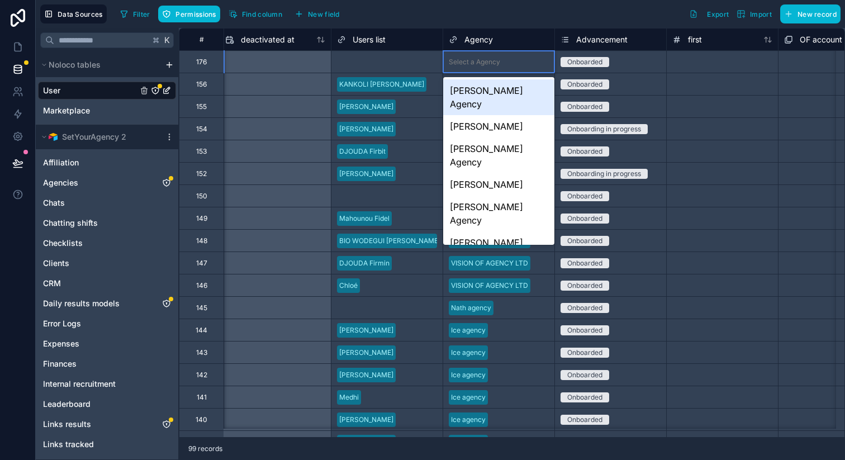
click at [484, 60] on div "Select a Agency" at bounding box center [474, 62] width 51 height 9
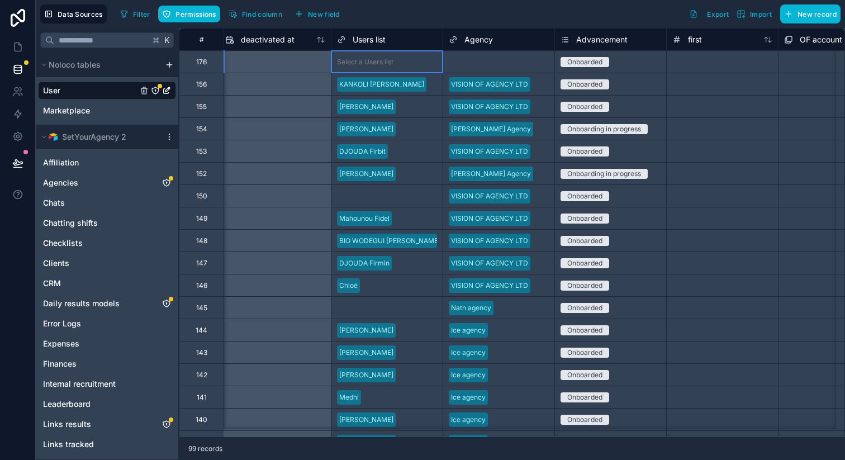
click at [393, 60] on div "Select a Users list" at bounding box center [386, 61] width 111 height 11
click at [380, 60] on div "Select a Users list" at bounding box center [365, 62] width 56 height 9
click at [472, 65] on div "Select a Agency" at bounding box center [474, 62] width 51 height 9
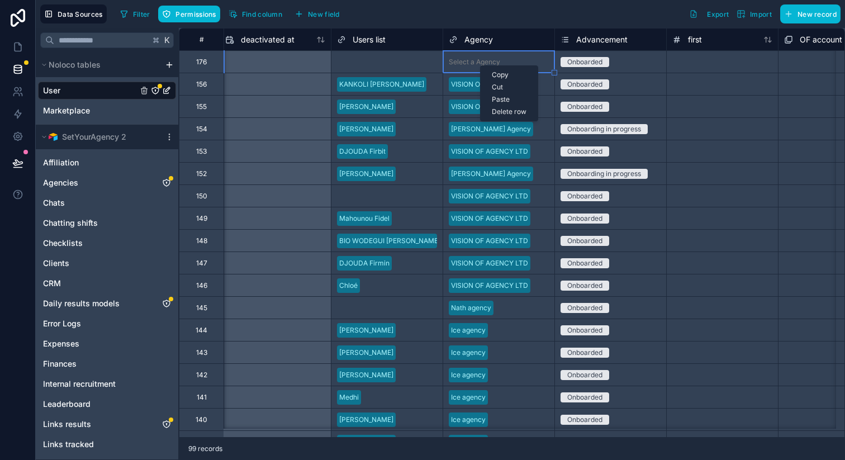
click at [506, 112] on div "Delete row" at bounding box center [508, 112] width 57 height 12
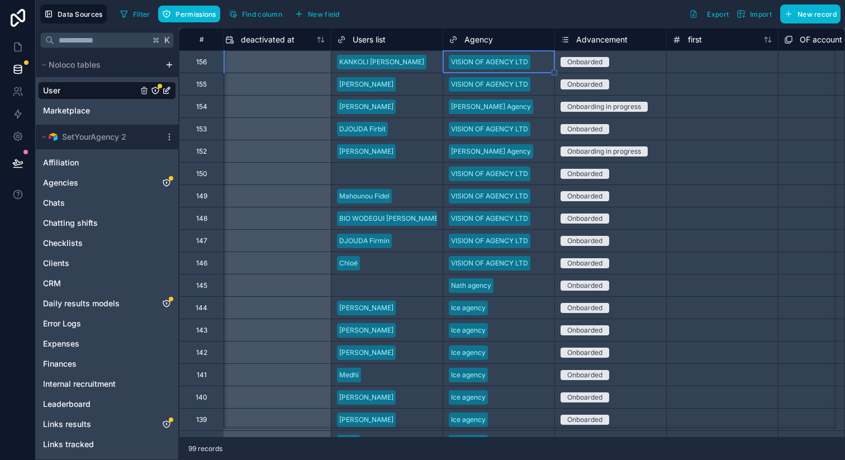
type input "**********"
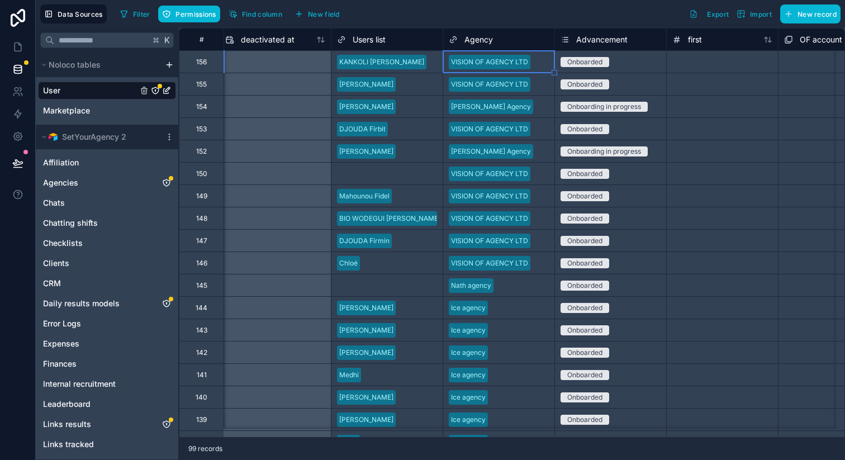
type input "**********"
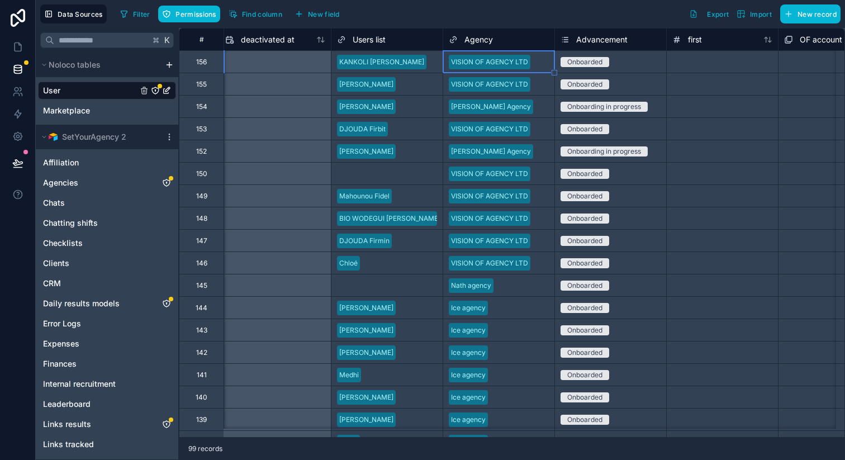
type input "**********"
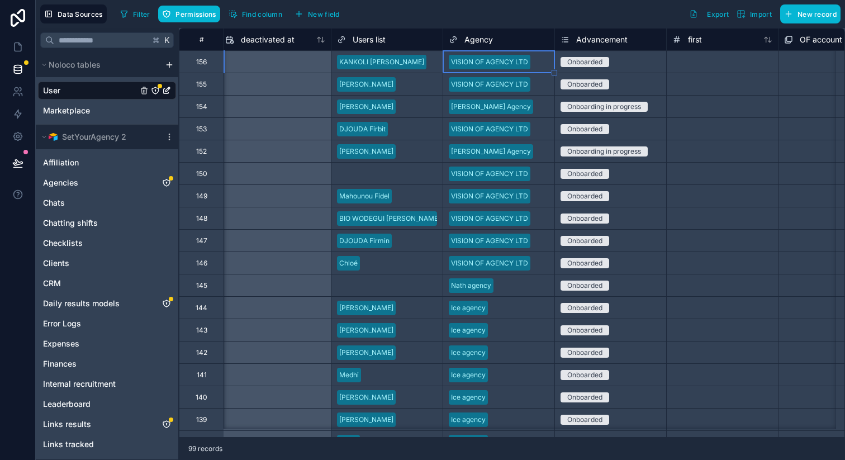
type input "**********"
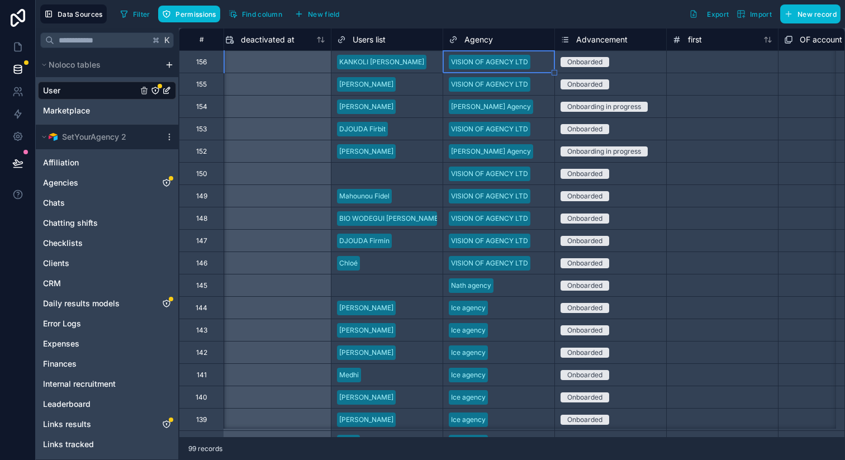
type input "**********"
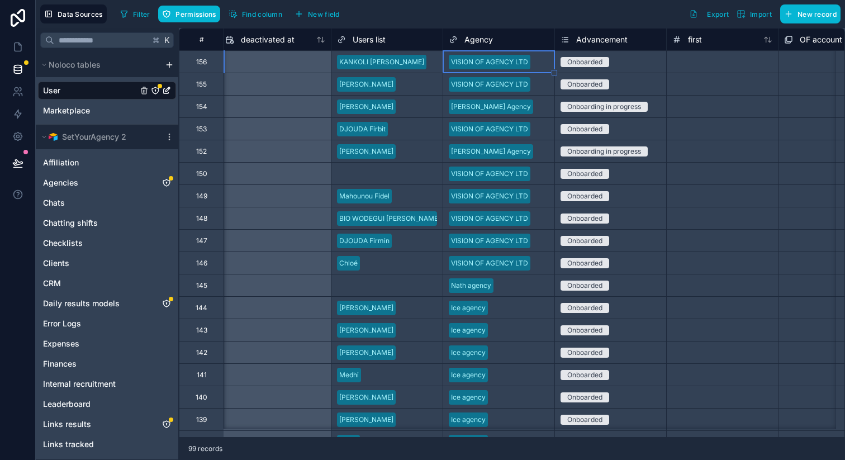
type input "**********"
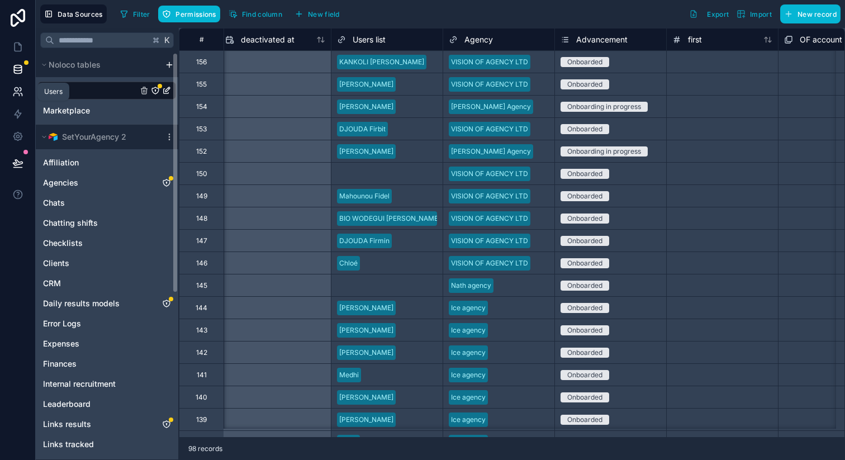
click at [21, 91] on icon at bounding box center [17, 91] width 11 height 11
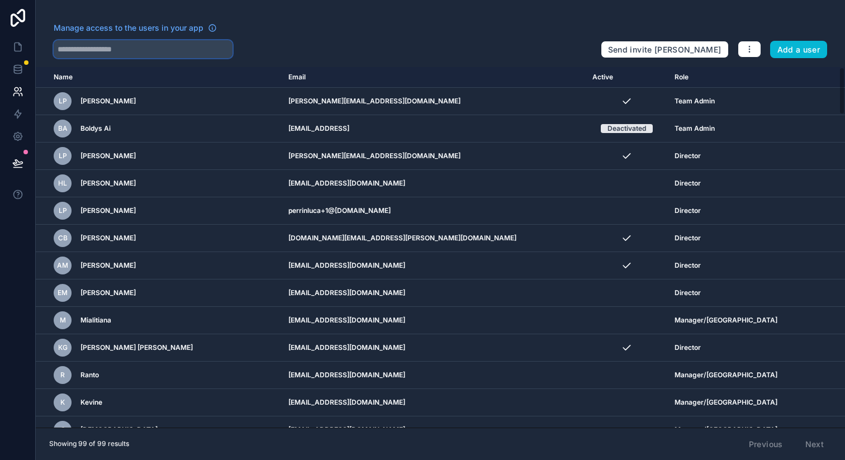
click at [173, 53] on input "text" at bounding box center [143, 49] width 179 height 18
type input "***"
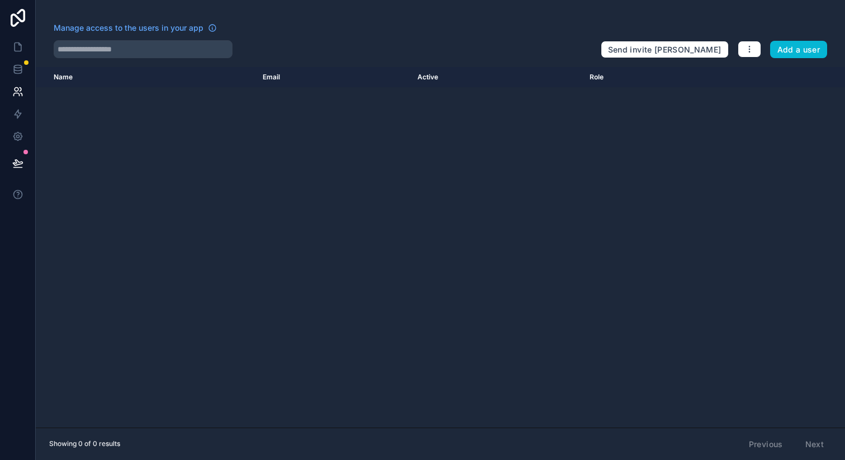
click at [328, 48] on div at bounding box center [323, 49] width 538 height 18
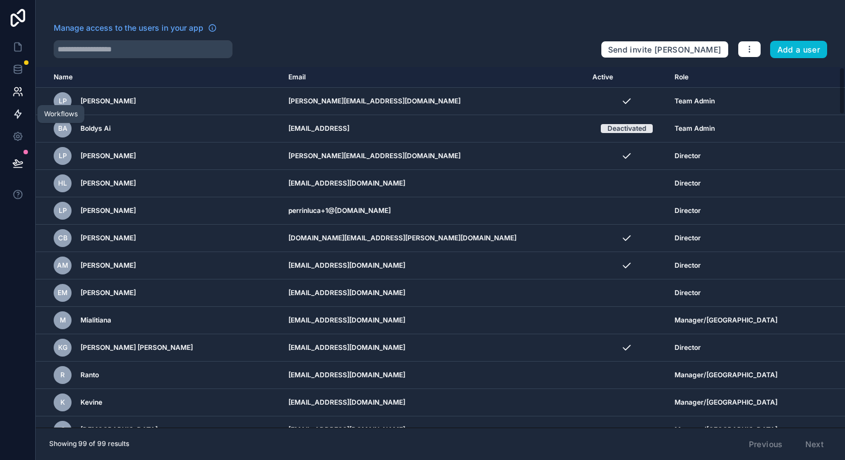
click at [17, 120] on link at bounding box center [17, 114] width 35 height 22
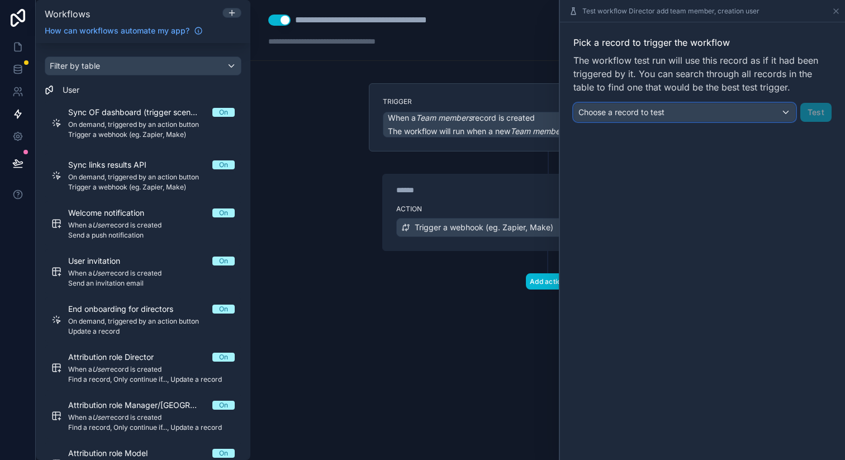
click at [633, 103] on div "Choose a record to test" at bounding box center [684, 112] width 221 height 18
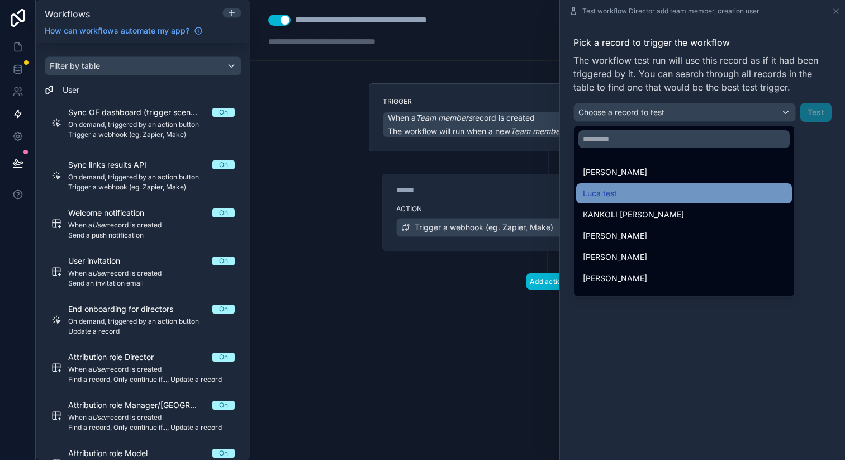
click at [611, 189] on span "Luca test" at bounding box center [600, 193] width 34 height 13
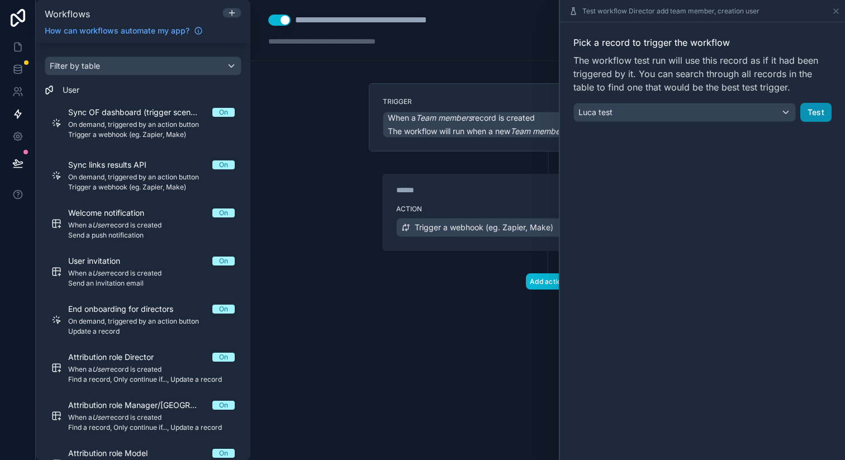
click at [813, 115] on button "Test" at bounding box center [815, 112] width 31 height 19
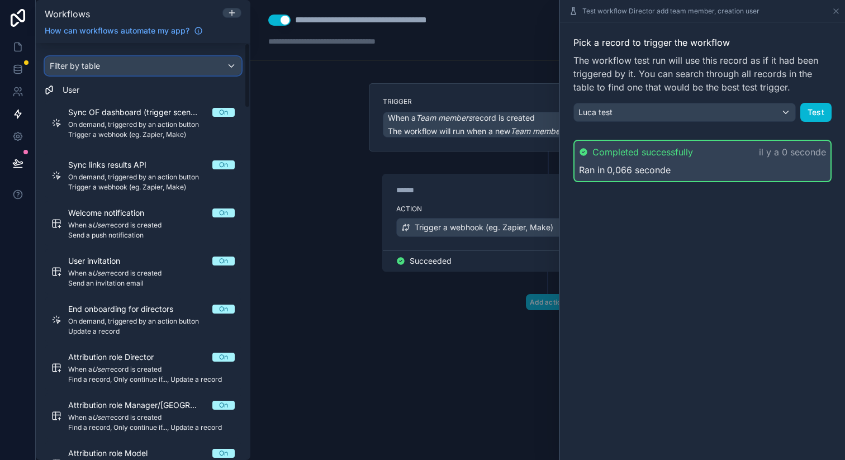
click at [109, 69] on div "Filter by table" at bounding box center [142, 66] width 195 height 18
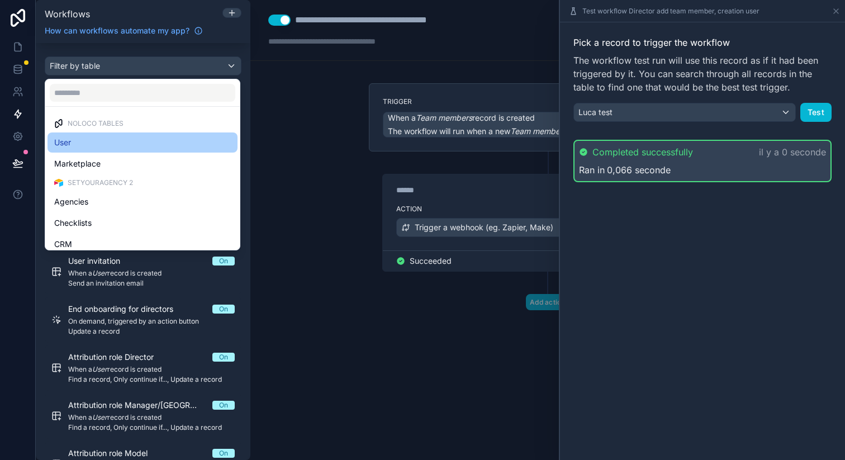
click at [98, 146] on div "User" at bounding box center [142, 142] width 177 height 13
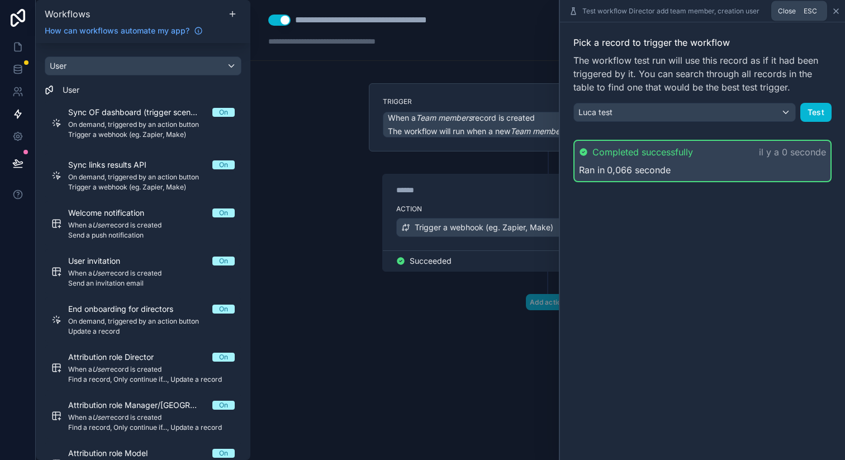
click at [833, 7] on icon at bounding box center [835, 11] width 9 height 9
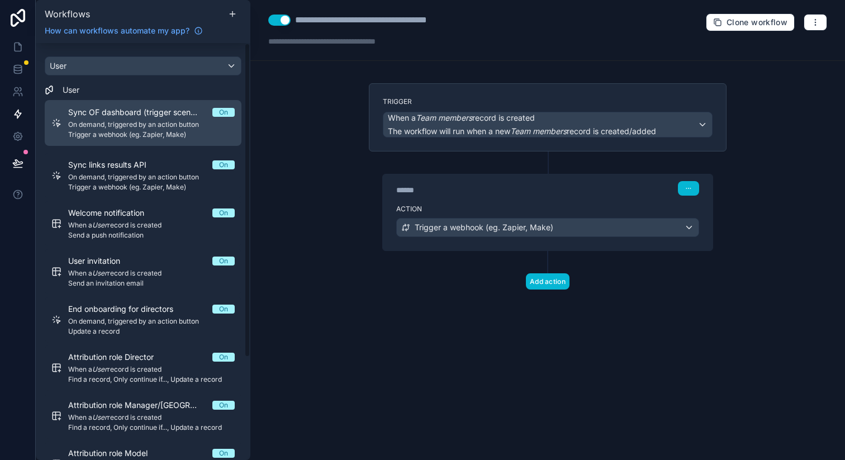
click at [110, 125] on span "On demand, triggered by an action button" at bounding box center [151, 124] width 166 height 9
click at [150, 126] on span "On demand, triggered by an action button" at bounding box center [151, 124] width 166 height 9
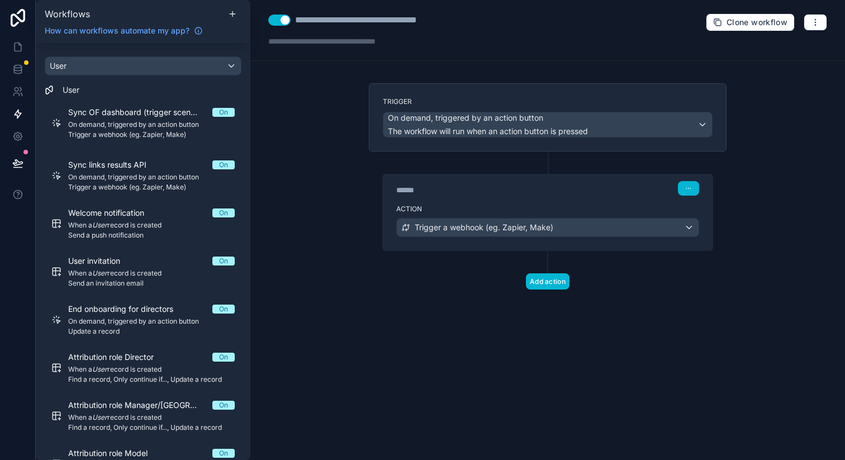
click at [528, 57] on div "**********" at bounding box center [547, 30] width 594 height 61
click at [564, 47] on div "**********" at bounding box center [547, 30] width 594 height 61
click at [557, 39] on div "**********" at bounding box center [547, 30] width 594 height 61
click at [282, 122] on div "**********" at bounding box center [547, 230] width 594 height 460
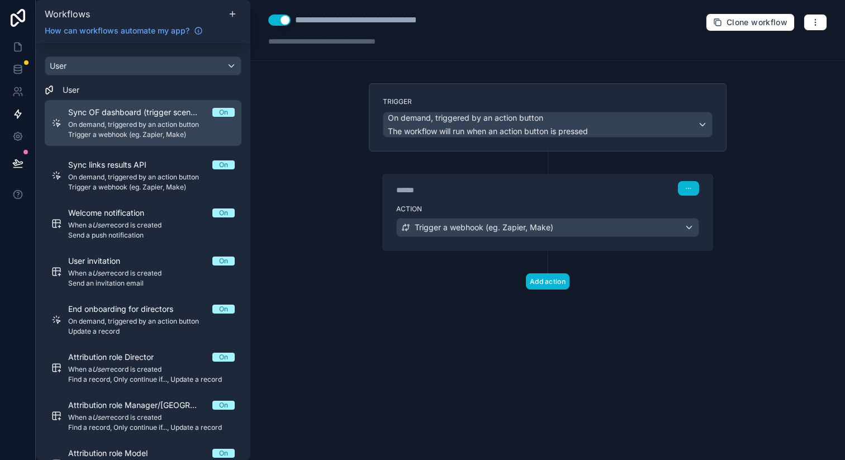
click at [157, 125] on span "On demand, triggered by an action button" at bounding box center [151, 124] width 166 height 9
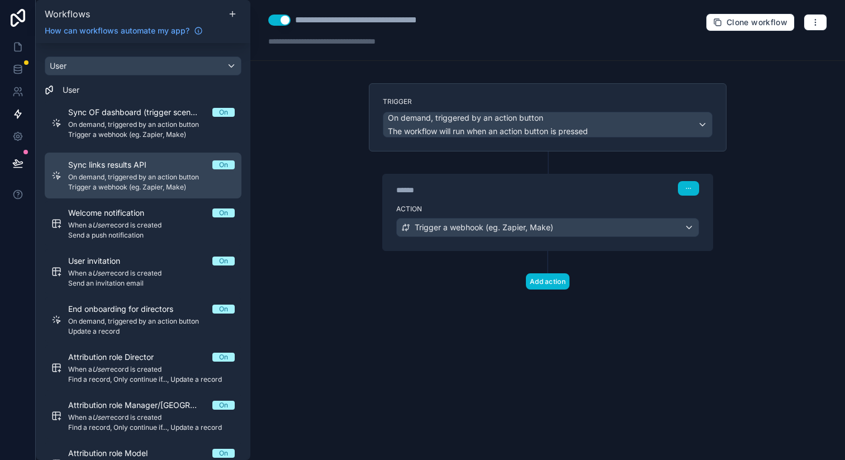
click at [158, 174] on span "On demand, triggered by an action button" at bounding box center [151, 177] width 166 height 9
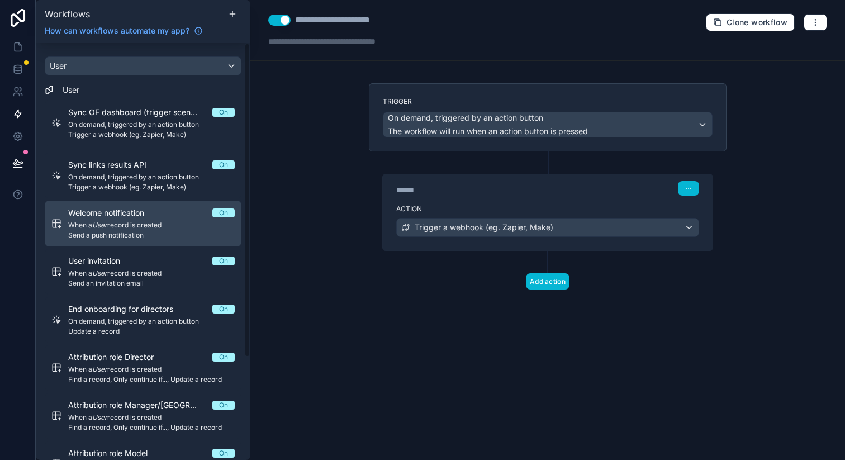
click at [164, 213] on div "Welcome notification On" at bounding box center [151, 212] width 166 height 11
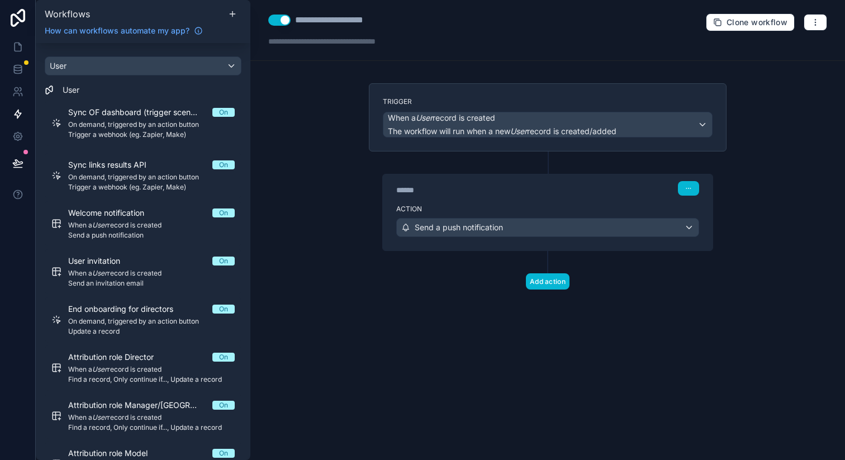
click at [284, 25] on button "Use setting" at bounding box center [279, 20] width 22 height 11
click at [284, 20] on button "Use setting" at bounding box center [279, 20] width 22 height 11
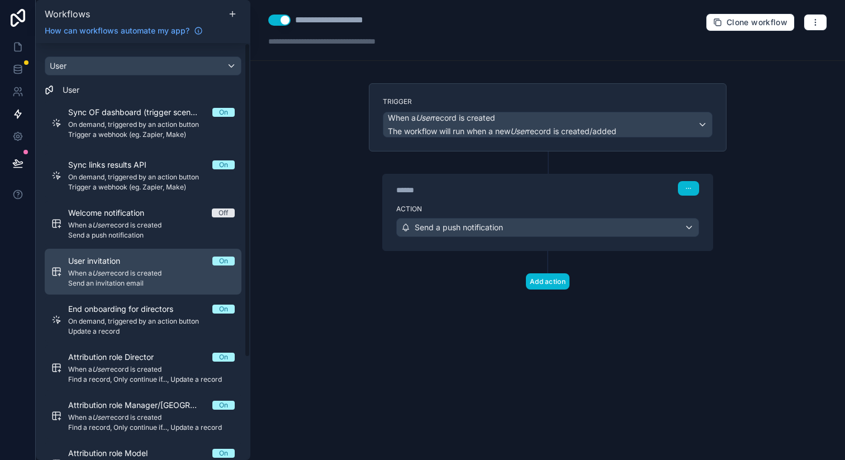
click at [152, 258] on div "User invitation On" at bounding box center [151, 260] width 166 height 11
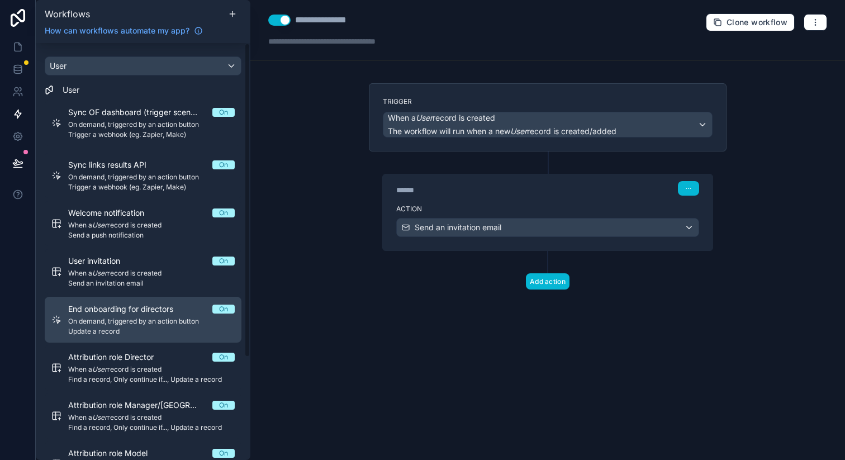
click at [179, 309] on span "End onboarding for directors" at bounding box center [127, 308] width 118 height 11
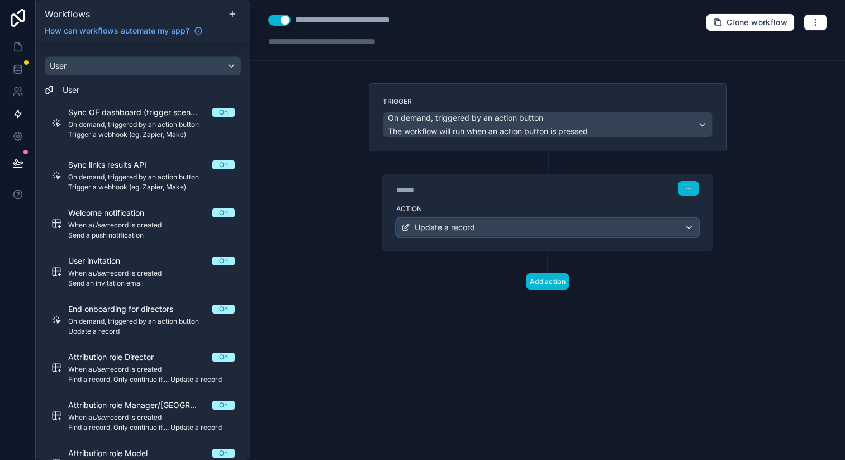
click at [420, 231] on span "Update a record" at bounding box center [444, 227] width 60 height 11
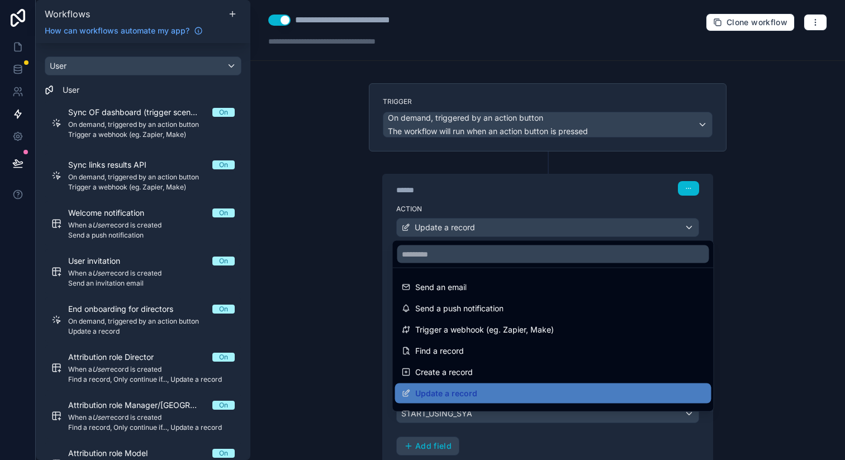
click at [336, 217] on div at bounding box center [422, 230] width 845 height 460
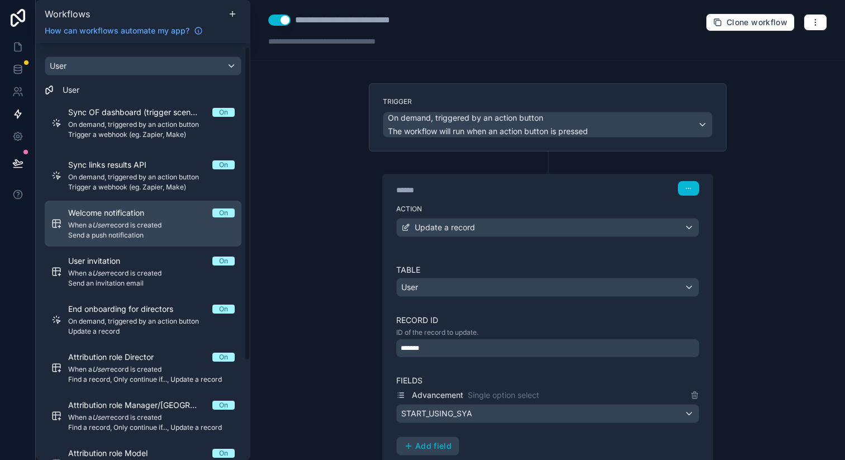
scroll to position [29, 0]
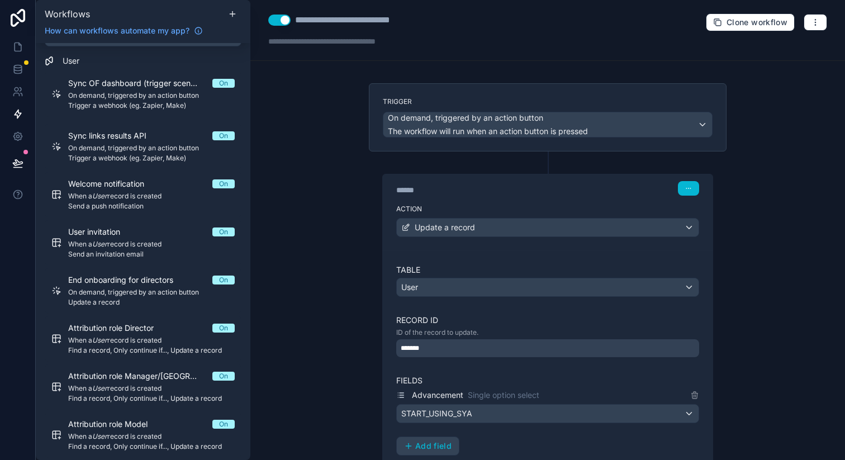
click at [283, 17] on button "Use setting" at bounding box center [279, 20] width 22 height 11
click at [814, 21] on button "button" at bounding box center [814, 22] width 23 height 17
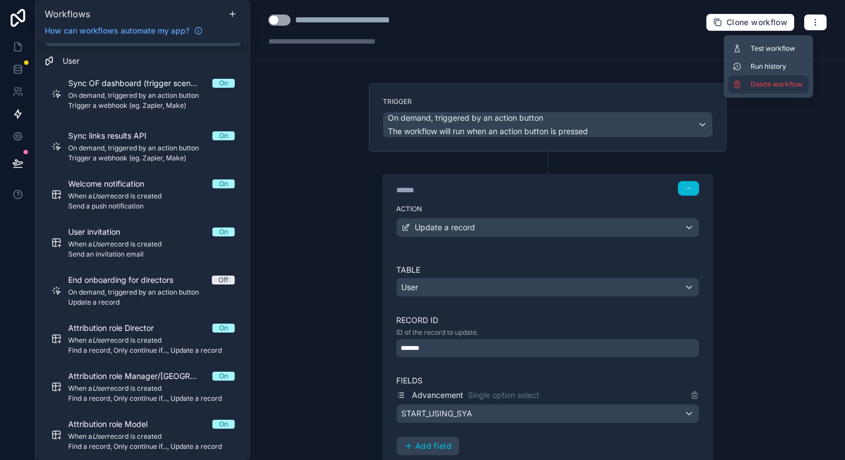
click at [772, 80] on span "Delete workflow" at bounding box center [777, 84] width 54 height 9
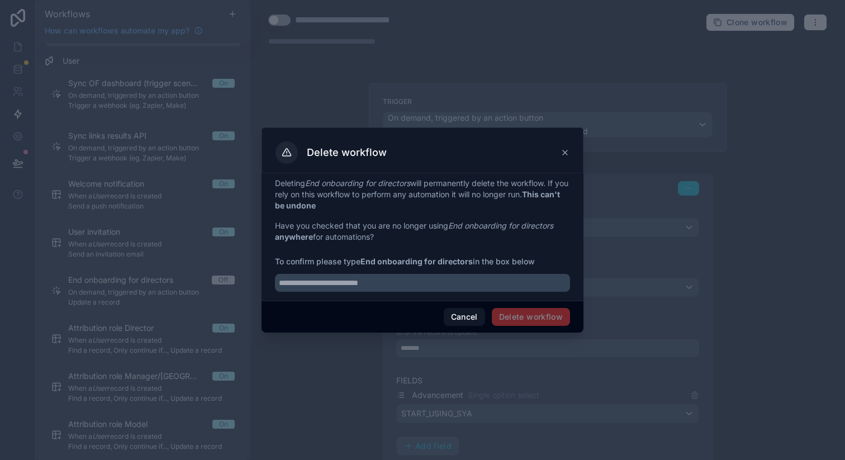
click at [369, 260] on strong "End onboarding for directors" at bounding box center [416, 260] width 112 height 9
drag, startPoint x: 369, startPoint y: 260, endPoint x: 460, endPoint y: 258, distance: 91.6
click at [460, 258] on strong "End onboarding for directors" at bounding box center [416, 260] width 112 height 9
copy strong "End onboarding for directors"
click at [422, 283] on input "text" at bounding box center [422, 283] width 295 height 18
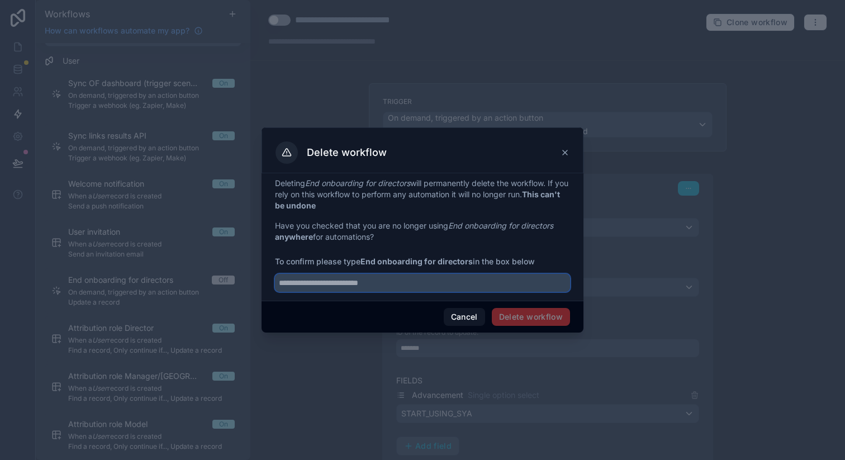
paste input "**********"
type input "**********"
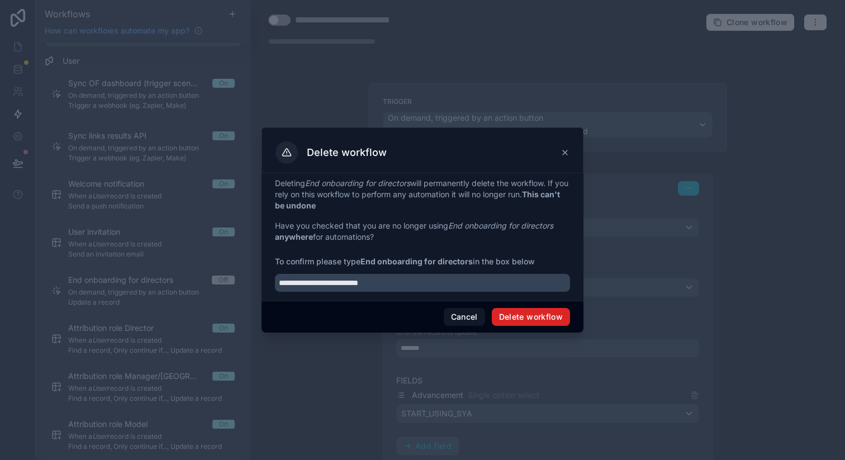
click at [529, 316] on button "Delete workflow" at bounding box center [531, 317] width 78 height 18
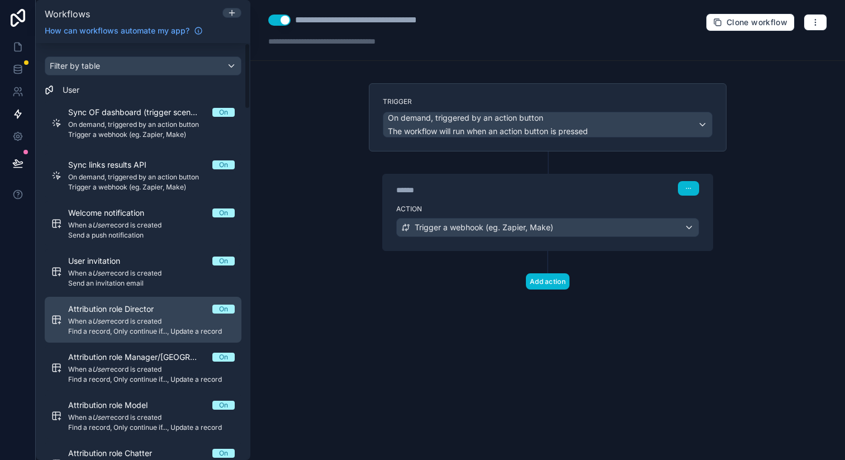
click at [159, 311] on span "Attribution role Director" at bounding box center [117, 308] width 99 height 11
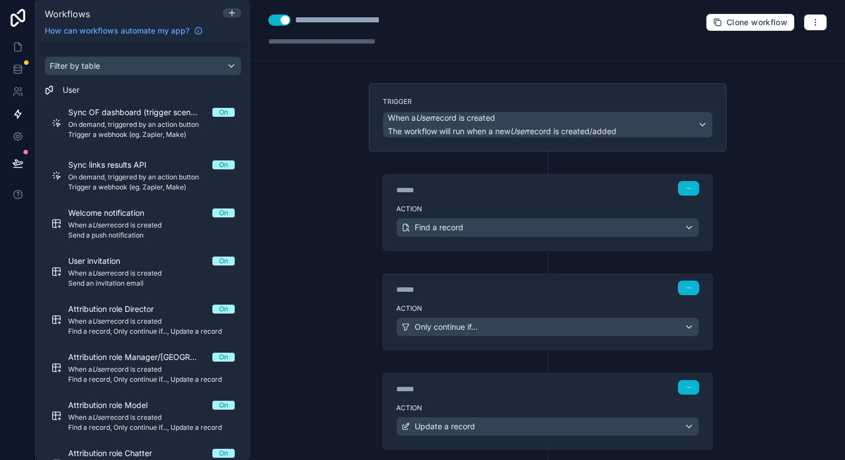
click at [281, 18] on button "Use setting" at bounding box center [279, 20] width 22 height 11
click at [810, 21] on icon "button" at bounding box center [814, 22] width 9 height 9
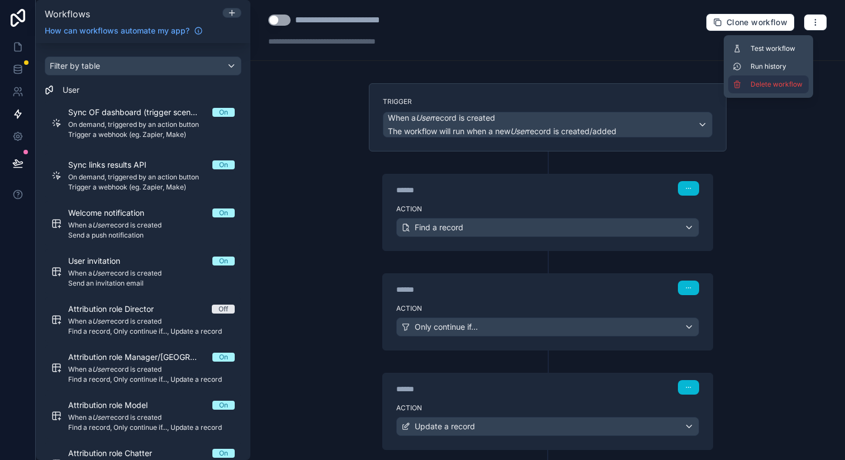
click at [780, 85] on span "Delete workflow" at bounding box center [777, 84] width 54 height 9
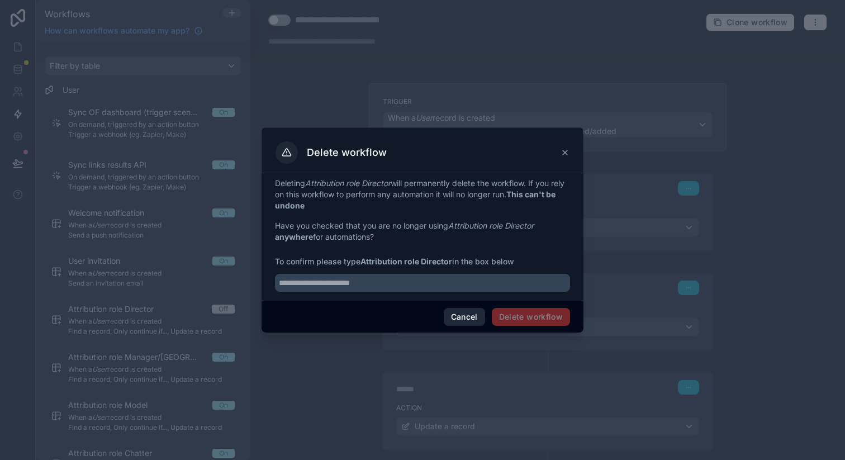
click at [460, 312] on button "Cancel" at bounding box center [464, 317] width 41 height 18
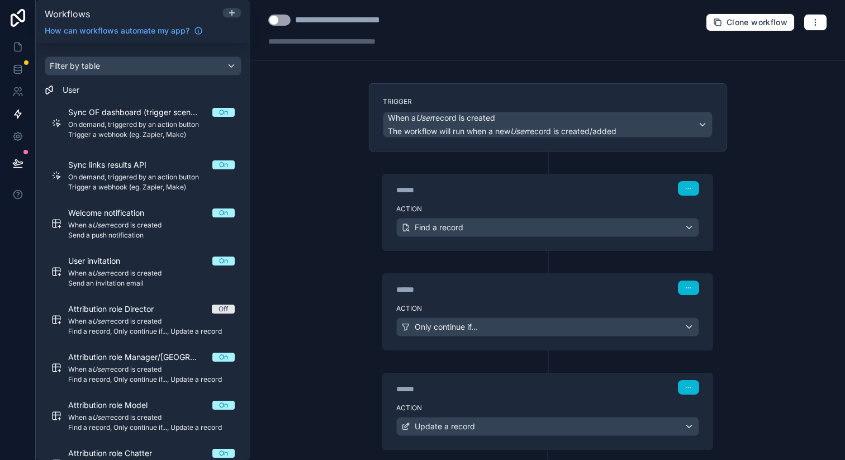
scroll to position [64, 0]
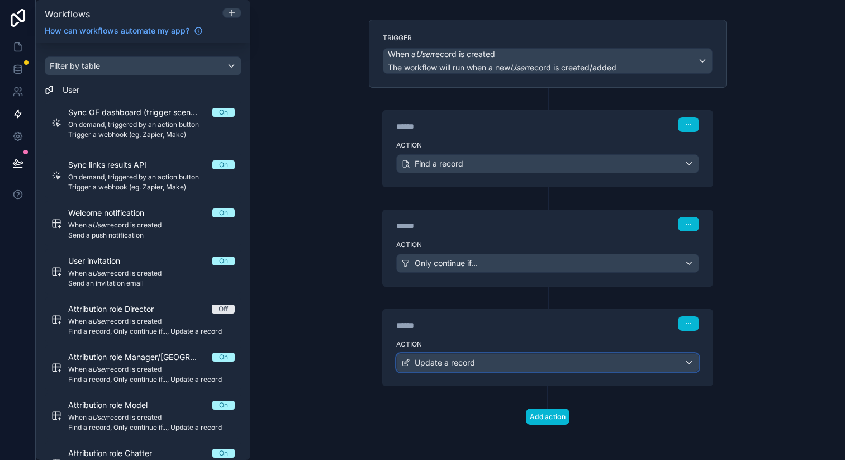
click at [450, 359] on span "Update a record" at bounding box center [444, 362] width 60 height 11
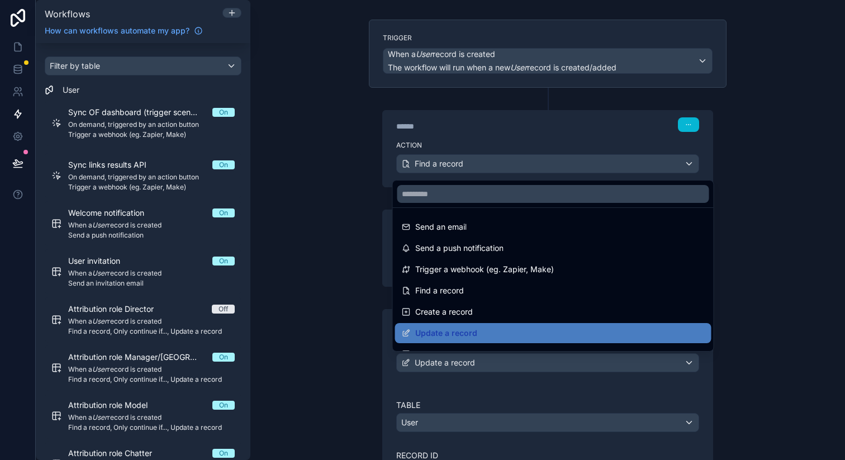
click at [335, 326] on div at bounding box center [422, 230] width 845 height 460
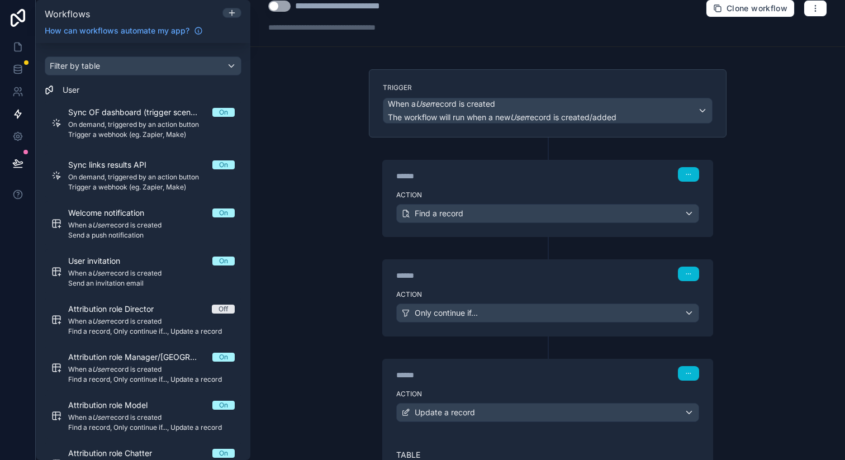
scroll to position [0, 0]
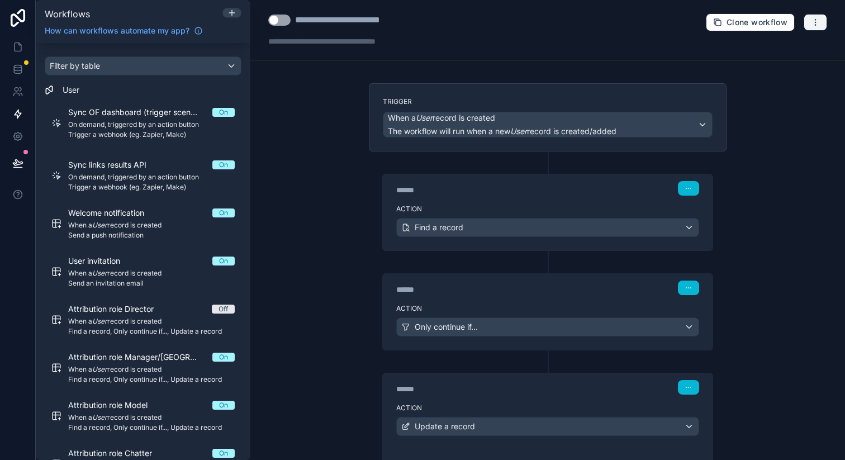
click at [810, 18] on icon "button" at bounding box center [814, 22] width 9 height 9
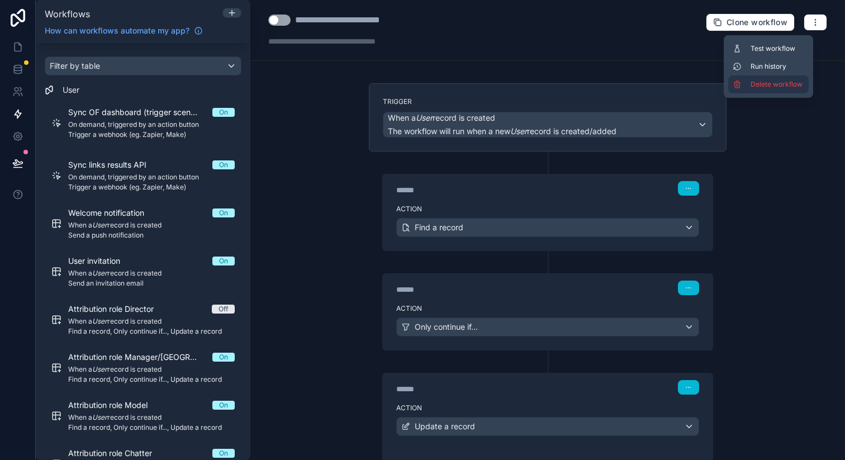
click at [755, 87] on span "Delete workflow" at bounding box center [777, 84] width 54 height 9
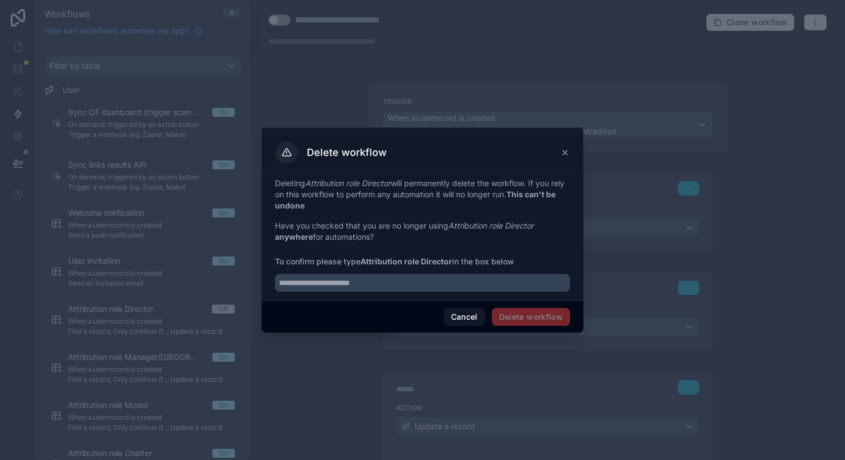
click at [390, 260] on strong "Attribution role Director" at bounding box center [406, 260] width 92 height 9
drag, startPoint x: 390, startPoint y: 260, endPoint x: 438, endPoint y: 260, distance: 48.0
click at [438, 260] on strong "Attribution role Director" at bounding box center [406, 260] width 92 height 9
copy strong "Attribution role Director"
click at [418, 292] on div "Deleting Attribution role Director will permanently delete the workflow. If you…" at bounding box center [422, 236] width 322 height 127
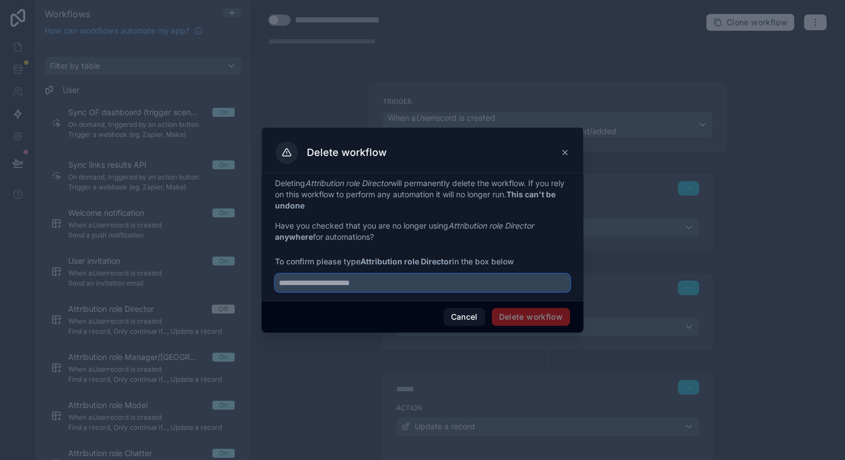
paste input "**********"
type input "**********"
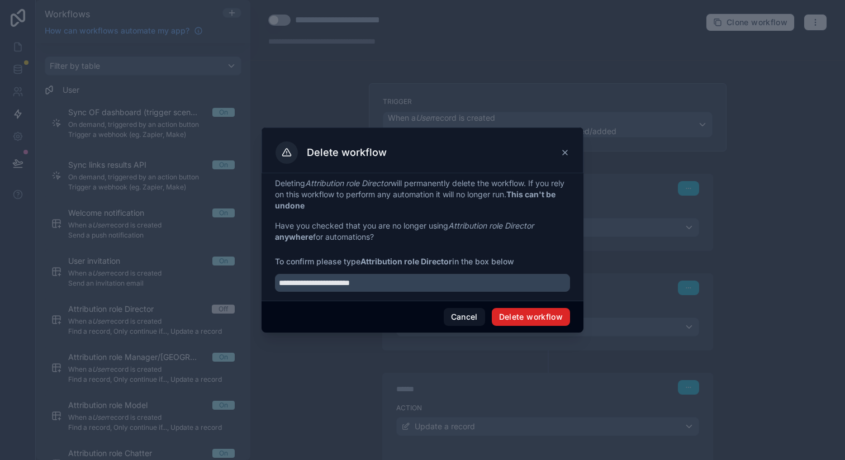
click at [521, 321] on button "Delete workflow" at bounding box center [531, 317] width 78 height 18
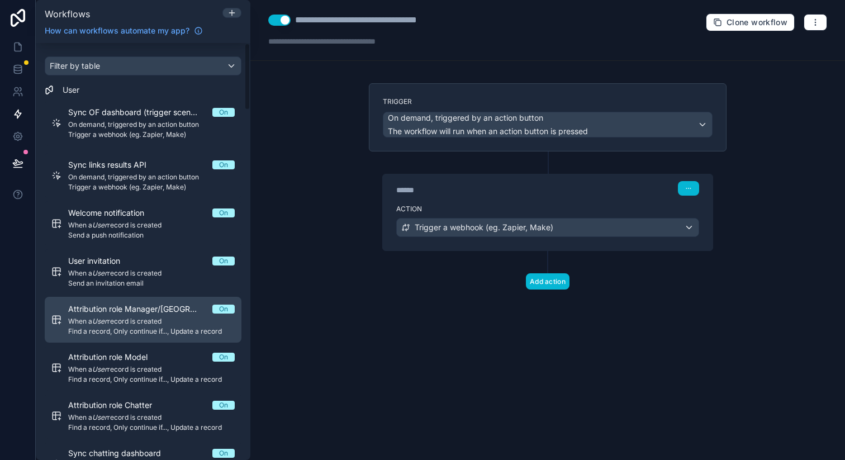
click at [180, 307] on span "Attribution role Manager/[GEOGRAPHIC_DATA]" at bounding box center [140, 308] width 144 height 11
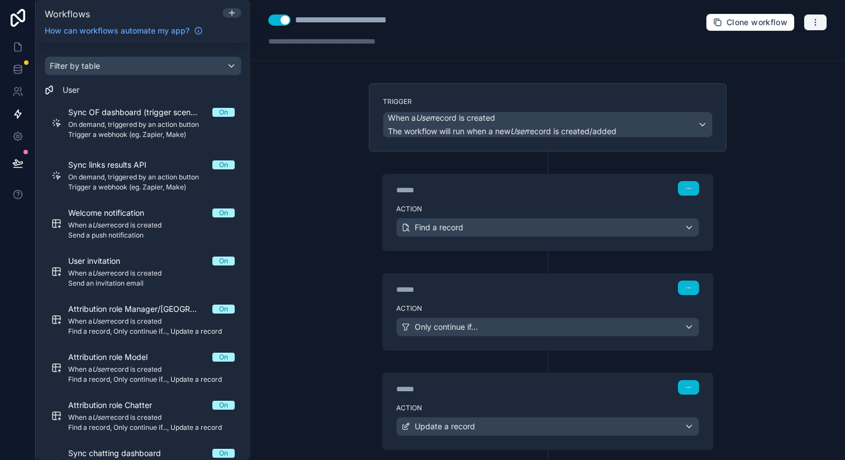
click at [810, 24] on icon "button" at bounding box center [814, 22] width 9 height 9
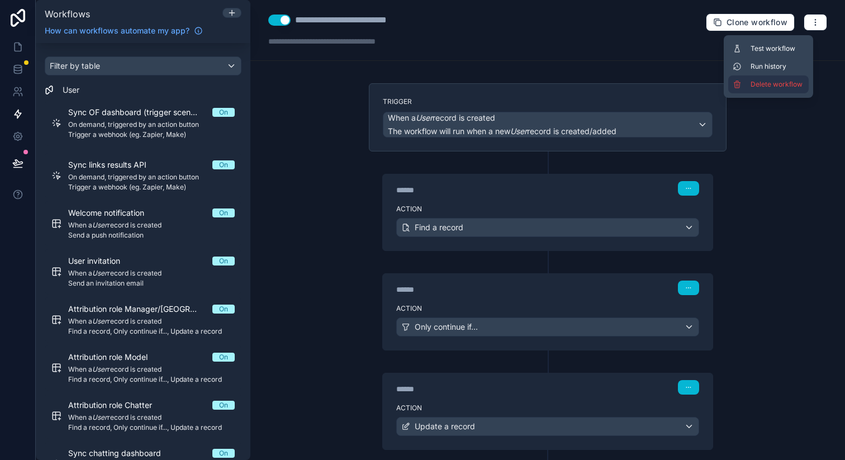
click at [769, 78] on button "Delete workflow" at bounding box center [768, 84] width 80 height 18
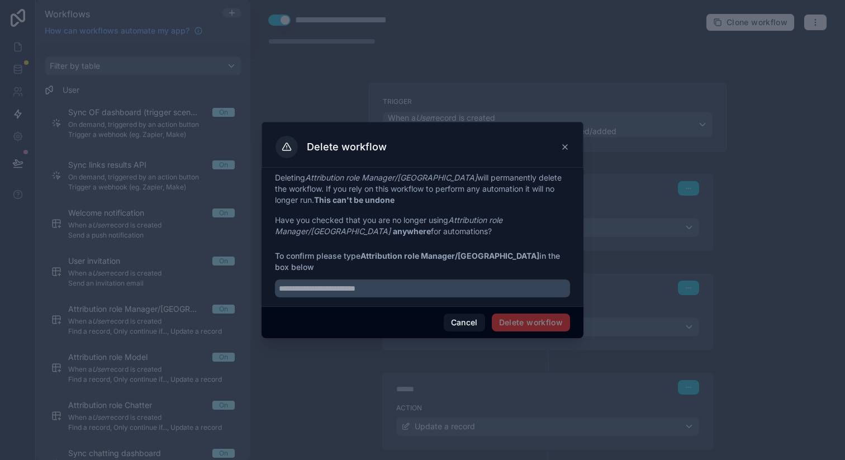
click at [372, 260] on strong "Attribution role Manager/[GEOGRAPHIC_DATA]" at bounding box center [449, 255] width 179 height 9
drag, startPoint x: 372, startPoint y: 261, endPoint x: 468, endPoint y: 261, distance: 96.1
click at [468, 260] on strong "Attribution role Manager/[GEOGRAPHIC_DATA]" at bounding box center [449, 255] width 179 height 9
copy span "Attribution role Manager/[GEOGRAPHIC_DATA]"
click at [435, 279] on input "text" at bounding box center [422, 288] width 295 height 18
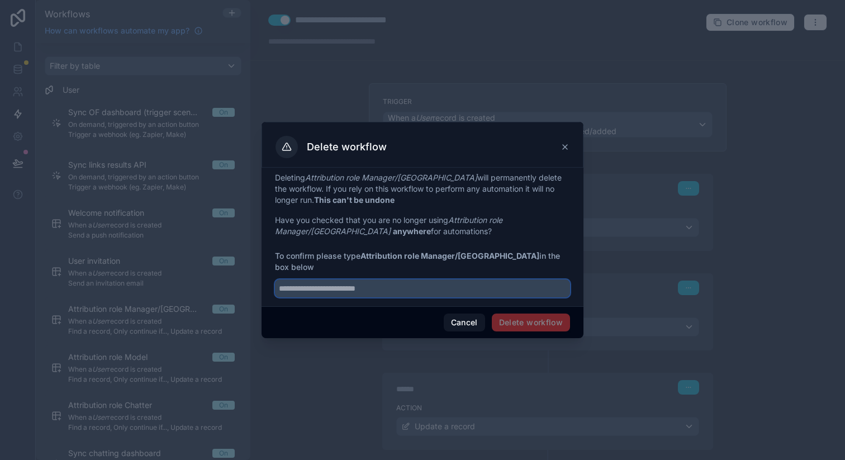
paste input "**********"
type input "**********"
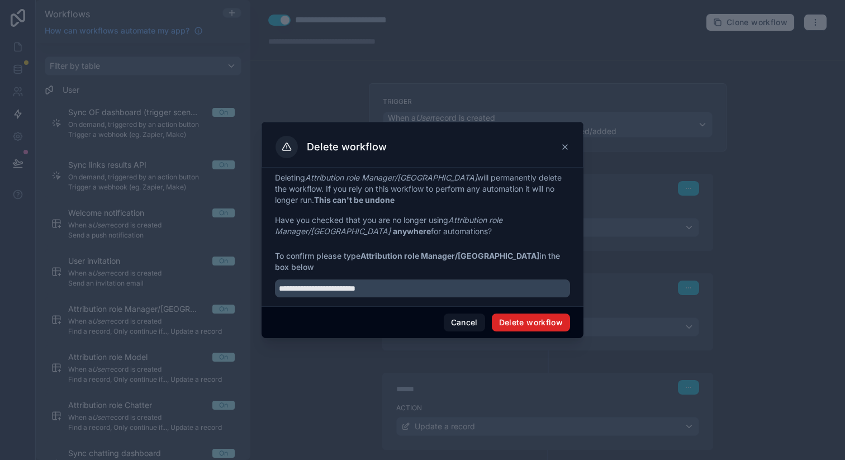
click at [534, 323] on button "Delete workflow" at bounding box center [531, 322] width 78 height 18
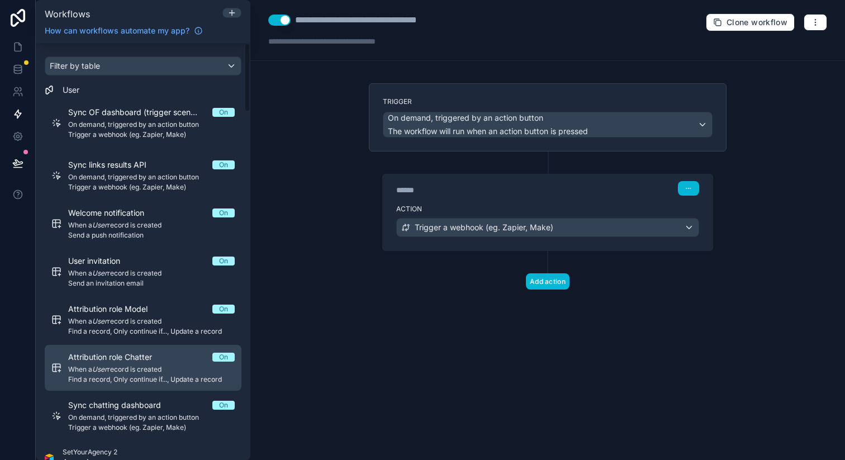
click at [136, 359] on span "Attribution role Chatter" at bounding box center [116, 356] width 97 height 11
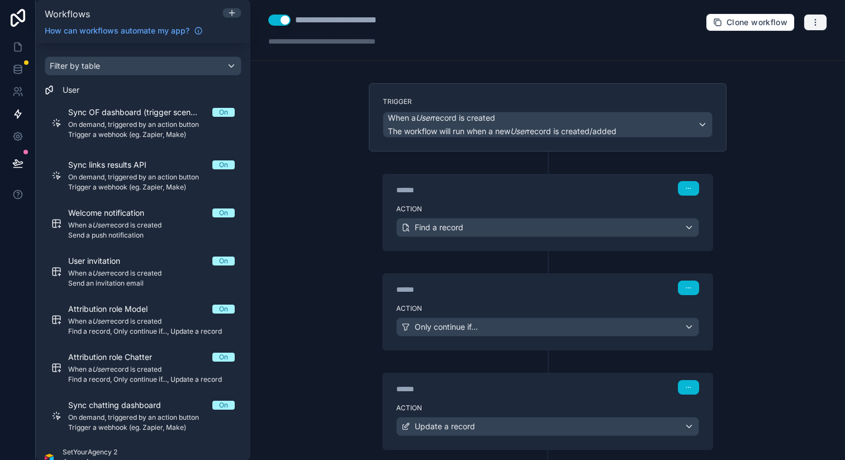
click at [809, 26] on button "button" at bounding box center [814, 22] width 23 height 17
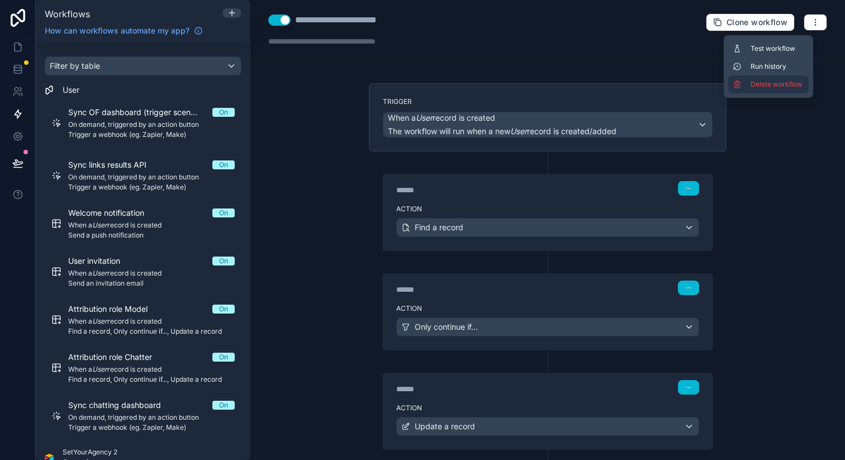
click at [758, 77] on button "Delete workflow" at bounding box center [768, 84] width 80 height 18
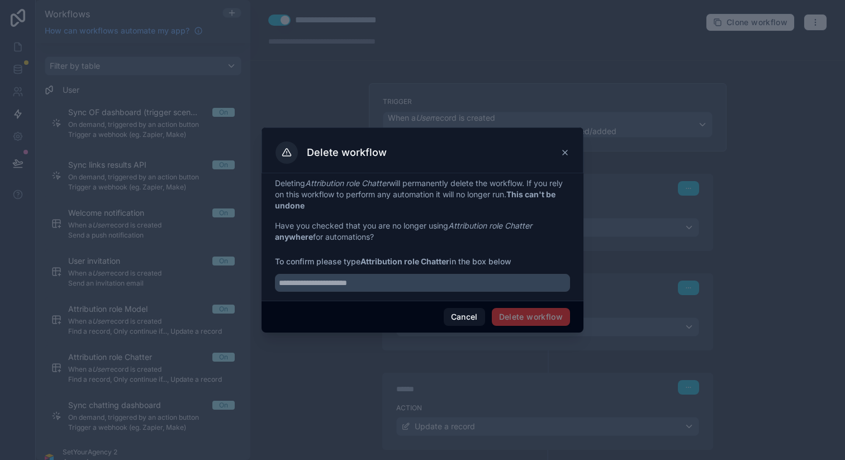
click at [382, 262] on strong "Attribution role Chatter" at bounding box center [404, 260] width 89 height 9
drag, startPoint x: 382, startPoint y: 262, endPoint x: 437, endPoint y: 262, distance: 55.3
click at [437, 262] on strong "Attribution role Chatter" at bounding box center [404, 260] width 89 height 9
copy strong "Attribution role Chatter"
click at [412, 281] on input "text" at bounding box center [422, 283] width 295 height 18
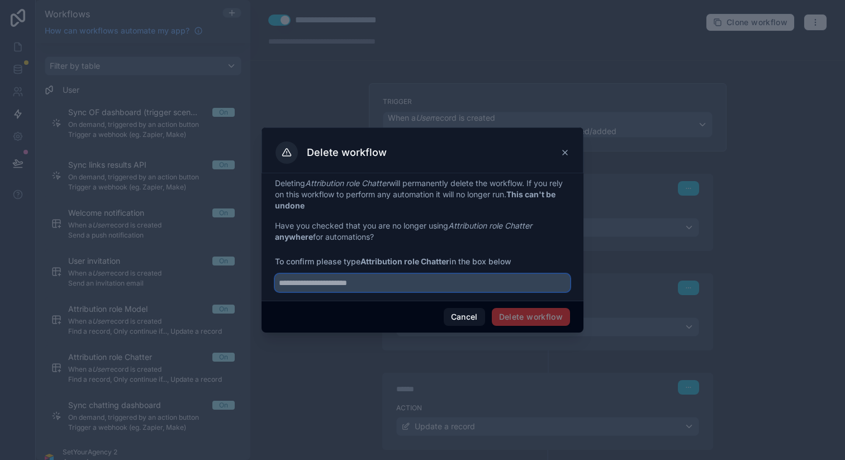
paste input "**********"
type input "**********"
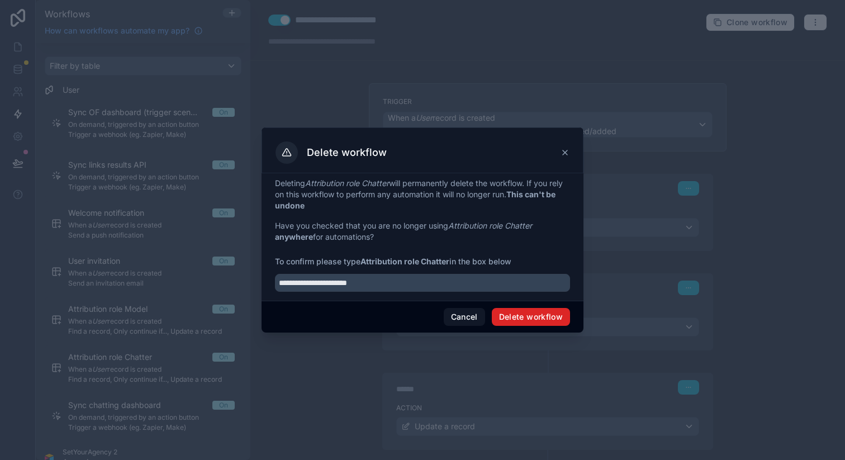
click at [519, 318] on button "Delete workflow" at bounding box center [531, 317] width 78 height 18
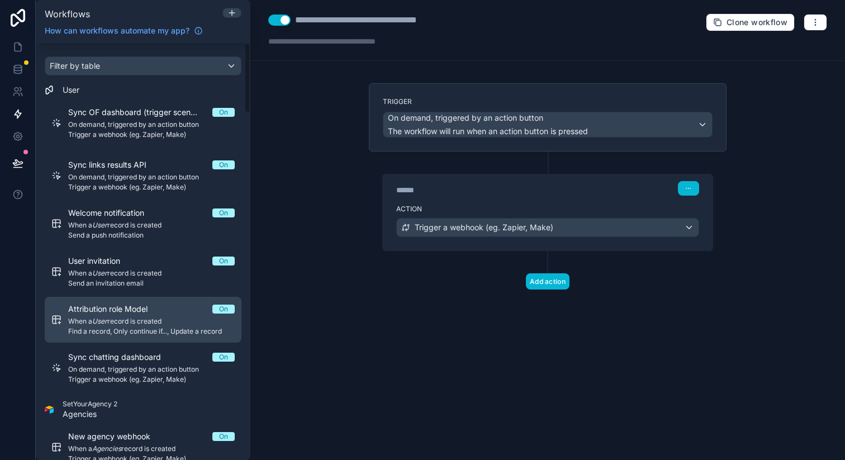
click at [169, 327] on span "Find a record, Only continue if..., Update a record" at bounding box center [151, 331] width 166 height 9
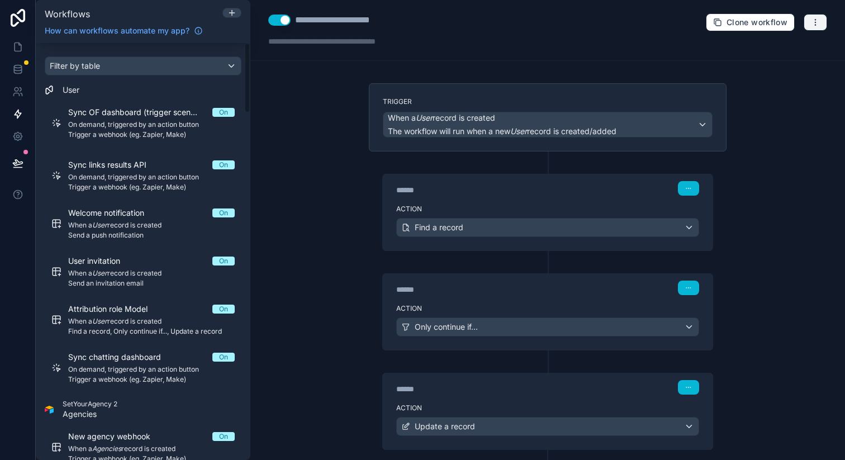
click at [803, 27] on button "button" at bounding box center [814, 22] width 23 height 17
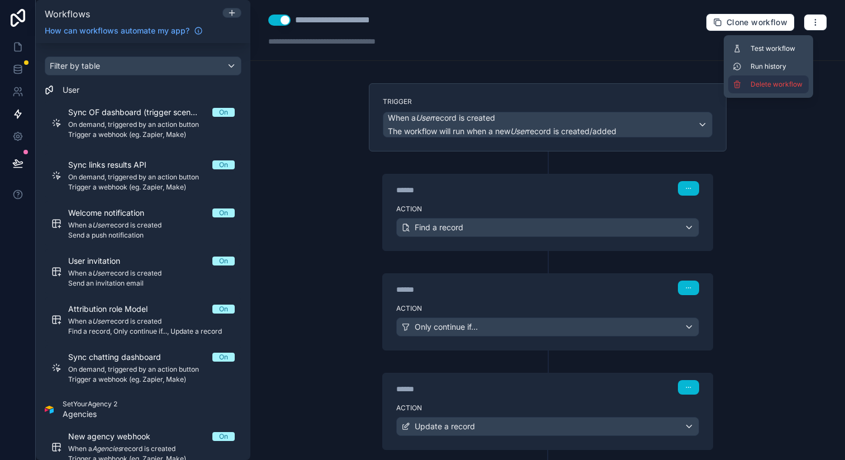
click at [762, 79] on button "Delete workflow" at bounding box center [768, 84] width 80 height 18
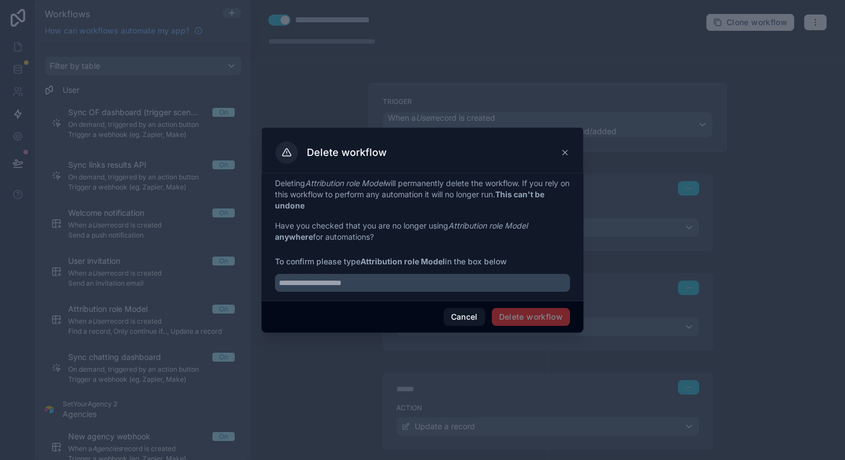
click at [383, 257] on strong "Attribution role Model" at bounding box center [402, 260] width 84 height 9
drag, startPoint x: 383, startPoint y: 257, endPoint x: 441, endPoint y: 257, distance: 58.6
click at [441, 257] on strong "Attribution role Model" at bounding box center [402, 260] width 84 height 9
copy strong "Attribution role Model"
click at [409, 280] on input "text" at bounding box center [422, 283] width 295 height 18
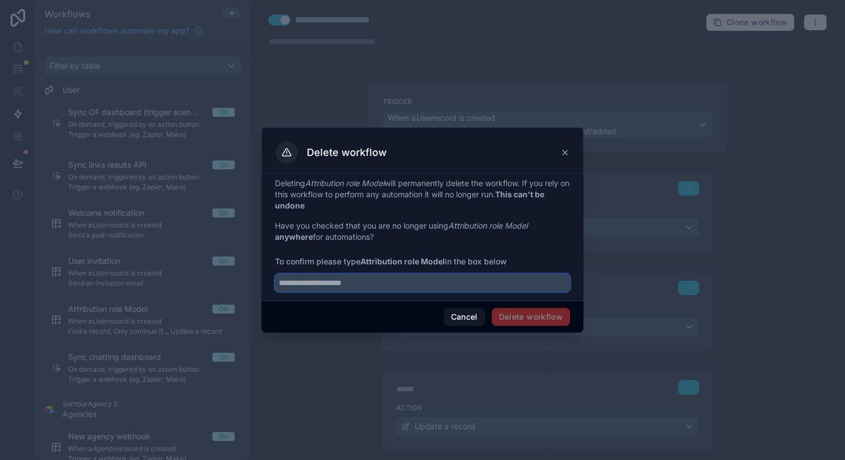
paste input "**********"
type input "**********"
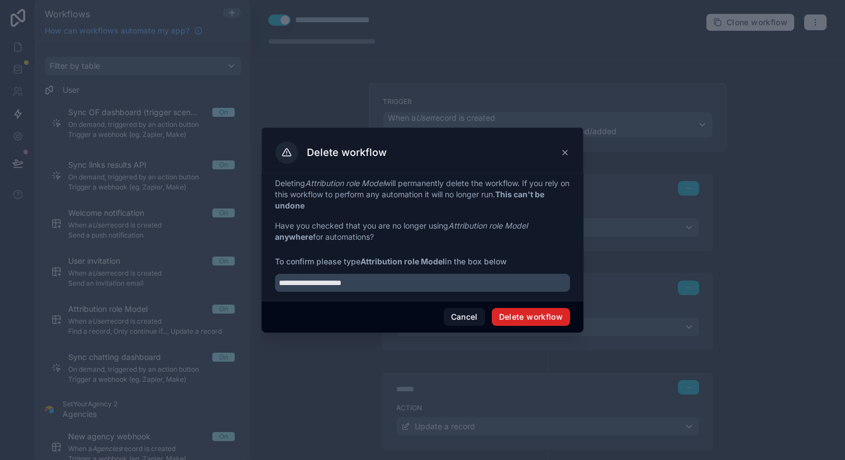
click at [530, 313] on button "Delete workflow" at bounding box center [531, 317] width 78 height 18
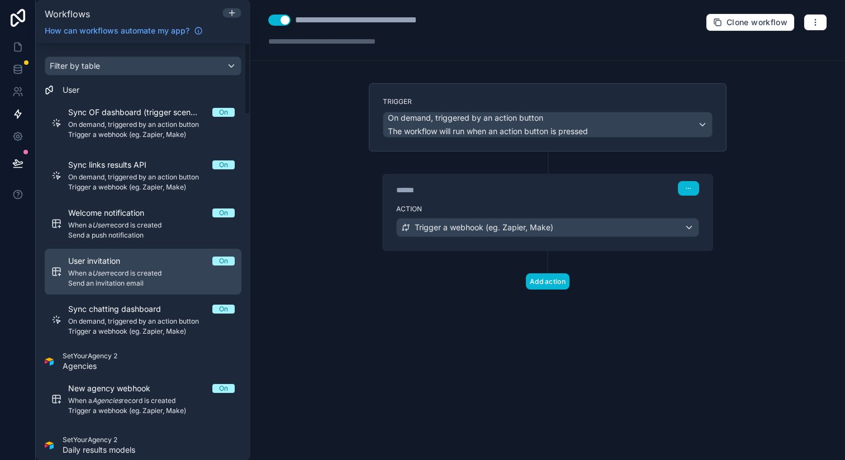
click at [152, 267] on div "User invitation On When a User record is created Send an invitation email" at bounding box center [151, 271] width 166 height 32
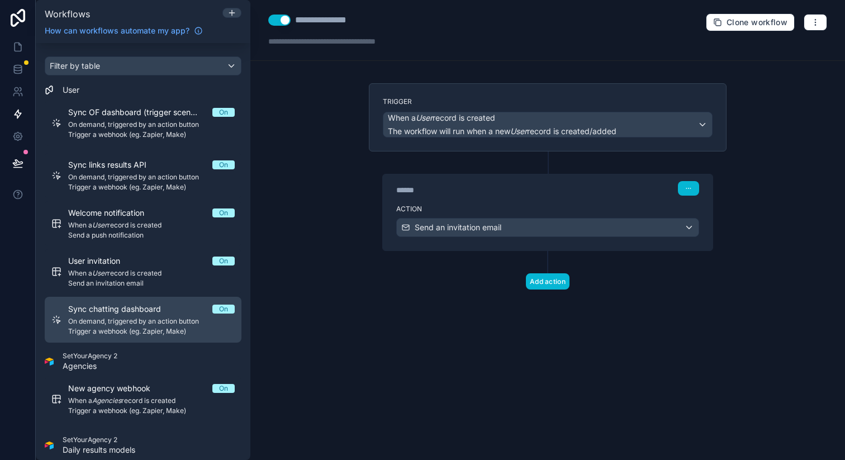
click at [168, 312] on span "Sync chatting dashboard" at bounding box center [121, 308] width 106 height 11
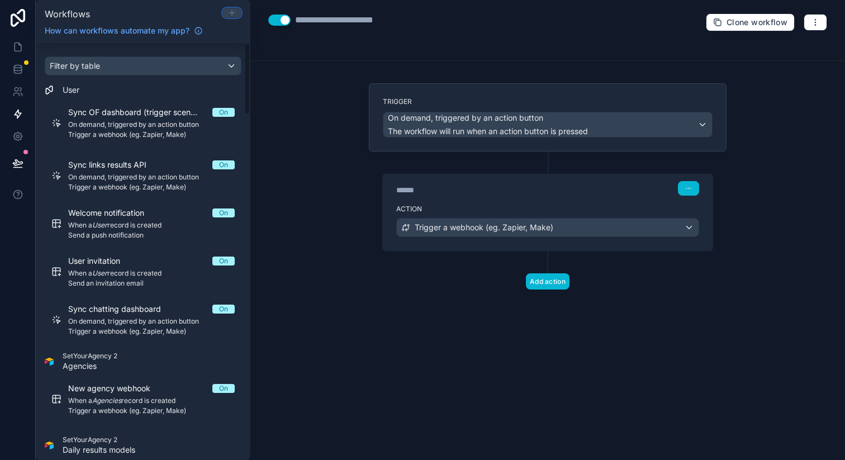
click at [233, 13] on icon at bounding box center [231, 13] width 5 height 0
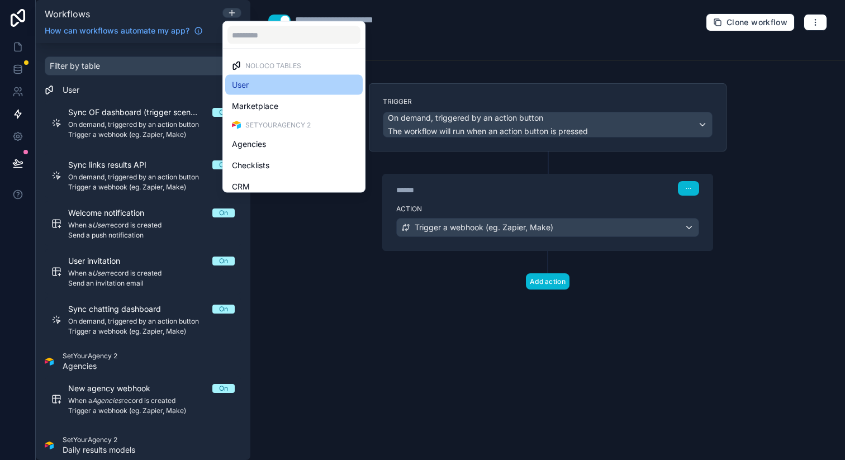
click at [255, 82] on div "User" at bounding box center [294, 84] width 124 height 13
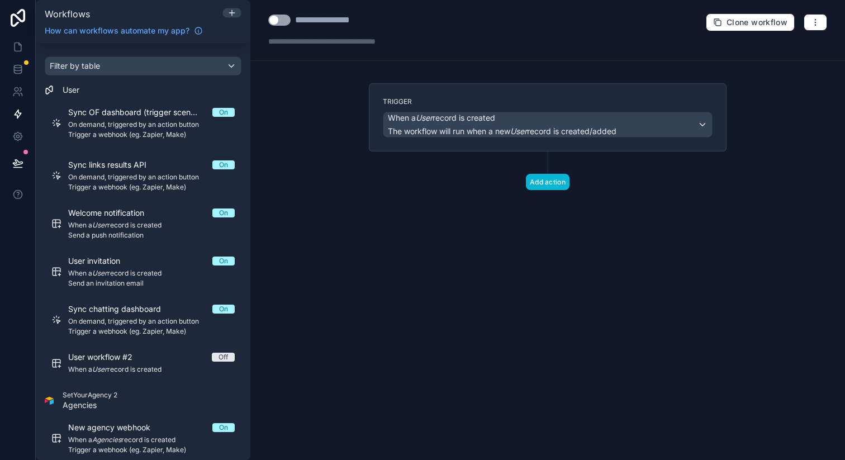
click at [354, 22] on div "**********" at bounding box center [337, 19] width 84 height 13
type div "**********"
click at [533, 181] on button "Add action" at bounding box center [548, 182] width 44 height 16
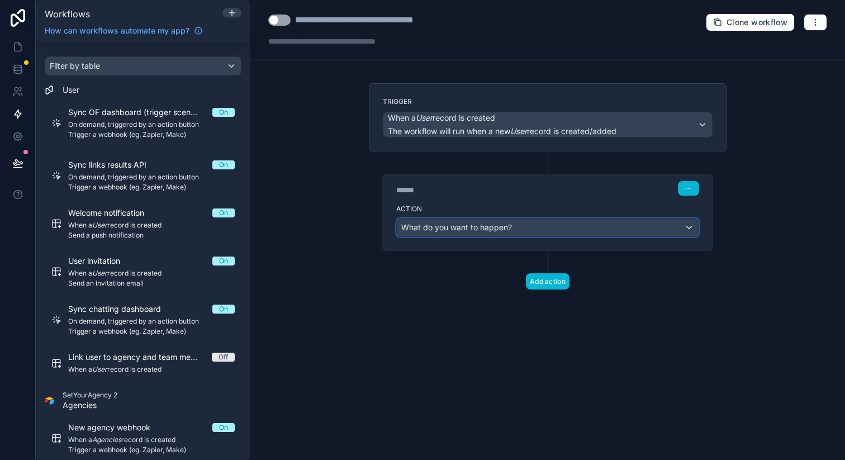
click at [484, 220] on div "What do you want to happen?" at bounding box center [548, 227] width 302 height 18
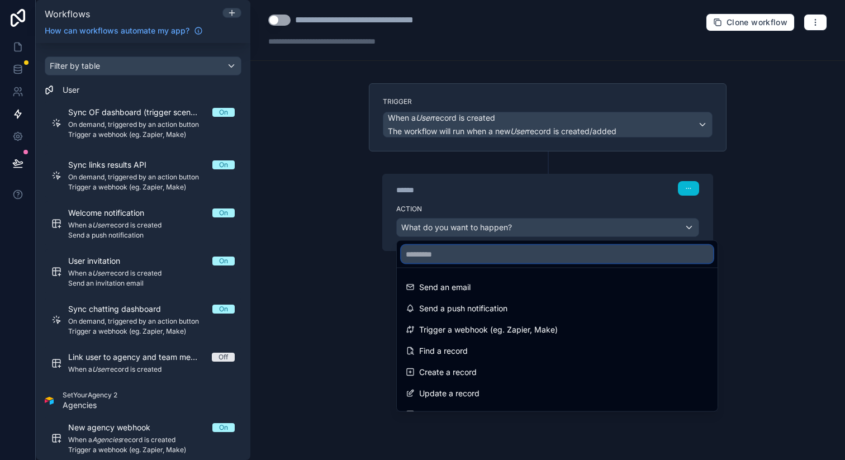
click at [485, 250] on input "text" at bounding box center [557, 254] width 312 height 18
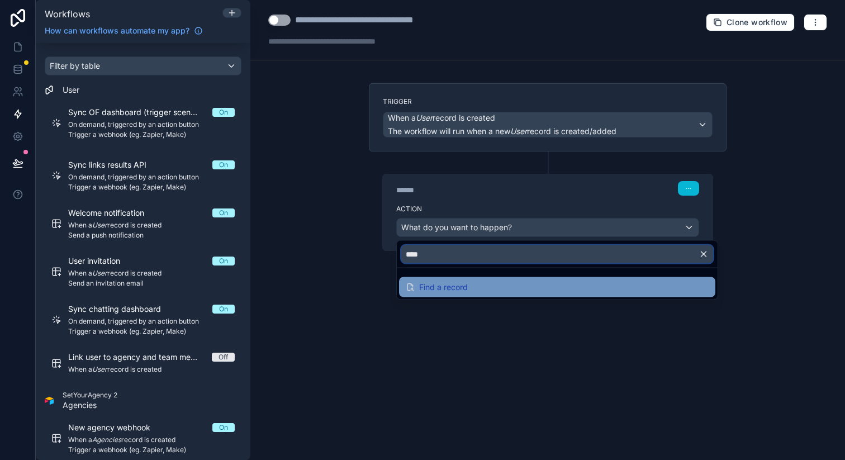
type input "****"
click at [460, 292] on span "Find a record" at bounding box center [443, 286] width 49 height 13
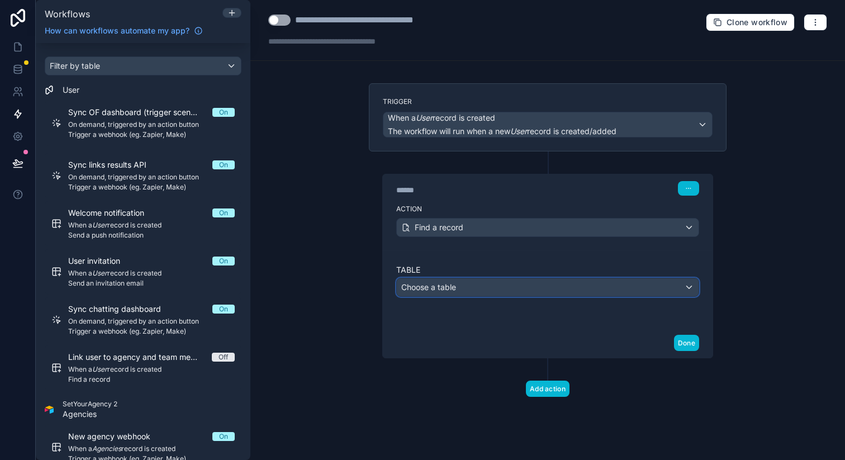
click at [465, 289] on div "Choose a table" at bounding box center [548, 287] width 302 height 18
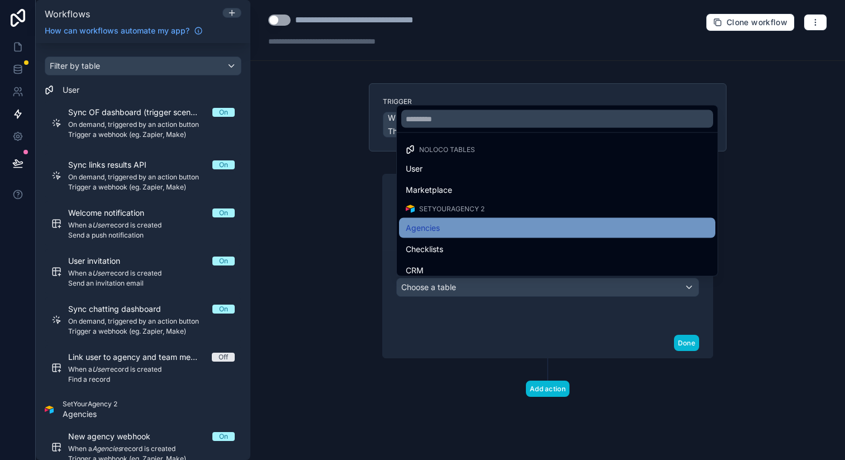
click at [436, 230] on span "Agencies" at bounding box center [423, 227] width 34 height 13
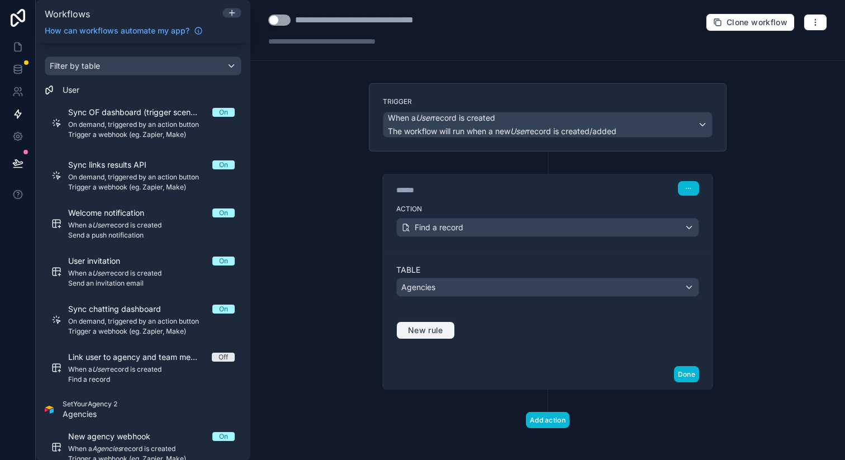
click at [438, 326] on span "New rule" at bounding box center [425, 330] width 44 height 10
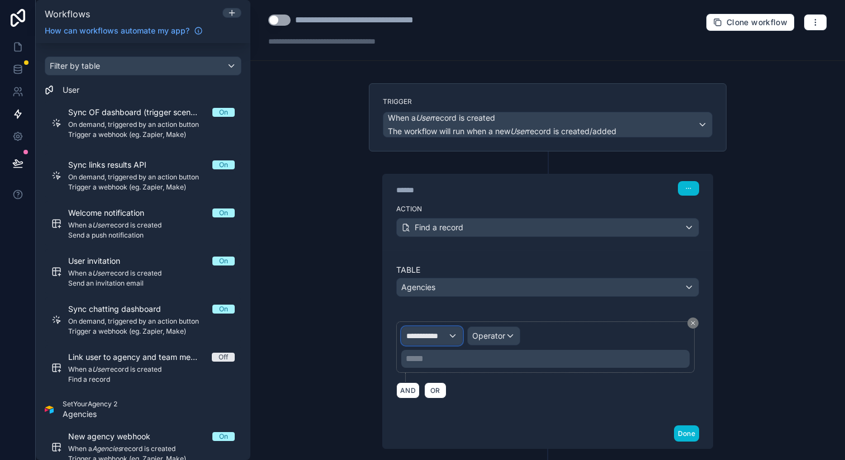
click at [435, 336] on span "**********" at bounding box center [426, 335] width 41 height 11
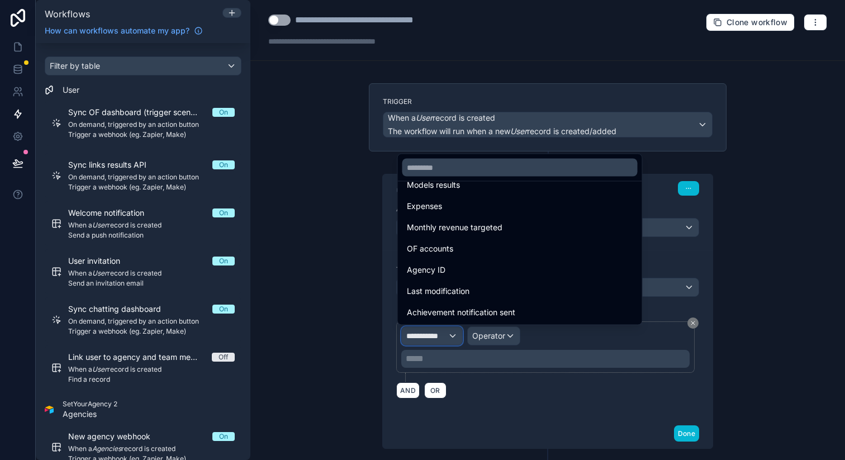
scroll to position [379, 0]
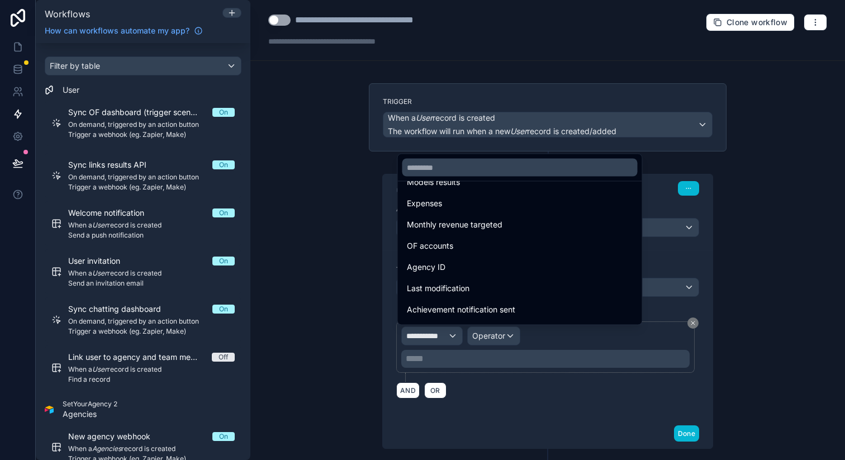
click at [712, 245] on div at bounding box center [422, 230] width 845 height 460
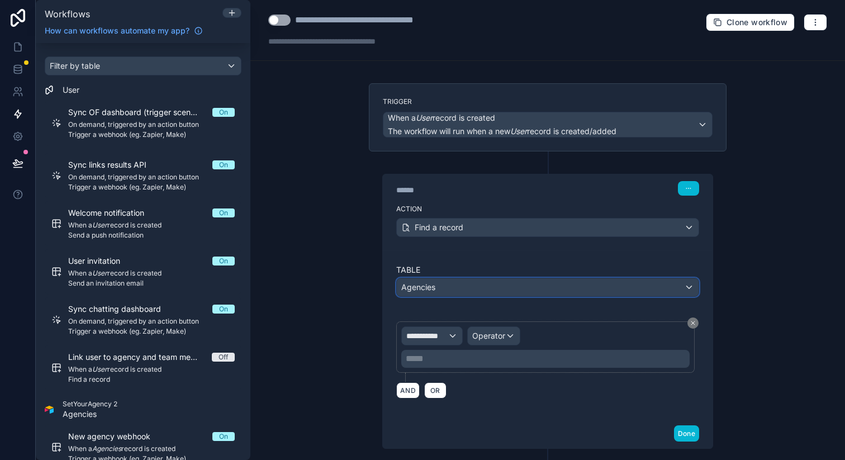
click at [486, 285] on div "Agencies" at bounding box center [548, 287] width 302 height 18
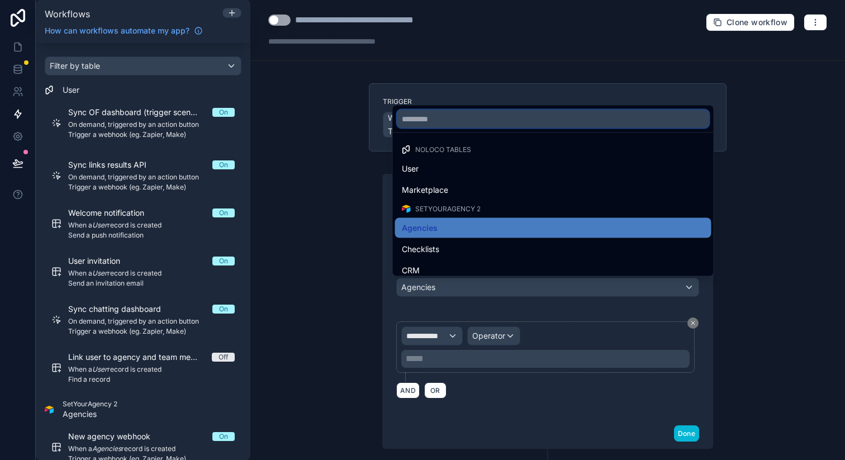
click at [446, 119] on input "text" at bounding box center [553, 119] width 312 height 18
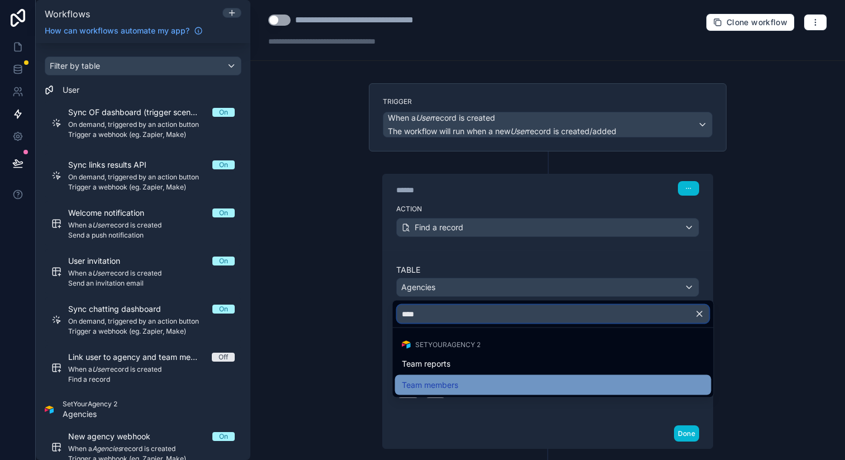
type input "****"
click at [426, 386] on span "Team members" at bounding box center [430, 384] width 56 height 13
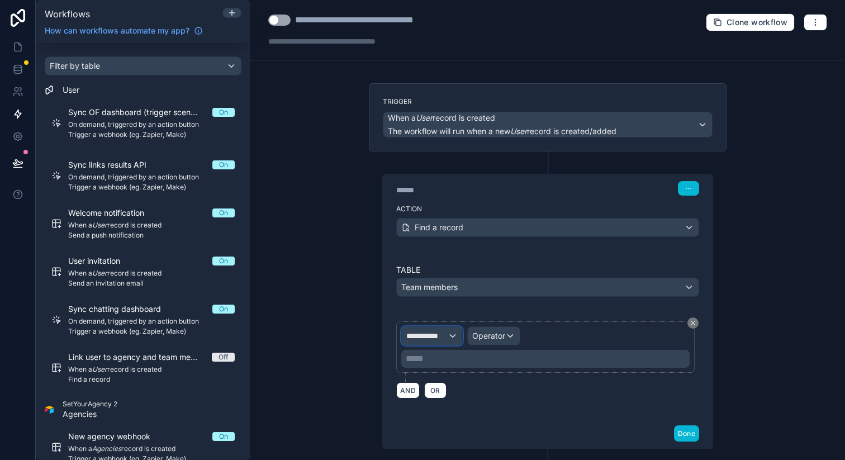
click at [438, 330] on span "**********" at bounding box center [426, 335] width 41 height 11
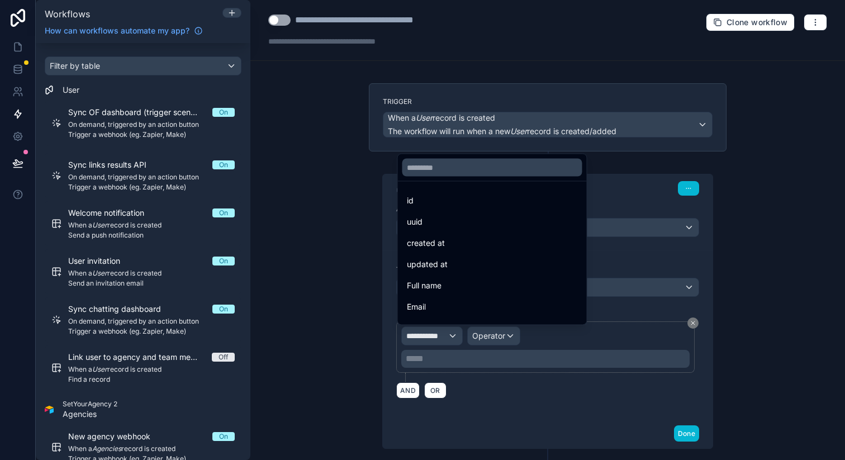
click at [456, 295] on ul "id uuid created at updated at Full name Email Role Profile picture Address Lati…" at bounding box center [492, 253] width 189 height 143
click at [456, 298] on div "Email" at bounding box center [492, 307] width 184 height 20
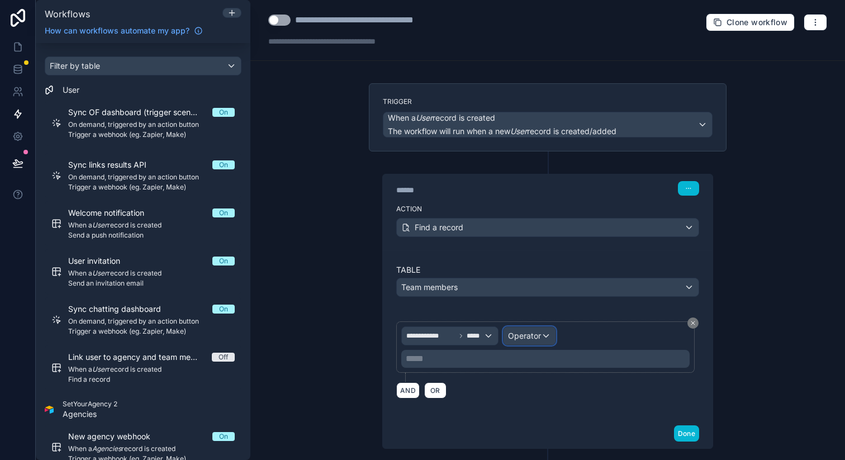
click at [513, 332] on span "Operator" at bounding box center [524, 335] width 33 height 9
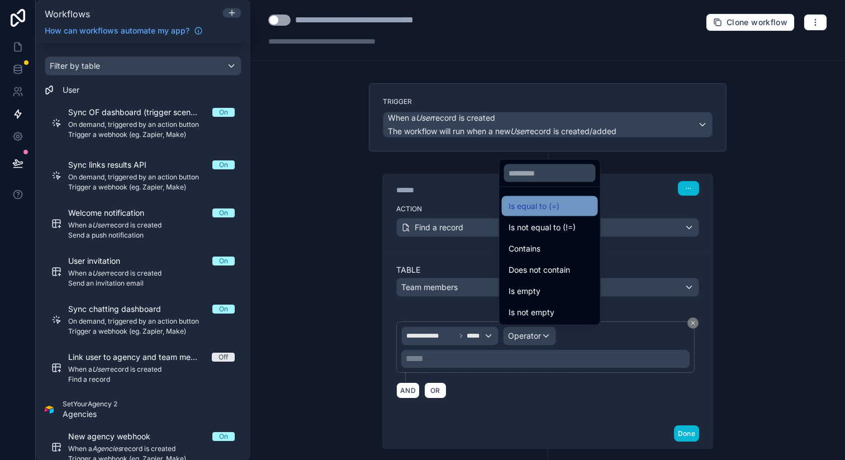
click at [537, 206] on span "Is equal to (=)" at bounding box center [533, 205] width 51 height 13
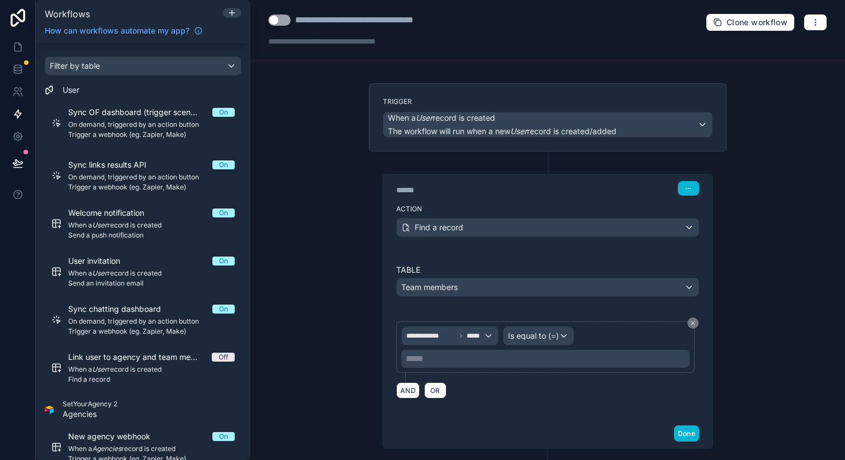
click at [472, 358] on p "***** ﻿" at bounding box center [547, 358] width 282 height 13
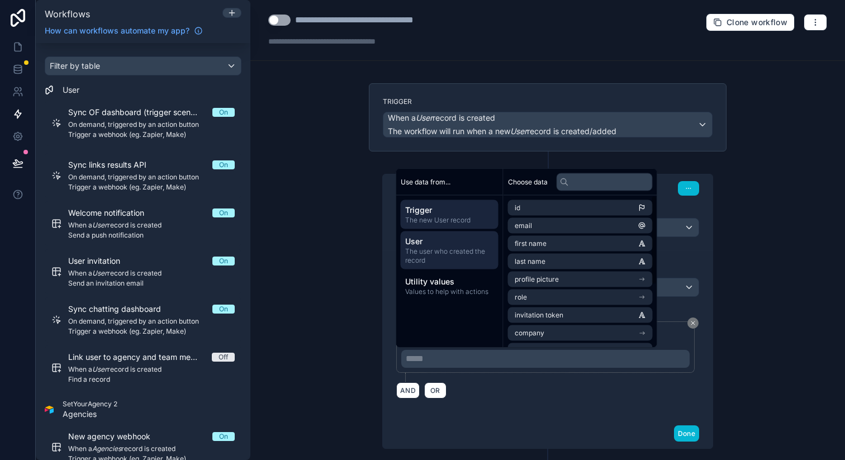
click at [469, 242] on span "User" at bounding box center [449, 241] width 89 height 11
click at [465, 220] on span "The new User record" at bounding box center [449, 220] width 89 height 9
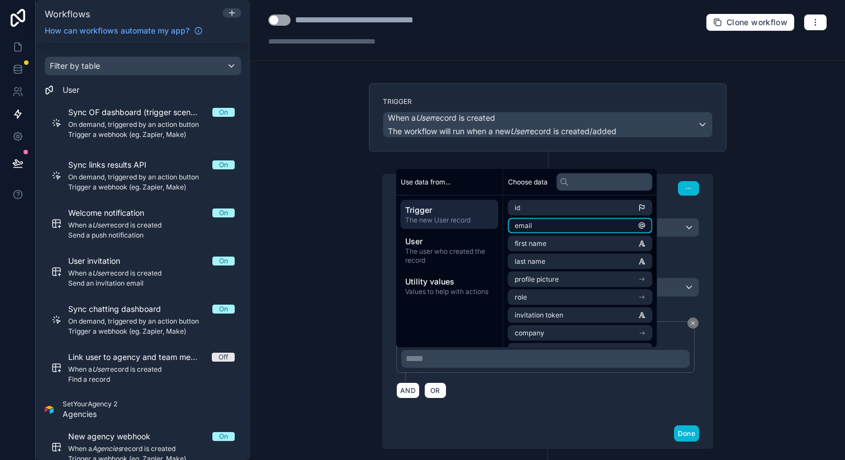
click at [541, 225] on li "email" at bounding box center [580, 226] width 145 height 16
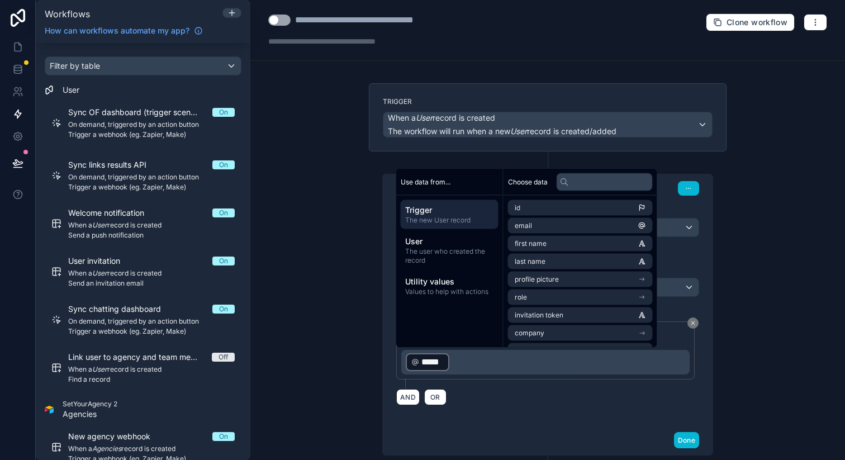
click at [543, 387] on div "**********" at bounding box center [547, 354] width 303 height 67
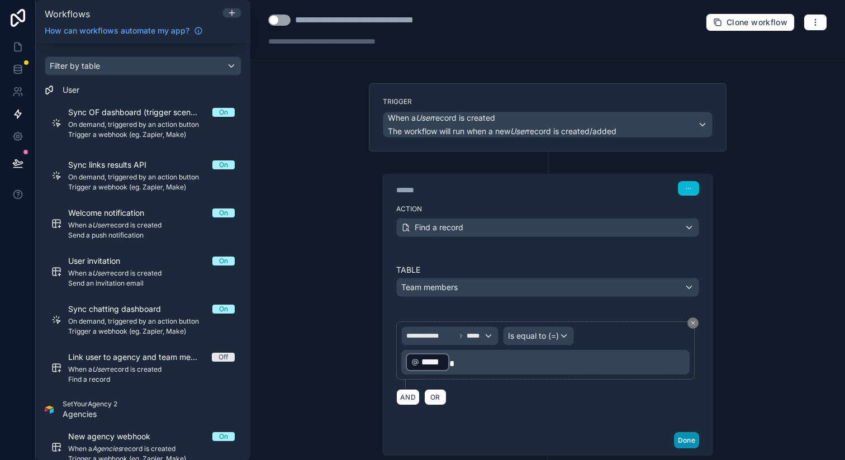
click at [680, 438] on button "Done" at bounding box center [686, 440] width 25 height 16
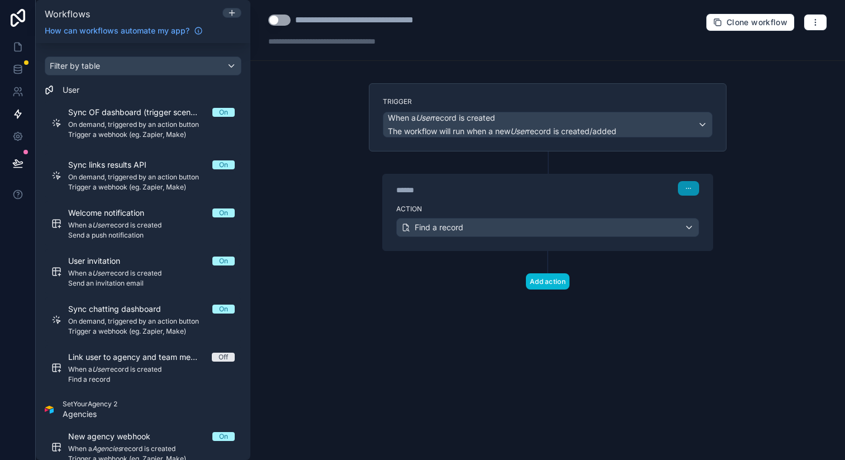
click at [697, 190] on button "button" at bounding box center [688, 188] width 21 height 15
click at [694, 211] on button "Edit Description" at bounding box center [714, 213] width 77 height 18
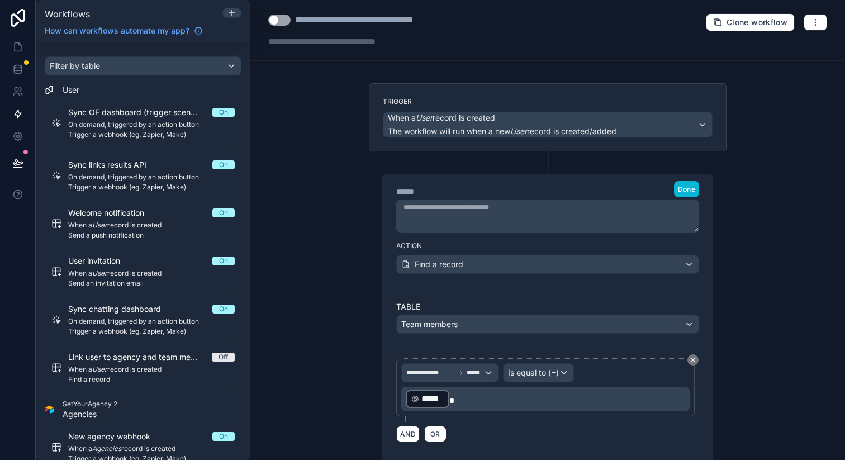
click at [504, 197] on div "******" at bounding box center [480, 191] width 168 height 11
click at [503, 208] on textarea at bounding box center [547, 215] width 303 height 33
click at [416, 193] on div "******" at bounding box center [480, 191] width 168 height 11
type div "******"
click at [353, 364] on div "**********" at bounding box center [547, 230] width 594 height 460
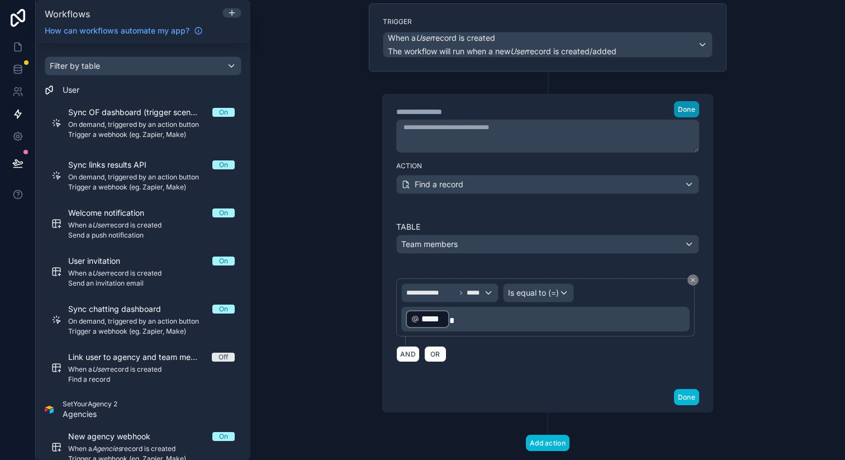
click at [684, 112] on span "Done" at bounding box center [686, 109] width 17 height 8
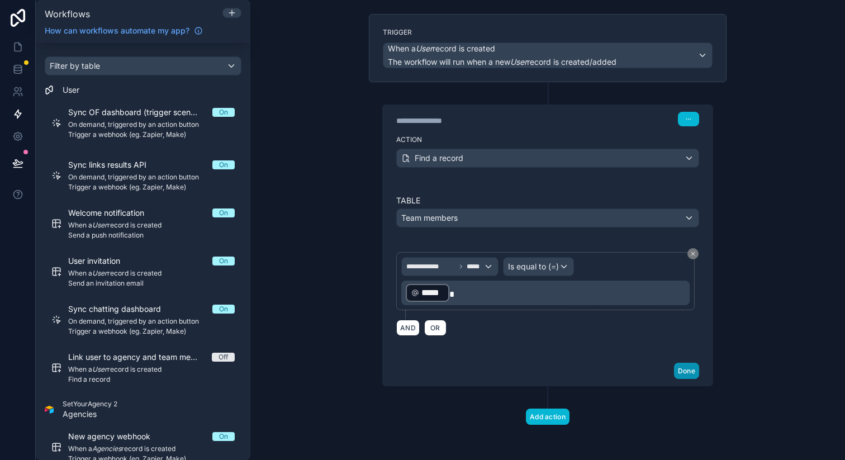
click at [678, 371] on button "Done" at bounding box center [686, 371] width 25 height 16
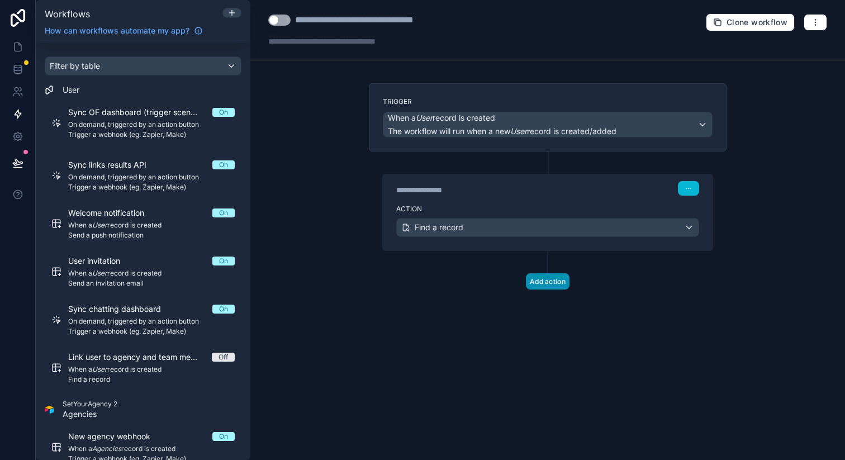
click at [542, 279] on button "Add action" at bounding box center [548, 281] width 44 height 16
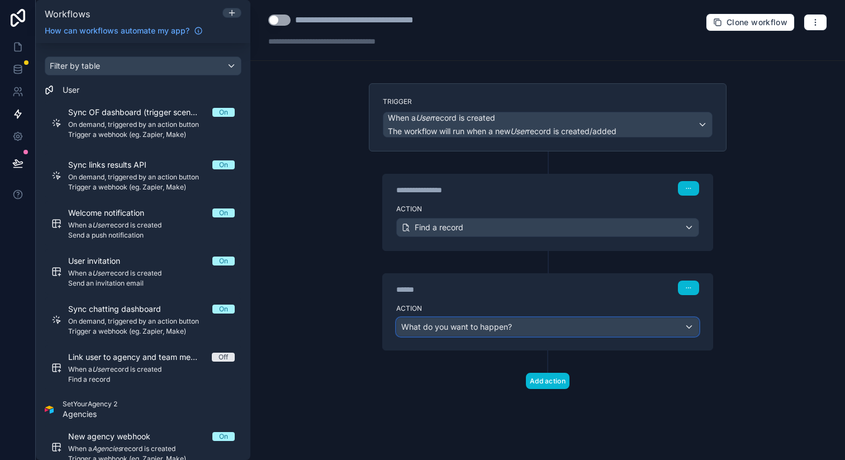
click at [472, 321] on span "What do you want to happen?" at bounding box center [456, 326] width 111 height 11
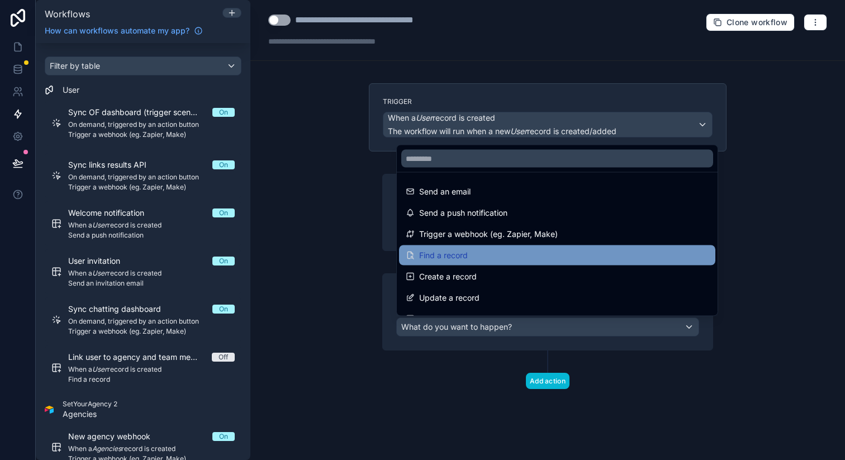
click at [469, 251] on div "Find a record" at bounding box center [557, 255] width 303 height 13
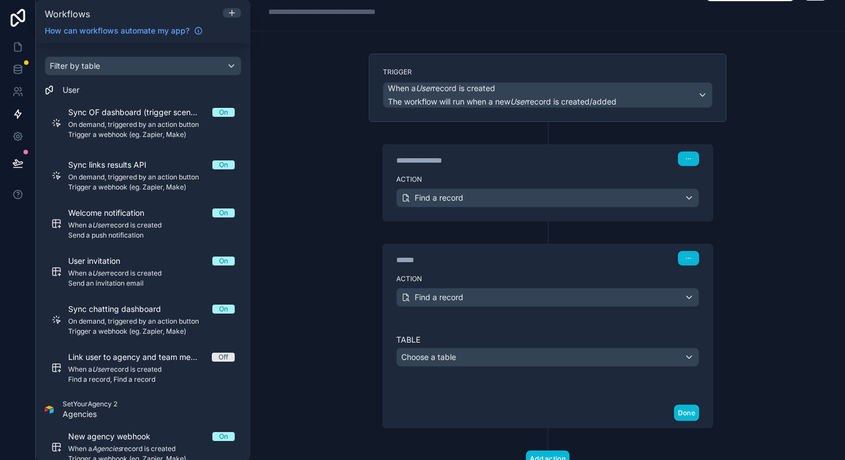
scroll to position [71, 0]
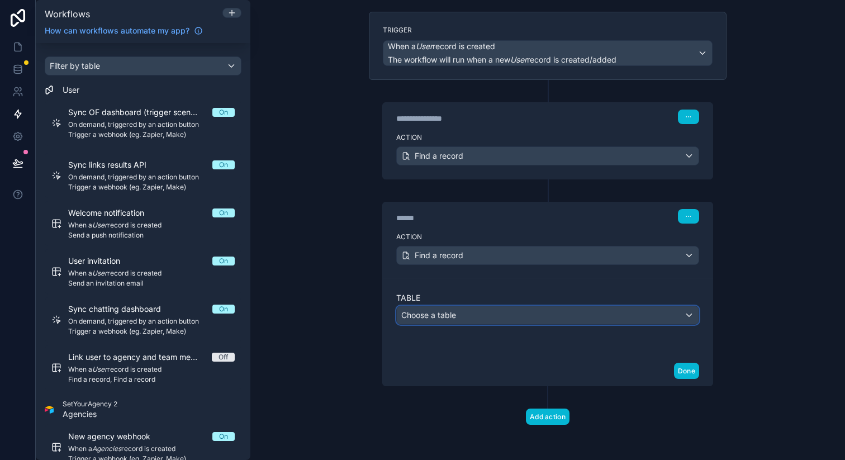
click at [460, 309] on div "Choose a table" at bounding box center [548, 315] width 302 height 18
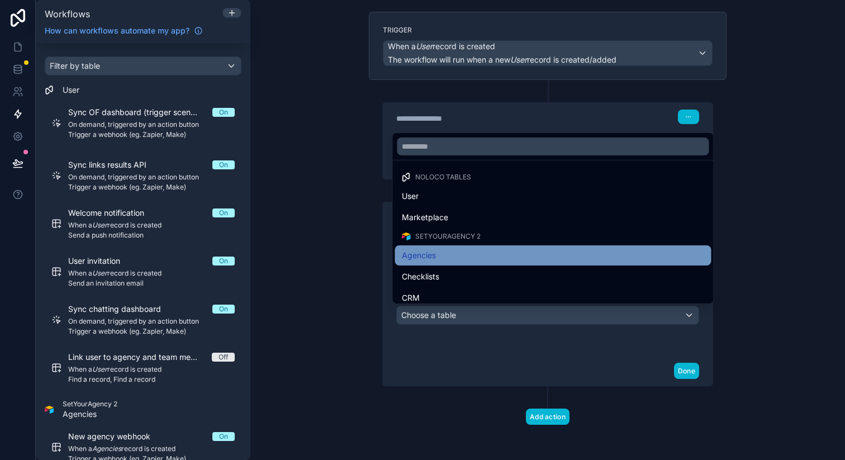
click at [457, 253] on div "Agencies" at bounding box center [553, 255] width 303 height 13
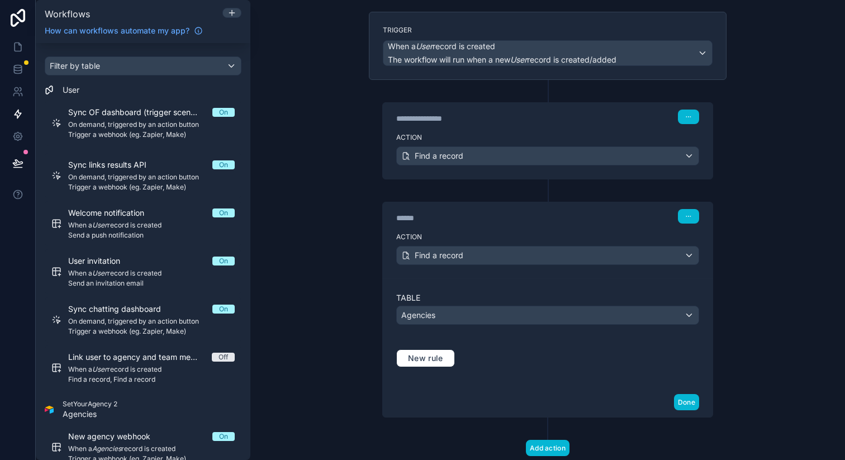
scroll to position [103, 0]
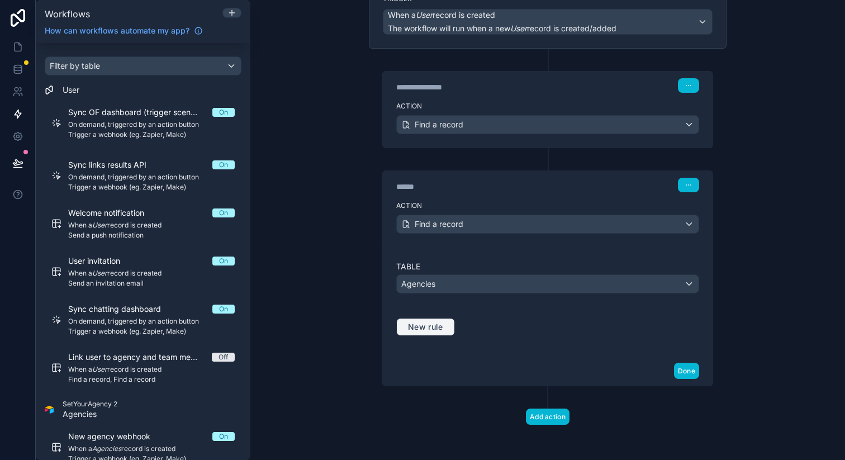
click at [435, 324] on span "New rule" at bounding box center [425, 327] width 44 height 10
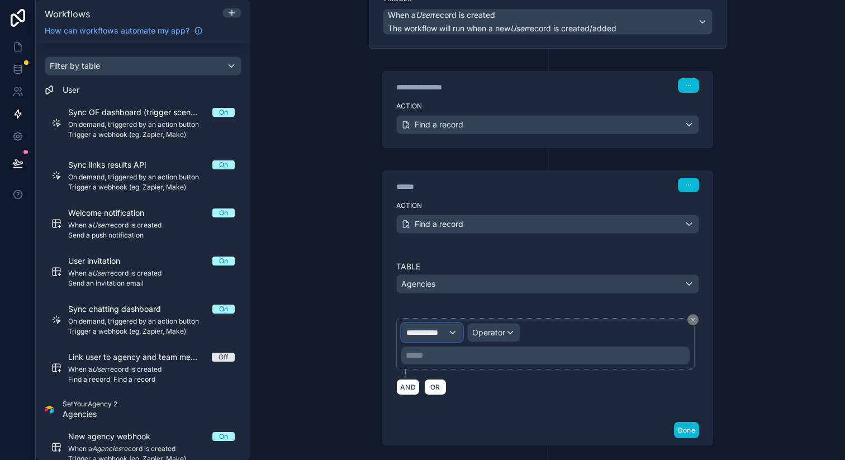
click at [442, 340] on div "**********" at bounding box center [432, 332] width 60 height 18
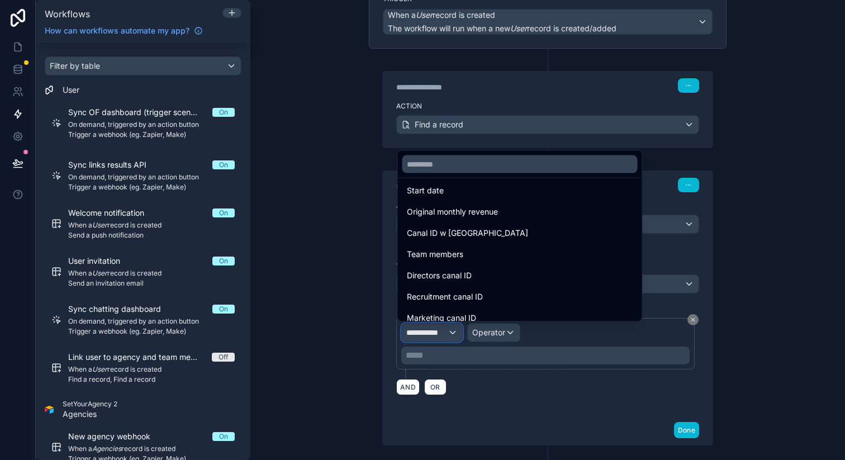
scroll to position [116, 0]
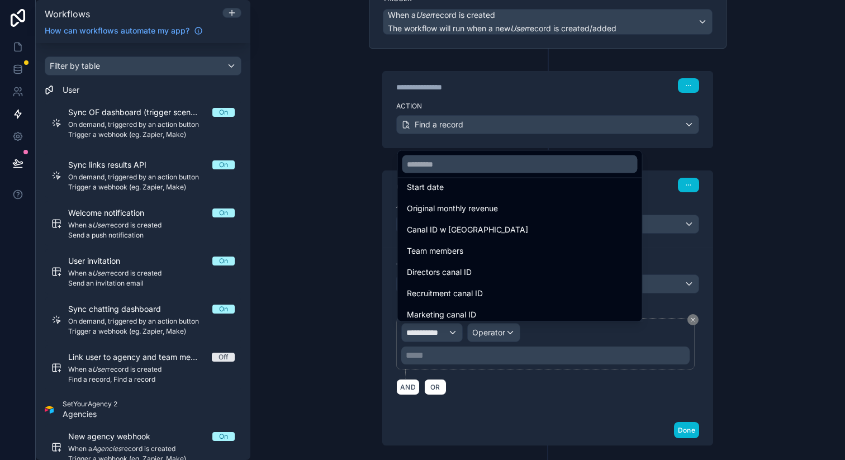
click at [460, 251] on span "Team members" at bounding box center [435, 250] width 56 height 13
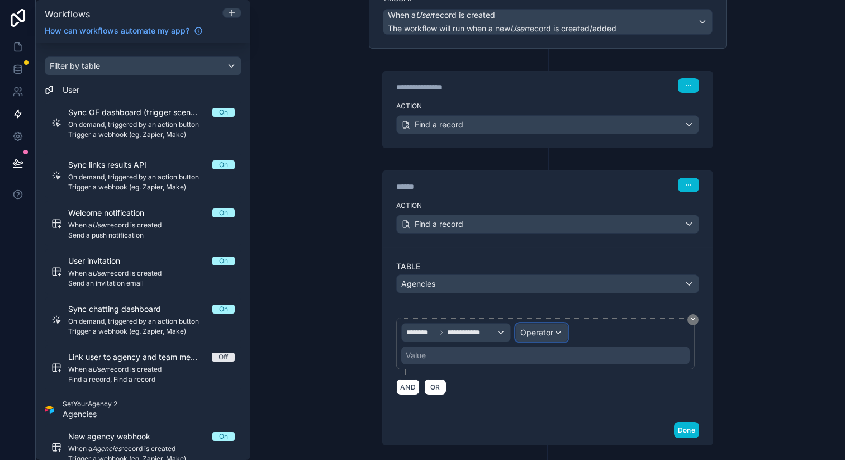
click at [527, 332] on span "Operator" at bounding box center [536, 331] width 33 height 9
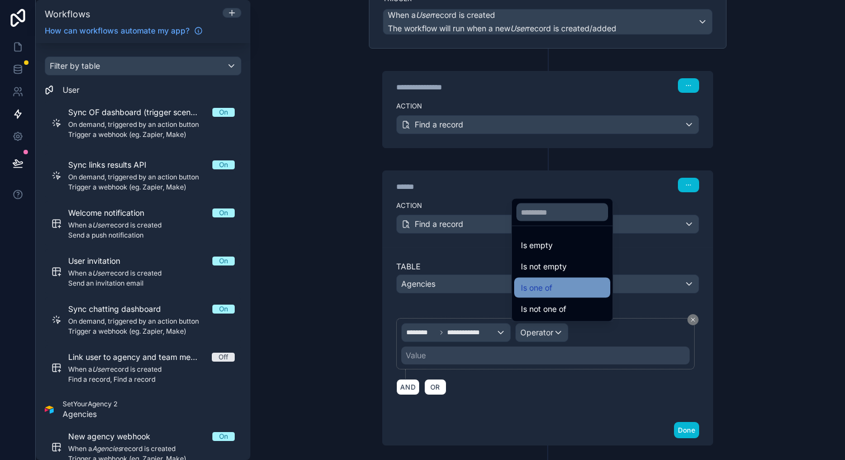
click at [543, 282] on span "Is one of" at bounding box center [536, 287] width 31 height 13
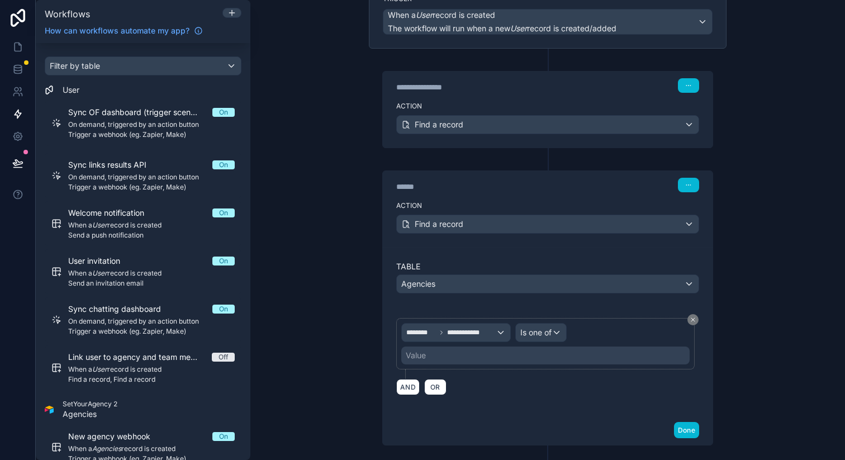
click at [495, 354] on div "Value" at bounding box center [545, 355] width 288 height 18
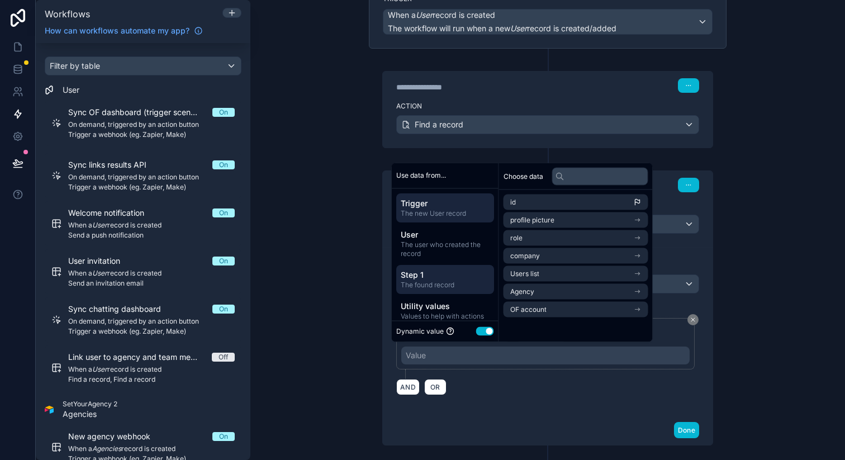
click at [455, 283] on span "The found record" at bounding box center [444, 284] width 89 height 9
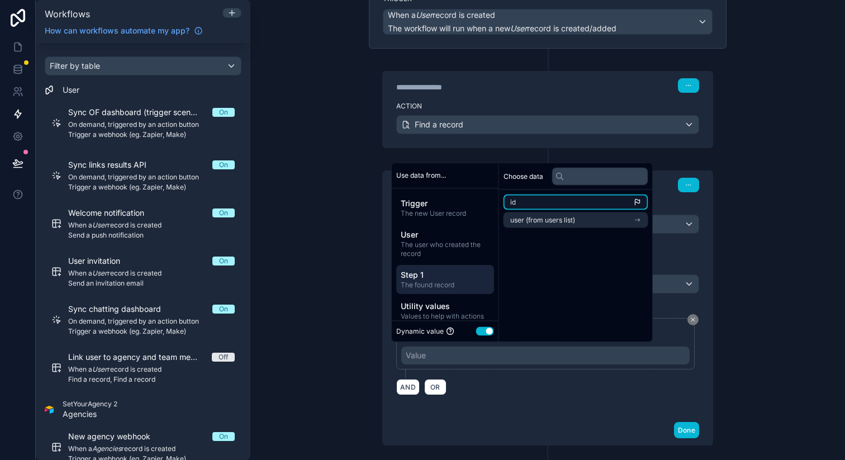
click at [590, 205] on li "id" at bounding box center [575, 202] width 145 height 16
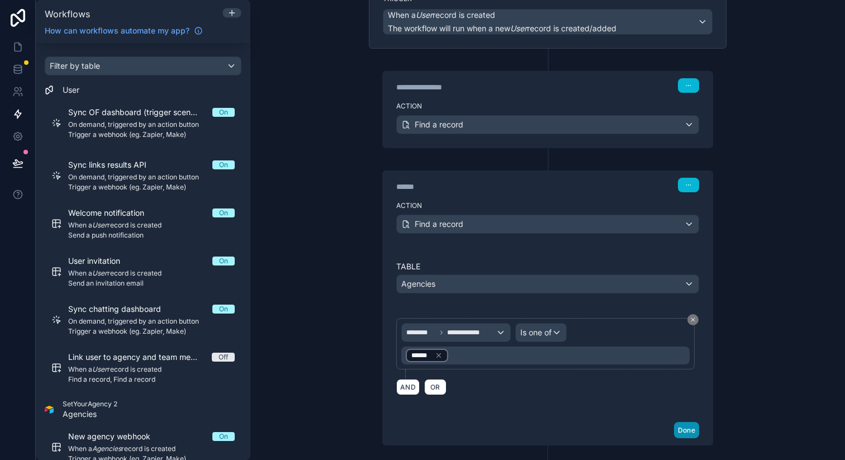
click at [679, 427] on button "Done" at bounding box center [686, 430] width 25 height 16
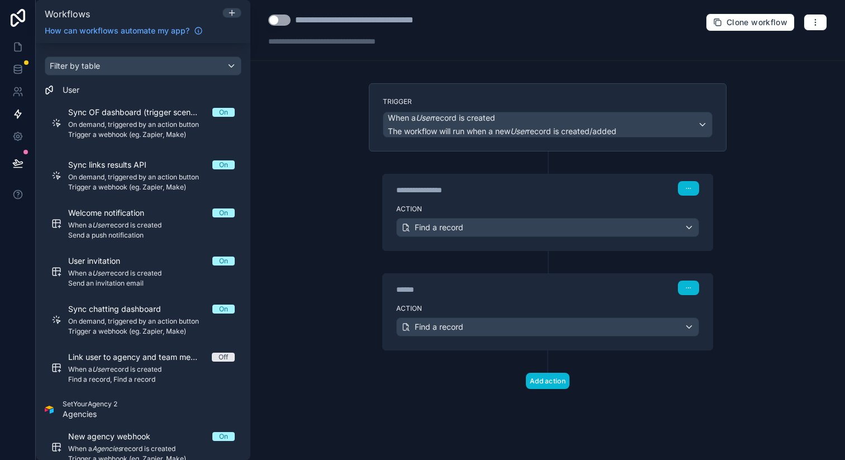
scroll to position [0, 0]
click at [684, 285] on button "button" at bounding box center [688, 287] width 21 height 15
click at [704, 316] on span "Edit Description" at bounding box center [724, 312] width 50 height 9
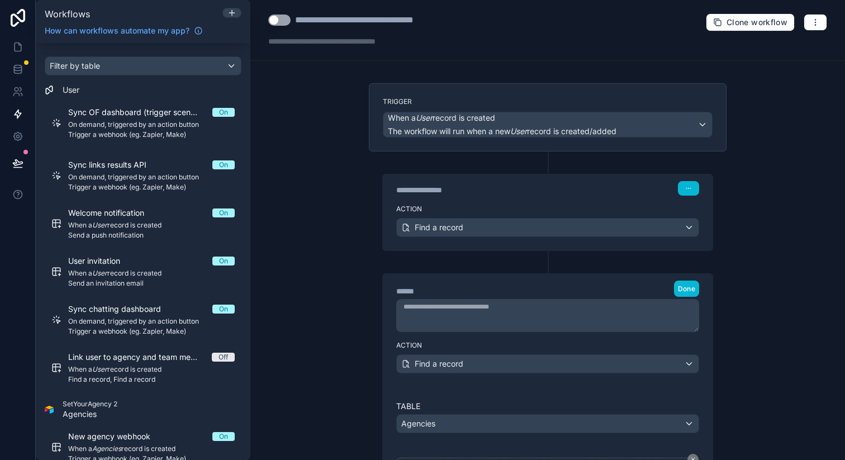
click at [409, 286] on div "******" at bounding box center [480, 290] width 168 height 11
type div "******"
click at [674, 283] on button "Done" at bounding box center [686, 288] width 25 height 16
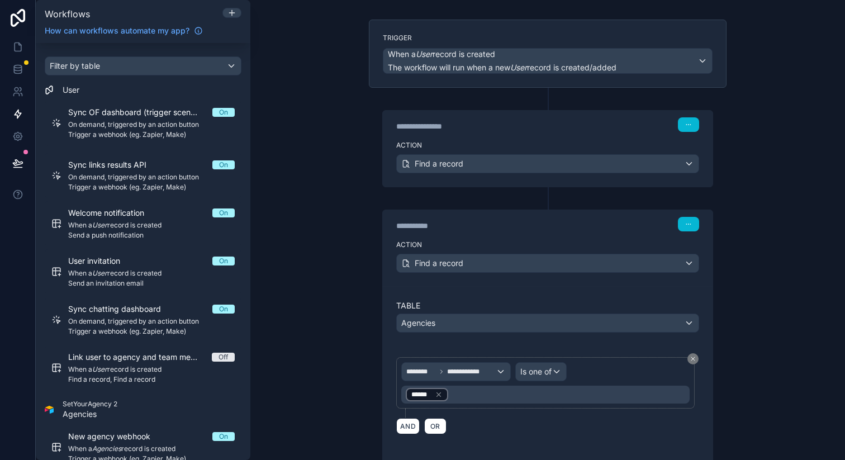
scroll to position [80, 0]
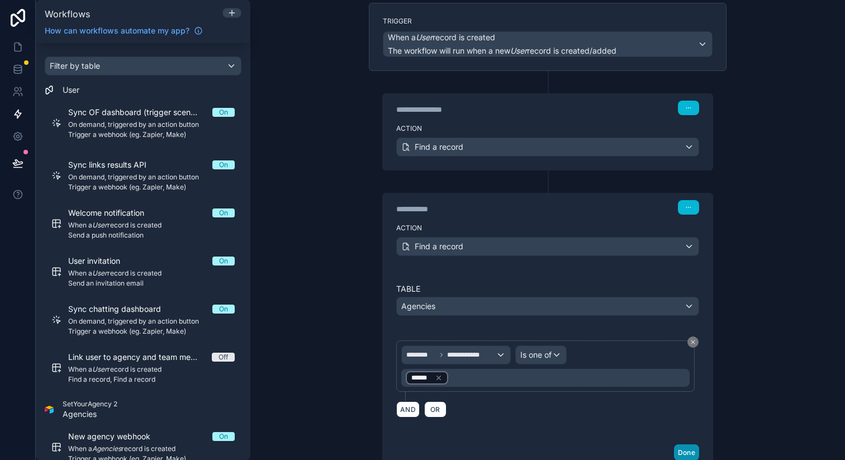
click at [680, 449] on button "Done" at bounding box center [686, 452] width 25 height 16
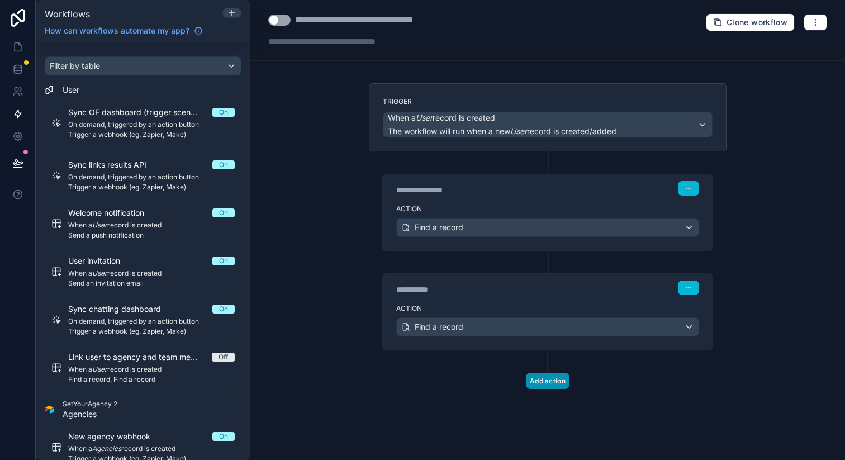
click at [559, 380] on button "Add action" at bounding box center [548, 381] width 44 height 16
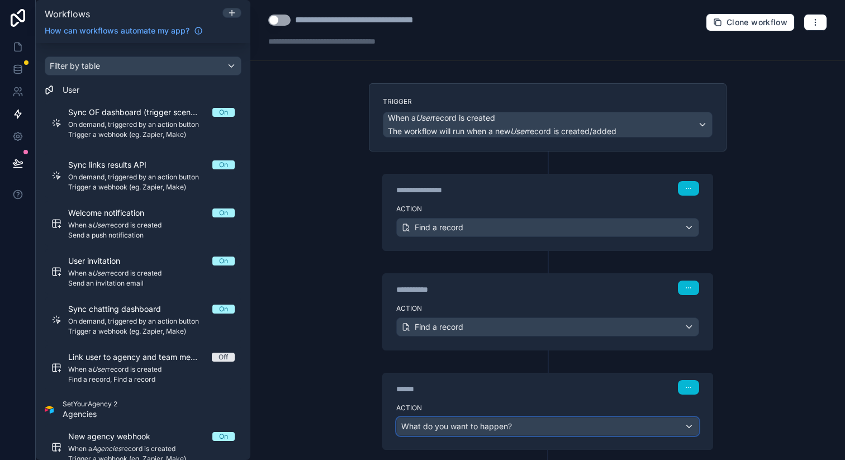
click at [496, 422] on span "What do you want to happen?" at bounding box center [456, 425] width 111 height 9
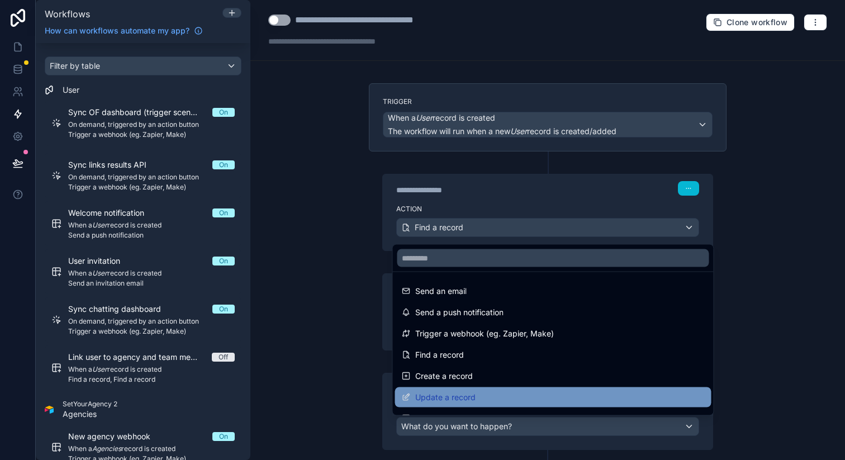
click at [457, 394] on span "Update a record" at bounding box center [445, 396] width 60 height 13
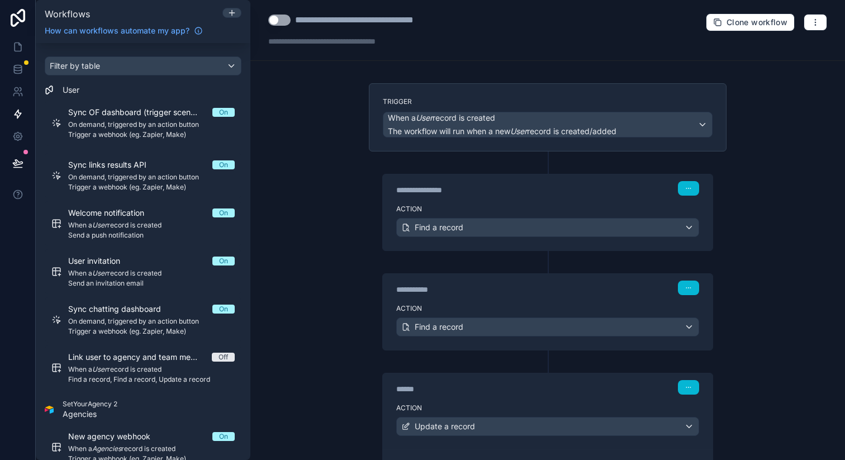
scroll to position [96, 0]
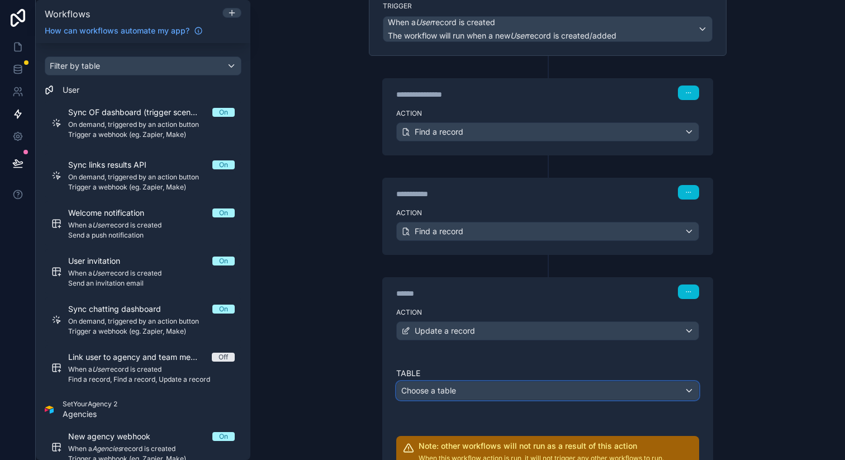
click at [446, 387] on span "Choose a table" at bounding box center [428, 389] width 55 height 9
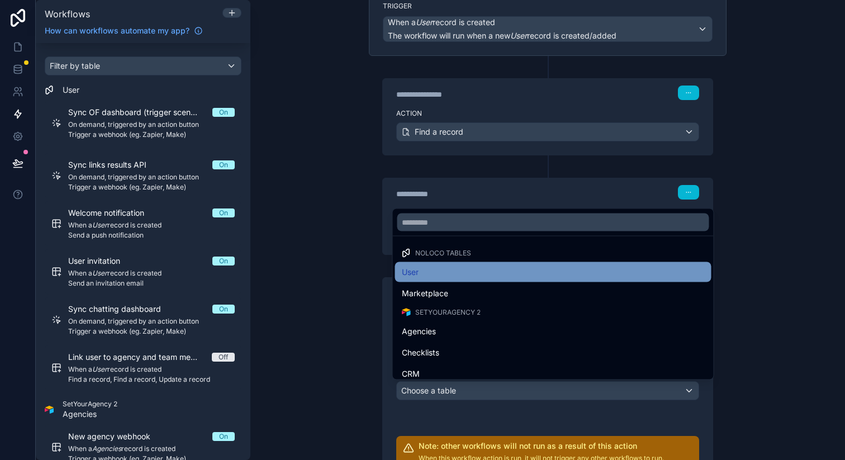
click at [450, 271] on div "User" at bounding box center [553, 271] width 303 height 13
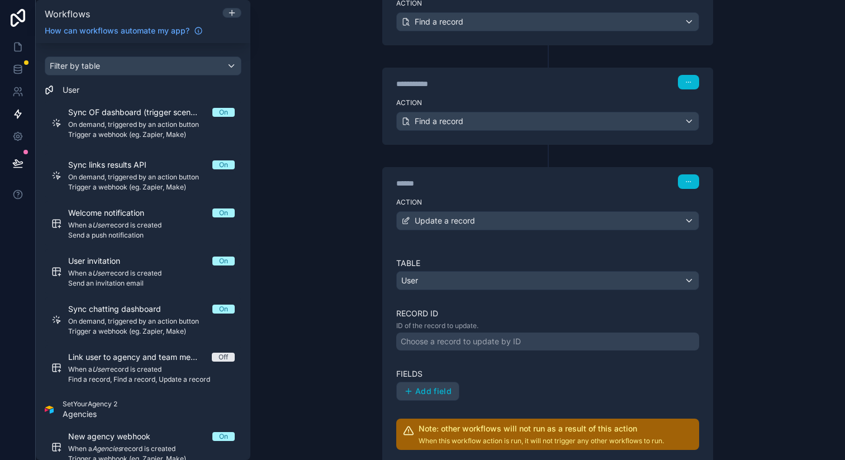
scroll to position [228, 0]
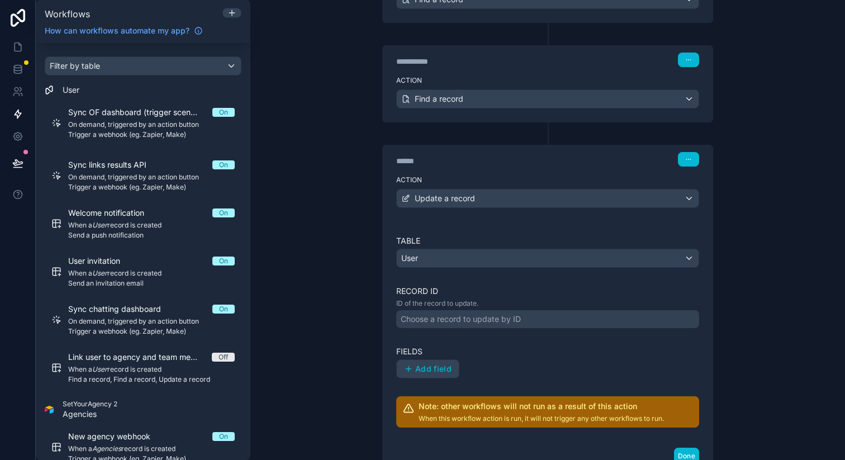
click at [442, 322] on div "Choose a record to update by ID" at bounding box center [460, 318] width 120 height 11
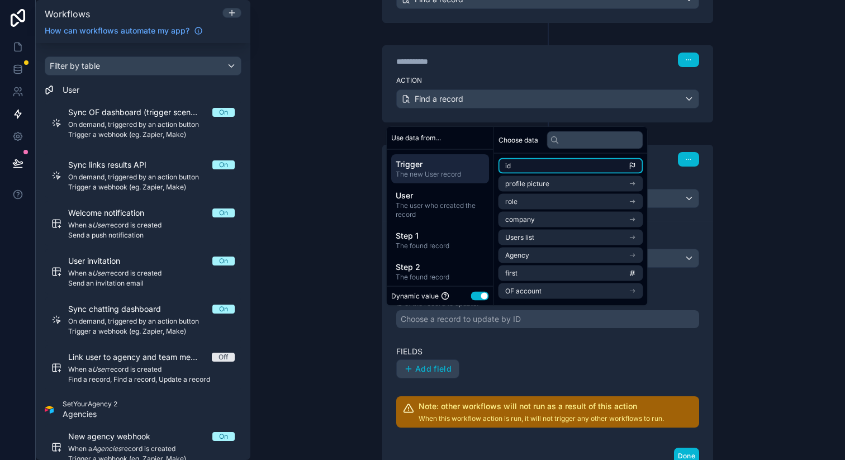
click at [514, 167] on li "id" at bounding box center [570, 166] width 145 height 16
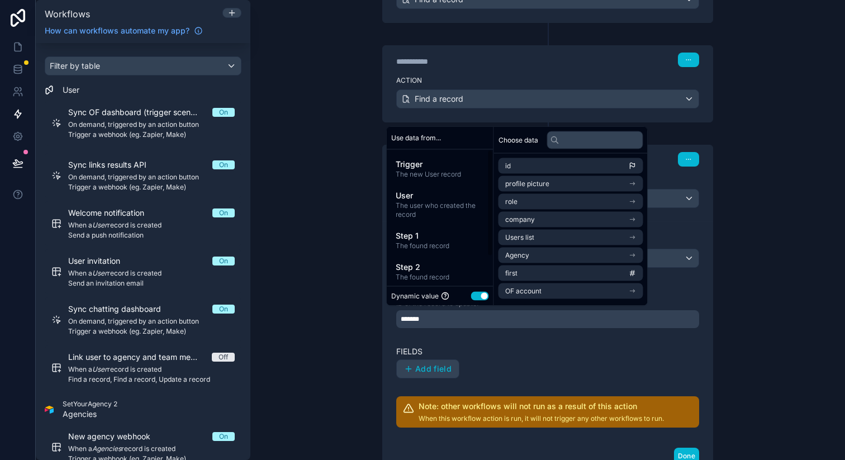
click at [288, 278] on div "**********" at bounding box center [547, 230] width 594 height 460
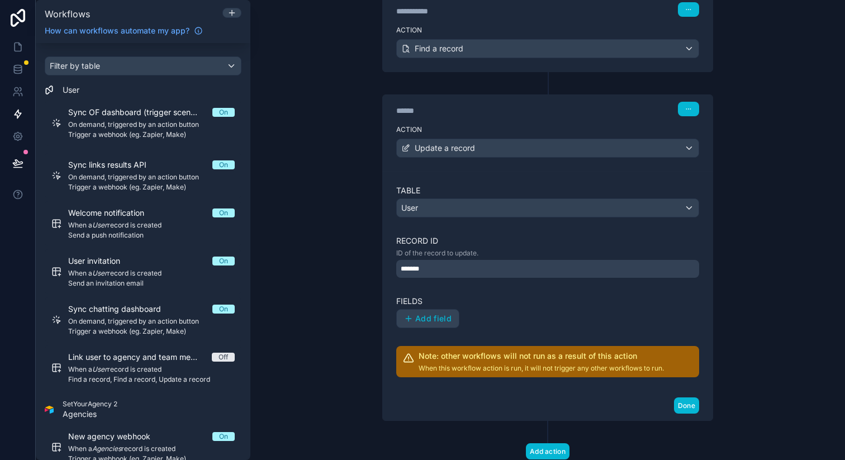
scroll to position [313, 0]
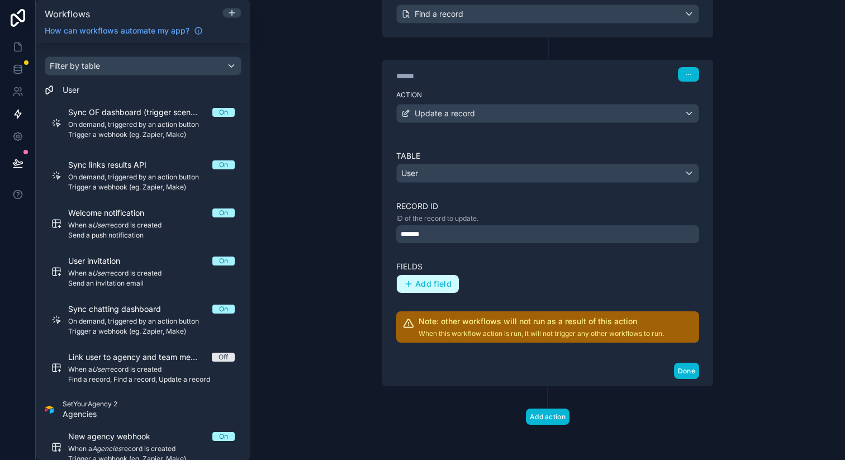
click at [426, 283] on span "Add field" at bounding box center [433, 284] width 36 height 10
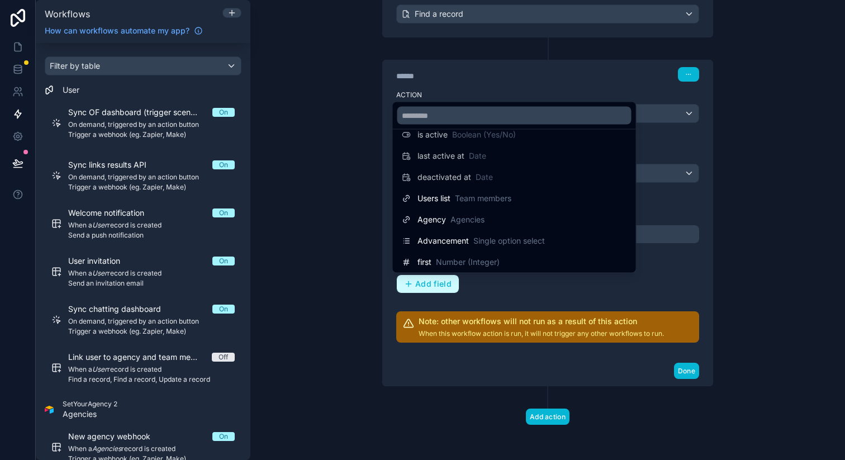
scroll to position [197, 0]
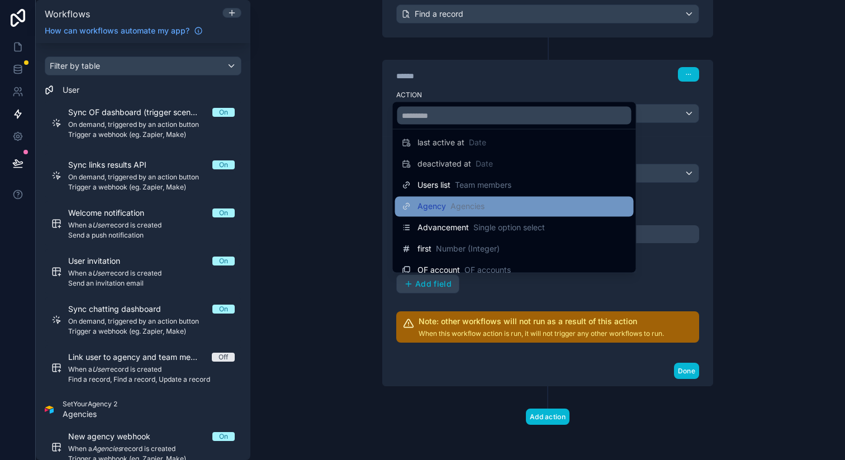
click at [453, 204] on span "Agencies" at bounding box center [467, 206] width 34 height 11
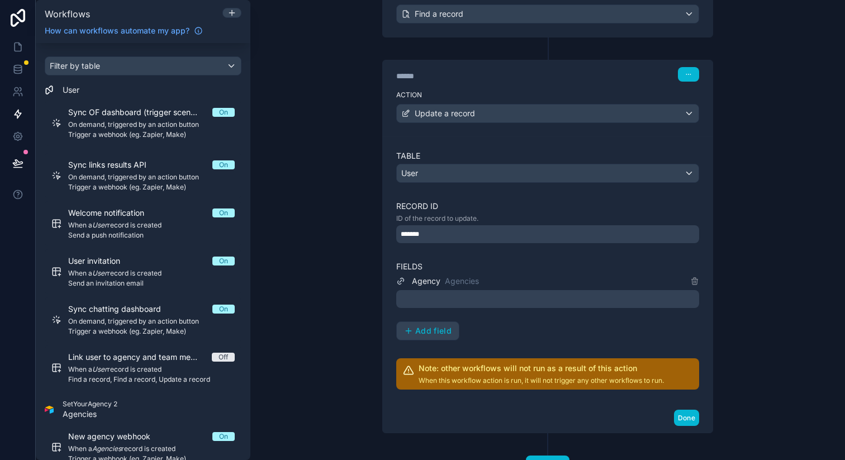
click at [481, 303] on div at bounding box center [547, 299] width 303 height 18
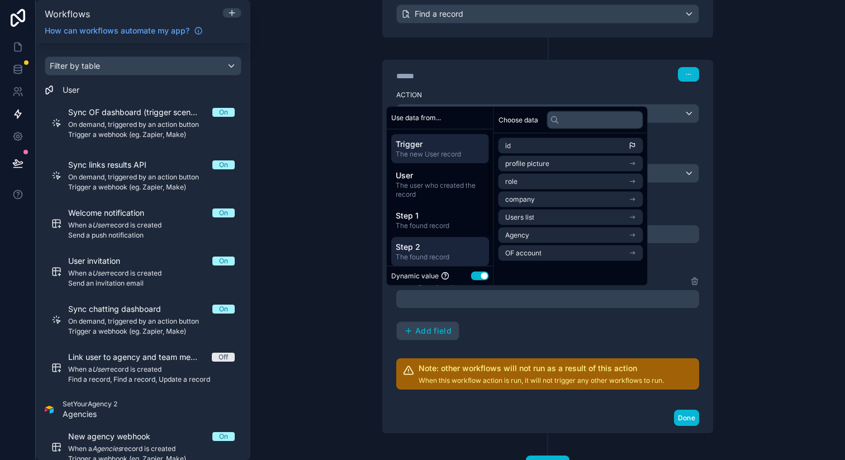
click at [445, 242] on span "Step 2" at bounding box center [439, 246] width 89 height 11
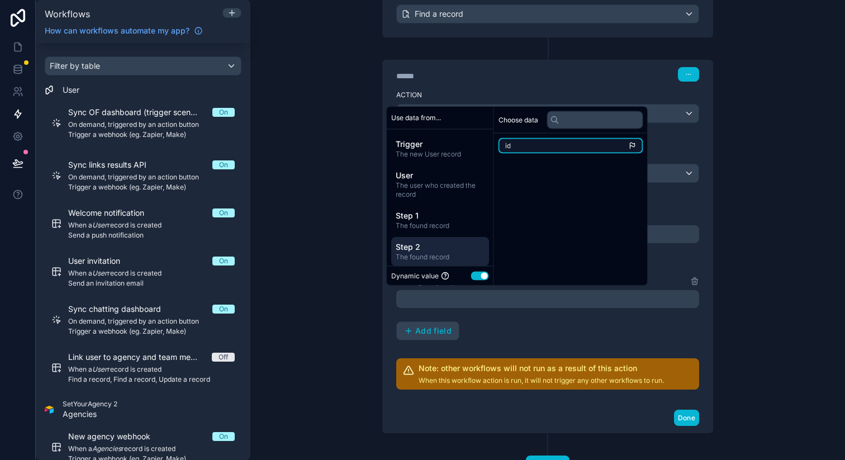
click at [552, 150] on li "id" at bounding box center [570, 146] width 145 height 16
click at [432, 327] on span "Add field" at bounding box center [433, 331] width 36 height 10
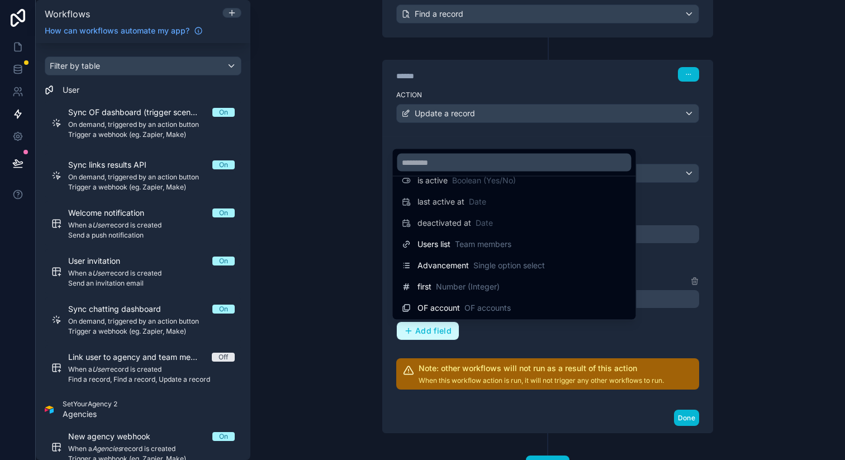
scroll to position [186, 0]
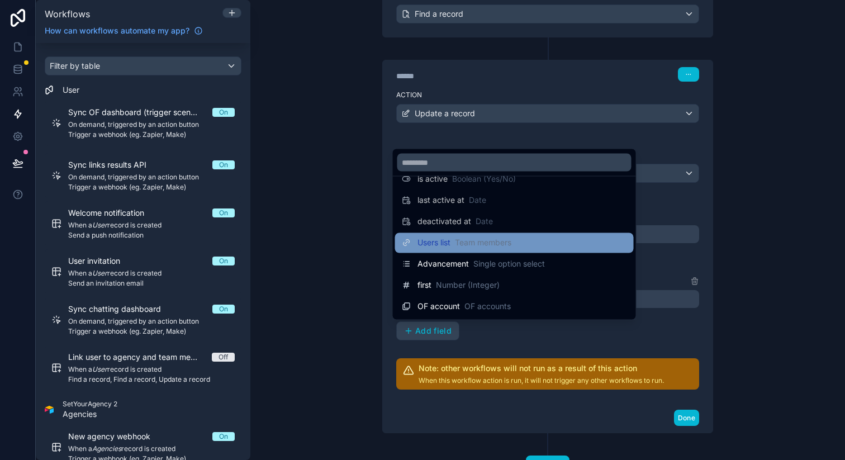
click at [481, 244] on span "Team members" at bounding box center [483, 242] width 56 height 11
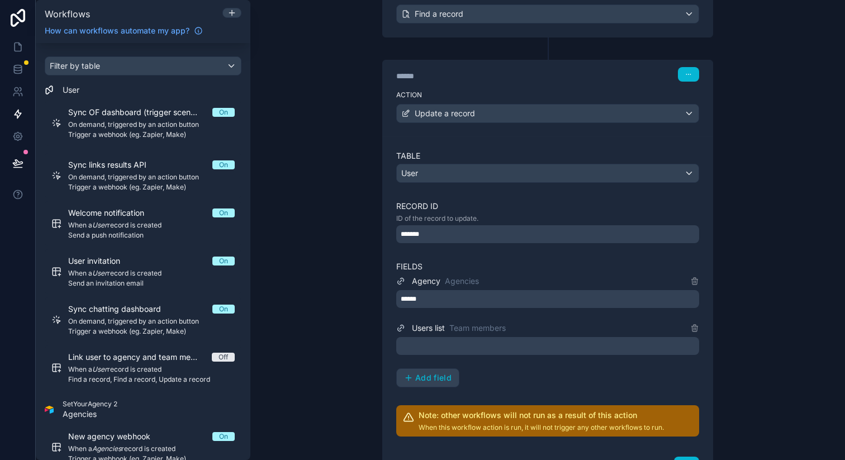
click at [462, 345] on div at bounding box center [547, 346] width 303 height 18
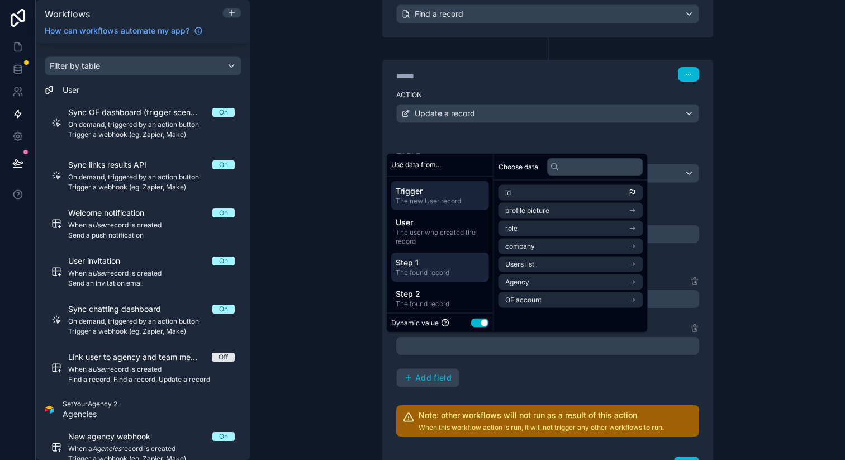
click at [453, 261] on span "Step 1" at bounding box center [439, 262] width 89 height 11
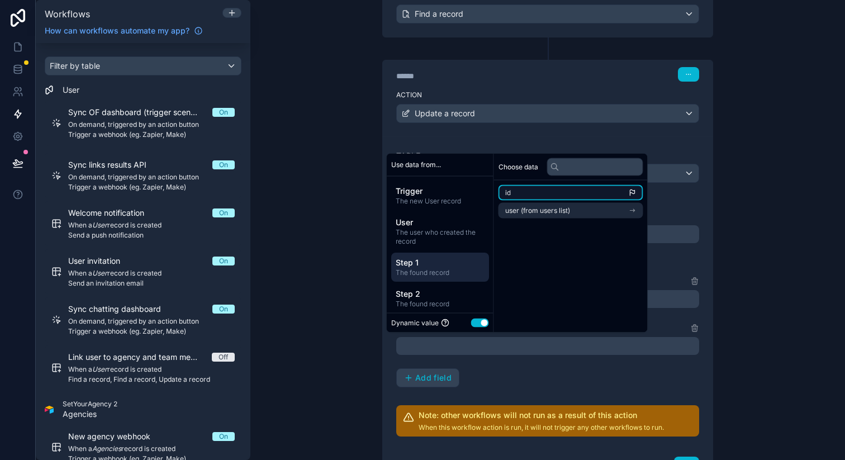
click at [543, 197] on li "id" at bounding box center [570, 193] width 145 height 16
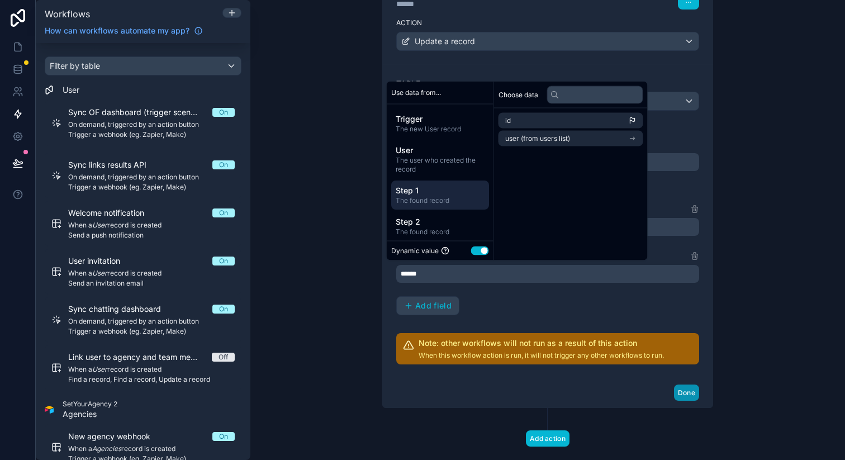
click at [681, 389] on button "Done" at bounding box center [686, 392] width 25 height 16
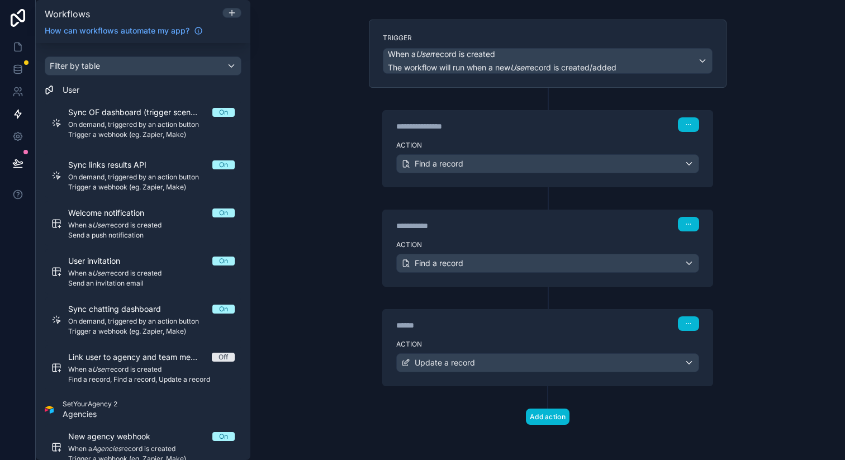
scroll to position [0, 0]
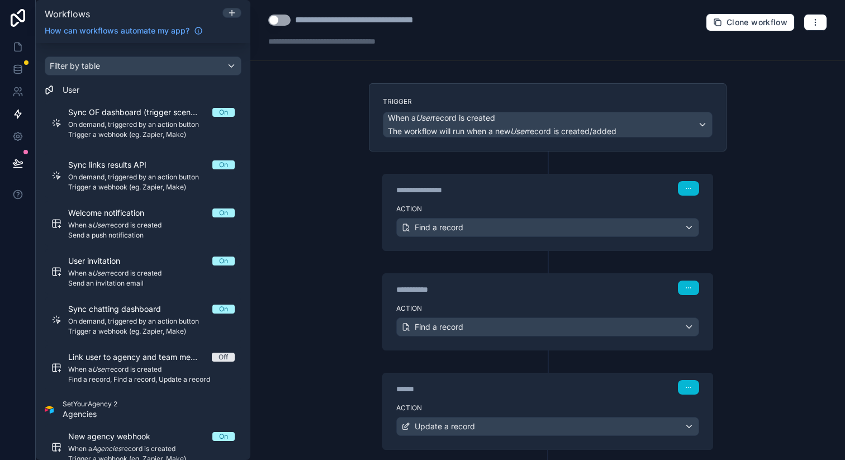
click at [283, 21] on button "Use setting" at bounding box center [279, 20] width 22 height 11
click at [283, 128] on div "**********" at bounding box center [547, 230] width 594 height 460
click at [275, 22] on button "Use setting" at bounding box center [279, 20] width 22 height 11
click at [810, 22] on icon "button" at bounding box center [814, 22] width 9 height 9
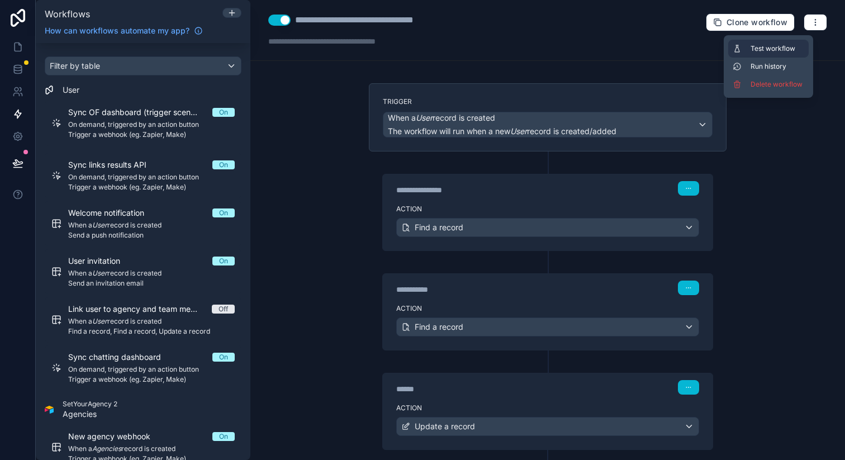
click at [775, 47] on span "Test workflow" at bounding box center [777, 48] width 54 height 9
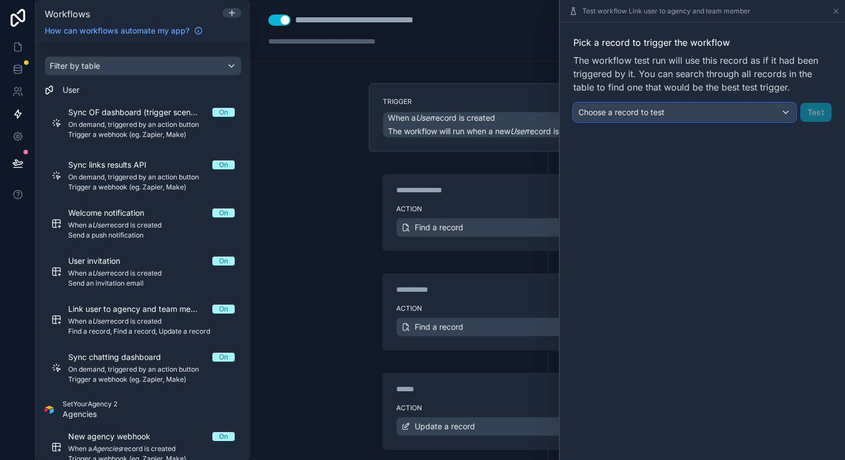
click at [708, 114] on div "Choose a record to test" at bounding box center [684, 112] width 221 height 18
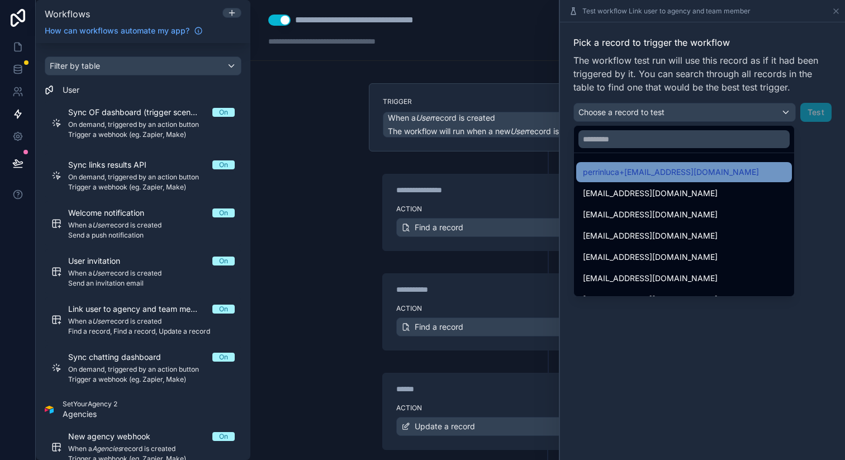
click at [642, 165] on span "perrinluca+[EMAIL_ADDRESS][DOMAIN_NAME]" at bounding box center [671, 171] width 176 height 13
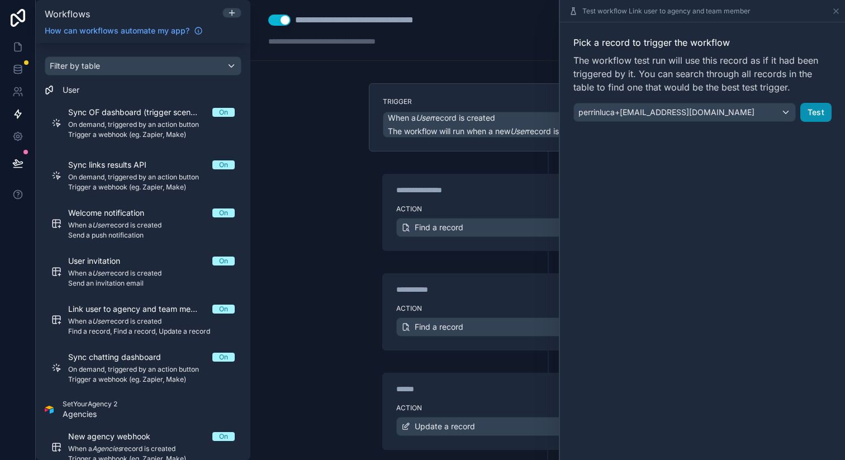
click at [814, 112] on button "Test" at bounding box center [815, 112] width 31 height 19
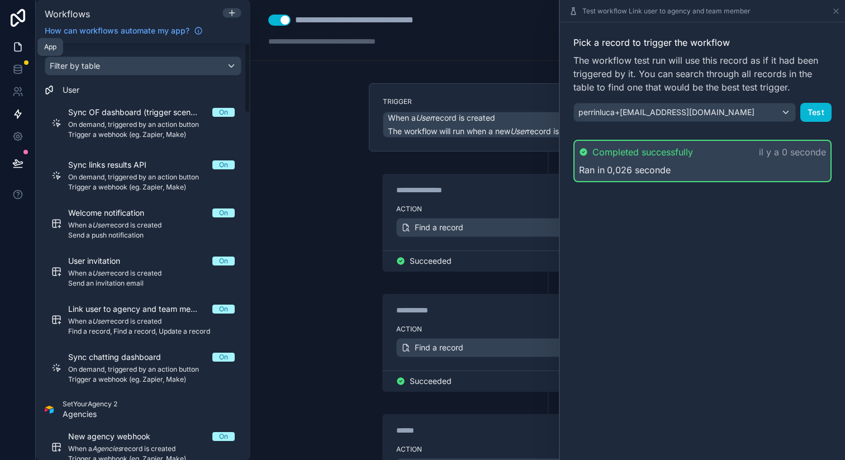
click at [19, 47] on icon at bounding box center [17, 46] width 11 height 11
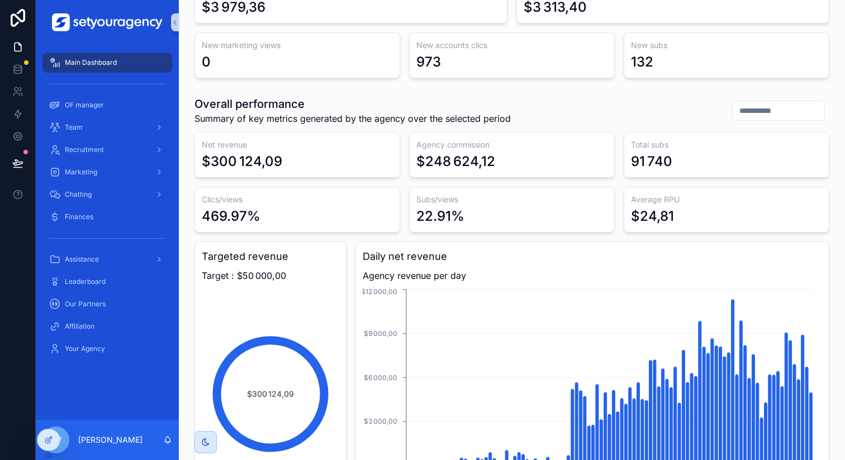
scroll to position [171, 0]
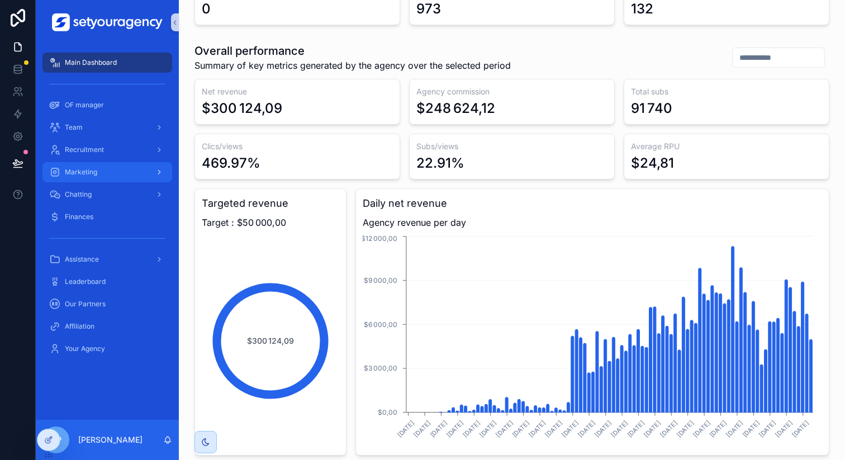
click at [91, 165] on div "Marketing" at bounding box center [107, 172] width 116 height 18
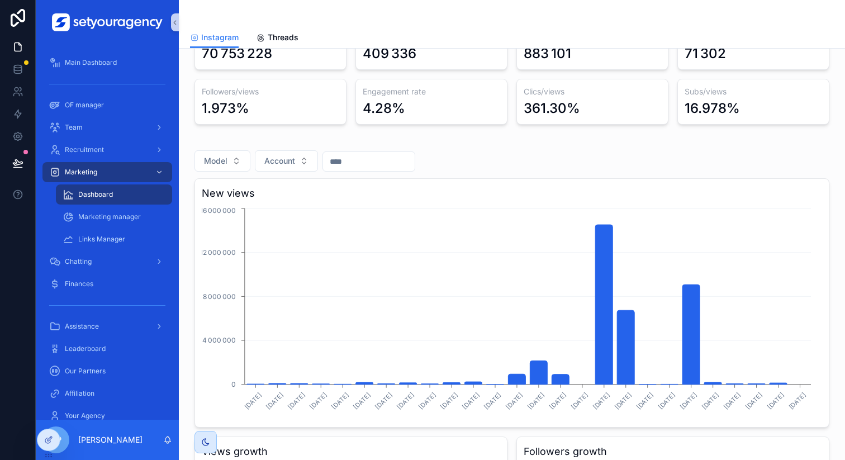
scroll to position [152, 0]
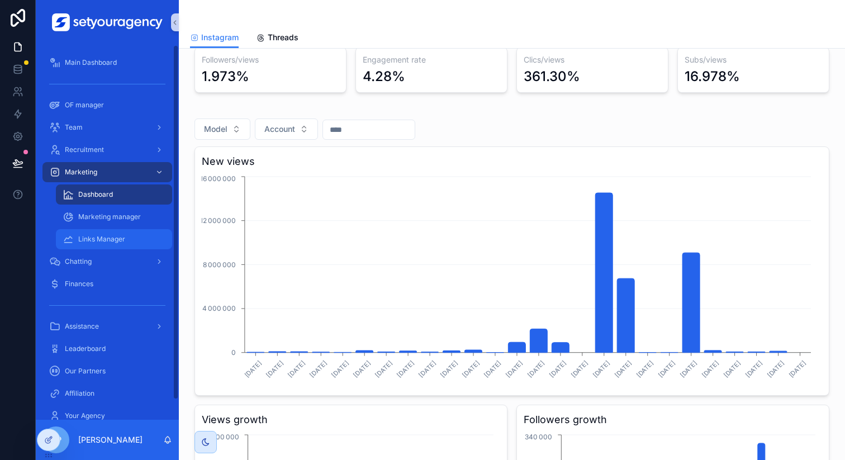
click at [140, 235] on div "Links Manager" at bounding box center [114, 239] width 103 height 18
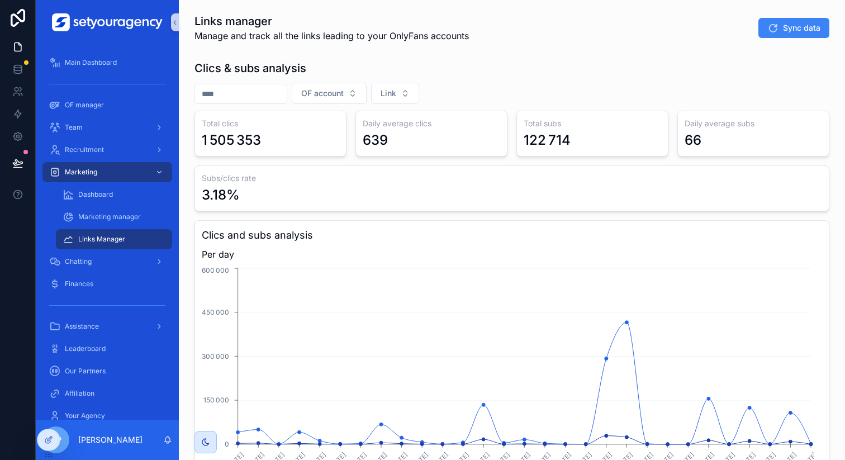
scroll to position [77, 0]
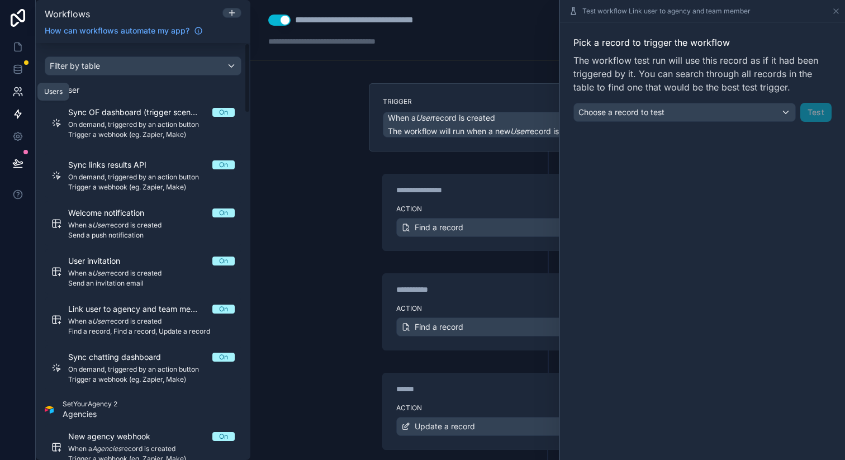
click at [16, 88] on icon at bounding box center [17, 90] width 4 height 4
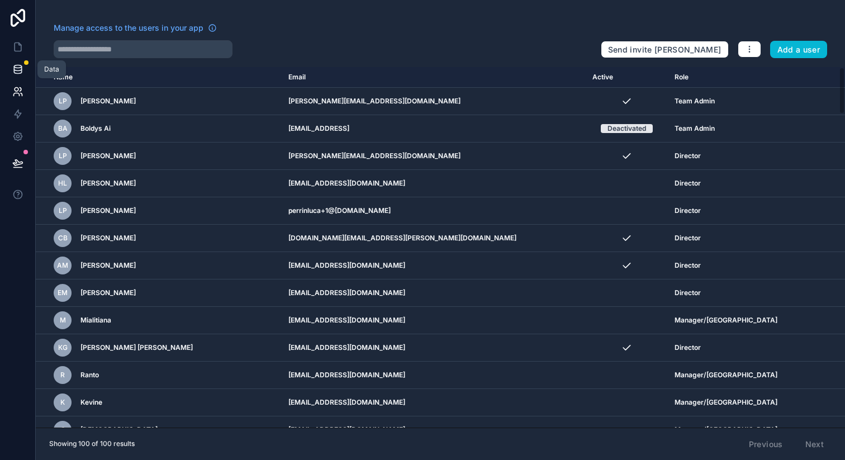
click at [12, 61] on link at bounding box center [17, 69] width 35 height 22
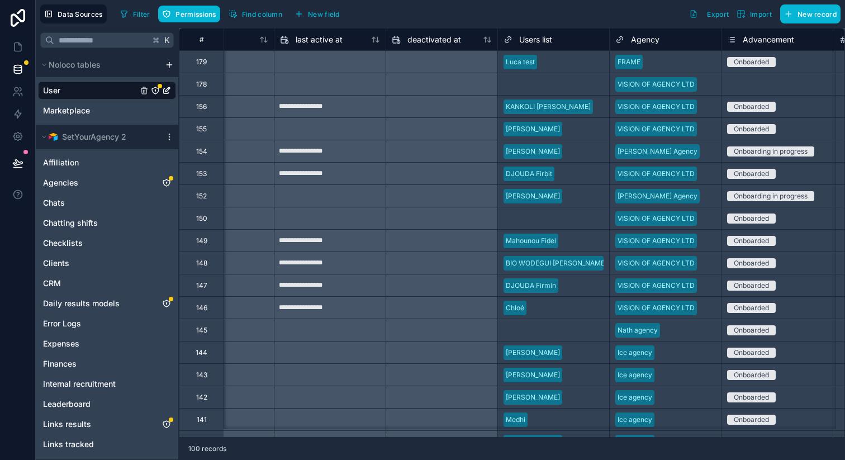
scroll to position [0, 919]
